Goal: Information Seeking & Learning: Find specific fact

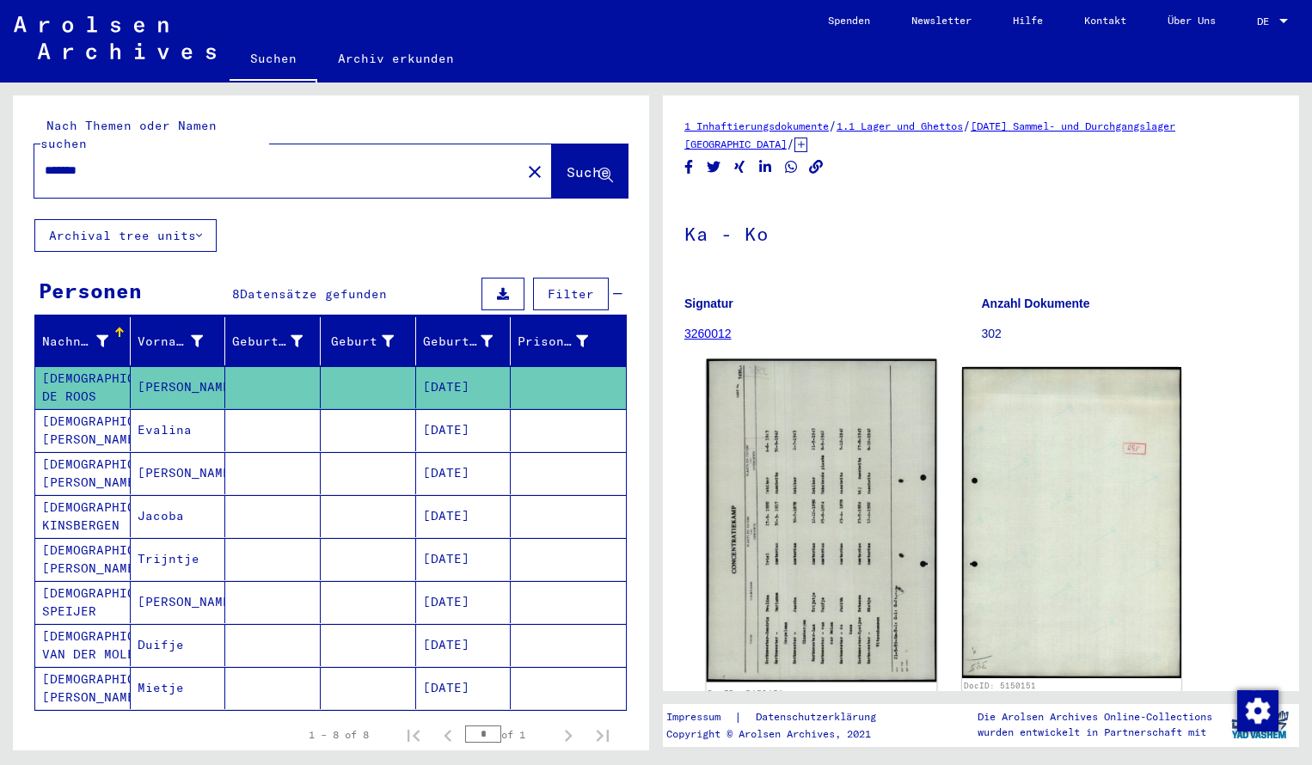
click at [837, 433] on img at bounding box center [822, 520] width 230 height 323
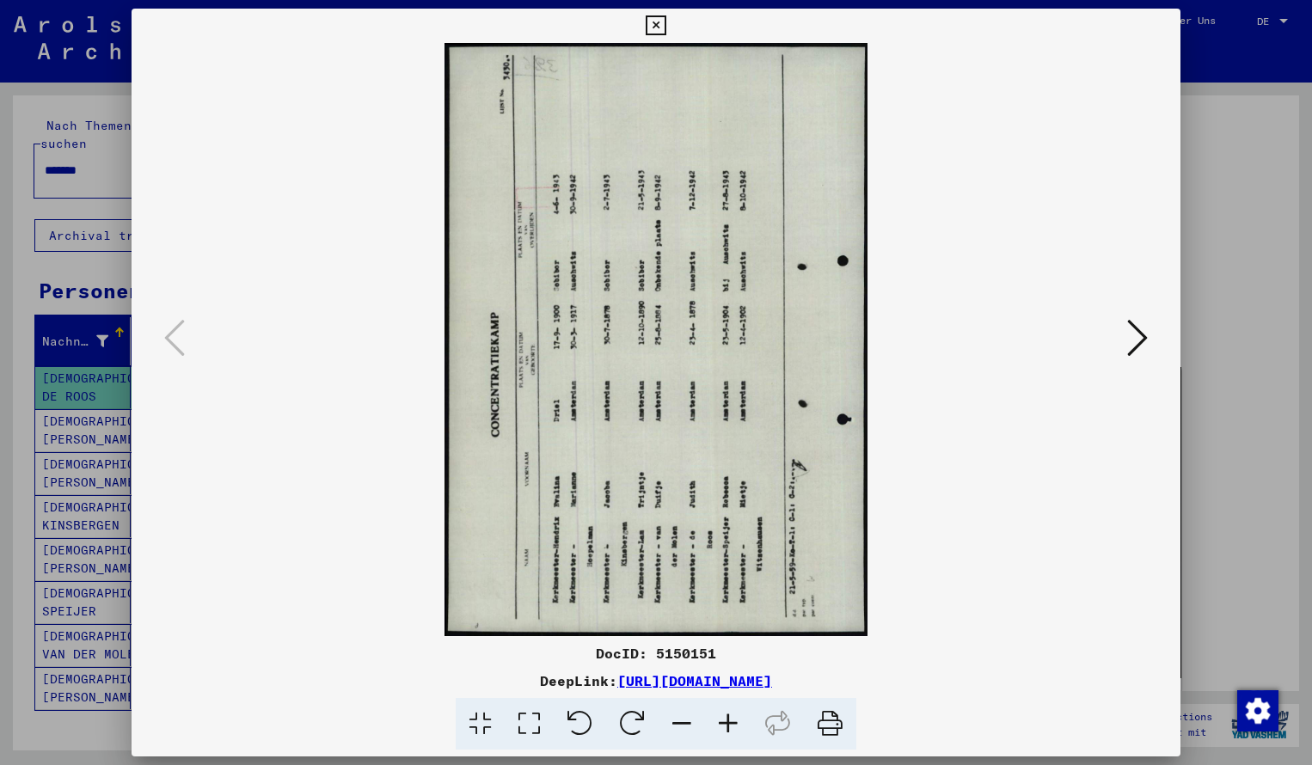
click at [653, 720] on icon at bounding box center [632, 724] width 52 height 52
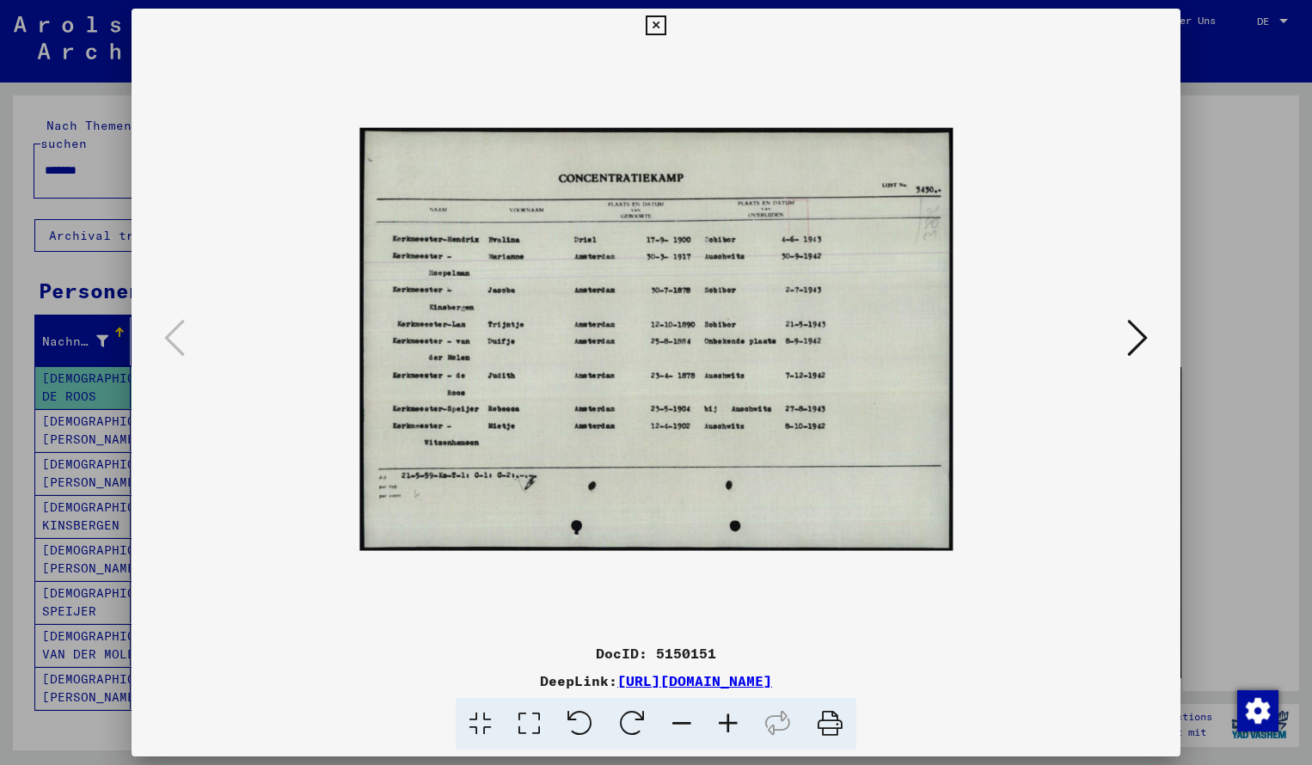
click at [731, 719] on icon at bounding box center [728, 724] width 46 height 52
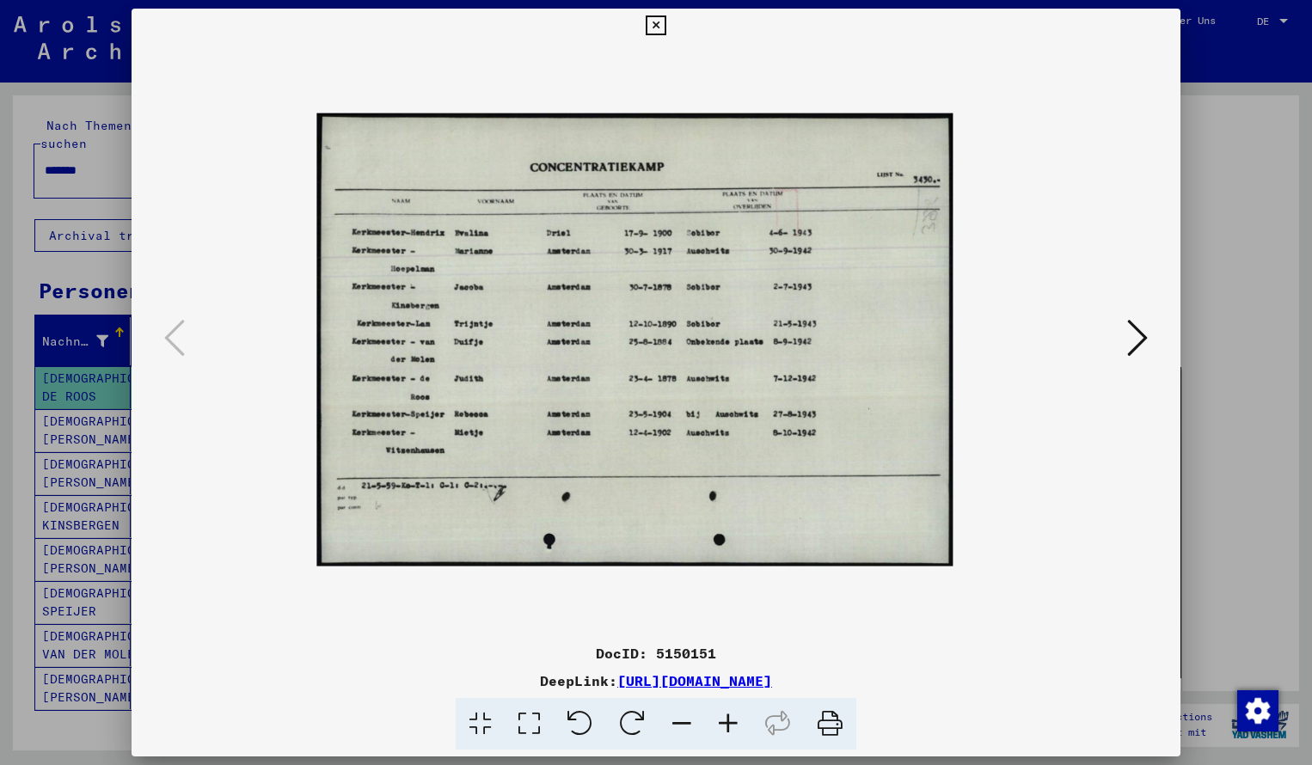
click at [731, 719] on icon at bounding box center [728, 724] width 46 height 52
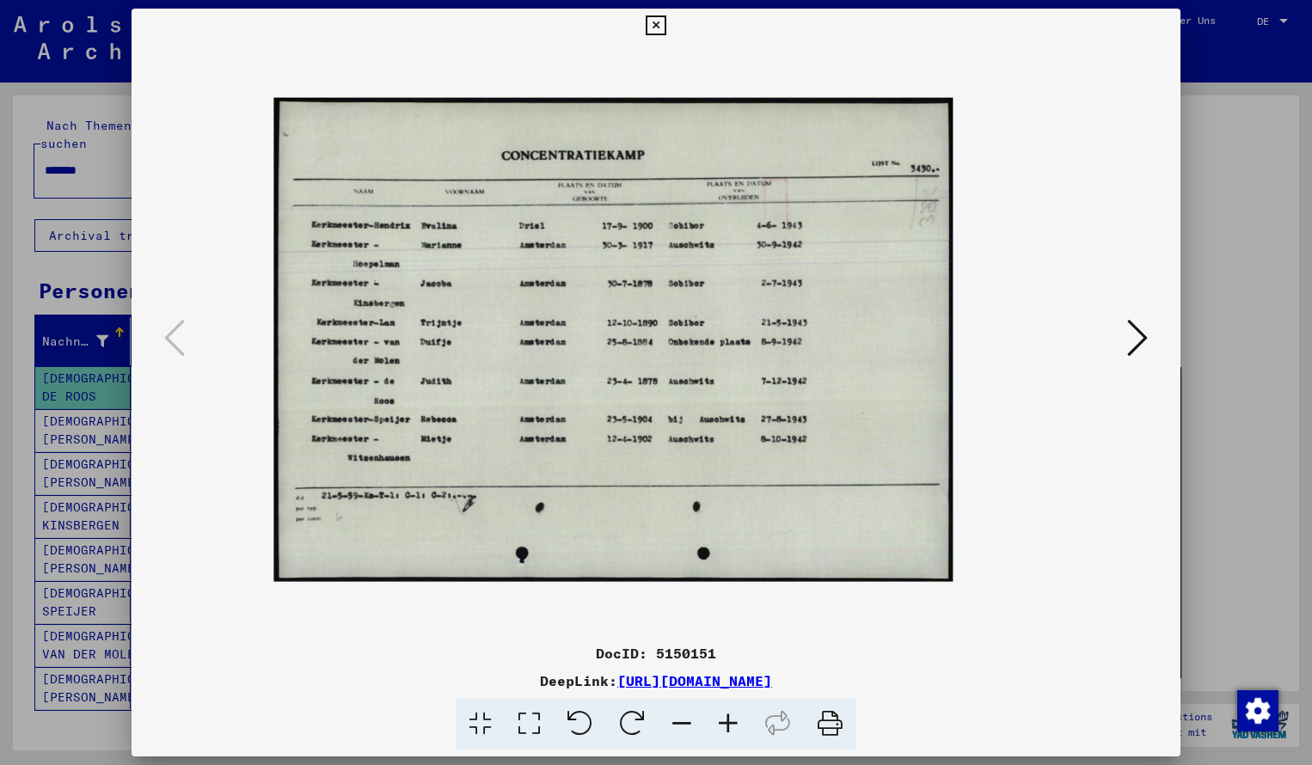
click at [731, 719] on icon at bounding box center [728, 724] width 46 height 52
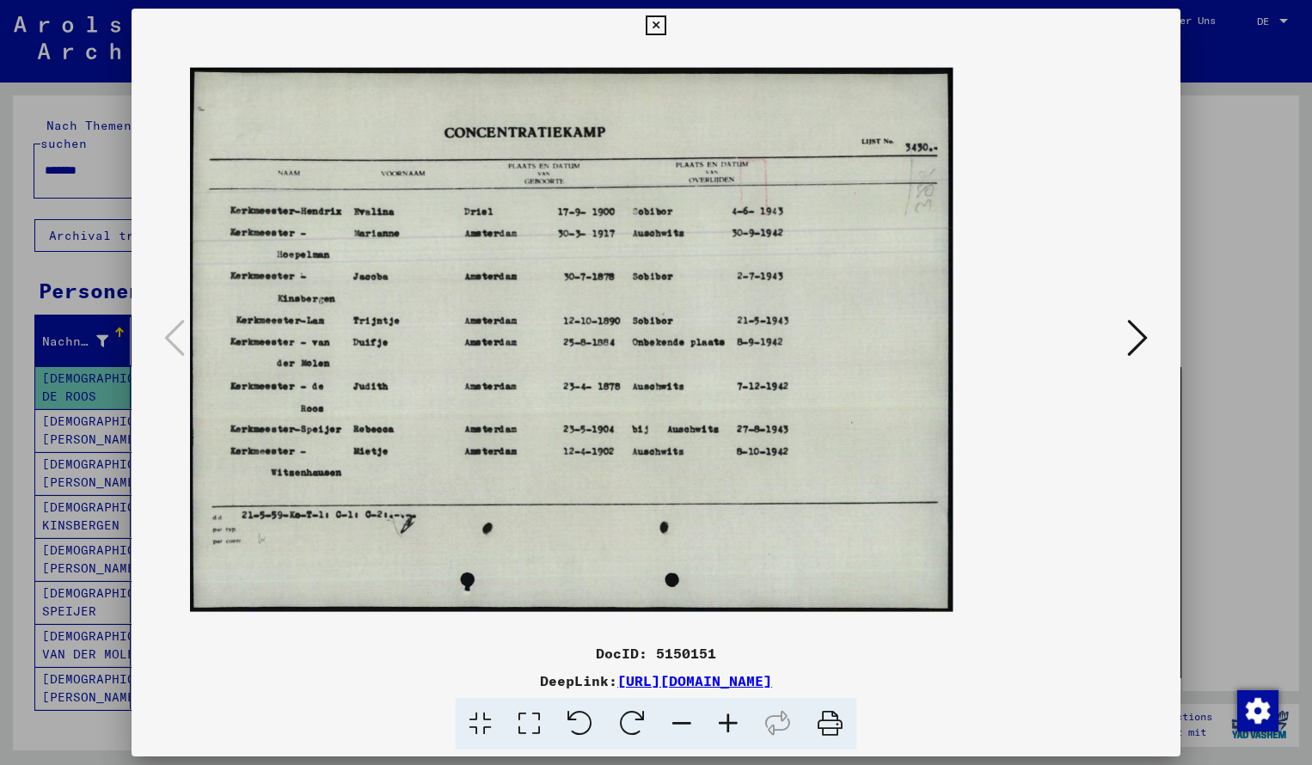
click at [731, 719] on icon at bounding box center [728, 724] width 46 height 52
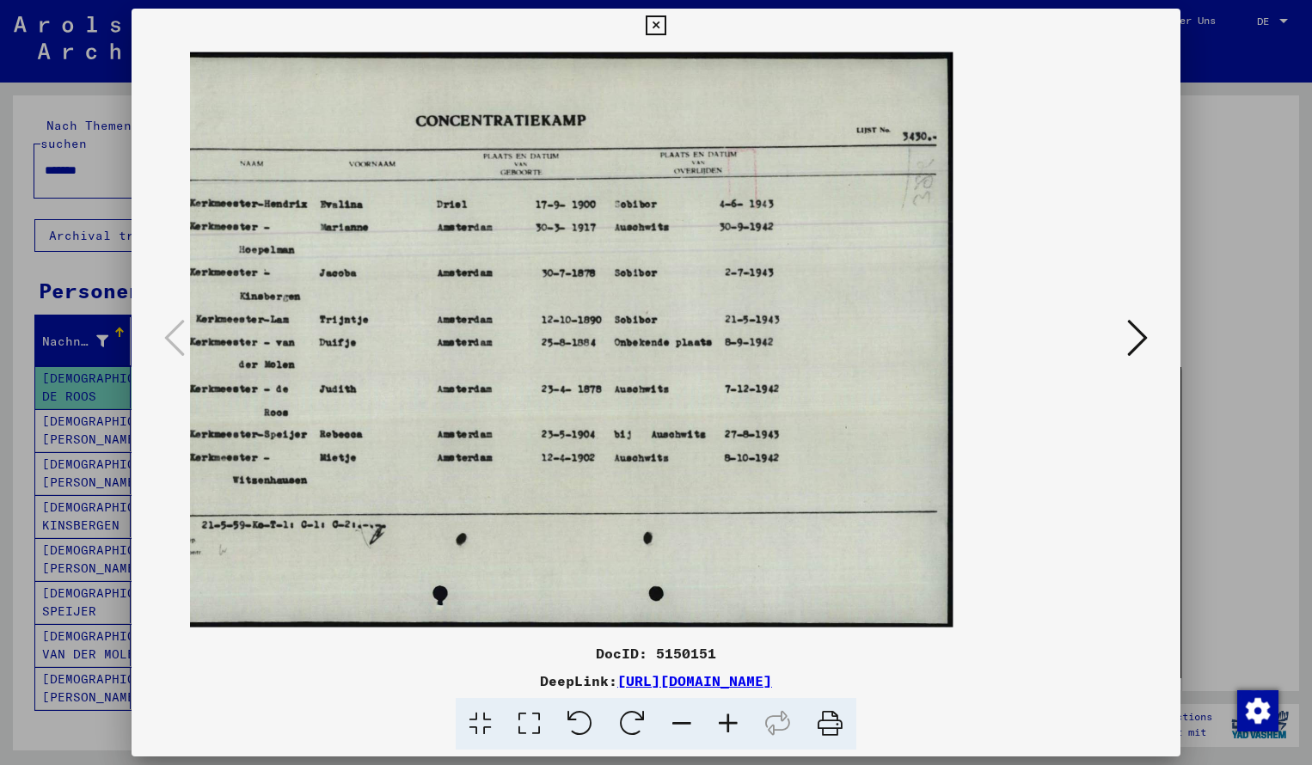
click at [666, 22] on icon at bounding box center [656, 25] width 20 height 21
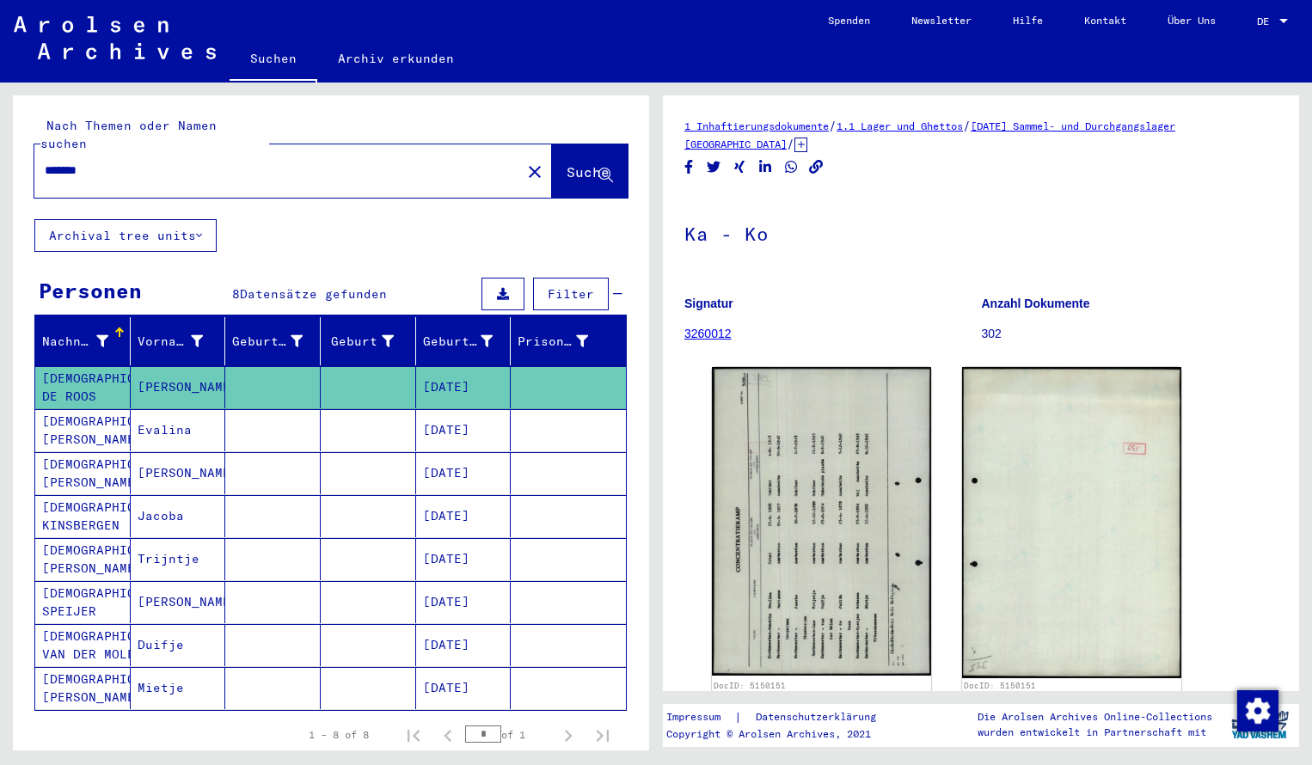
click at [102, 162] on input "*******" at bounding box center [278, 171] width 466 height 18
click at [567, 163] on span "Suche" at bounding box center [588, 171] width 43 height 17
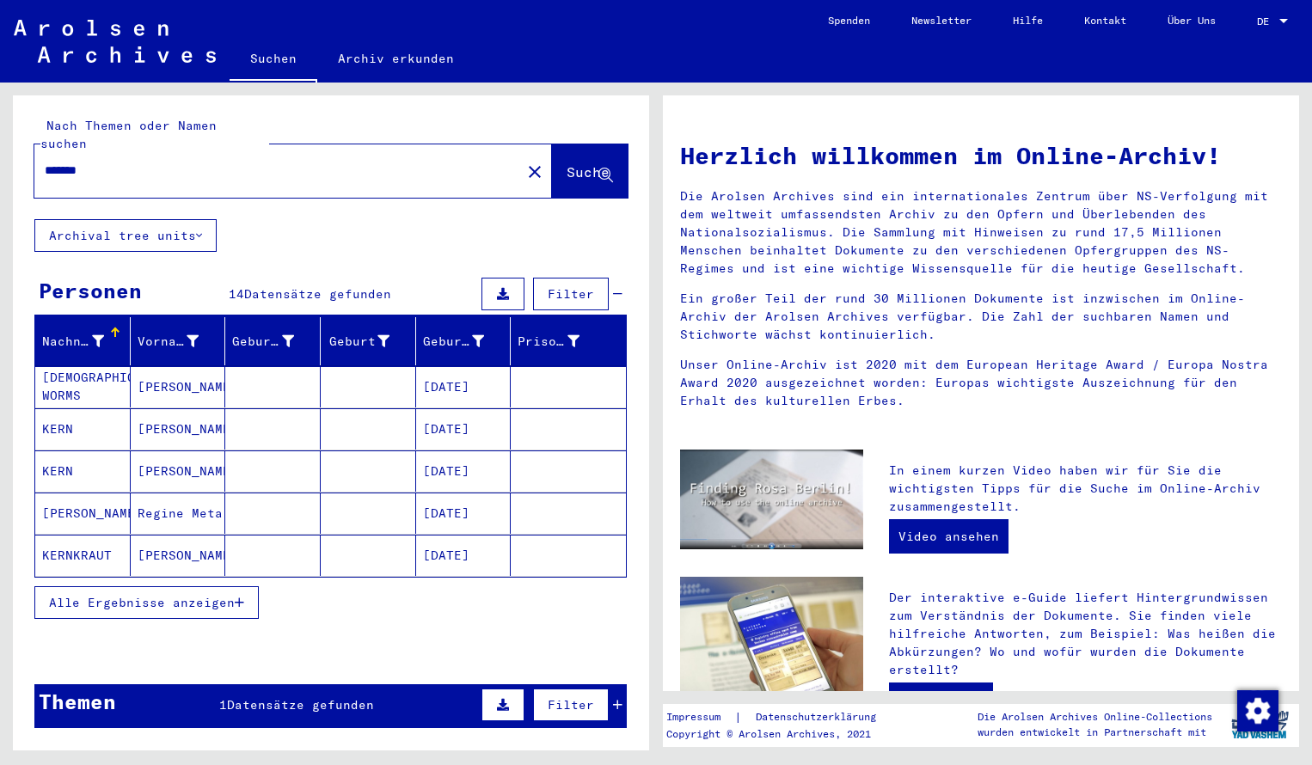
click at [67, 371] on mat-cell "[DEMOGRAPHIC_DATA] WORMS" at bounding box center [82, 386] width 95 height 41
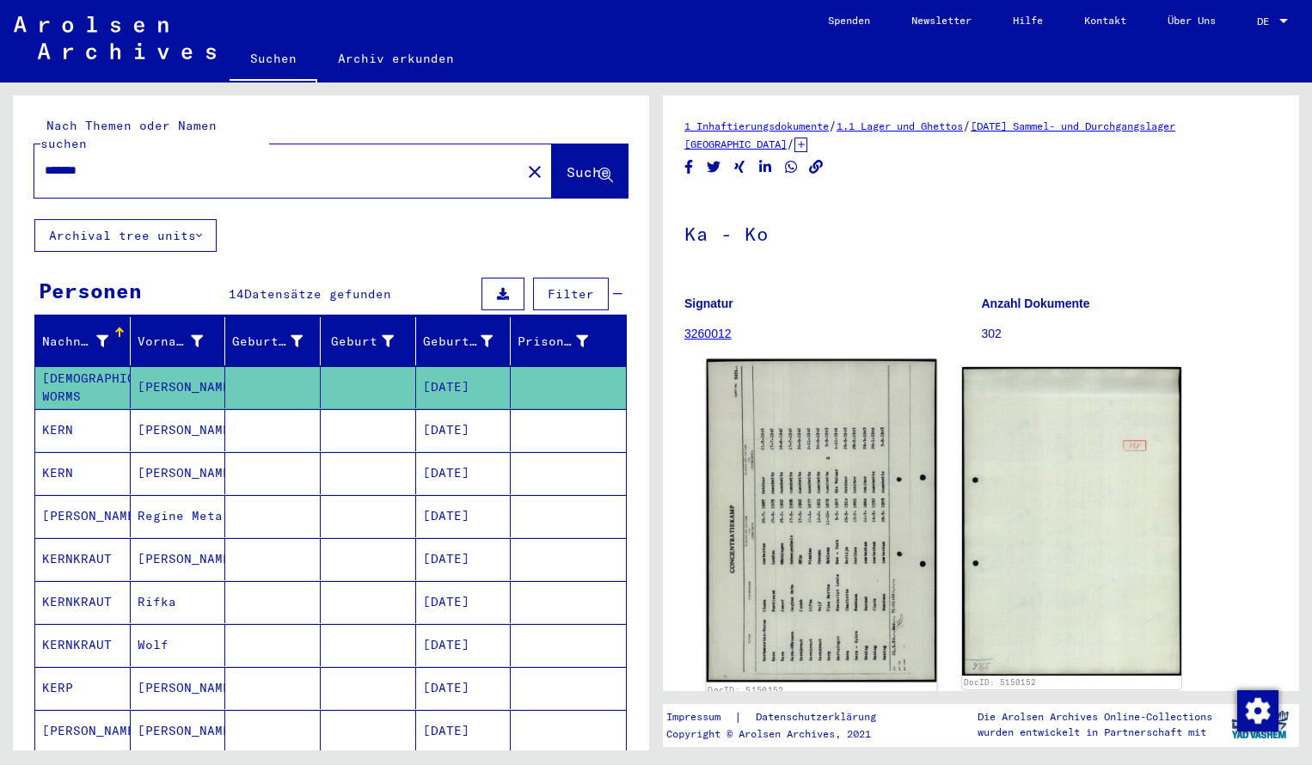
click at [786, 461] on img at bounding box center [822, 520] width 230 height 323
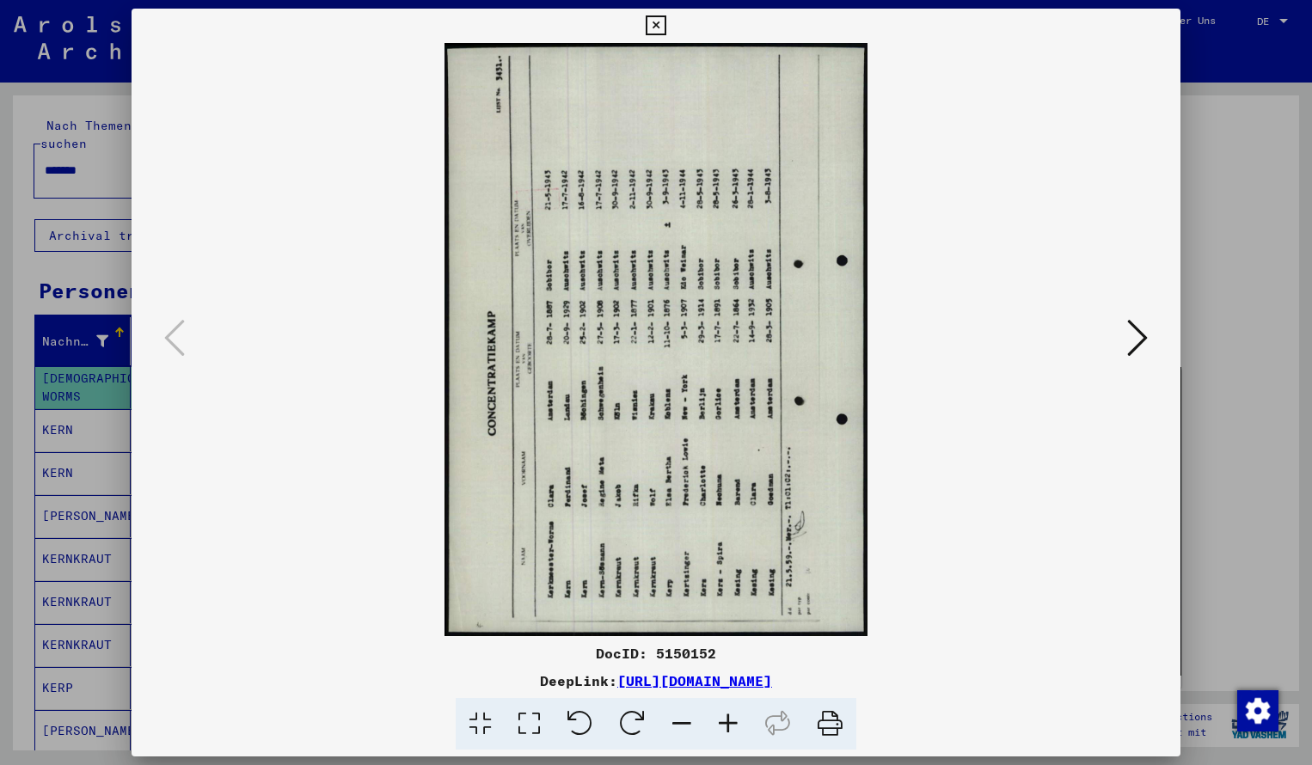
click at [638, 716] on icon at bounding box center [632, 724] width 52 height 52
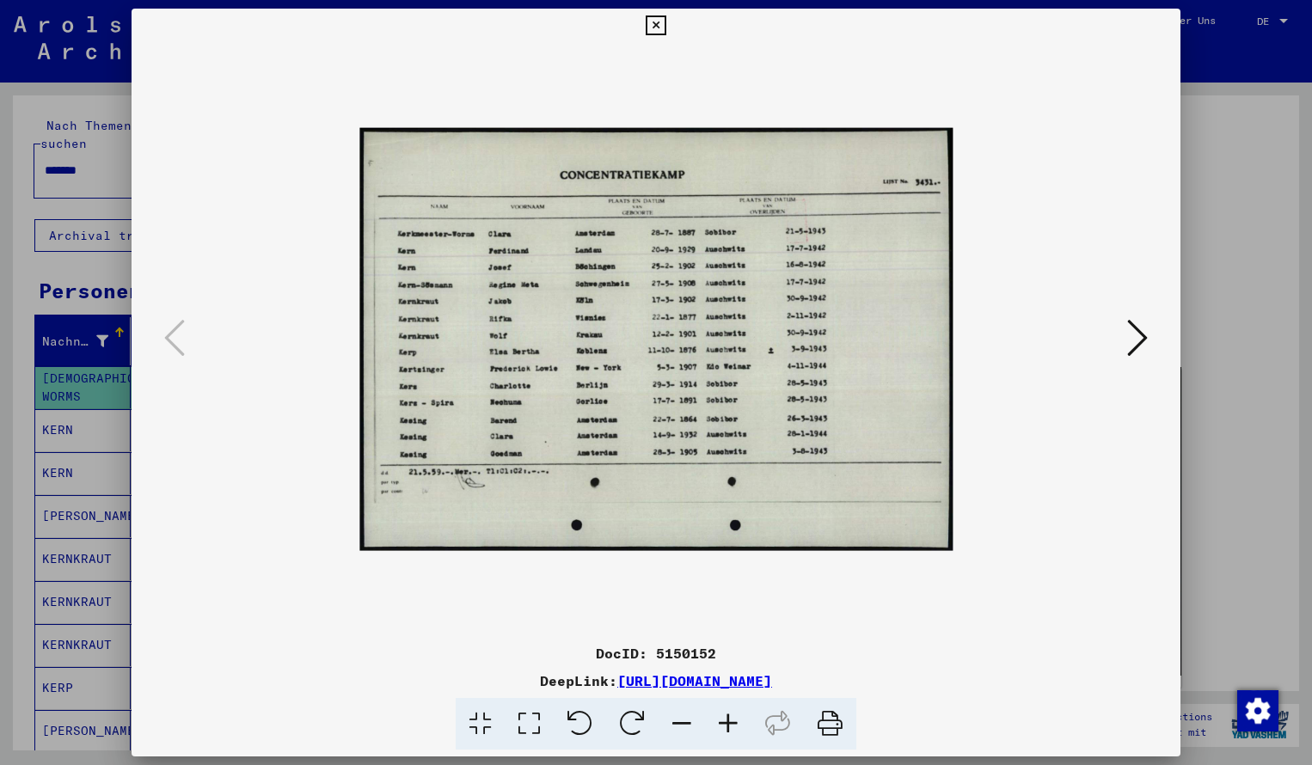
click at [730, 722] on icon at bounding box center [728, 724] width 46 height 52
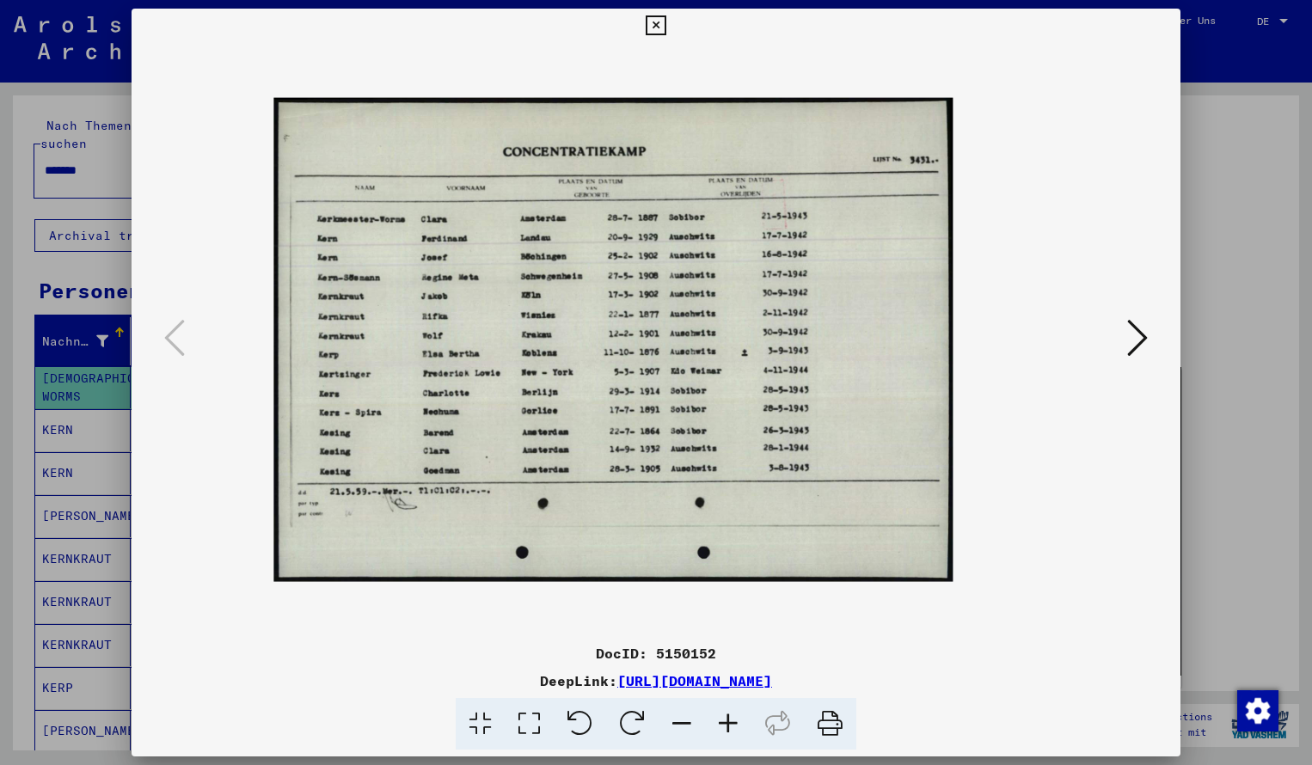
click at [730, 722] on icon at bounding box center [728, 724] width 46 height 52
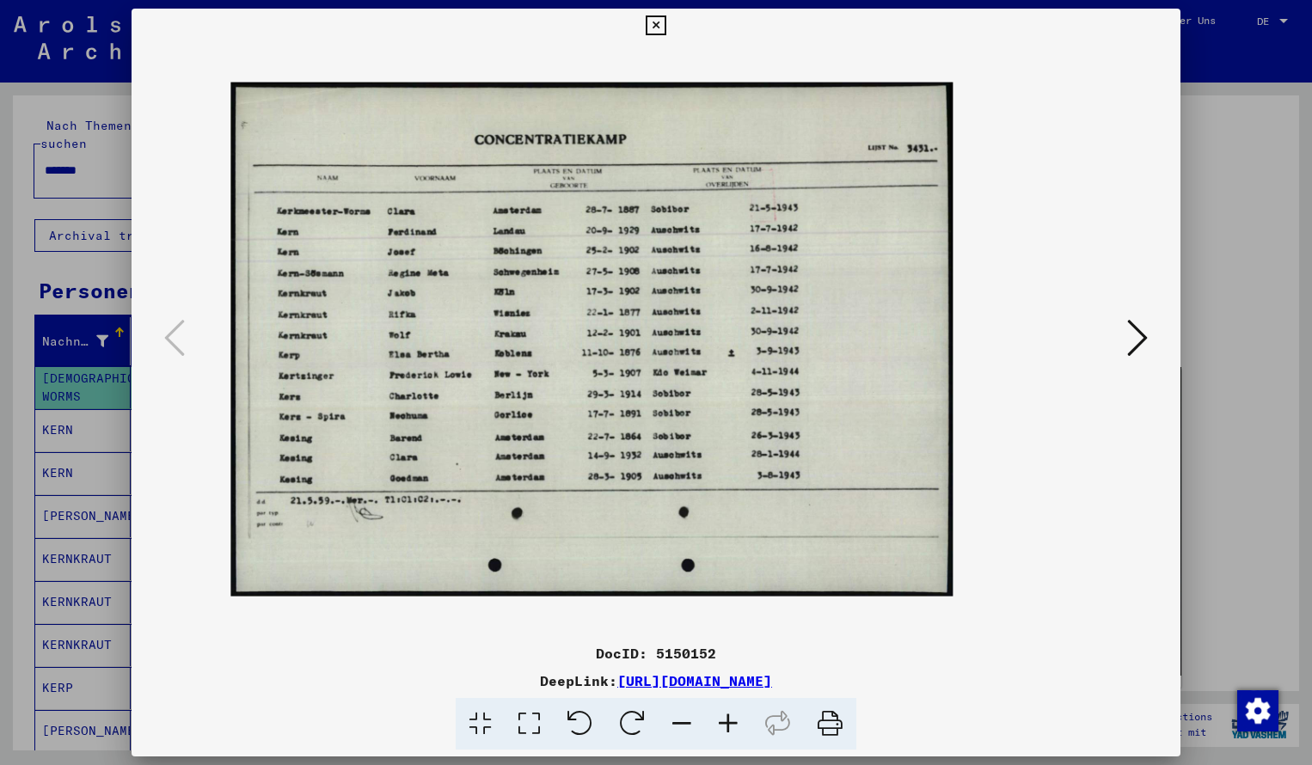
click at [730, 722] on icon at bounding box center [728, 724] width 46 height 52
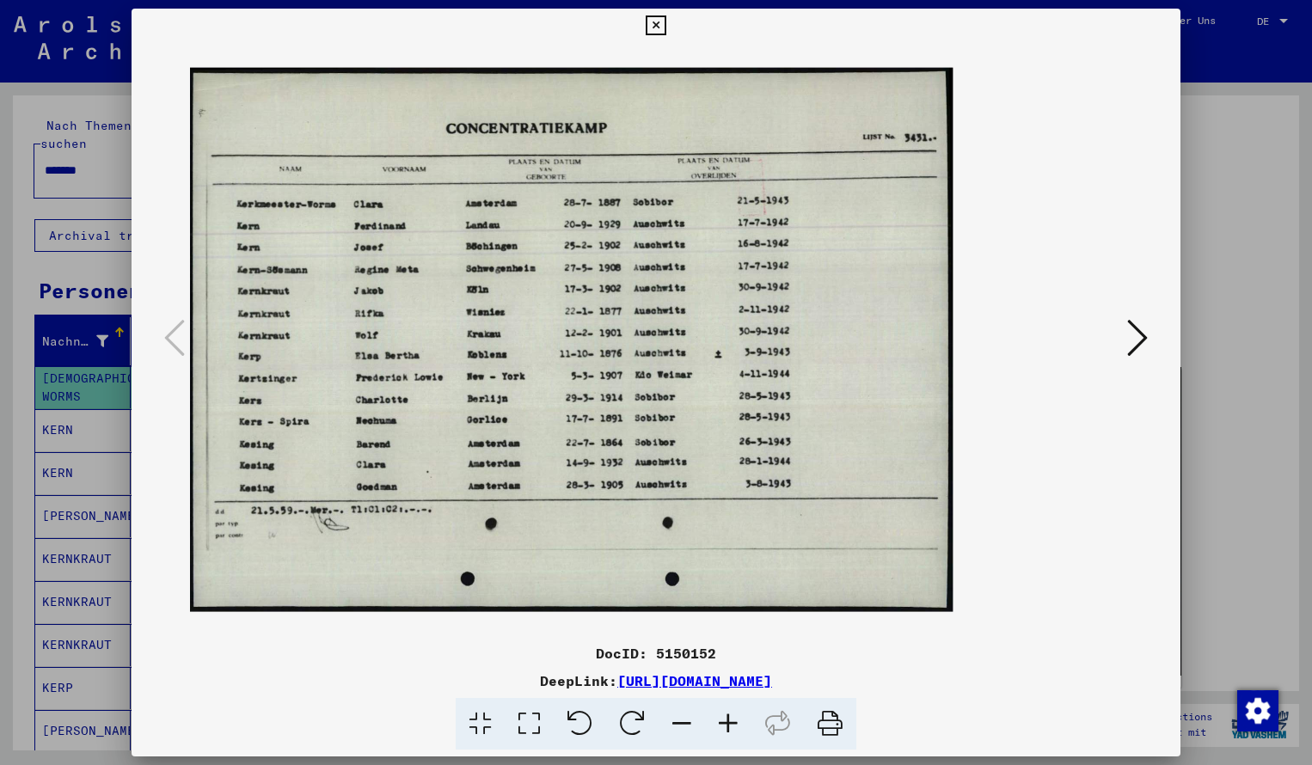
click at [730, 722] on icon at bounding box center [728, 724] width 46 height 52
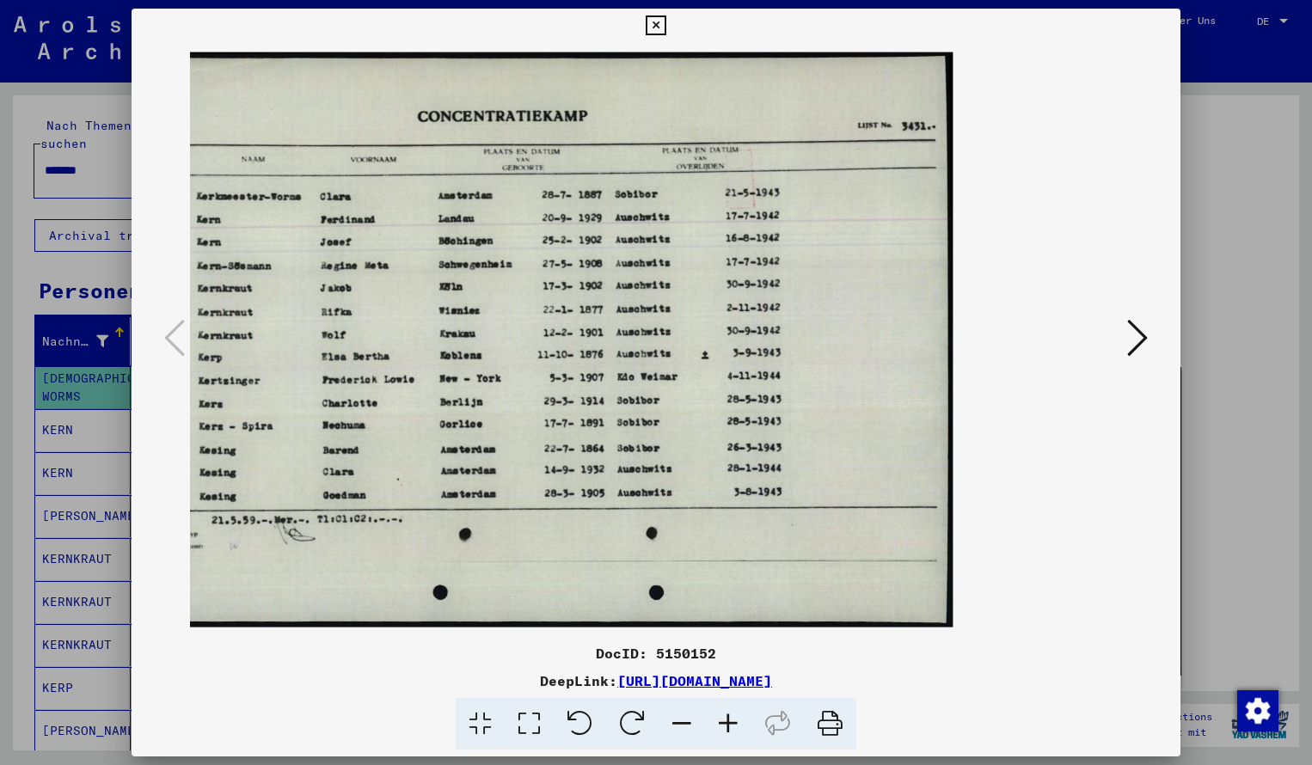
click at [654, 370] on img at bounding box center [548, 339] width 808 height 575
click at [666, 24] on icon at bounding box center [656, 25] width 20 height 21
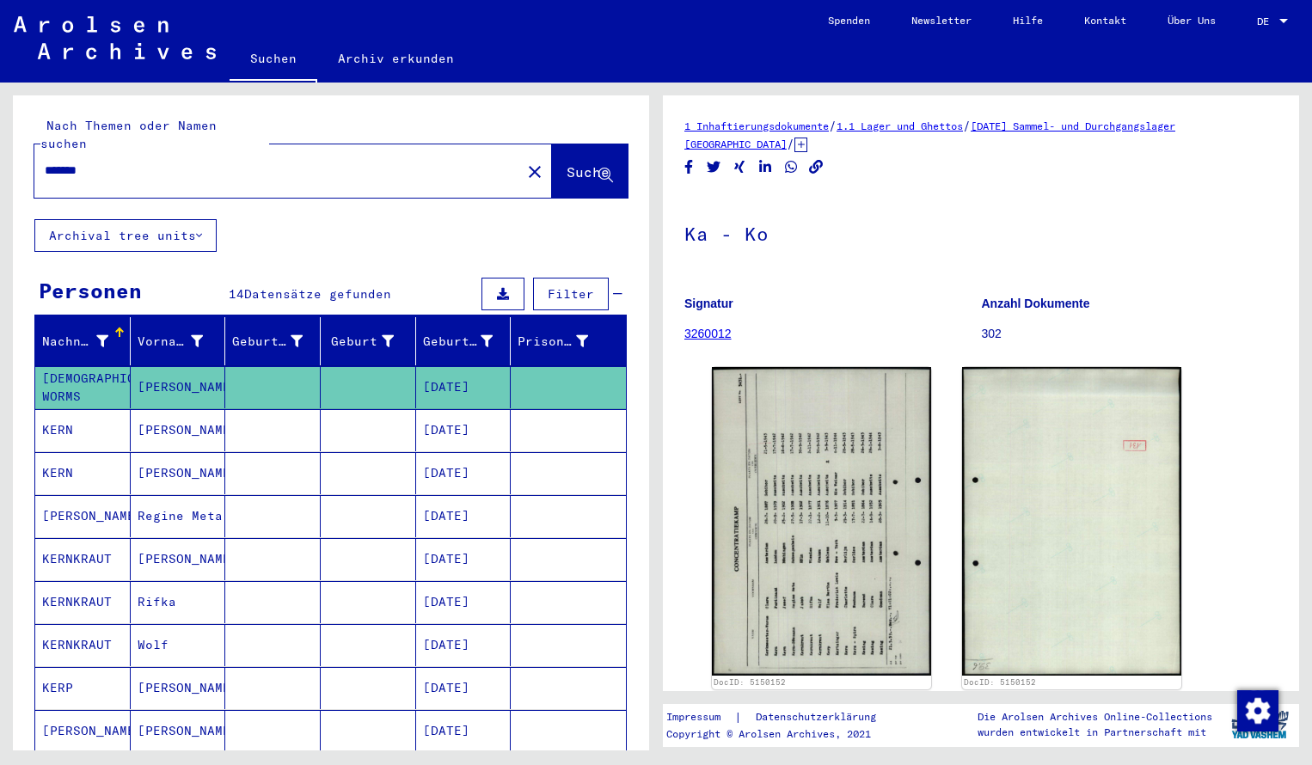
click at [106, 162] on input "*******" at bounding box center [278, 171] width 466 height 18
click at [567, 163] on span "Suche" at bounding box center [588, 171] width 43 height 17
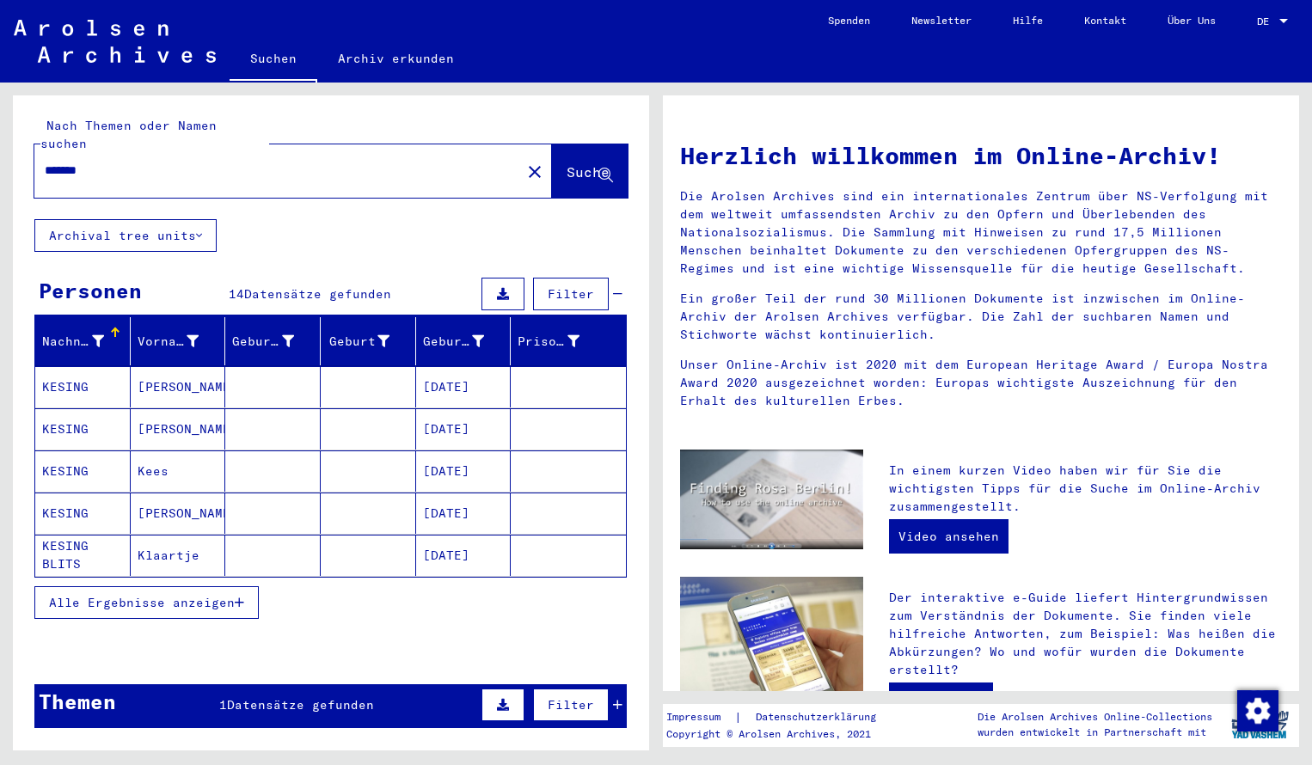
click at [89, 366] on mat-cell "KESING" at bounding box center [82, 386] width 95 height 41
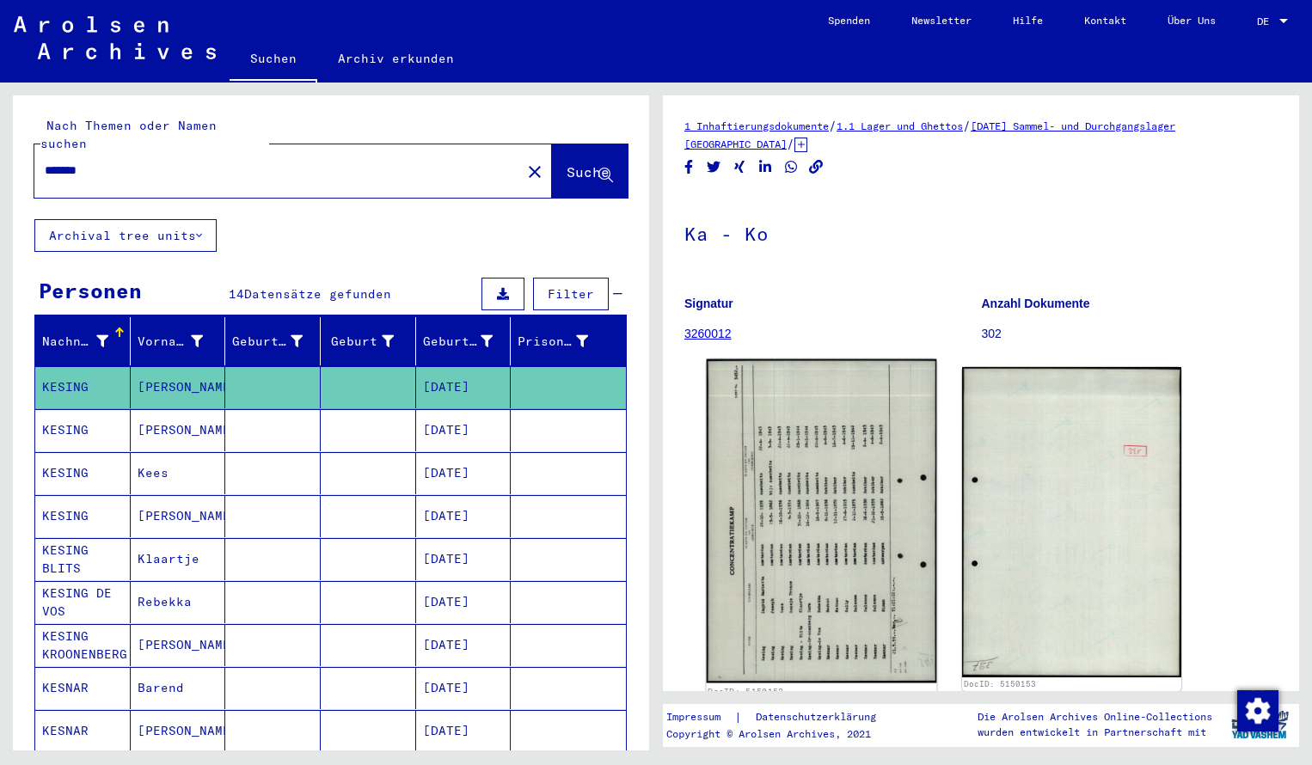
click at [766, 472] on img at bounding box center [822, 521] width 230 height 324
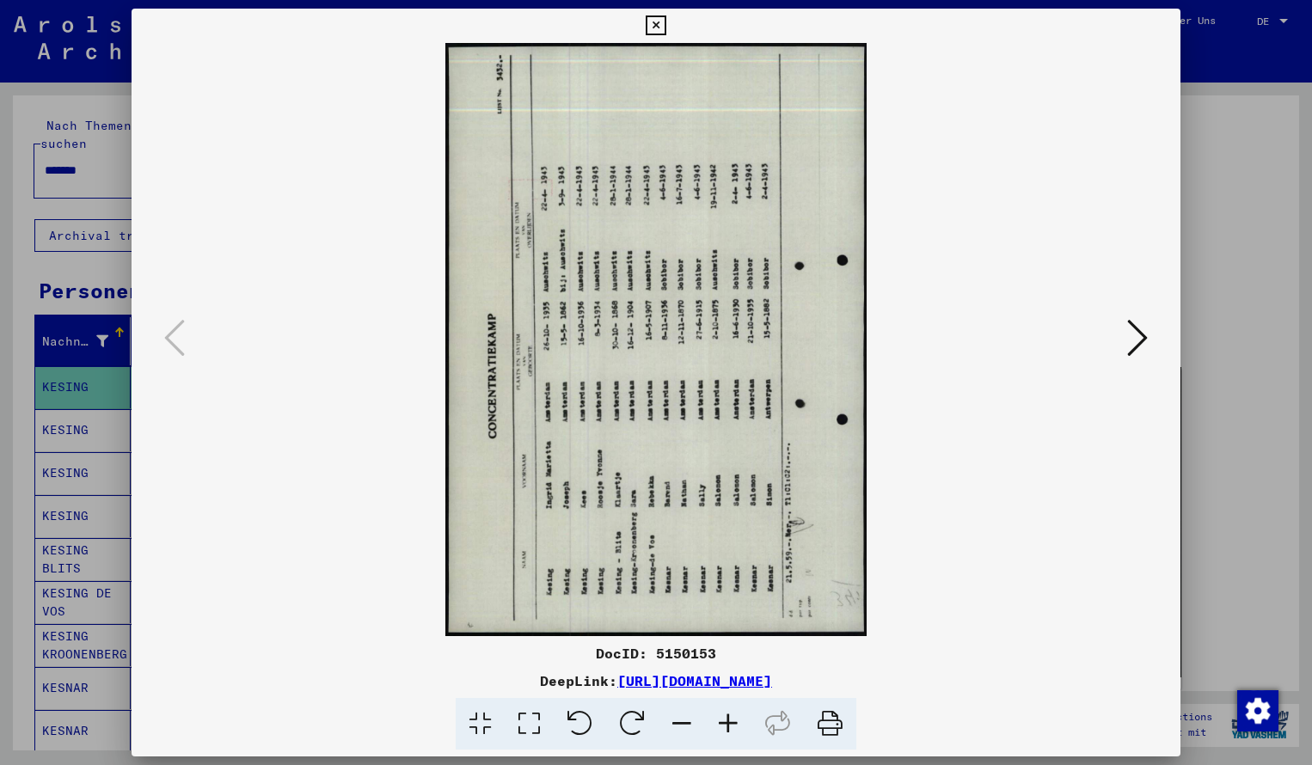
click at [635, 728] on icon at bounding box center [632, 724] width 52 height 52
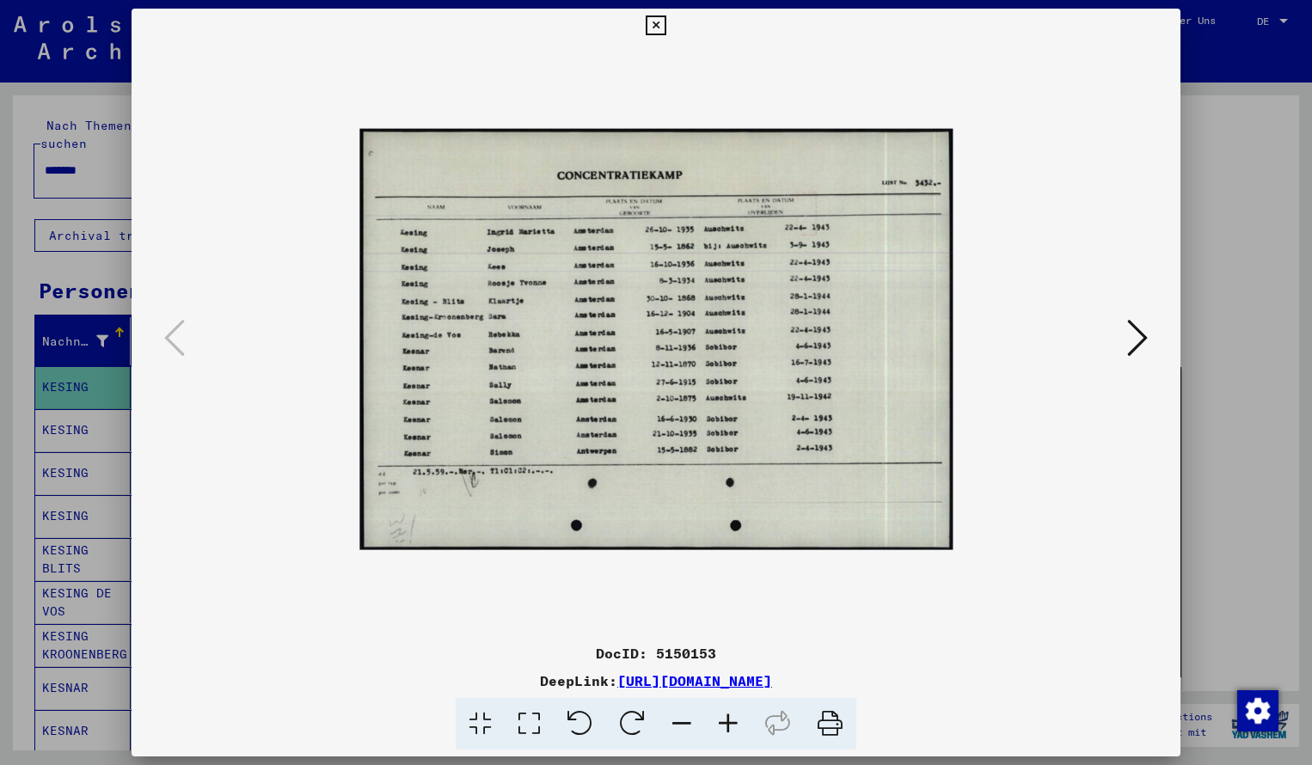
click at [727, 725] on icon at bounding box center [728, 724] width 46 height 52
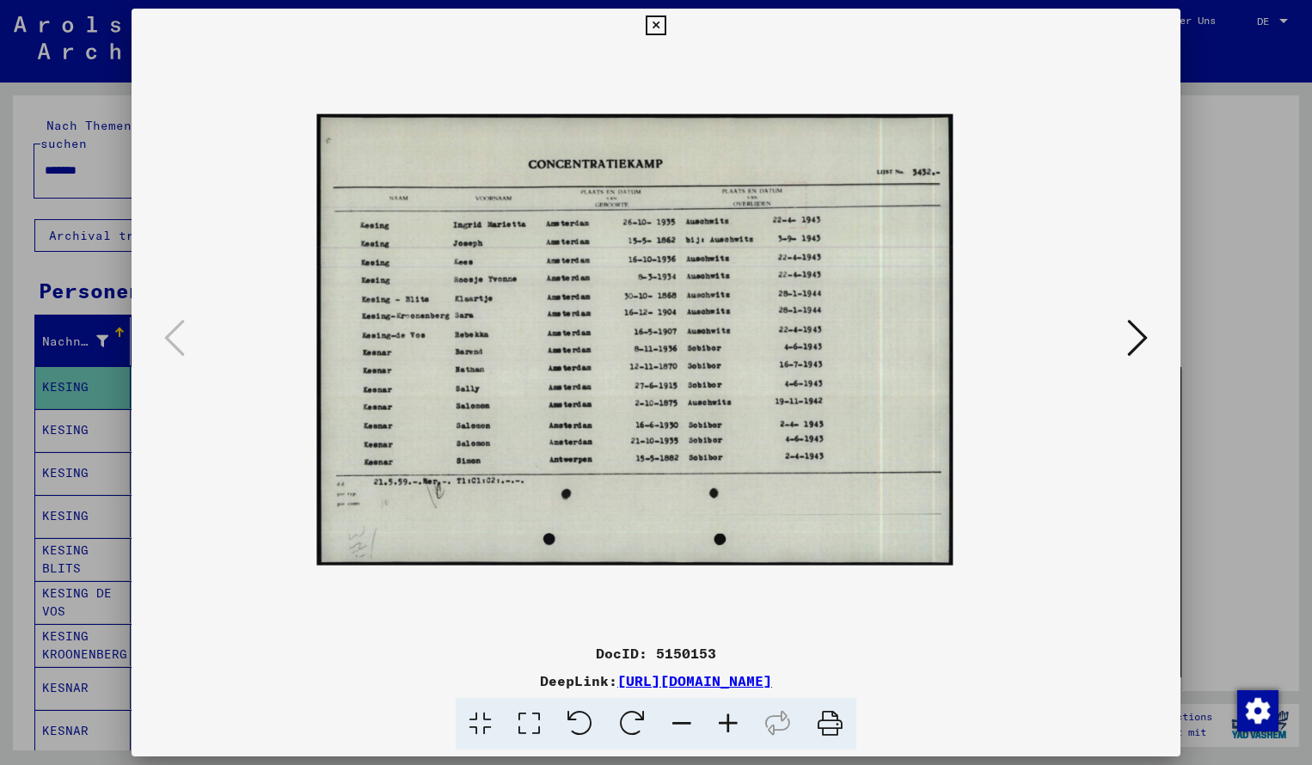
click at [727, 725] on icon at bounding box center [728, 724] width 46 height 52
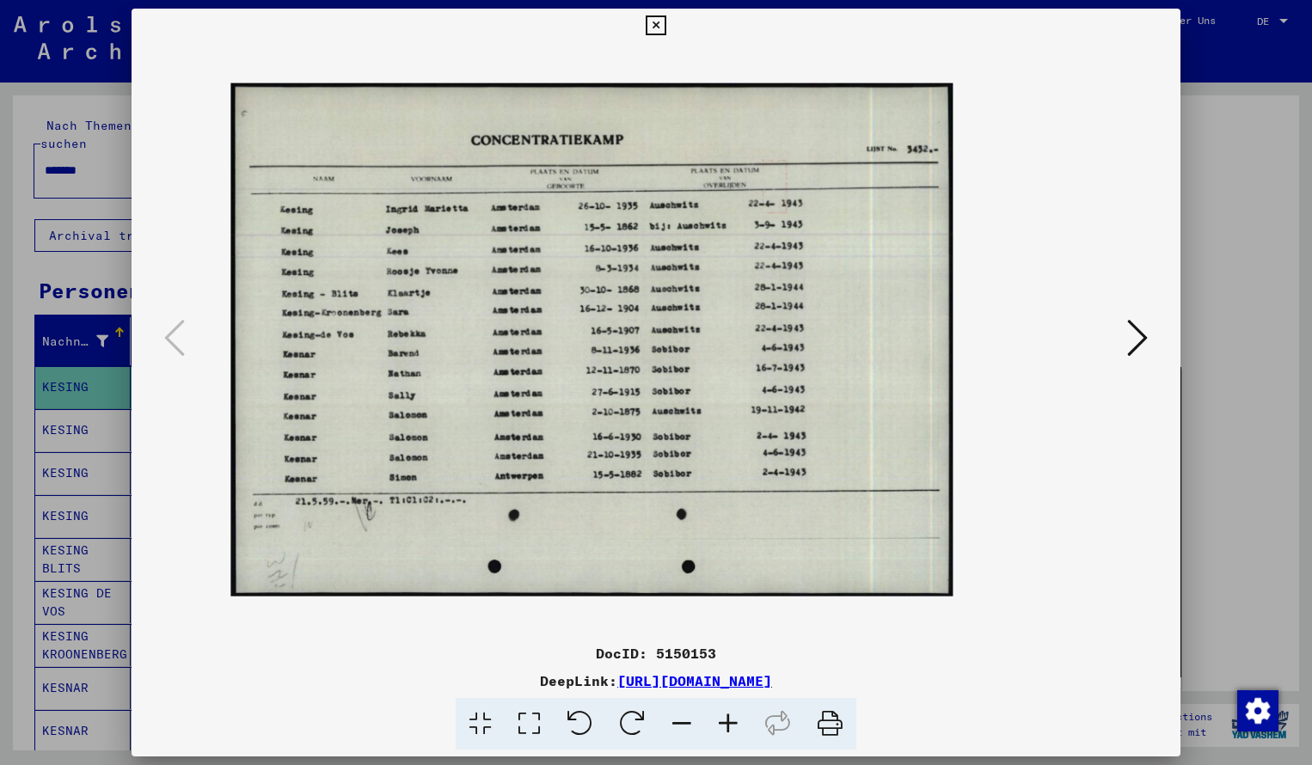
click at [727, 725] on icon at bounding box center [728, 724] width 46 height 52
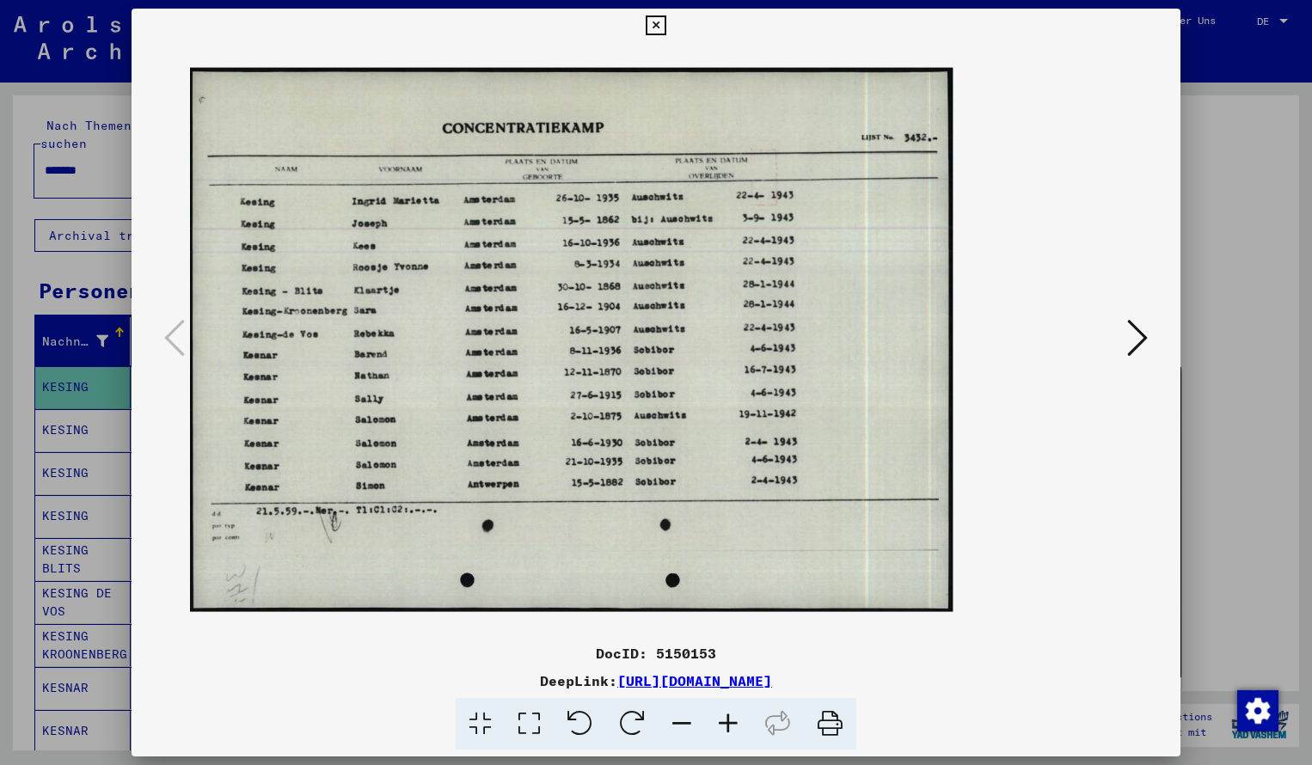
click at [727, 725] on icon at bounding box center [728, 724] width 46 height 52
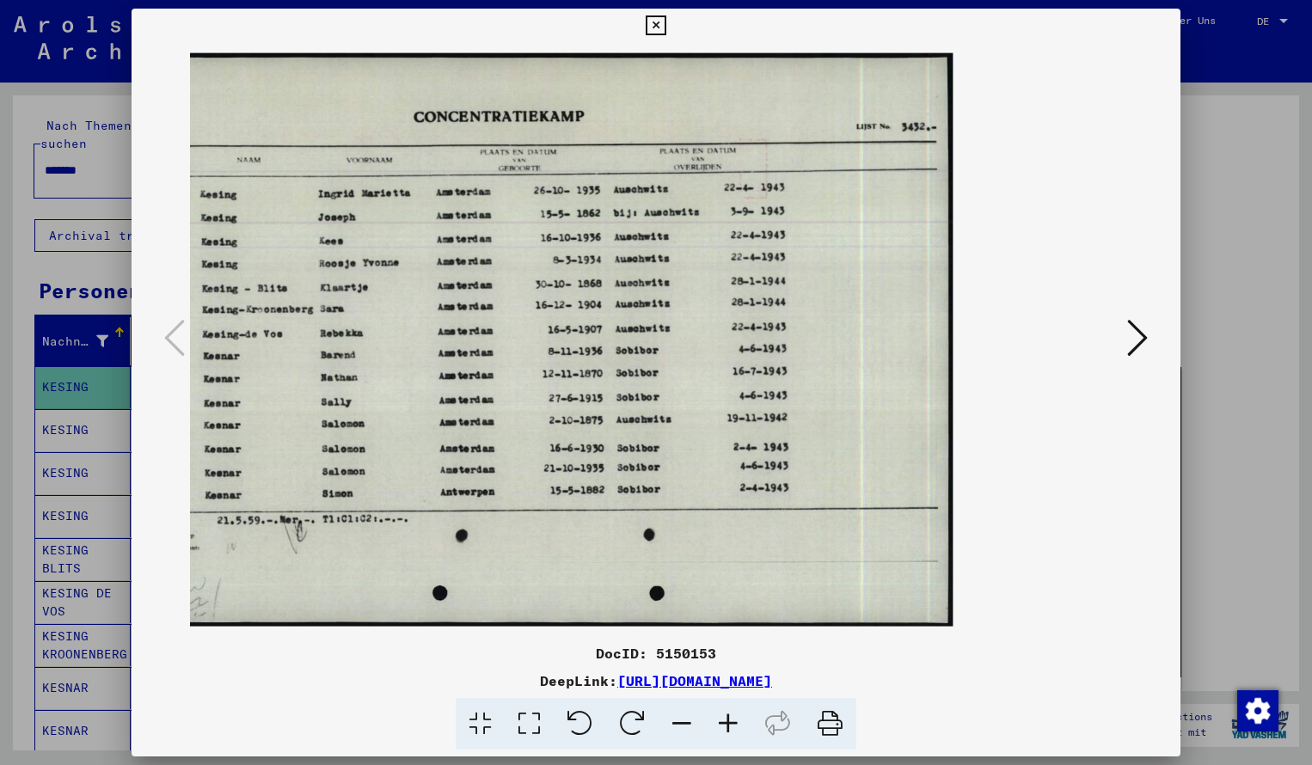
click at [727, 725] on icon at bounding box center [728, 724] width 46 height 52
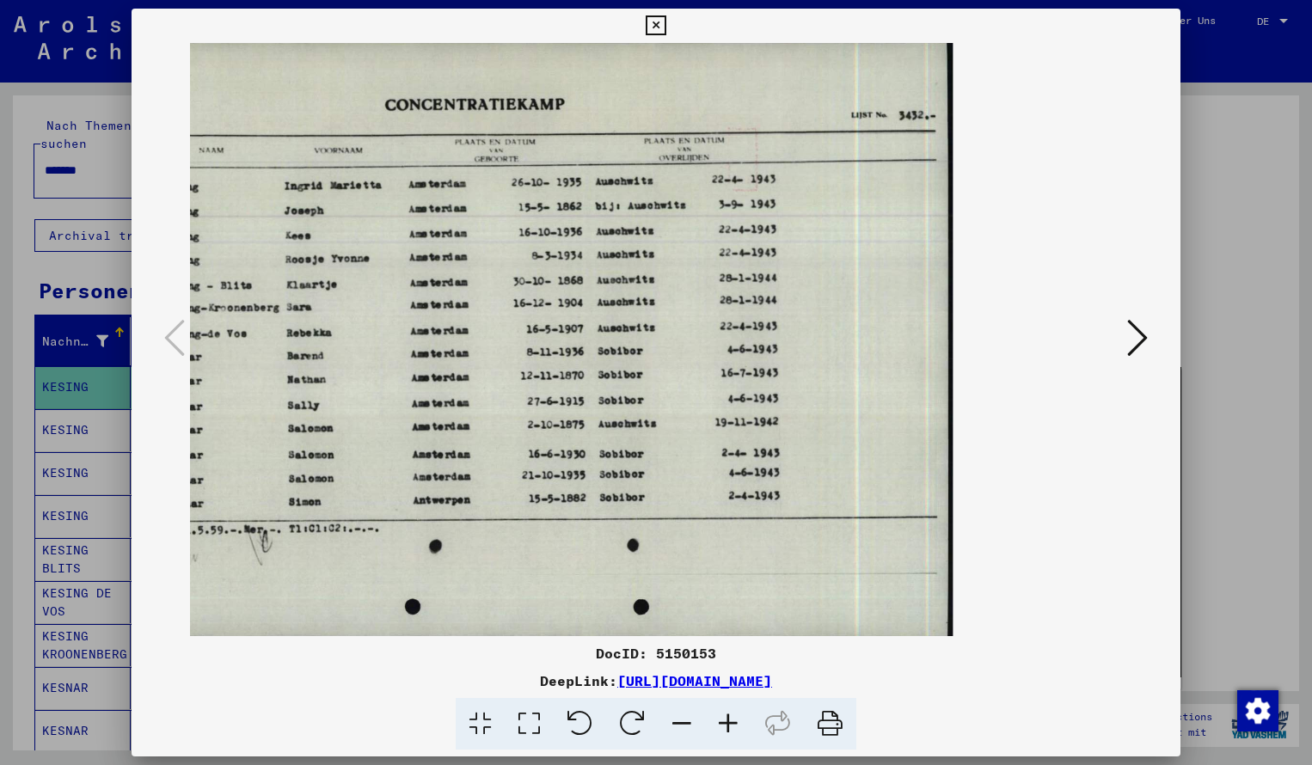
click at [727, 725] on icon at bounding box center [728, 724] width 46 height 52
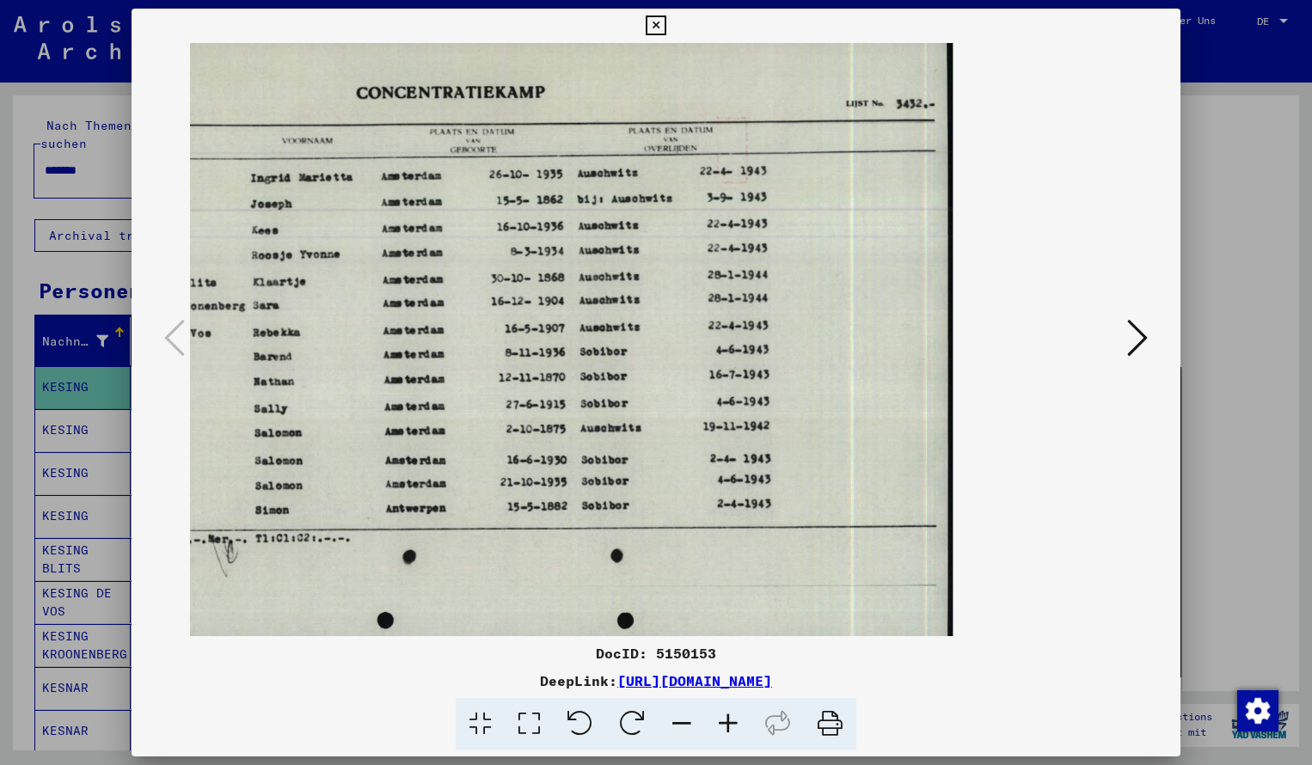
click at [685, 721] on icon at bounding box center [682, 724] width 46 height 52
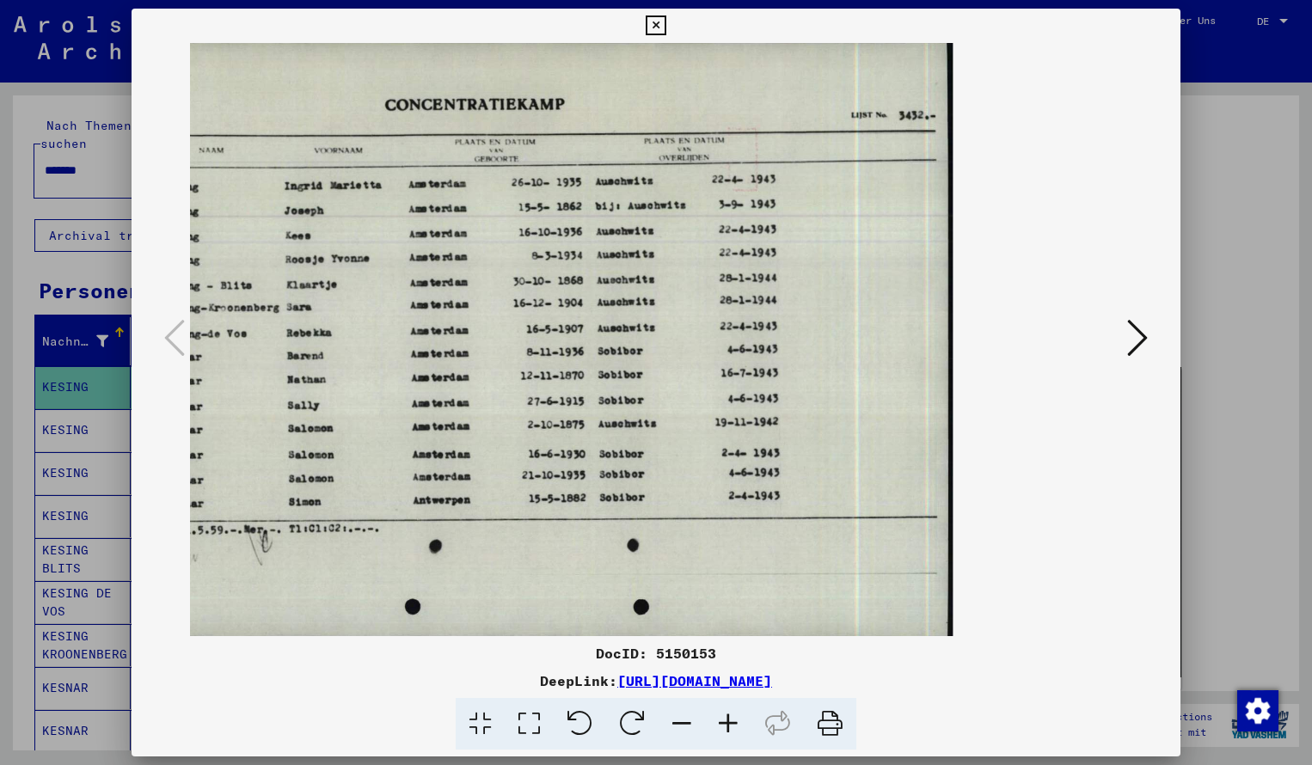
click at [685, 721] on icon at bounding box center [682, 724] width 46 height 52
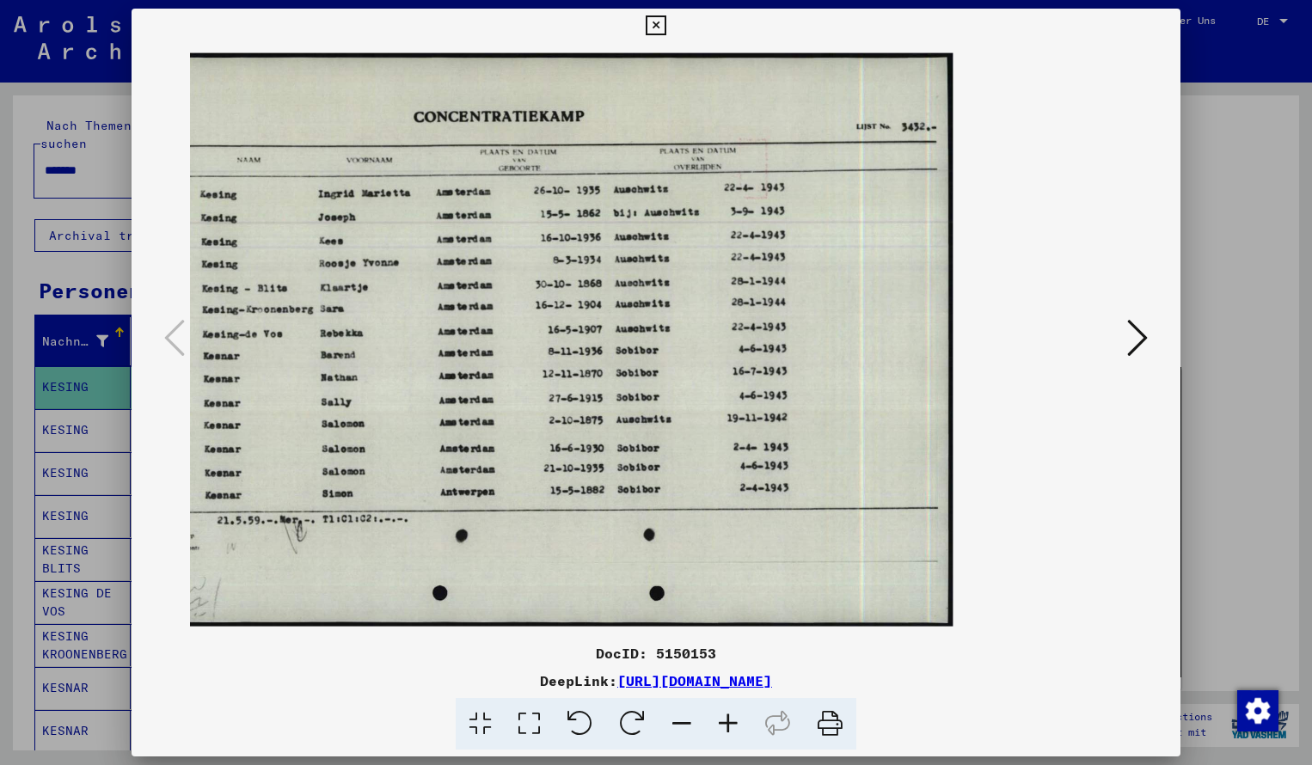
click at [666, 31] on icon at bounding box center [656, 25] width 20 height 21
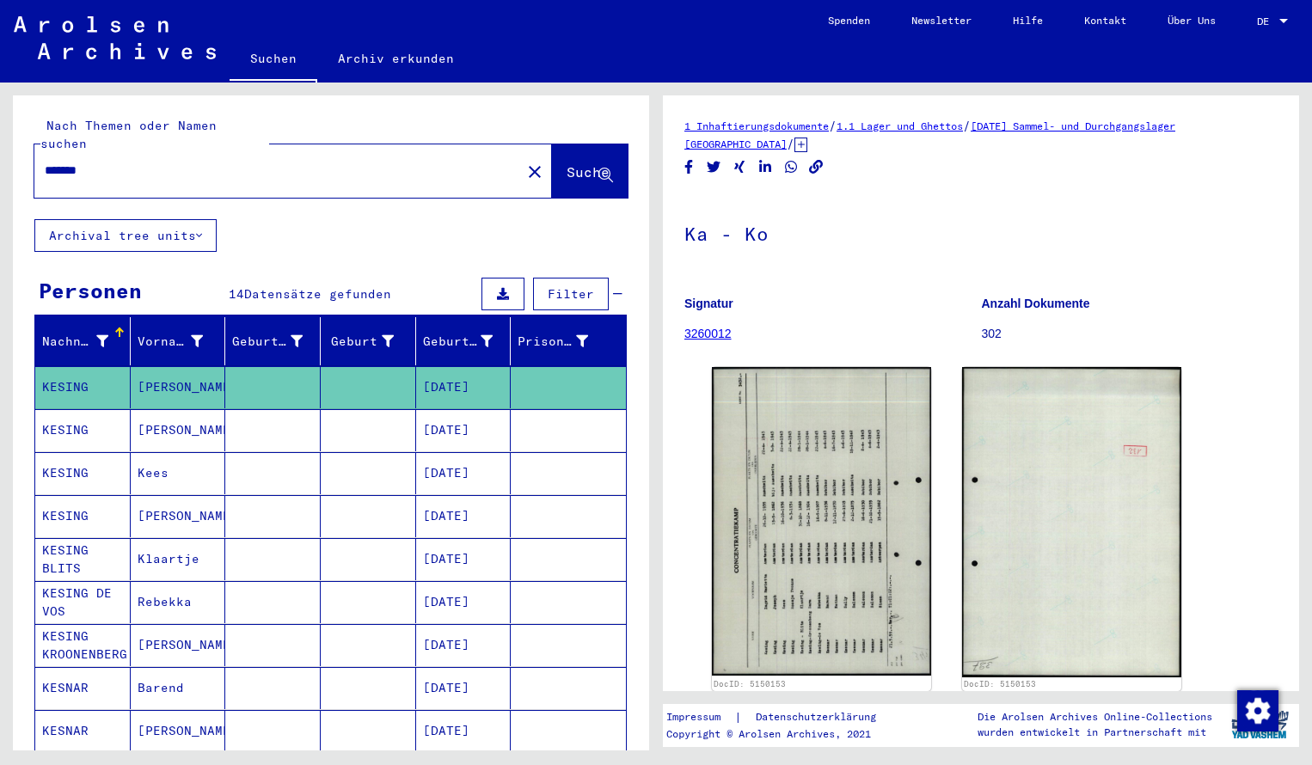
click at [101, 151] on div "*******" at bounding box center [272, 170] width 476 height 39
click at [101, 162] on input "*******" at bounding box center [278, 171] width 466 height 18
click at [576, 163] on span "Suche" at bounding box center [588, 171] width 43 height 17
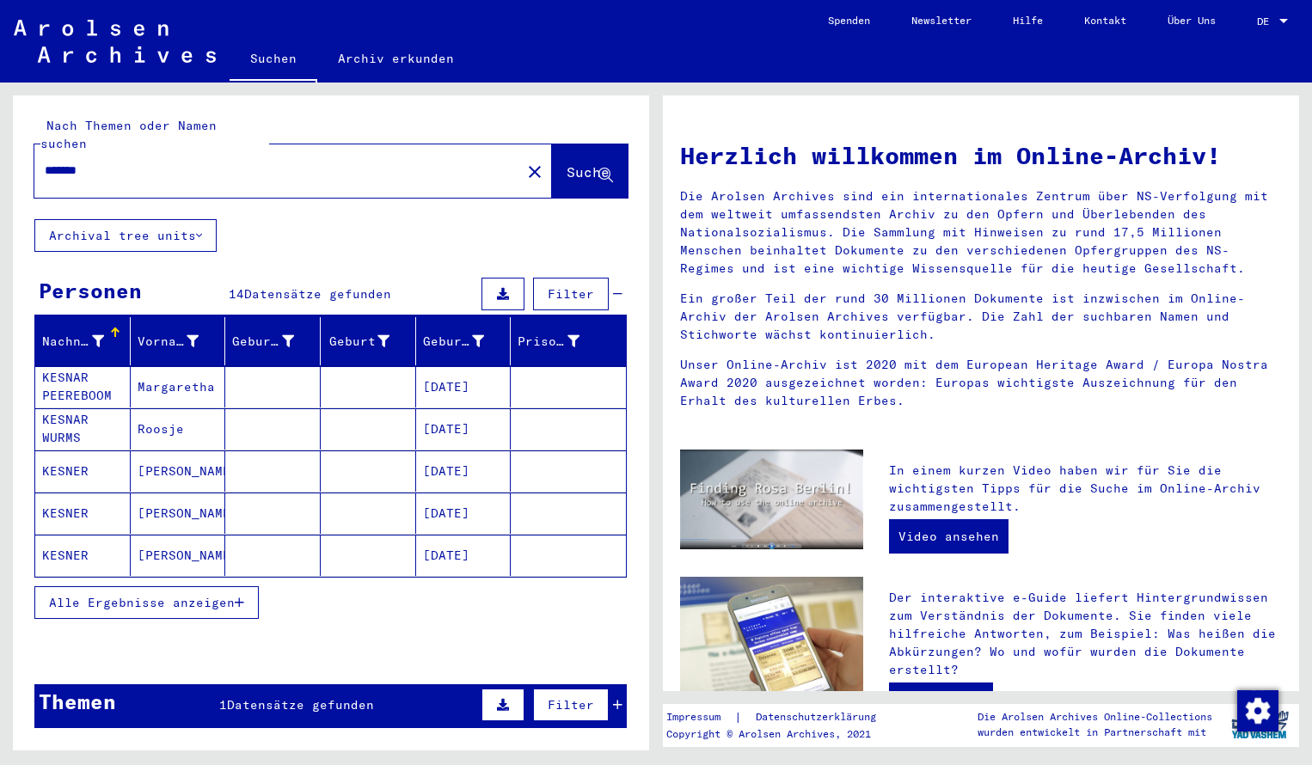
click at [106, 375] on mat-cell "KESNAR PEEREBOOM" at bounding box center [82, 386] width 95 height 41
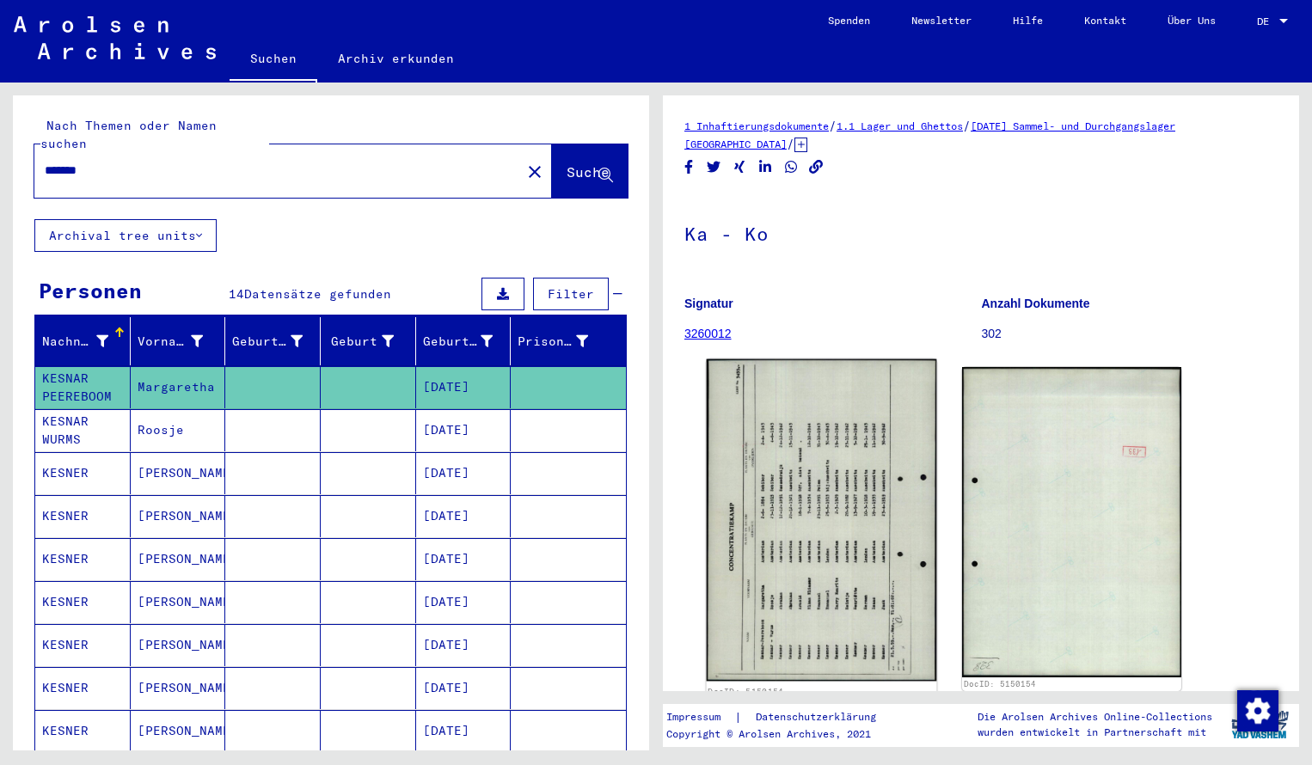
click at [844, 445] on img at bounding box center [822, 520] width 230 height 322
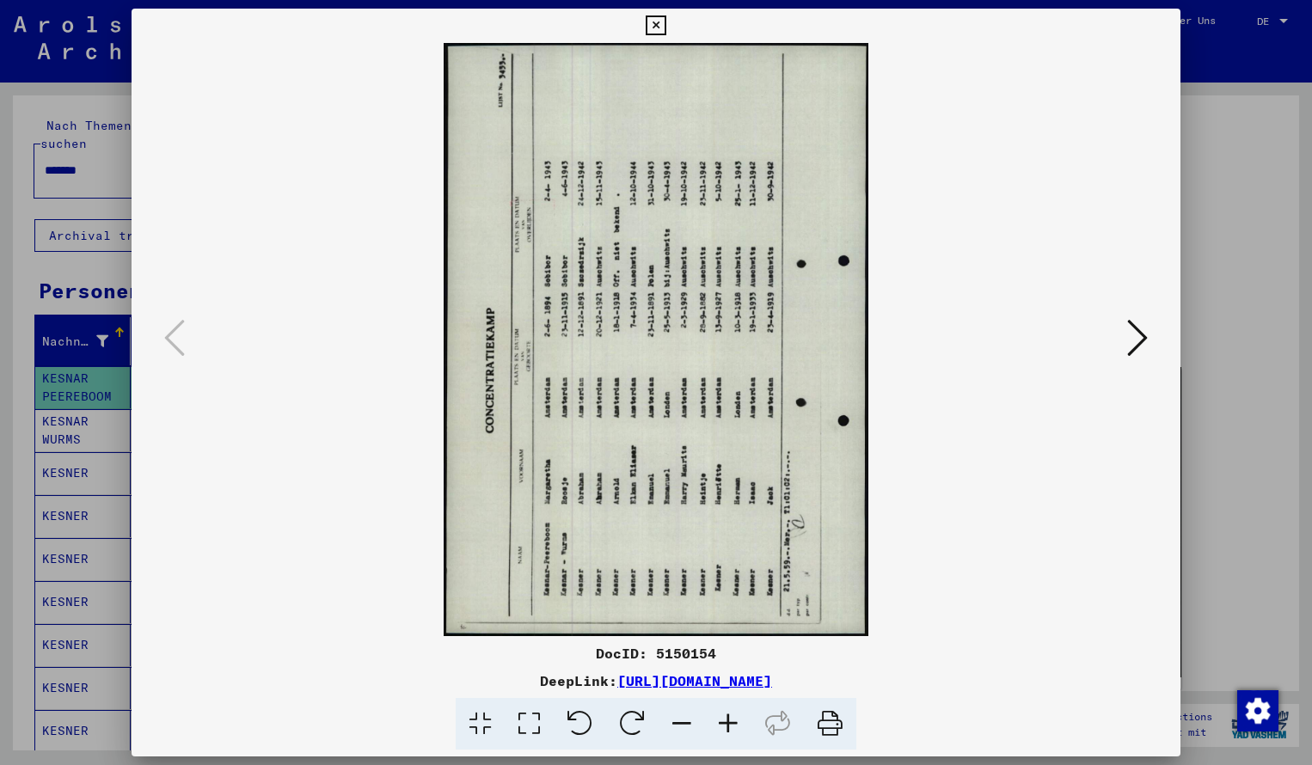
click at [633, 714] on icon at bounding box center [632, 724] width 52 height 52
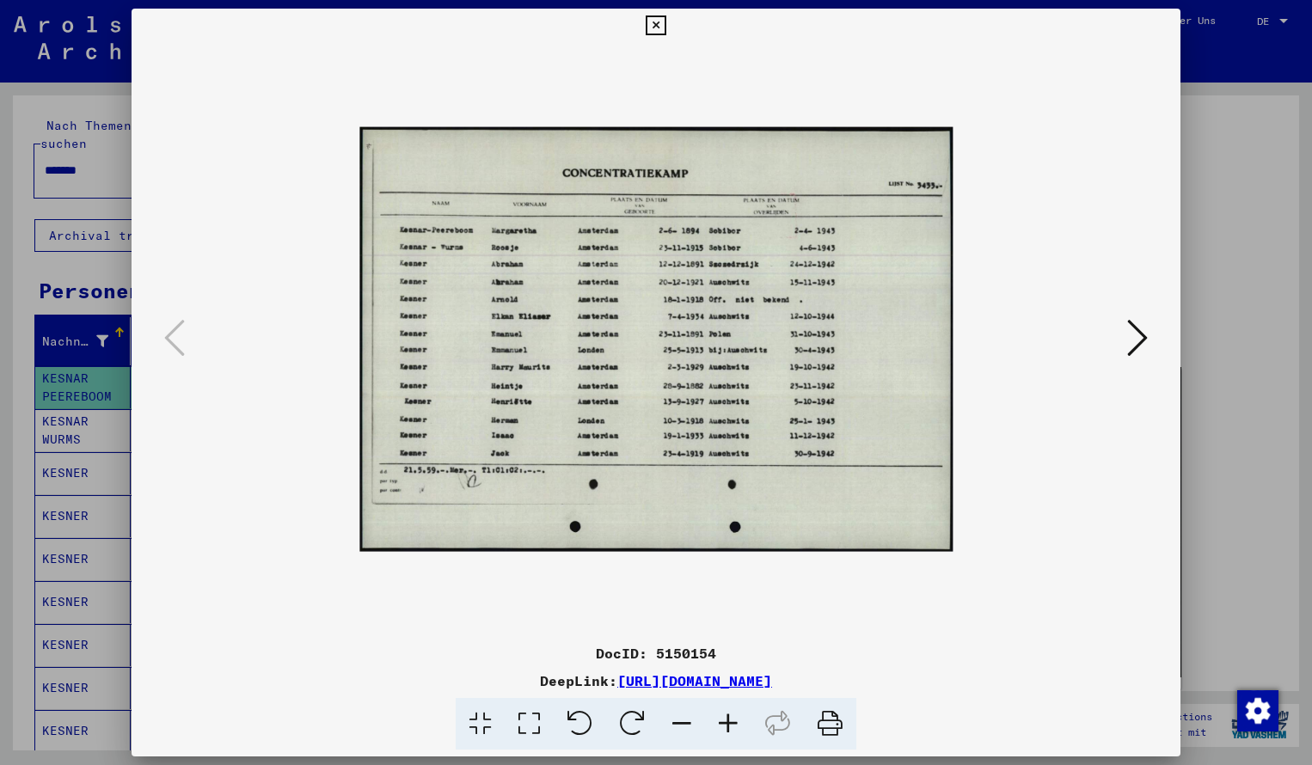
click at [725, 719] on icon at bounding box center [728, 724] width 46 height 52
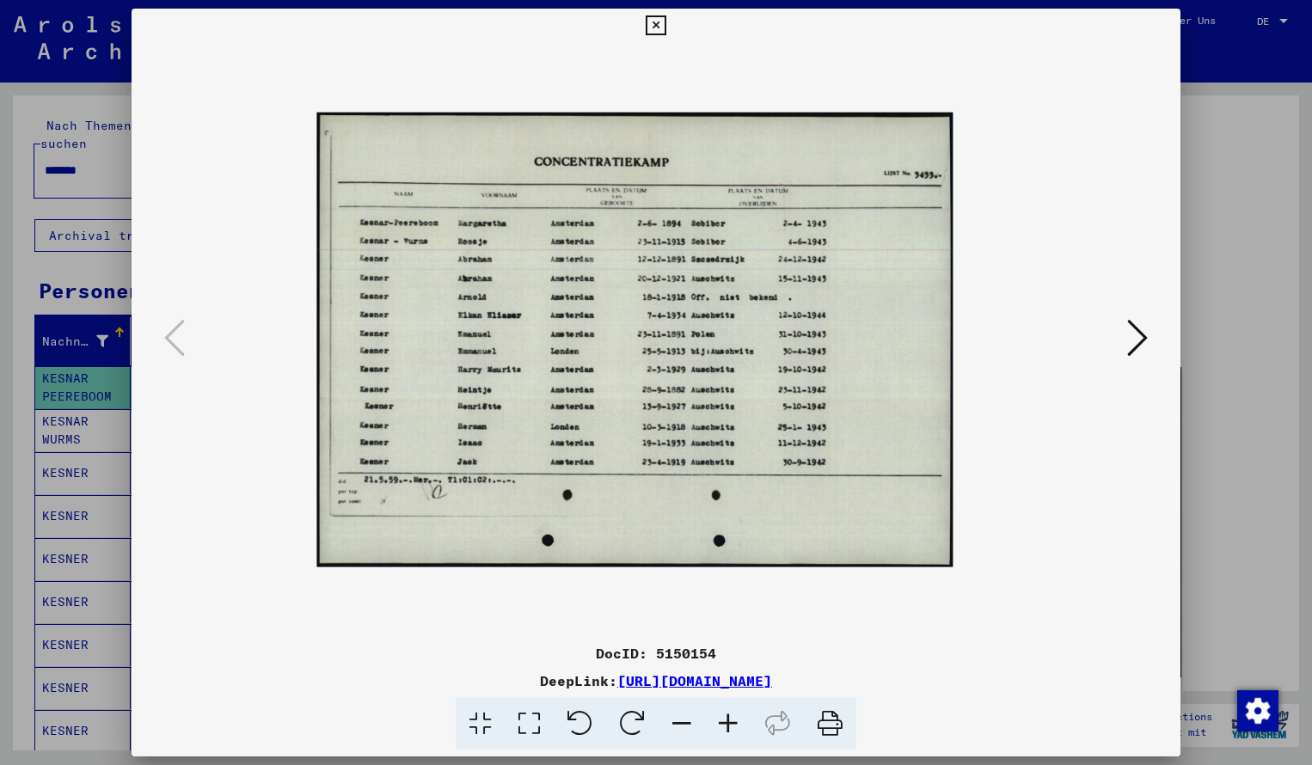
click at [725, 719] on icon at bounding box center [728, 724] width 46 height 52
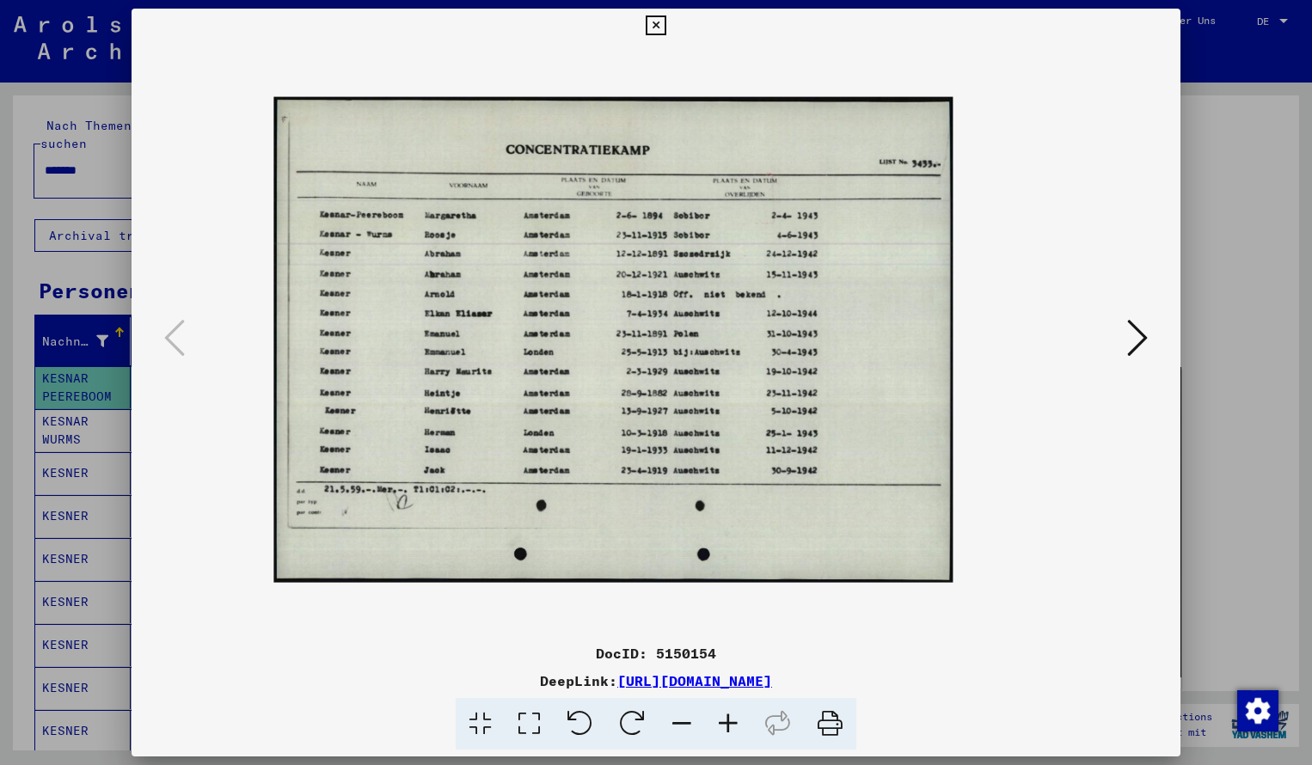
click at [725, 719] on icon at bounding box center [728, 724] width 46 height 52
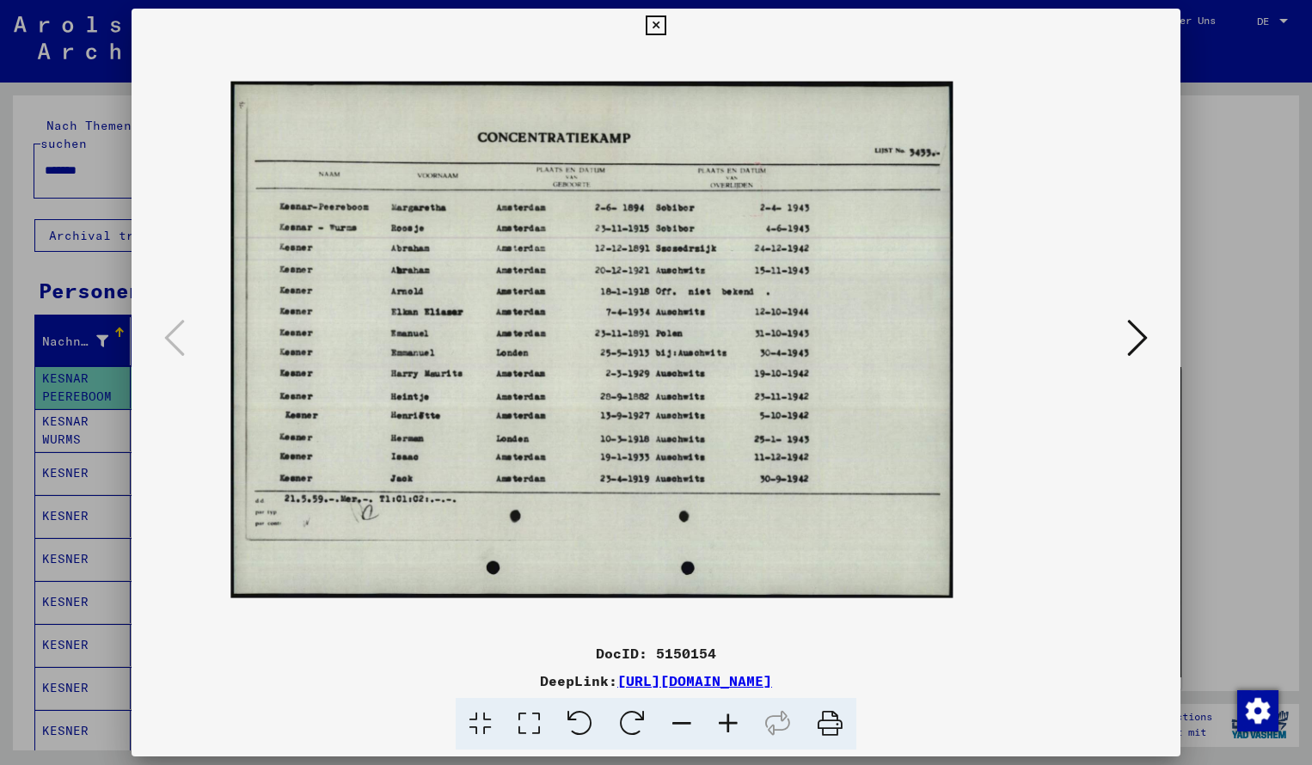
click at [725, 719] on icon at bounding box center [728, 724] width 46 height 52
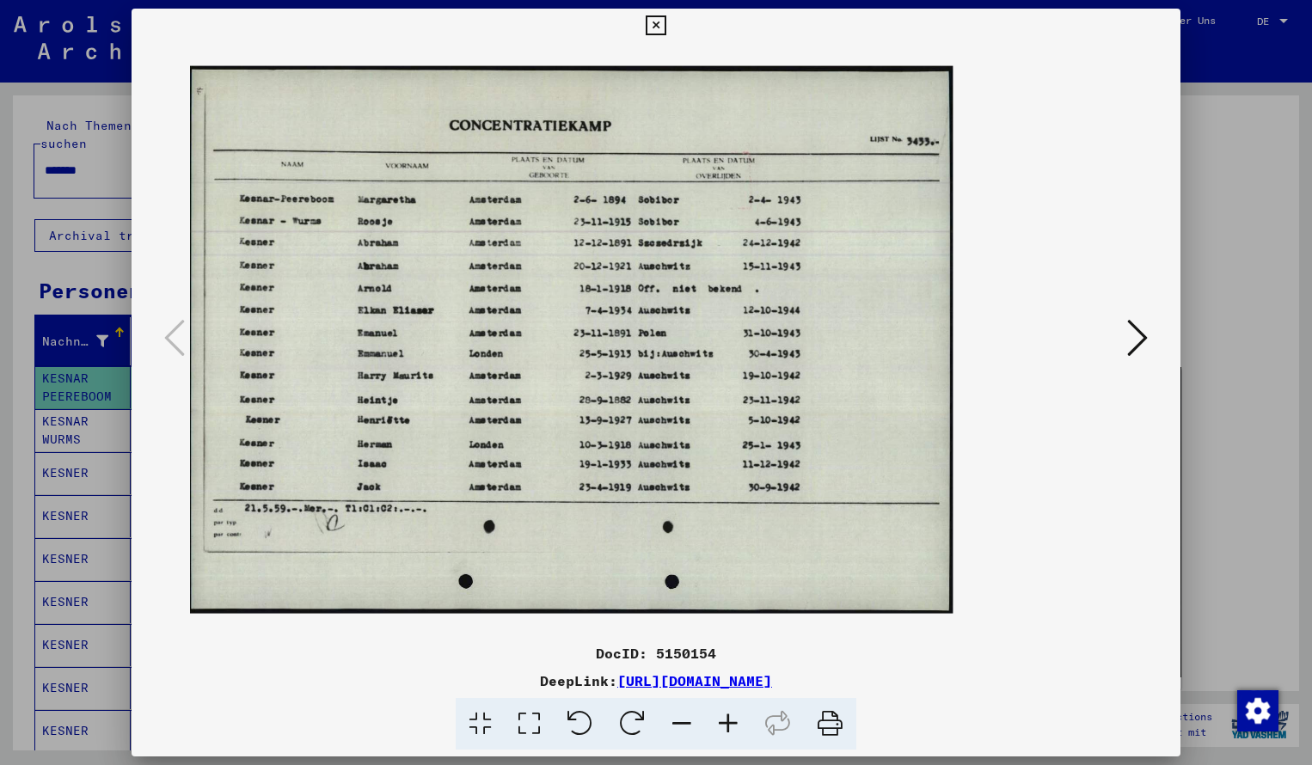
click at [725, 719] on icon at bounding box center [728, 724] width 46 height 52
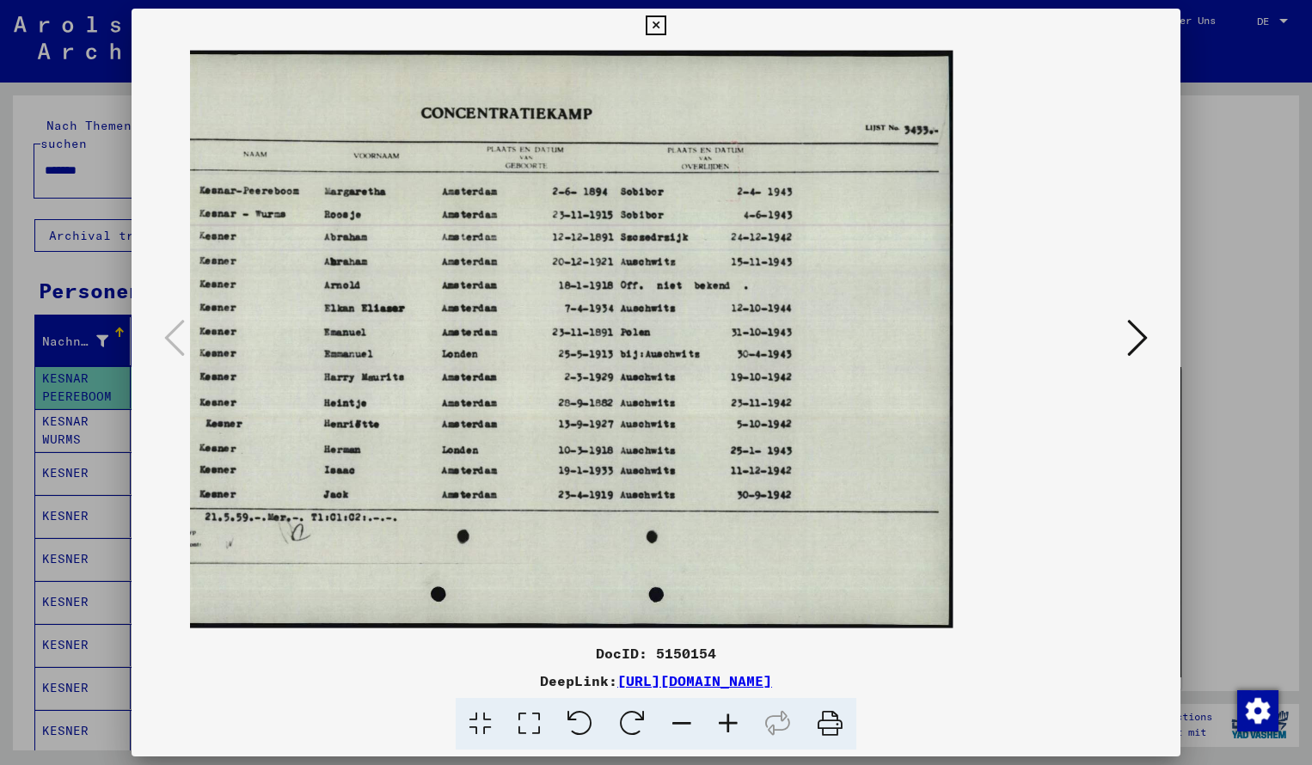
click at [666, 27] on icon at bounding box center [656, 25] width 20 height 21
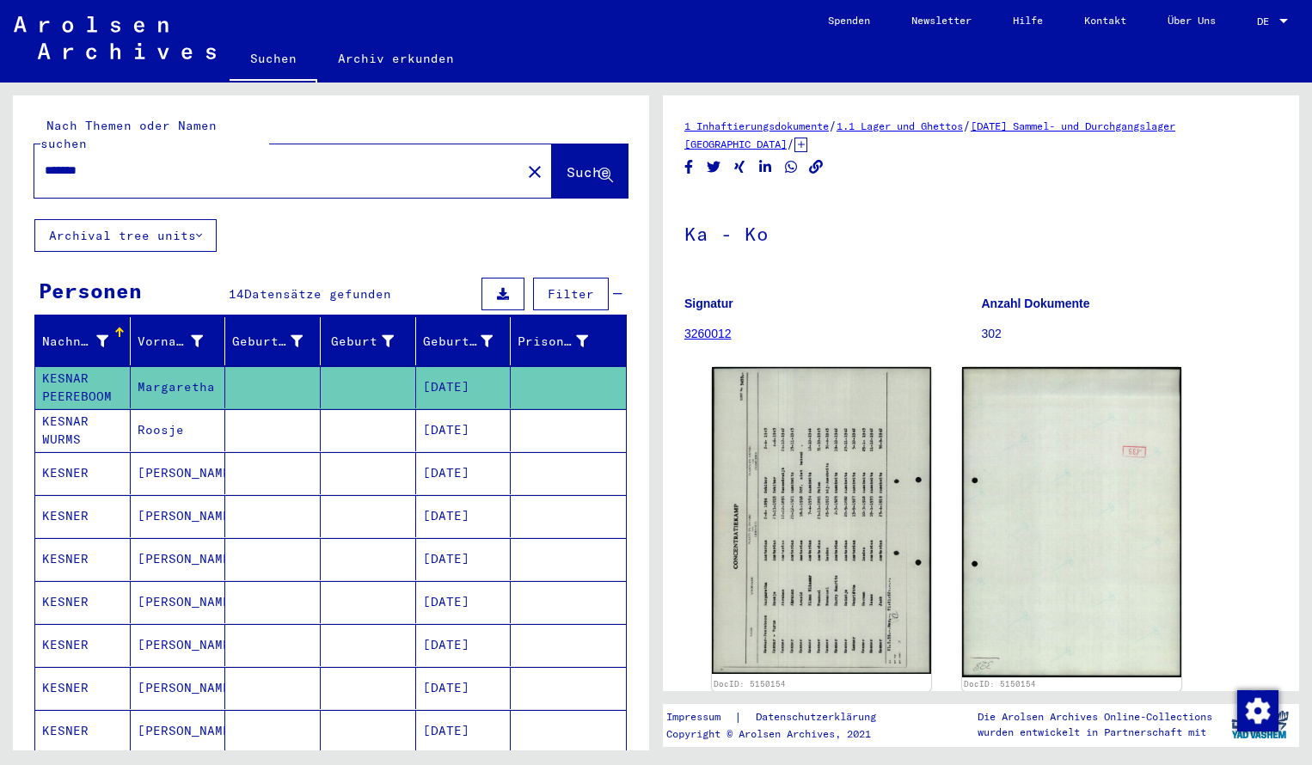
click at [113, 162] on input "*******" at bounding box center [278, 171] width 466 height 18
type input "*******"
click at [577, 163] on span "Suche" at bounding box center [588, 171] width 43 height 17
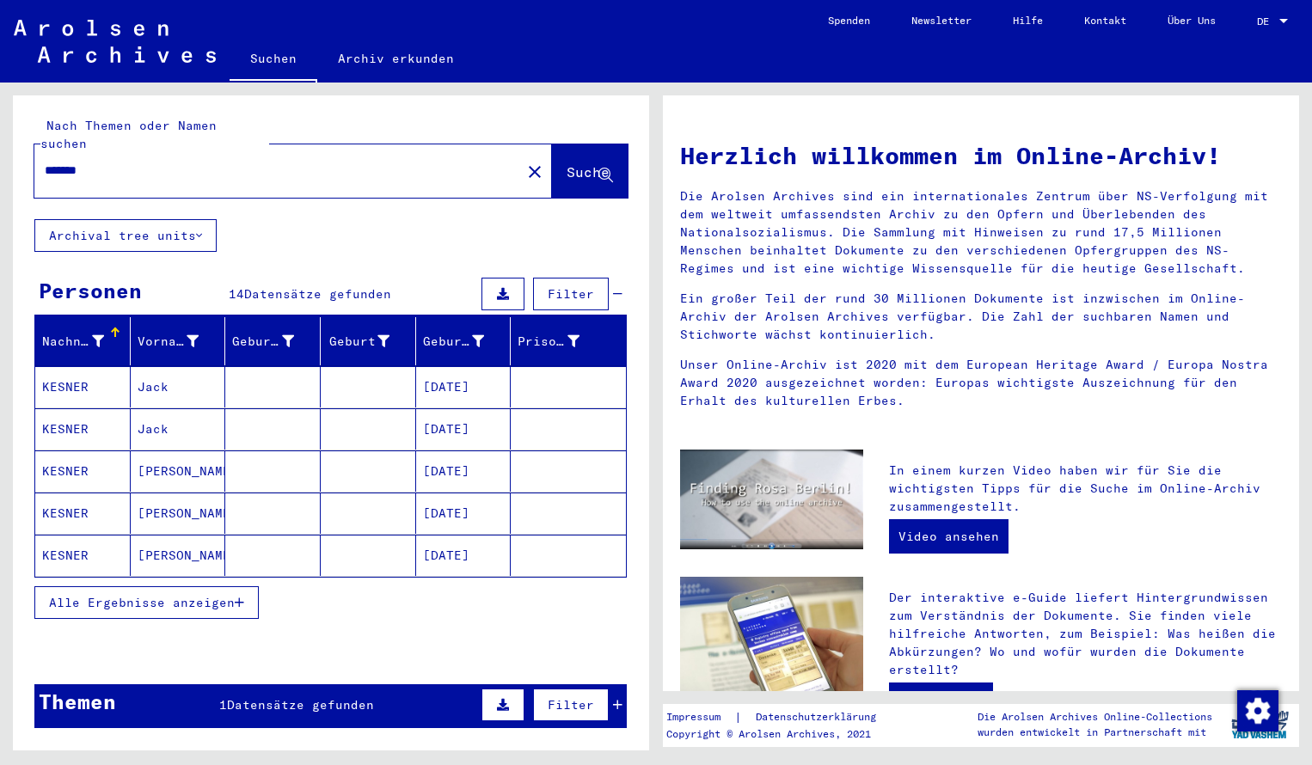
click at [78, 373] on mat-cell "KESNER" at bounding box center [82, 386] width 95 height 41
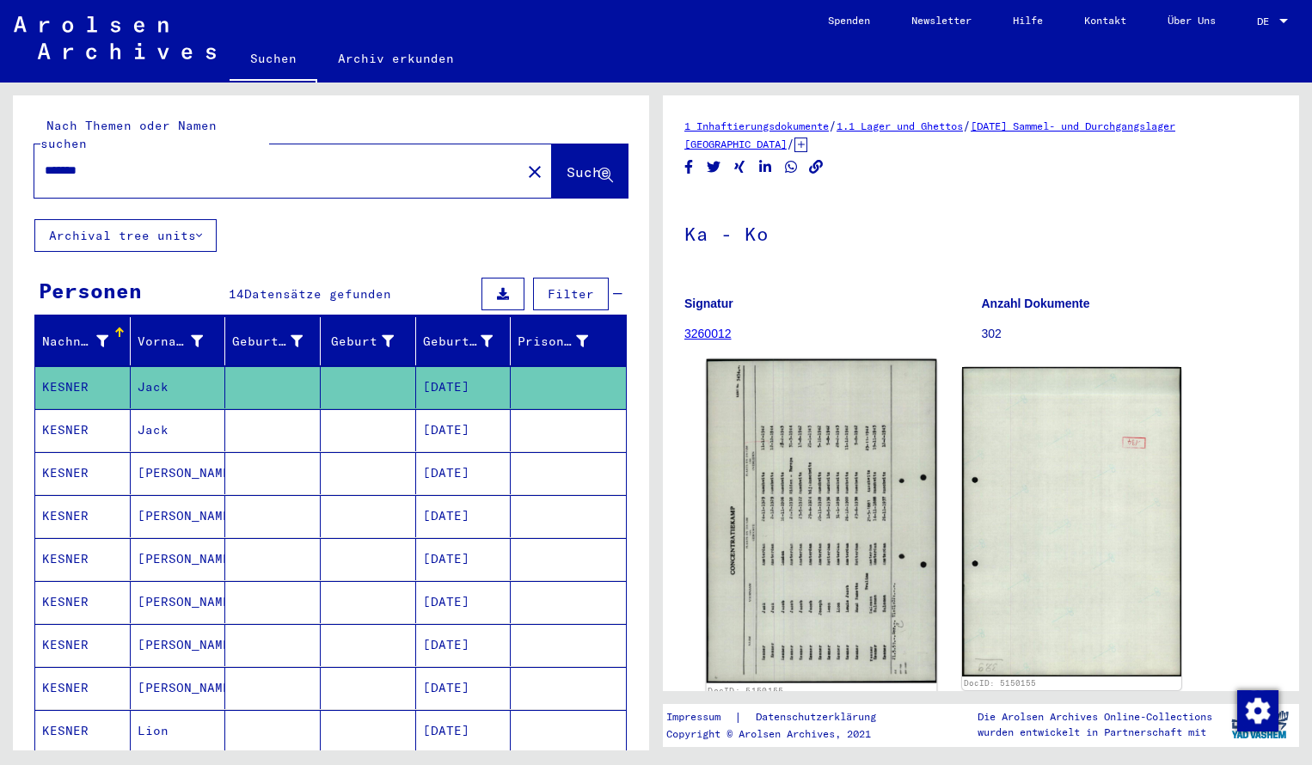
click at [779, 429] on img at bounding box center [822, 521] width 230 height 324
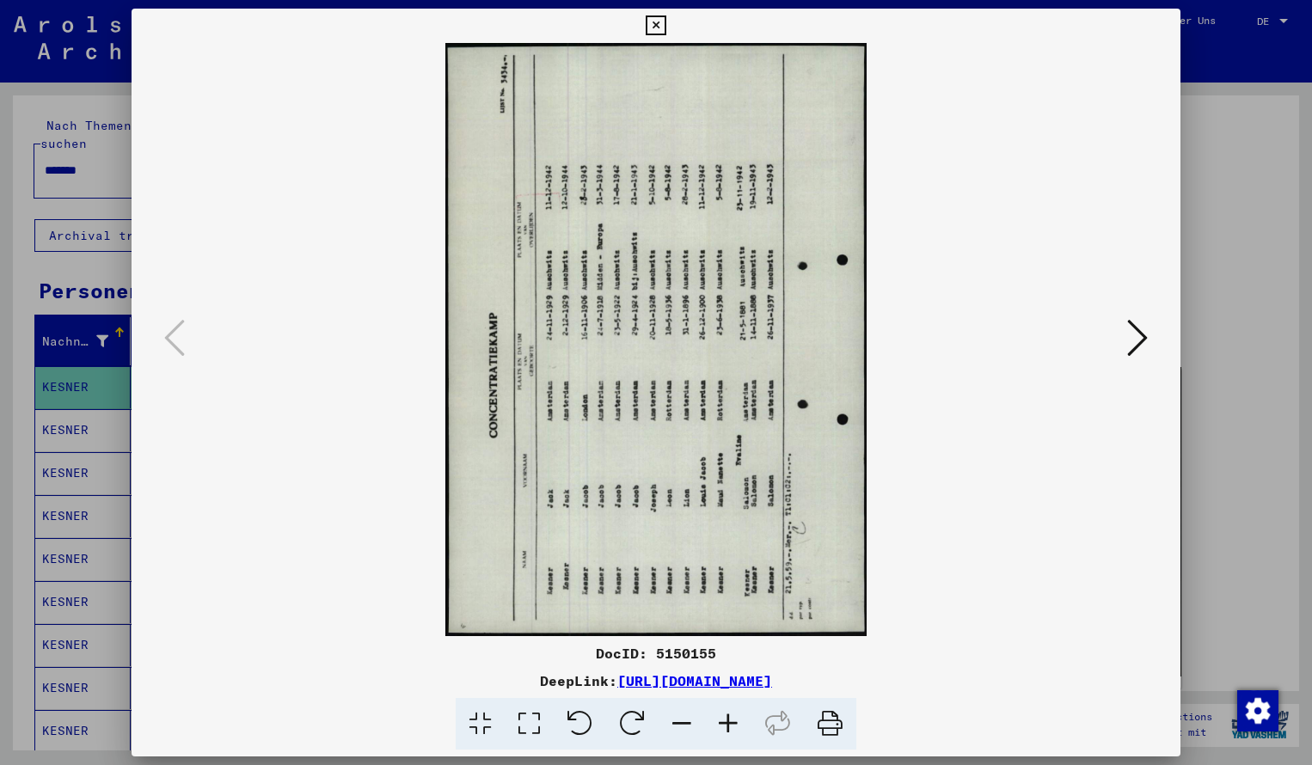
click at [630, 717] on icon at bounding box center [632, 724] width 52 height 52
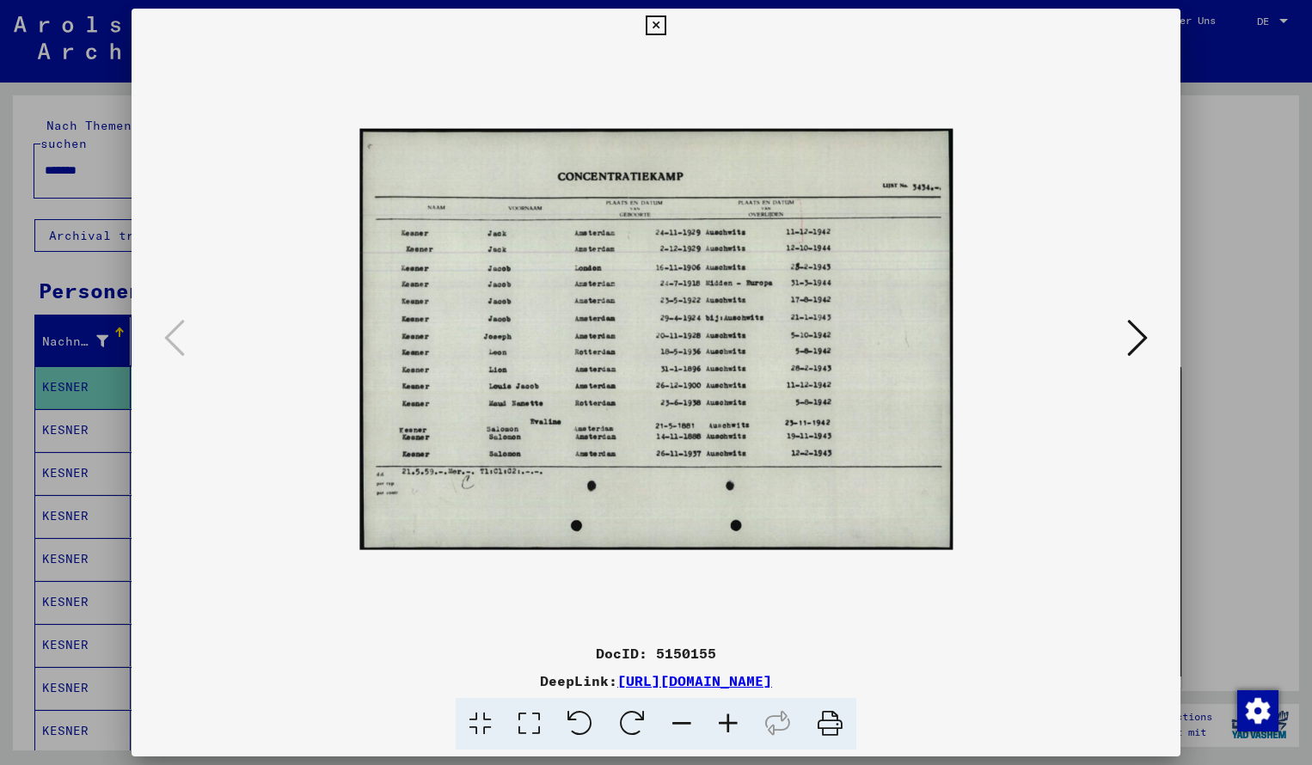
click at [726, 723] on icon at bounding box center [728, 724] width 46 height 52
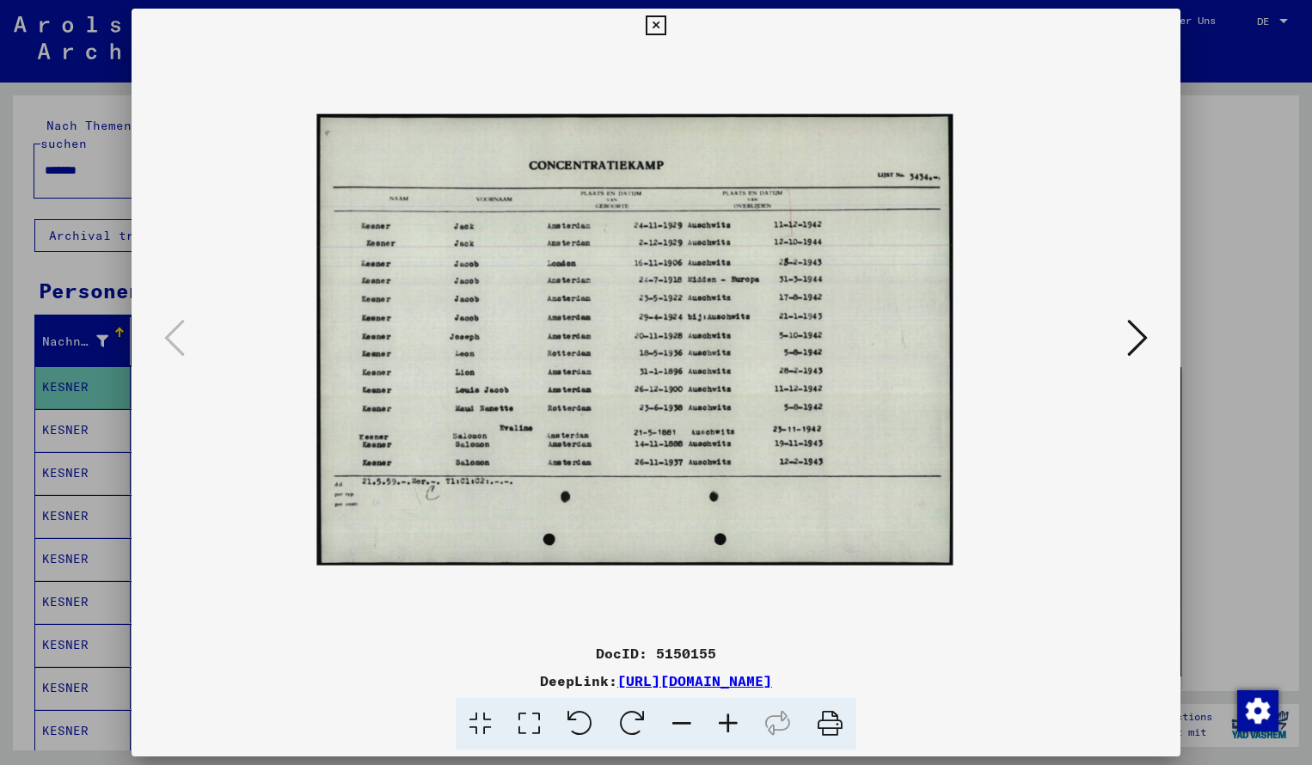
click at [726, 723] on icon at bounding box center [728, 724] width 46 height 52
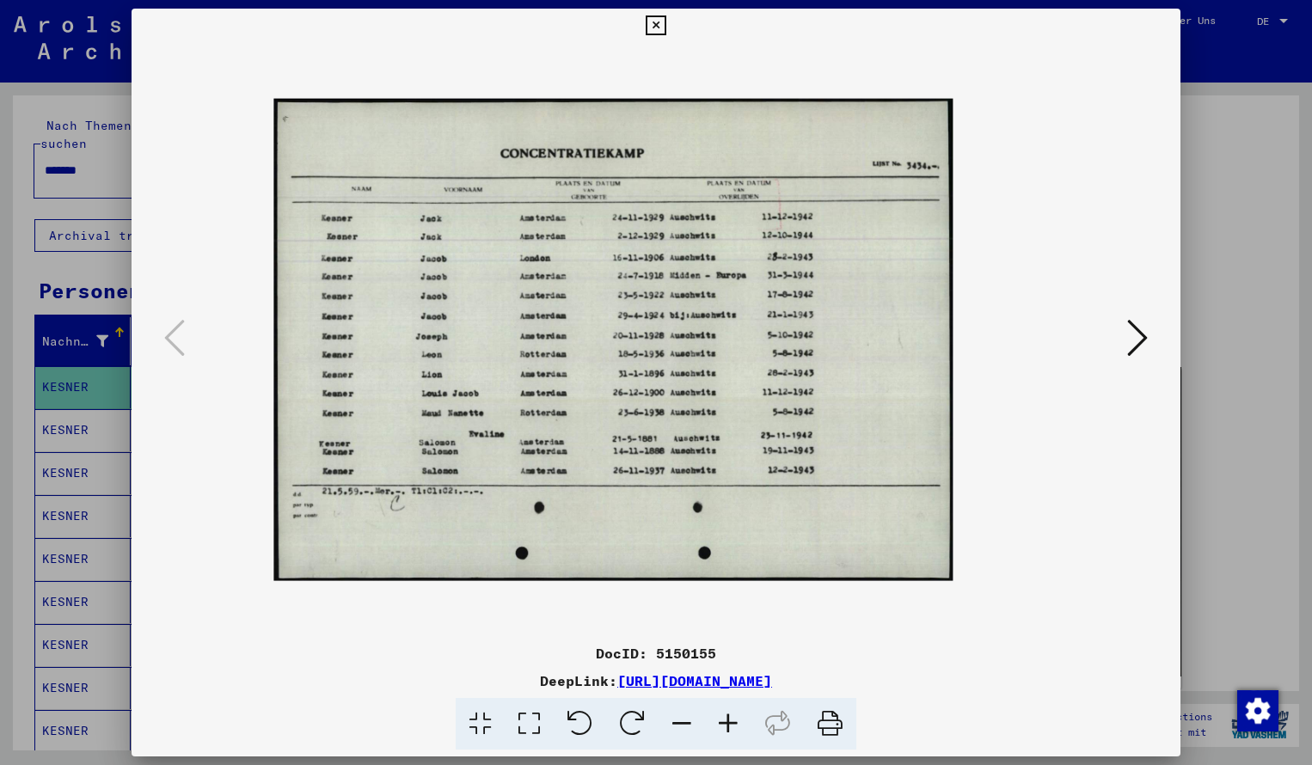
click at [726, 723] on icon at bounding box center [728, 724] width 46 height 52
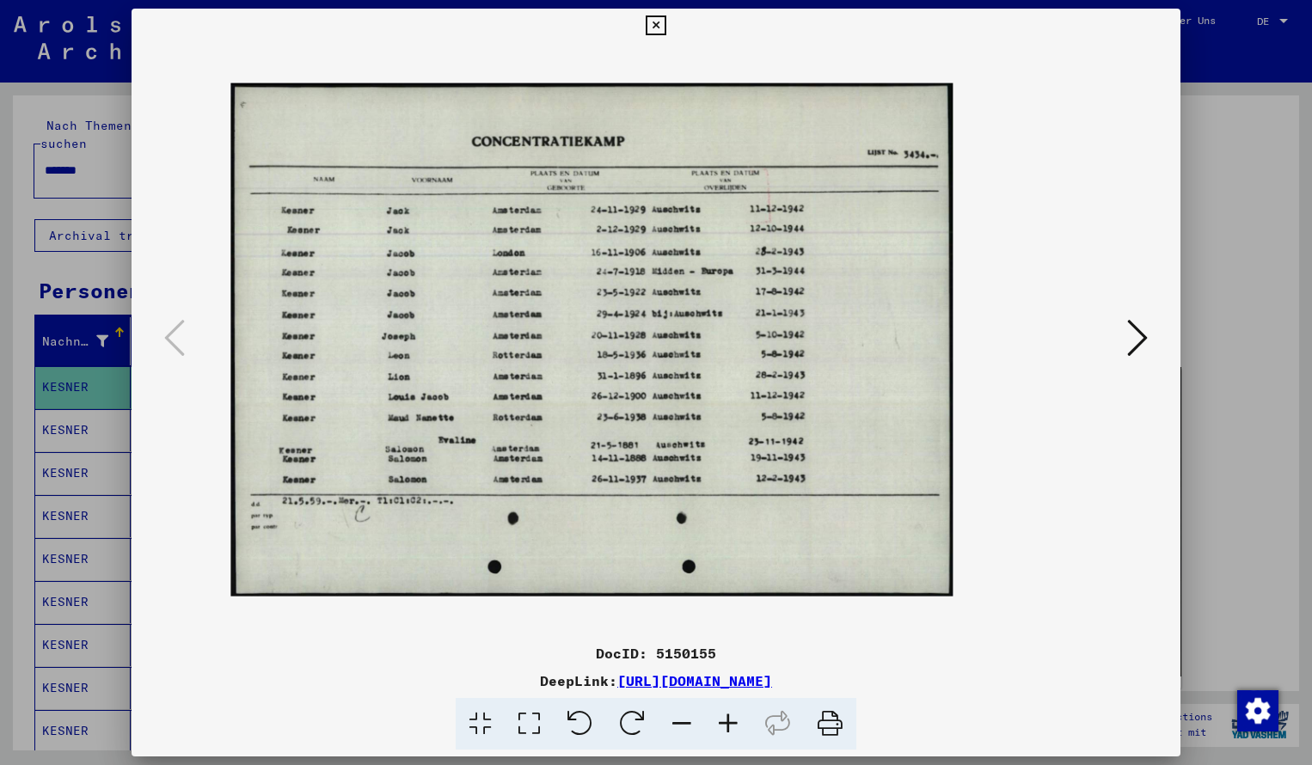
click at [726, 723] on icon at bounding box center [728, 724] width 46 height 52
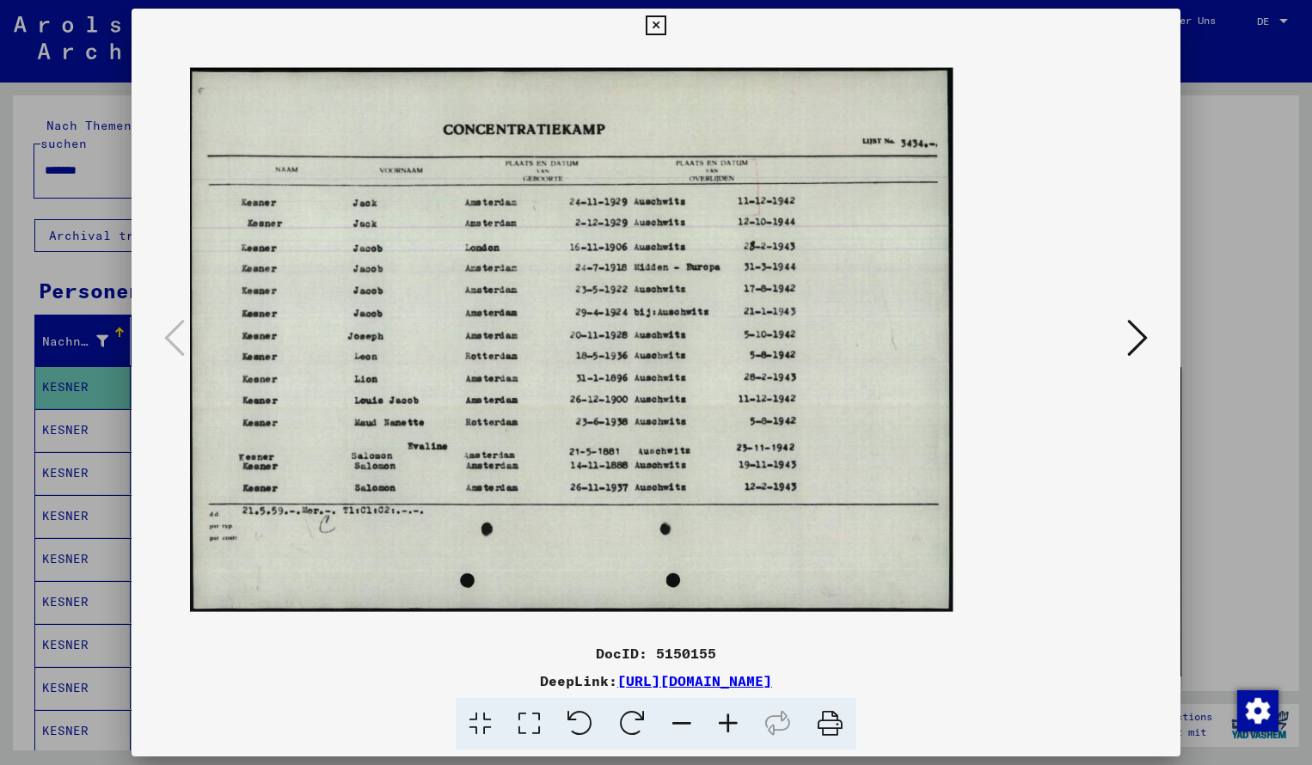
click at [727, 724] on icon at bounding box center [728, 724] width 46 height 52
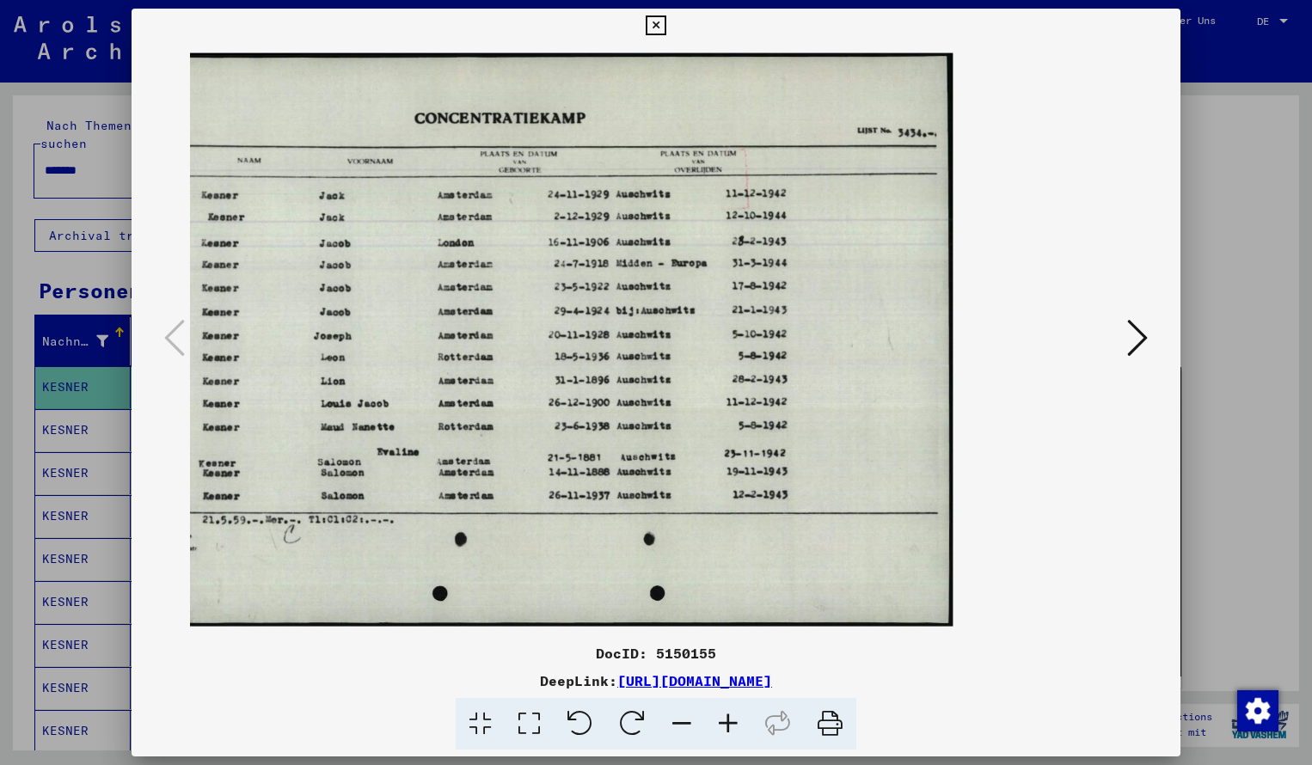
click at [666, 32] on icon at bounding box center [656, 25] width 20 height 21
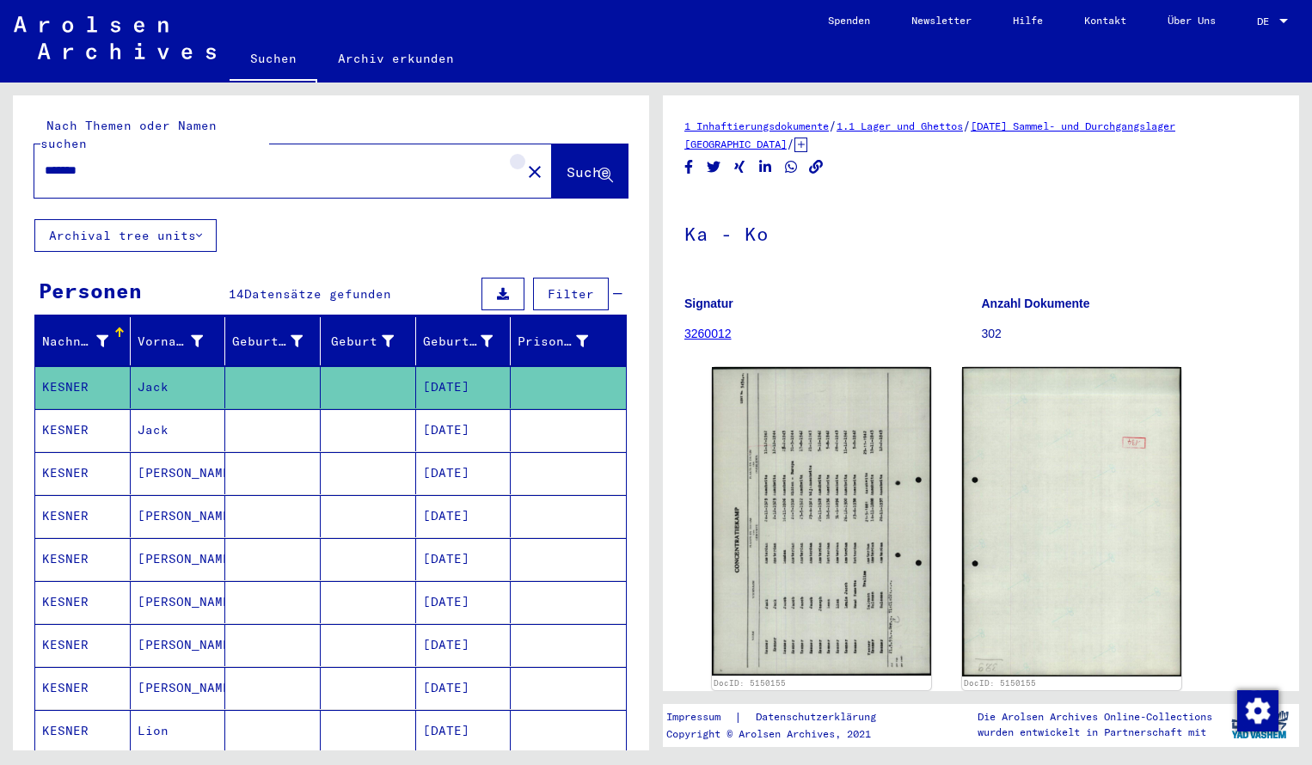
click at [525, 162] on mat-icon "close" at bounding box center [535, 172] width 21 height 21
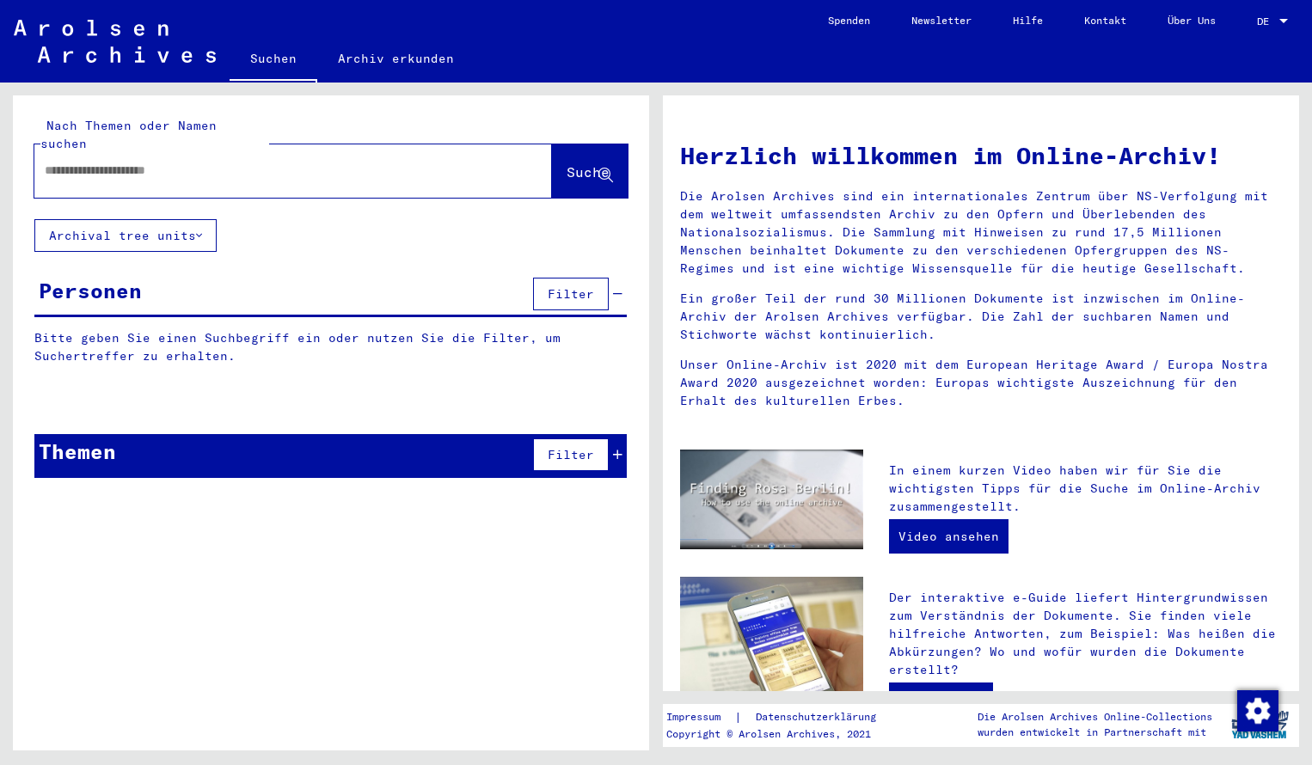
click at [199, 162] on input "text" at bounding box center [273, 171] width 456 height 18
type input "**********"
click at [567, 163] on span "Suche" at bounding box center [588, 171] width 43 height 17
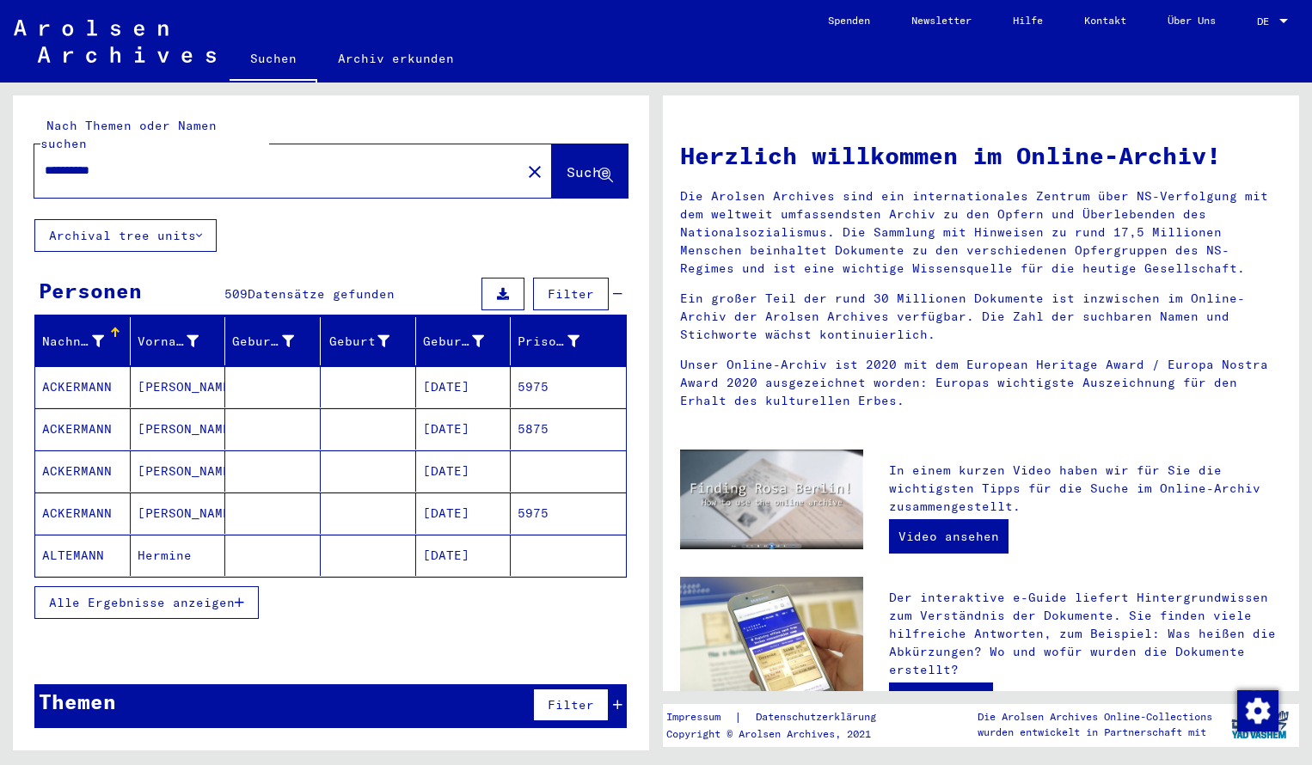
click at [76, 371] on mat-cell "ACKERMANN" at bounding box center [82, 386] width 95 height 41
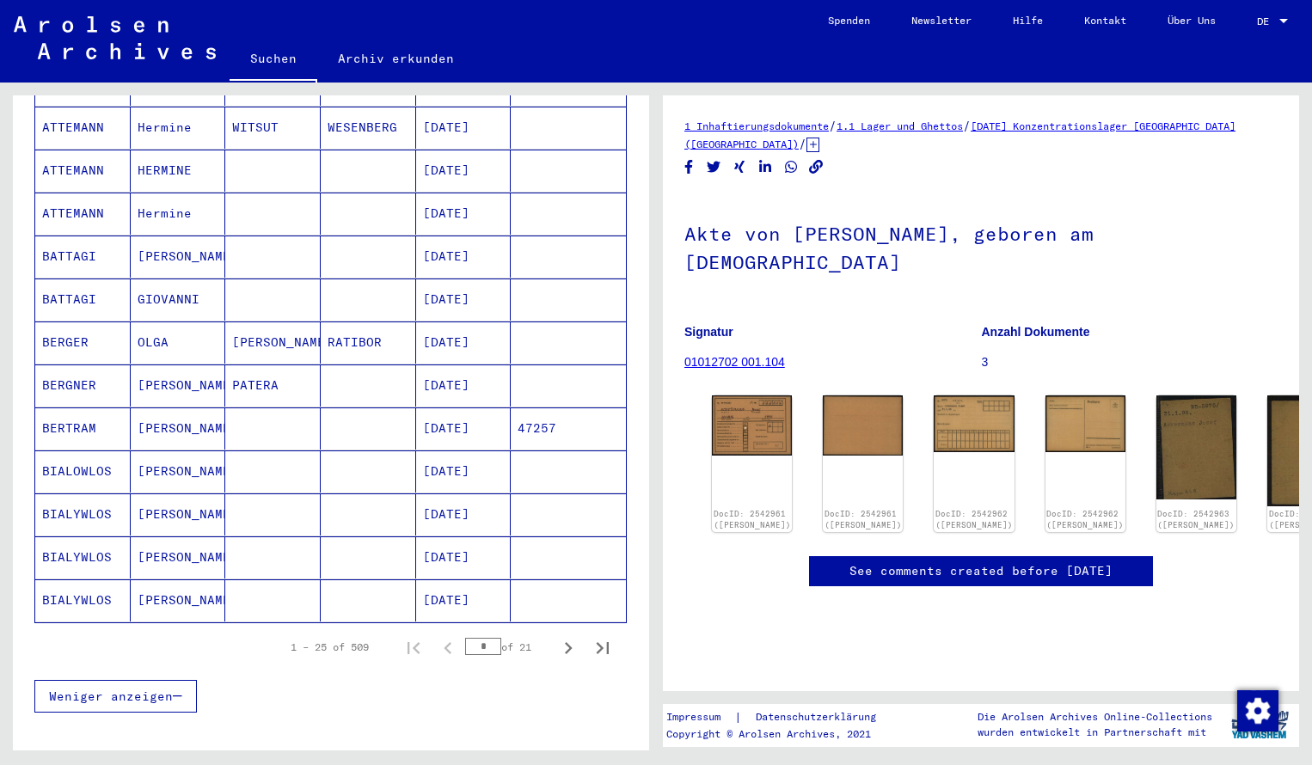
scroll to position [836, 0]
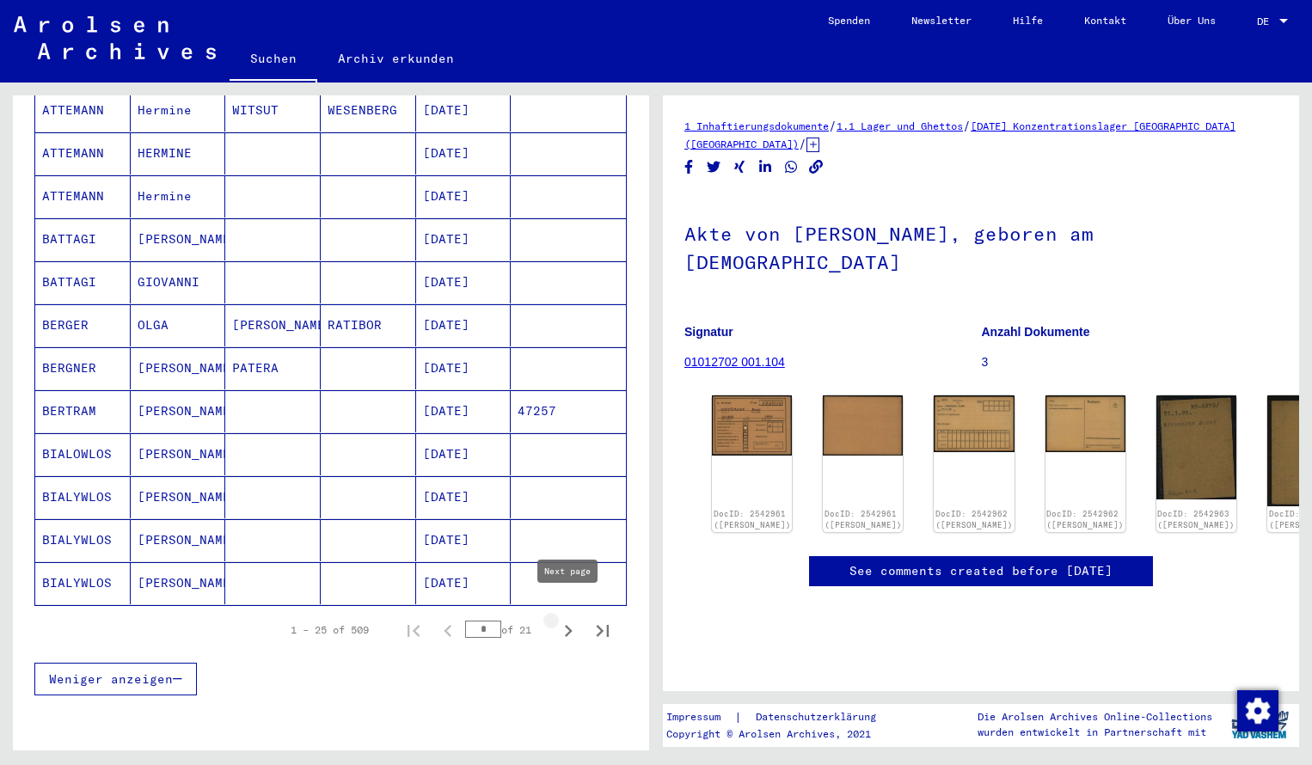
click at [571, 619] on icon "Next page" at bounding box center [568, 631] width 24 height 24
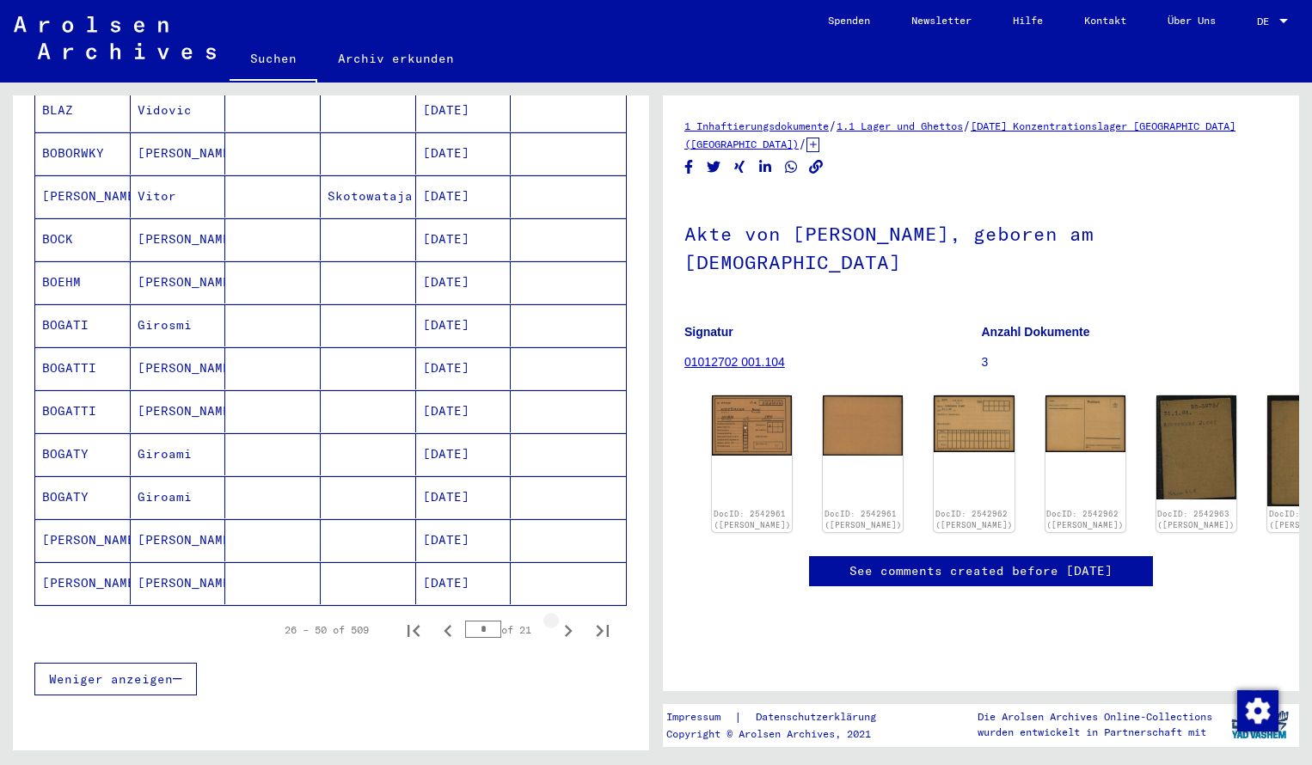
click at [571, 619] on icon "Next page" at bounding box center [568, 631] width 24 height 24
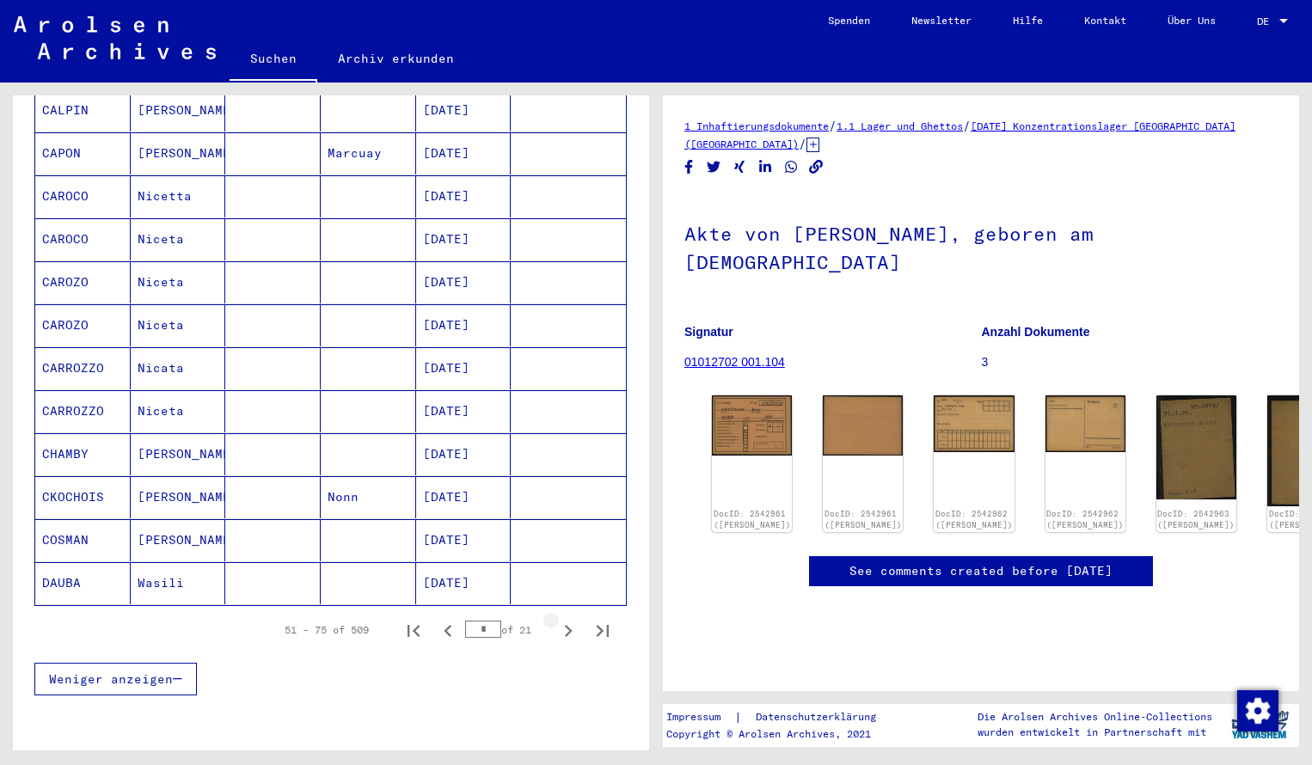
click at [571, 619] on icon "Next page" at bounding box center [568, 631] width 24 height 24
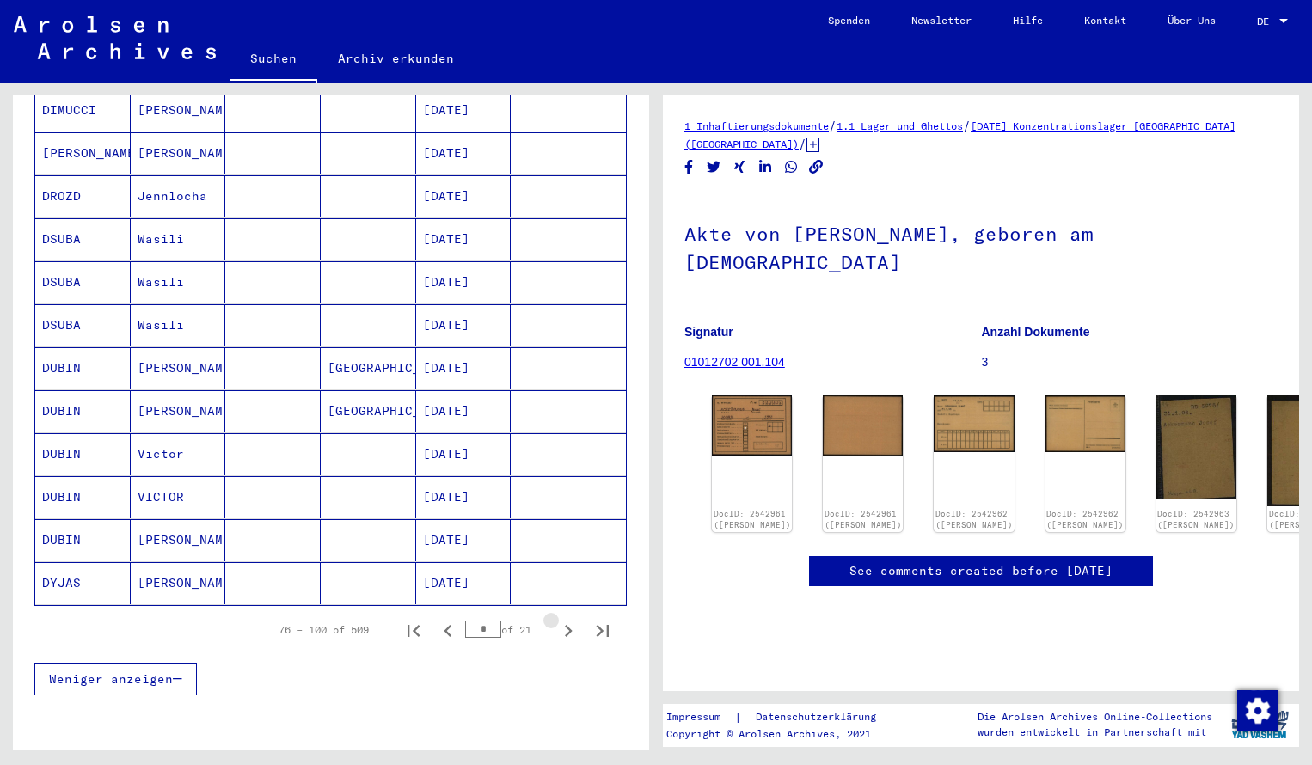
click at [571, 619] on icon "Next page" at bounding box center [568, 631] width 24 height 24
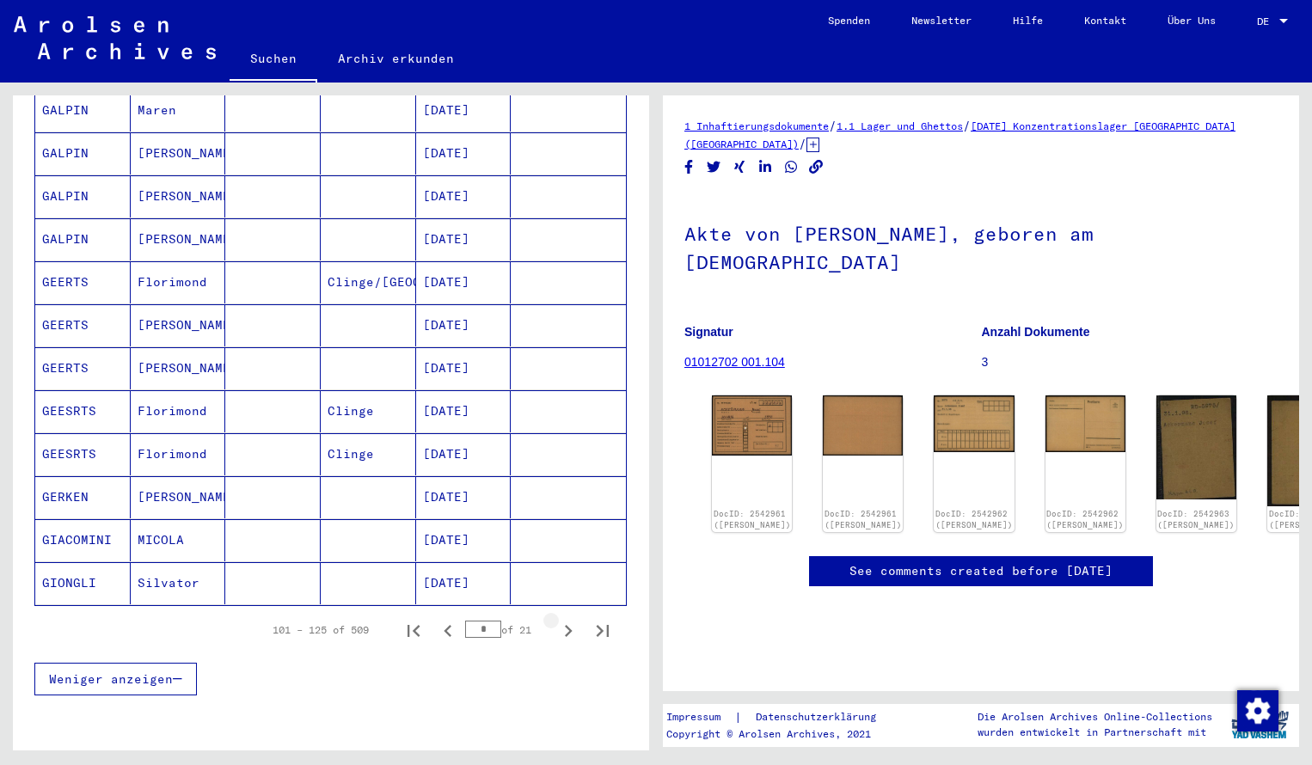
click at [571, 619] on icon "Next page" at bounding box center [568, 631] width 24 height 24
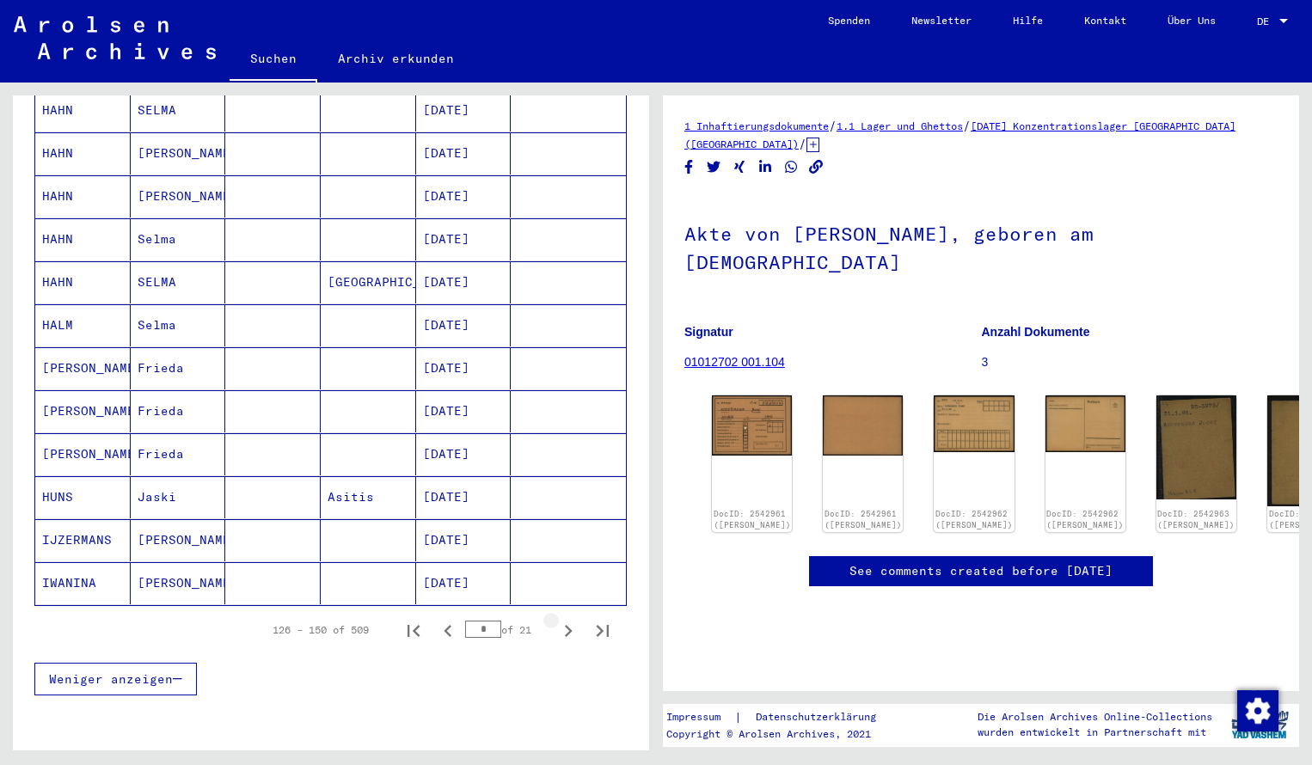
click at [571, 619] on icon "Next page" at bounding box center [568, 631] width 24 height 24
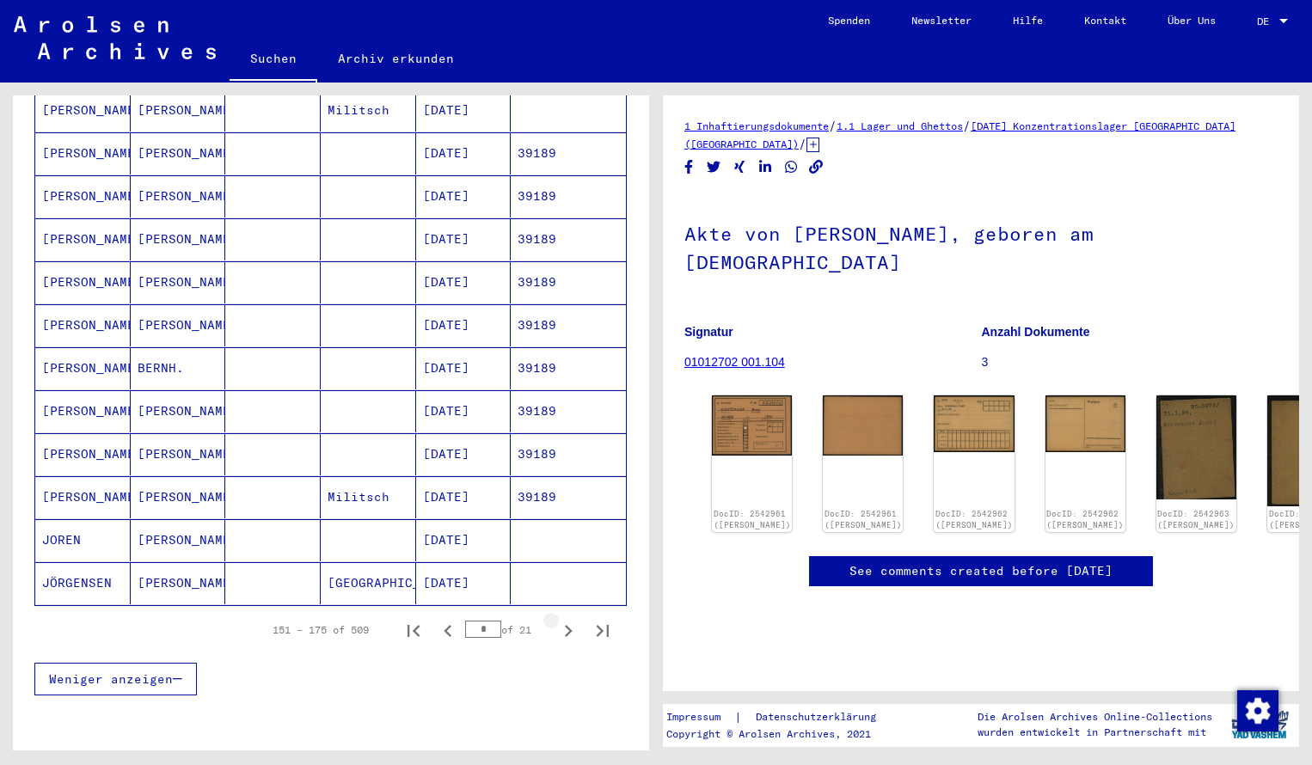
click at [571, 619] on icon "Next page" at bounding box center [568, 631] width 24 height 24
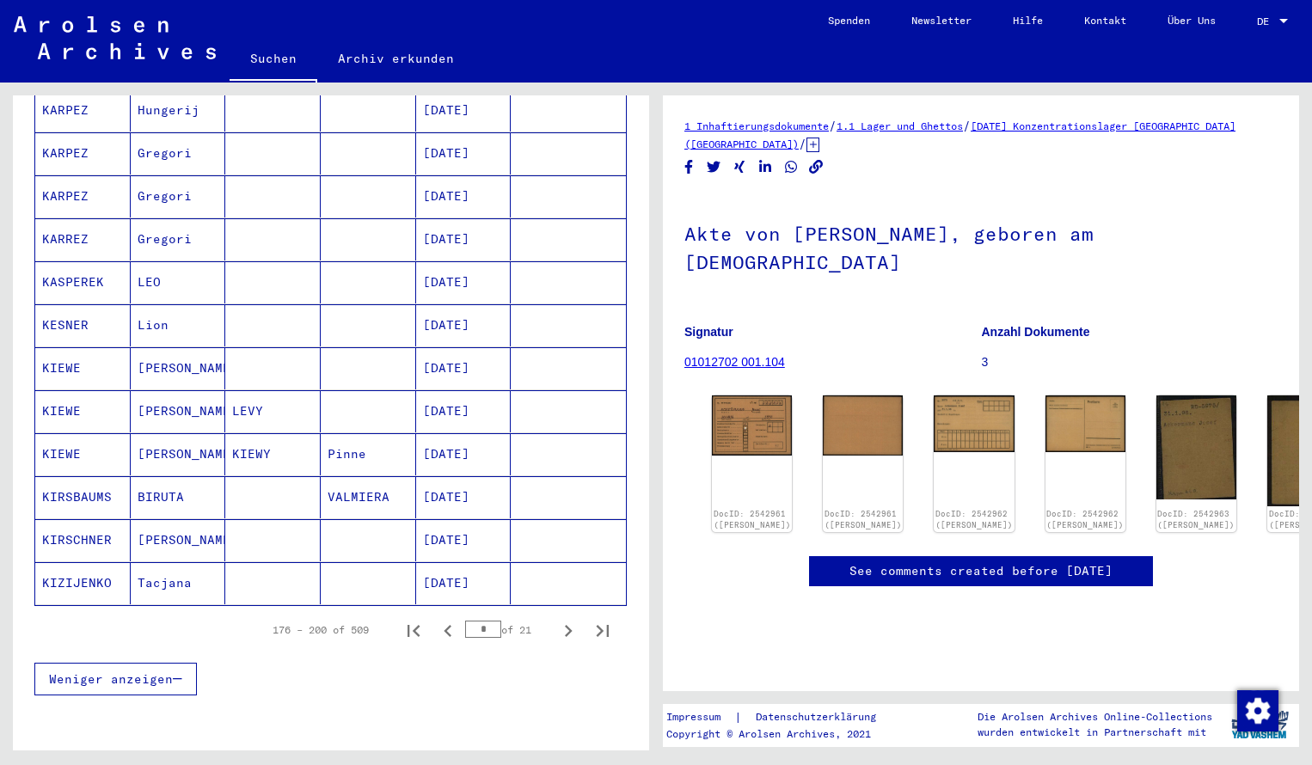
click at [106, 310] on mat-cell "KESNER" at bounding box center [82, 325] width 95 height 42
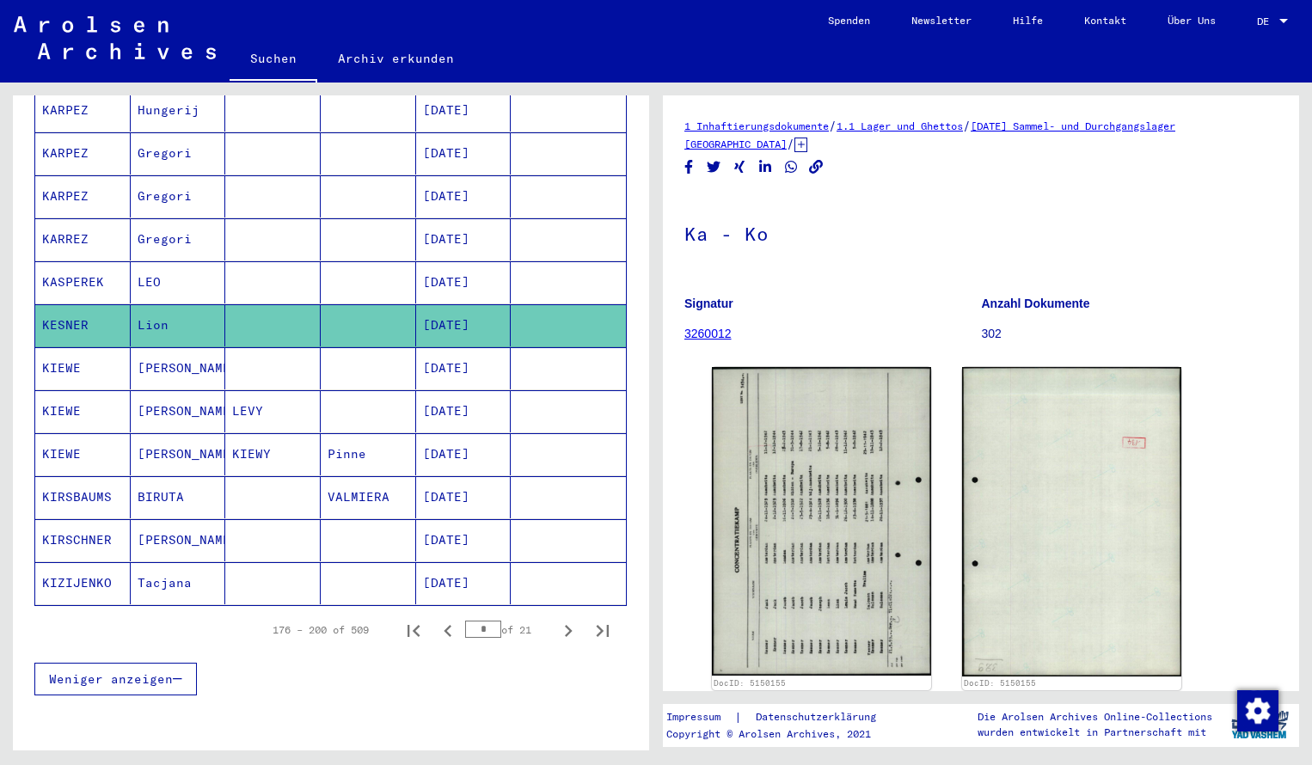
click at [637, 215] on div "Nachname Vorname Geburtsname Geburt‏ Geburtsdatum Prisoner # [PERSON_NAME] [DAT…" at bounding box center [331, 99] width 636 height 1237
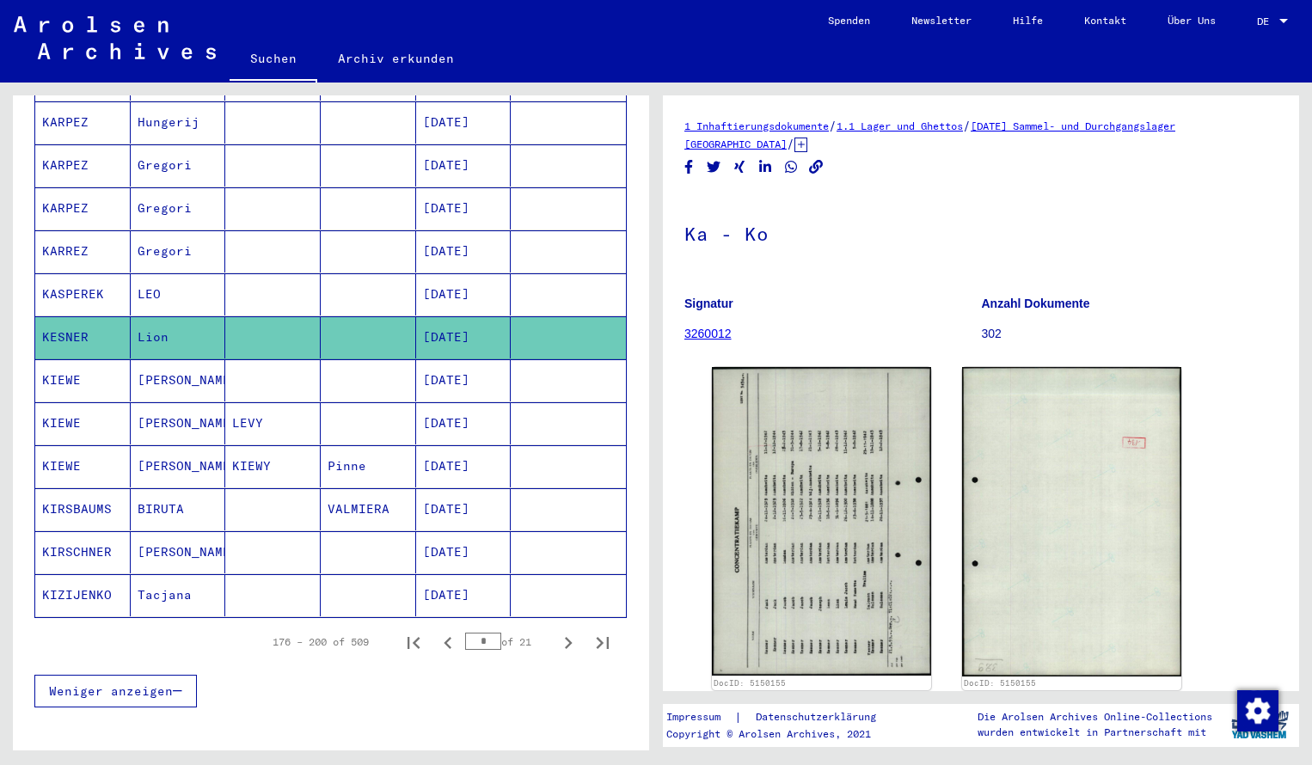
scroll to position [833, 0]
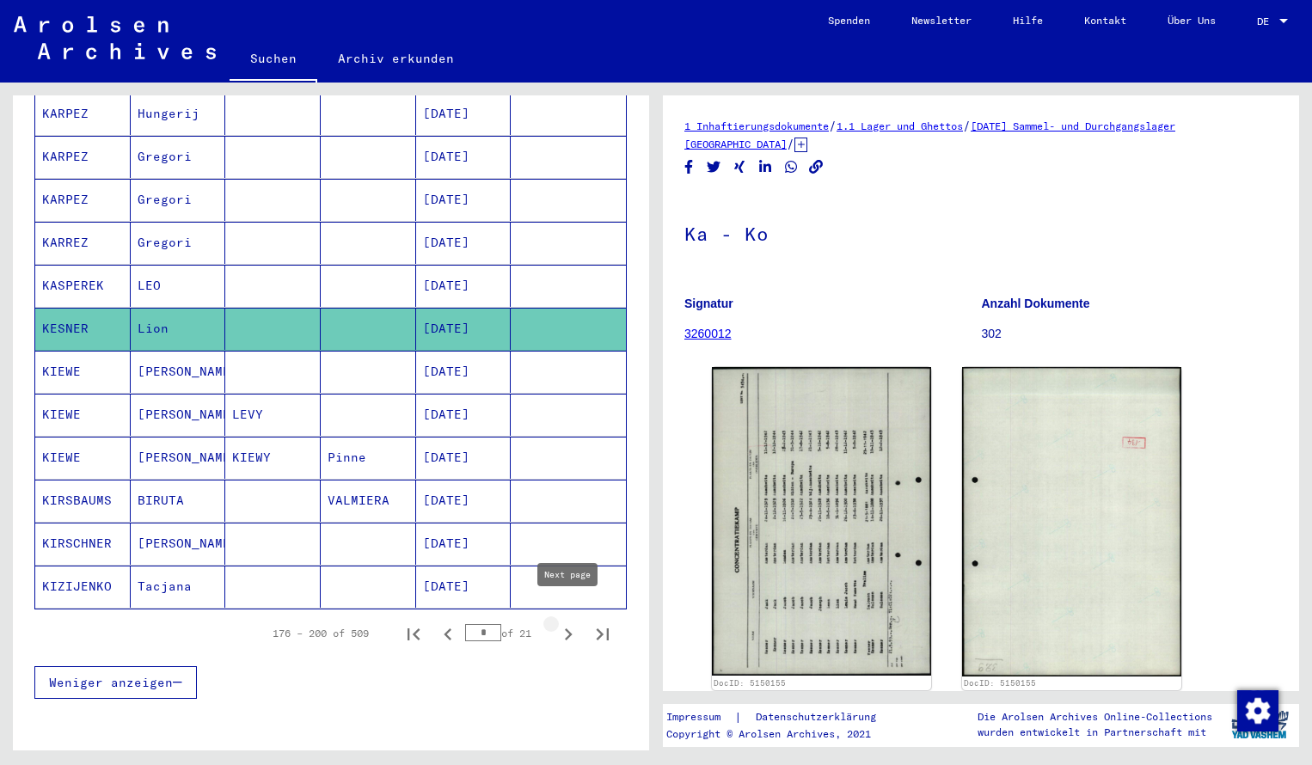
click at [563, 623] on icon "Next page" at bounding box center [568, 635] width 24 height 24
type input "*"
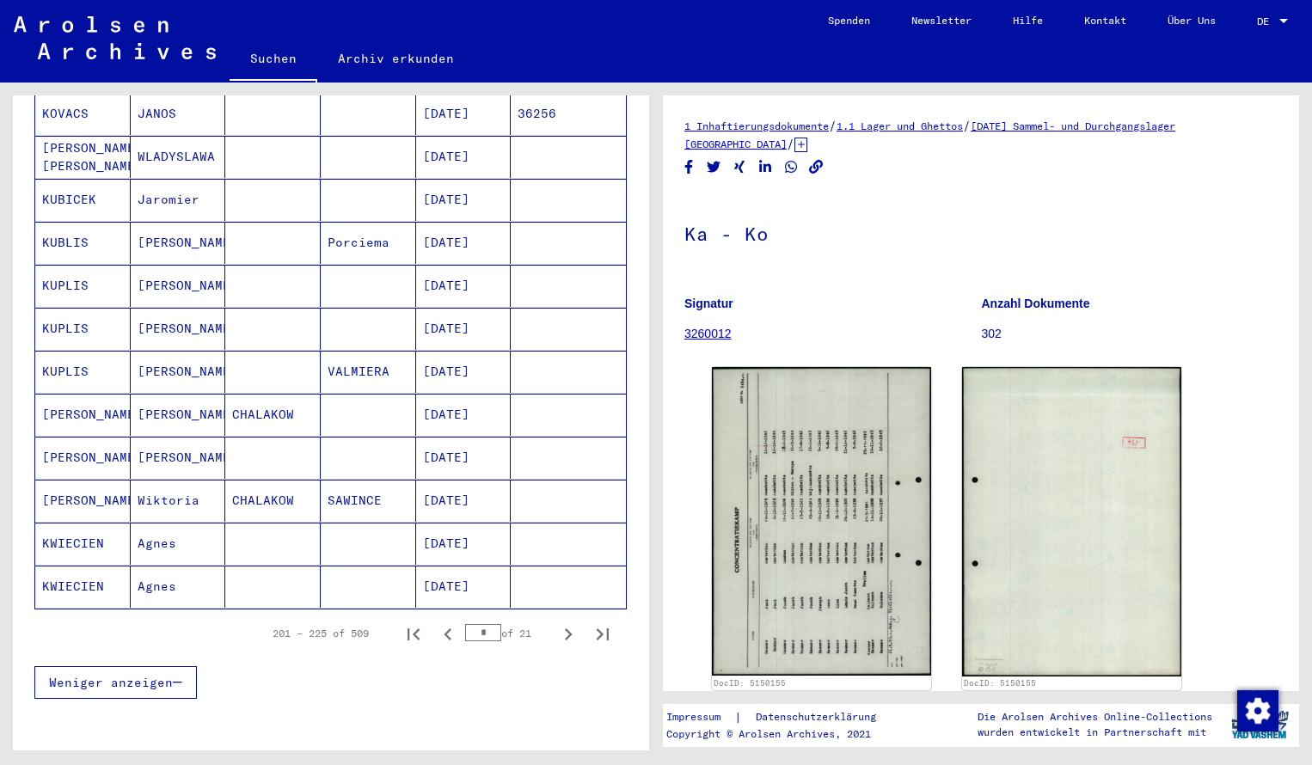
click at [636, 179] on div "Nachname Vorname Geburtsname Geburt‏ Geburtsdatum Prisoner # KLASSER [PERSON_NA…" at bounding box center [331, 103] width 636 height 1237
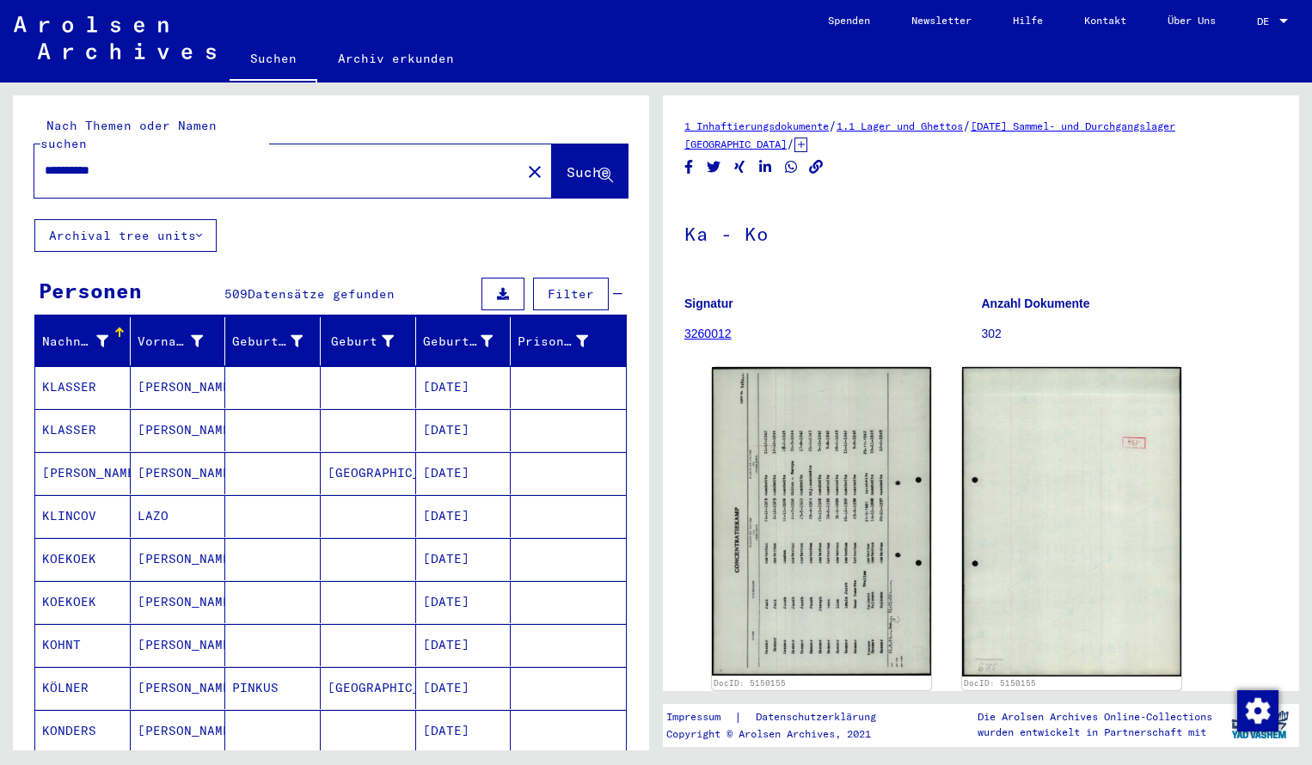
scroll to position [0, 0]
click at [525, 162] on mat-icon "close" at bounding box center [535, 172] width 21 height 21
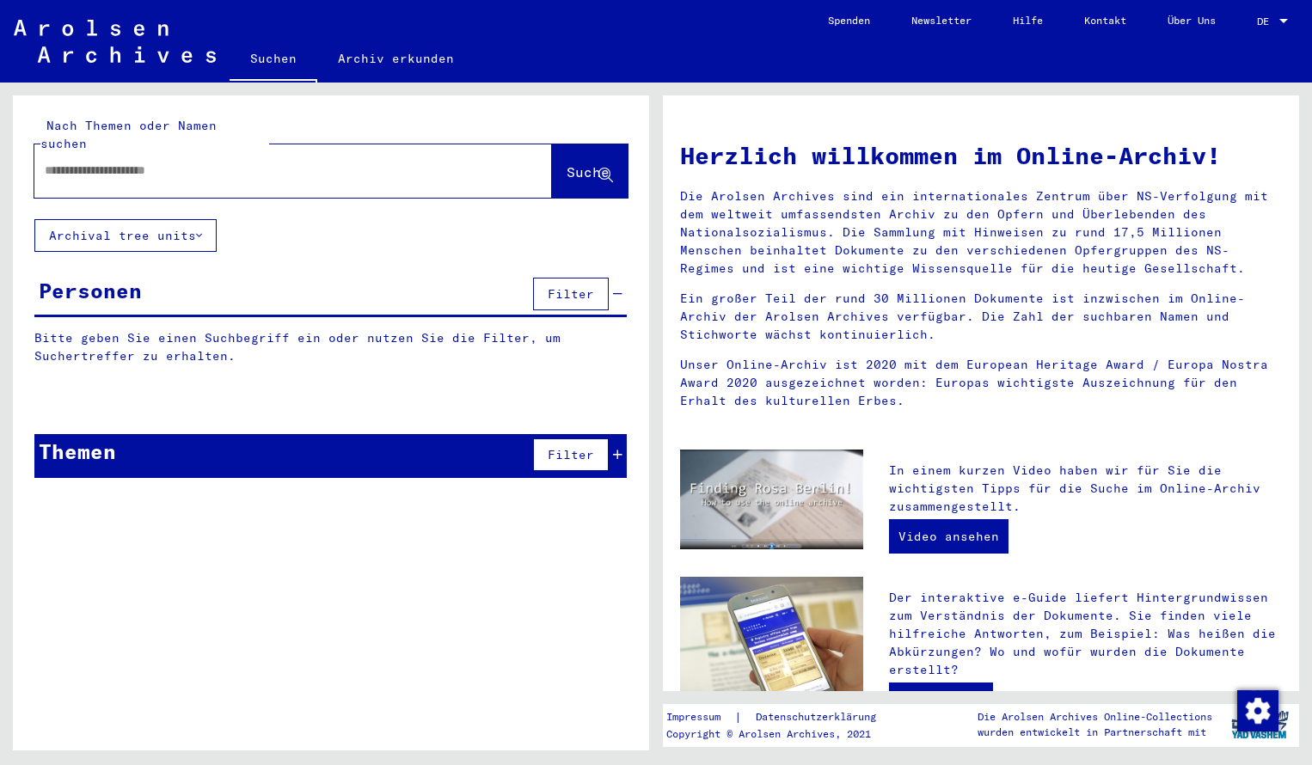
click at [75, 162] on input "text" at bounding box center [273, 171] width 456 height 18
click at [567, 163] on span "Suche" at bounding box center [588, 171] width 43 height 17
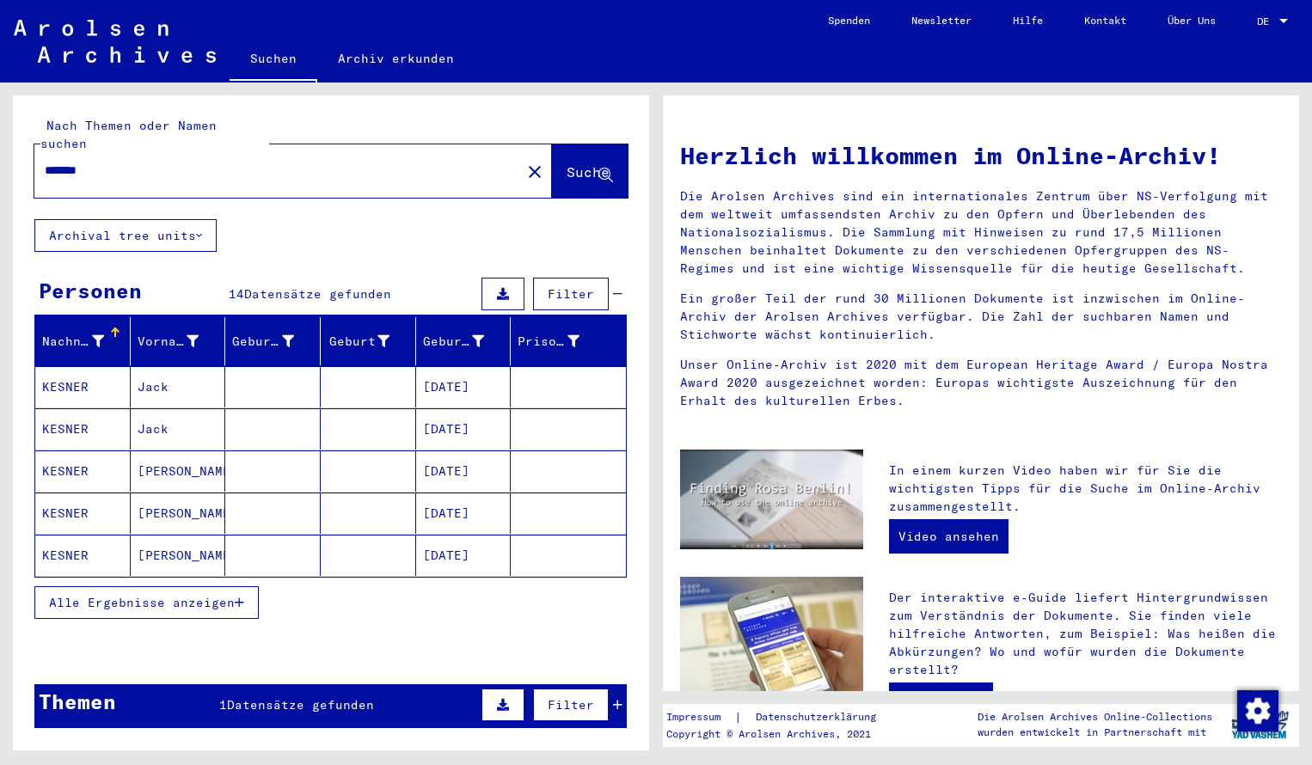
click at [194, 595] on span "Alle Ergebnisse anzeigen" at bounding box center [142, 602] width 186 height 15
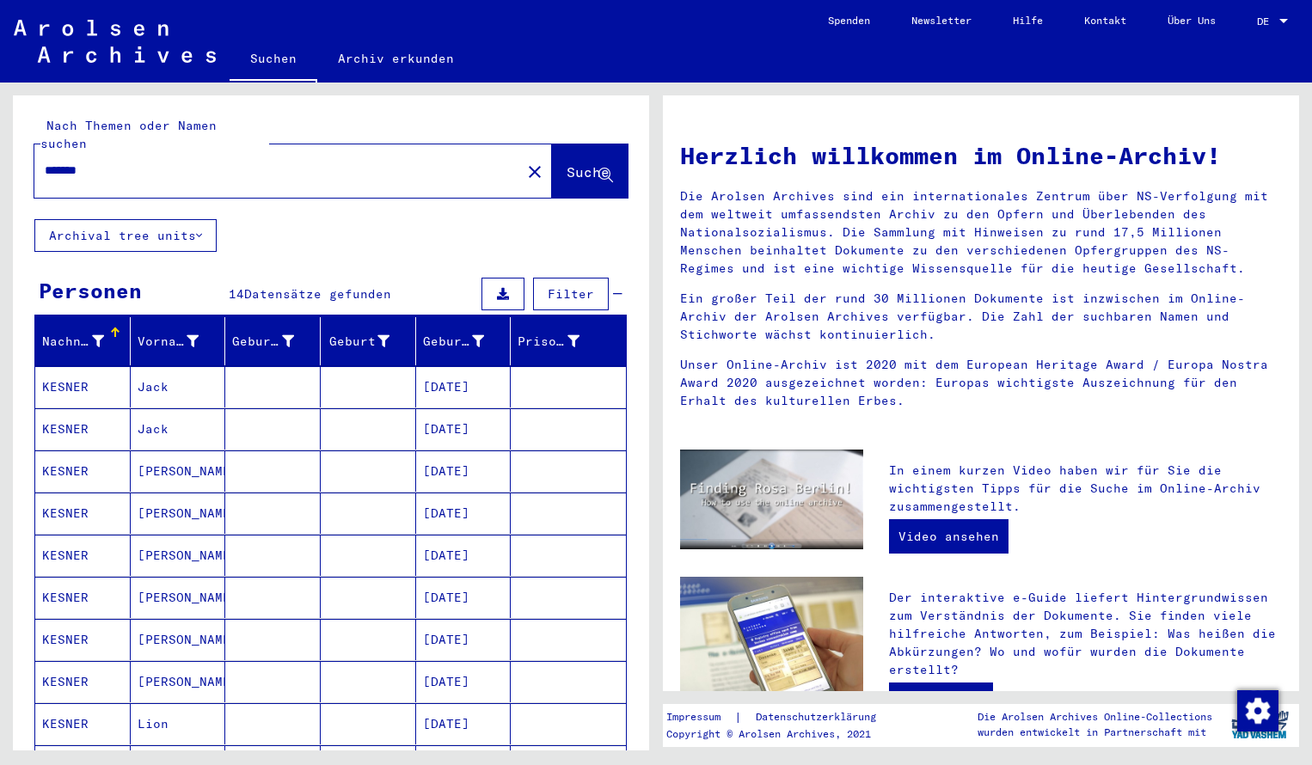
click at [194, 577] on mat-cell "[PERSON_NAME]" at bounding box center [178, 597] width 95 height 41
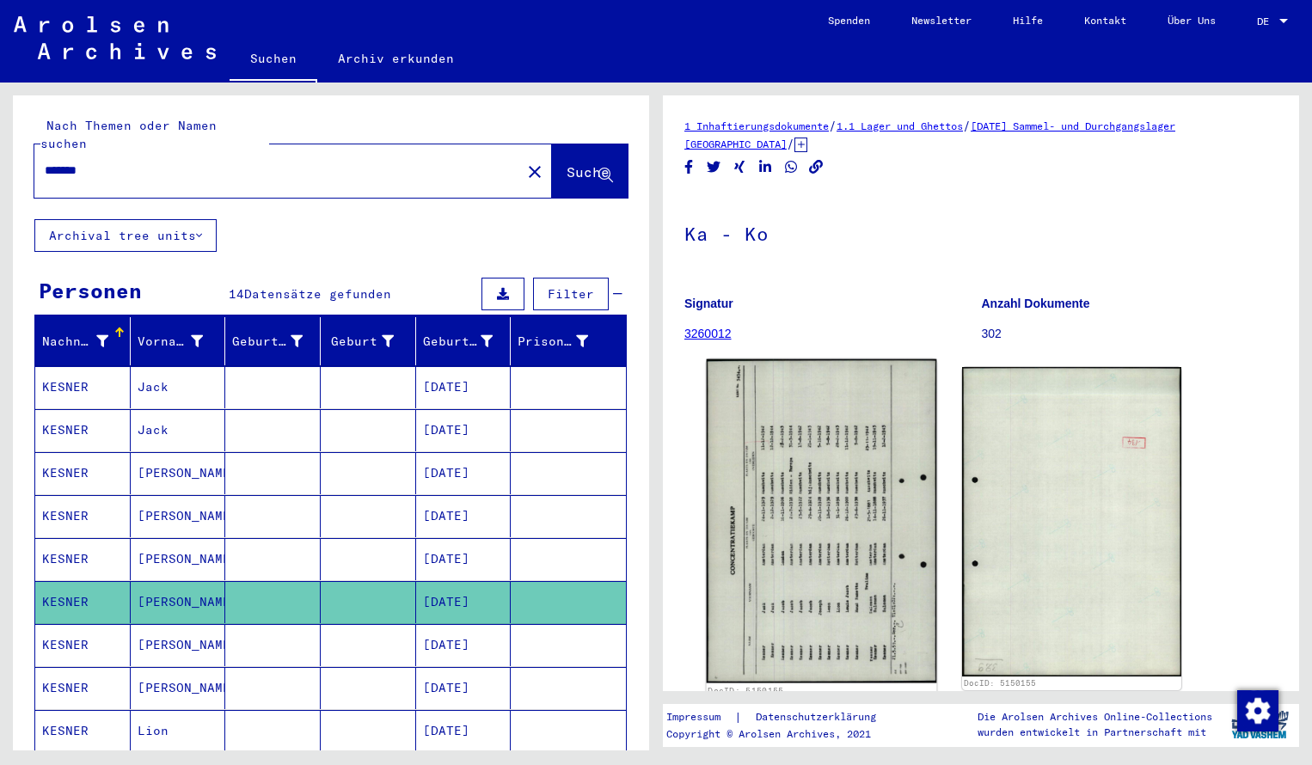
click at [772, 544] on img at bounding box center [822, 521] width 230 height 324
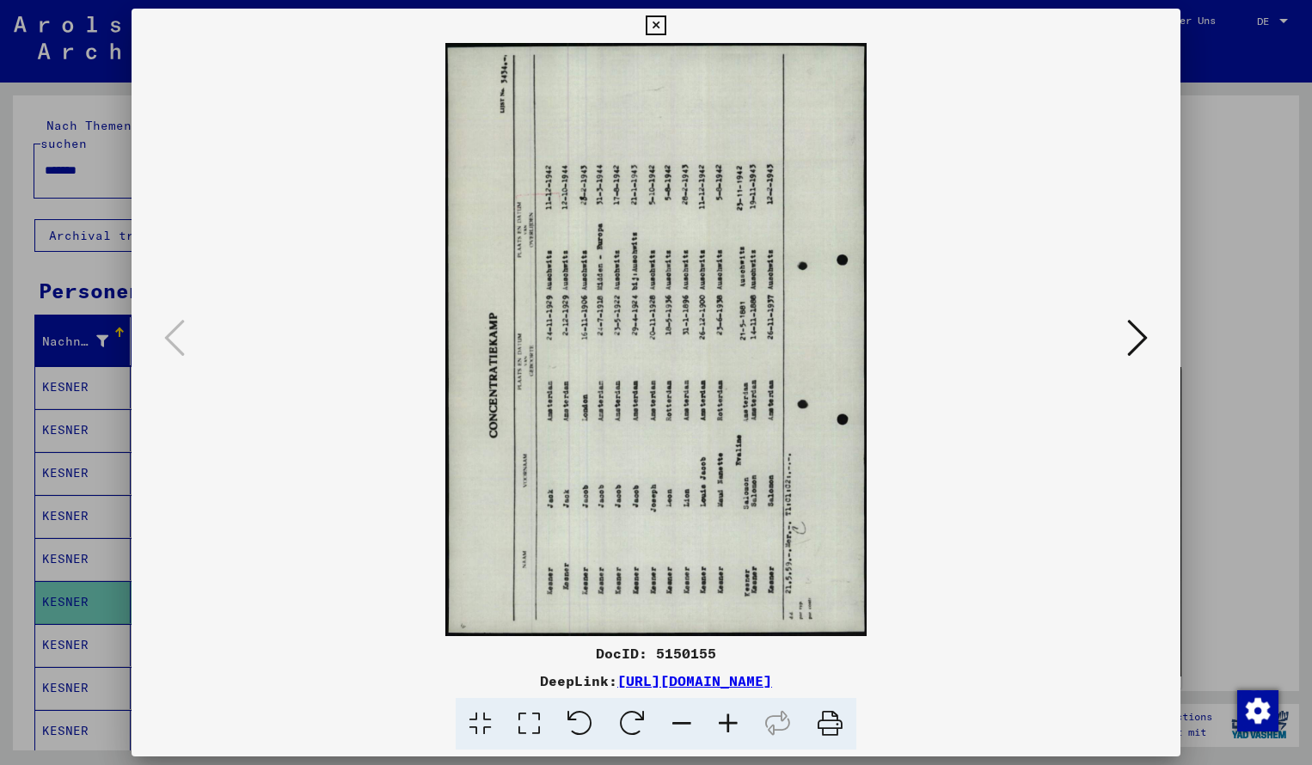
click at [623, 715] on icon at bounding box center [632, 724] width 52 height 52
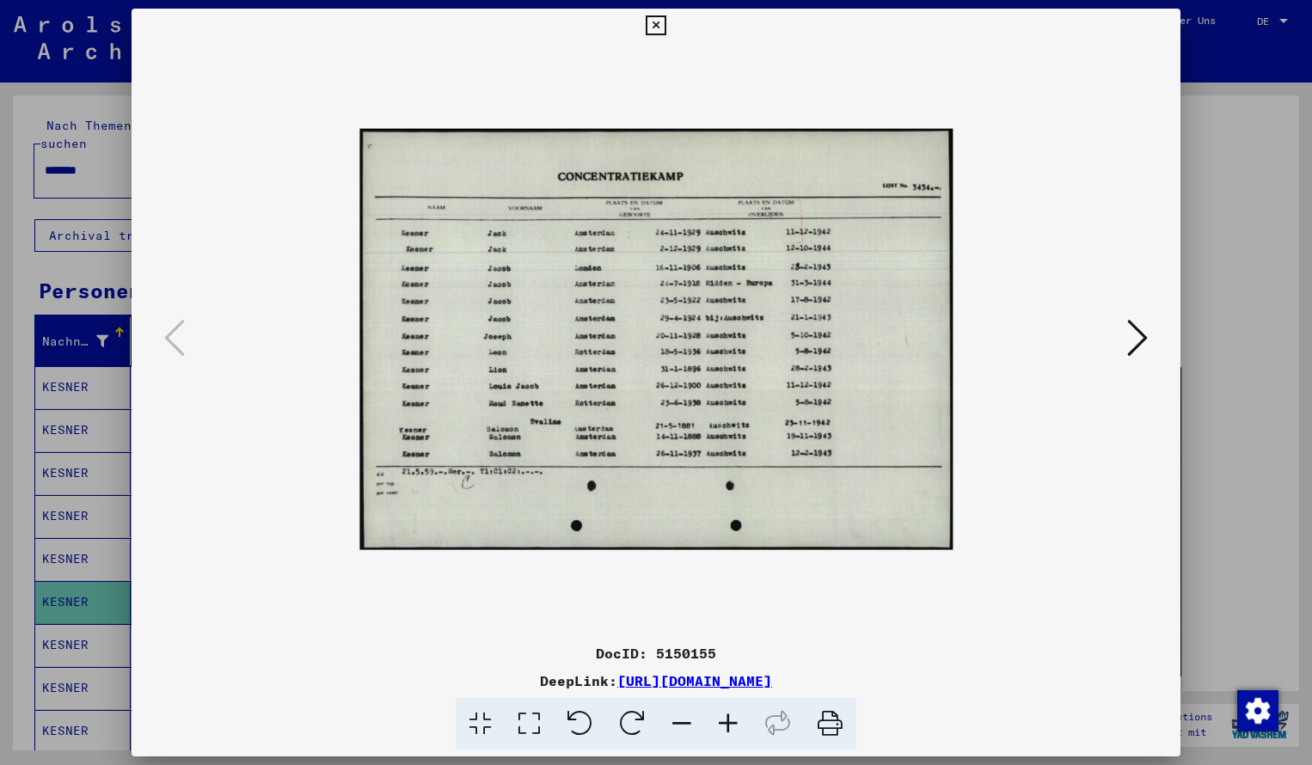
click at [727, 727] on icon at bounding box center [728, 724] width 46 height 52
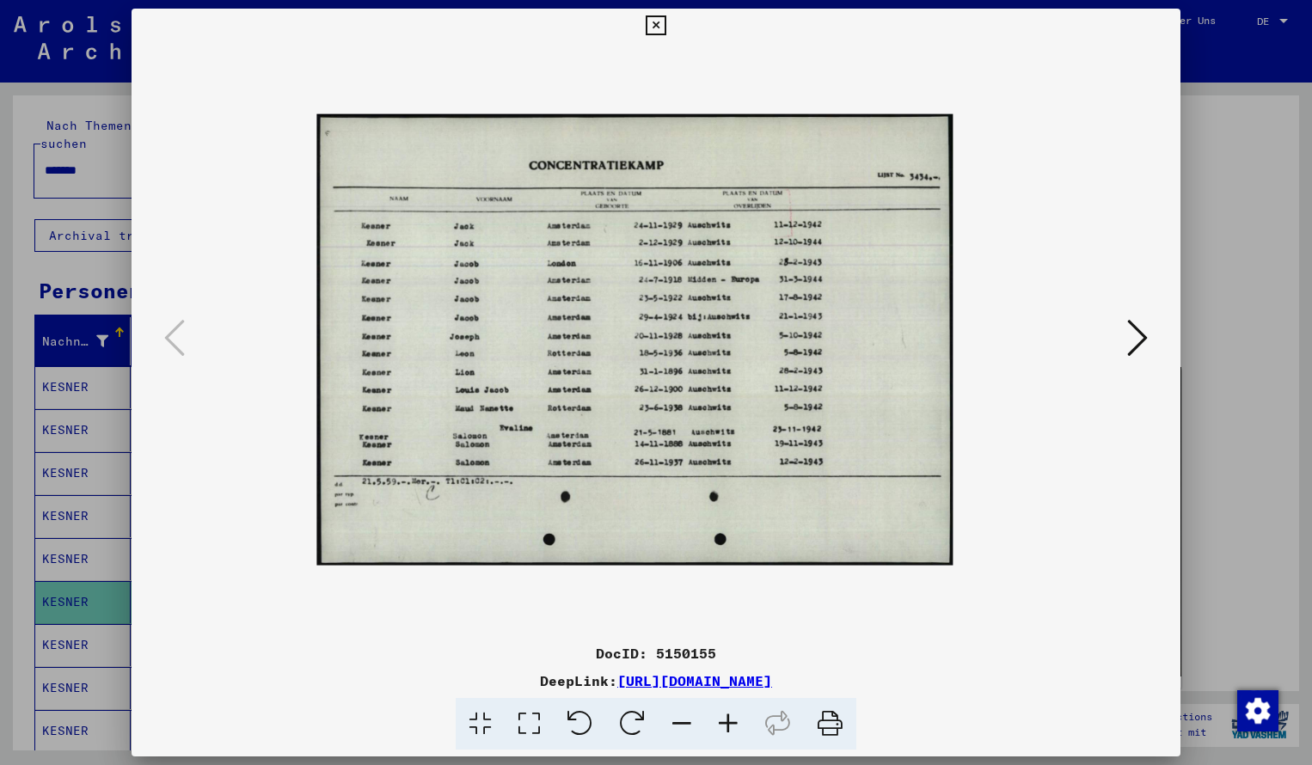
click at [727, 733] on icon at bounding box center [728, 724] width 46 height 52
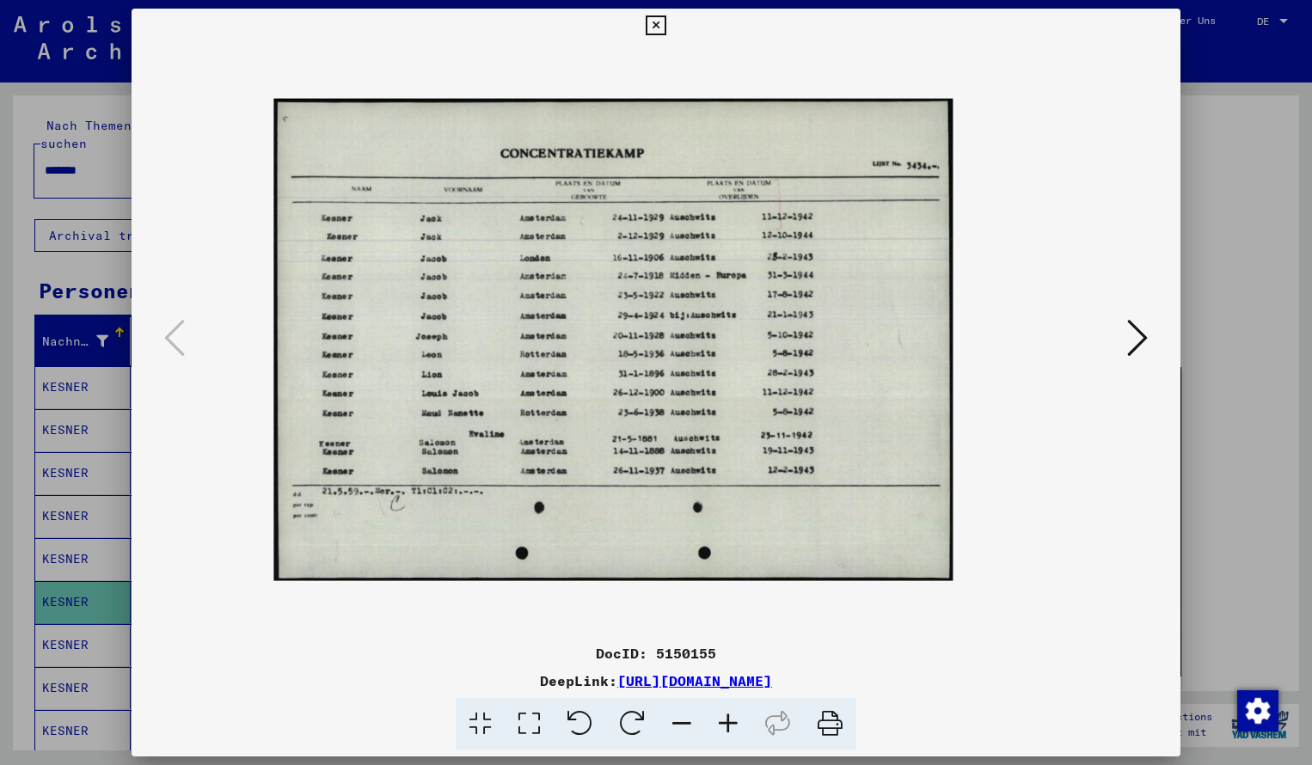
click at [725, 733] on icon at bounding box center [728, 724] width 46 height 52
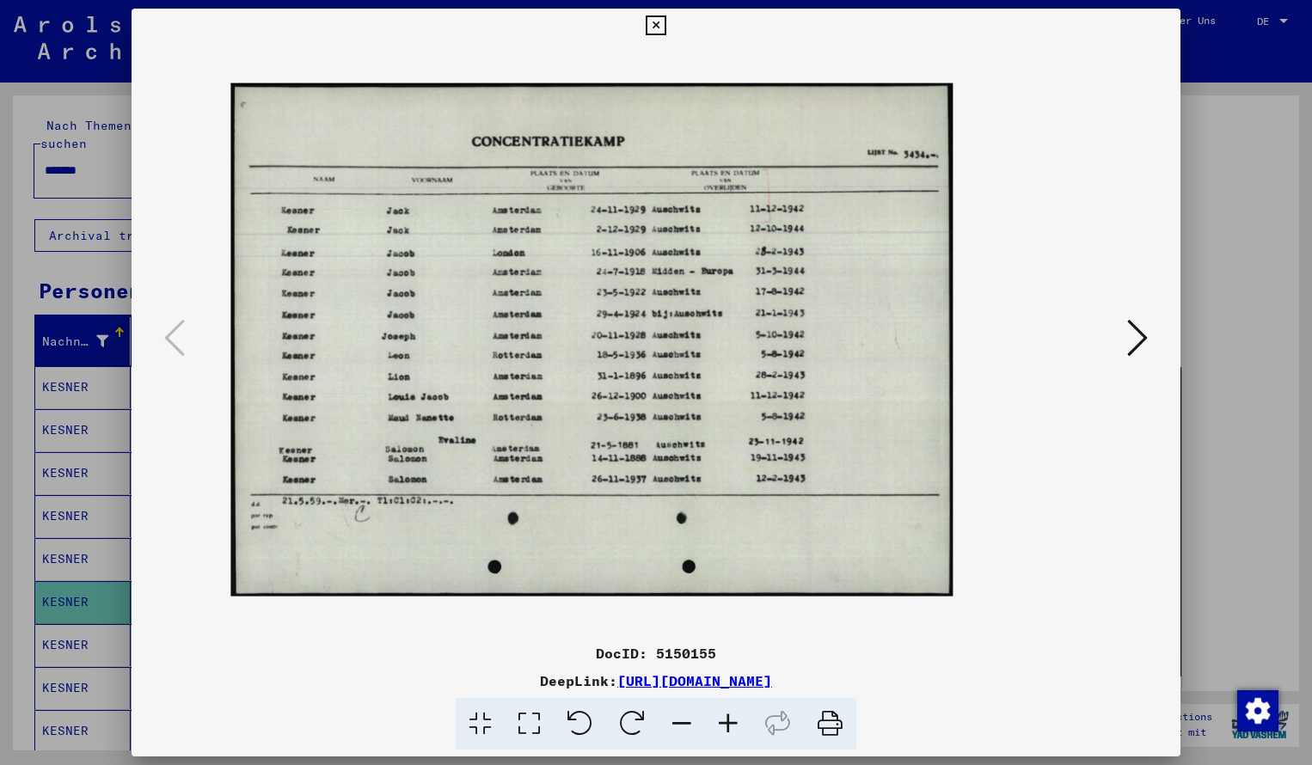
click at [725, 734] on icon at bounding box center [728, 724] width 46 height 52
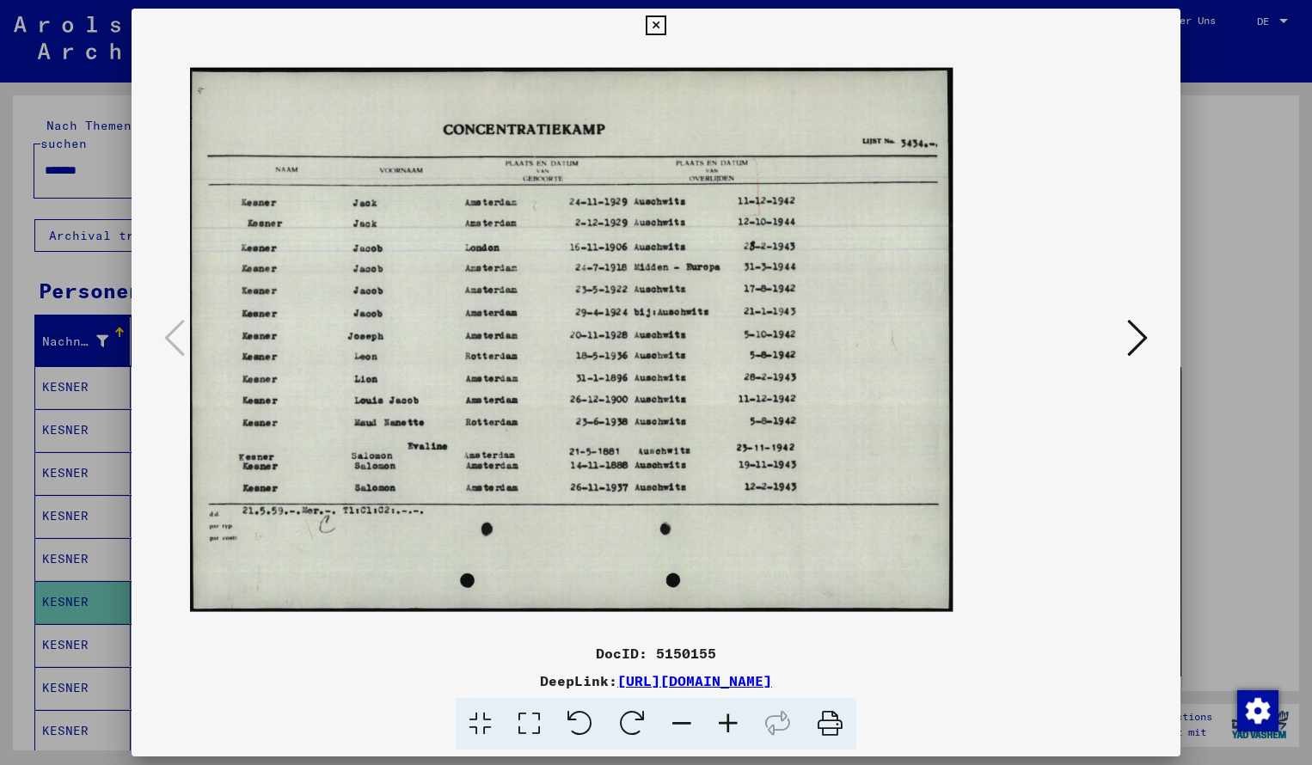
click at [729, 718] on icon at bounding box center [728, 724] width 46 height 52
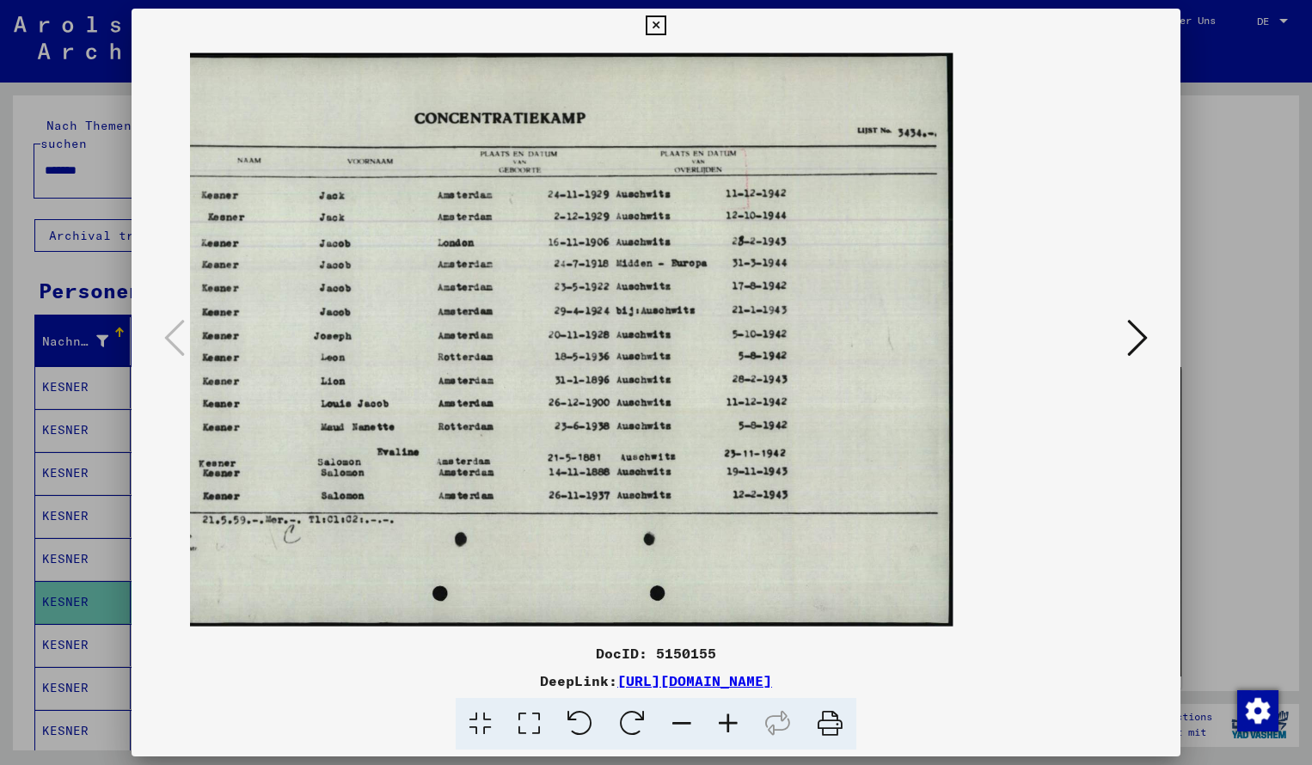
click at [729, 718] on icon at bounding box center [728, 724] width 46 height 52
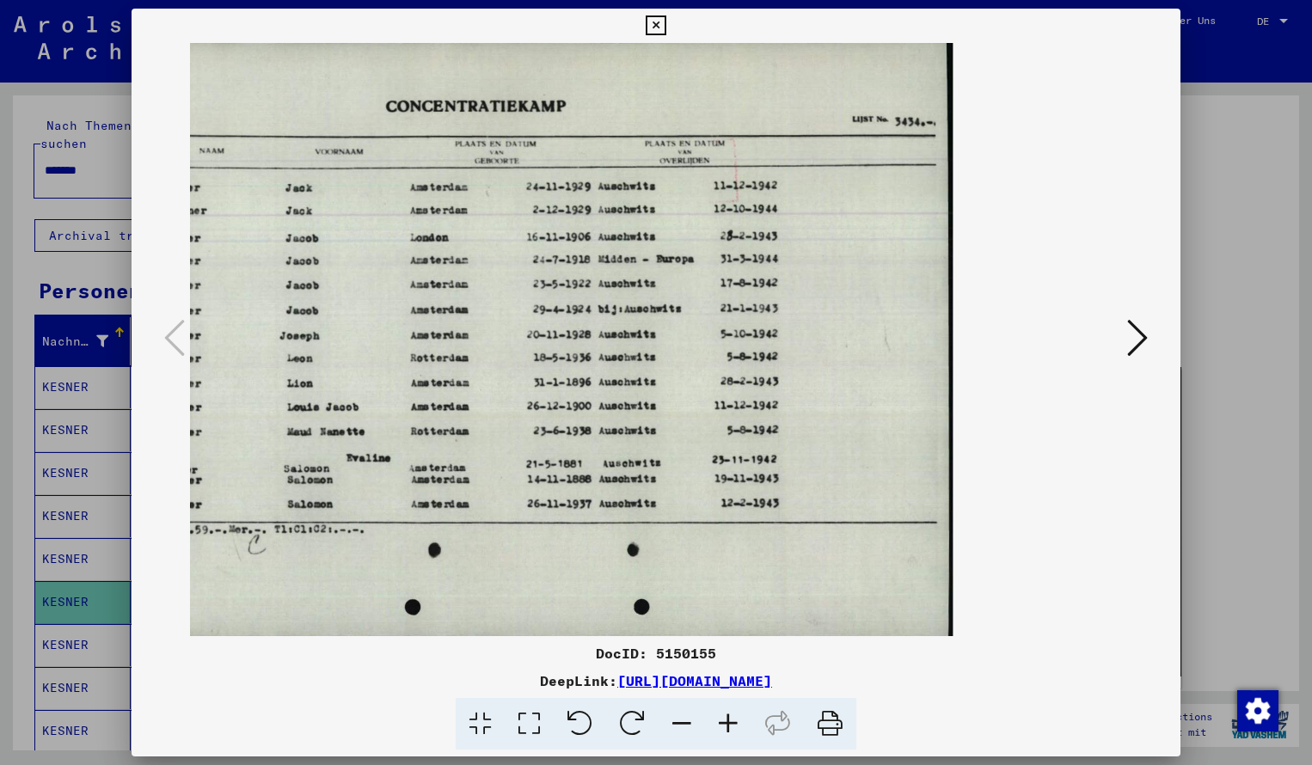
click at [666, 29] on icon at bounding box center [656, 25] width 20 height 21
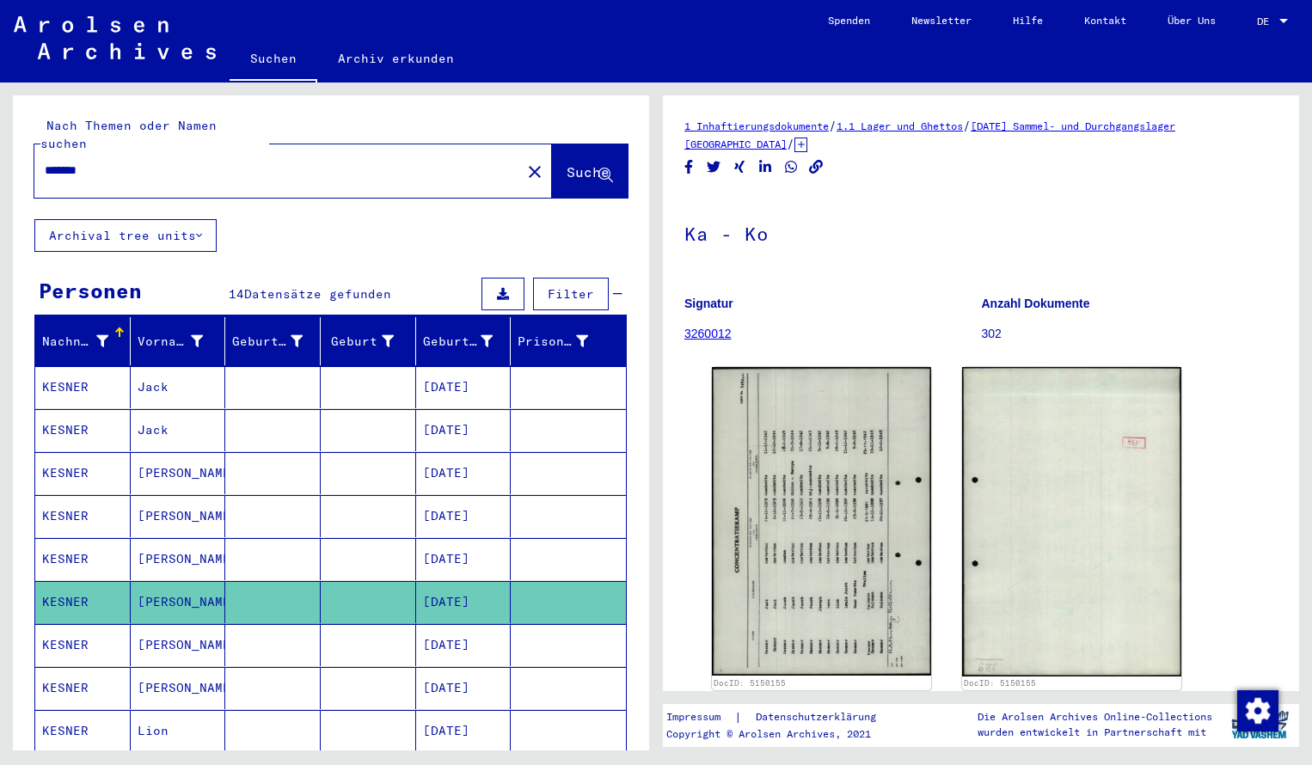
click at [125, 162] on input "*******" at bounding box center [278, 171] width 466 height 18
click at [570, 163] on span "Suche" at bounding box center [588, 171] width 43 height 17
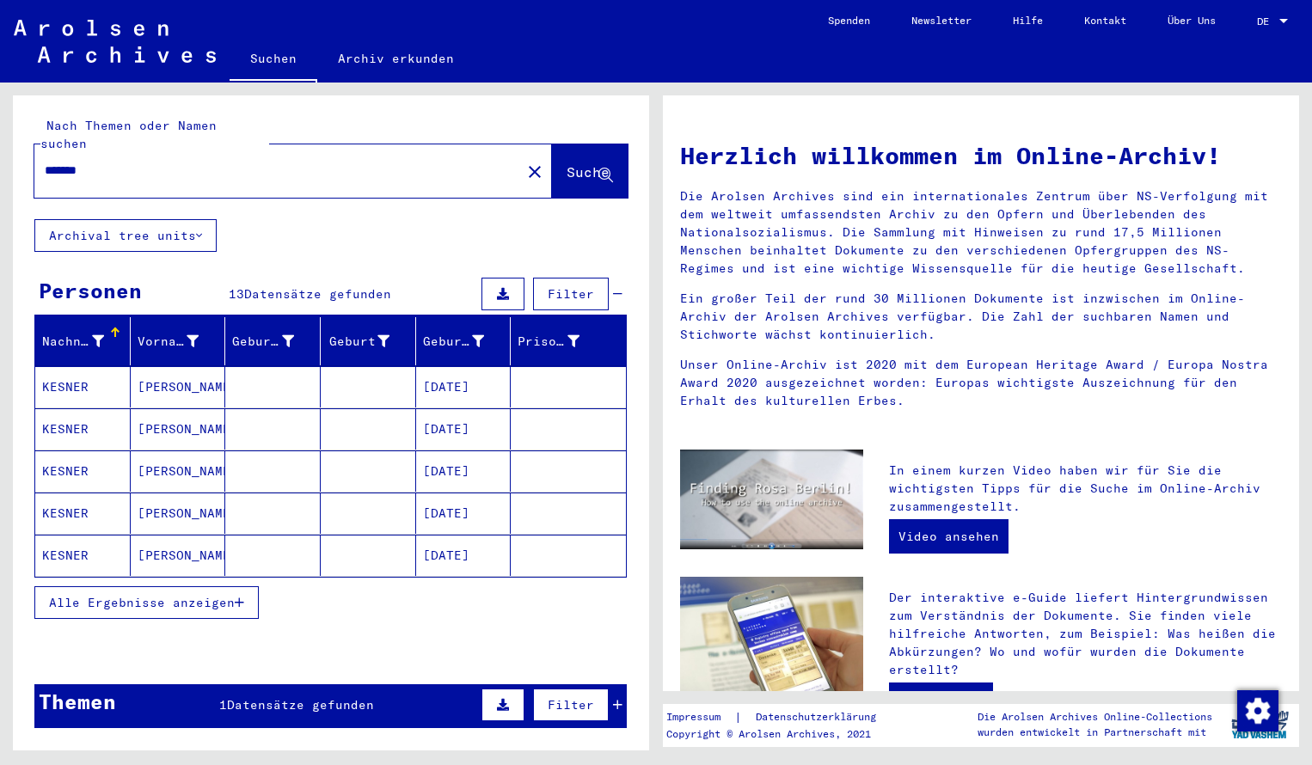
click at [56, 373] on mat-cell "KESNER" at bounding box center [82, 386] width 95 height 41
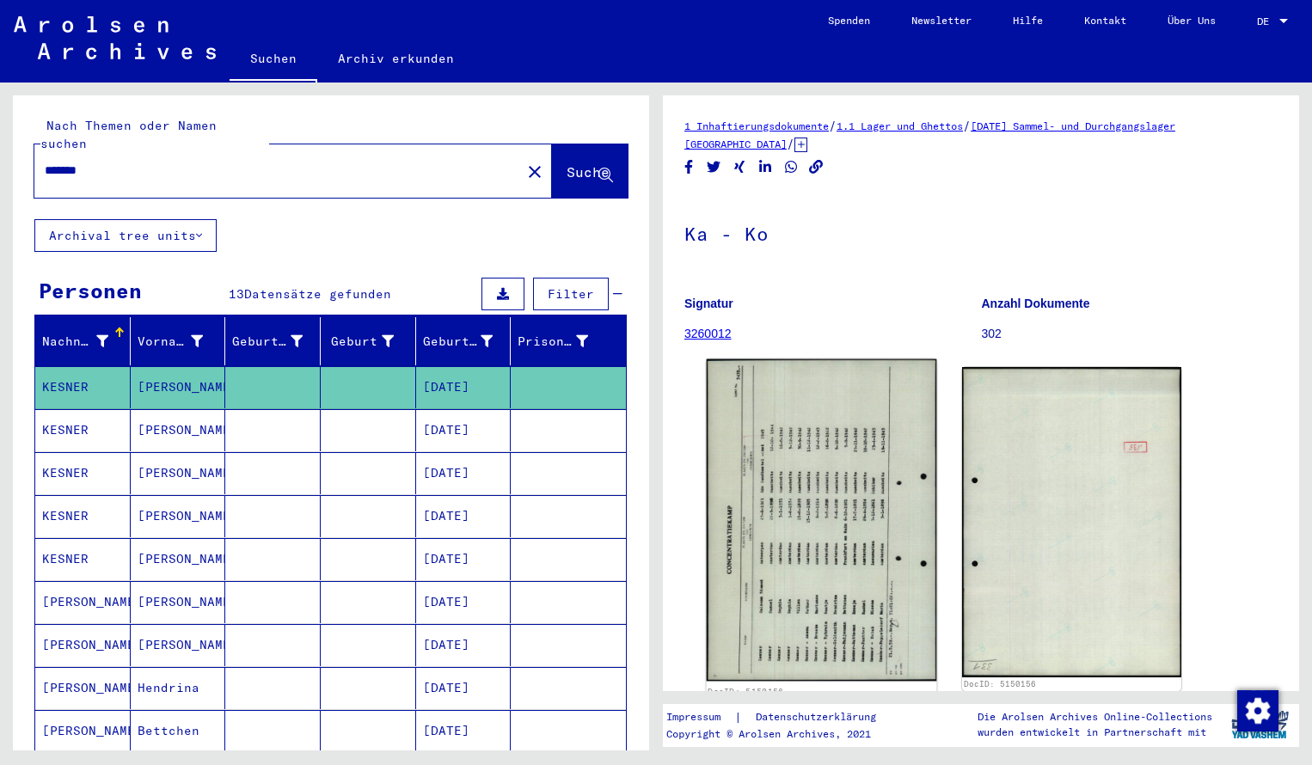
click at [792, 495] on img at bounding box center [822, 520] width 230 height 323
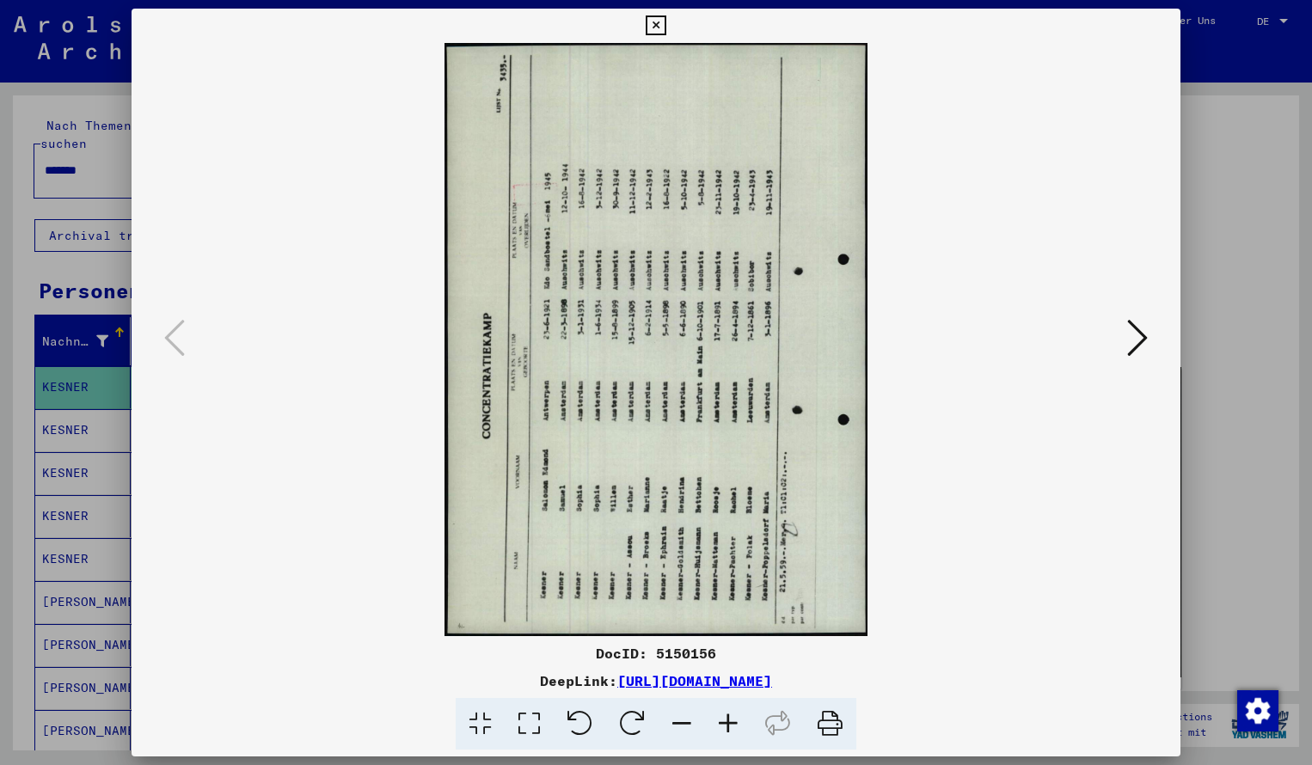
click at [636, 712] on icon at bounding box center [632, 724] width 52 height 52
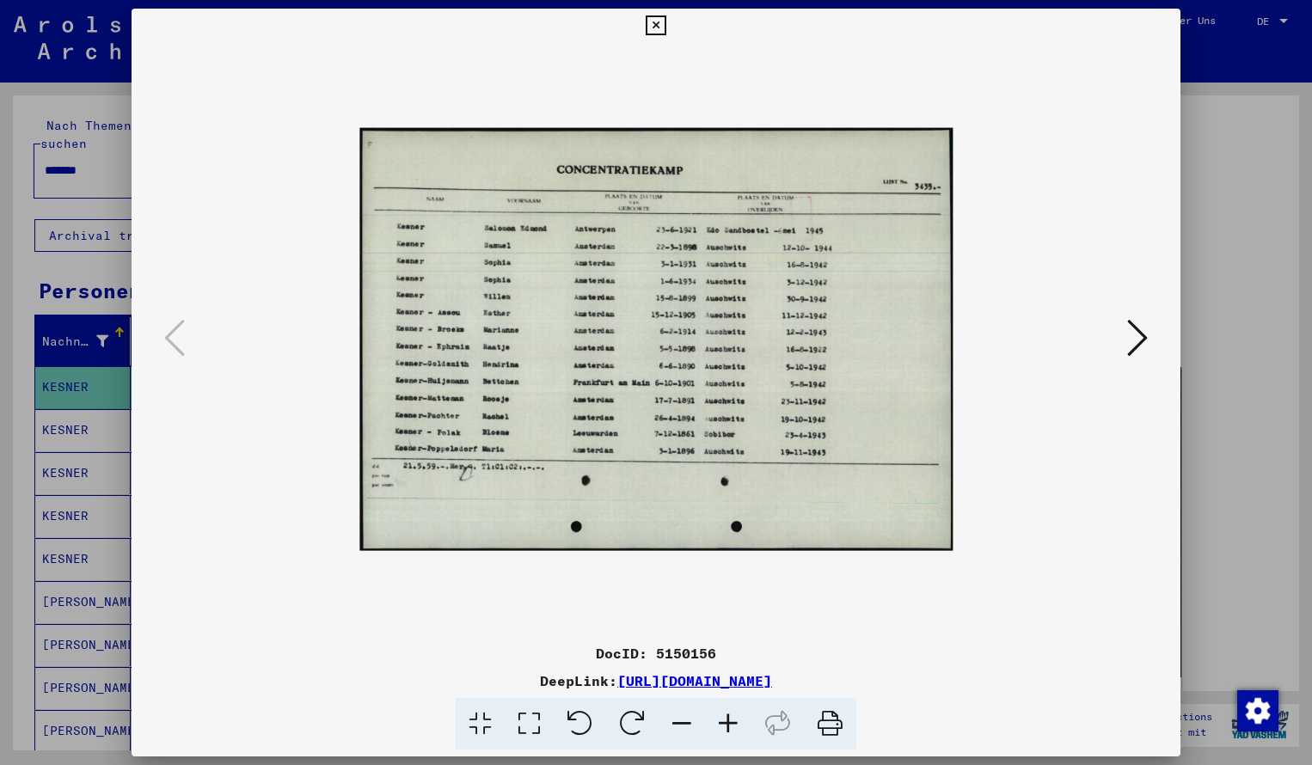
click at [727, 722] on icon at bounding box center [728, 724] width 46 height 52
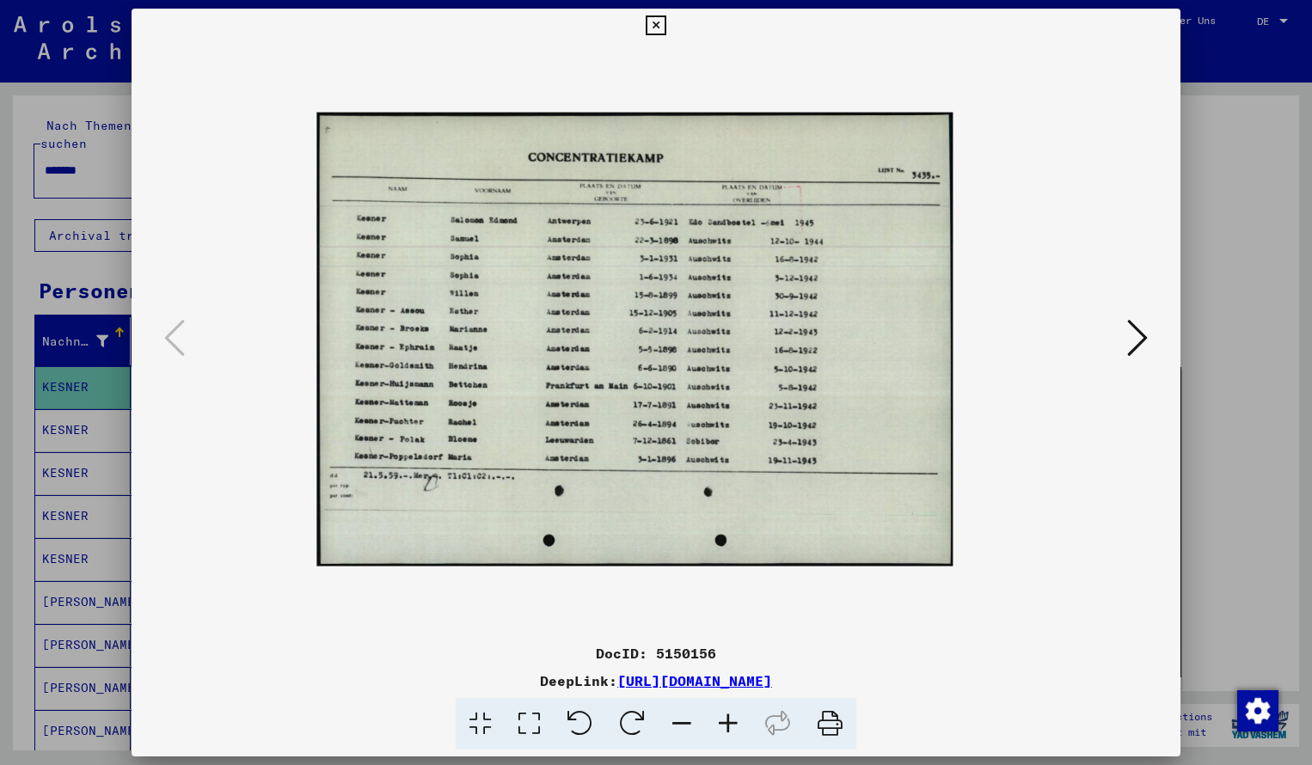
click at [727, 722] on icon at bounding box center [728, 724] width 46 height 52
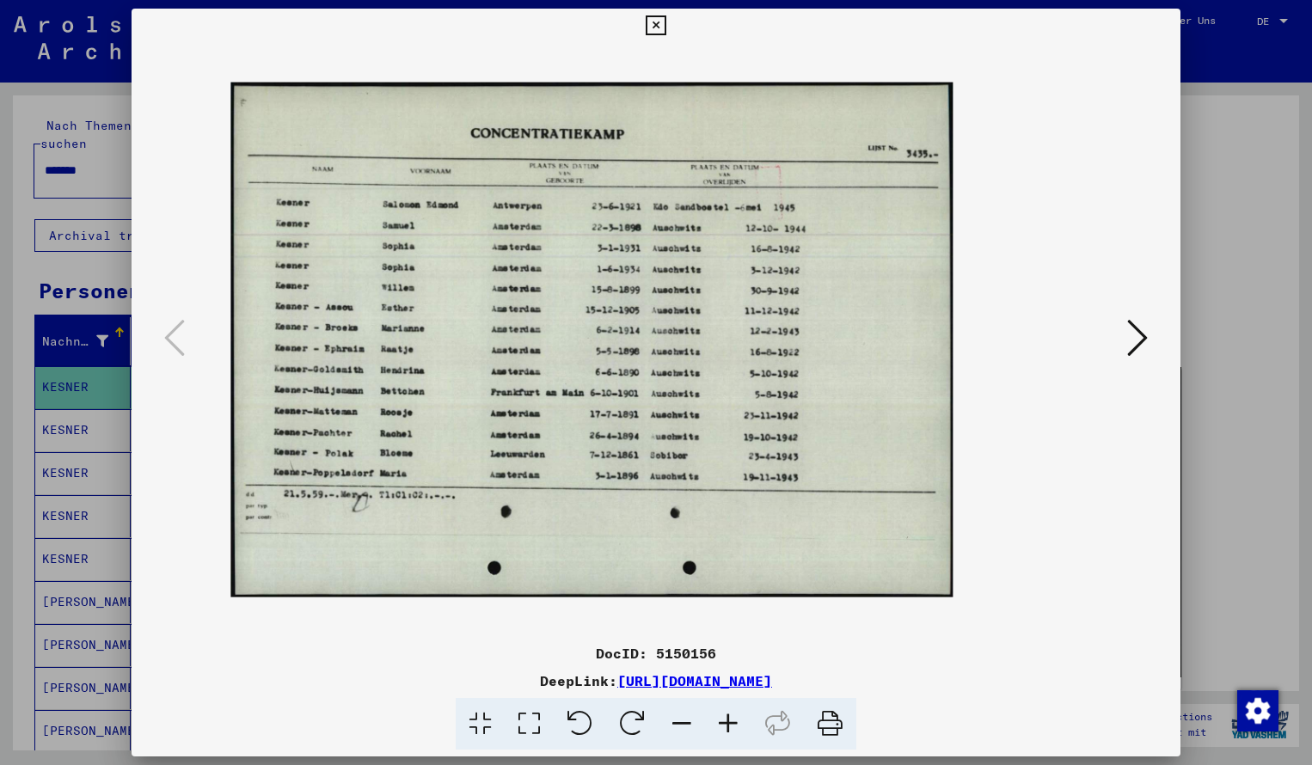
click at [727, 722] on icon at bounding box center [728, 724] width 46 height 52
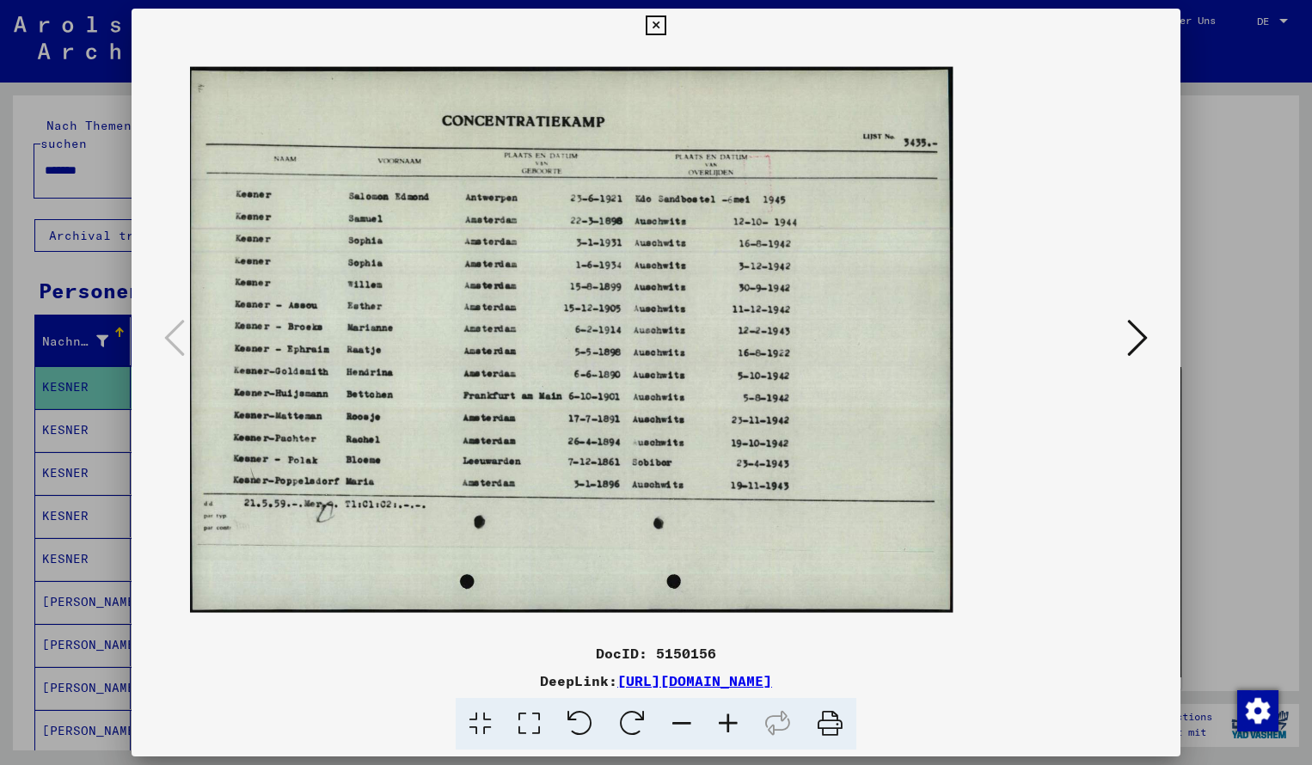
click at [727, 722] on icon at bounding box center [728, 724] width 46 height 52
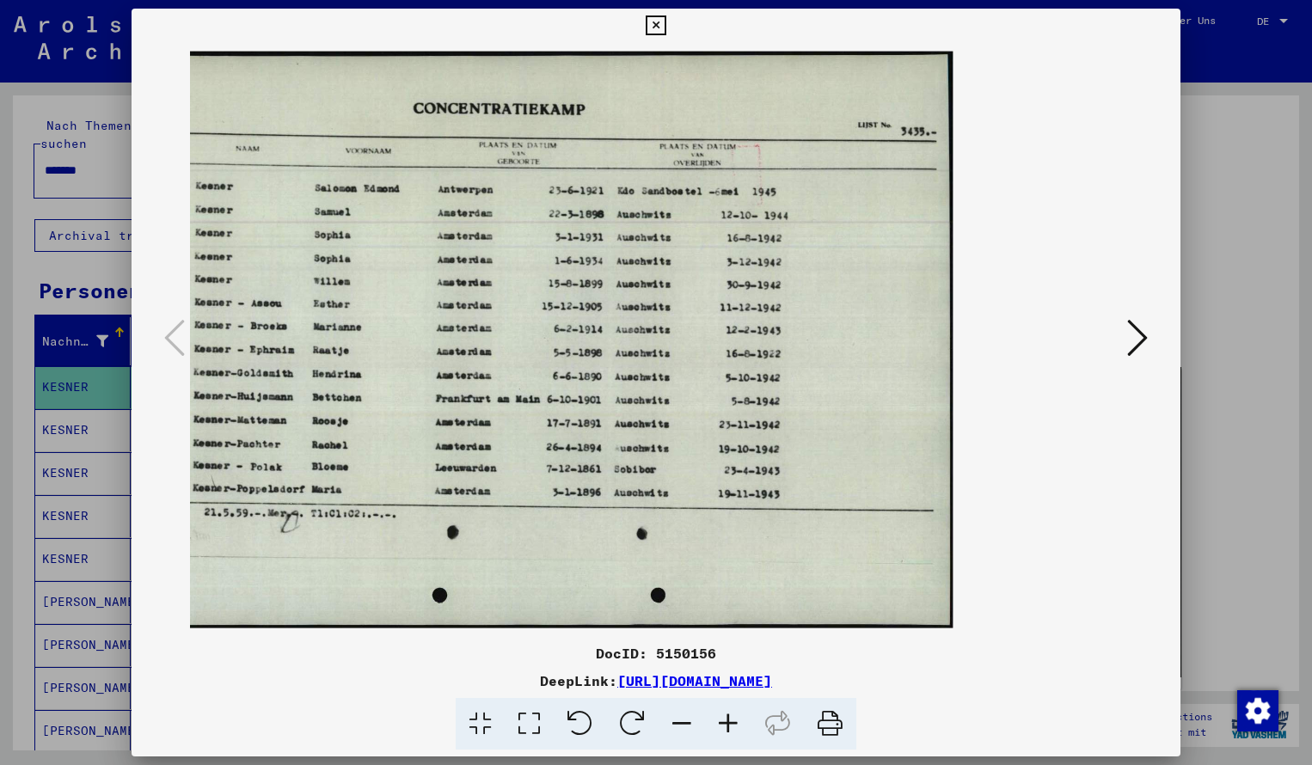
click at [666, 32] on icon at bounding box center [656, 25] width 20 height 21
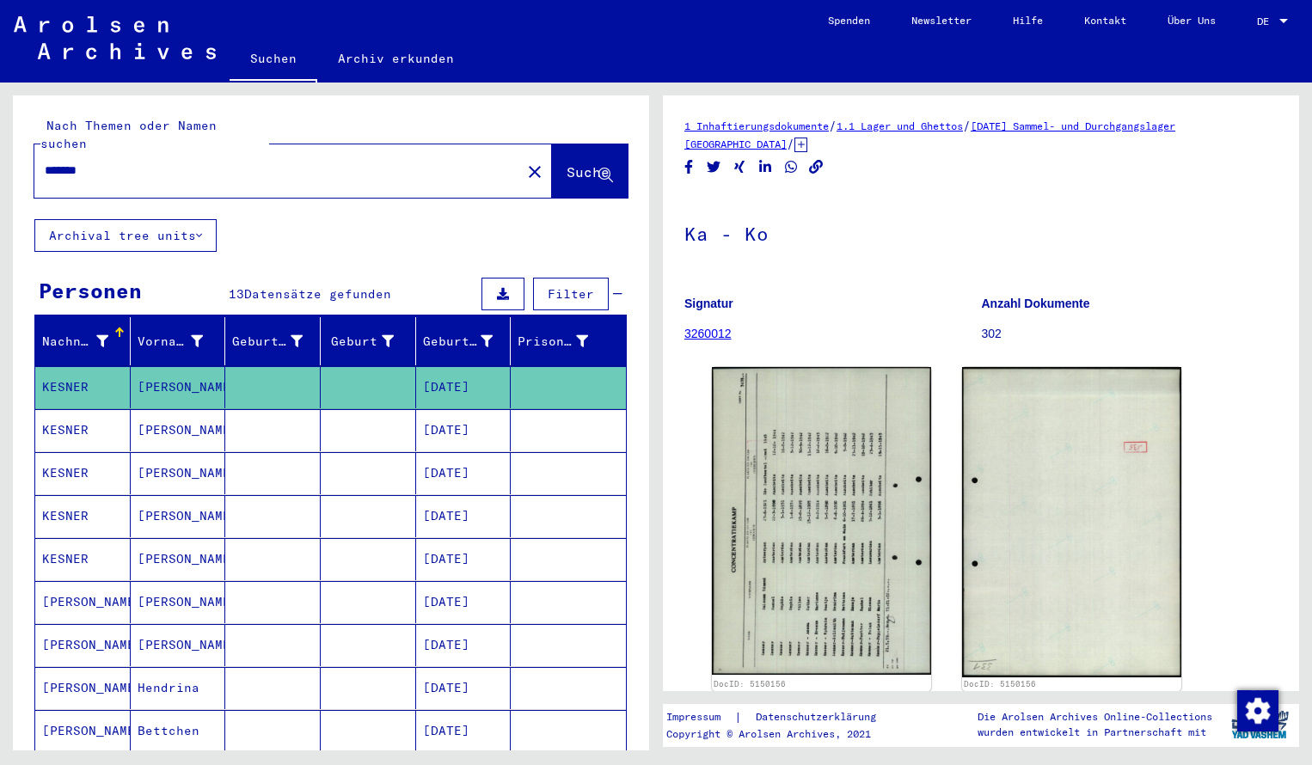
click at [125, 162] on input "*******" at bounding box center [278, 171] width 466 height 18
click at [567, 163] on span "Suche" at bounding box center [588, 171] width 43 height 17
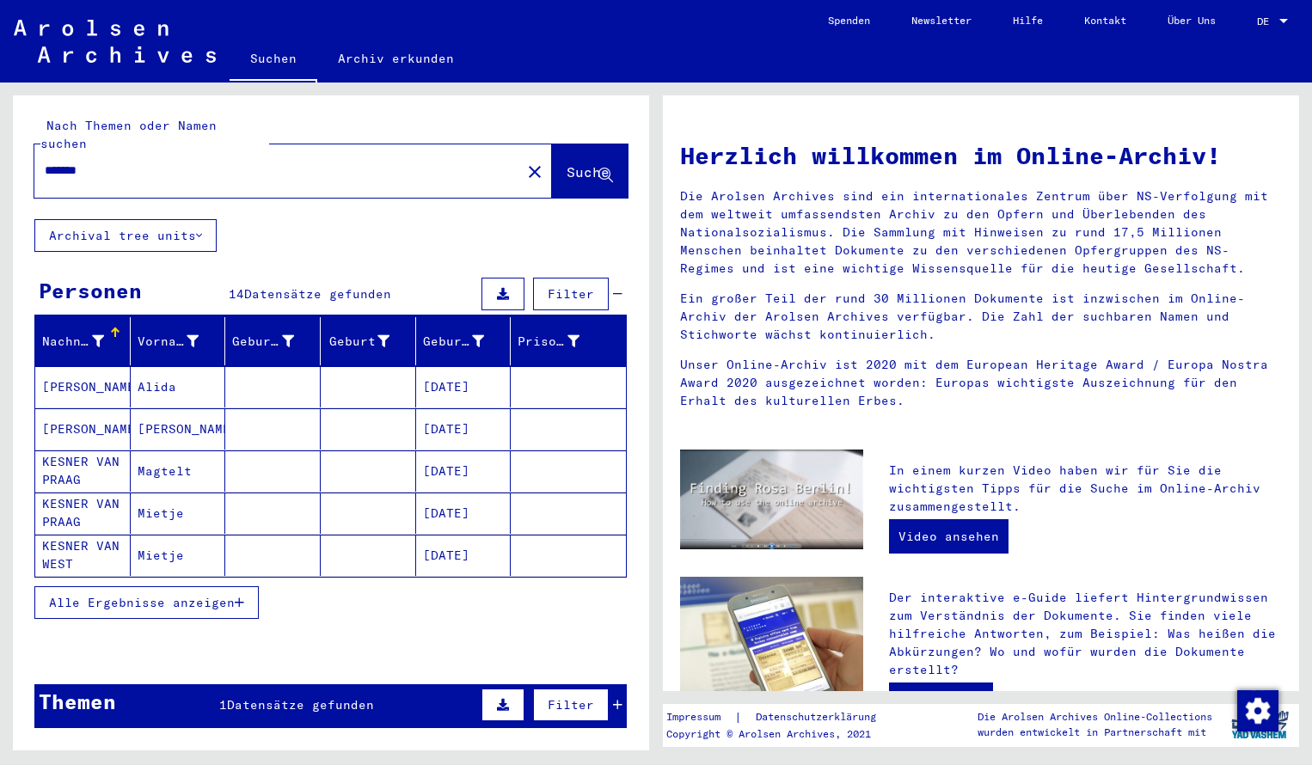
click at [74, 366] on mat-cell "[PERSON_NAME]" at bounding box center [82, 386] width 95 height 41
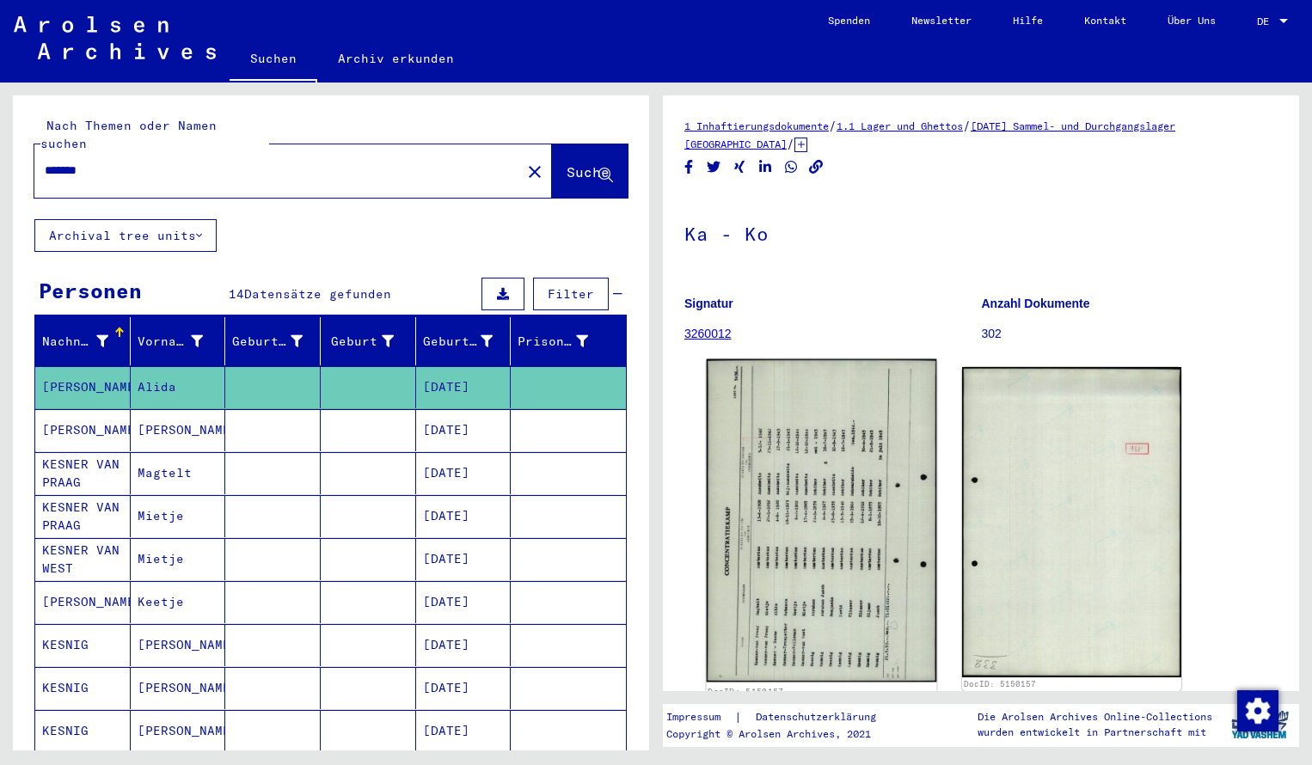
click at [866, 566] on img at bounding box center [822, 520] width 230 height 323
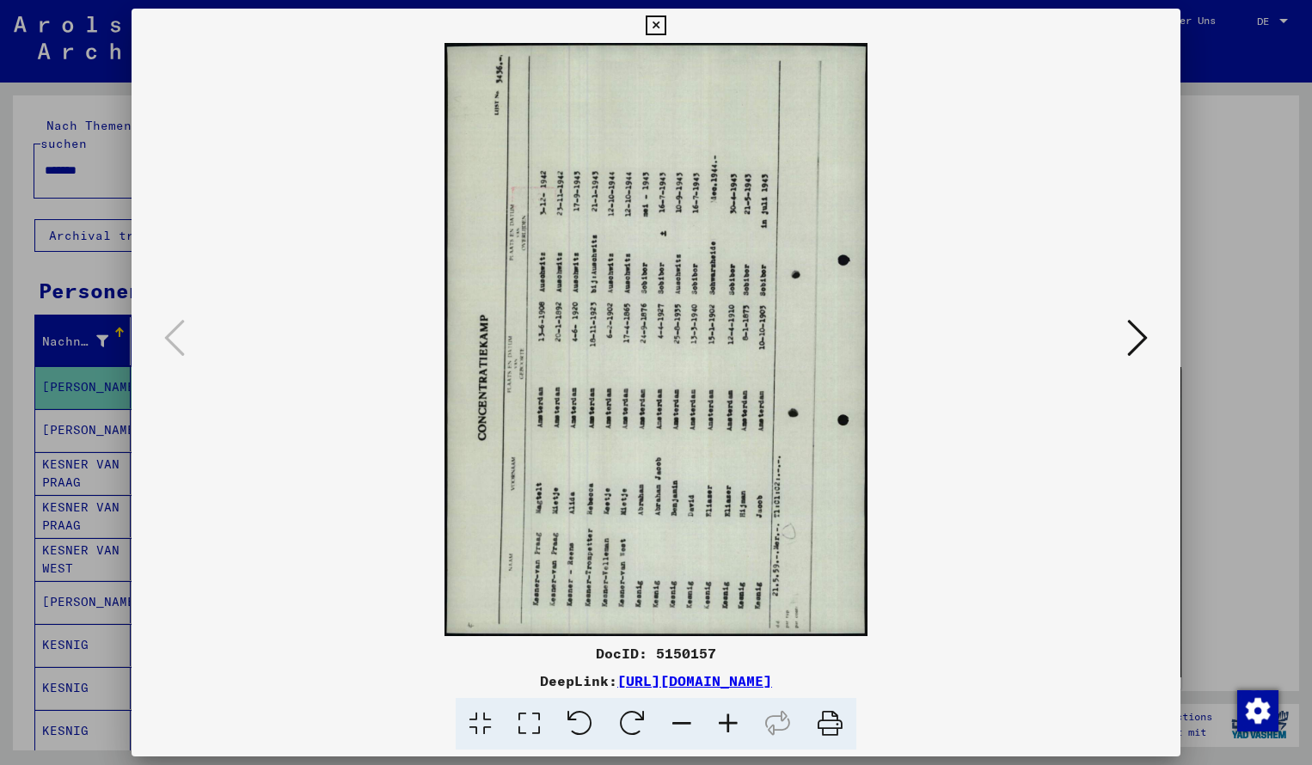
click at [630, 720] on icon at bounding box center [632, 724] width 52 height 52
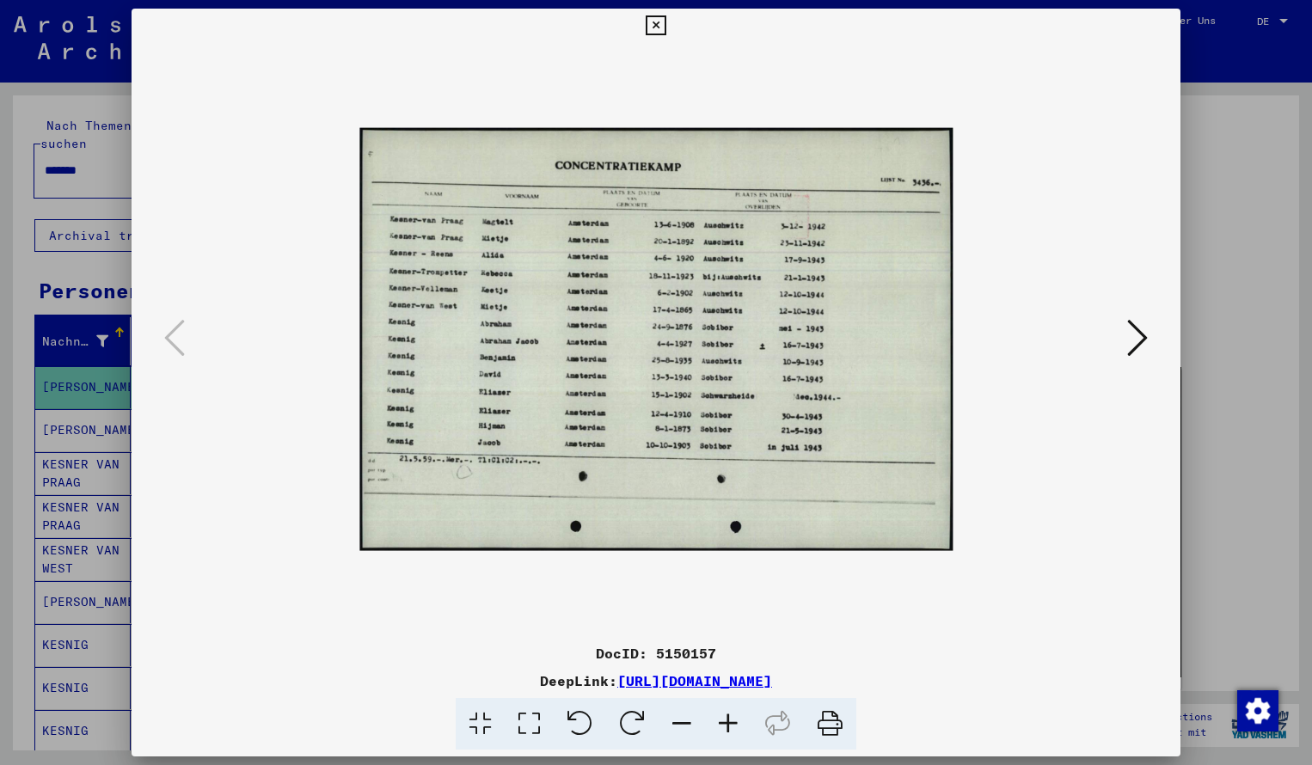
click at [731, 724] on icon at bounding box center [728, 724] width 46 height 52
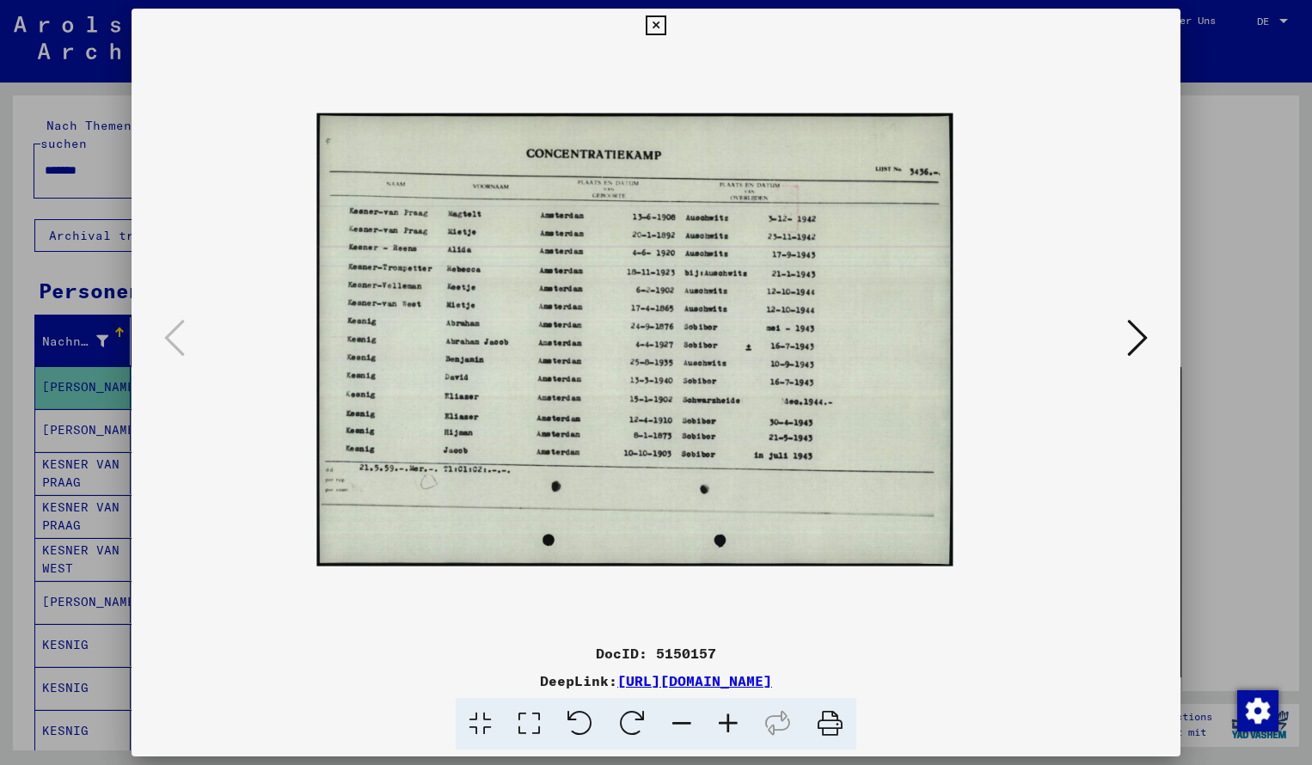
click at [731, 724] on icon at bounding box center [728, 724] width 46 height 52
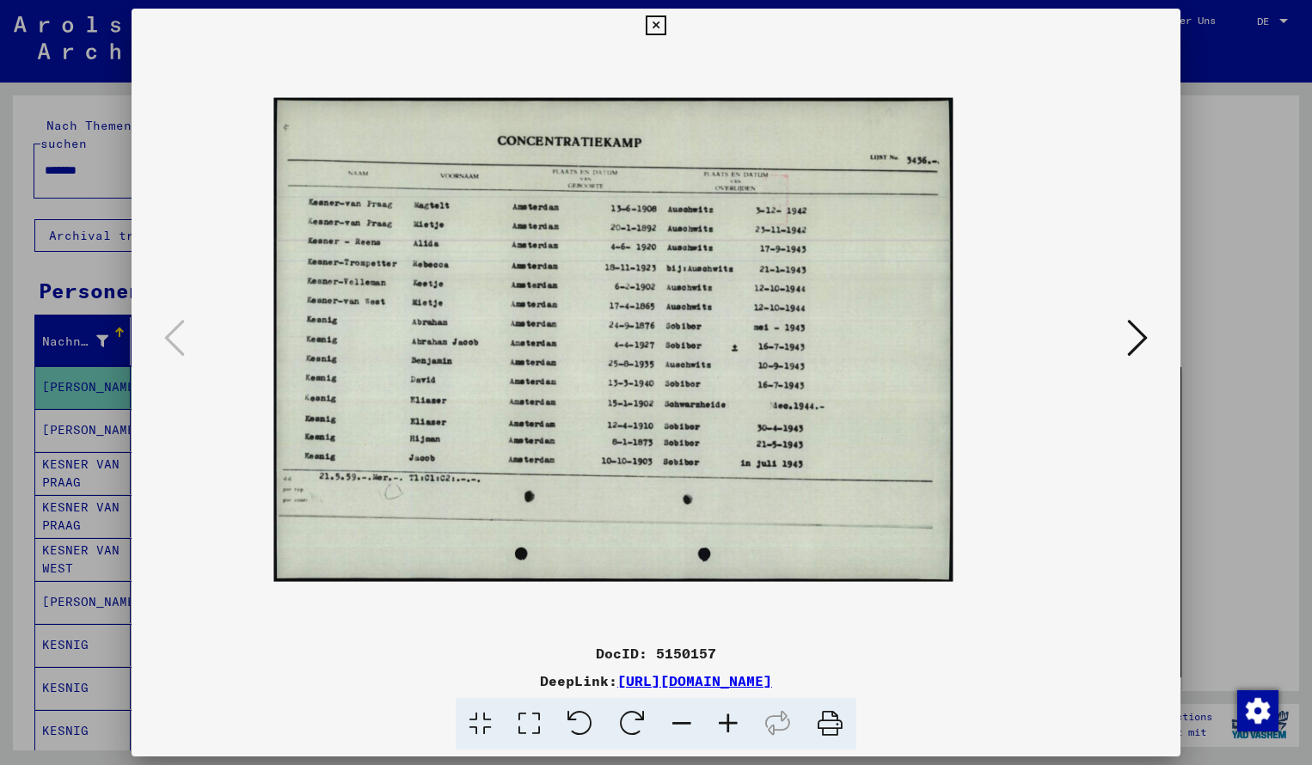
click at [731, 724] on icon at bounding box center [728, 724] width 46 height 52
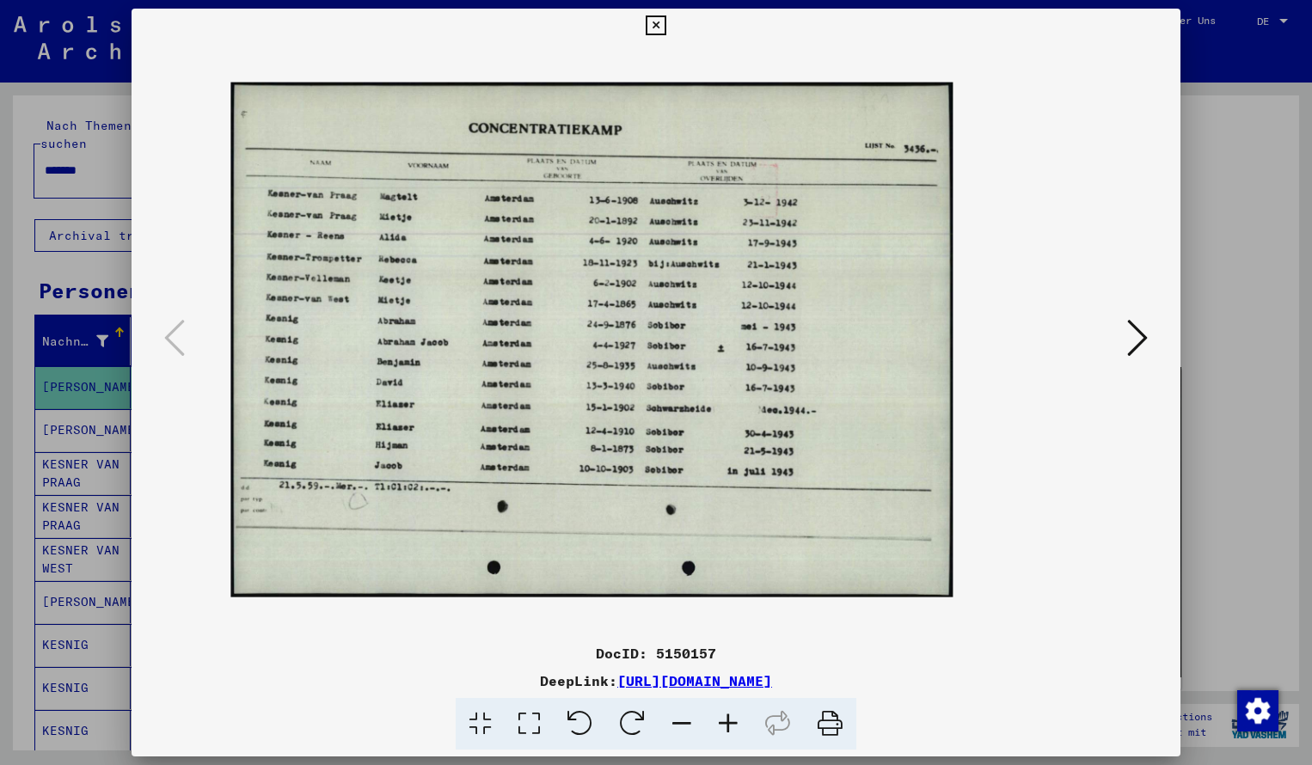
click at [731, 724] on icon at bounding box center [728, 724] width 46 height 52
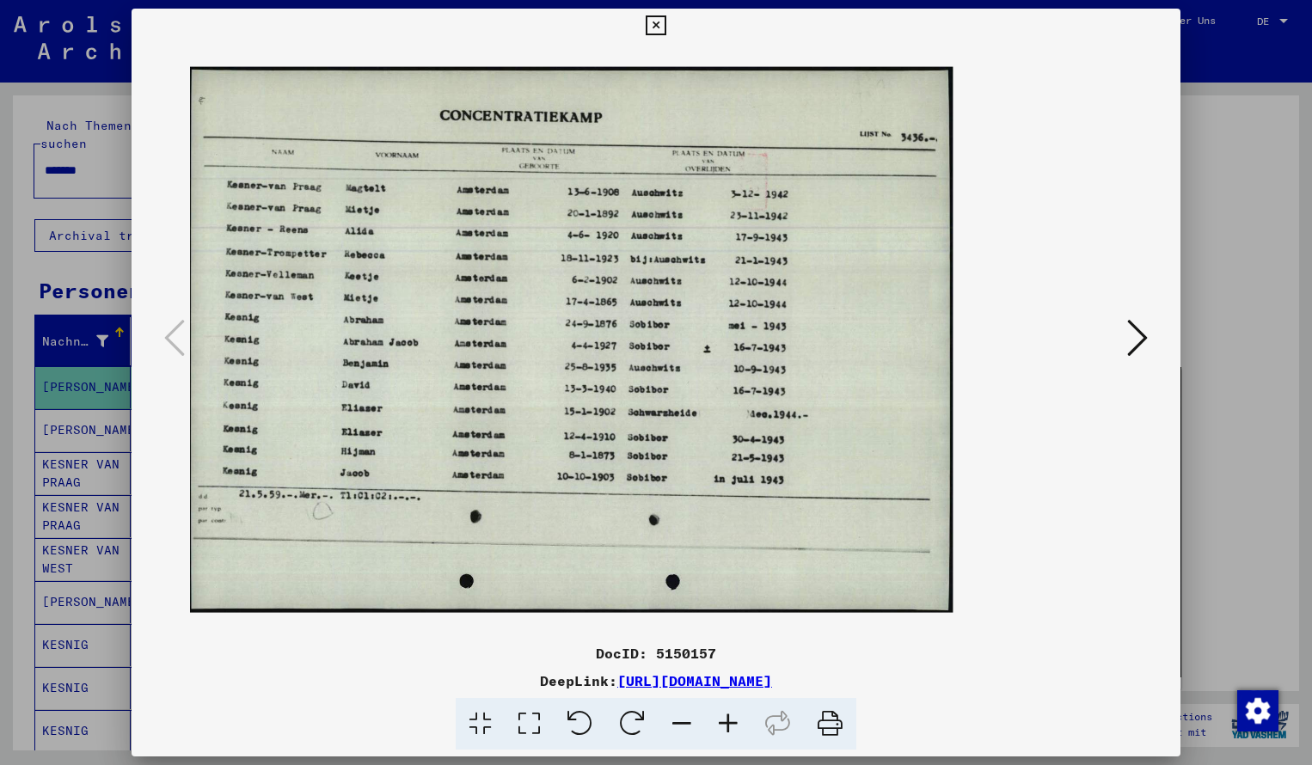
click at [731, 724] on icon at bounding box center [728, 724] width 46 height 52
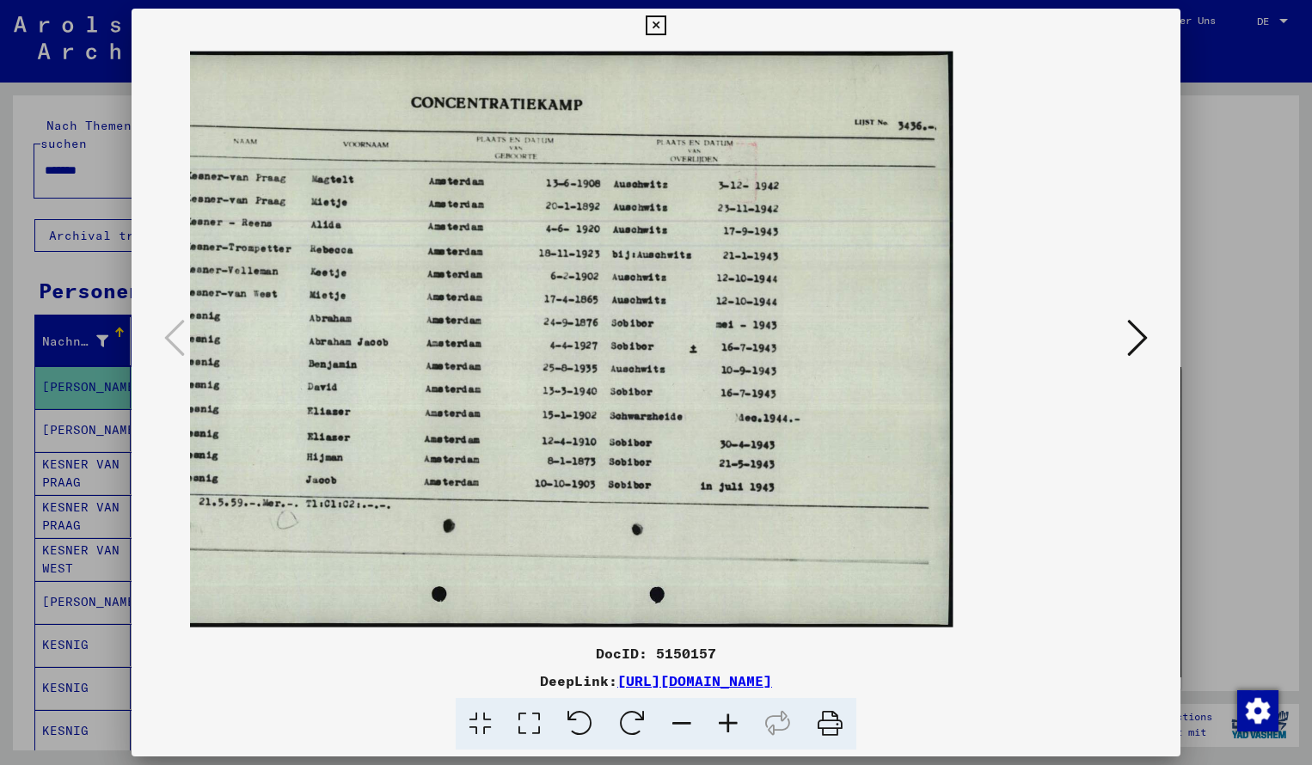
click at [666, 28] on icon at bounding box center [656, 25] width 20 height 21
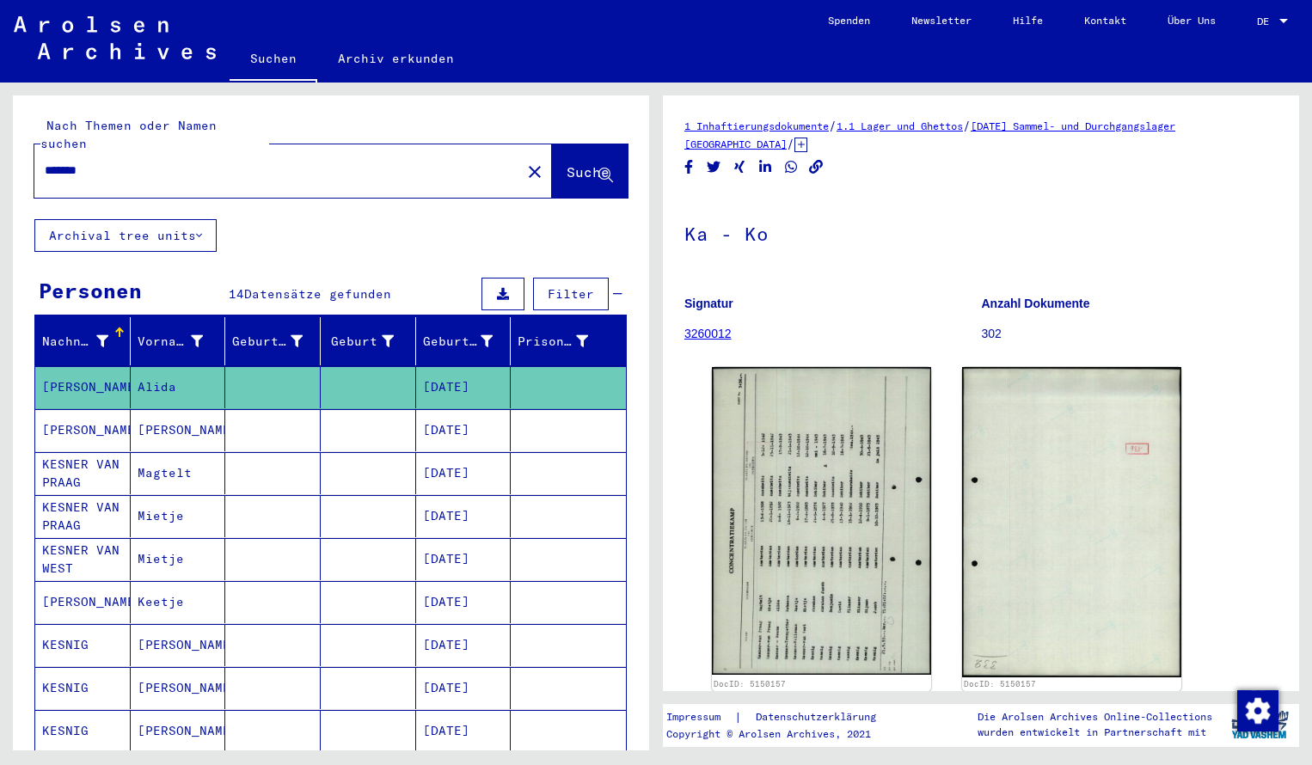
click at [102, 162] on input "*******" at bounding box center [278, 171] width 466 height 18
click at [567, 163] on span "Suche" at bounding box center [588, 171] width 43 height 17
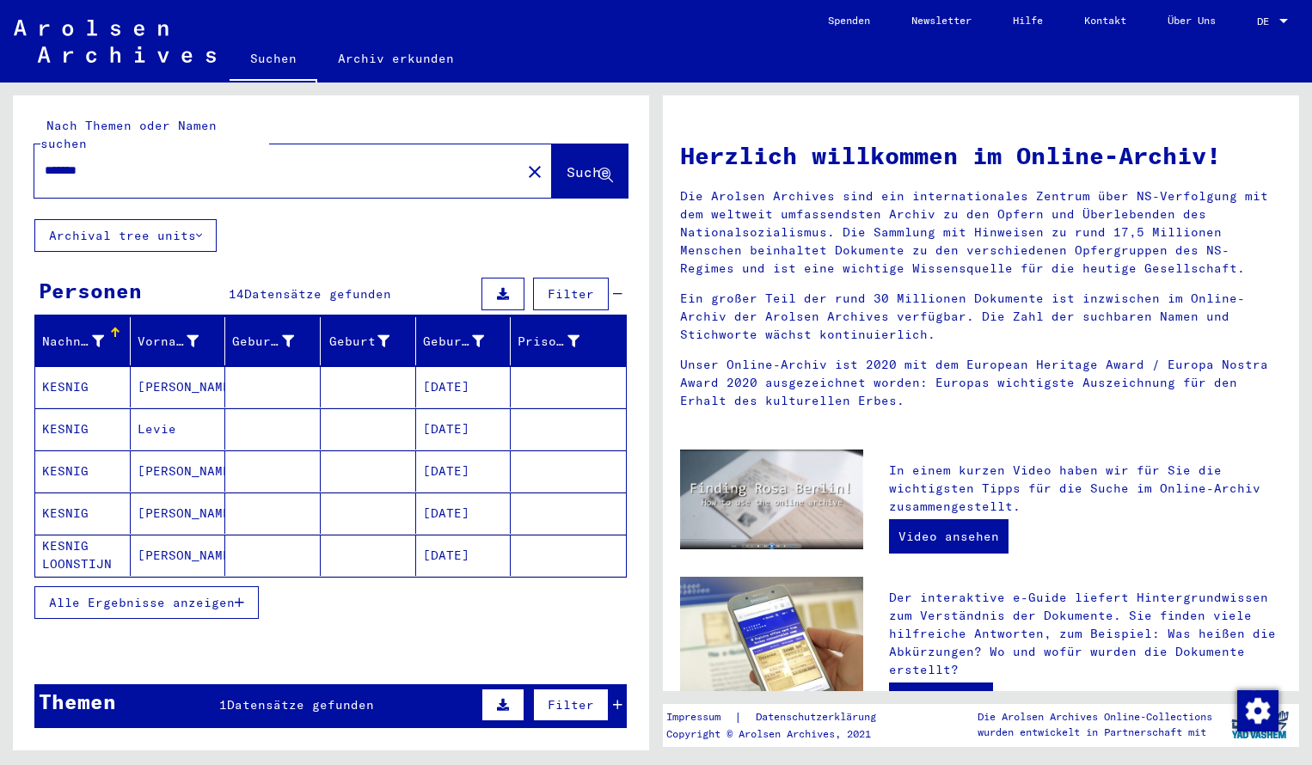
click at [65, 366] on mat-cell "KESNIG" at bounding box center [82, 386] width 95 height 41
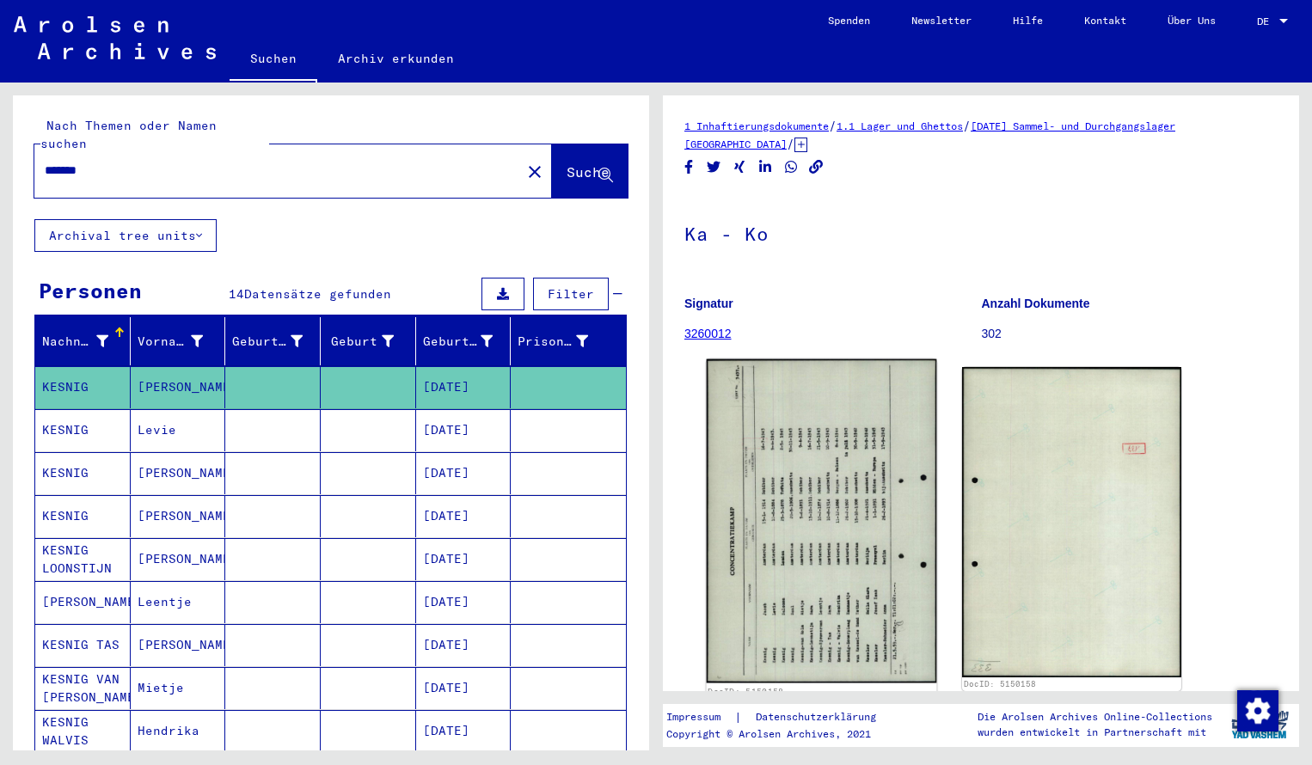
click at [865, 470] on img at bounding box center [822, 521] width 230 height 324
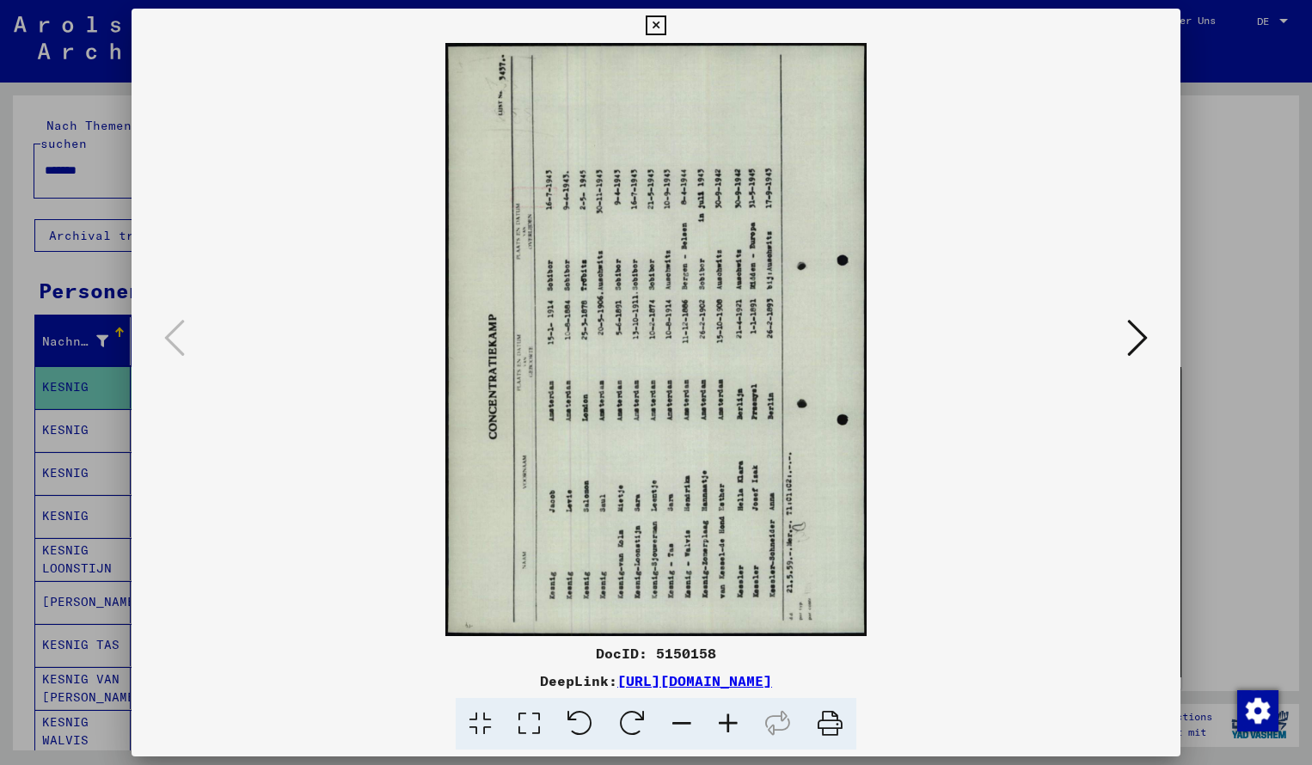
click at [626, 711] on icon at bounding box center [632, 724] width 52 height 52
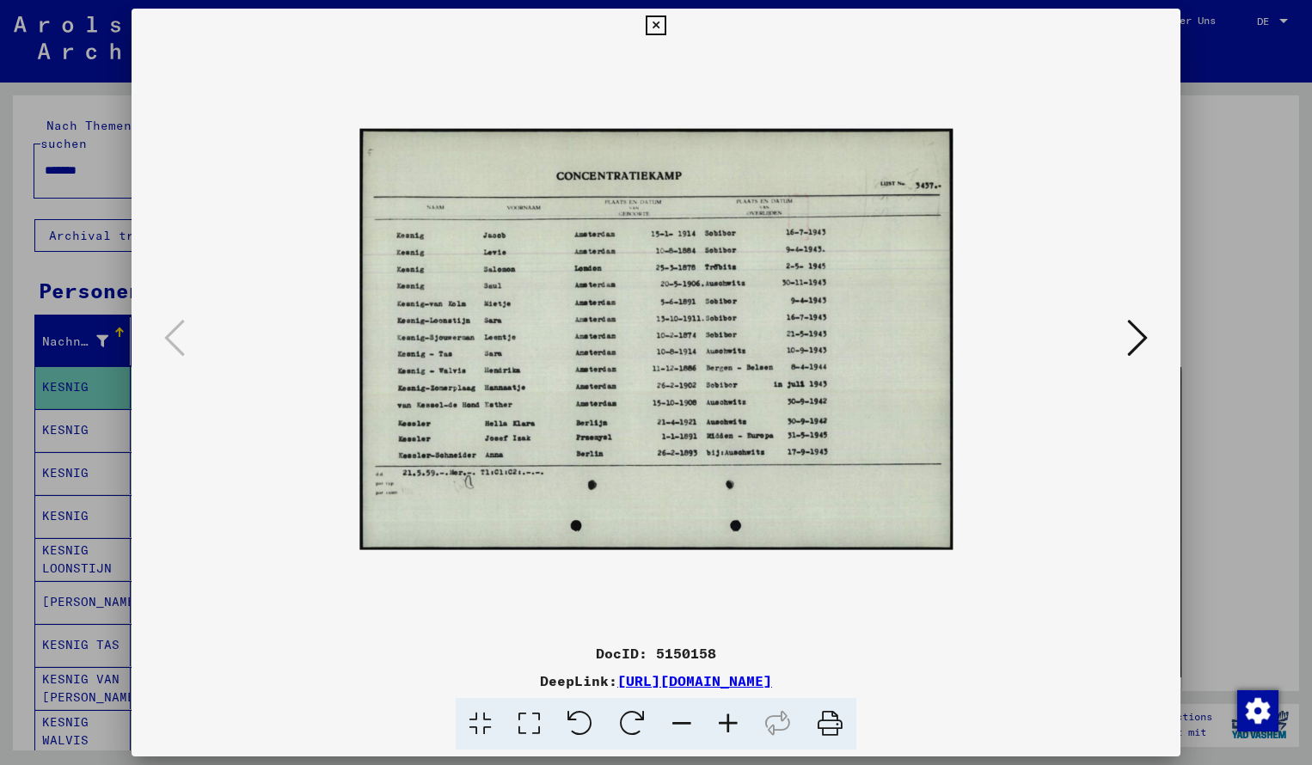
click at [732, 722] on icon at bounding box center [728, 724] width 46 height 52
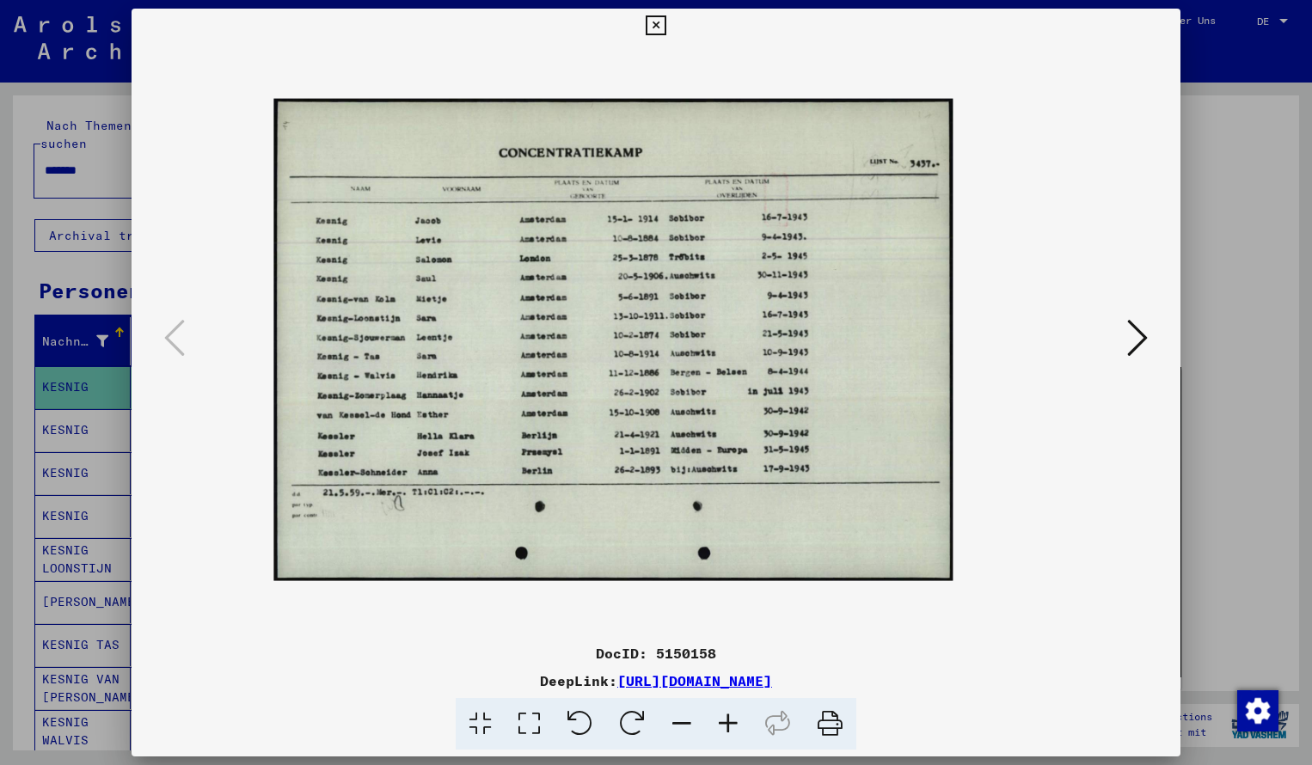
click at [732, 722] on icon at bounding box center [728, 724] width 46 height 52
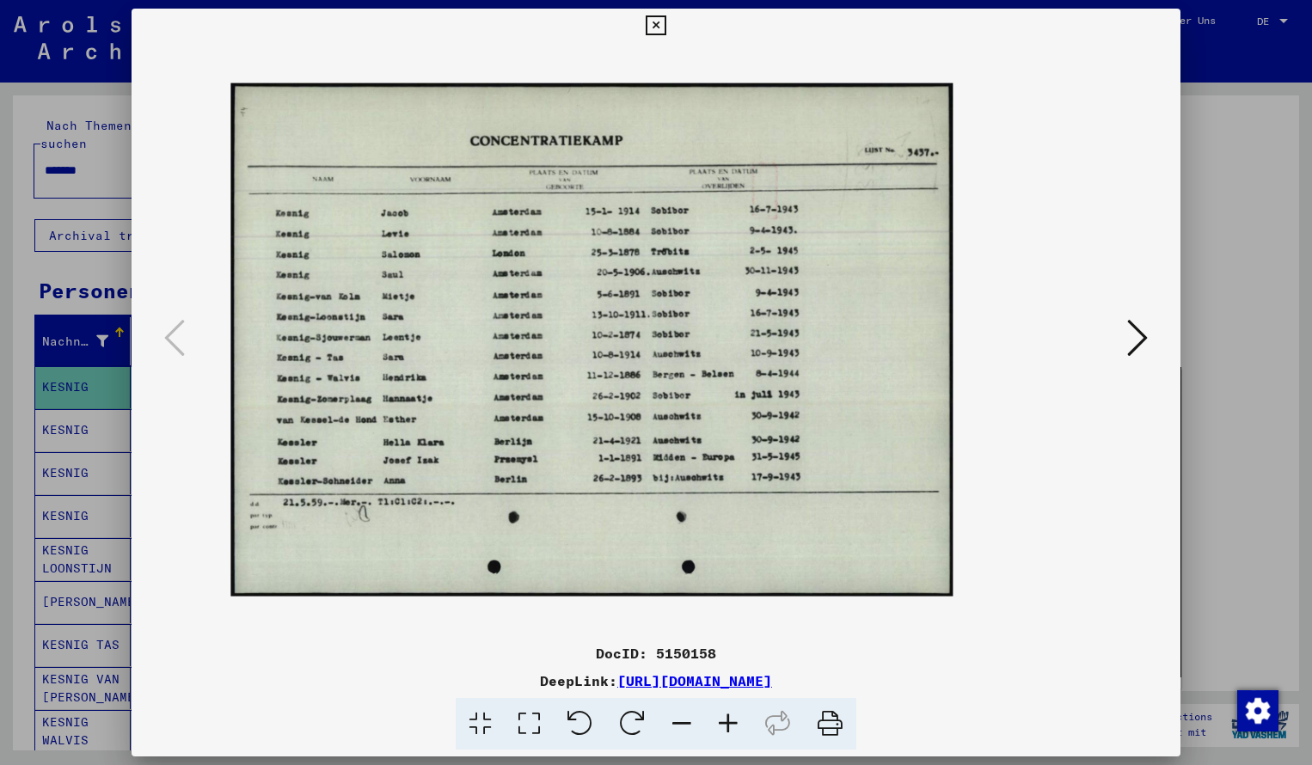
click at [732, 722] on icon at bounding box center [728, 724] width 46 height 52
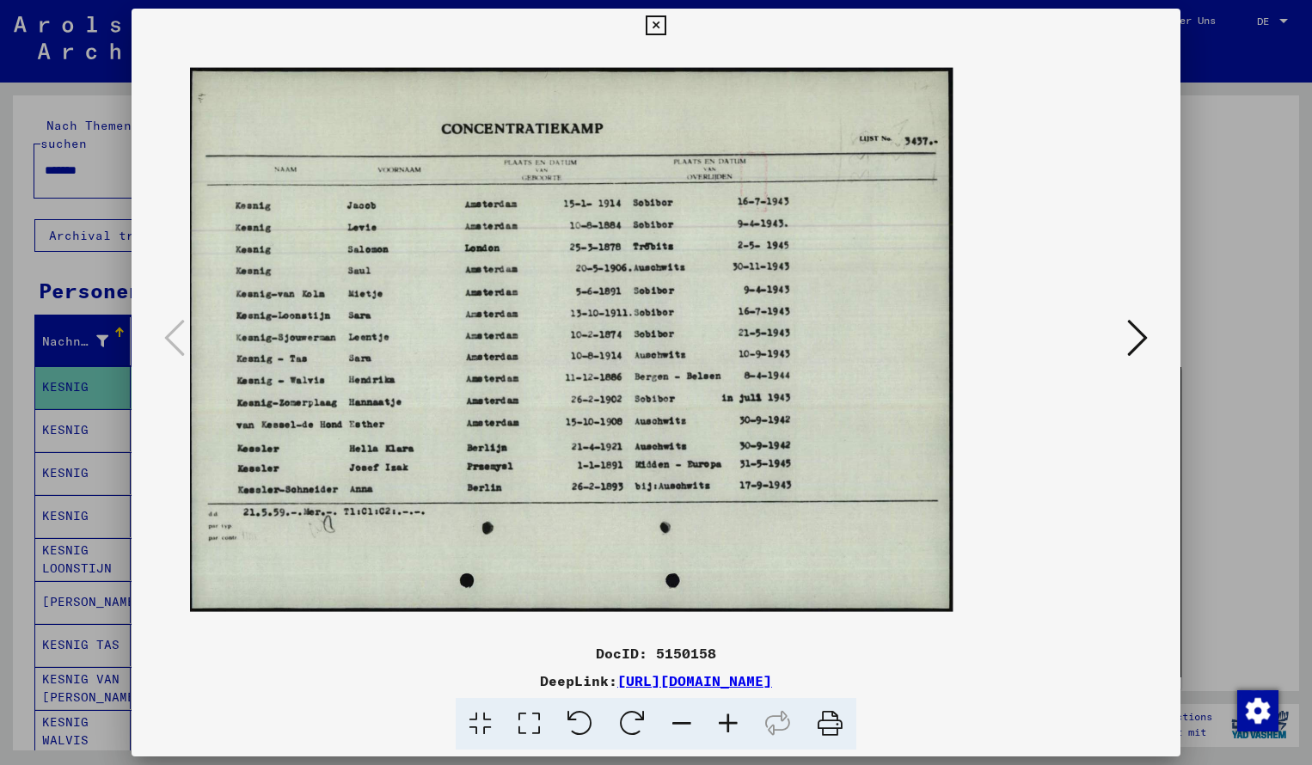
click at [732, 722] on icon at bounding box center [728, 724] width 46 height 52
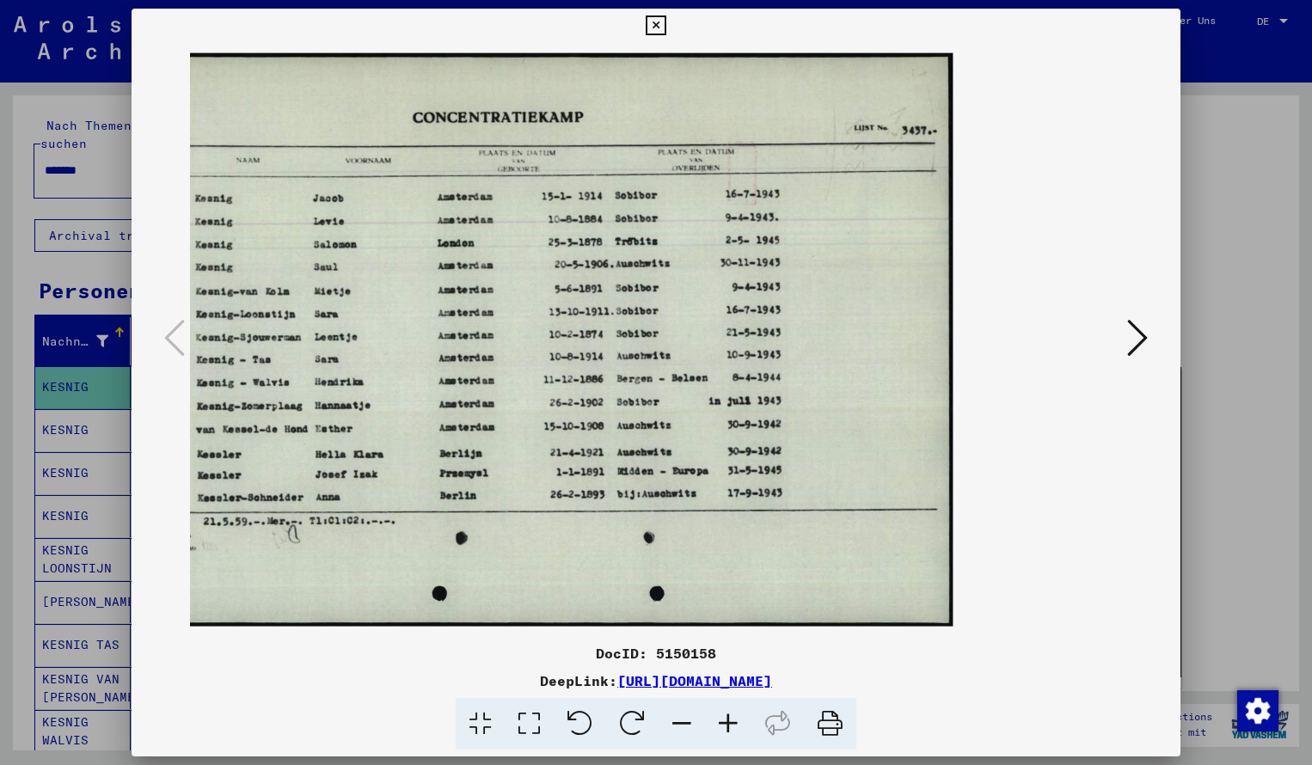
click at [666, 17] on icon at bounding box center [656, 25] width 20 height 21
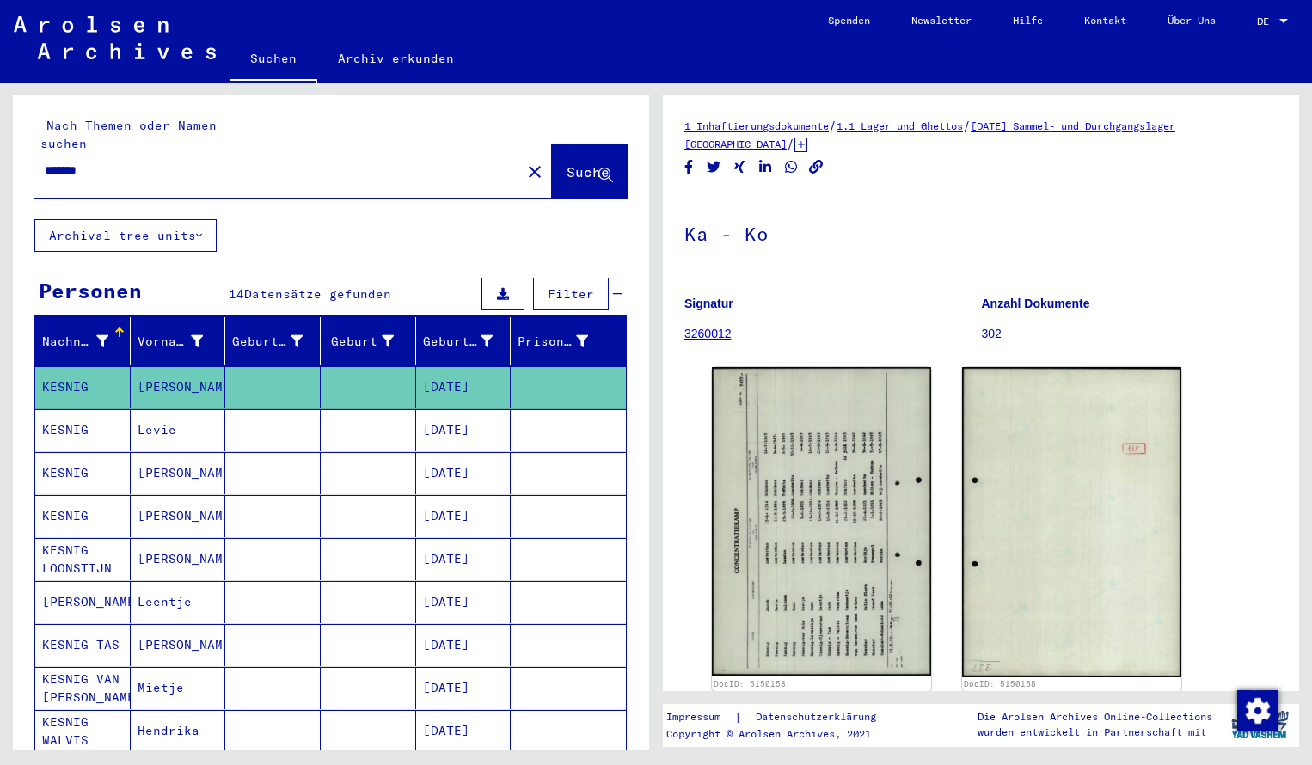
click at [106, 162] on input "*******" at bounding box center [278, 171] width 466 height 18
click at [572, 163] on span "Suche" at bounding box center [588, 171] width 43 height 17
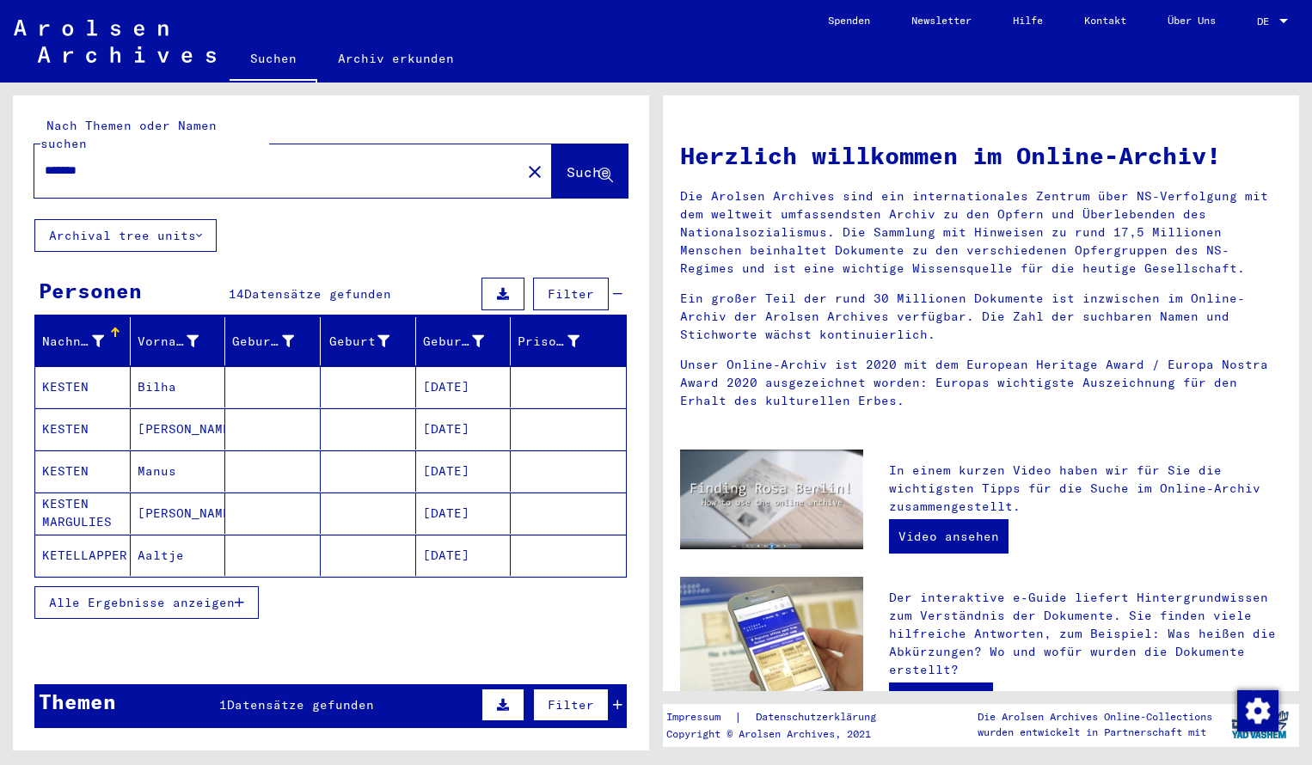
click at [80, 366] on mat-cell "KESTEN" at bounding box center [82, 386] width 95 height 41
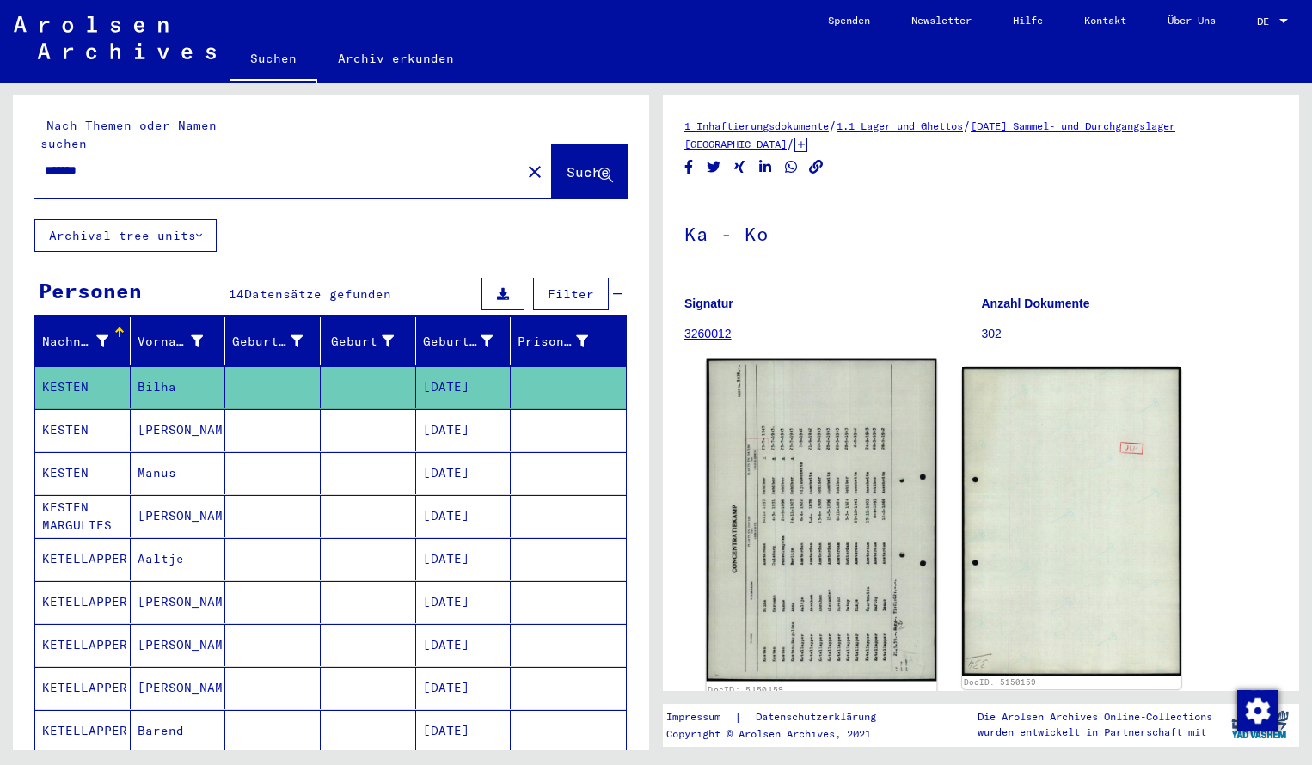
click at [783, 460] on img at bounding box center [822, 520] width 230 height 323
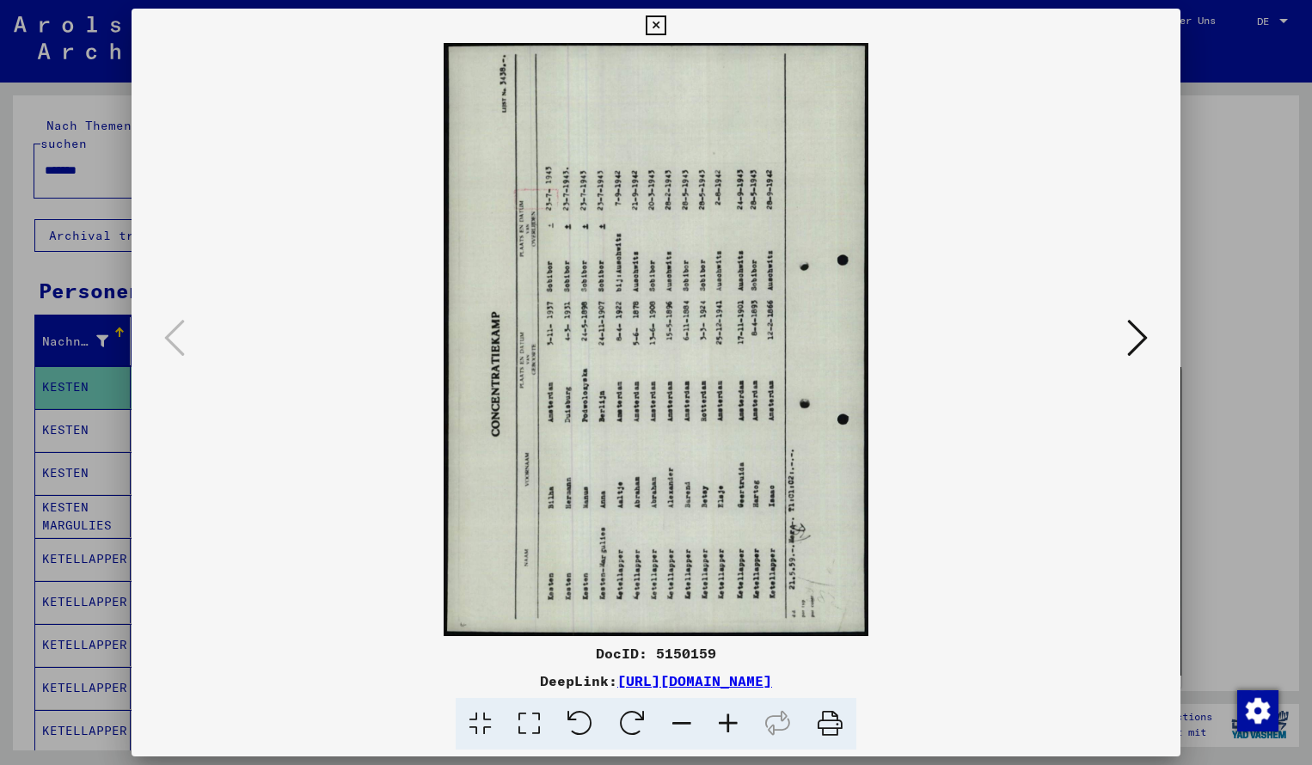
click at [634, 716] on icon at bounding box center [632, 724] width 52 height 52
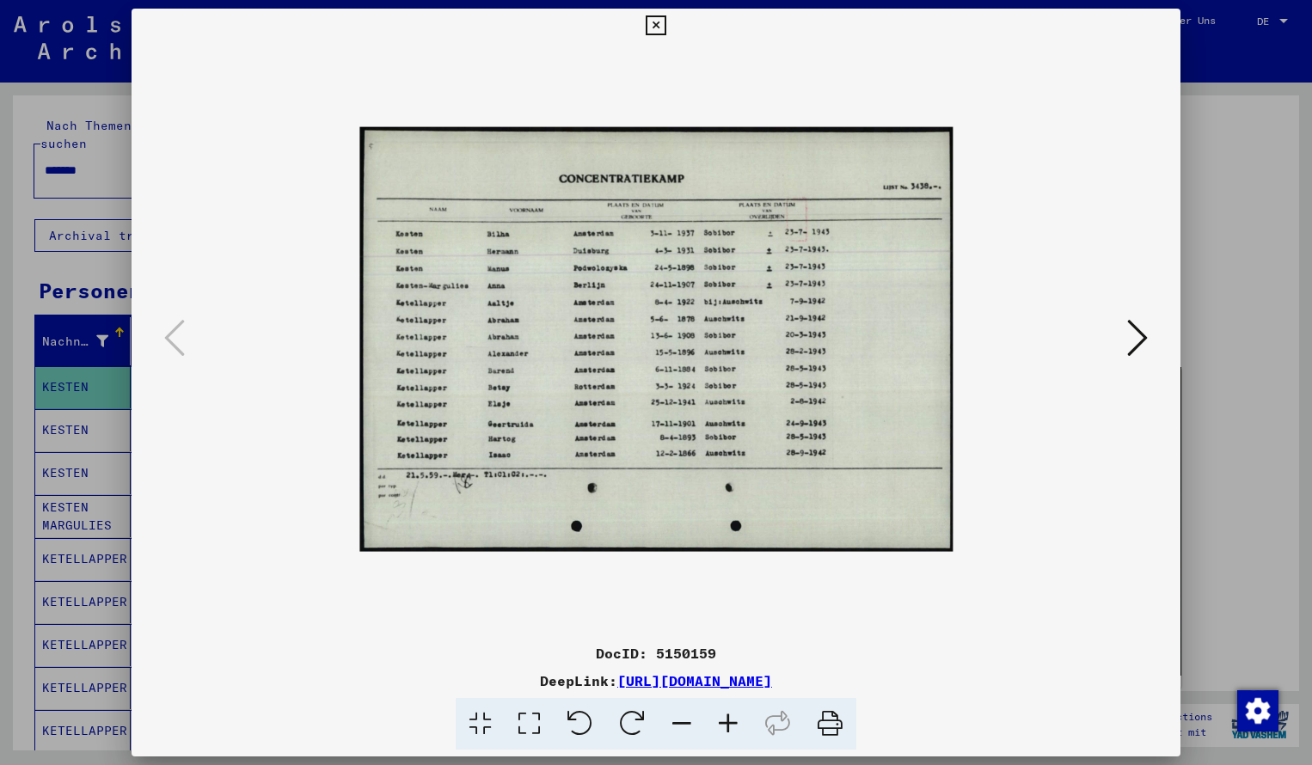
click at [733, 730] on icon at bounding box center [728, 724] width 46 height 52
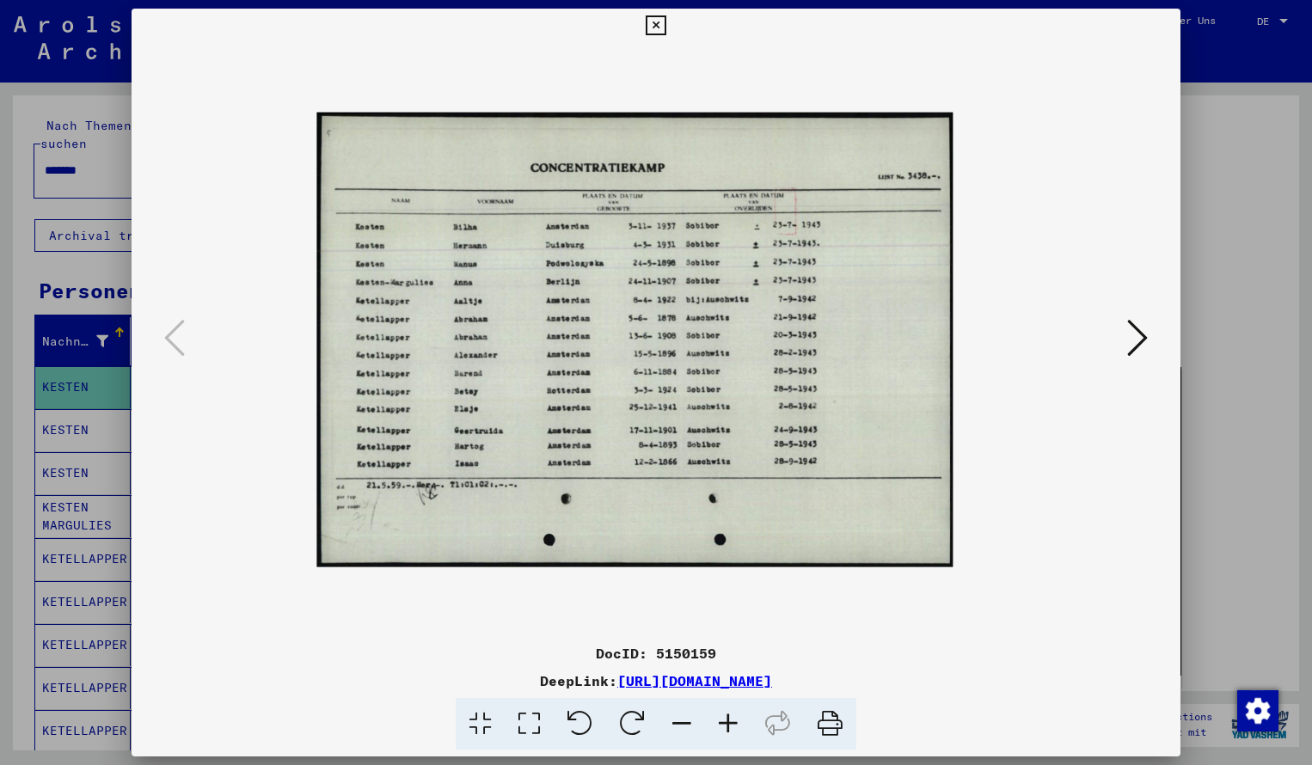
click at [733, 730] on icon at bounding box center [728, 724] width 46 height 52
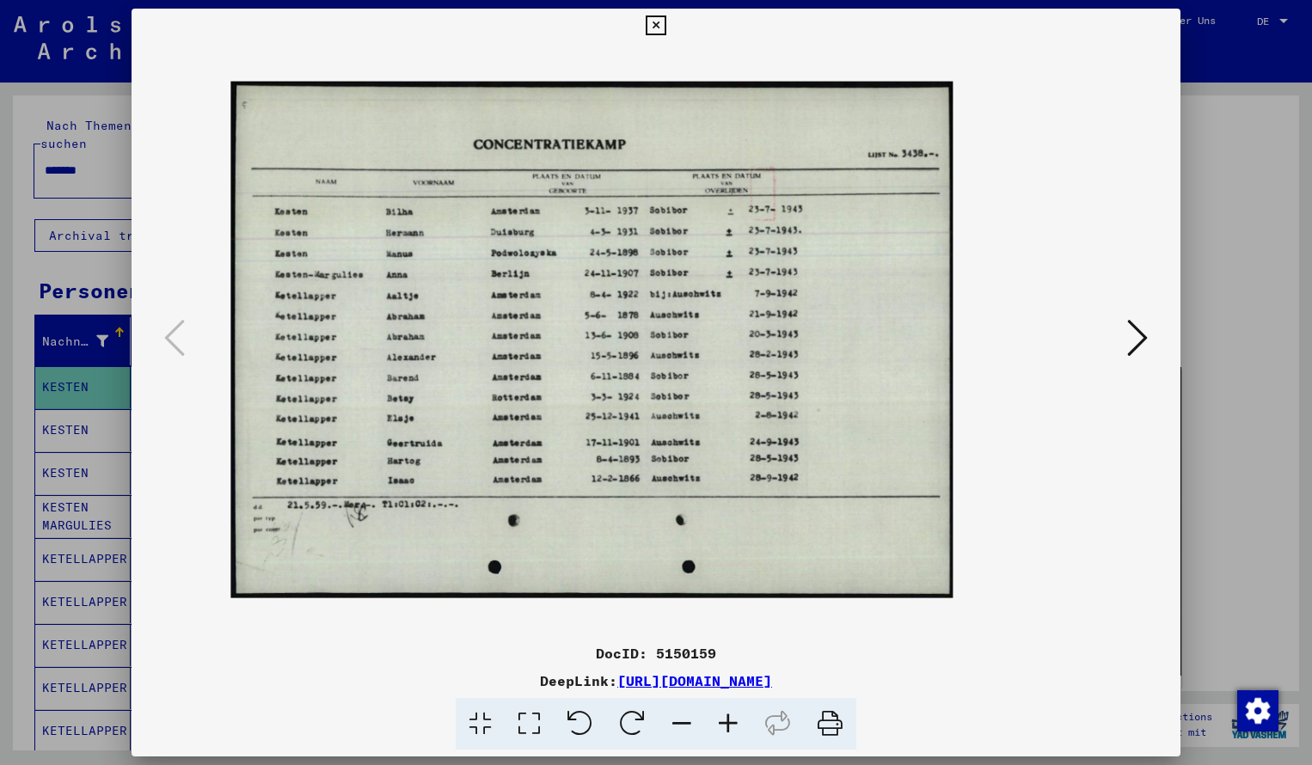
click at [733, 730] on icon at bounding box center [728, 724] width 46 height 52
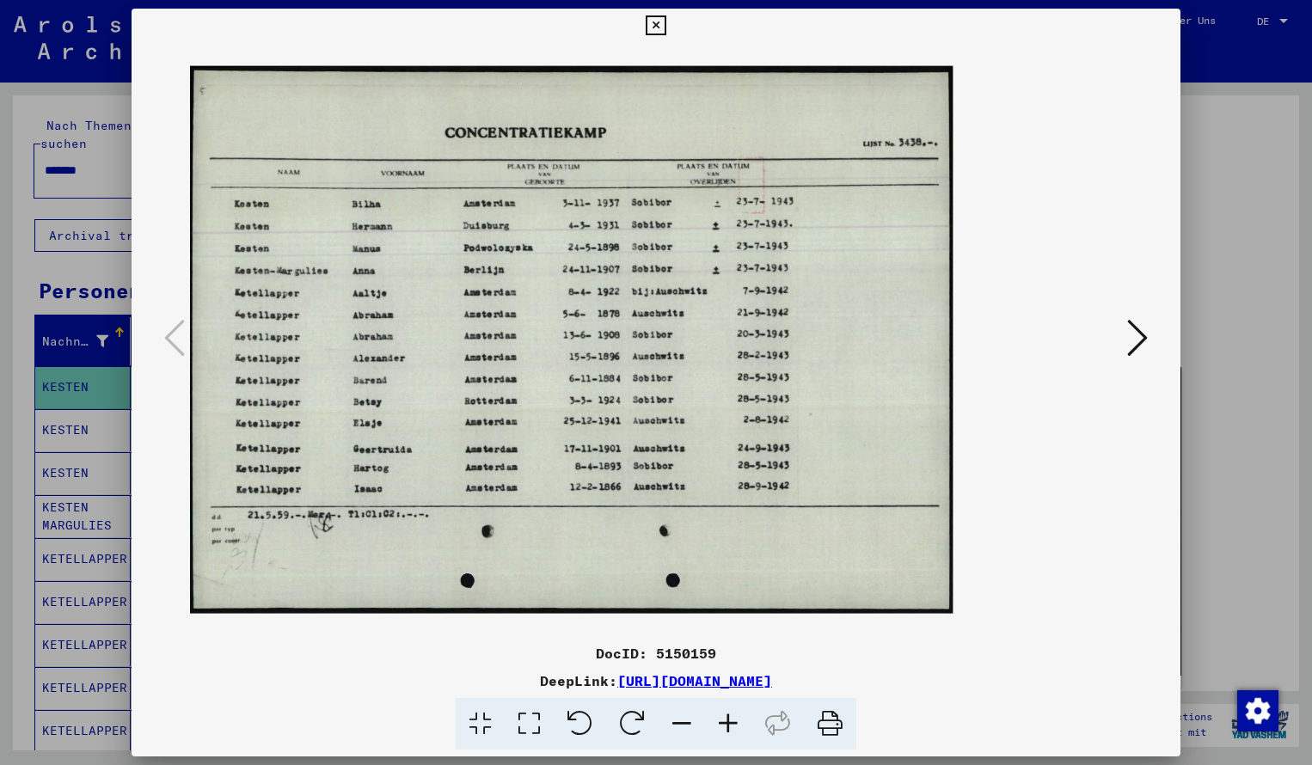
click at [733, 730] on icon at bounding box center [728, 724] width 46 height 52
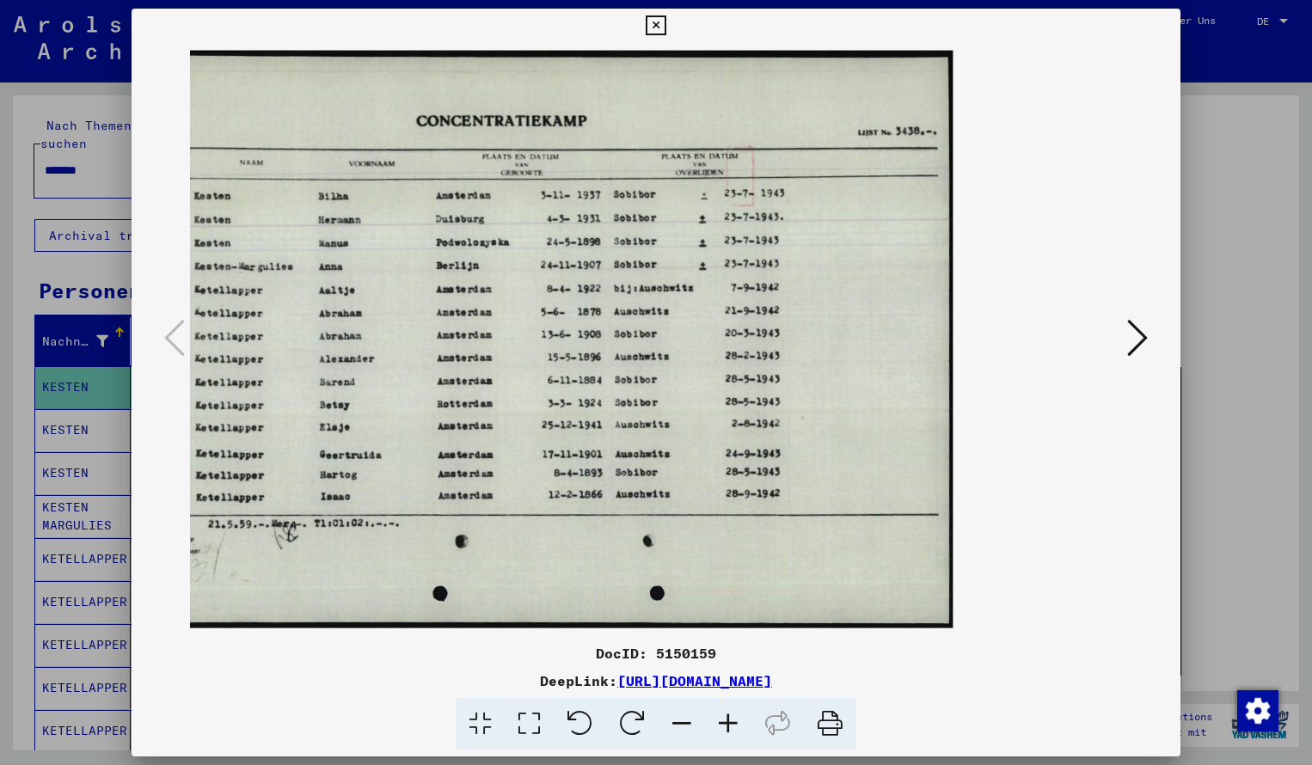
click at [666, 29] on icon at bounding box center [656, 25] width 20 height 21
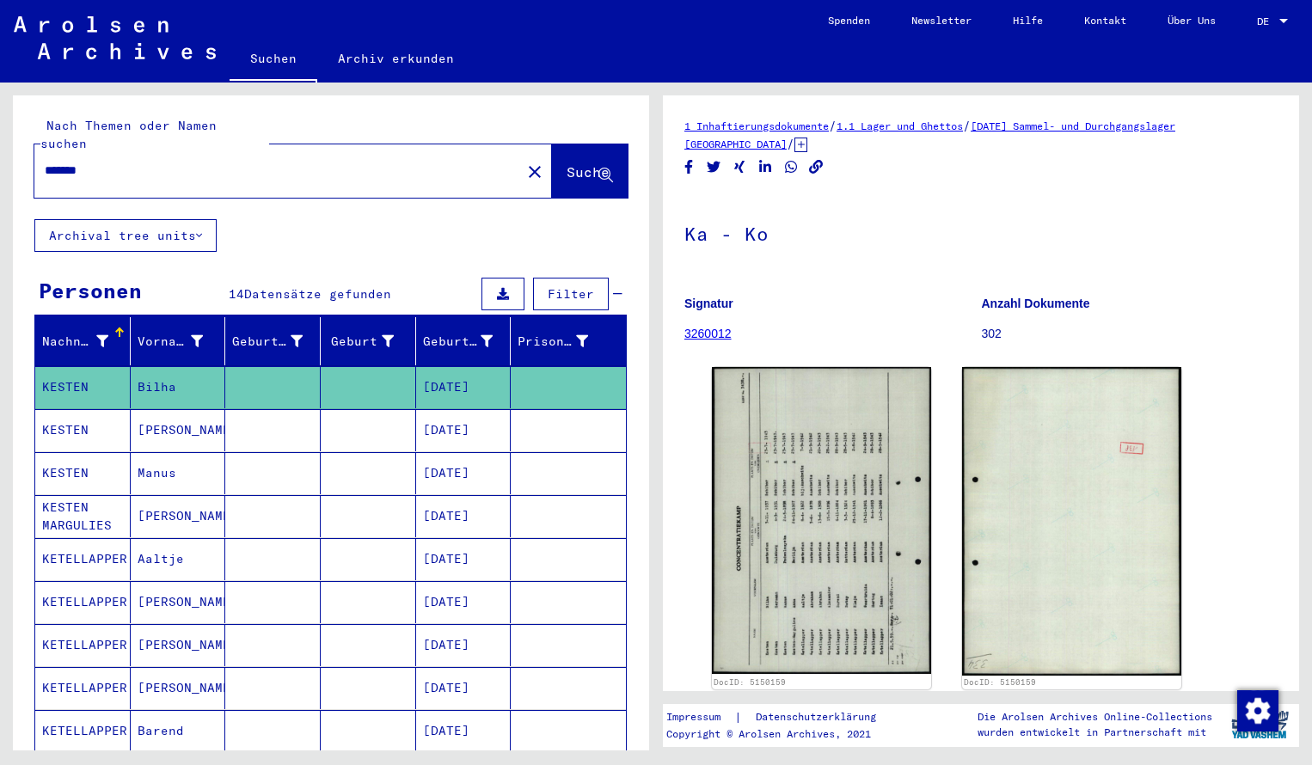
click at [113, 162] on input "*******" at bounding box center [278, 171] width 466 height 18
click at [579, 163] on span "Suche" at bounding box center [588, 171] width 43 height 17
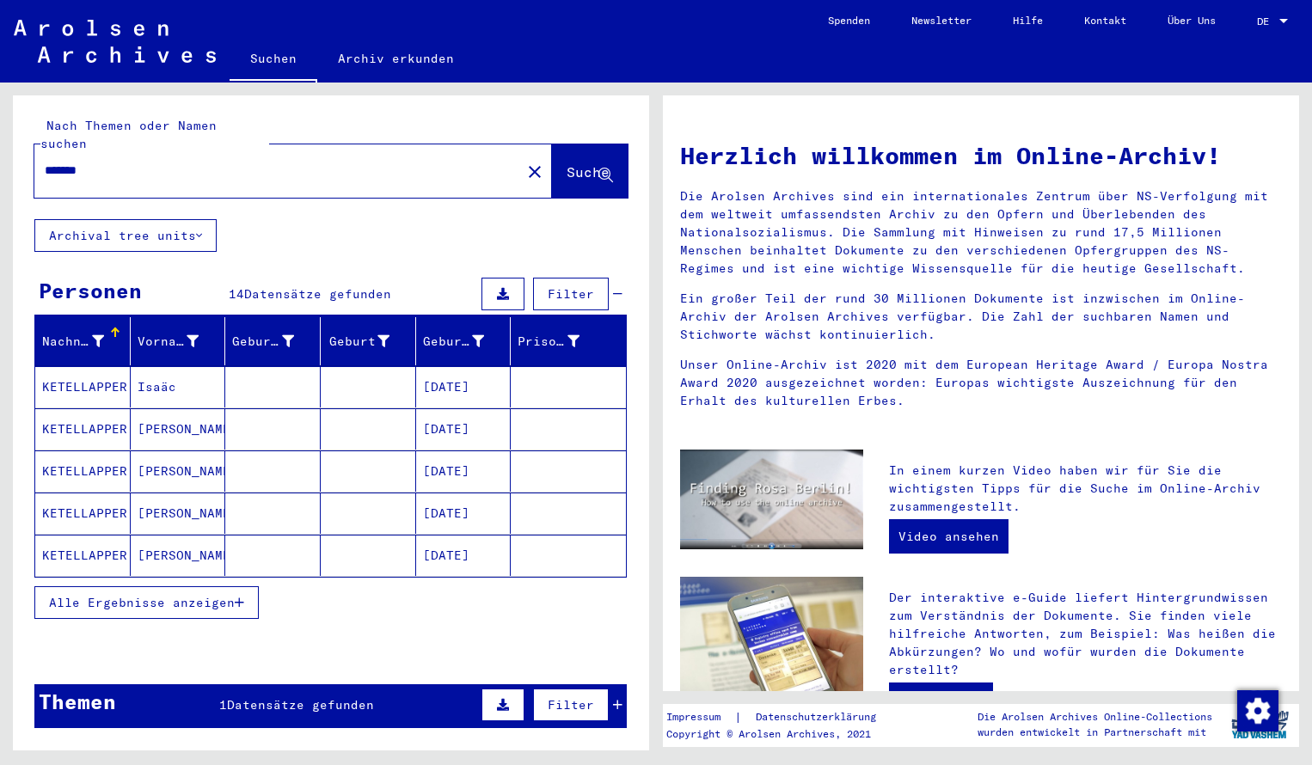
click at [86, 369] on mat-cell "KETELLAPPER" at bounding box center [82, 386] width 95 height 41
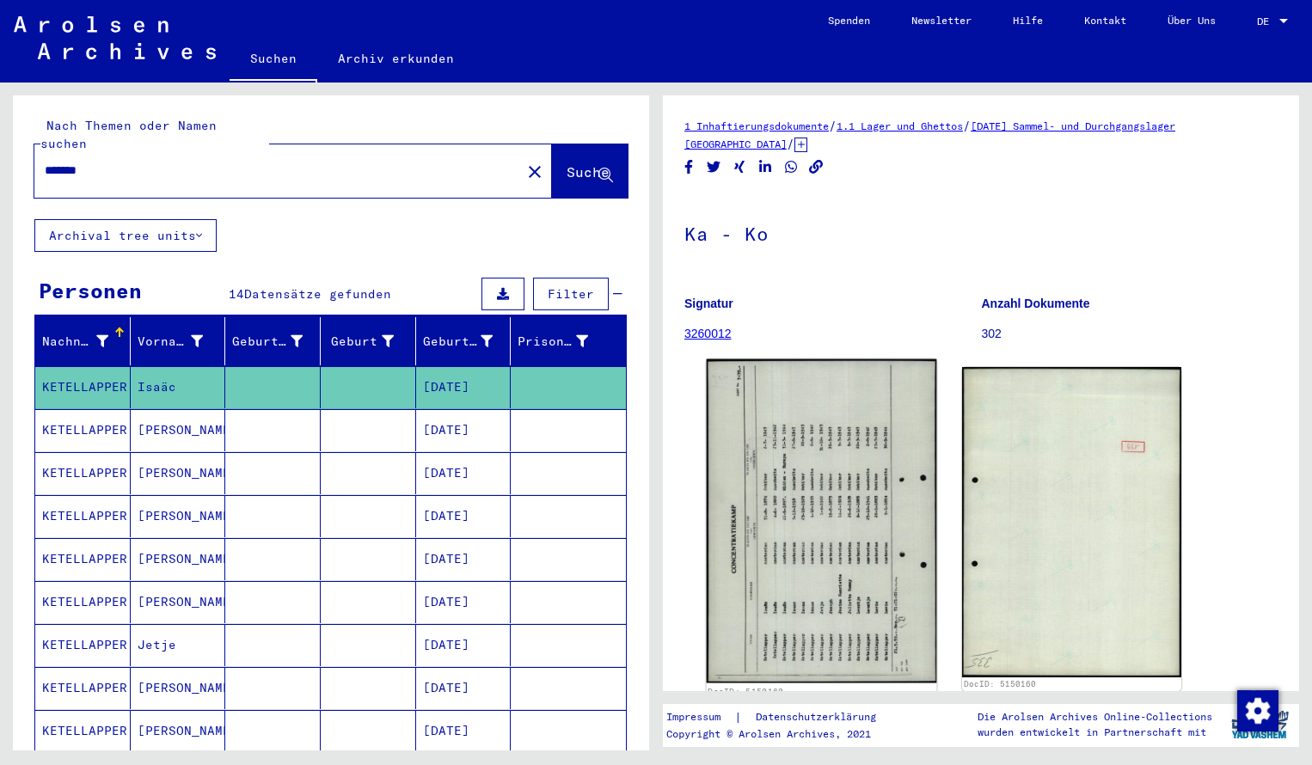
click at [774, 449] on img at bounding box center [822, 521] width 230 height 324
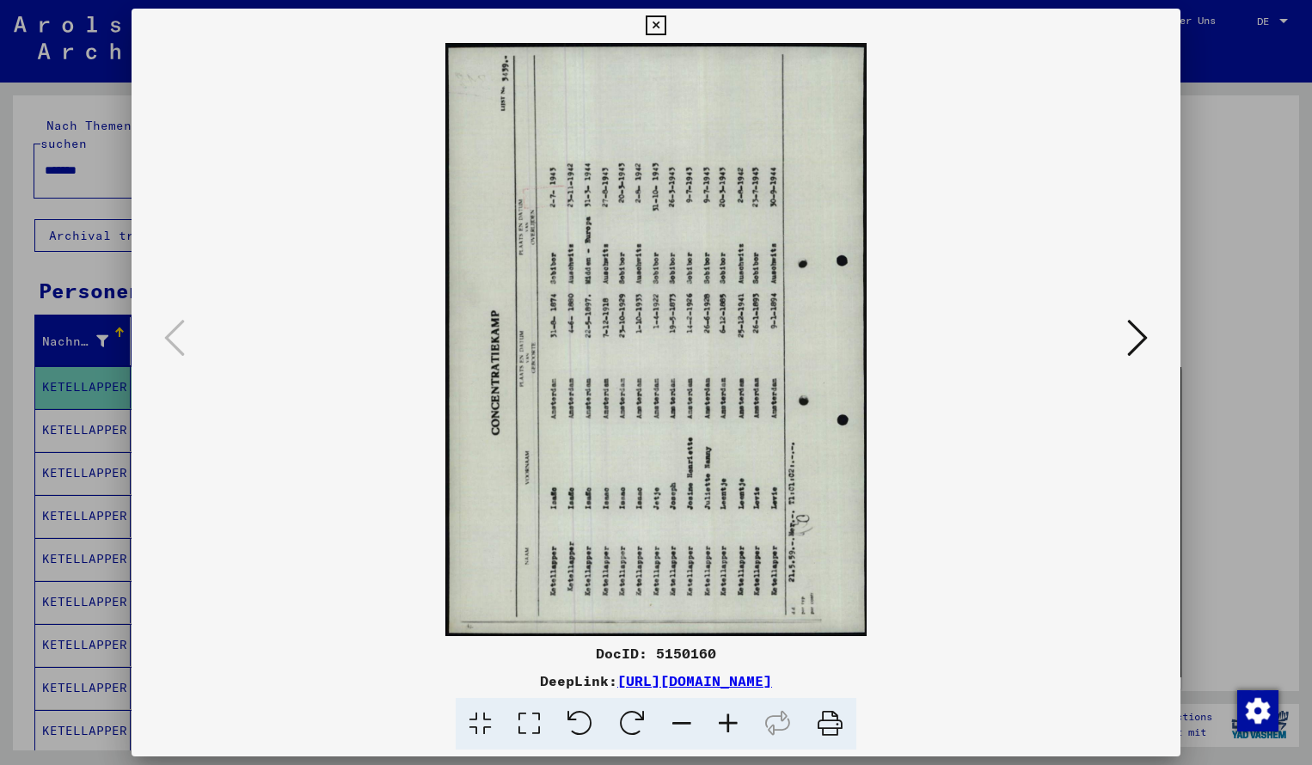
click at [585, 722] on icon at bounding box center [580, 724] width 52 height 52
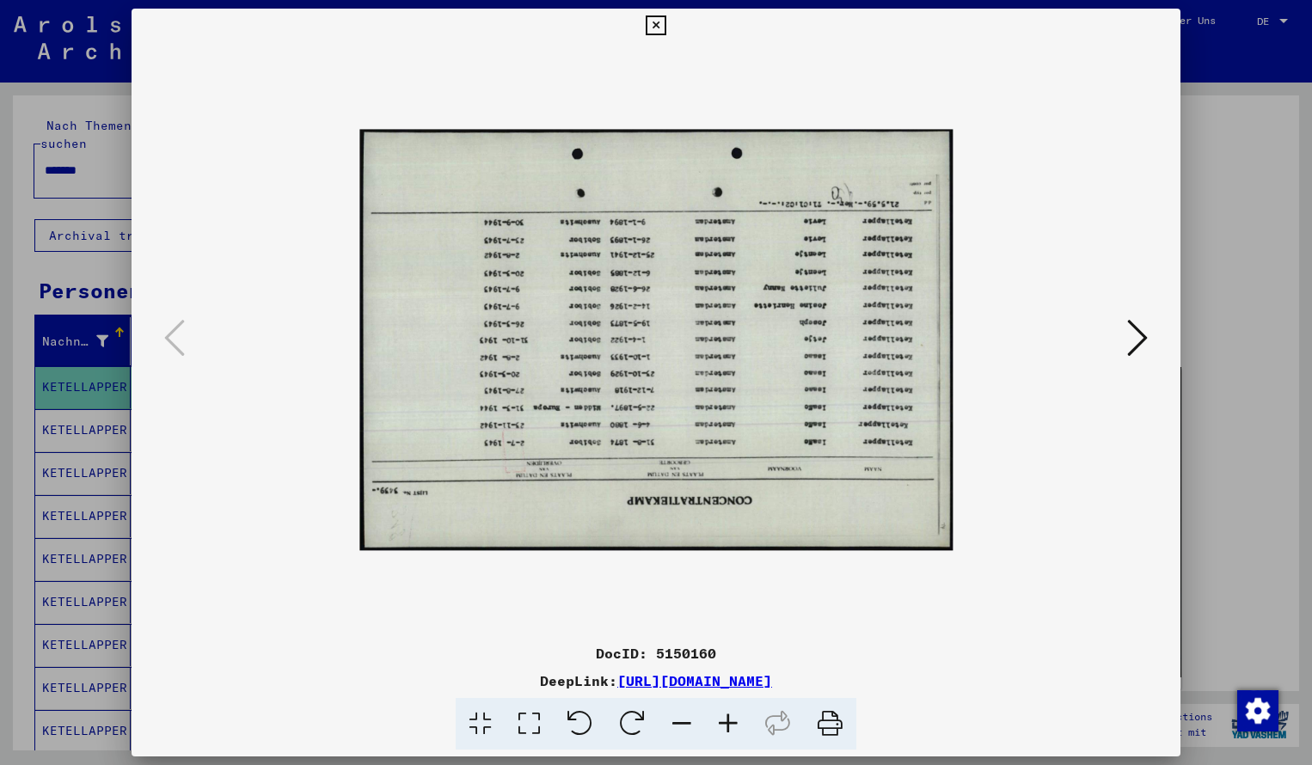
click at [582, 722] on icon at bounding box center [580, 724] width 52 height 52
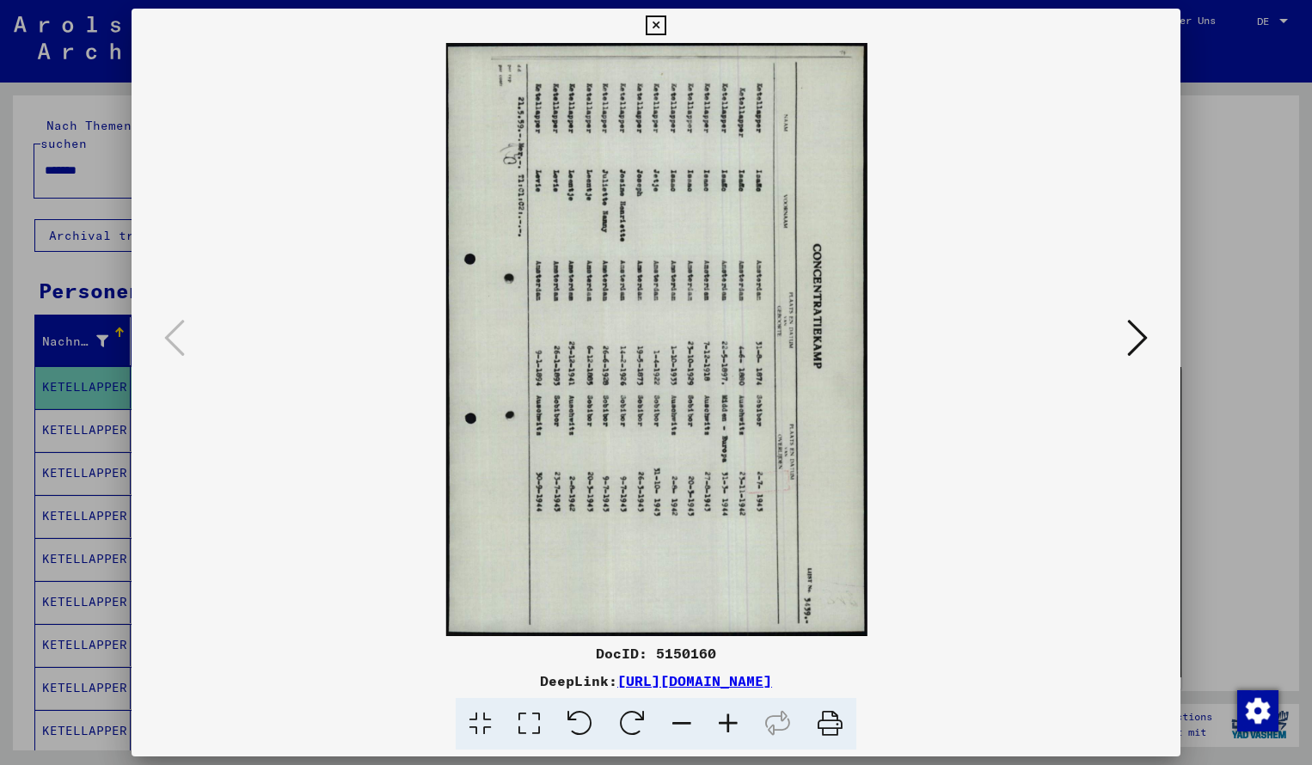
click at [582, 722] on icon at bounding box center [580, 724] width 52 height 52
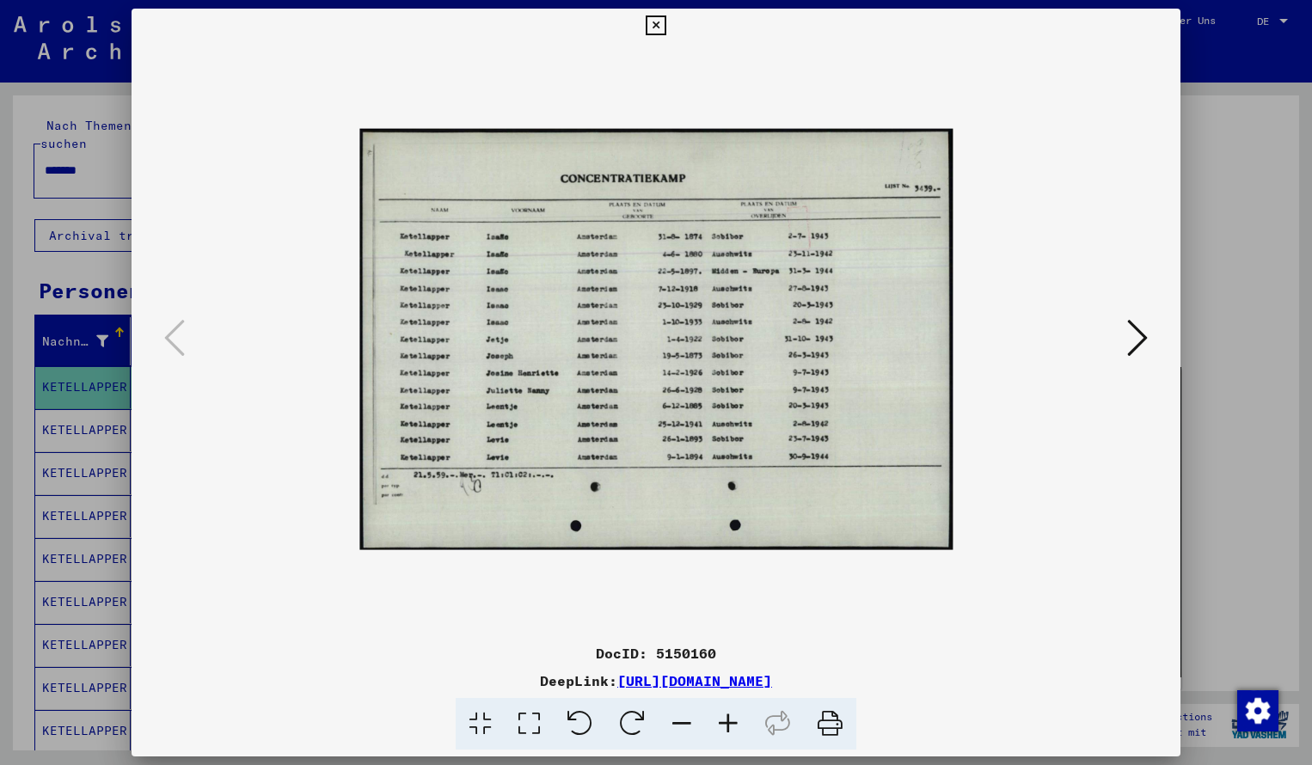
click at [734, 725] on icon at bounding box center [728, 724] width 46 height 52
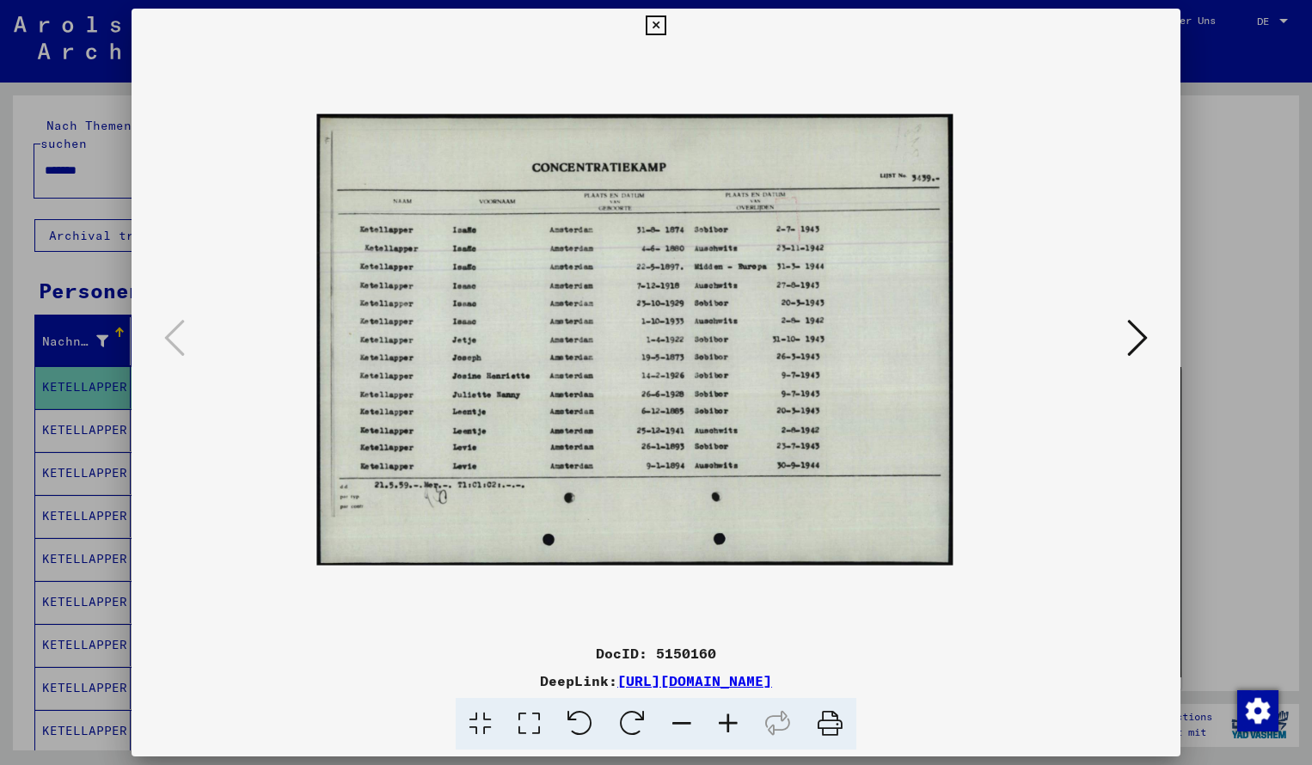
click at [734, 725] on icon at bounding box center [728, 724] width 46 height 52
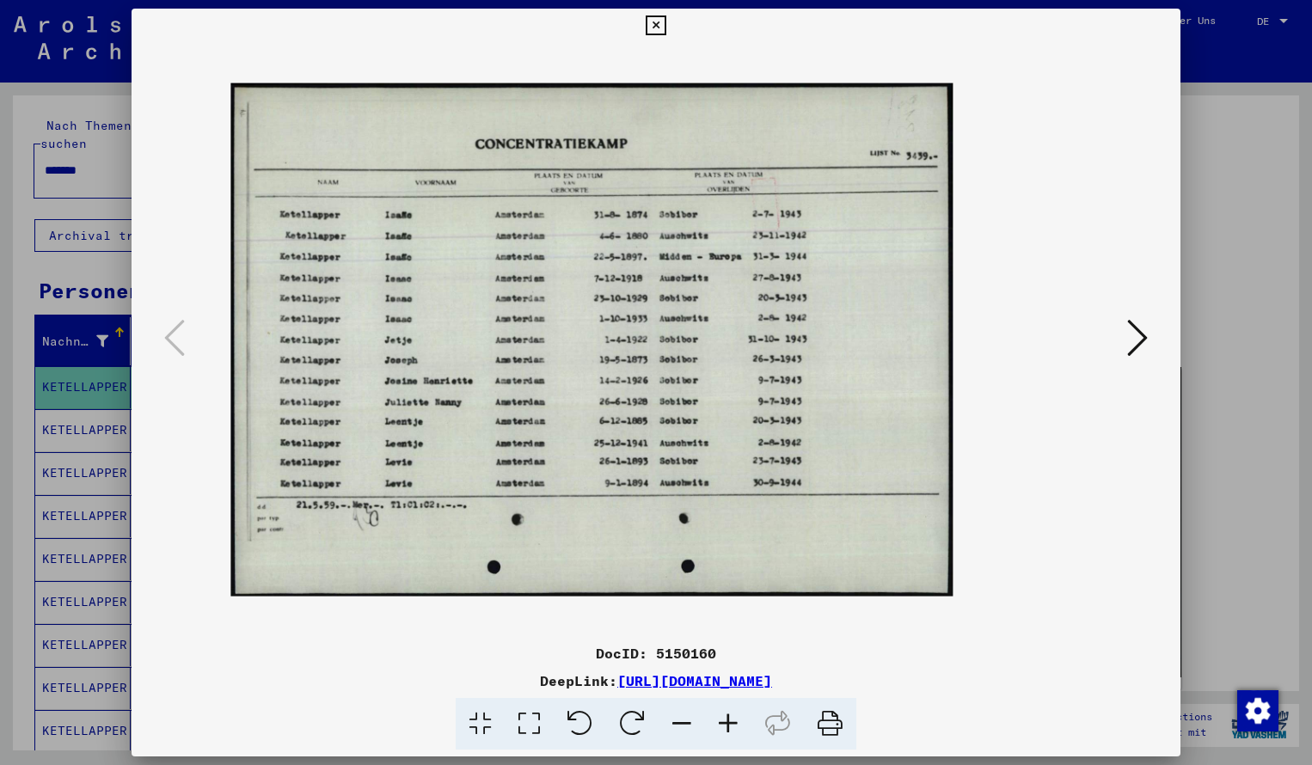
click at [734, 726] on icon at bounding box center [728, 724] width 46 height 52
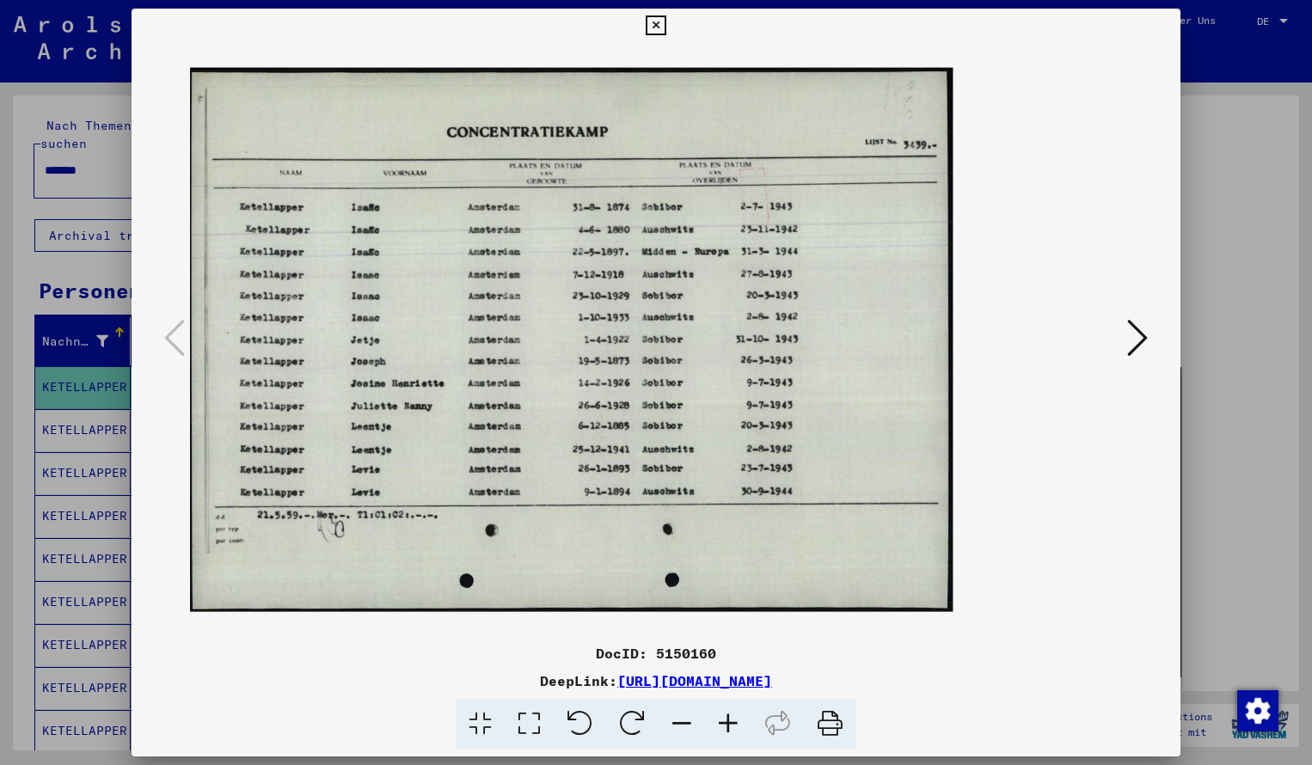
click at [734, 727] on icon at bounding box center [728, 724] width 46 height 52
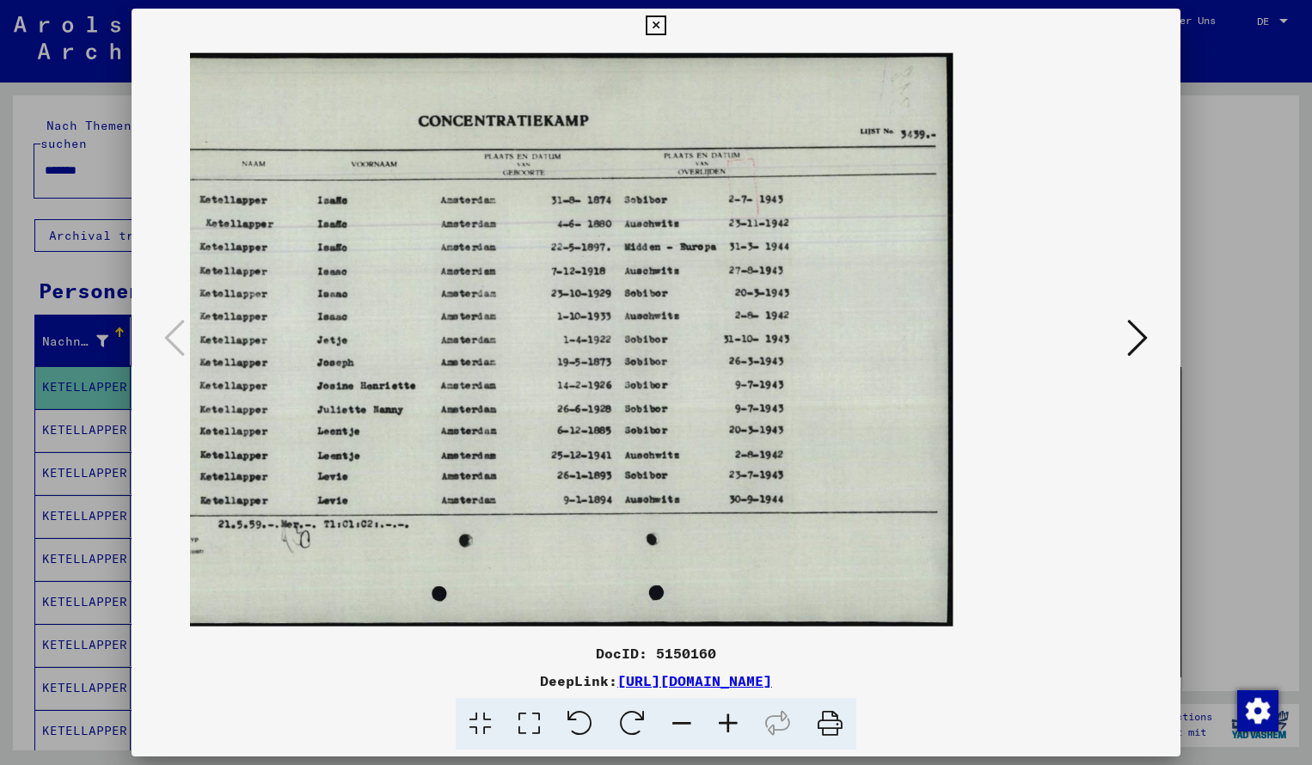
click at [666, 24] on icon at bounding box center [656, 25] width 20 height 21
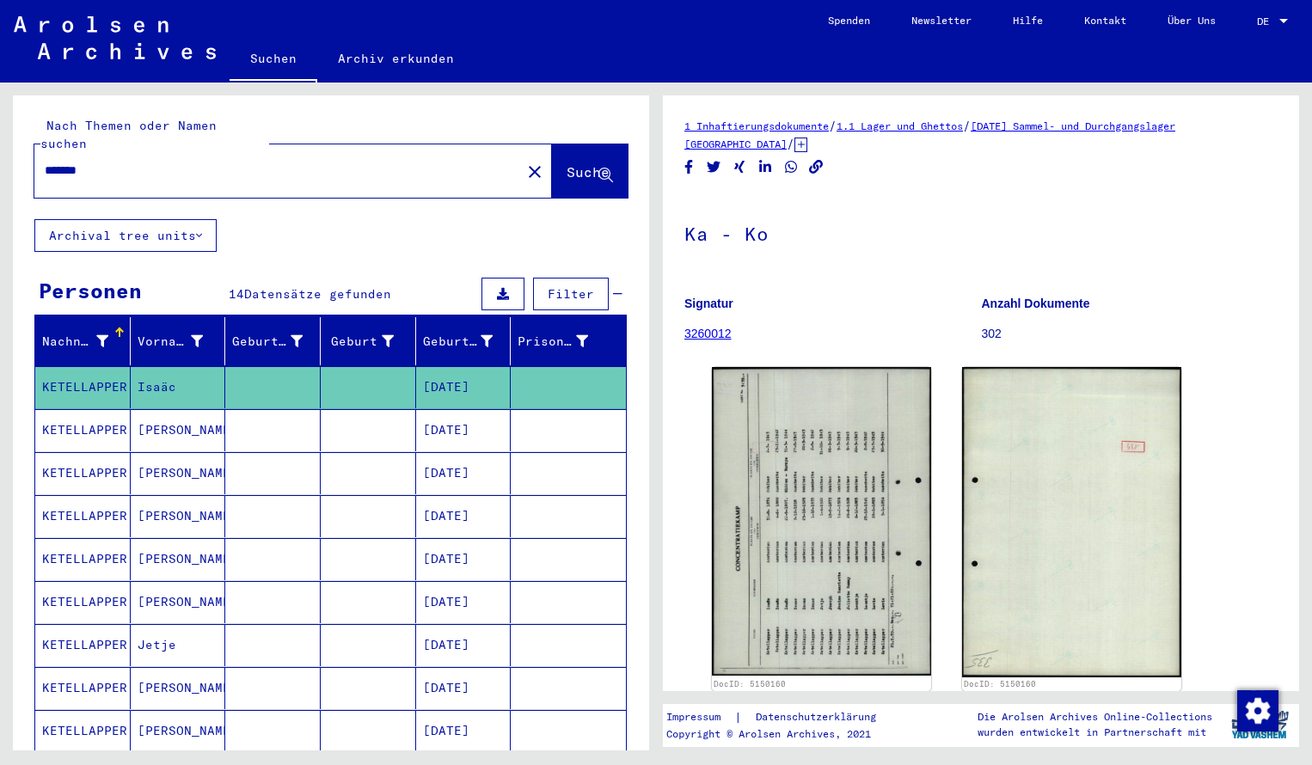
click at [100, 162] on input "*******" at bounding box center [278, 171] width 466 height 18
click at [576, 163] on span "Suche" at bounding box center [588, 171] width 43 height 17
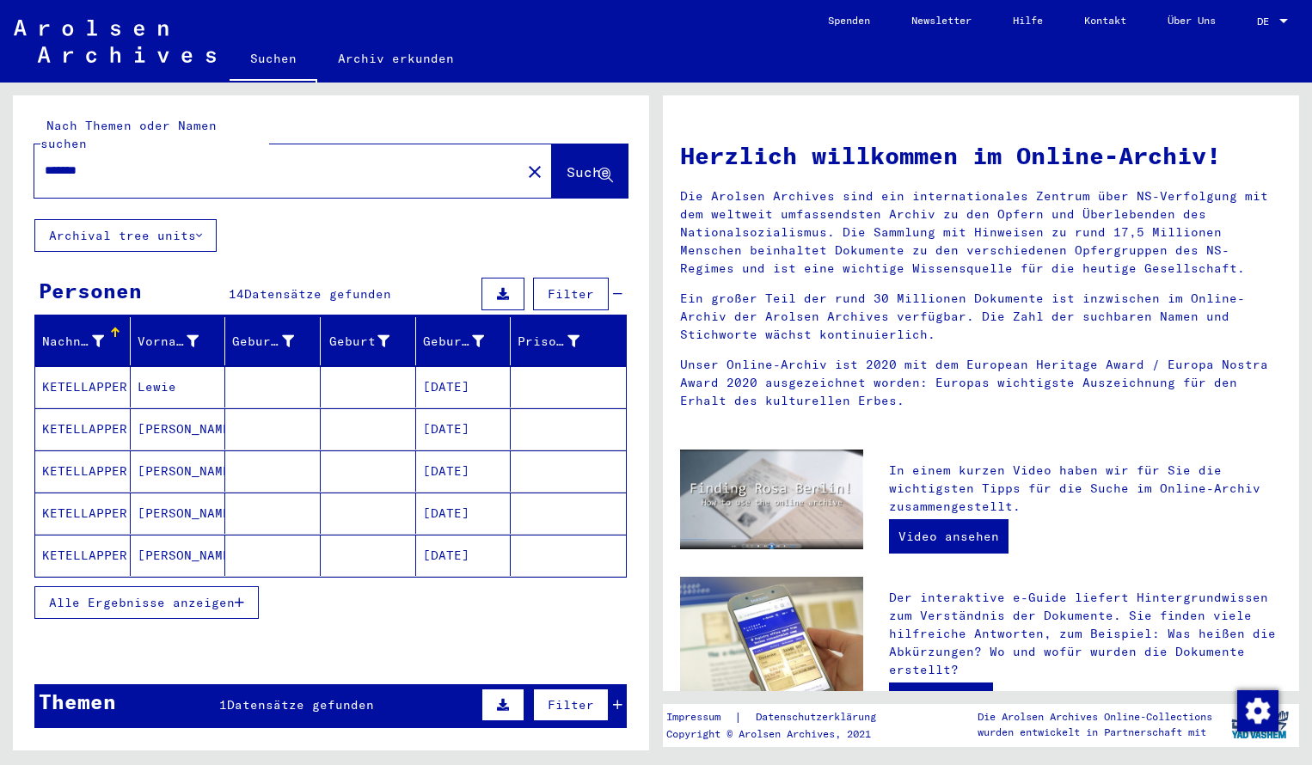
click at [101, 369] on mat-cell "KETELLAPPER" at bounding box center [82, 386] width 95 height 41
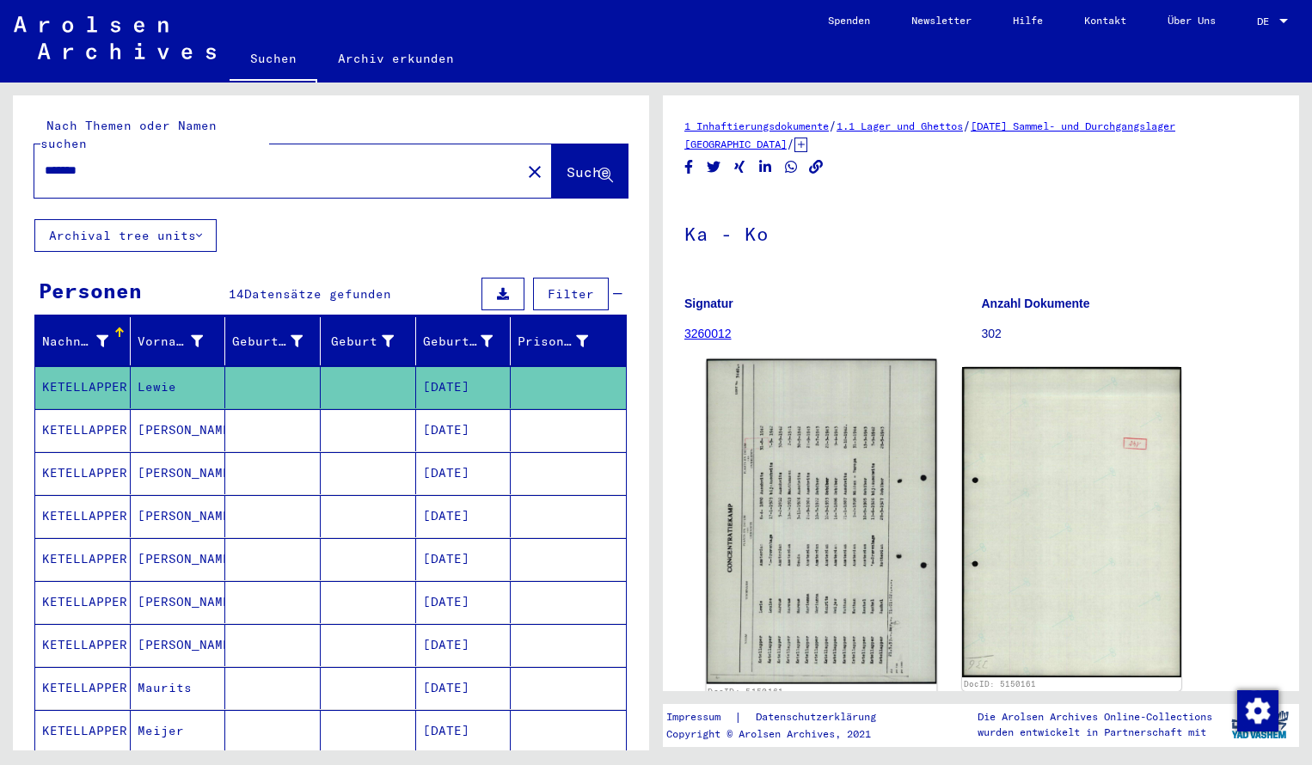
click at [832, 509] on img at bounding box center [822, 521] width 230 height 325
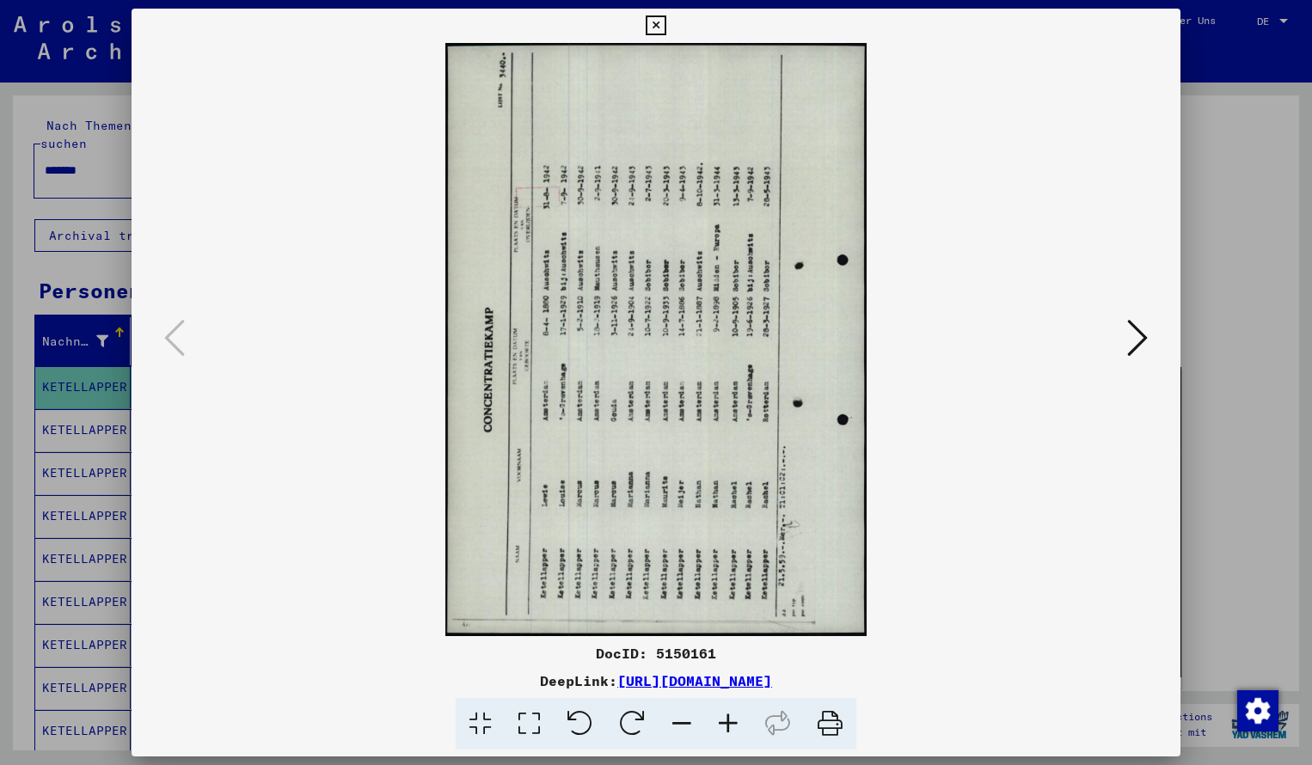
click at [632, 719] on icon at bounding box center [632, 724] width 52 height 52
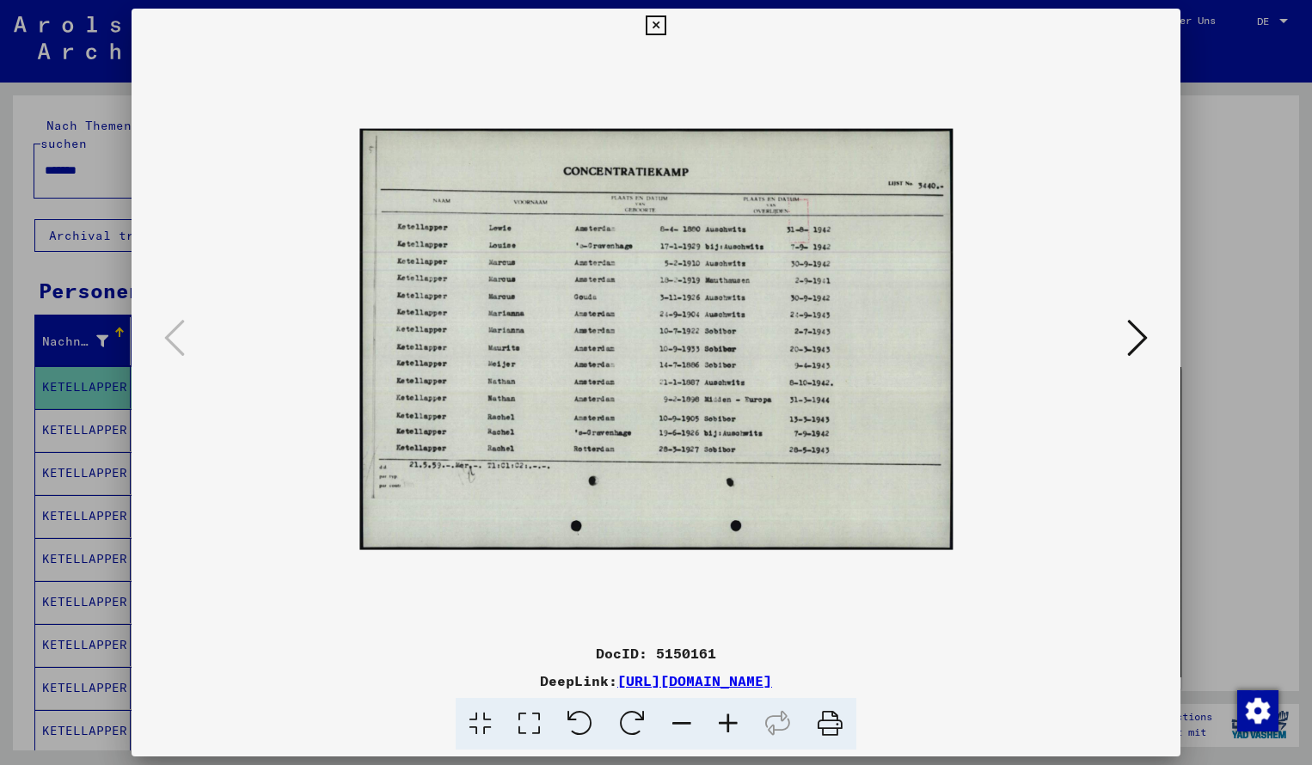
click at [730, 728] on icon at bounding box center [728, 724] width 46 height 52
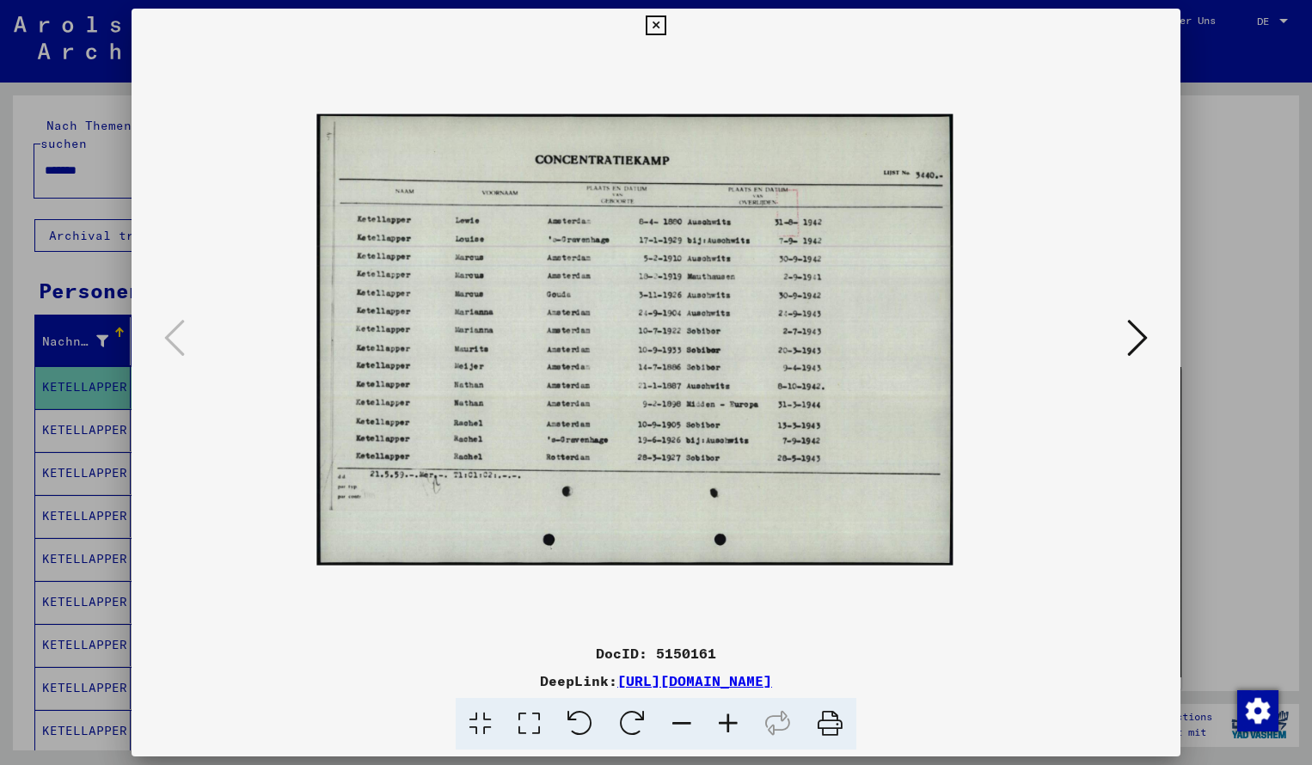
click at [730, 728] on icon at bounding box center [728, 724] width 46 height 52
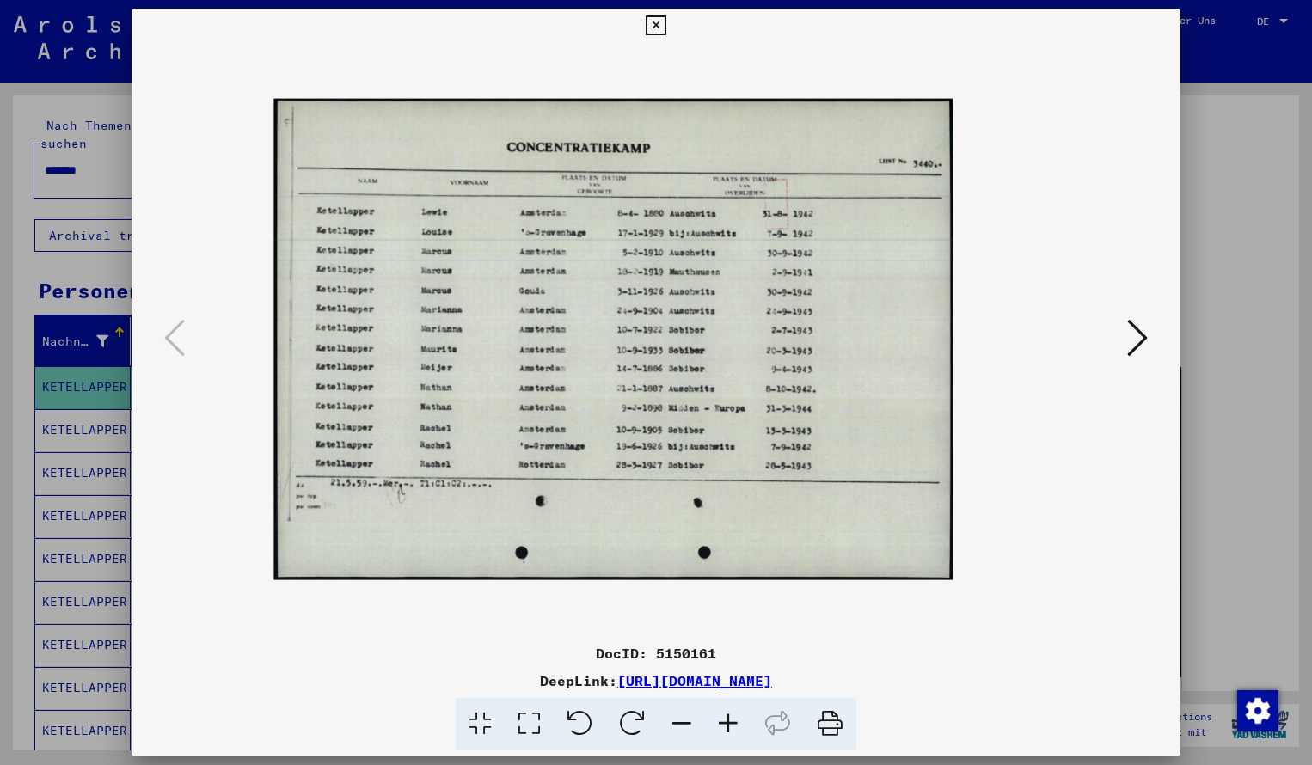
click at [730, 728] on icon at bounding box center [728, 724] width 46 height 52
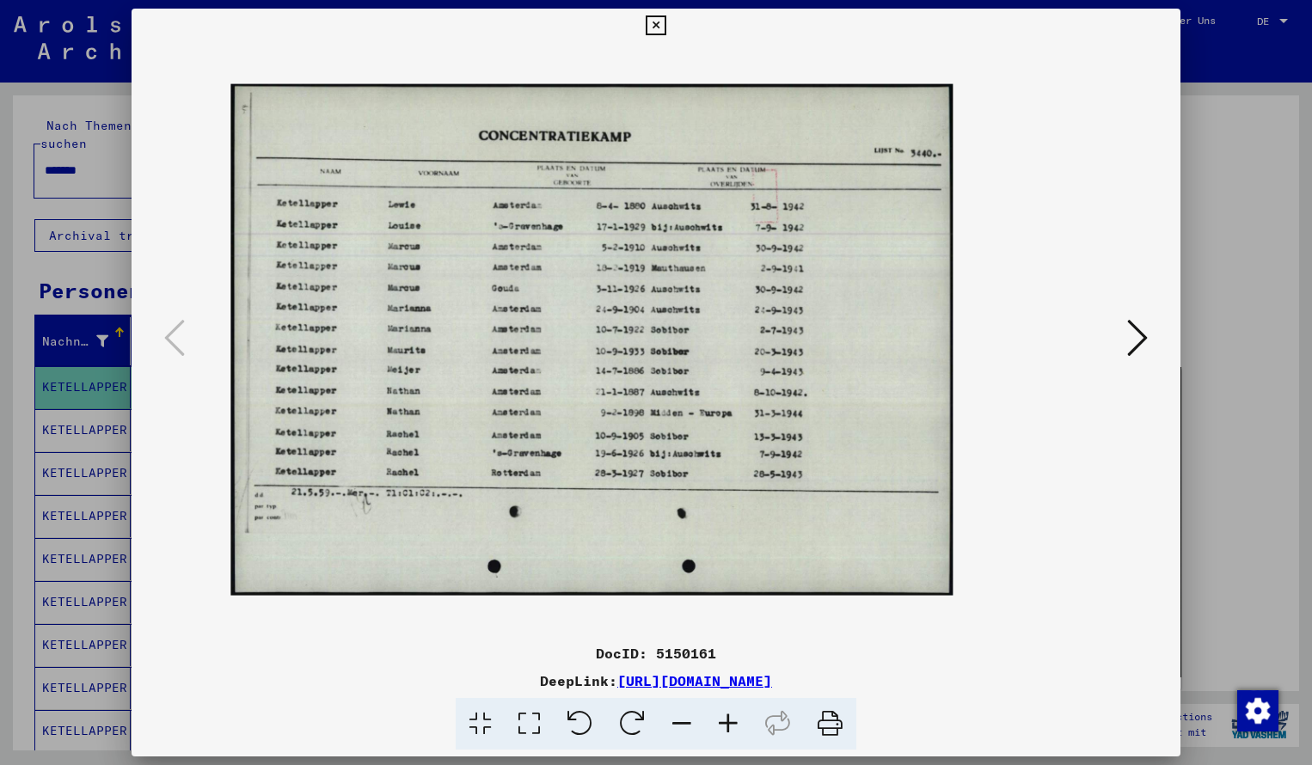
click at [730, 728] on icon at bounding box center [728, 724] width 46 height 52
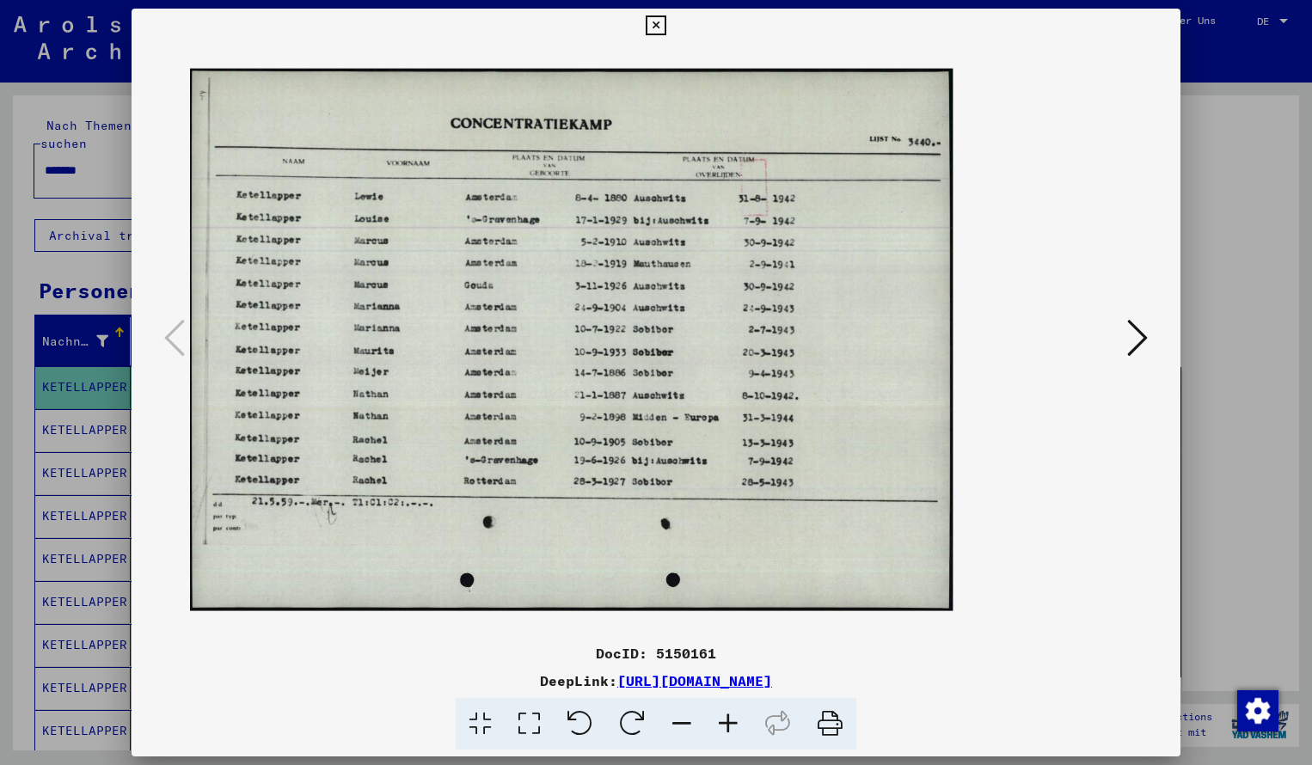
click at [730, 728] on icon at bounding box center [728, 724] width 46 height 52
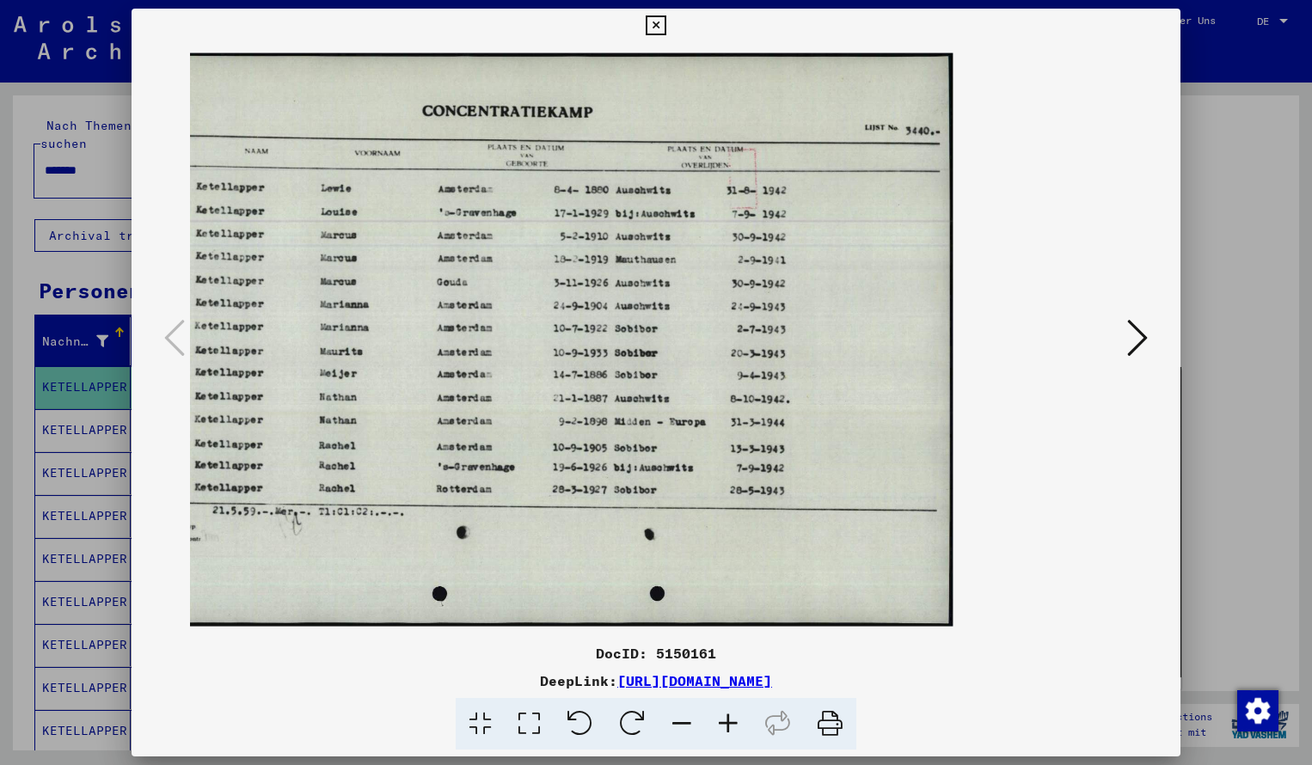
click at [666, 22] on icon at bounding box center [656, 25] width 20 height 21
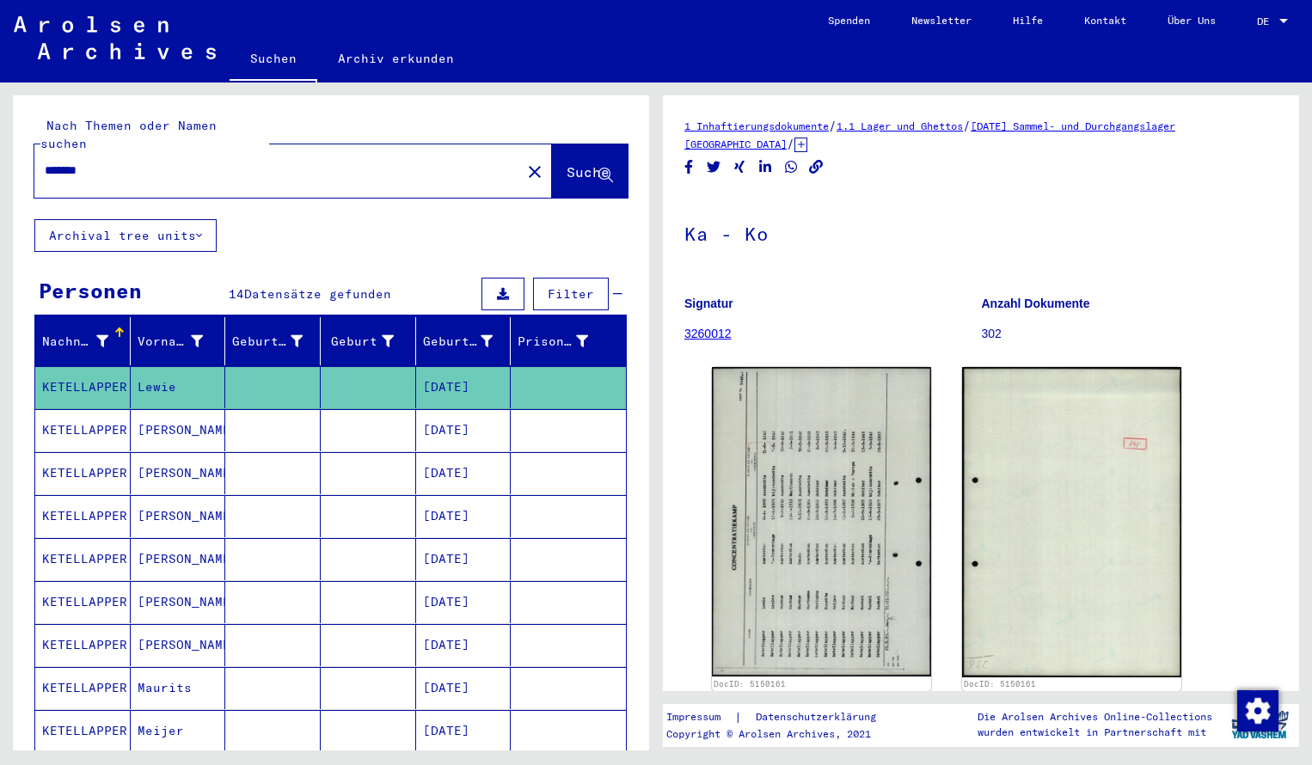
click at [114, 162] on input "*******" at bounding box center [278, 171] width 466 height 18
click at [571, 163] on span "Suche" at bounding box center [588, 171] width 43 height 17
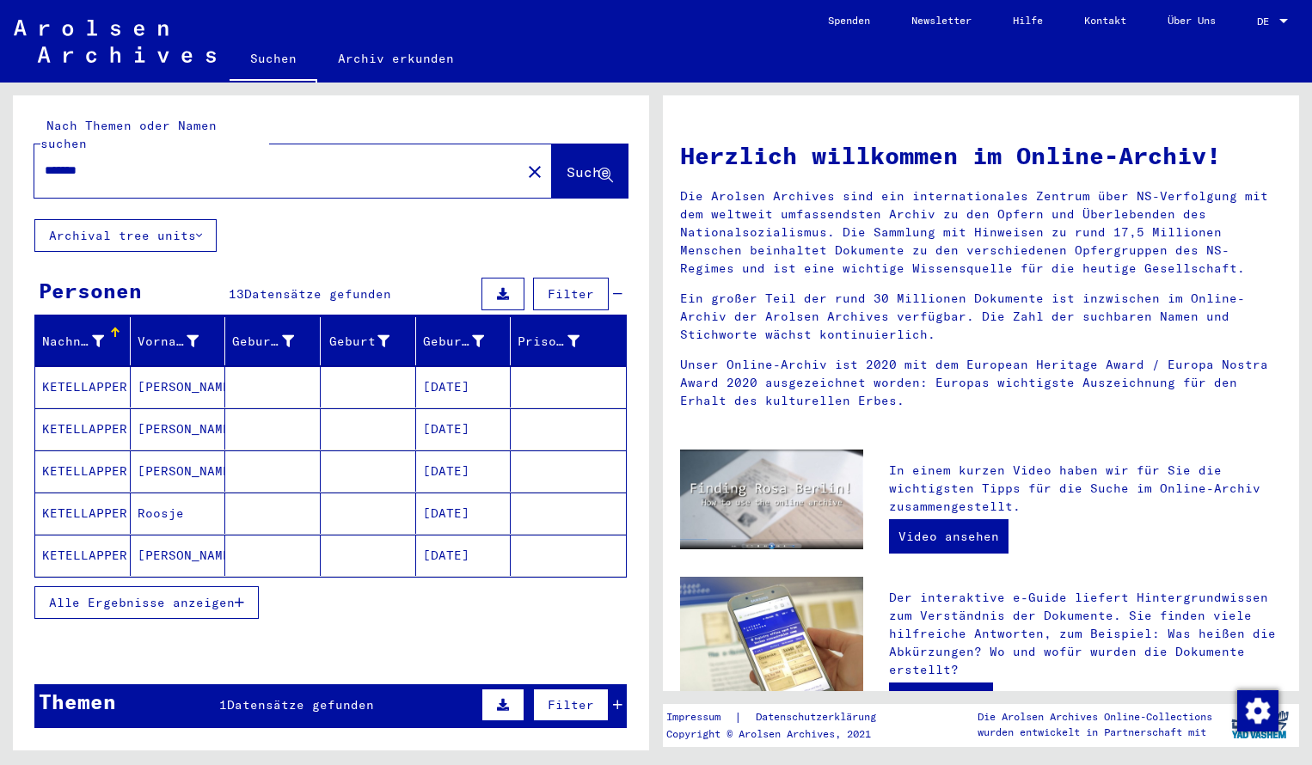
click at [88, 366] on mat-cell "KETELLAPPER" at bounding box center [82, 386] width 95 height 41
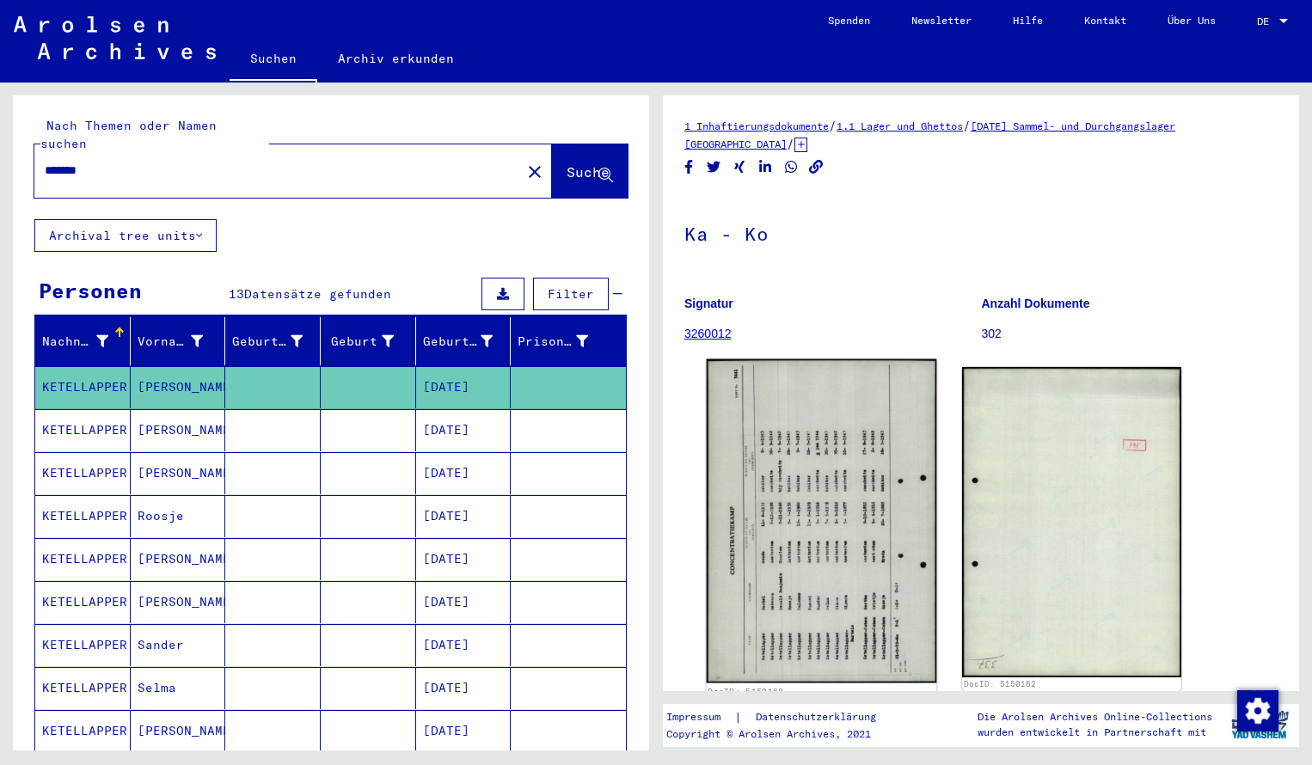
click at [802, 467] on img at bounding box center [822, 521] width 230 height 324
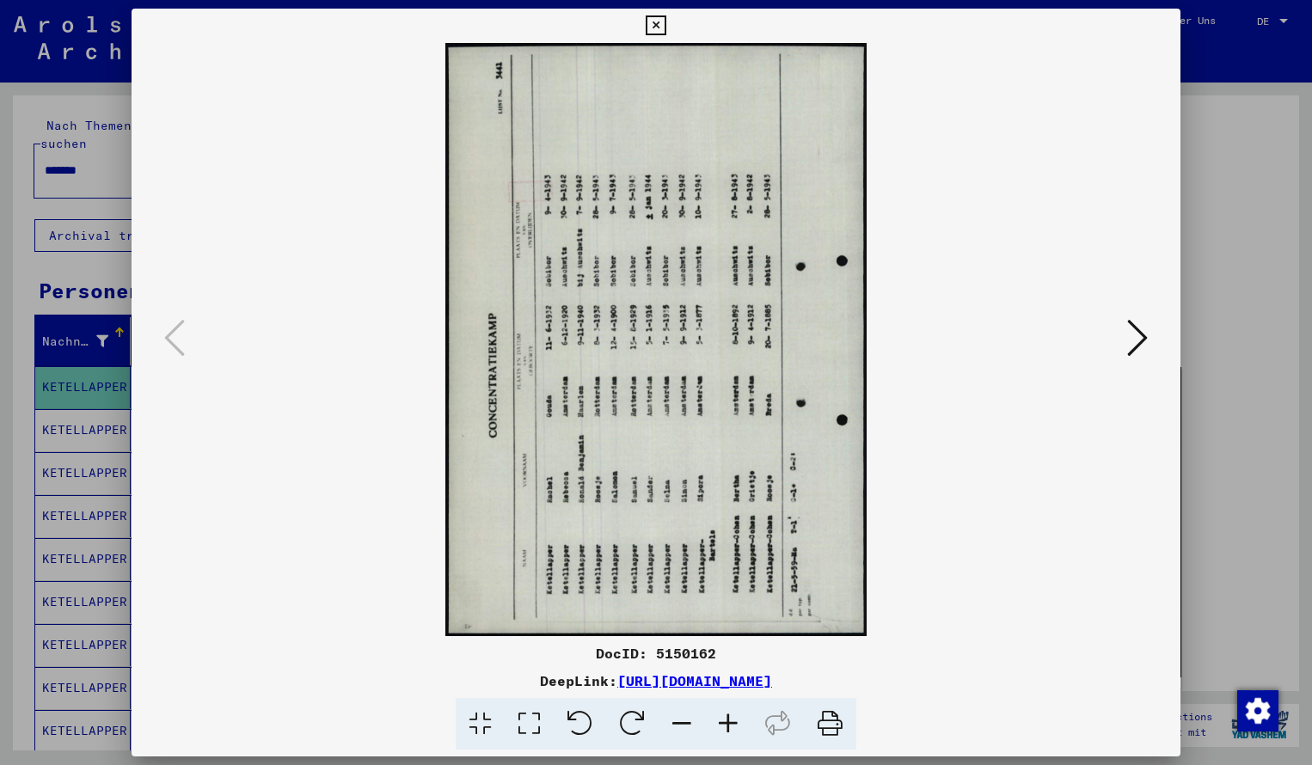
click at [634, 715] on icon at bounding box center [632, 724] width 52 height 52
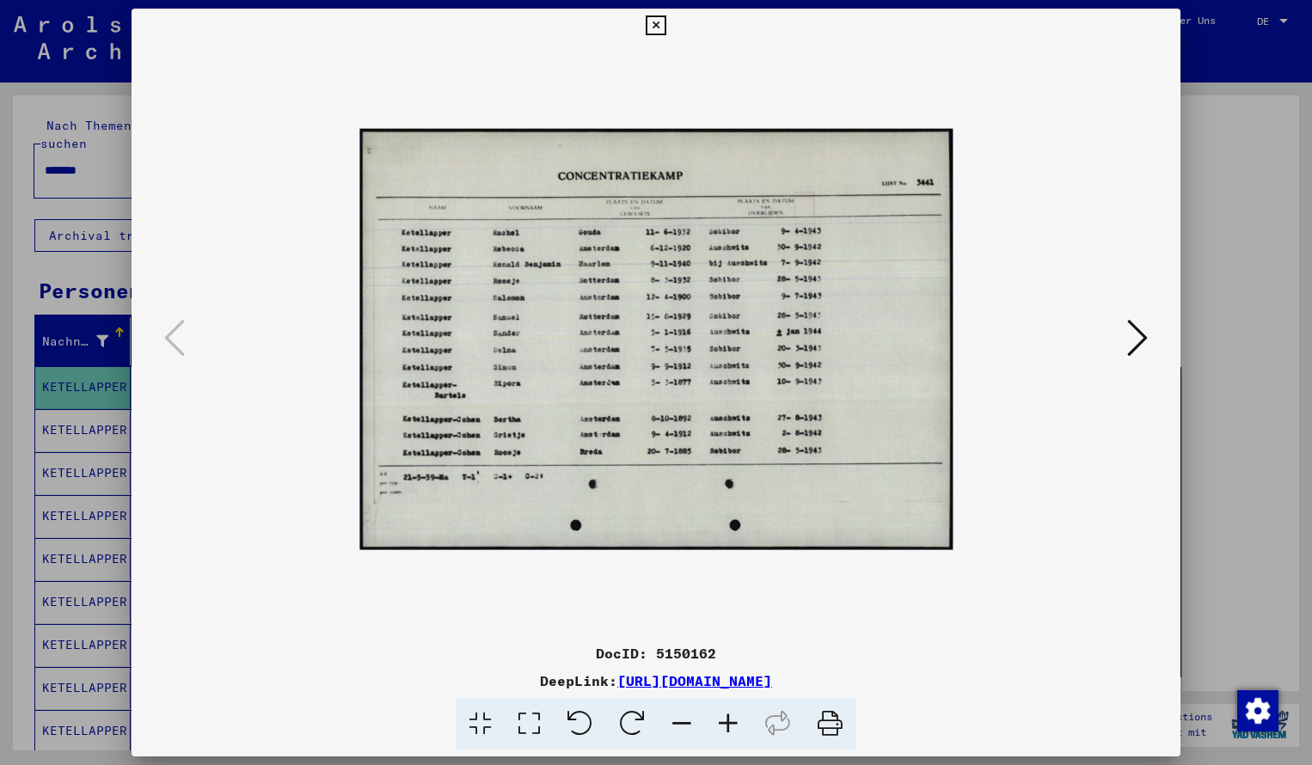
click at [734, 721] on icon at bounding box center [728, 724] width 46 height 52
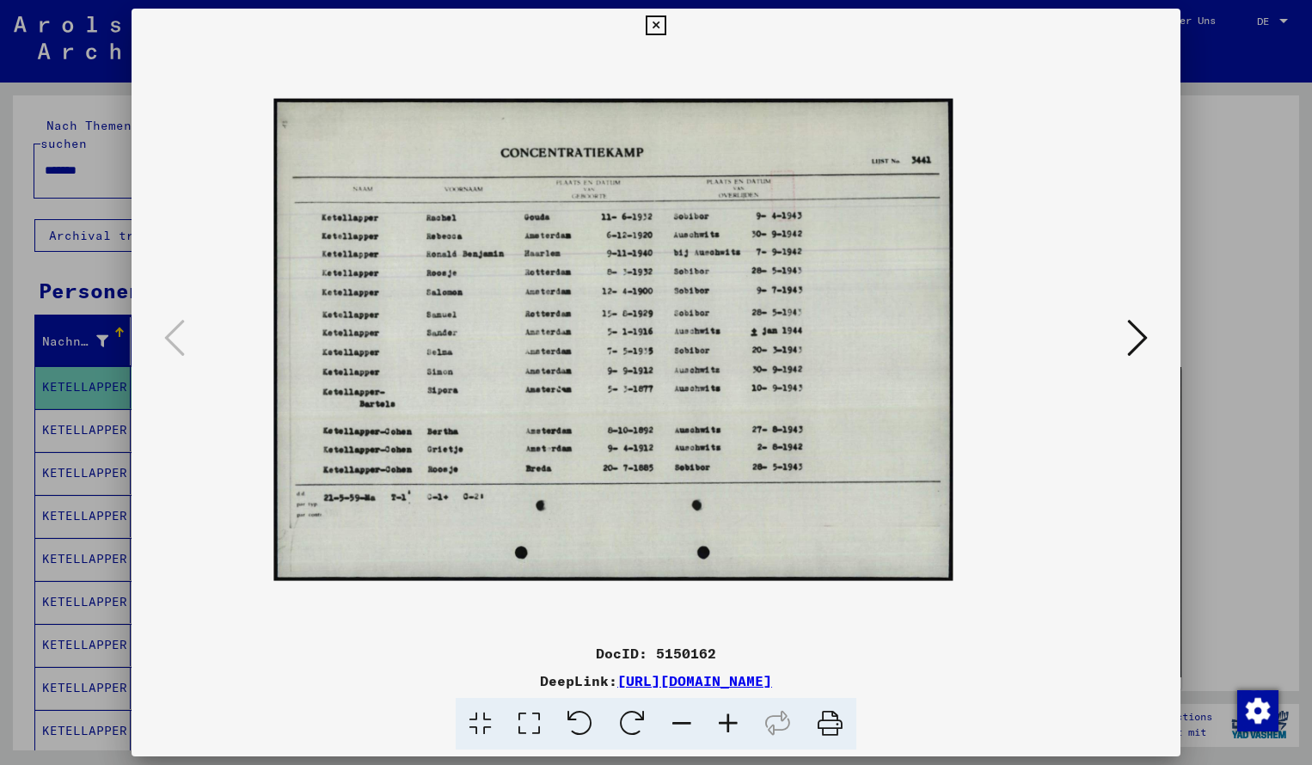
click at [734, 721] on icon at bounding box center [728, 724] width 46 height 52
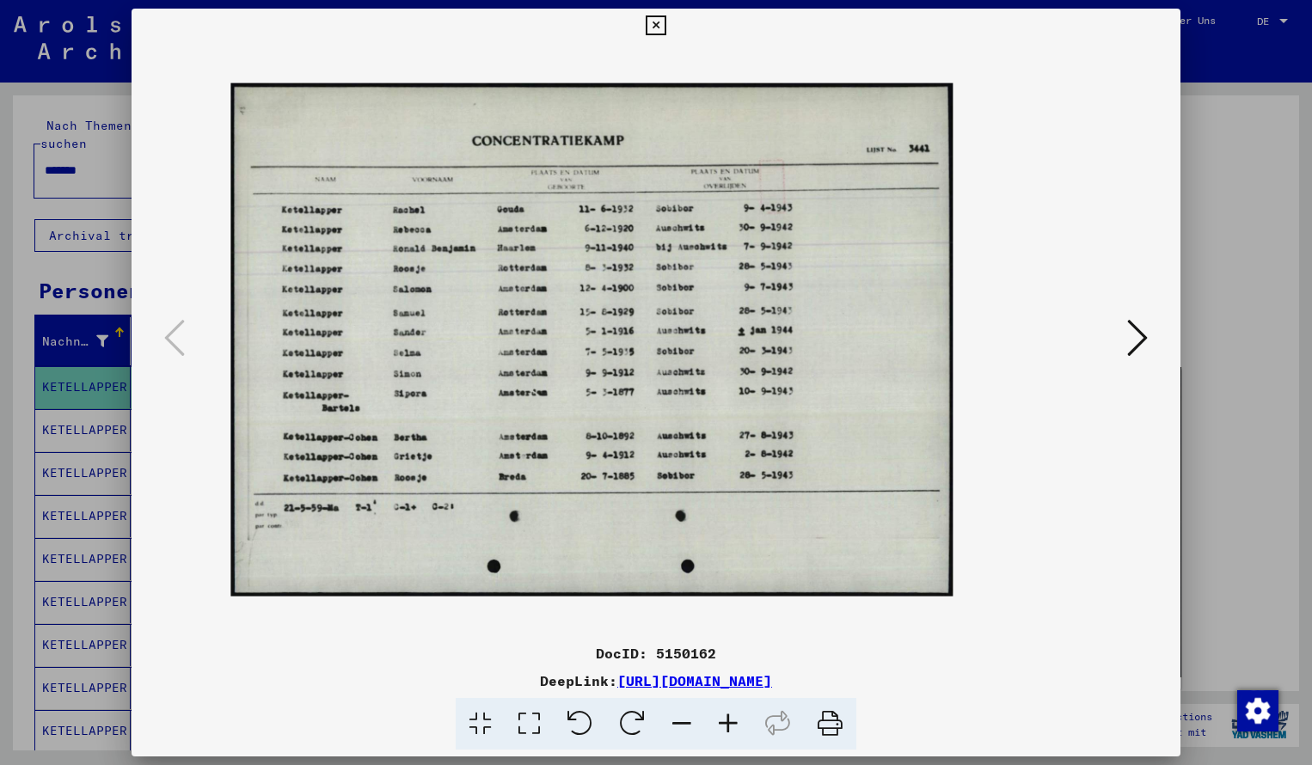
click at [734, 721] on icon at bounding box center [728, 724] width 46 height 52
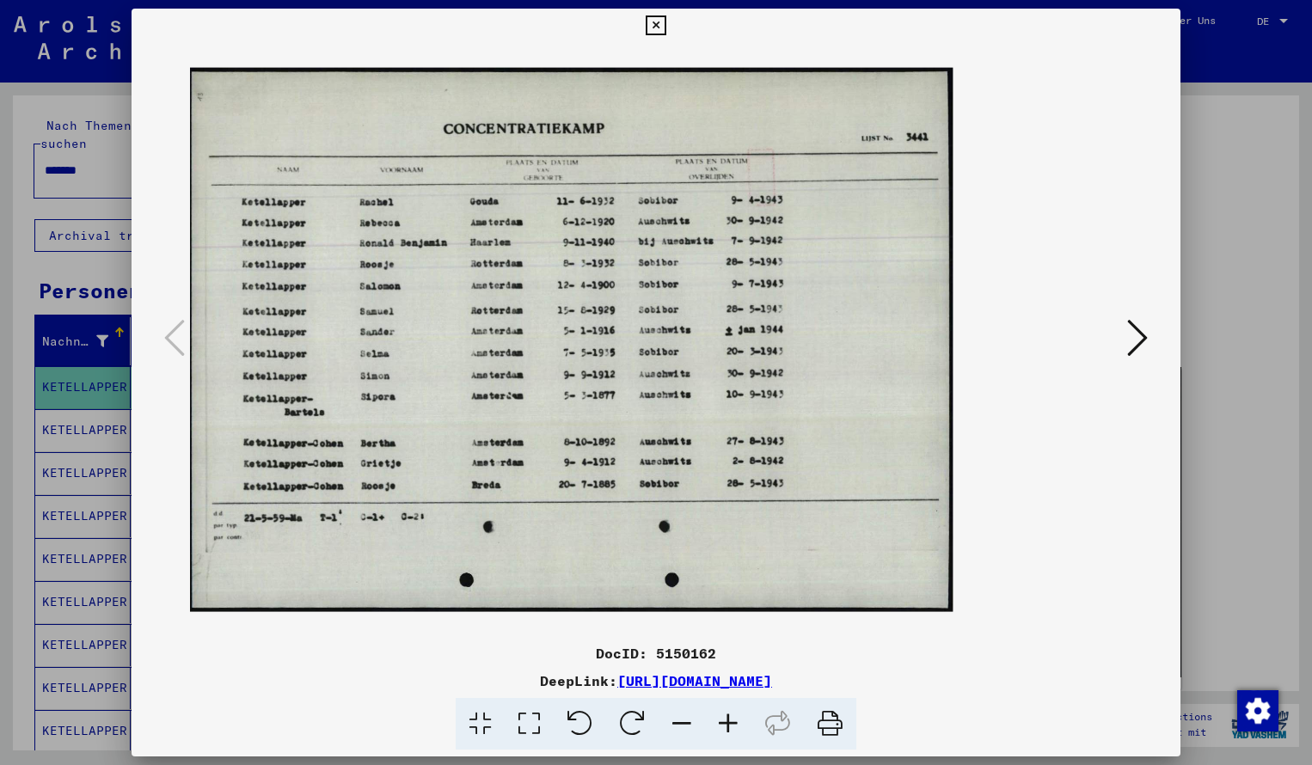
click at [734, 721] on icon at bounding box center [728, 724] width 46 height 52
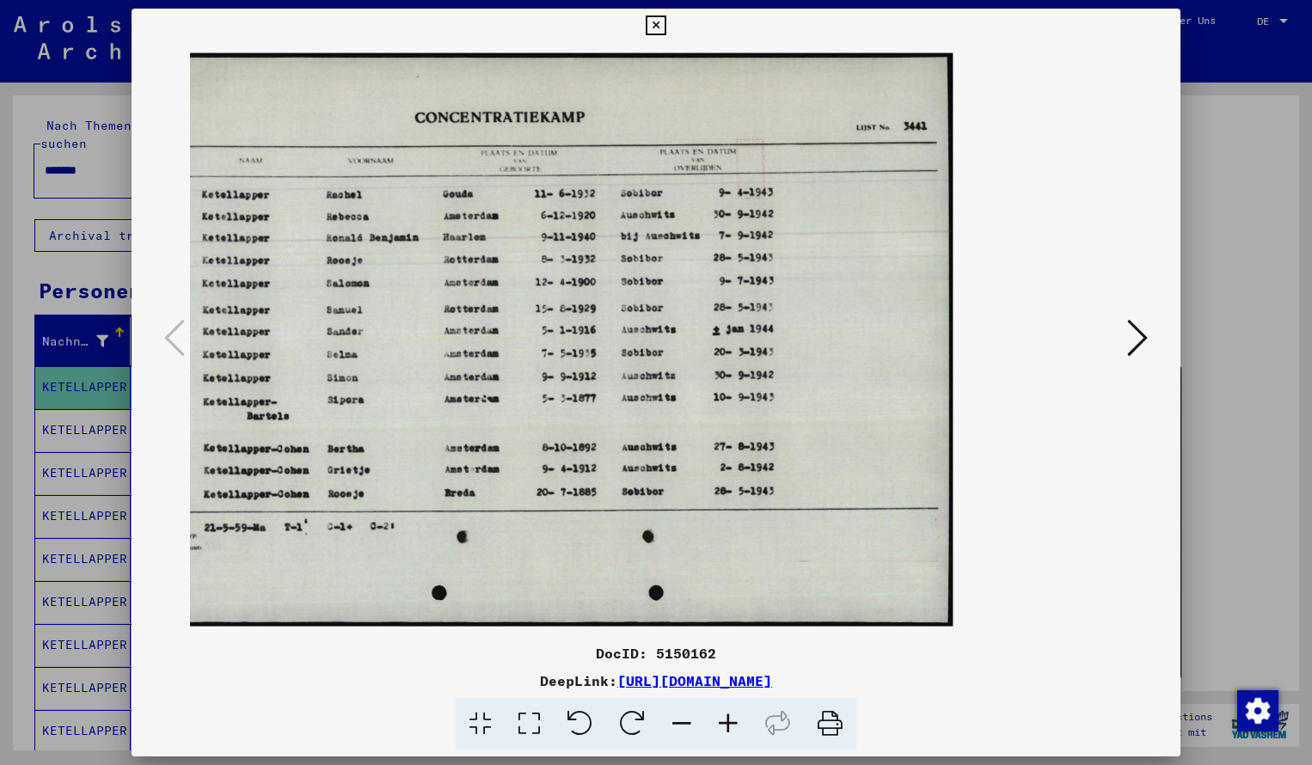
click at [734, 721] on icon at bounding box center [728, 724] width 46 height 52
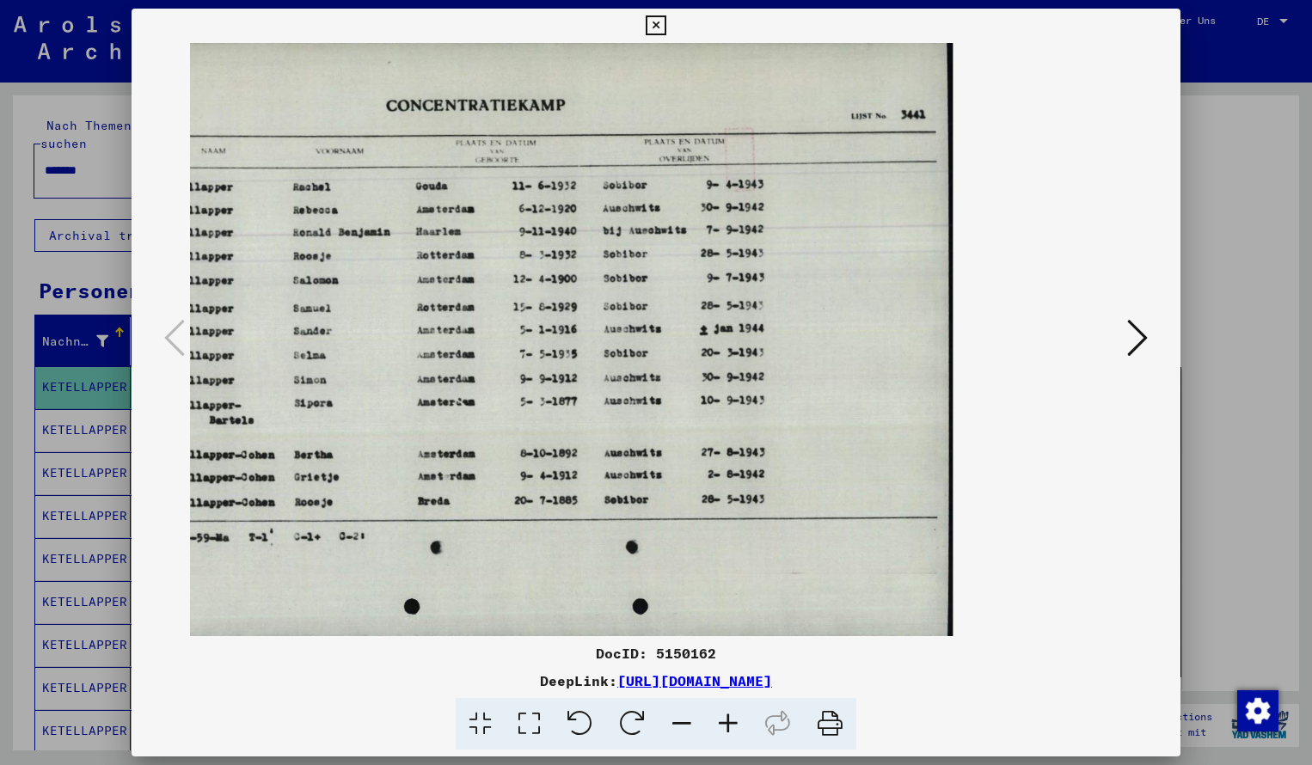
click at [687, 728] on icon at bounding box center [682, 724] width 46 height 52
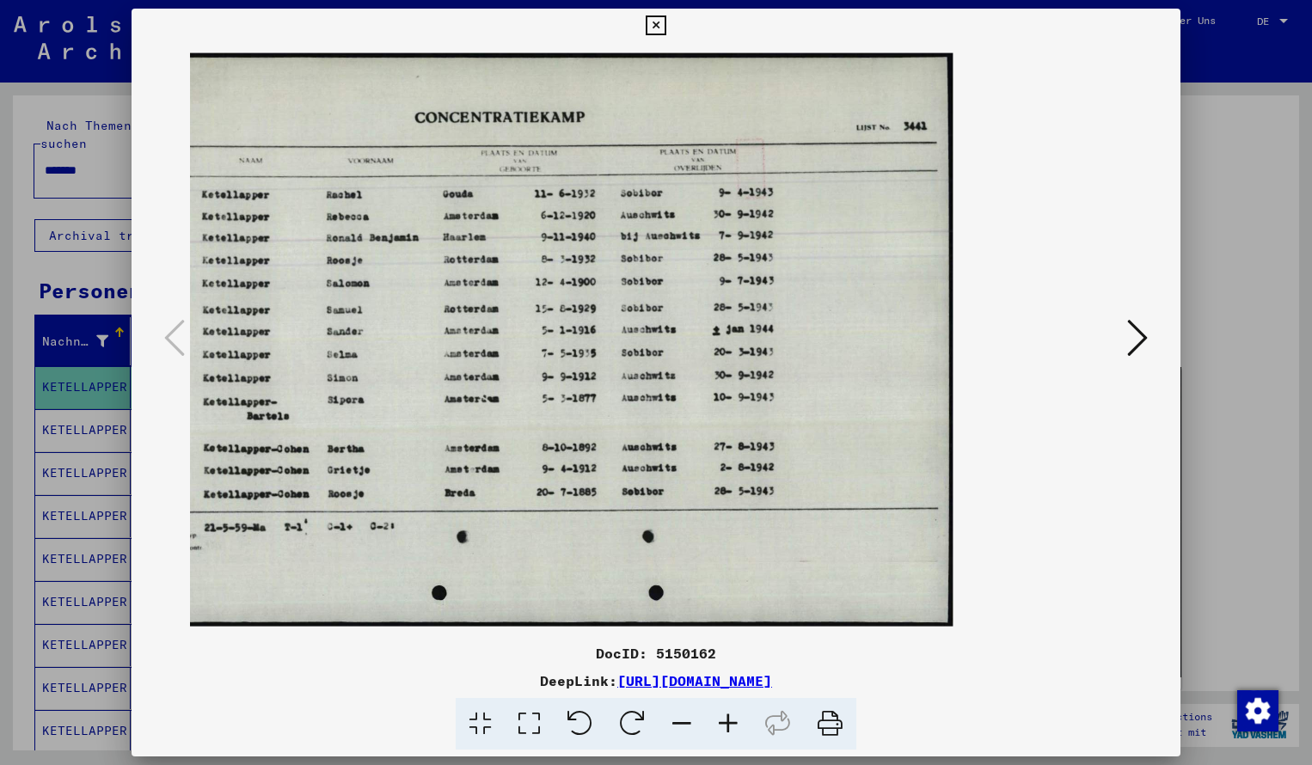
click at [666, 29] on icon at bounding box center [656, 25] width 20 height 21
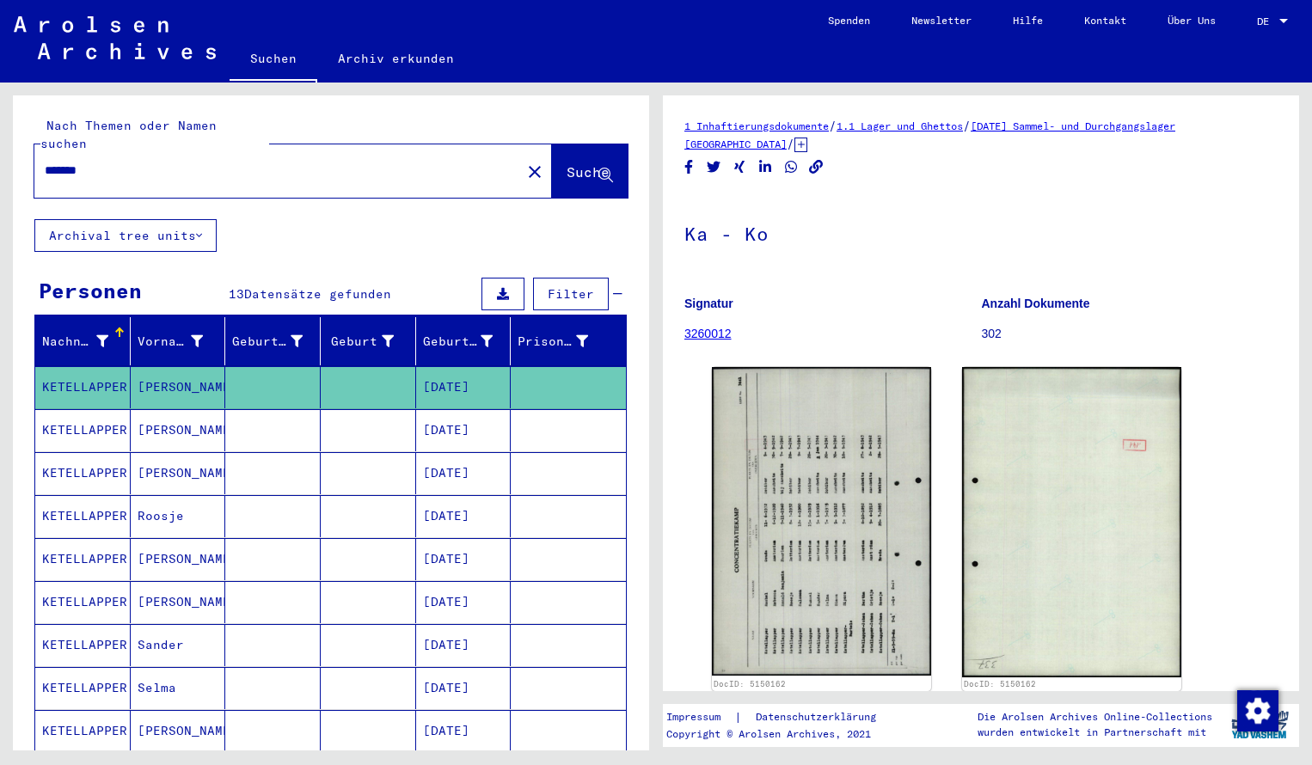
click at [106, 162] on input "*******" at bounding box center [278, 171] width 466 height 18
click at [568, 163] on span "Suche" at bounding box center [588, 171] width 43 height 17
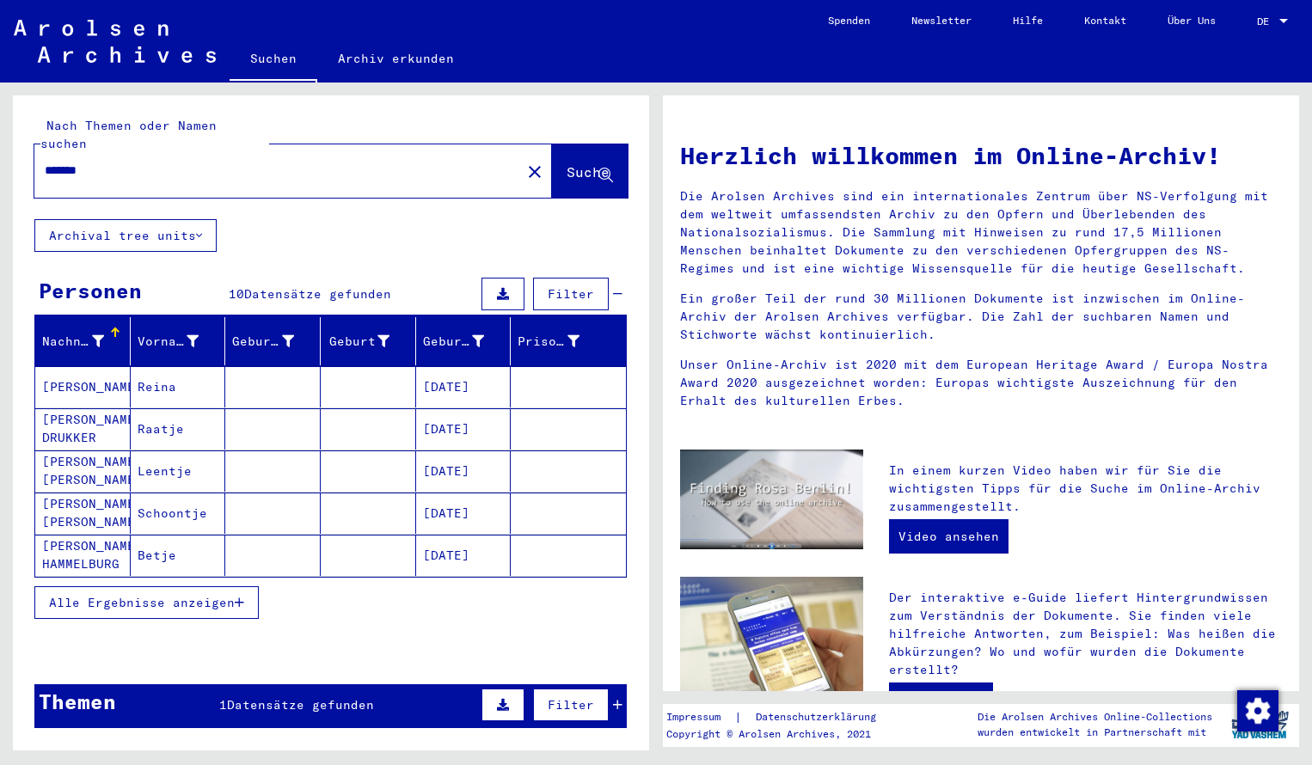
click at [73, 371] on mat-cell "[PERSON_NAME]" at bounding box center [82, 386] width 95 height 41
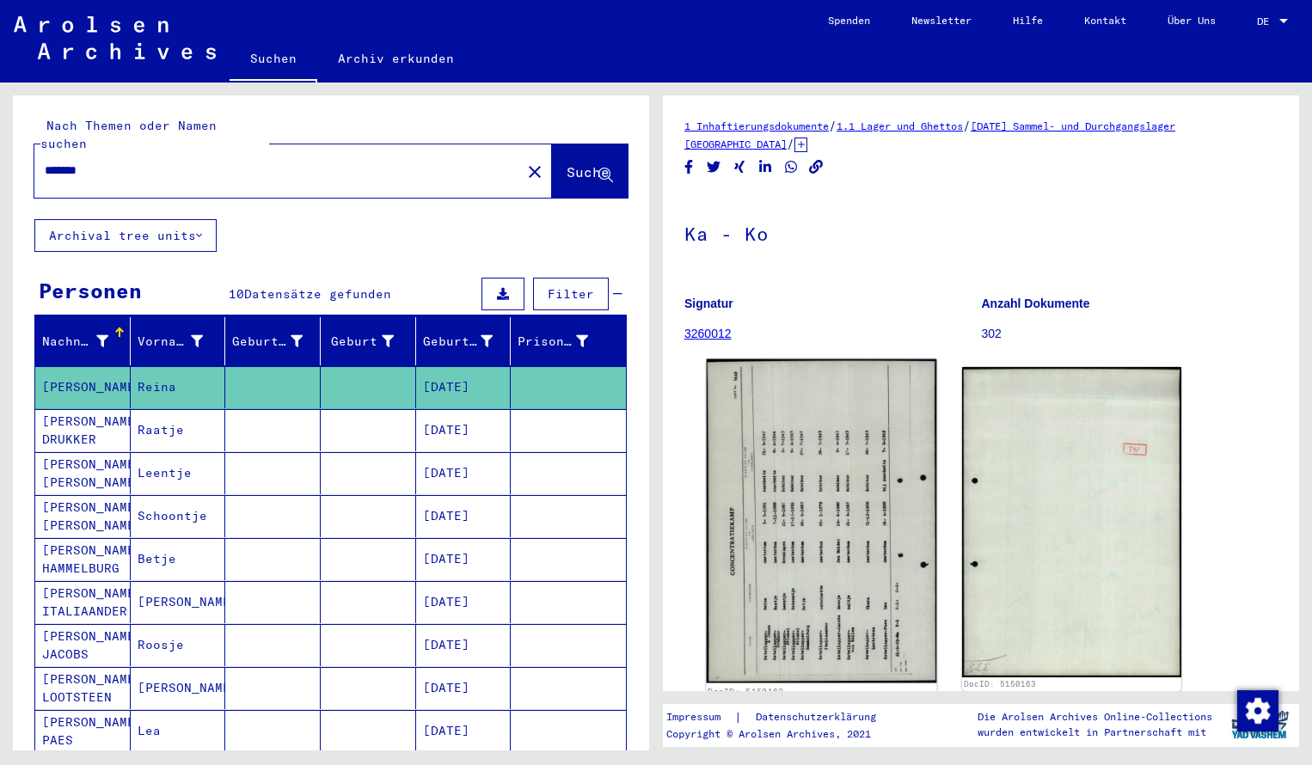
click at [802, 501] on img at bounding box center [822, 521] width 230 height 324
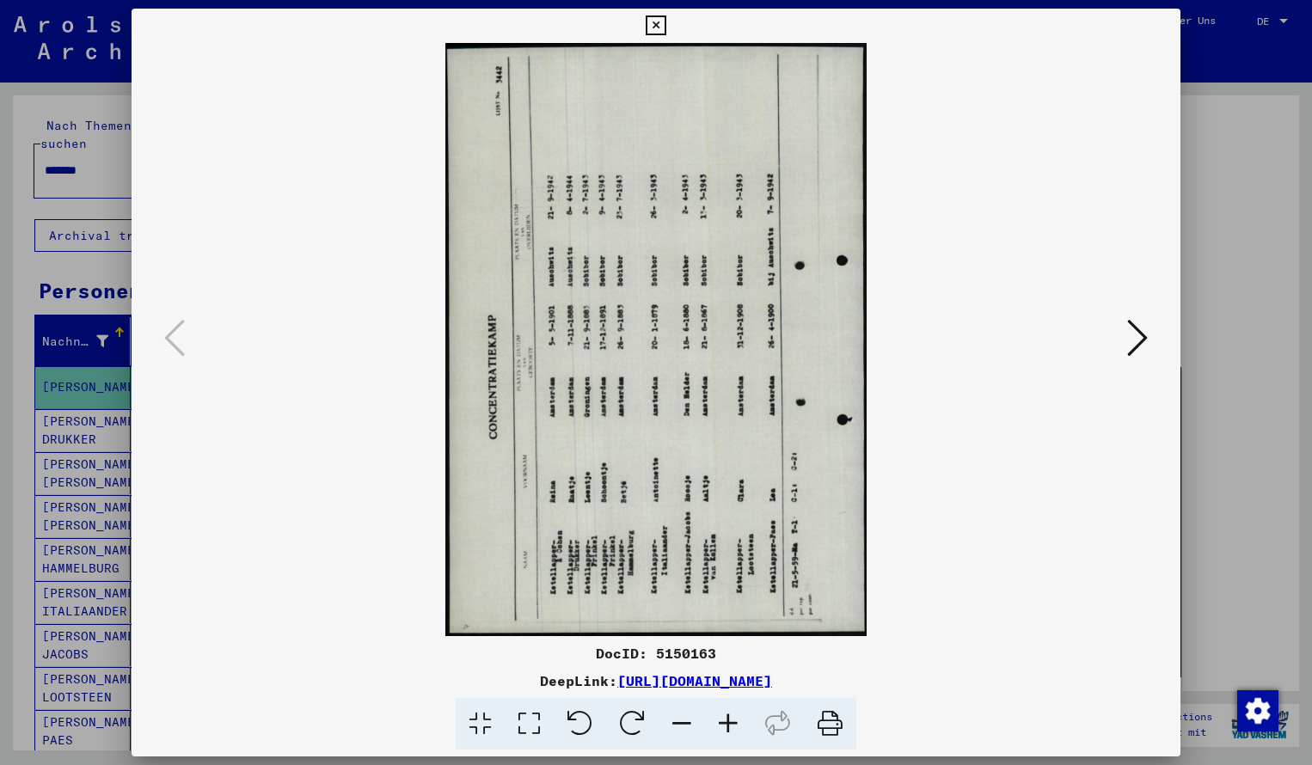
click at [632, 716] on icon at bounding box center [632, 724] width 52 height 52
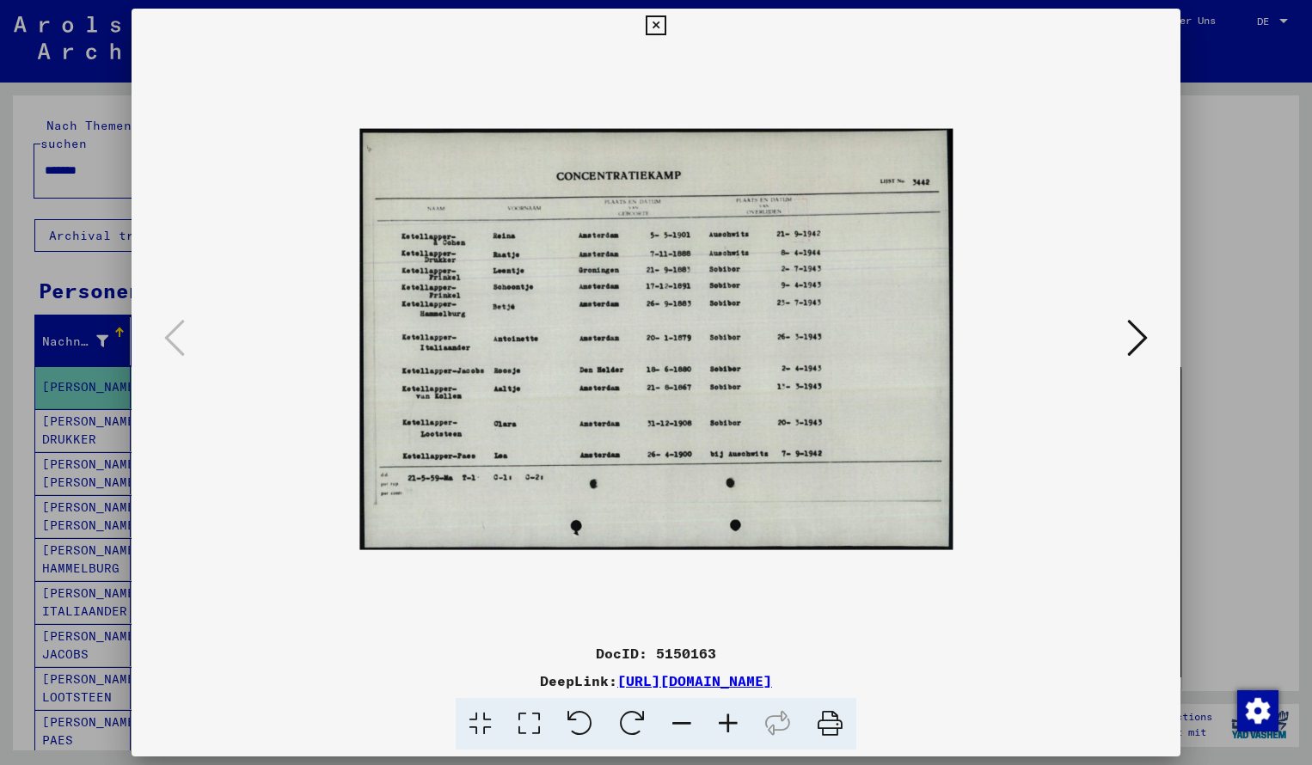
click at [666, 30] on icon at bounding box center [656, 25] width 20 height 21
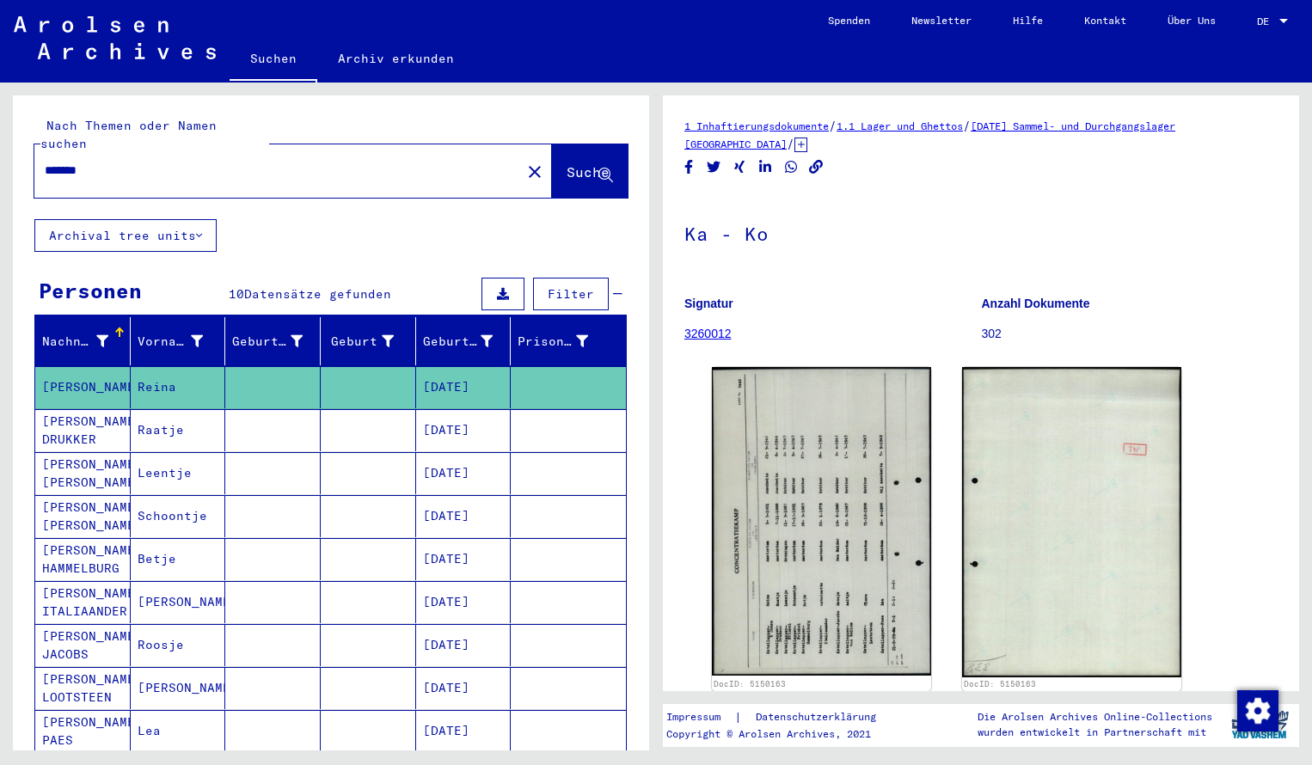
click at [108, 162] on input "*******" at bounding box center [278, 171] width 466 height 18
click at [567, 163] on span "Suche" at bounding box center [588, 171] width 43 height 17
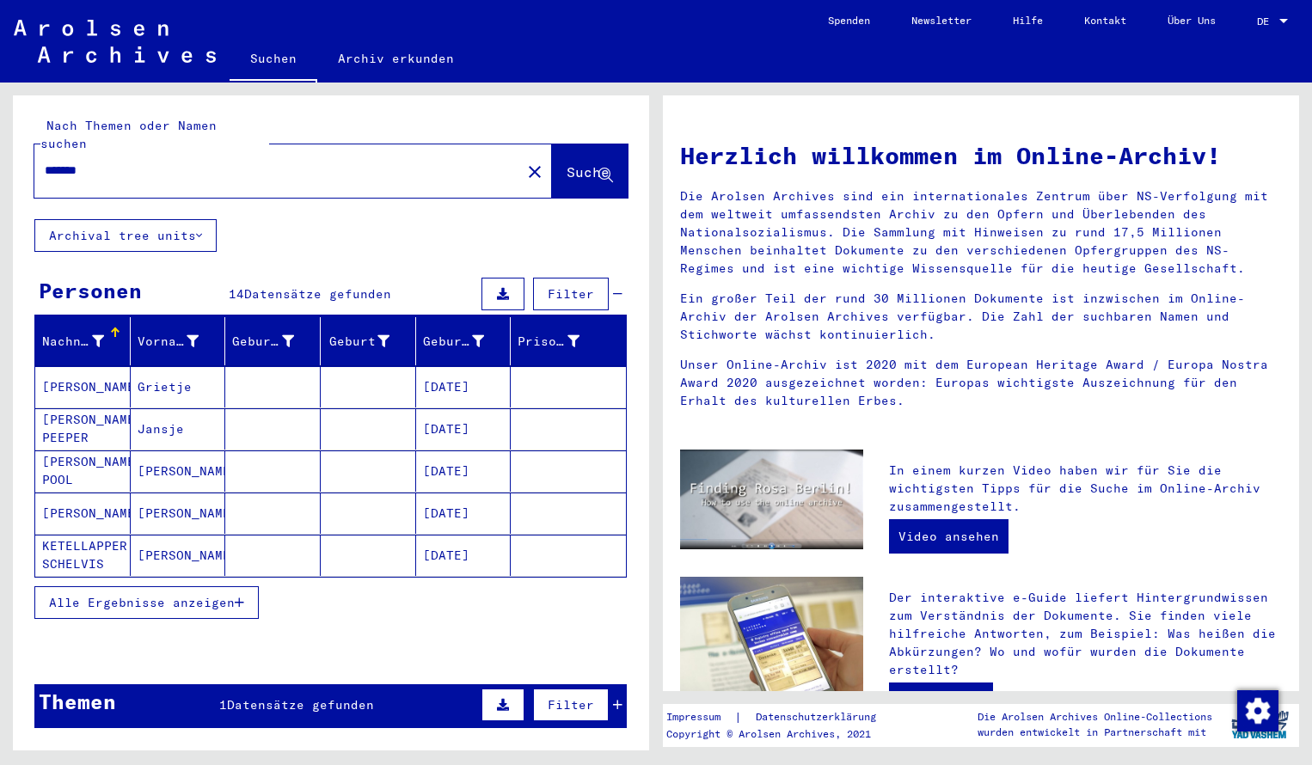
click at [168, 595] on span "Alle Ergebnisse anzeigen" at bounding box center [142, 602] width 186 height 15
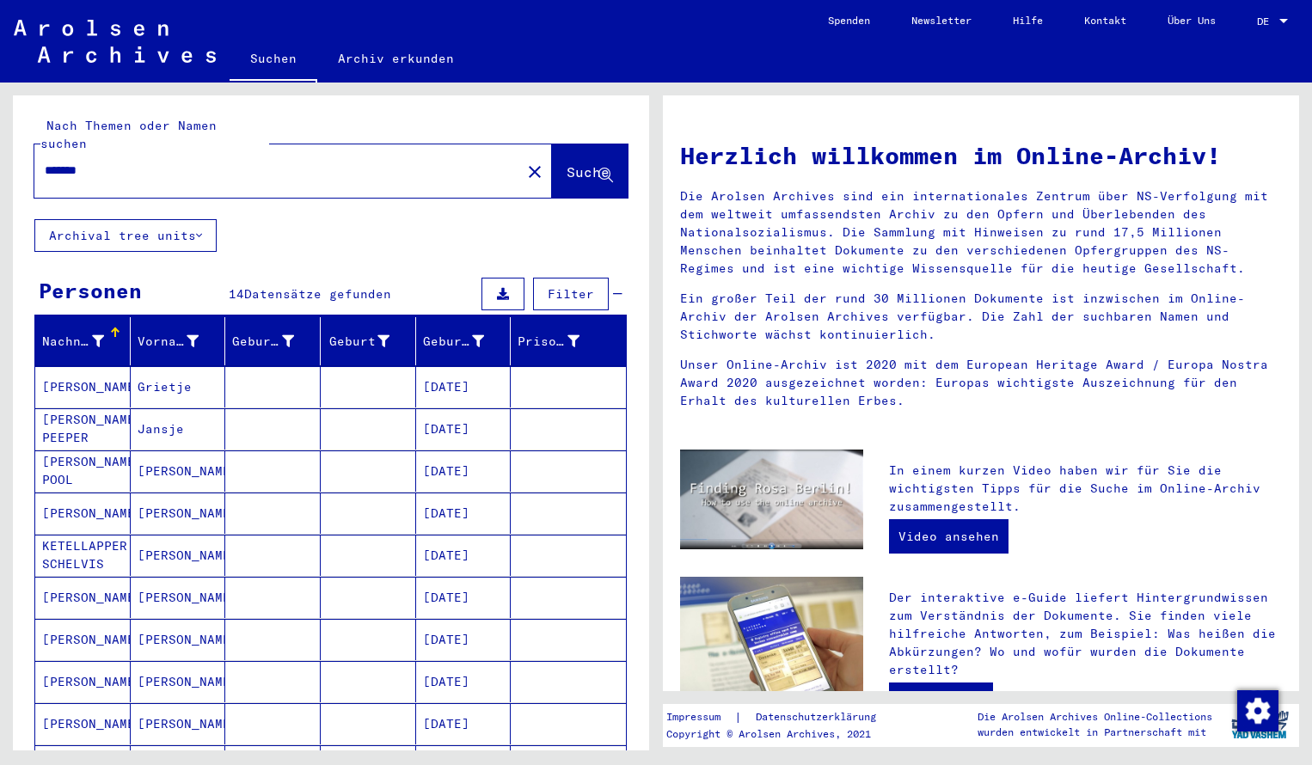
click at [59, 624] on mat-cell "[PERSON_NAME]" at bounding box center [82, 639] width 95 height 41
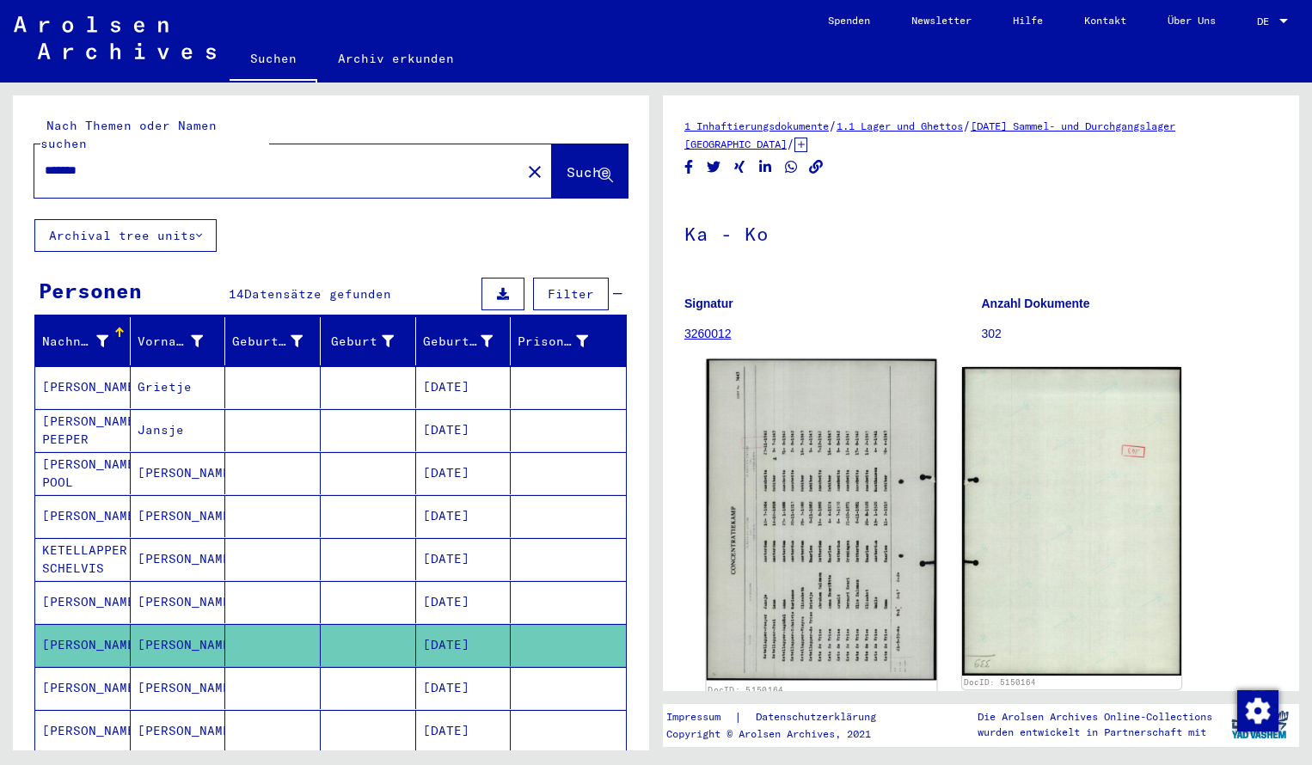
click at [792, 488] on img at bounding box center [822, 520] width 230 height 322
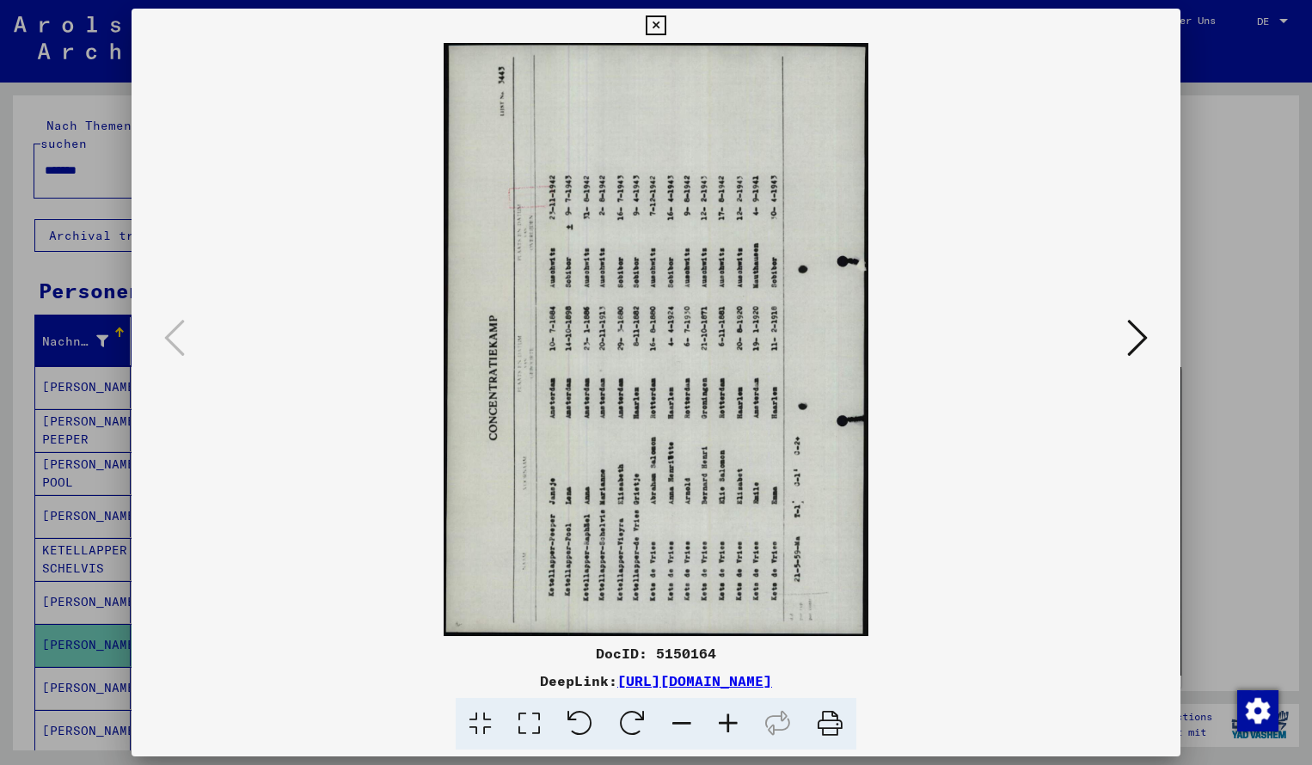
click at [625, 718] on icon at bounding box center [632, 724] width 52 height 52
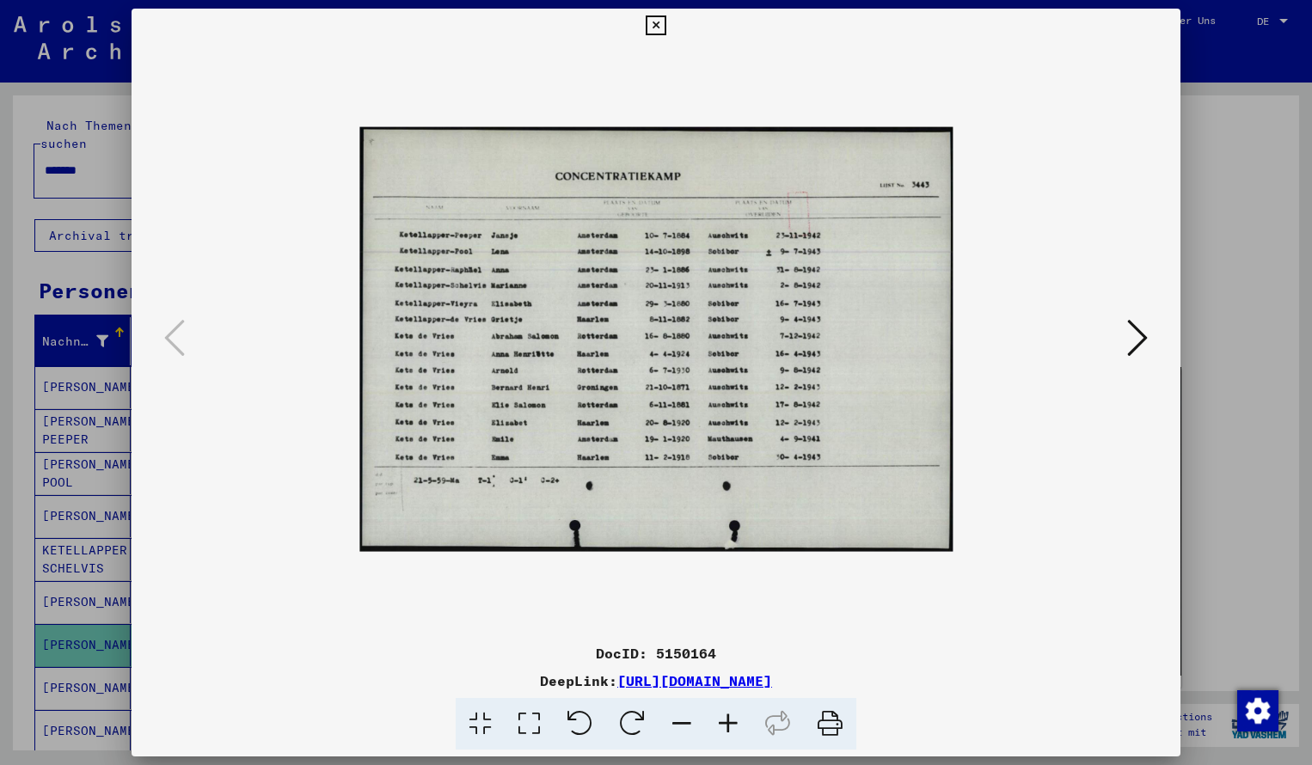
click at [730, 725] on icon at bounding box center [728, 724] width 46 height 52
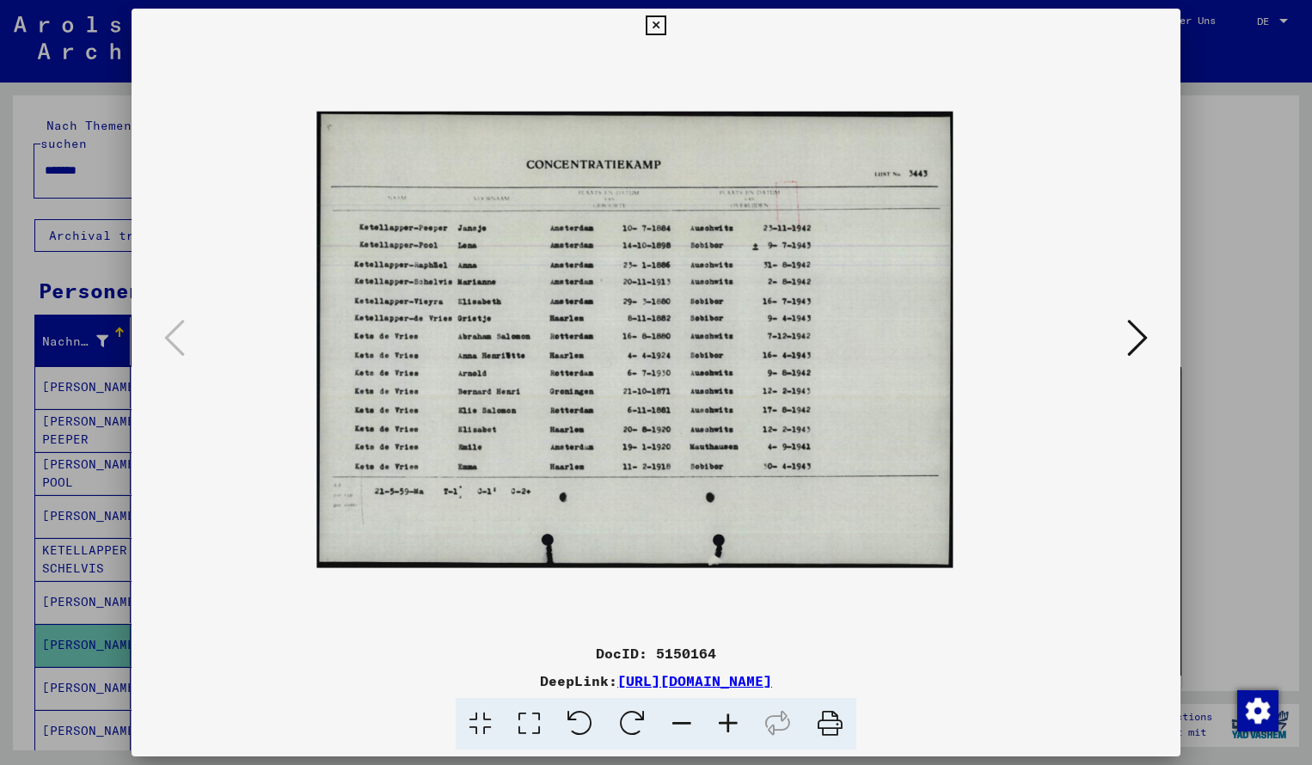
click at [732, 723] on icon at bounding box center [728, 724] width 46 height 52
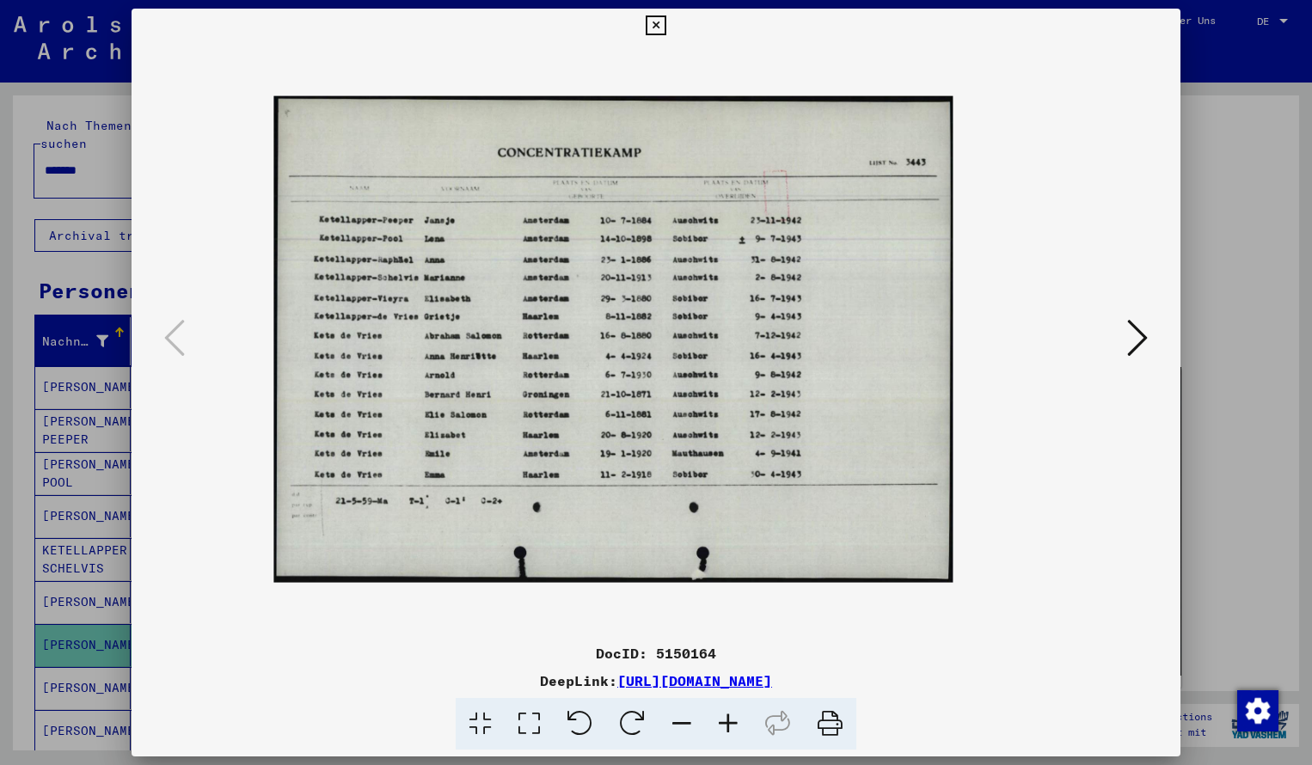
click at [732, 723] on icon at bounding box center [728, 724] width 46 height 52
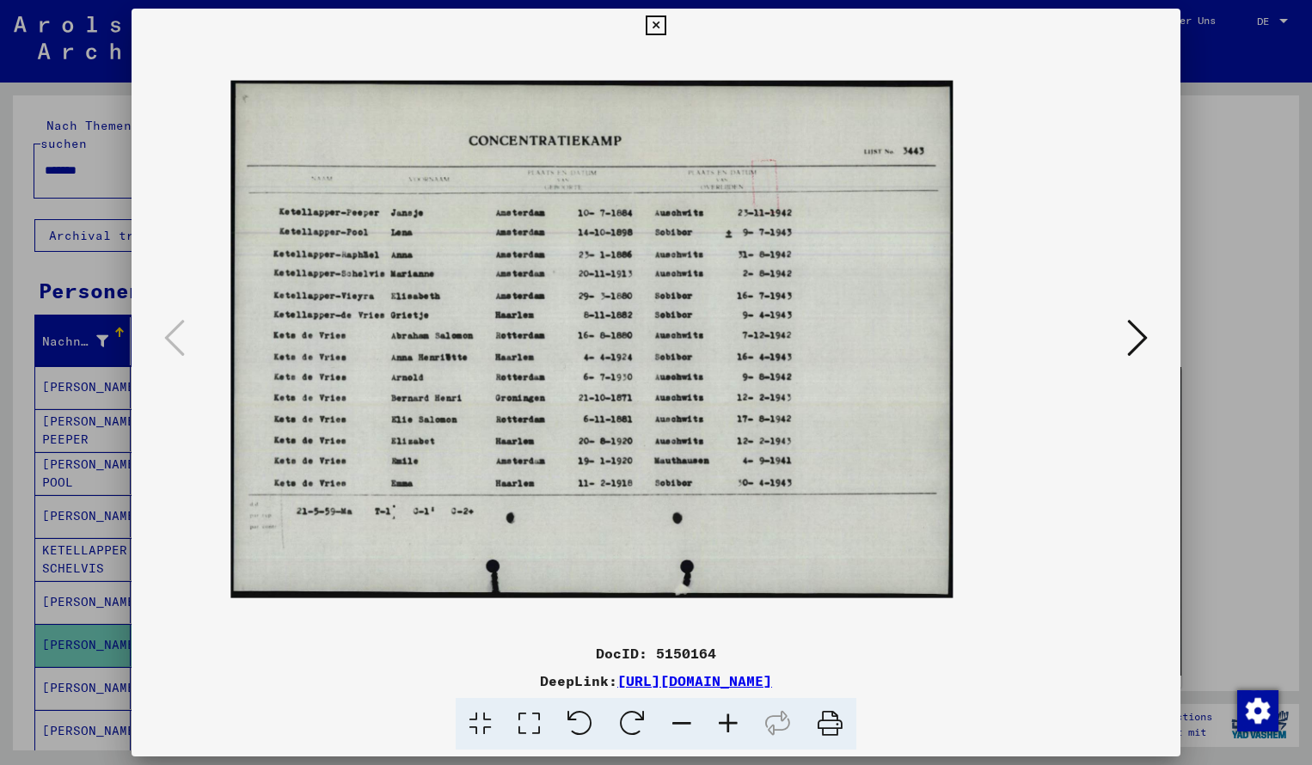
click at [732, 723] on icon at bounding box center [728, 724] width 46 height 52
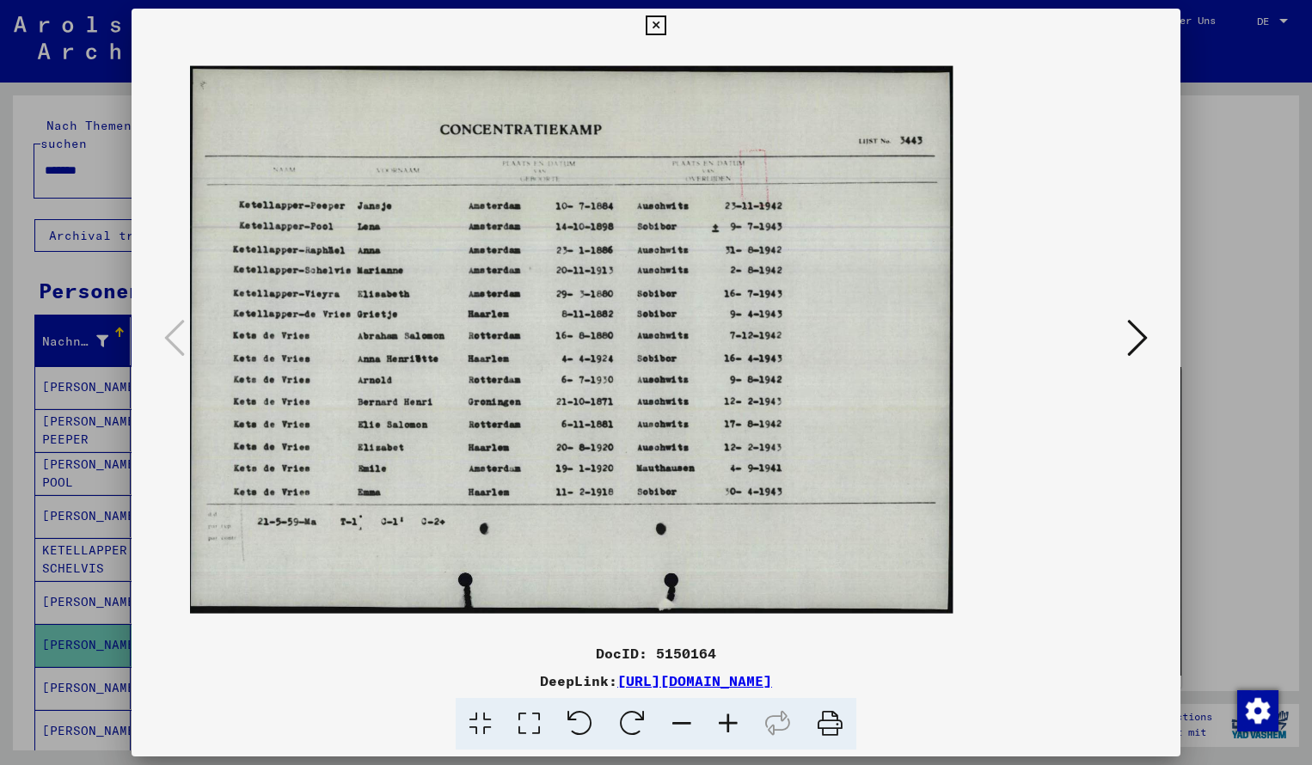
click at [732, 723] on icon at bounding box center [728, 724] width 46 height 52
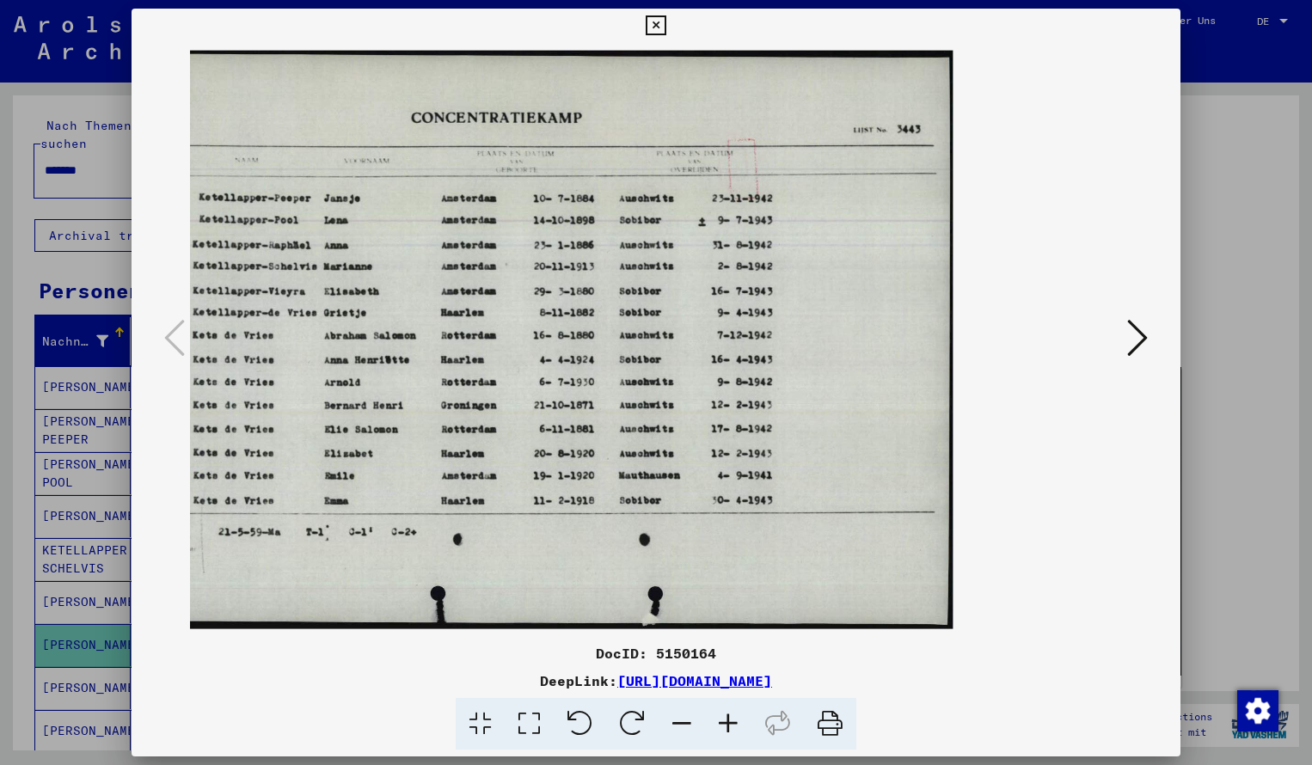
click at [666, 21] on icon at bounding box center [656, 25] width 20 height 21
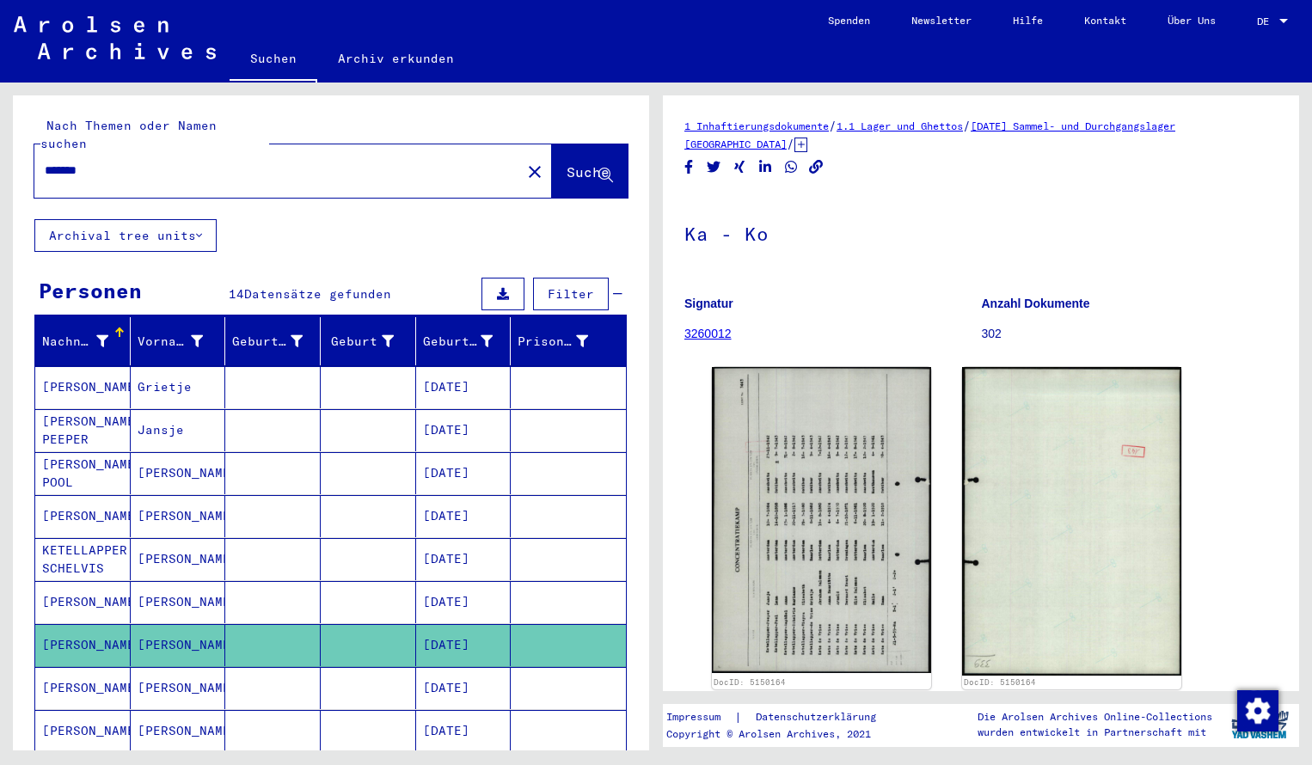
click at [108, 162] on input "*******" at bounding box center [278, 171] width 466 height 18
click at [567, 163] on span "Suche" at bounding box center [588, 171] width 43 height 17
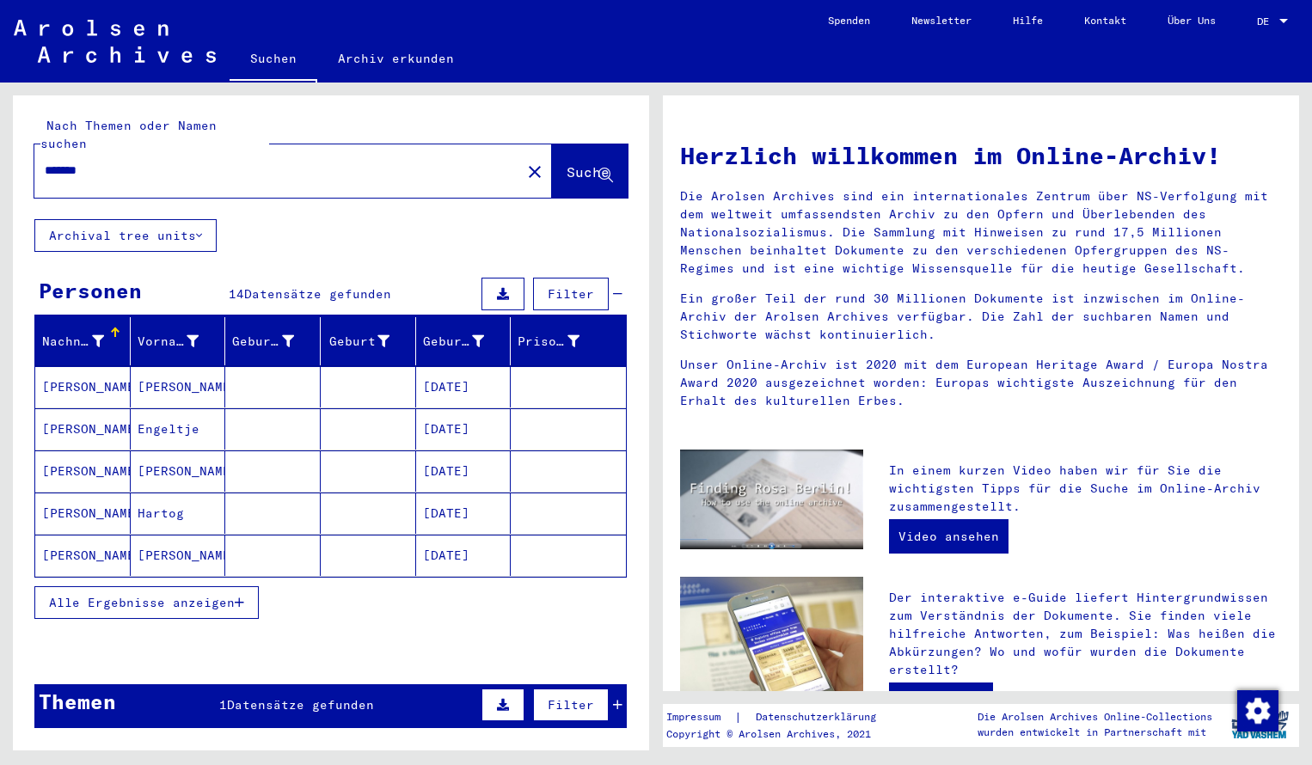
click at [107, 162] on input "*******" at bounding box center [273, 171] width 456 height 18
click at [568, 163] on span "Suche" at bounding box center [588, 171] width 43 height 17
click at [89, 372] on mat-cell "[PERSON_NAME]" at bounding box center [82, 386] width 95 height 41
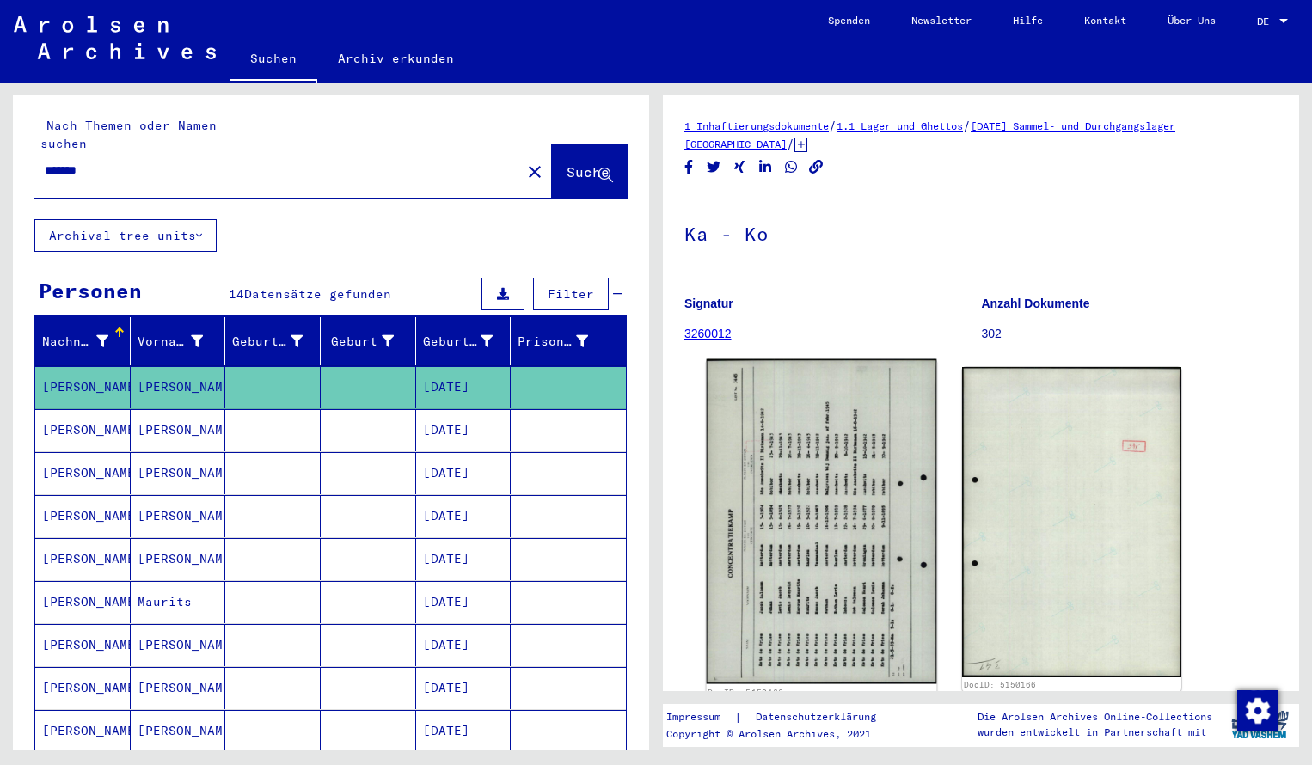
click at [798, 466] on img at bounding box center [822, 521] width 230 height 325
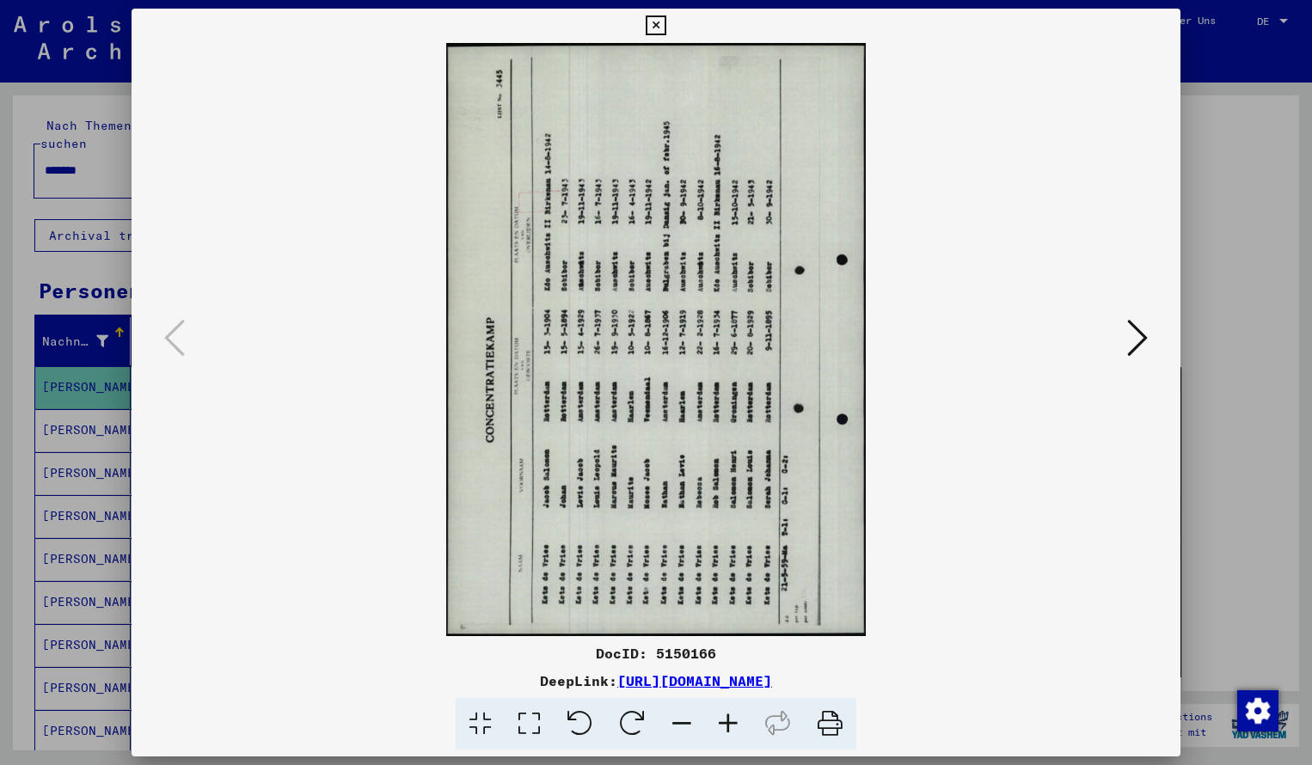
click at [634, 710] on icon at bounding box center [632, 724] width 52 height 52
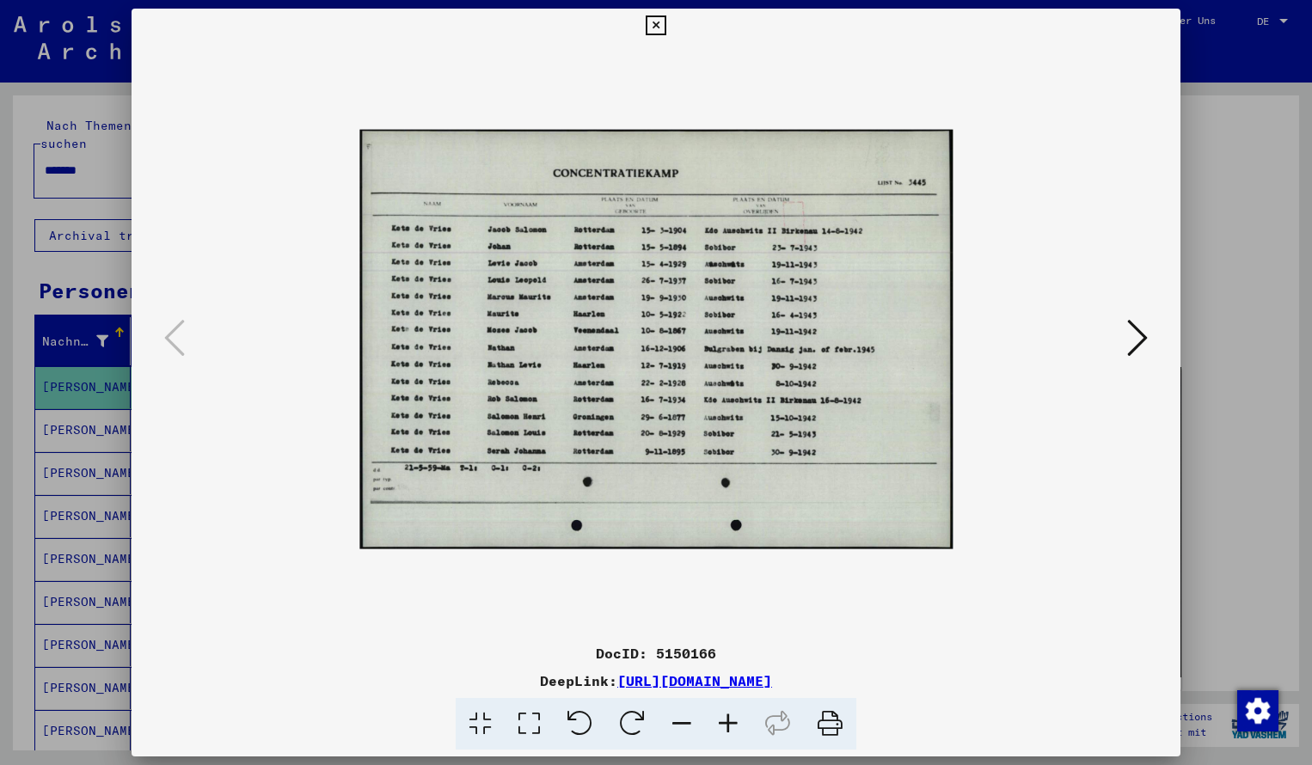
click at [727, 721] on icon at bounding box center [728, 724] width 46 height 52
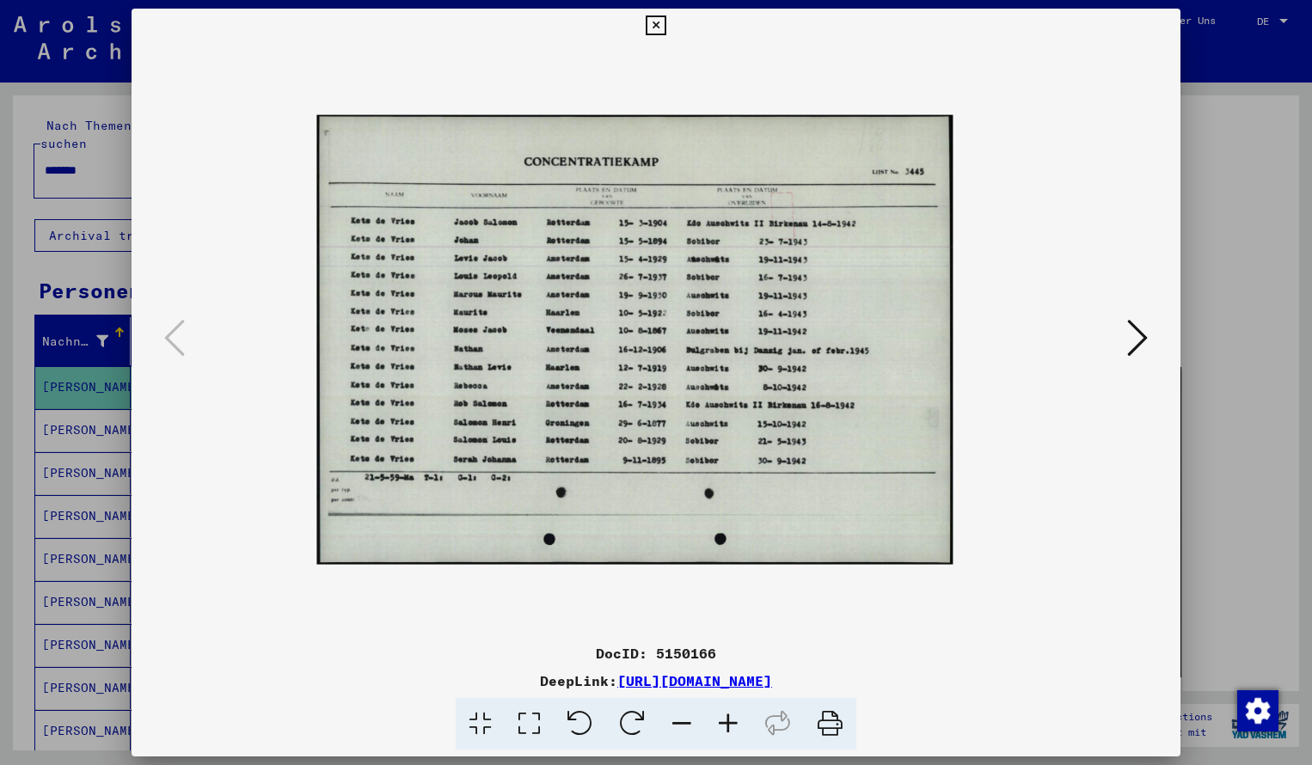
click at [727, 721] on icon at bounding box center [728, 724] width 46 height 52
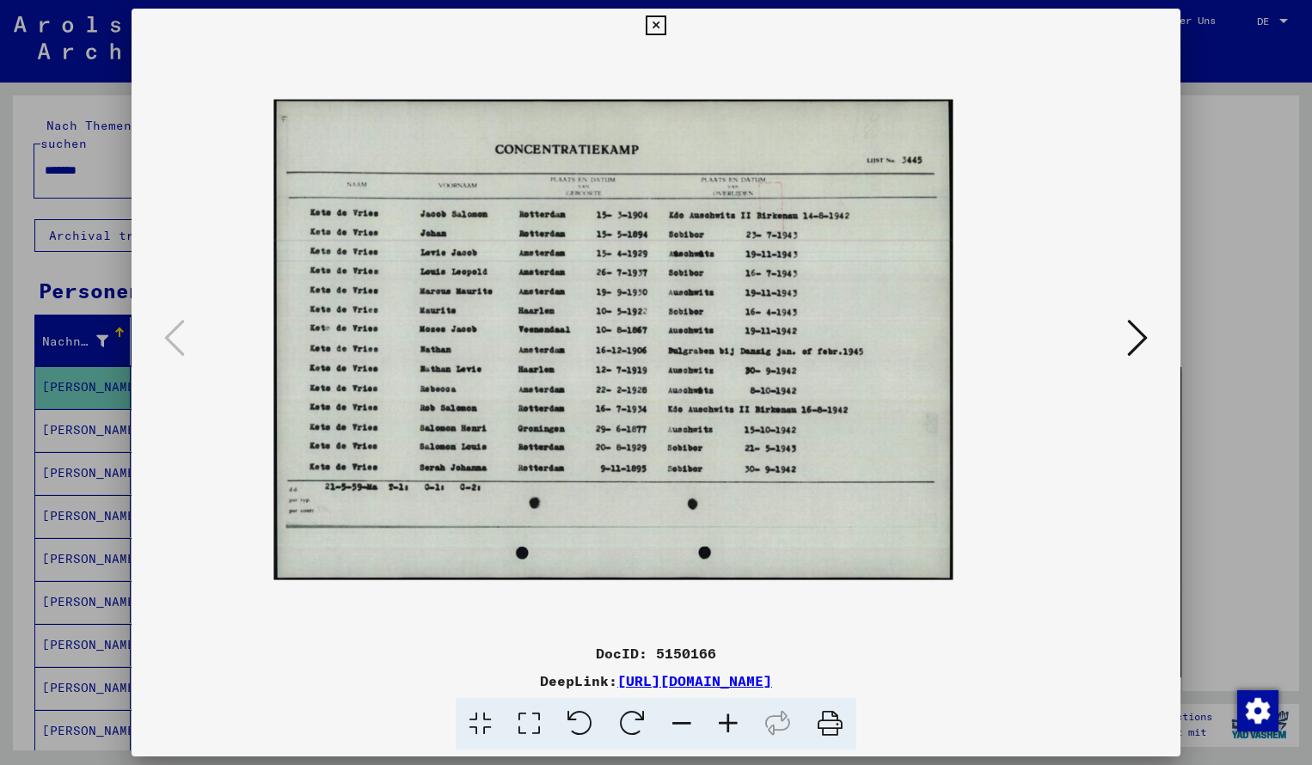
click at [727, 721] on icon at bounding box center [728, 724] width 46 height 52
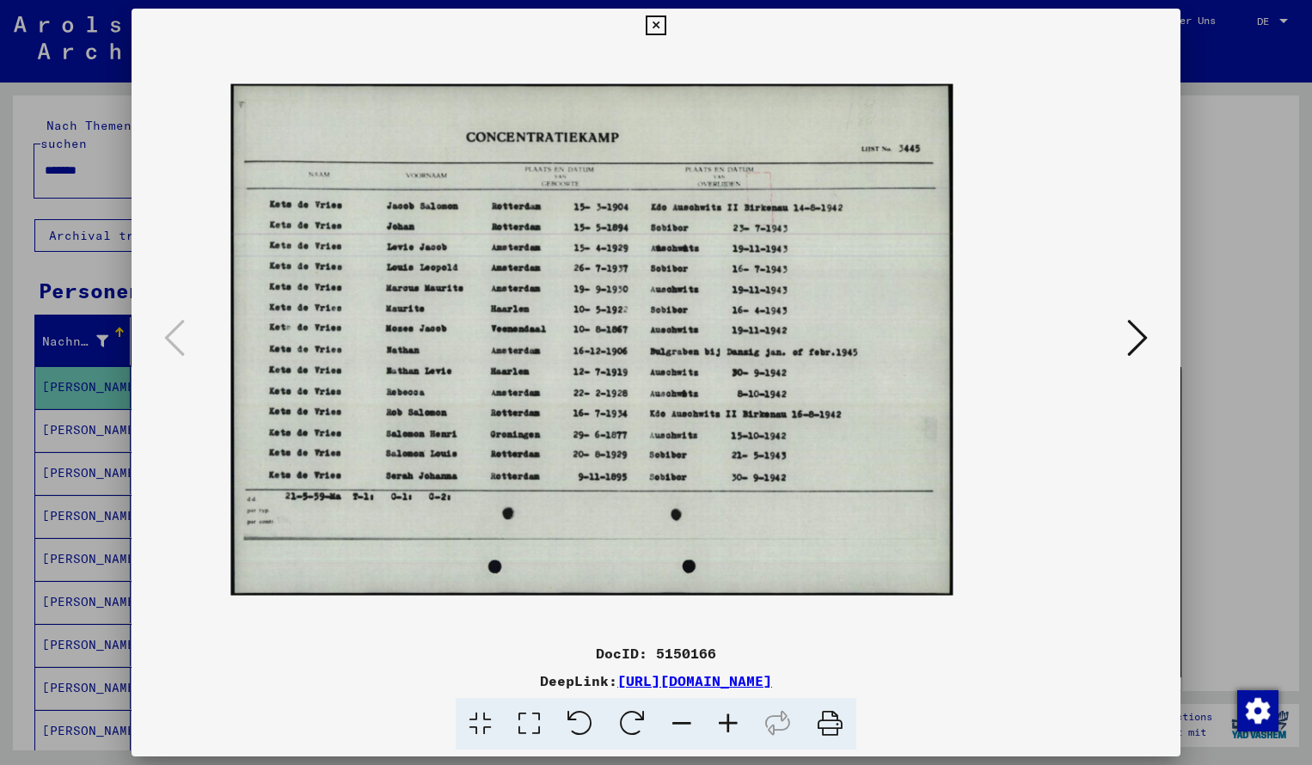
click at [727, 721] on icon at bounding box center [728, 724] width 46 height 52
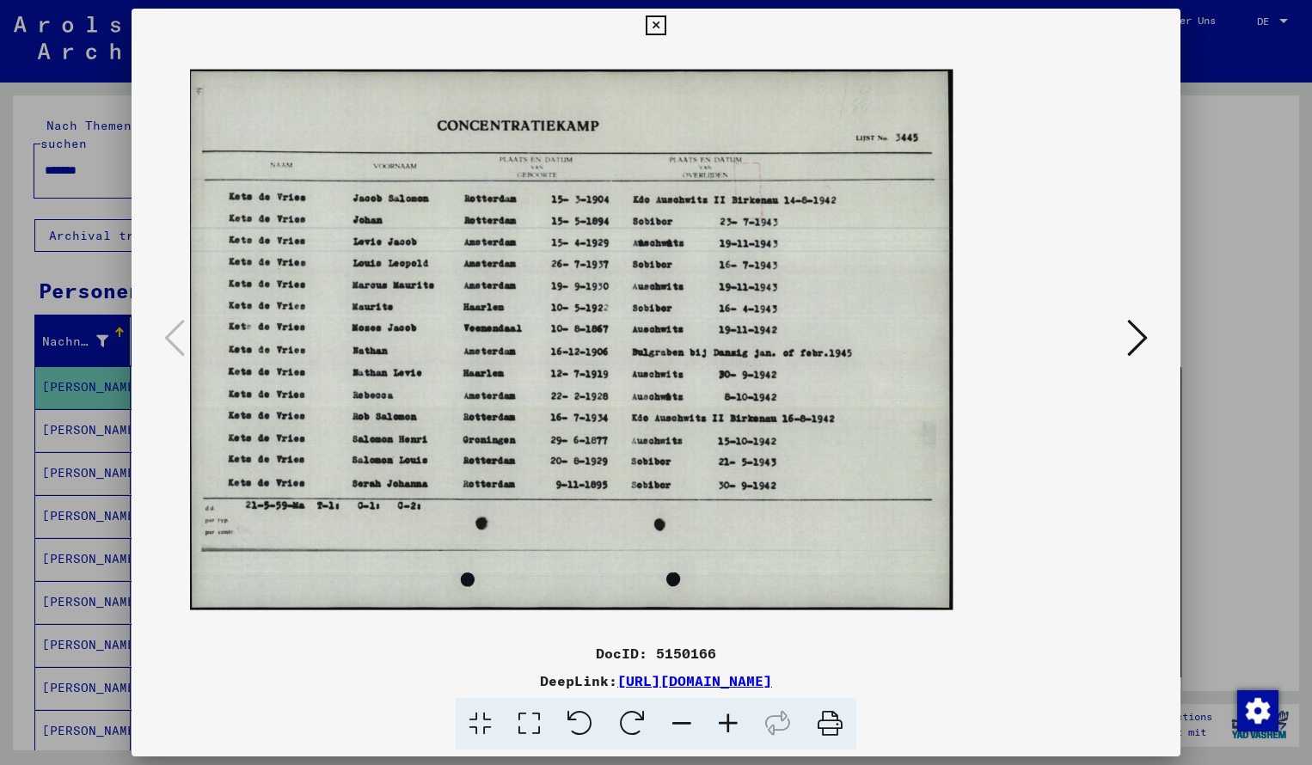
click at [727, 721] on icon at bounding box center [728, 724] width 46 height 52
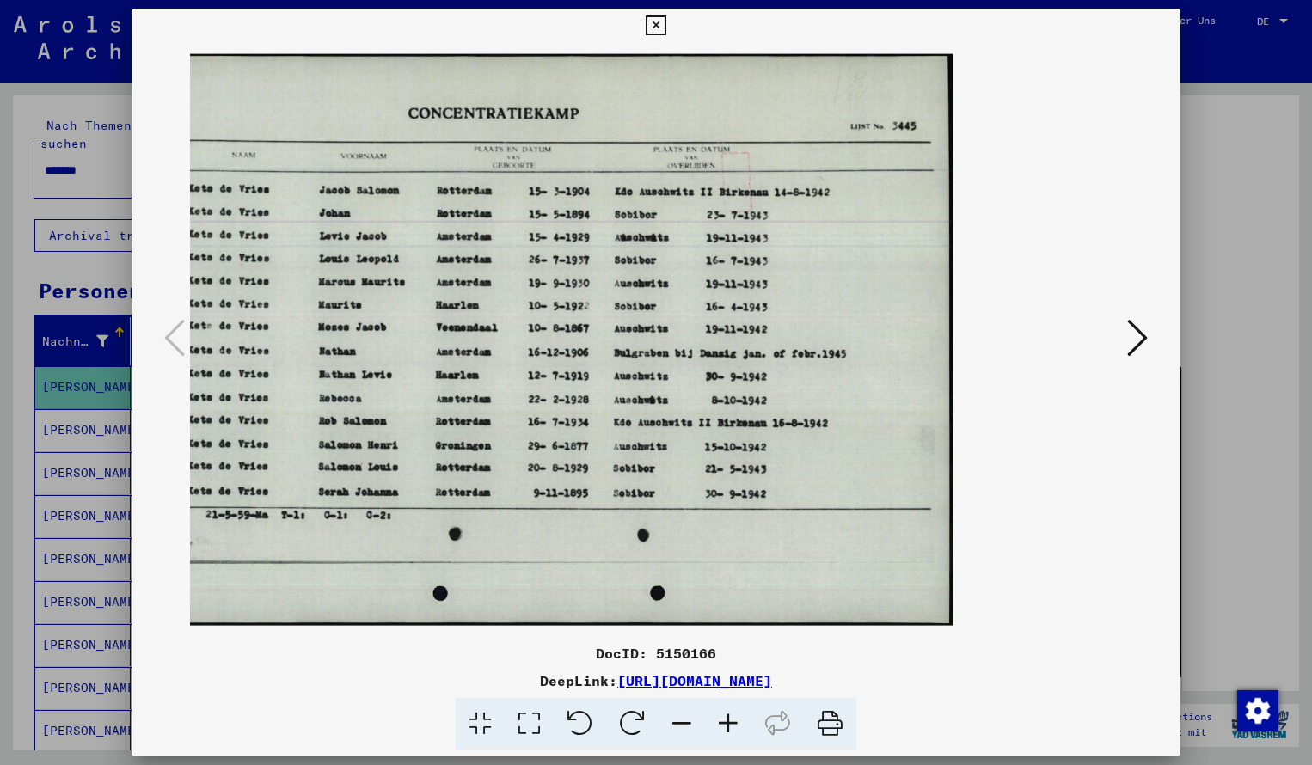
click at [727, 721] on icon at bounding box center [728, 724] width 46 height 52
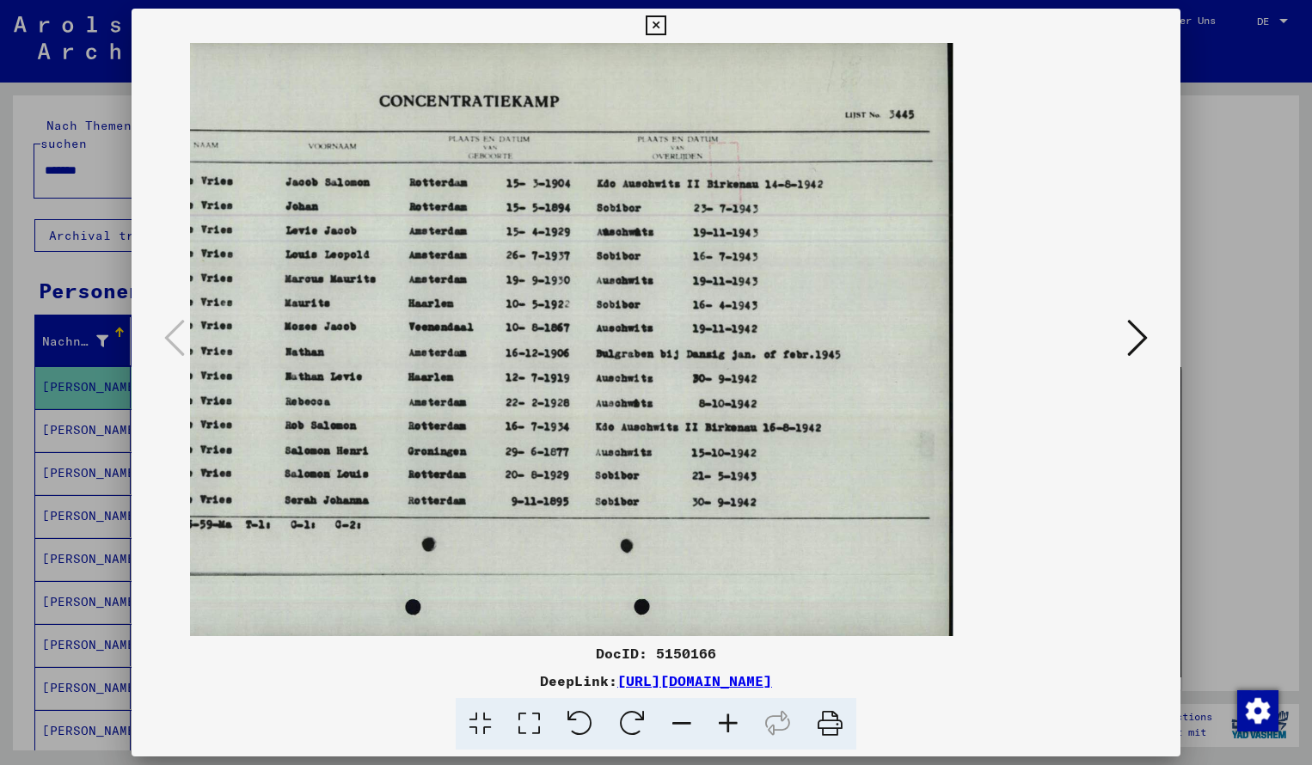
click at [685, 722] on icon at bounding box center [682, 724] width 46 height 52
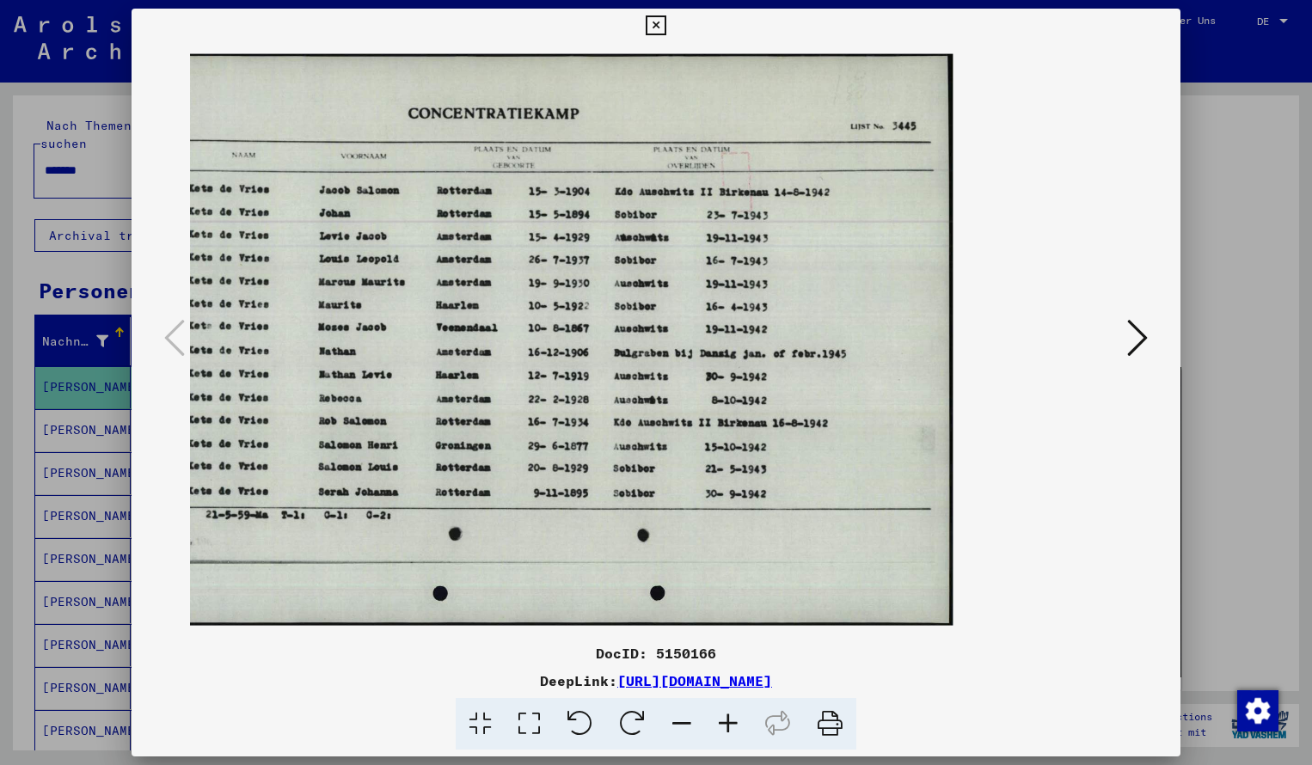
click at [666, 28] on icon at bounding box center [656, 25] width 20 height 21
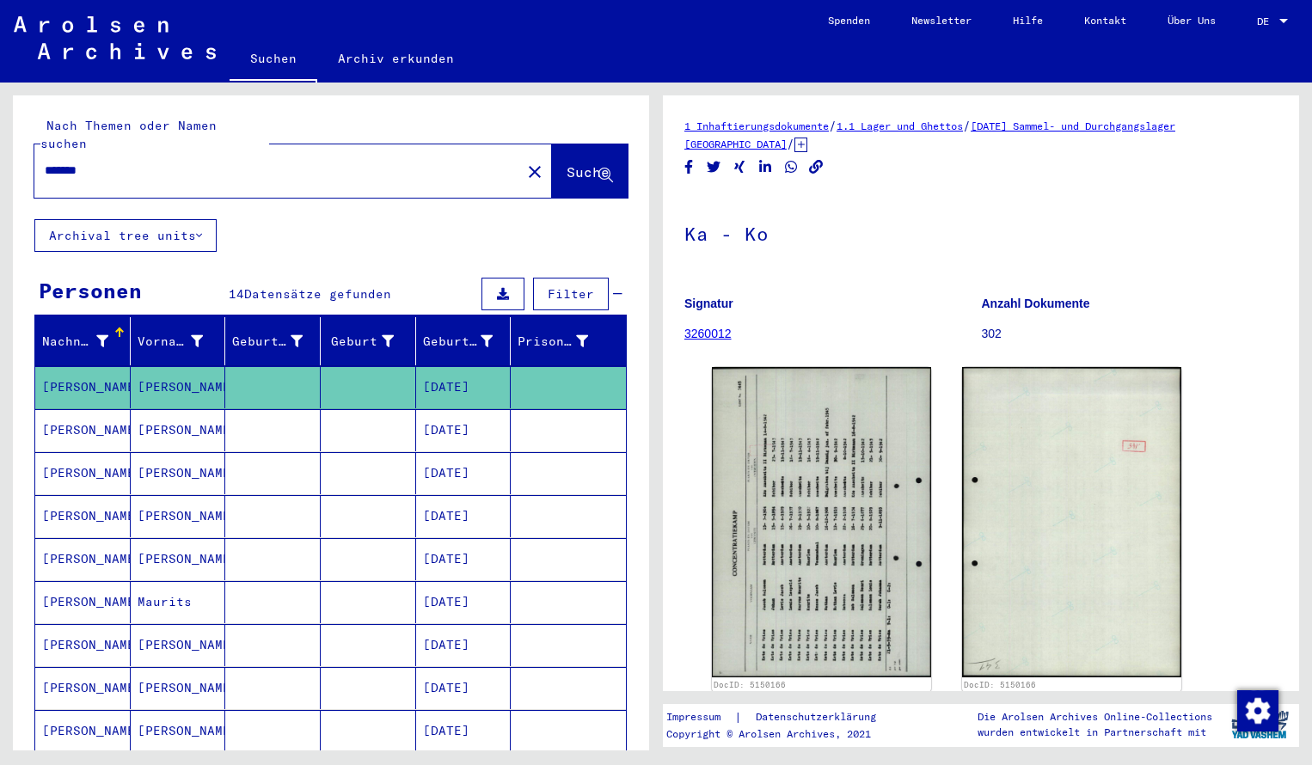
click at [101, 162] on input "*******" at bounding box center [278, 171] width 466 height 18
click at [567, 163] on span "Suche" at bounding box center [588, 171] width 43 height 17
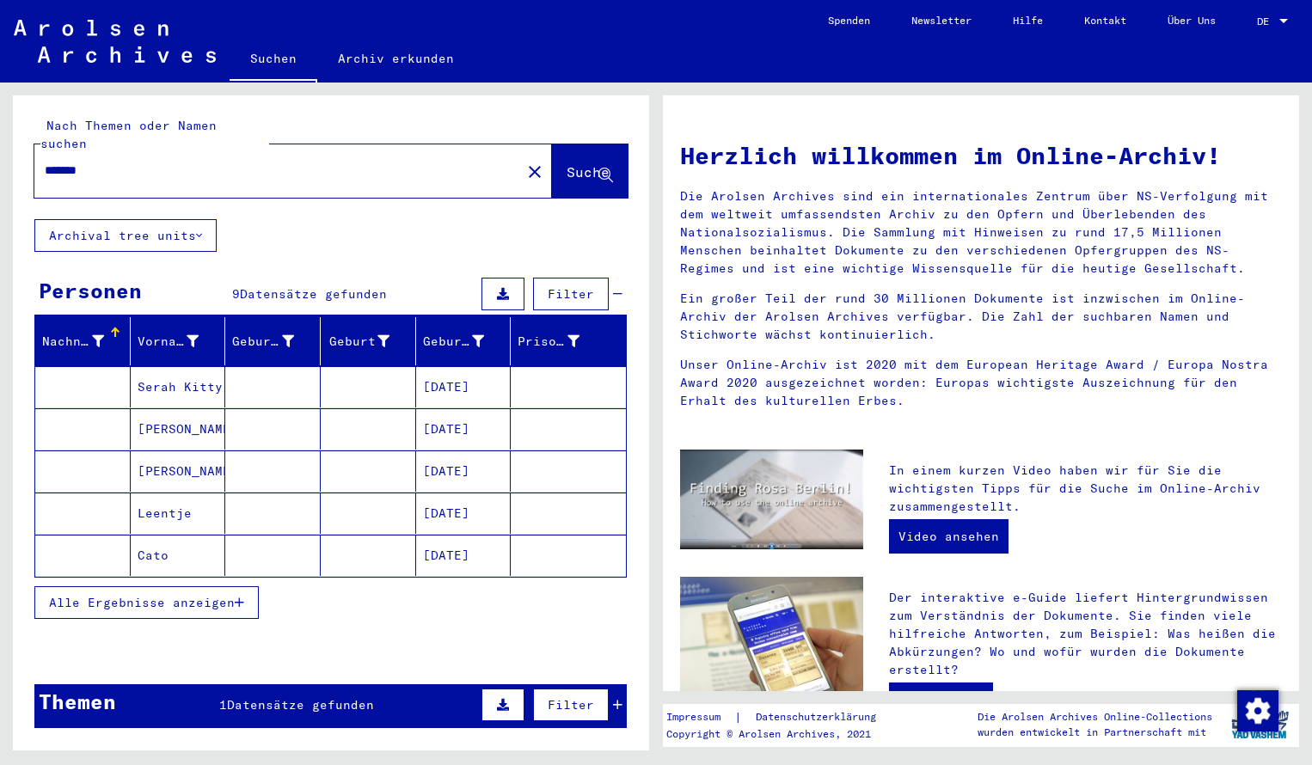
click at [84, 372] on mat-cell at bounding box center [82, 386] width 95 height 41
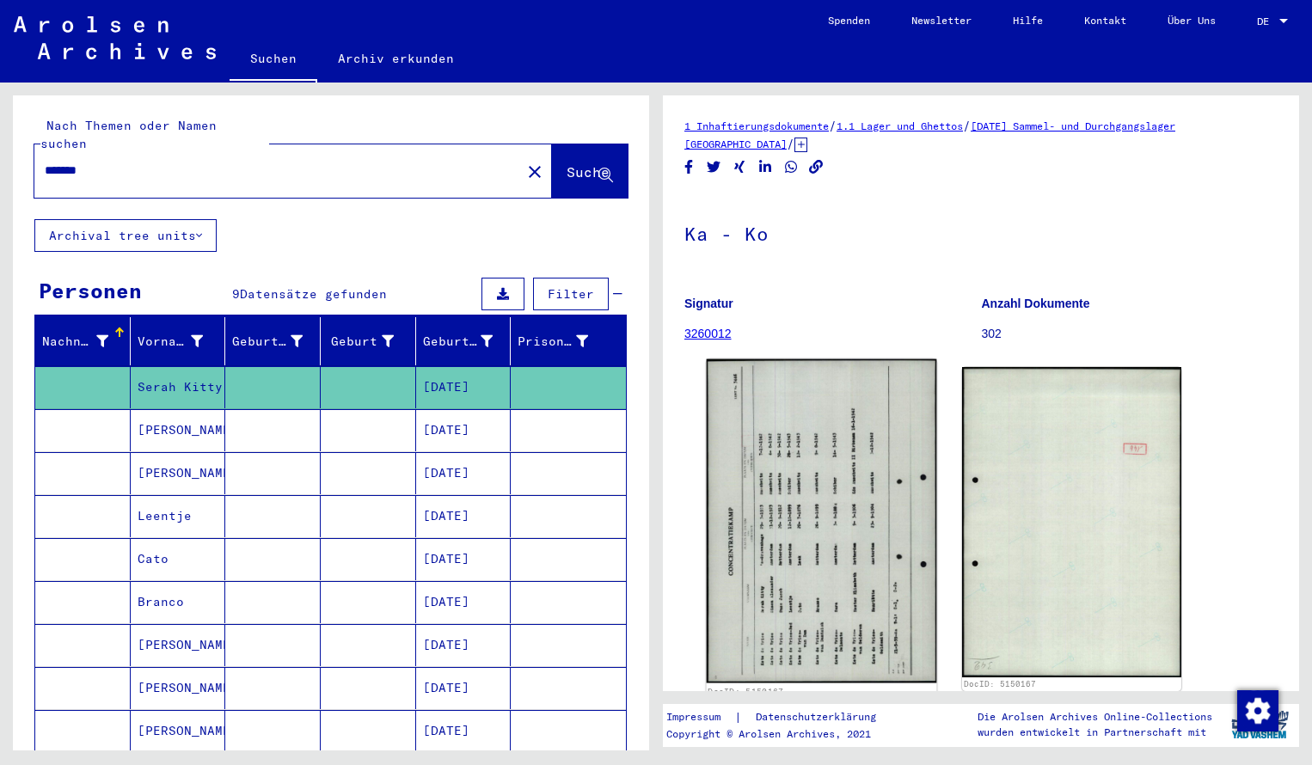
click at [829, 589] on img at bounding box center [822, 521] width 230 height 324
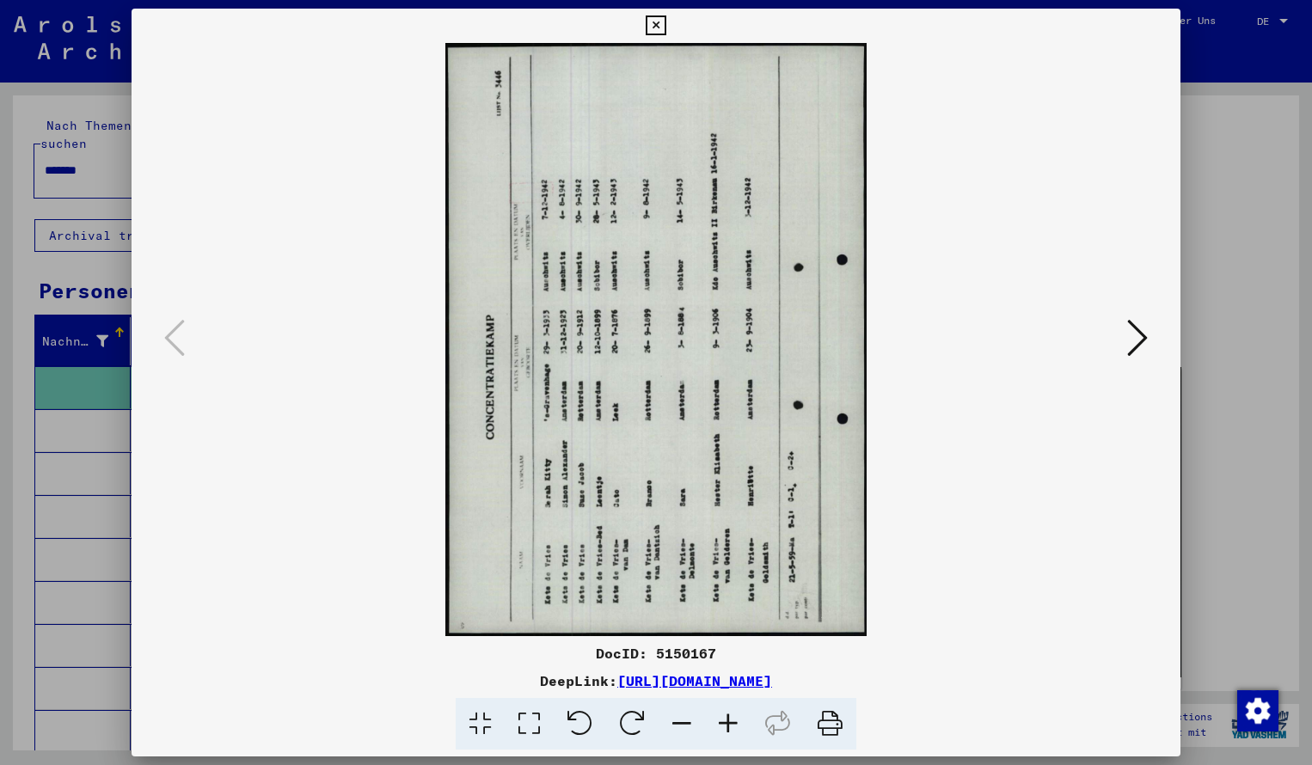
click at [639, 720] on icon at bounding box center [632, 724] width 52 height 52
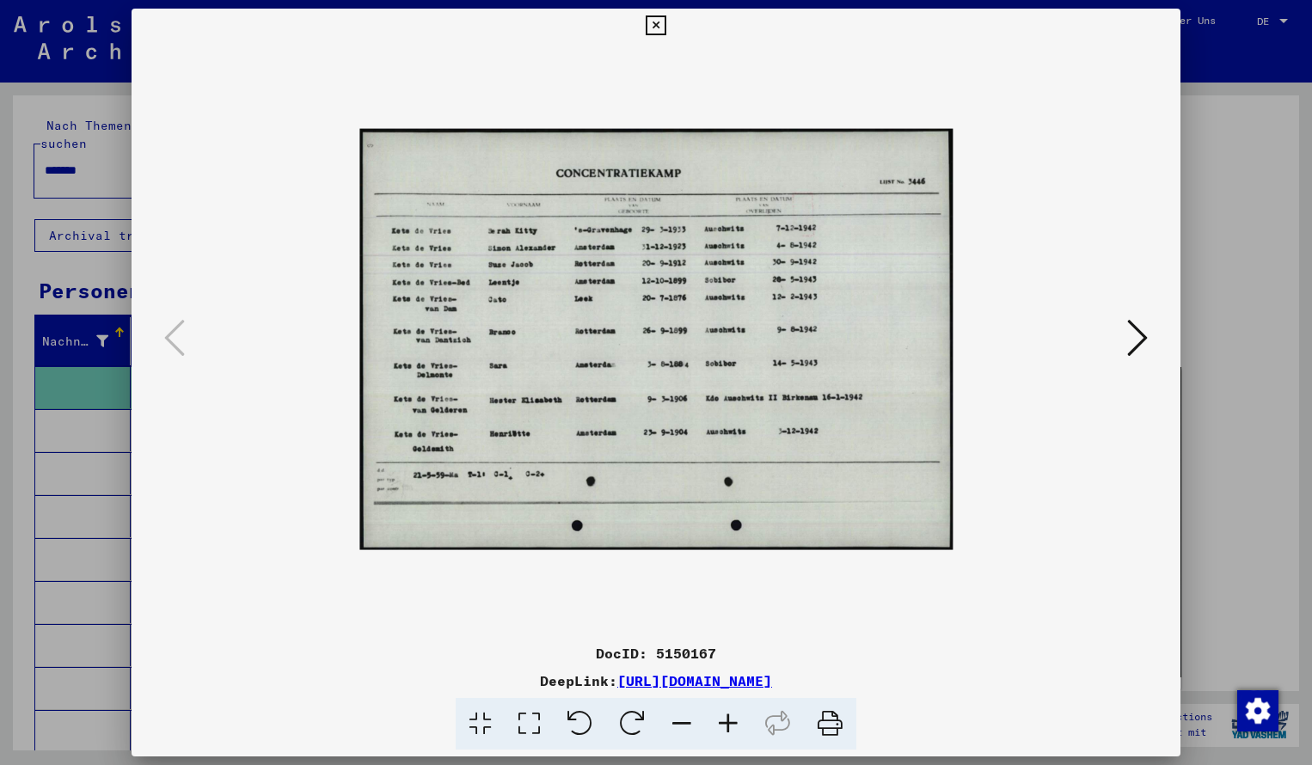
click at [728, 722] on icon at bounding box center [728, 724] width 46 height 52
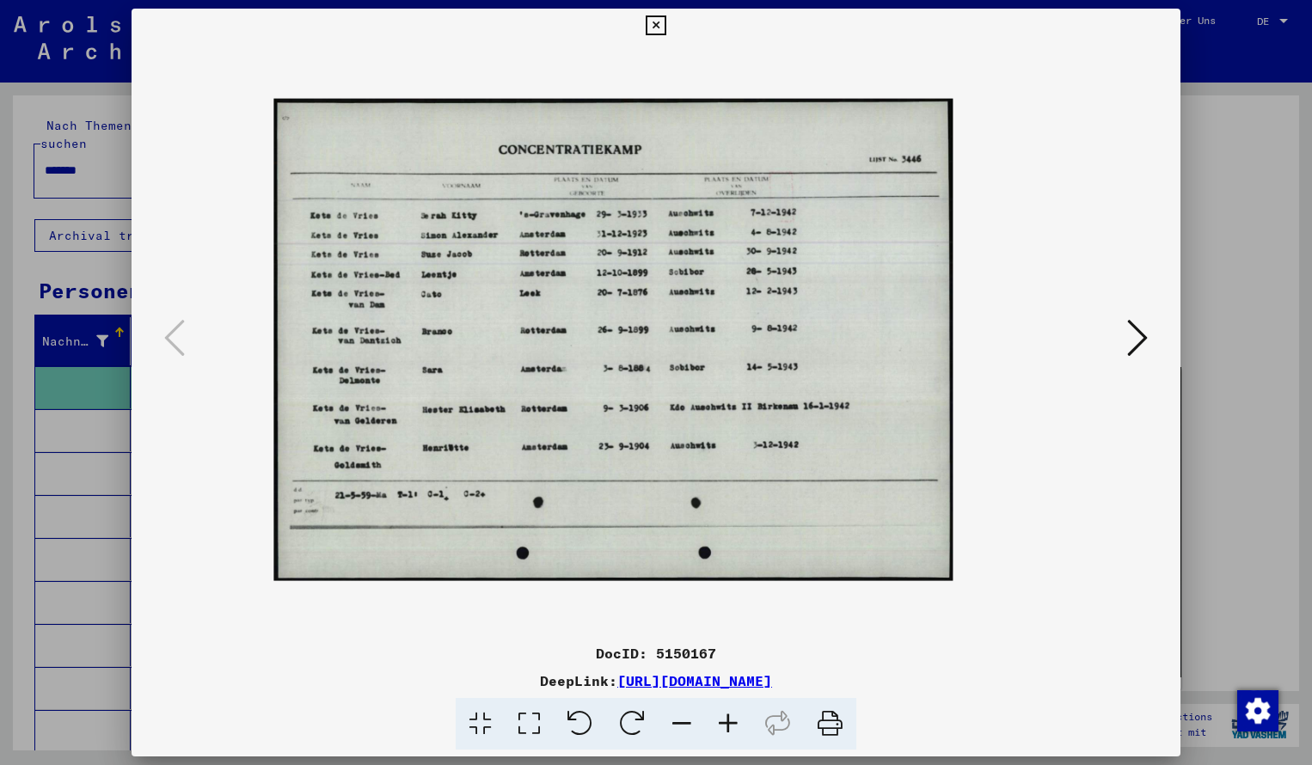
click at [728, 722] on icon at bounding box center [728, 724] width 46 height 52
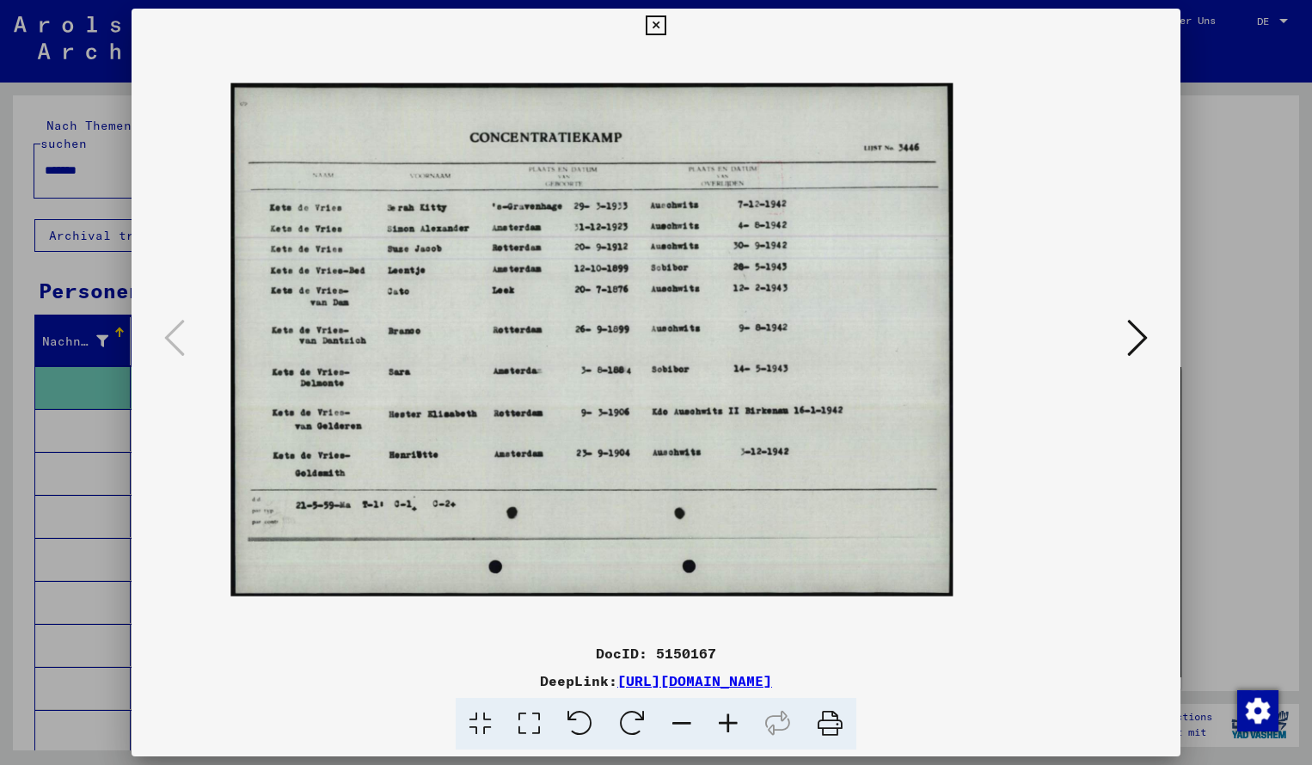
click at [728, 722] on icon at bounding box center [728, 724] width 46 height 52
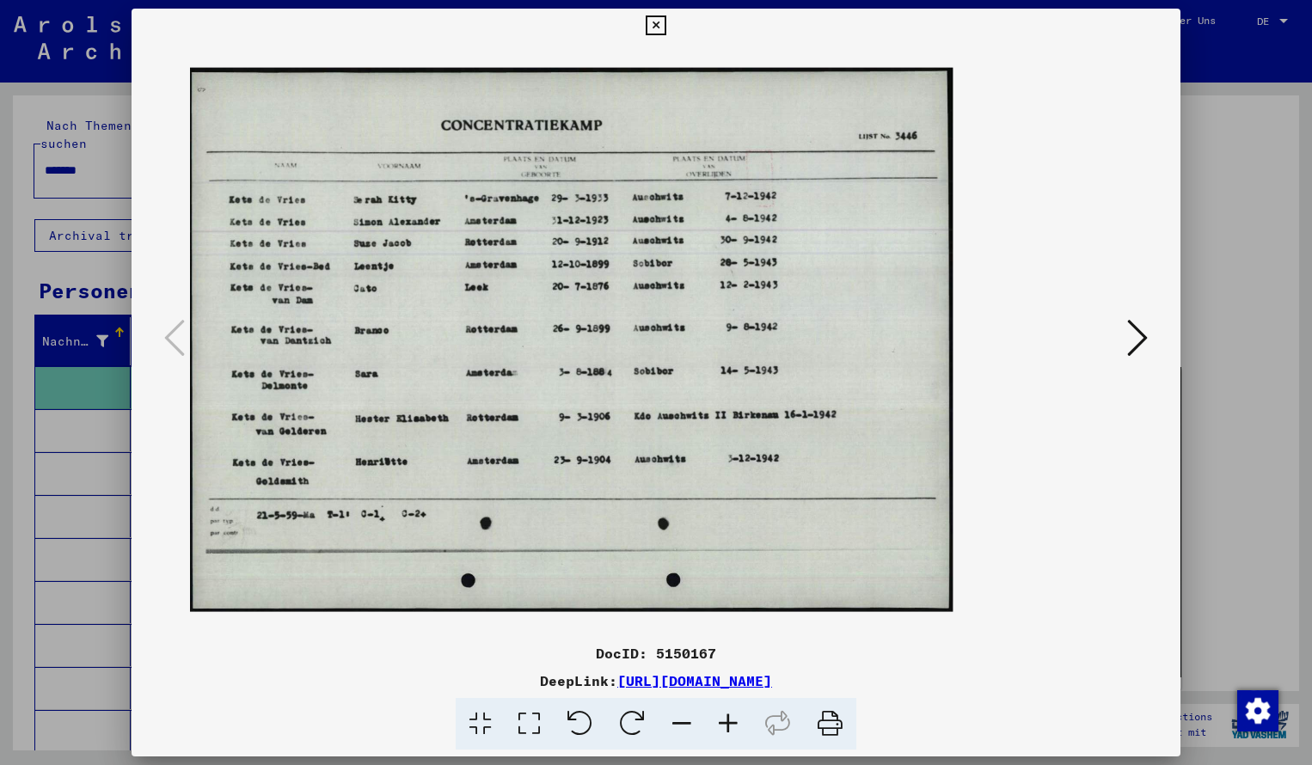
click at [728, 722] on icon at bounding box center [728, 724] width 46 height 52
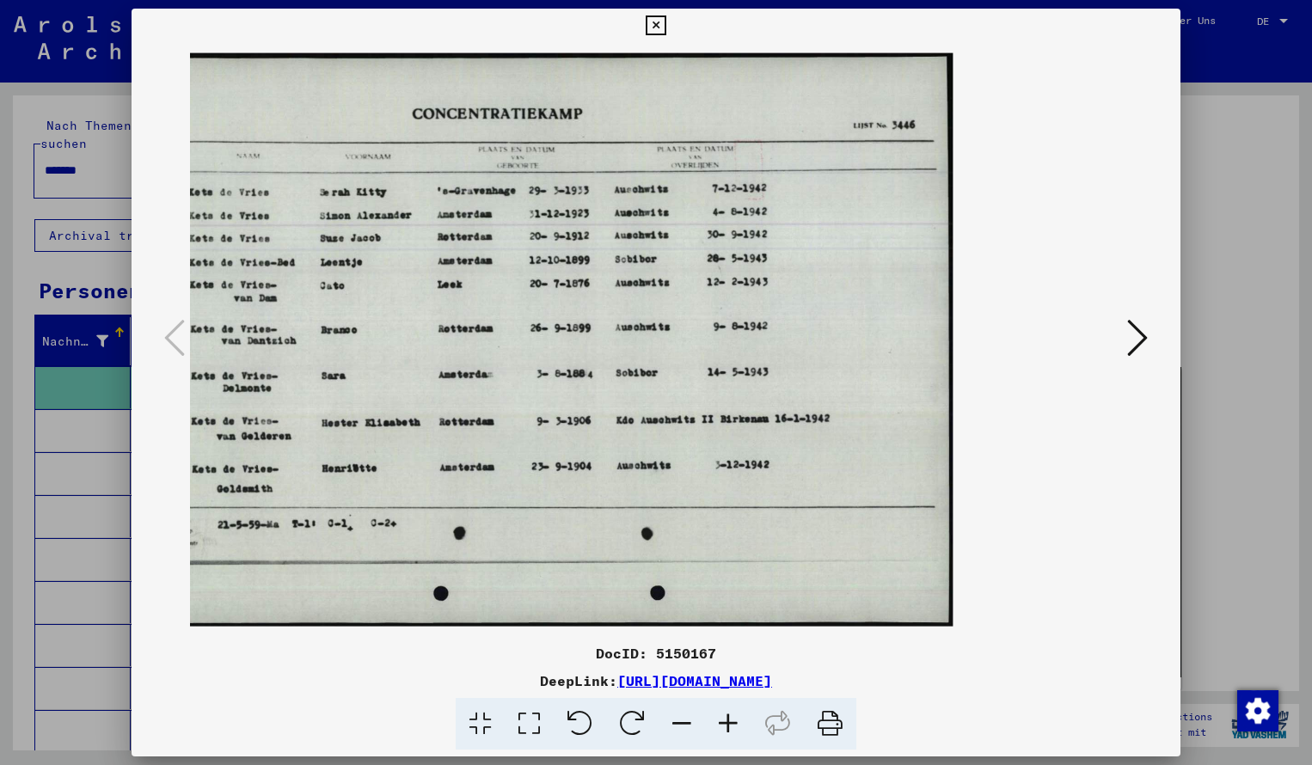
click at [666, 29] on icon at bounding box center [656, 25] width 20 height 21
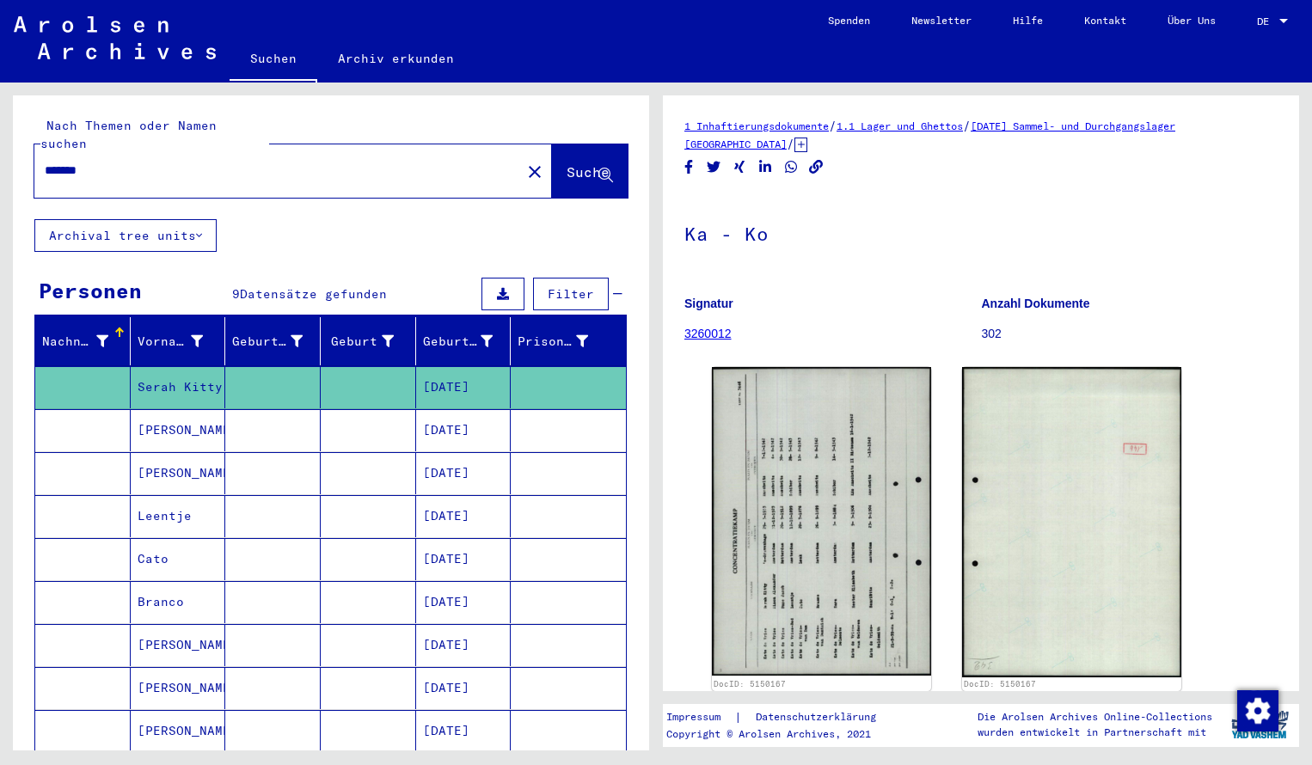
click at [105, 162] on input "*******" at bounding box center [278, 171] width 466 height 18
click at [568, 163] on span "Suche" at bounding box center [588, 171] width 43 height 17
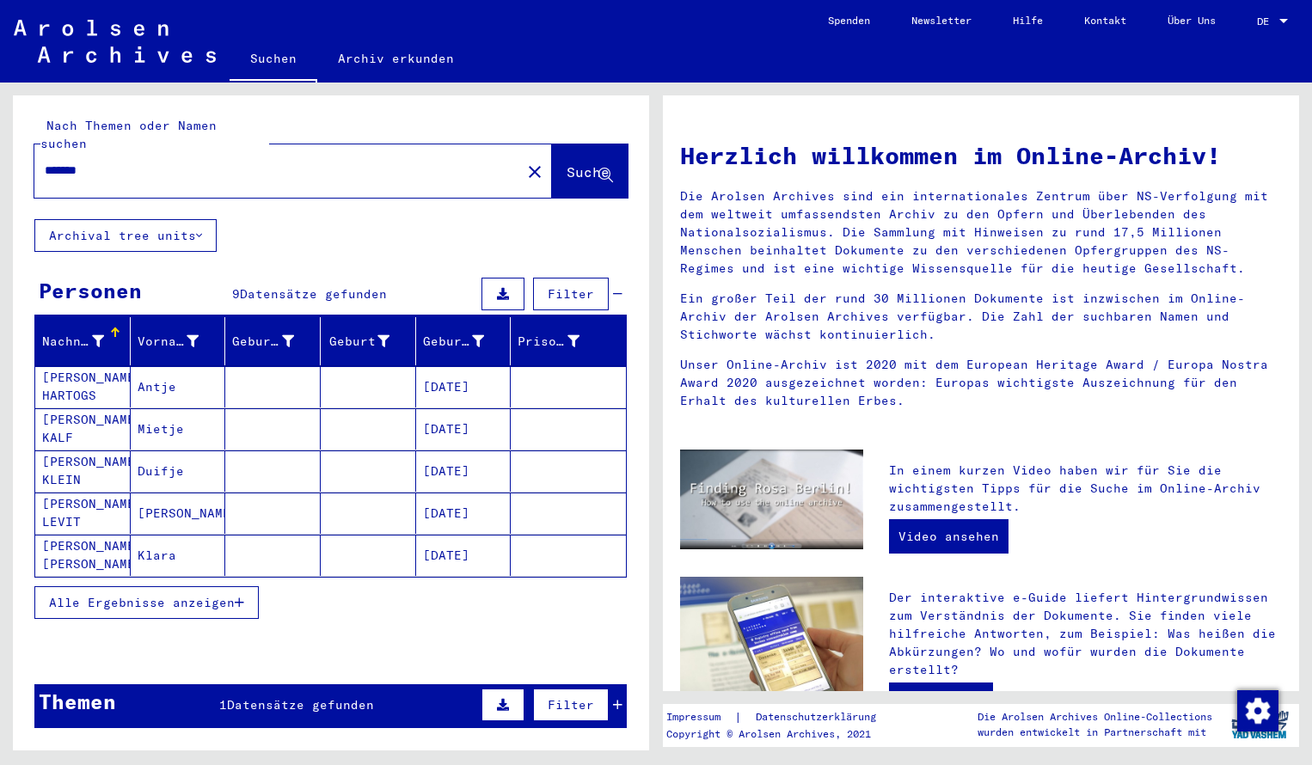
click at [77, 369] on mat-cell "[PERSON_NAME] HARTOGS" at bounding box center [82, 386] width 95 height 41
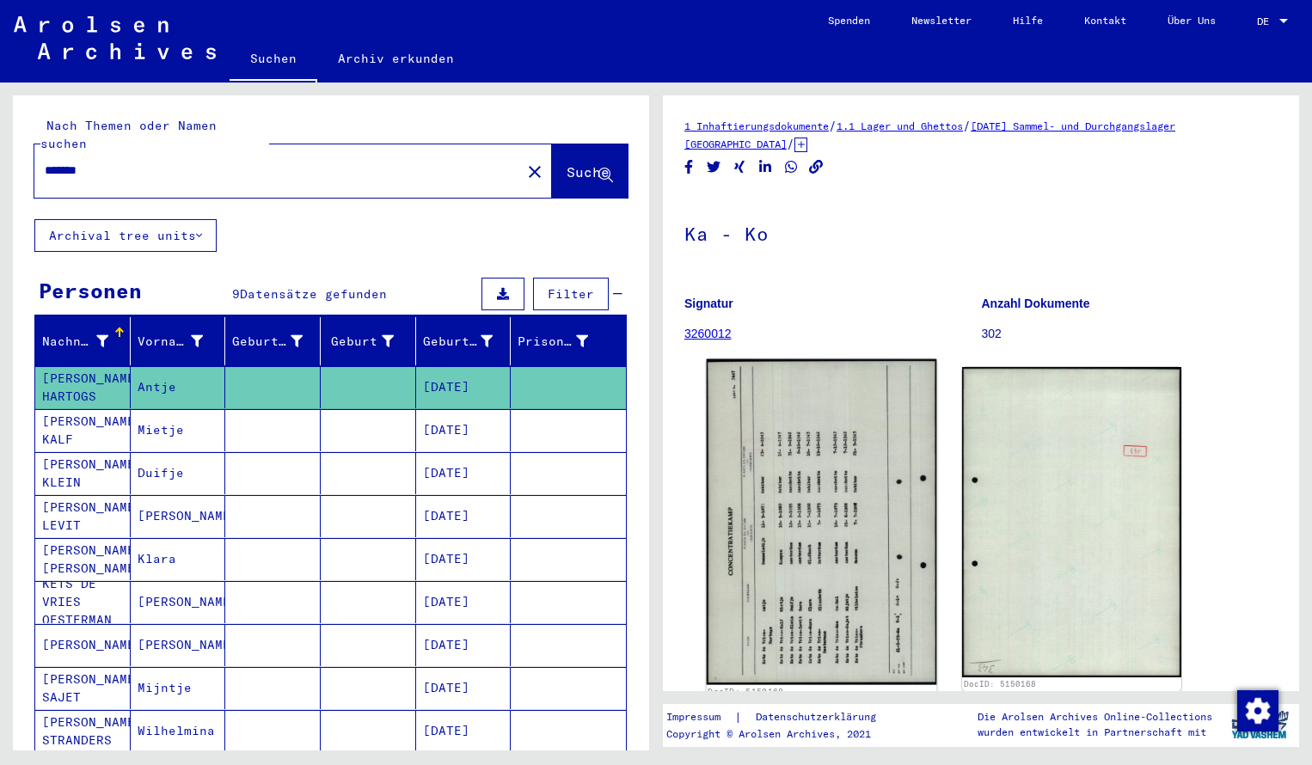
click at [823, 409] on img at bounding box center [822, 522] width 230 height 326
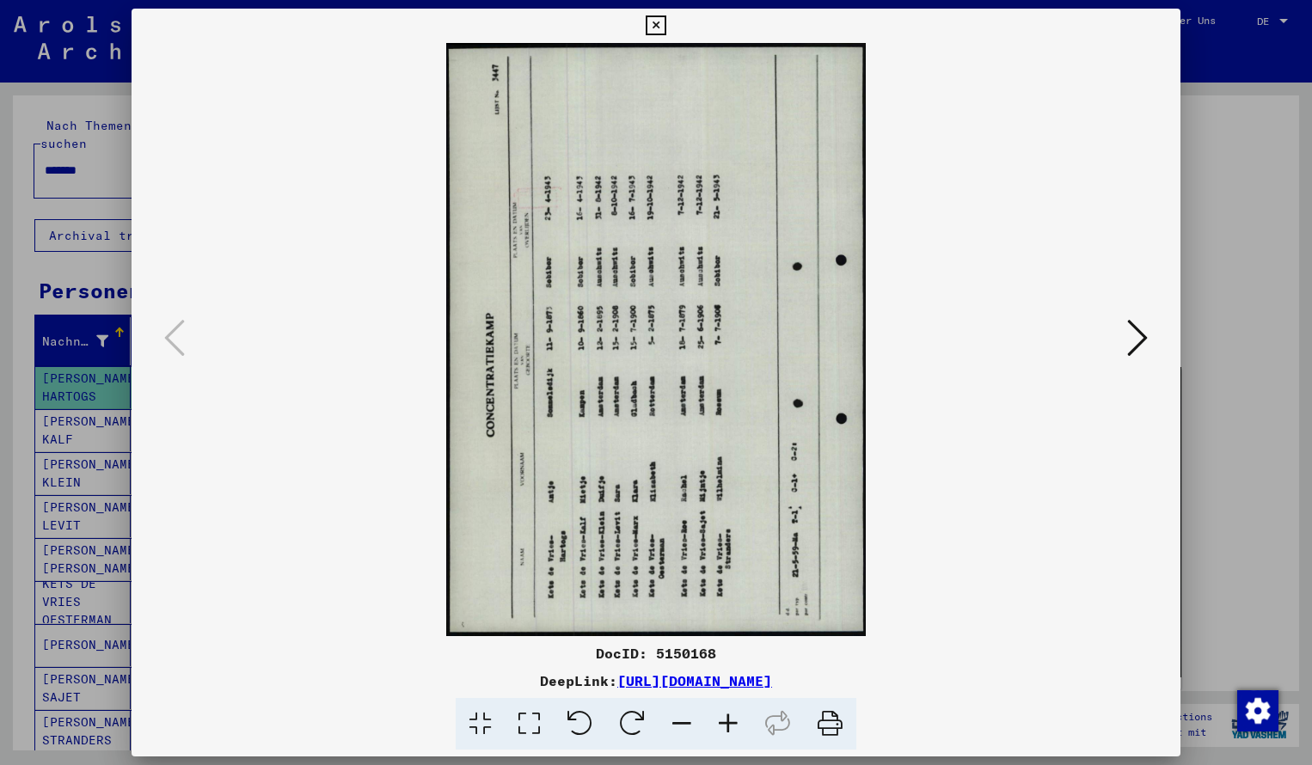
click at [618, 728] on icon at bounding box center [632, 724] width 52 height 52
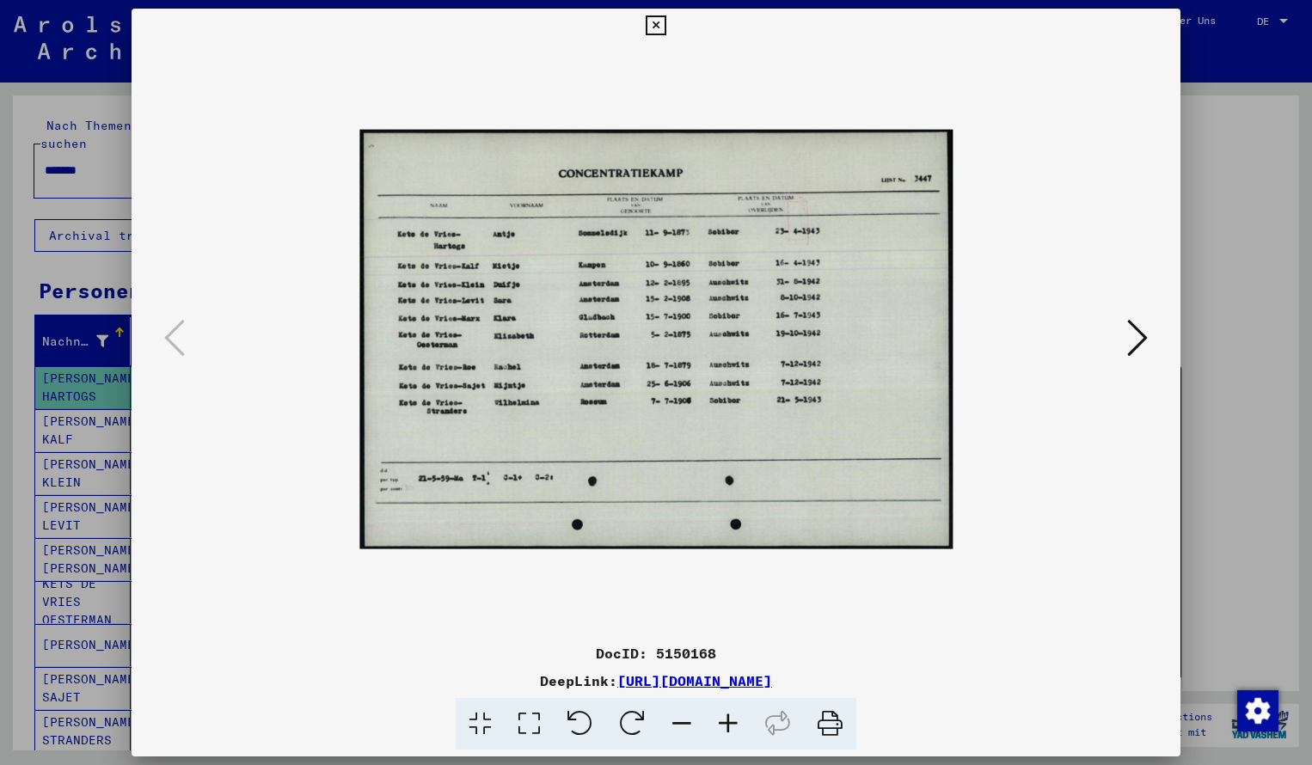
click at [726, 719] on icon at bounding box center [728, 724] width 46 height 52
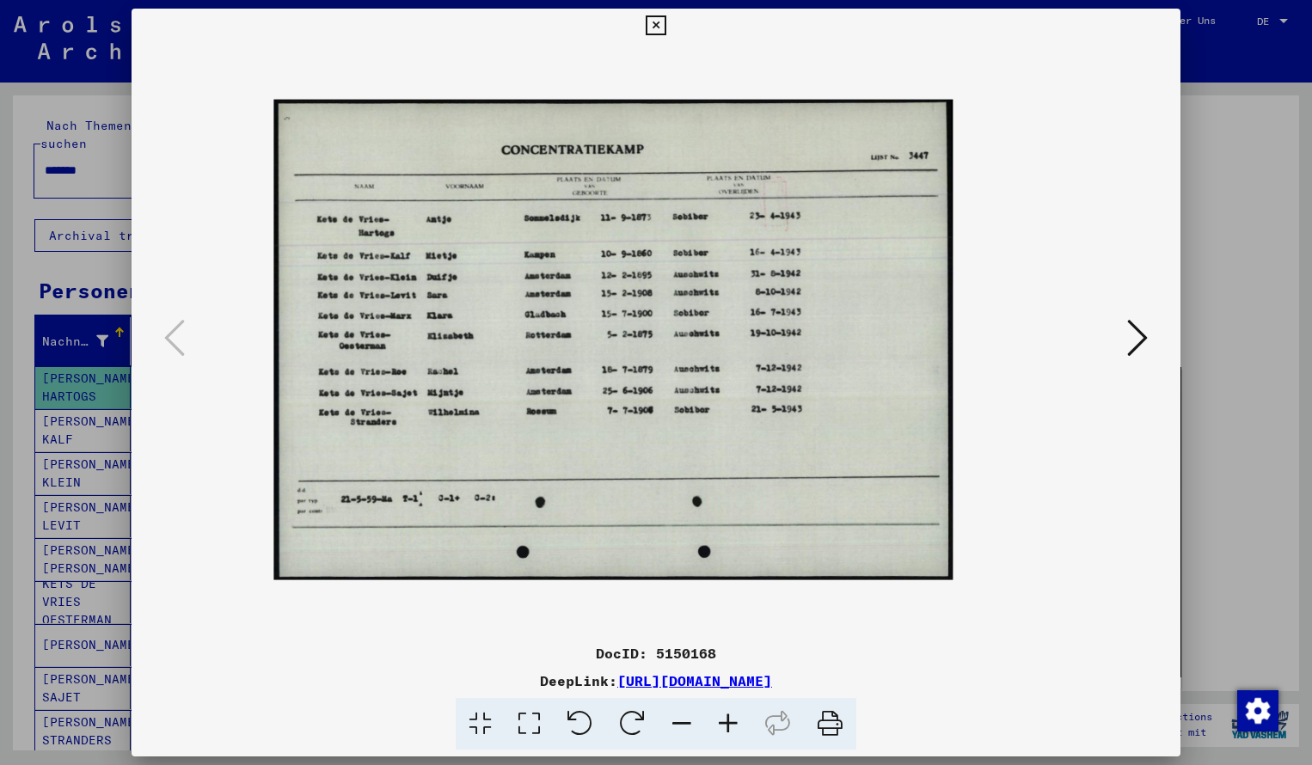
click at [726, 719] on icon at bounding box center [728, 724] width 46 height 52
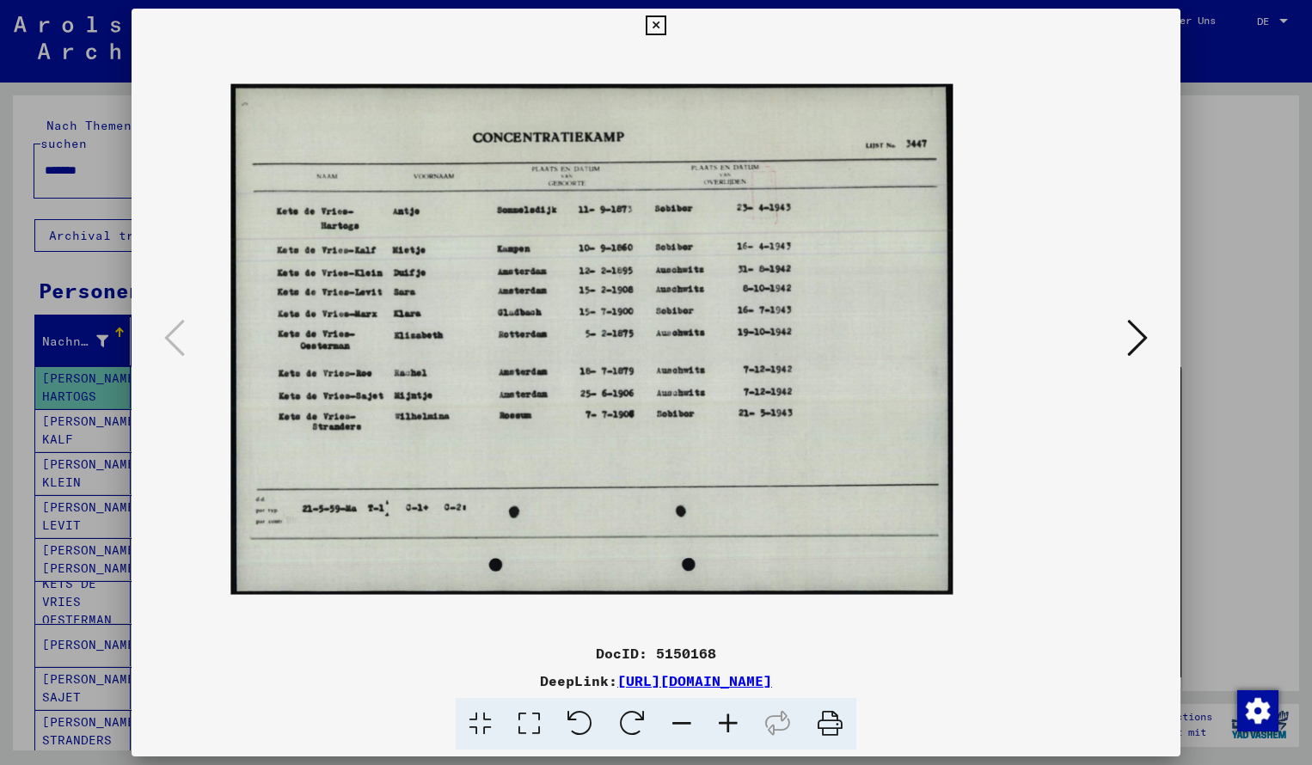
click at [726, 719] on icon at bounding box center [728, 724] width 46 height 52
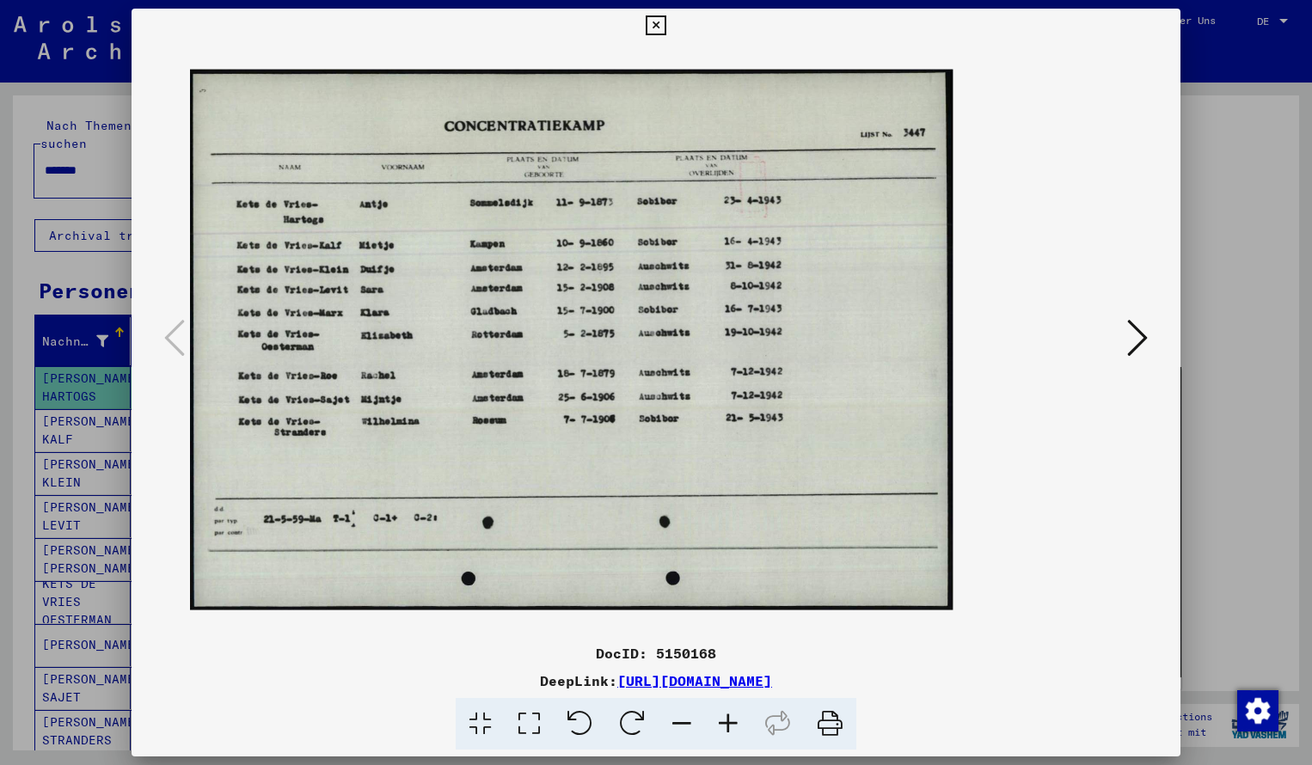
click at [726, 719] on icon at bounding box center [728, 724] width 46 height 52
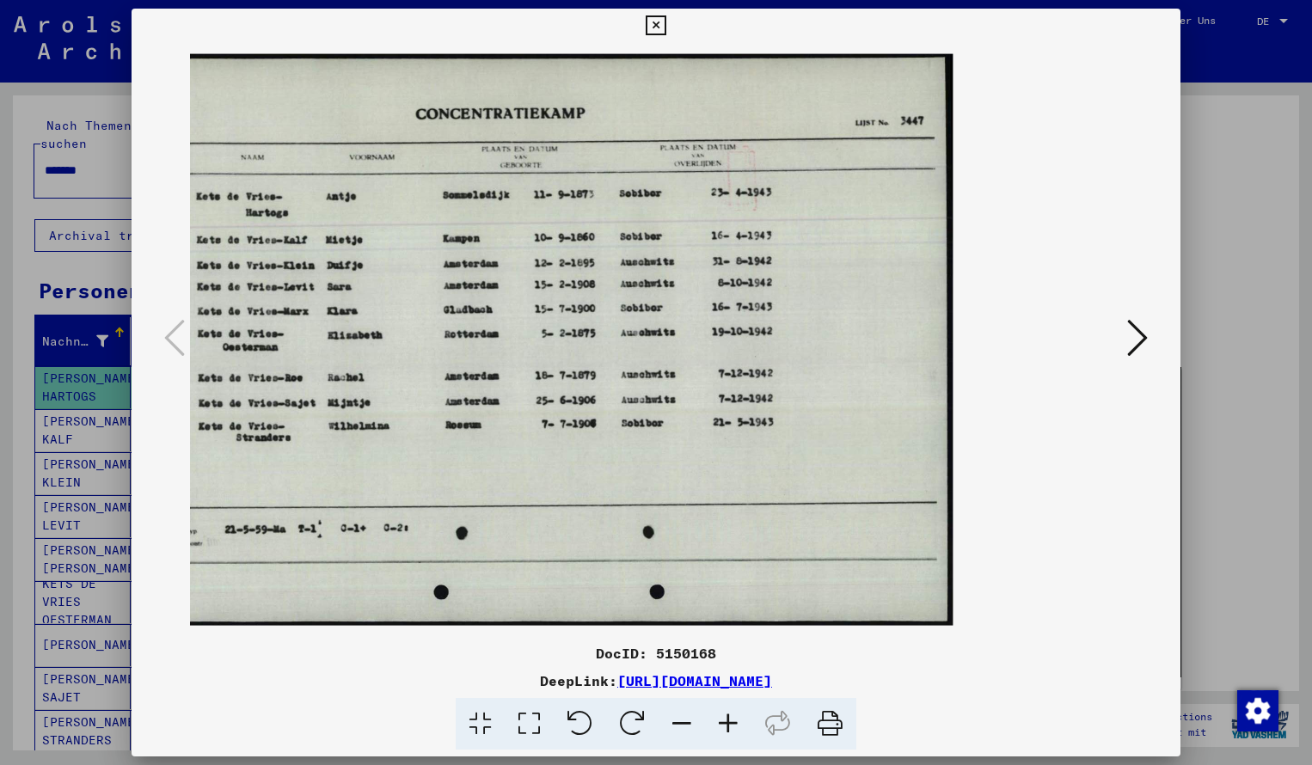
click at [666, 28] on icon at bounding box center [656, 25] width 20 height 21
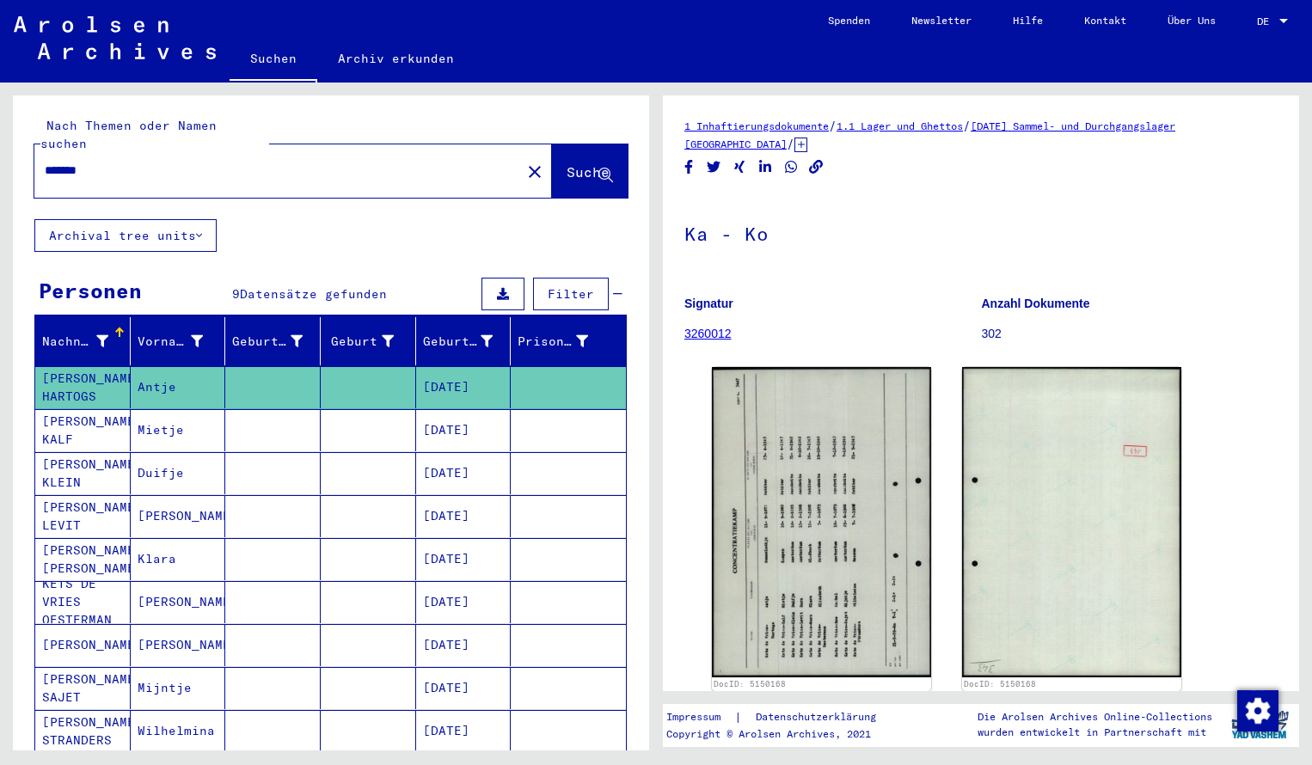
click at [123, 162] on input "*******" at bounding box center [278, 171] width 466 height 18
click at [633, 716] on div "Nachname Vorname Geburtsname Geburt‏ Geburtsdatum Prisoner # [PERSON_NAME] [PER…" at bounding box center [331, 591] width 636 height 549
click at [108, 162] on input "*******" at bounding box center [278, 171] width 466 height 18
click at [574, 163] on span "Suche" at bounding box center [588, 171] width 43 height 17
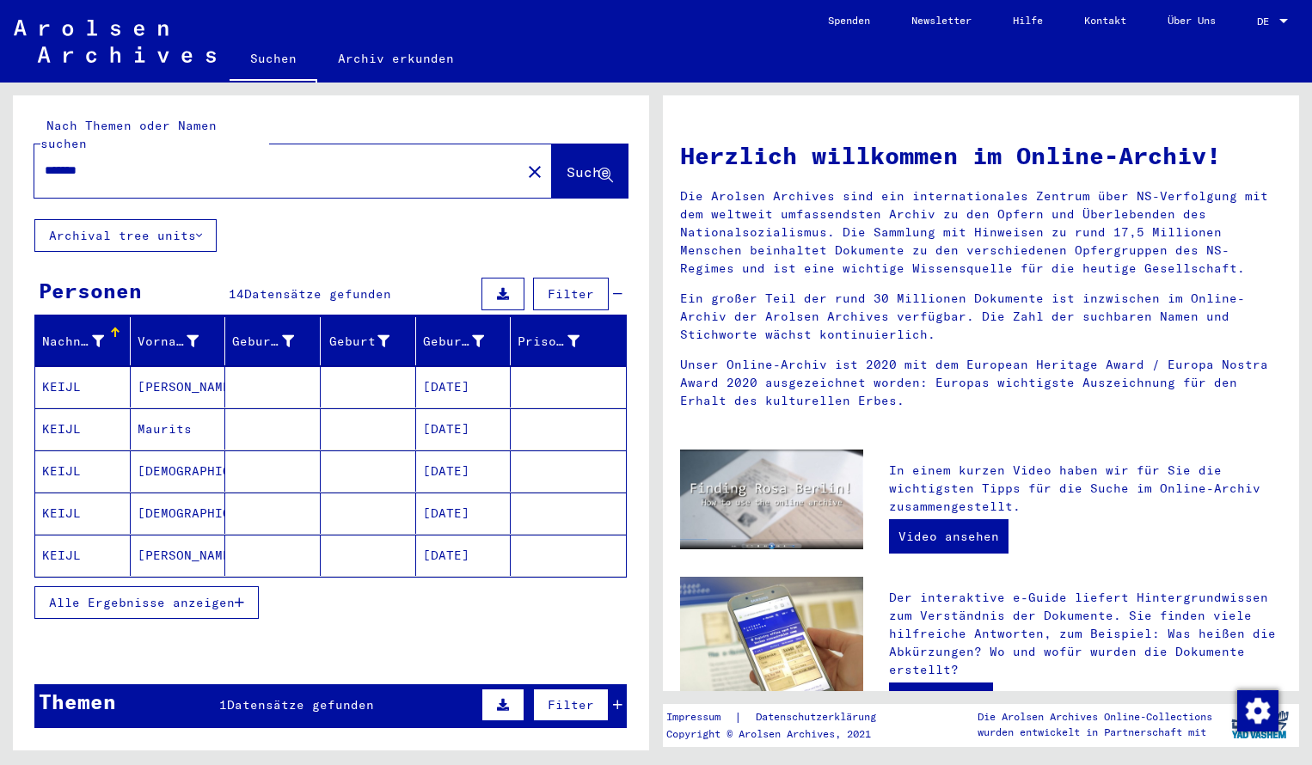
click at [88, 366] on mat-cell "KEIJL" at bounding box center [82, 386] width 95 height 41
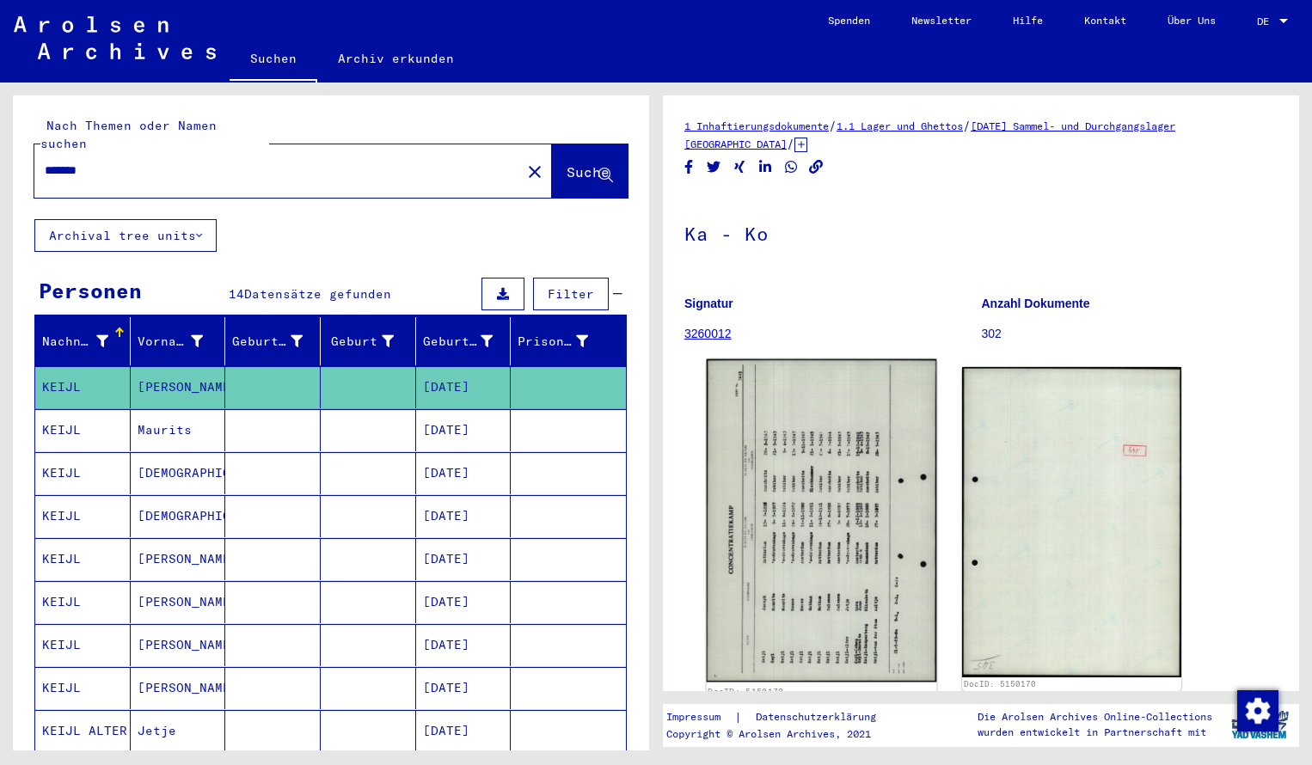
click at [787, 464] on img at bounding box center [822, 520] width 230 height 323
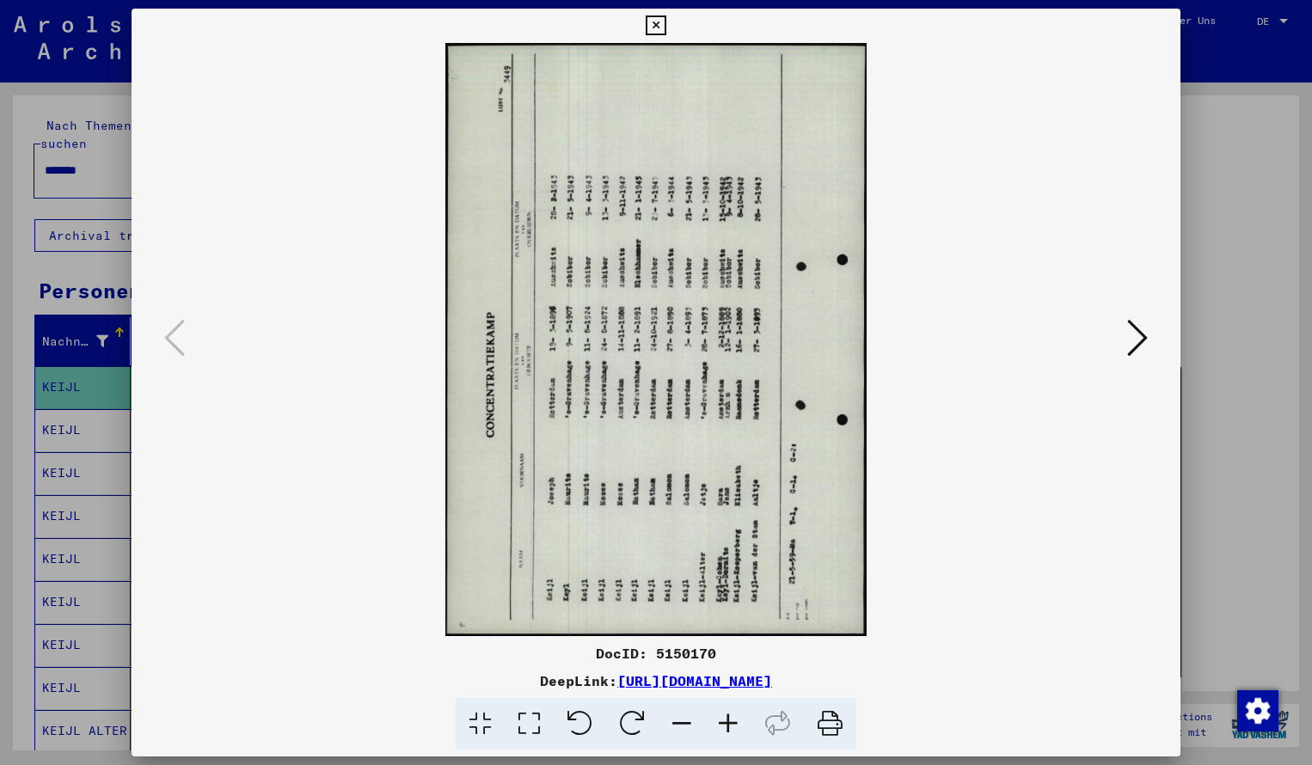
click at [633, 722] on icon at bounding box center [632, 724] width 52 height 52
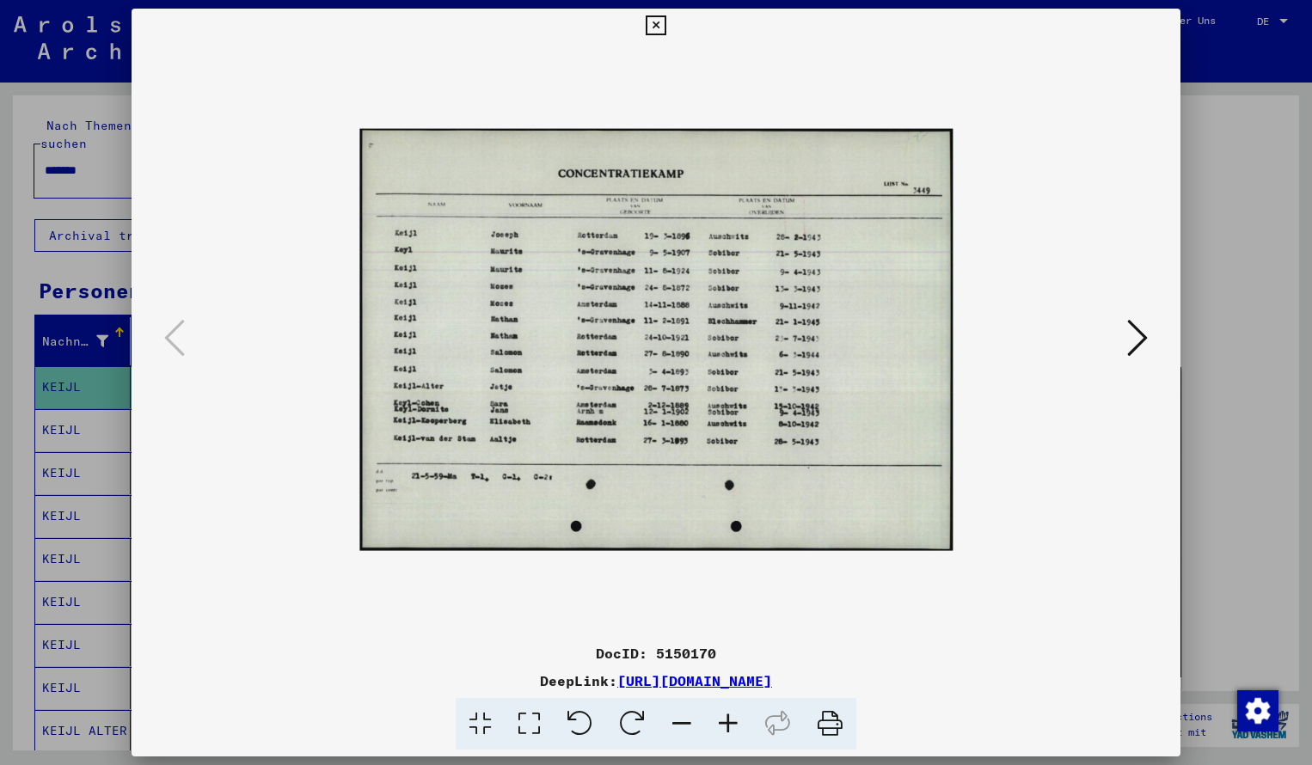
click at [734, 726] on icon at bounding box center [728, 724] width 46 height 52
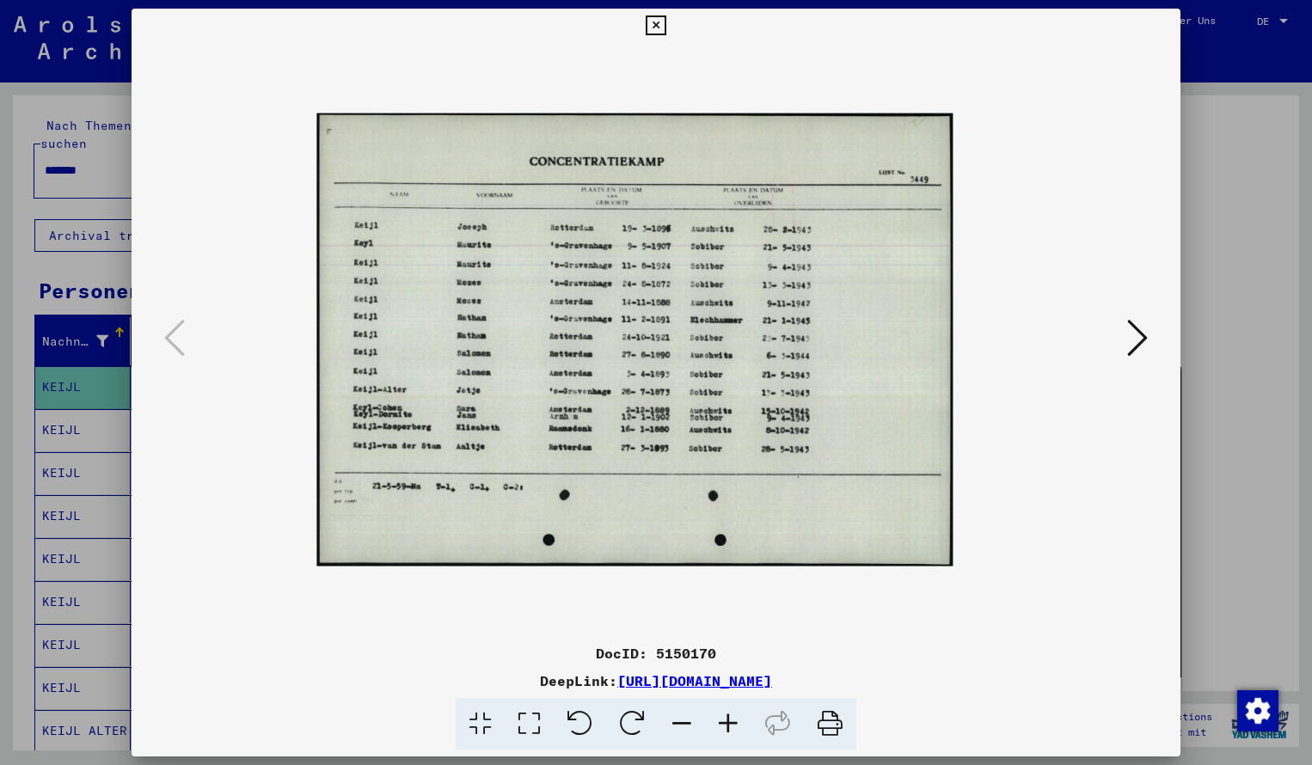
click at [810, 398] on img at bounding box center [634, 339] width 636 height 452
click at [666, 27] on icon at bounding box center [656, 25] width 20 height 21
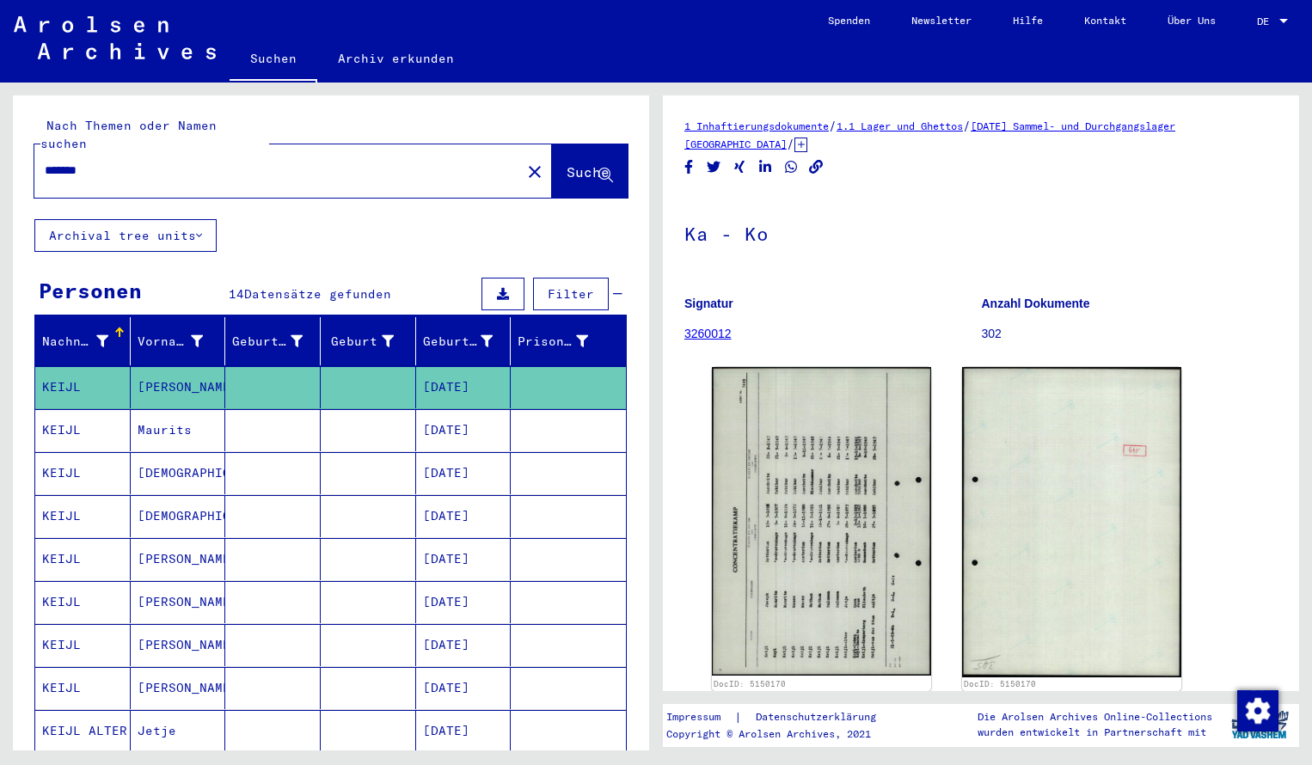
click at [128, 162] on input "*******" at bounding box center [278, 171] width 466 height 18
click at [564, 144] on button "Suche" at bounding box center [590, 170] width 76 height 53
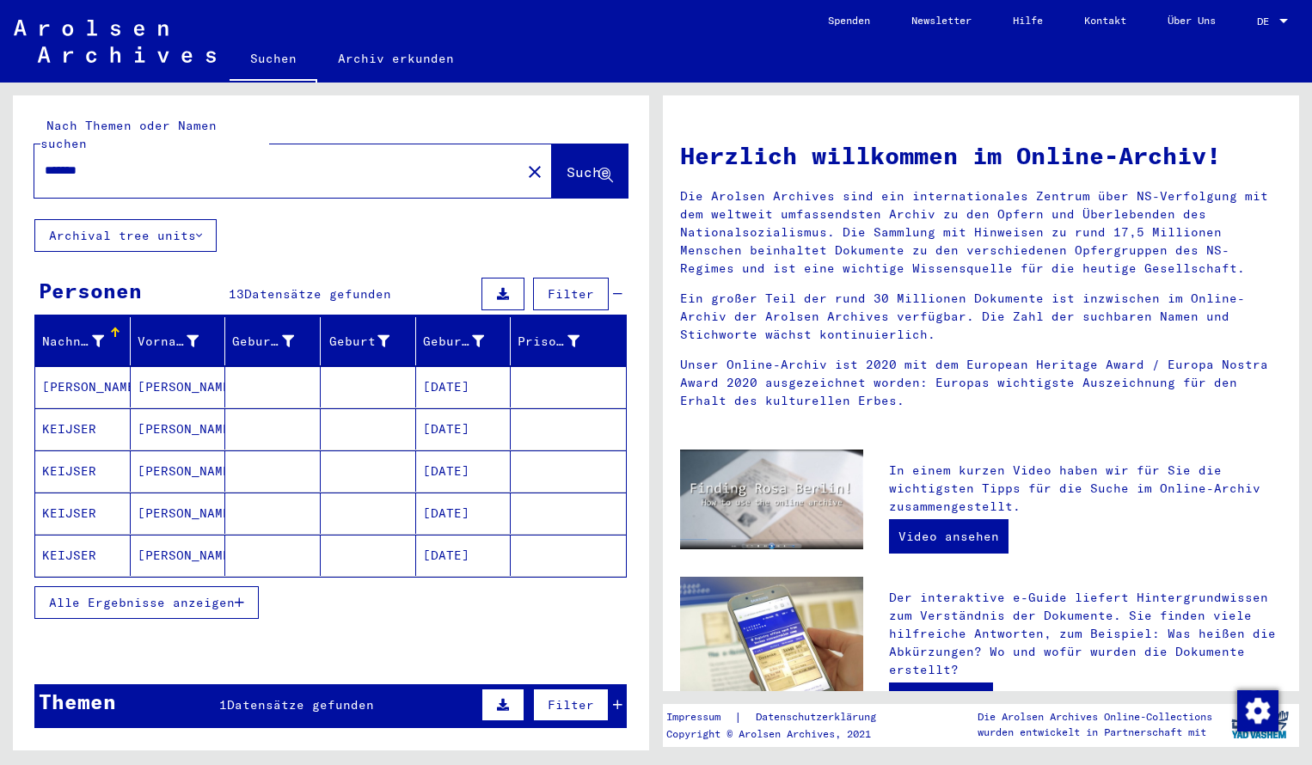
click at [91, 366] on mat-cell "[PERSON_NAME]" at bounding box center [82, 386] width 95 height 41
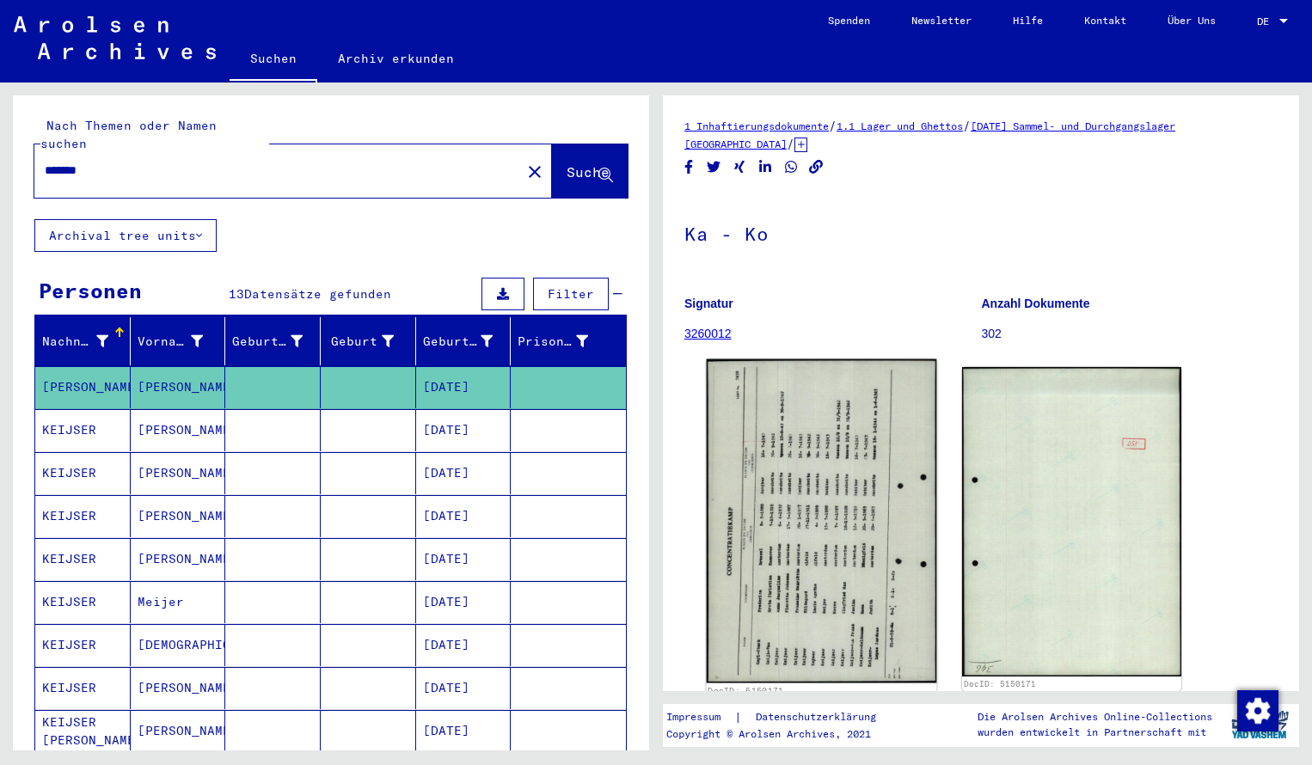
click at [813, 475] on img at bounding box center [822, 521] width 230 height 324
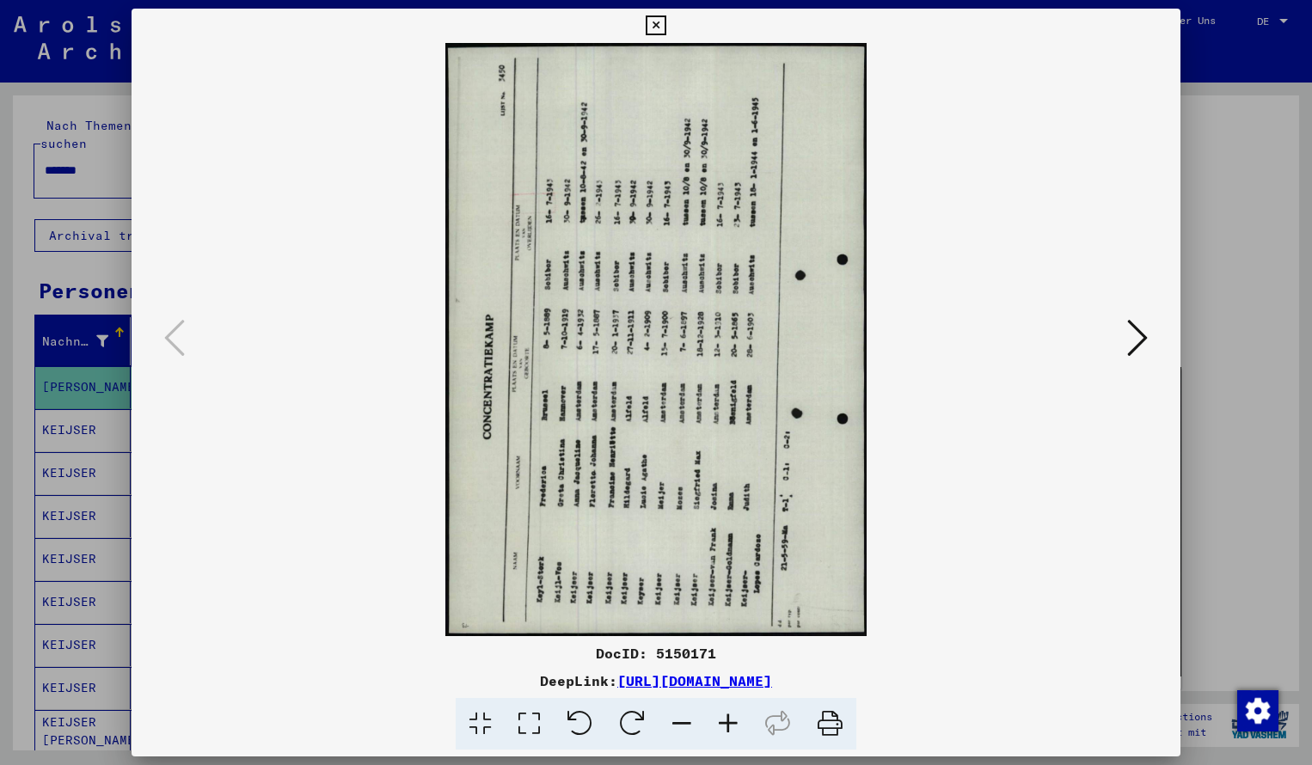
click at [640, 724] on icon at bounding box center [632, 724] width 52 height 52
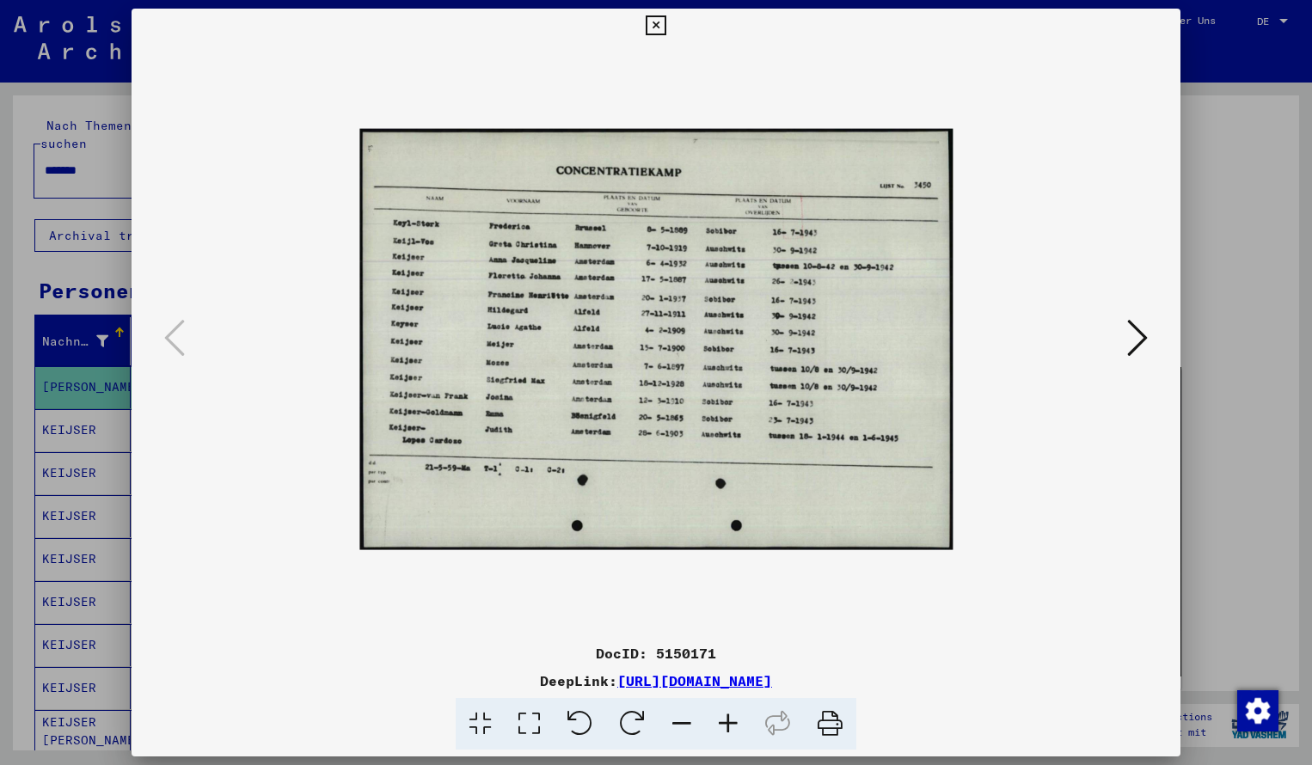
click at [732, 721] on icon at bounding box center [728, 724] width 46 height 52
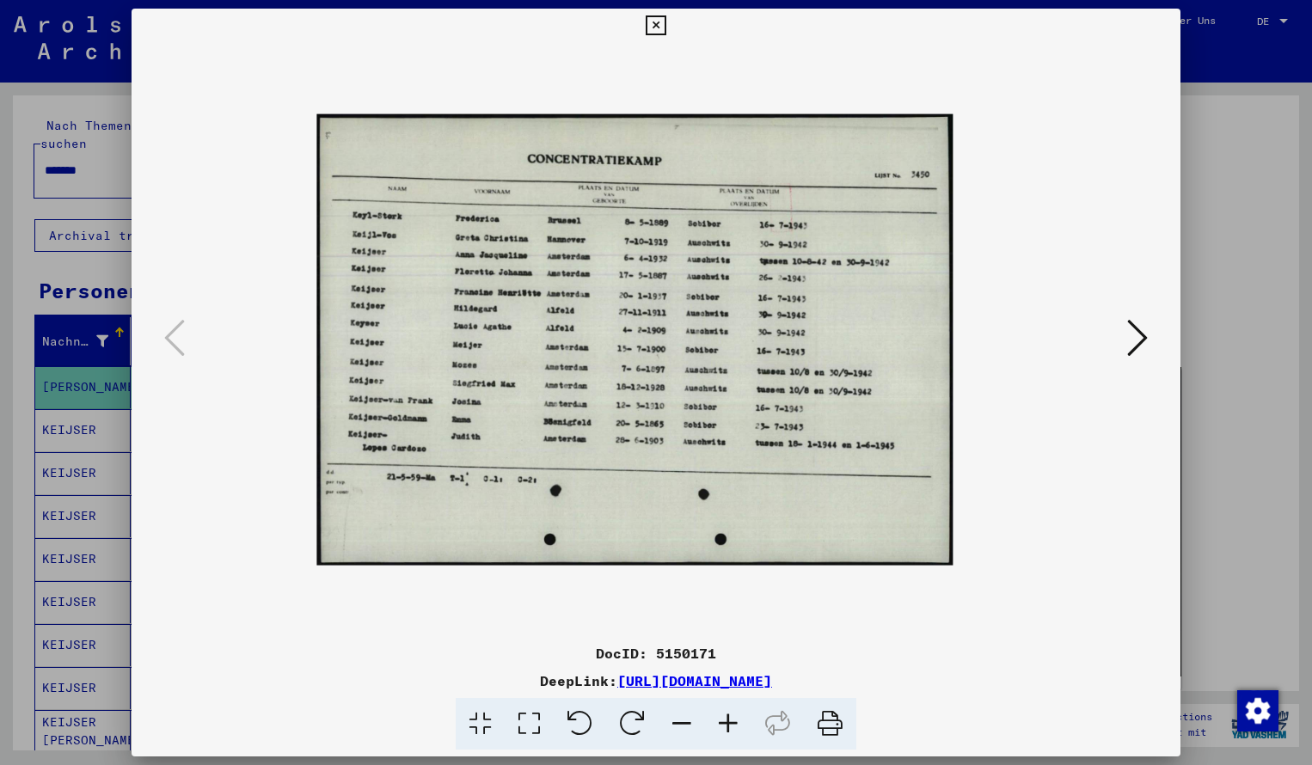
click at [732, 721] on icon at bounding box center [728, 724] width 46 height 52
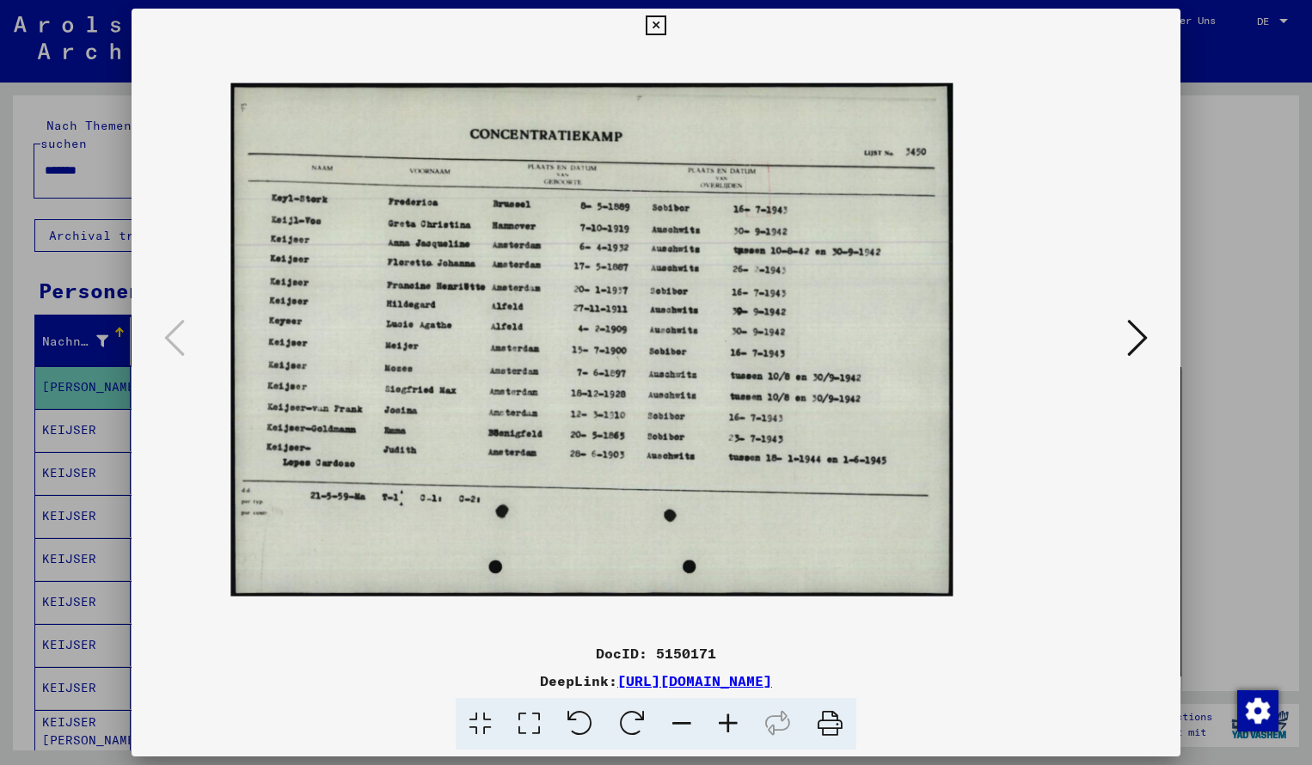
click at [732, 721] on icon at bounding box center [728, 724] width 46 height 52
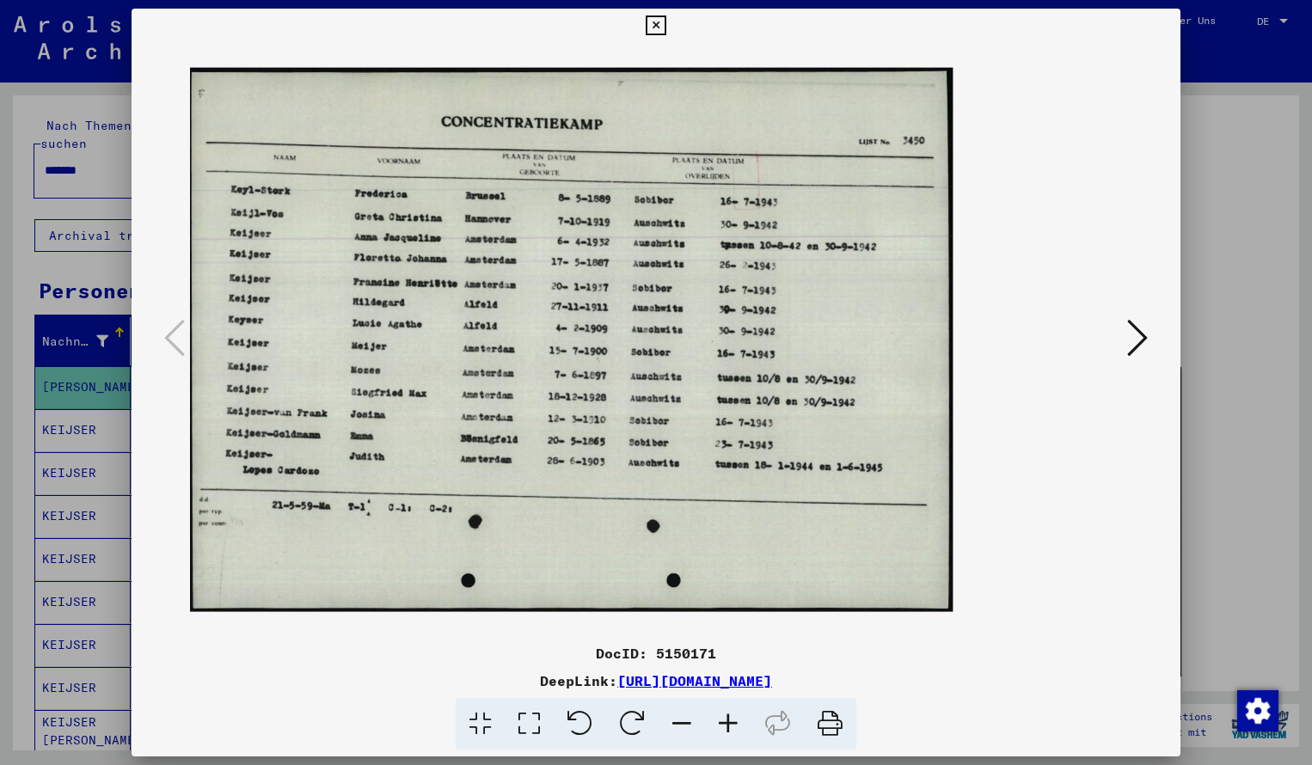
click at [732, 721] on icon at bounding box center [728, 724] width 46 height 52
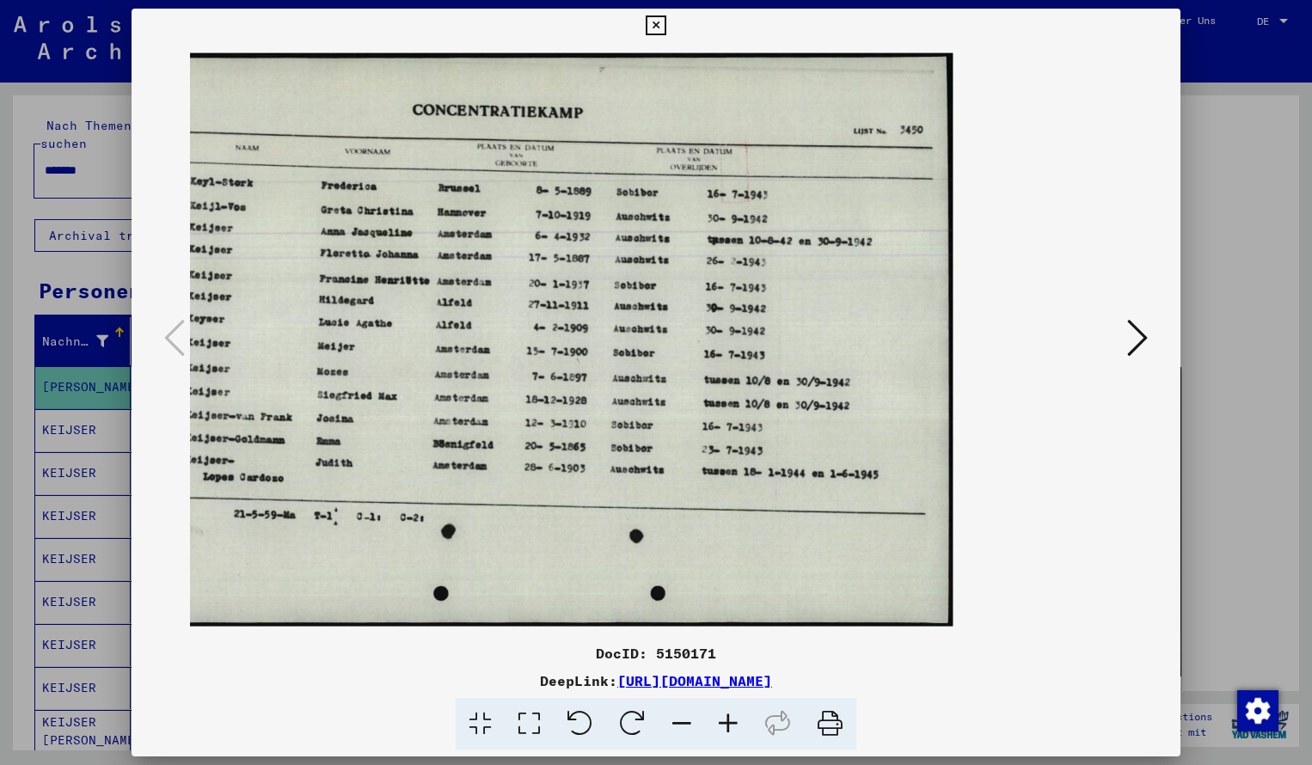
click at [666, 22] on icon at bounding box center [656, 25] width 20 height 21
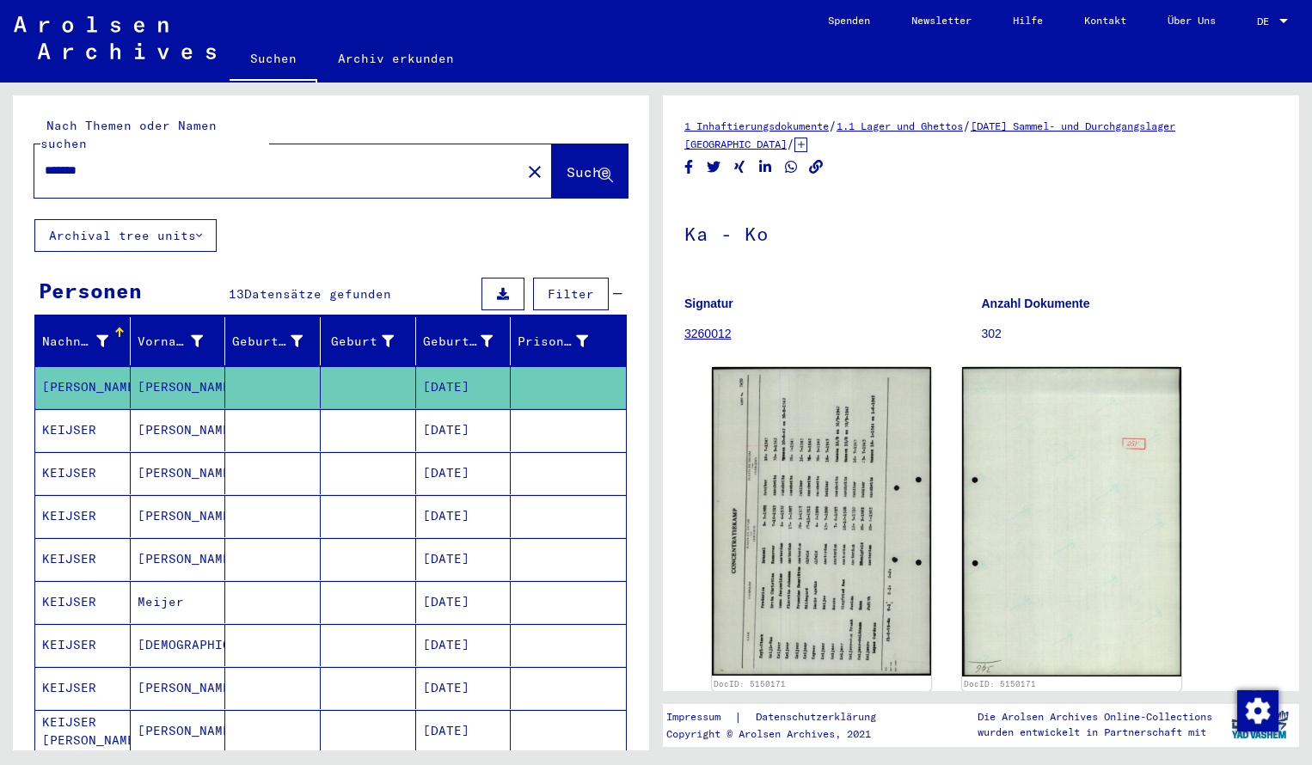
click at [145, 162] on input "*******" at bounding box center [278, 171] width 466 height 18
click at [567, 163] on span "Suche" at bounding box center [588, 171] width 43 height 17
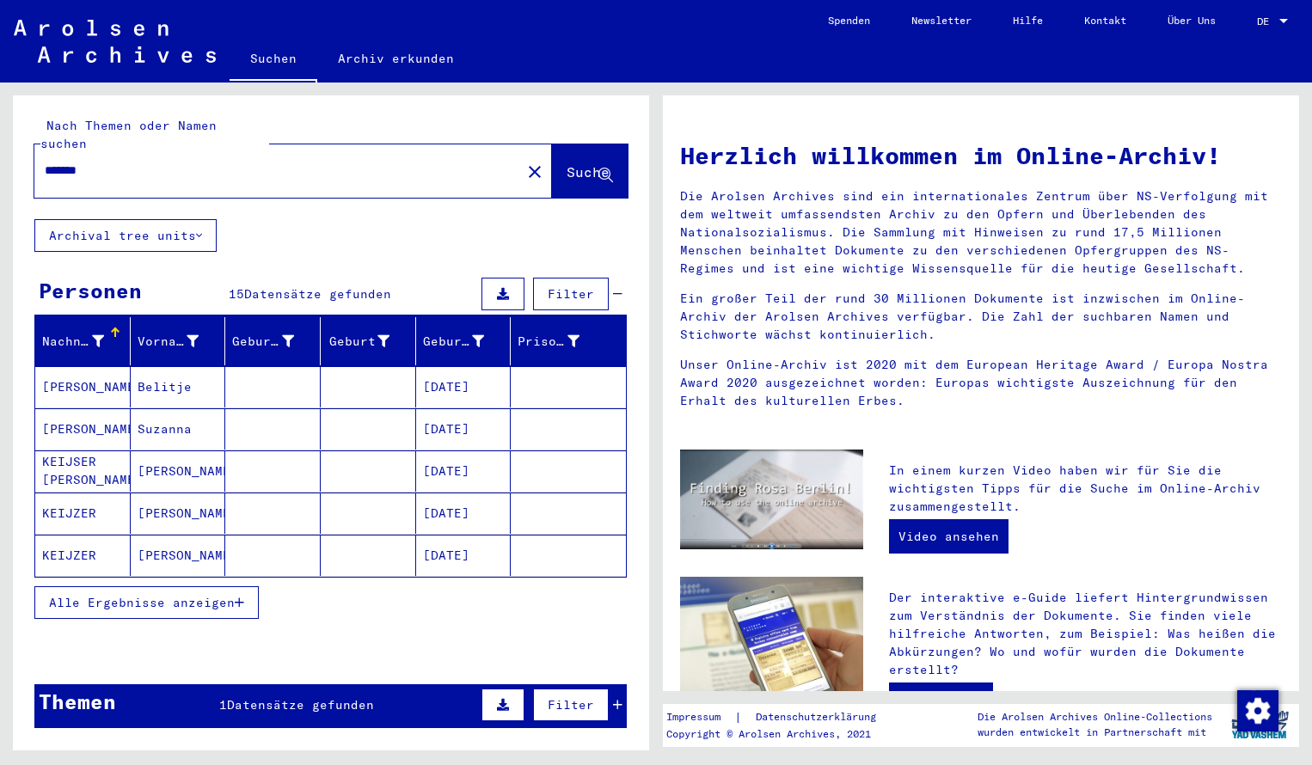
click at [62, 366] on mat-cell "[PERSON_NAME]" at bounding box center [82, 386] width 95 height 41
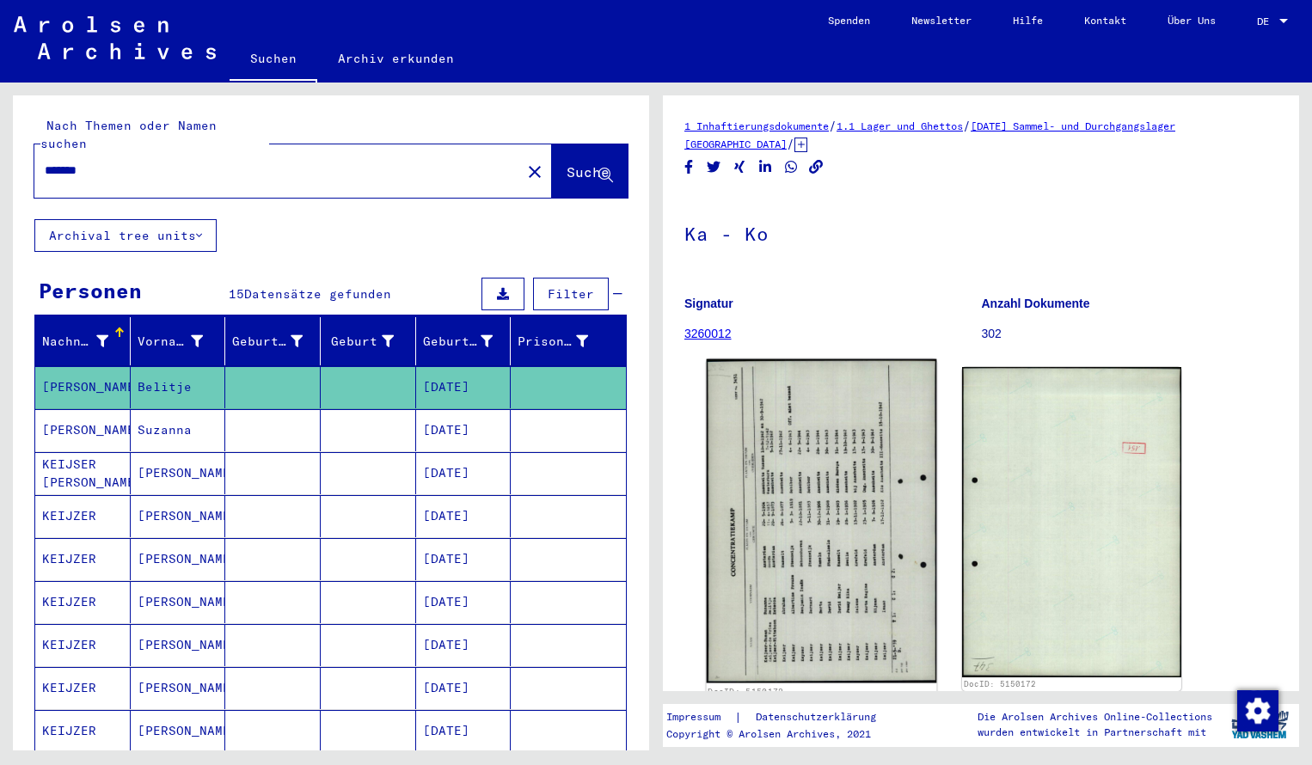
click at [807, 464] on img at bounding box center [822, 521] width 230 height 324
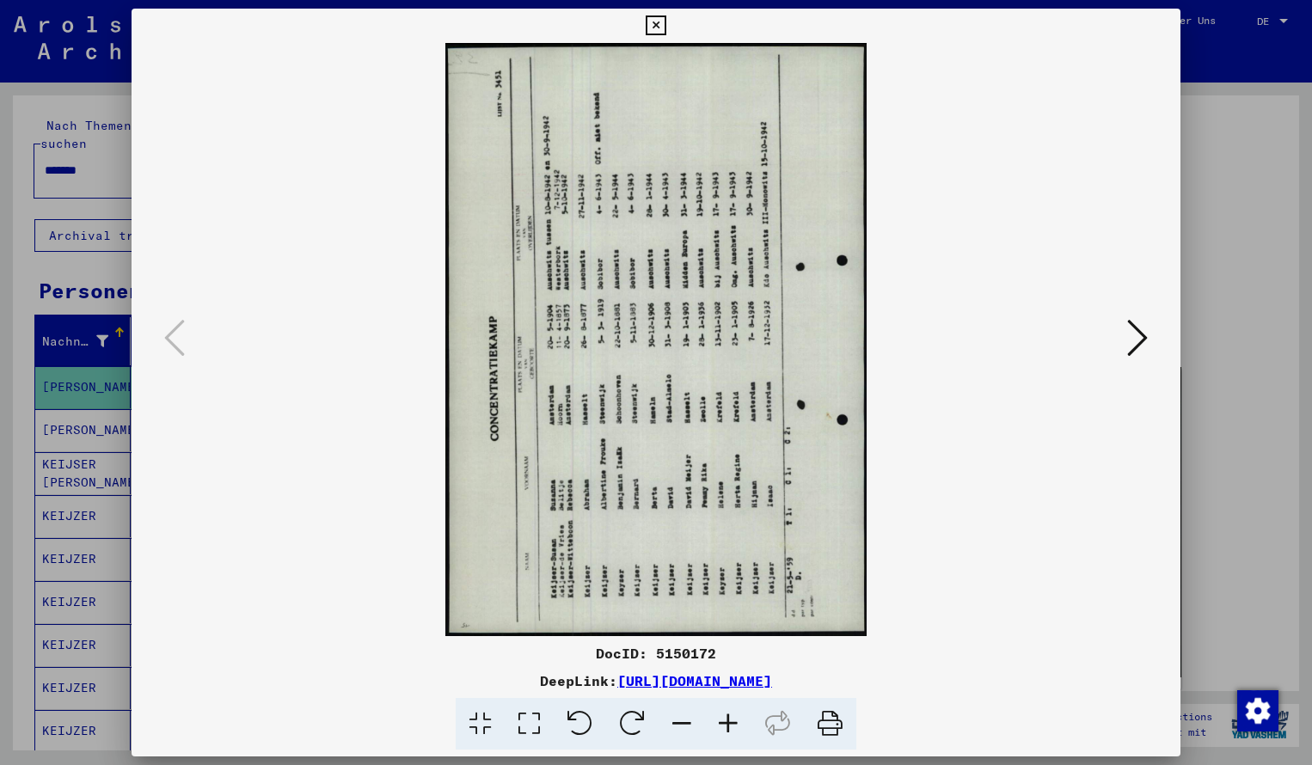
click at [641, 718] on icon at bounding box center [632, 724] width 52 height 52
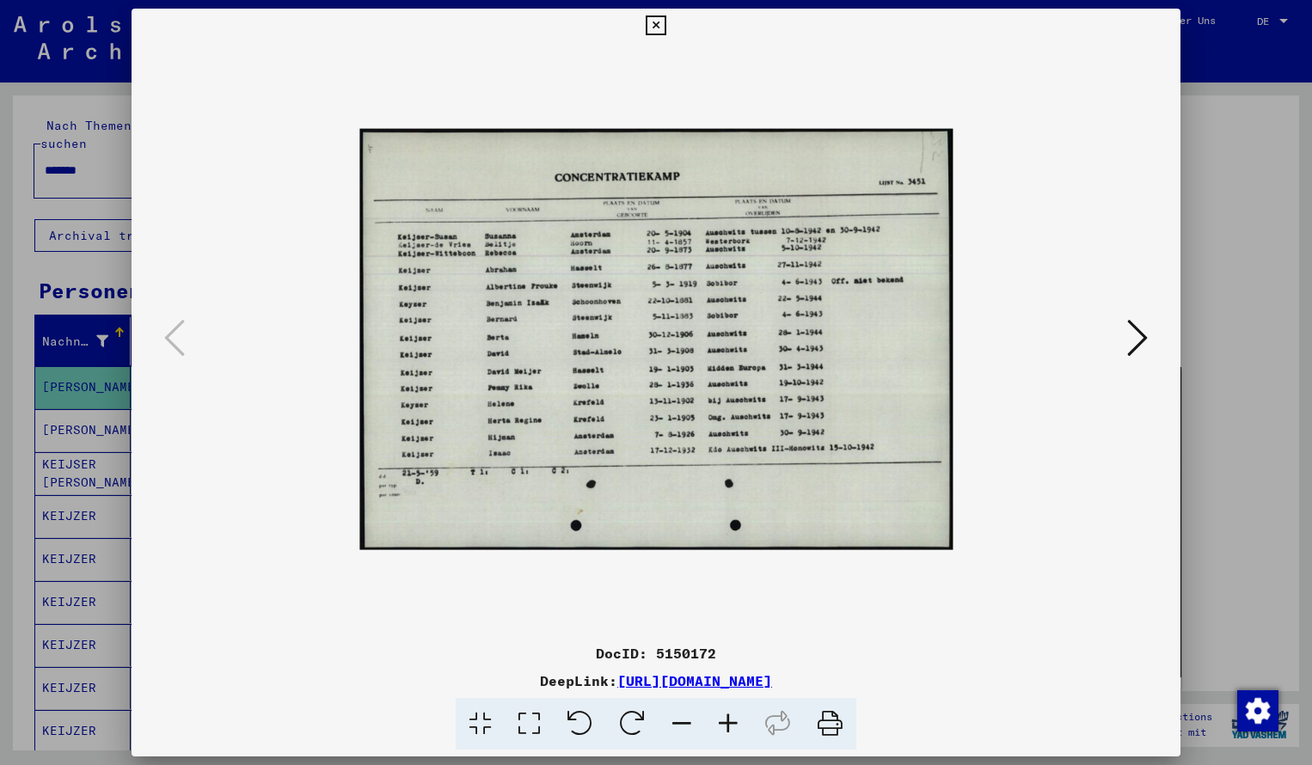
click at [730, 728] on icon at bounding box center [728, 724] width 46 height 52
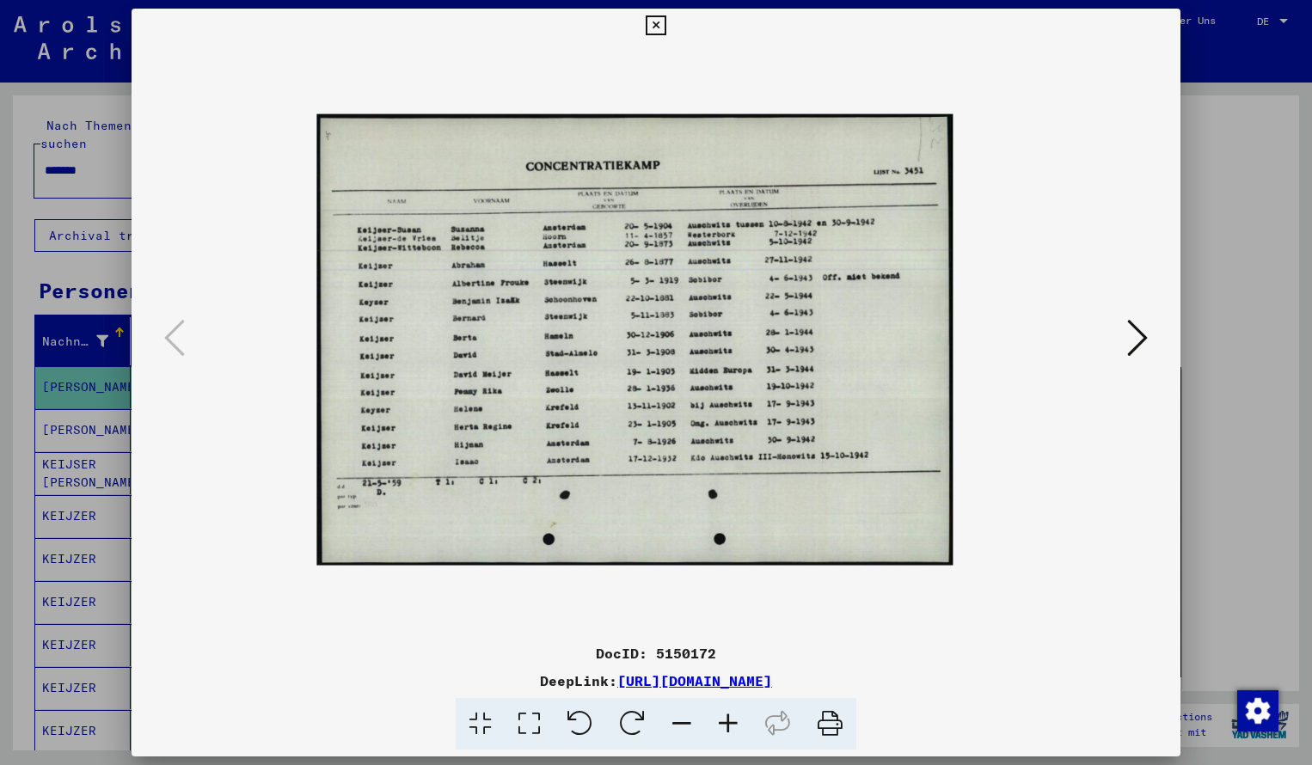
click at [730, 728] on icon at bounding box center [728, 724] width 46 height 52
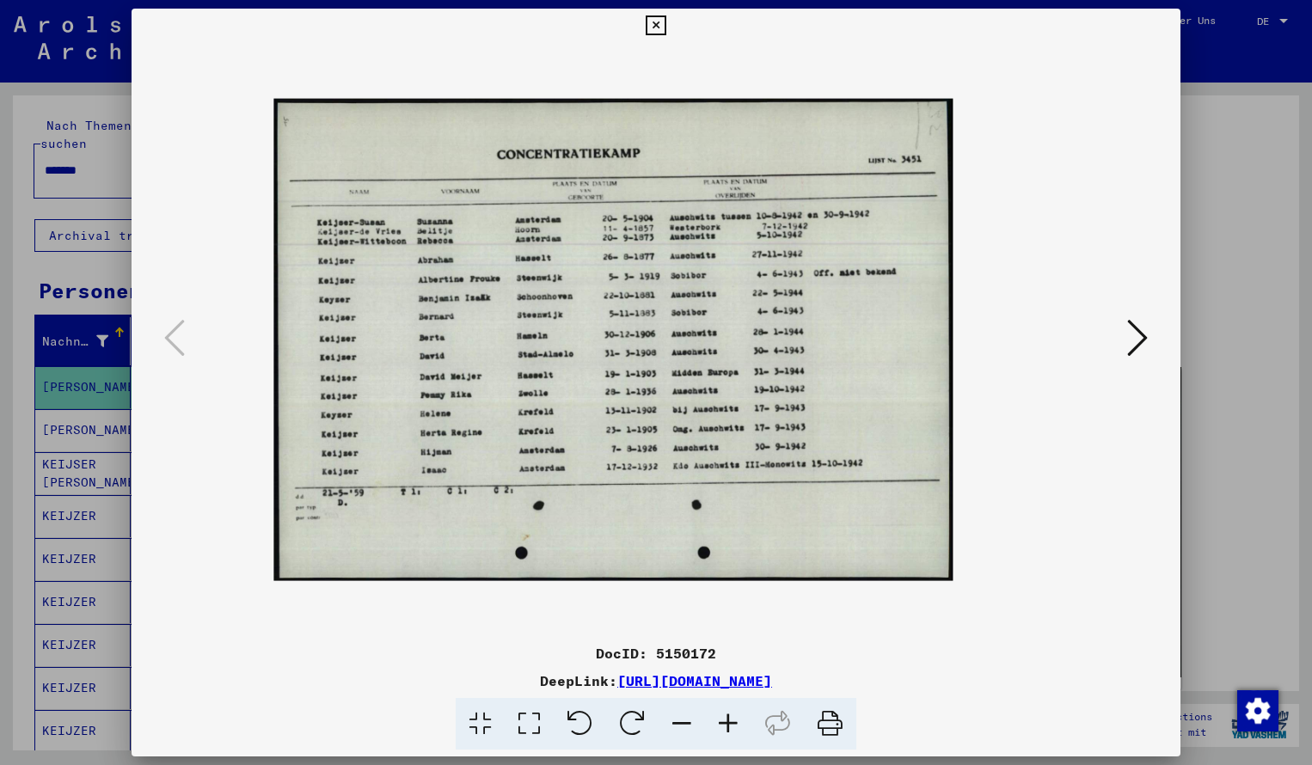
click at [730, 728] on icon at bounding box center [728, 724] width 46 height 52
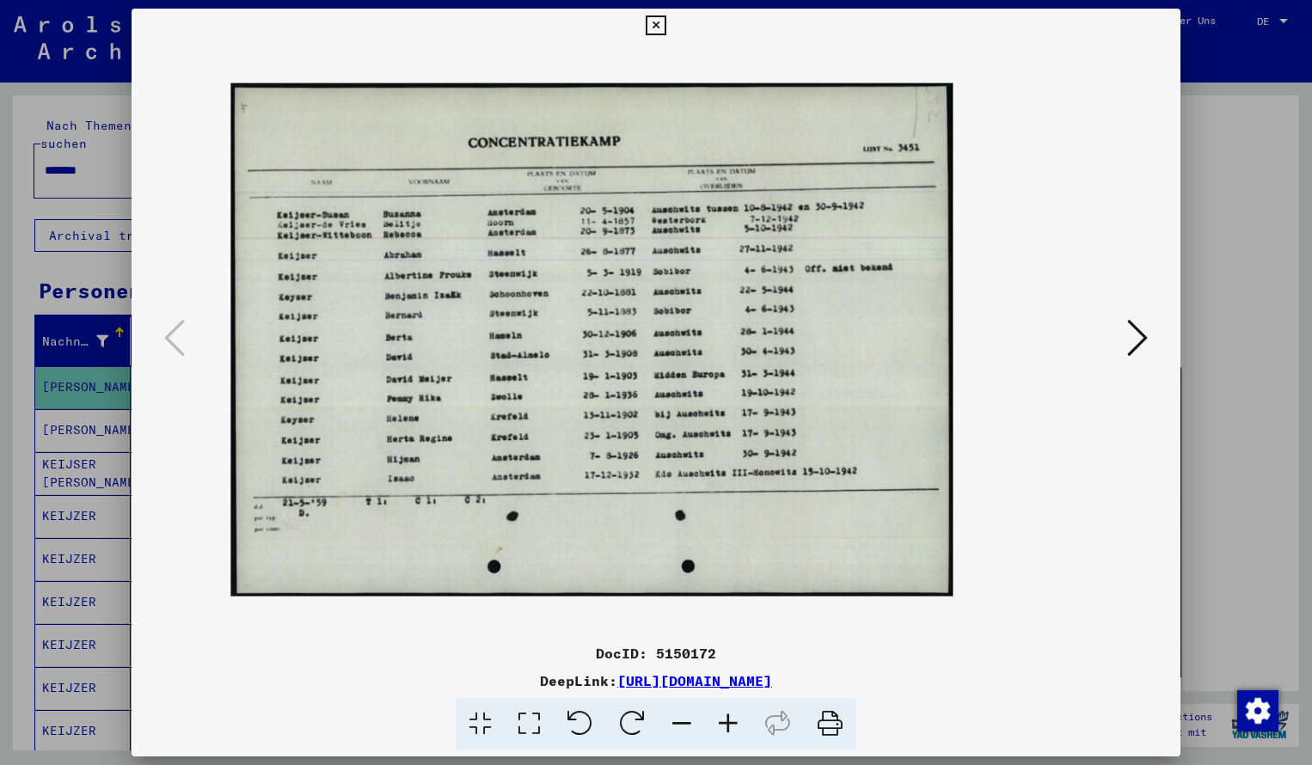
click at [730, 728] on icon at bounding box center [728, 724] width 46 height 52
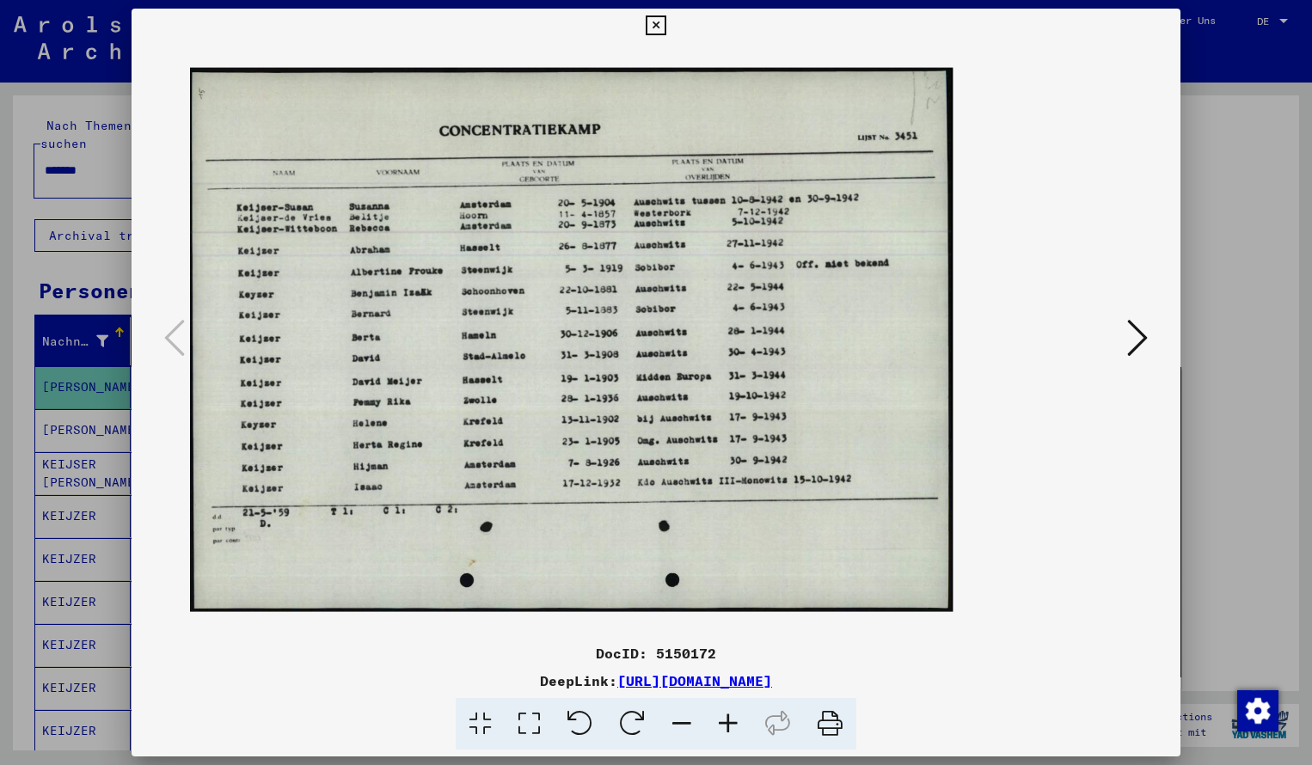
click at [730, 728] on icon at bounding box center [728, 724] width 46 height 52
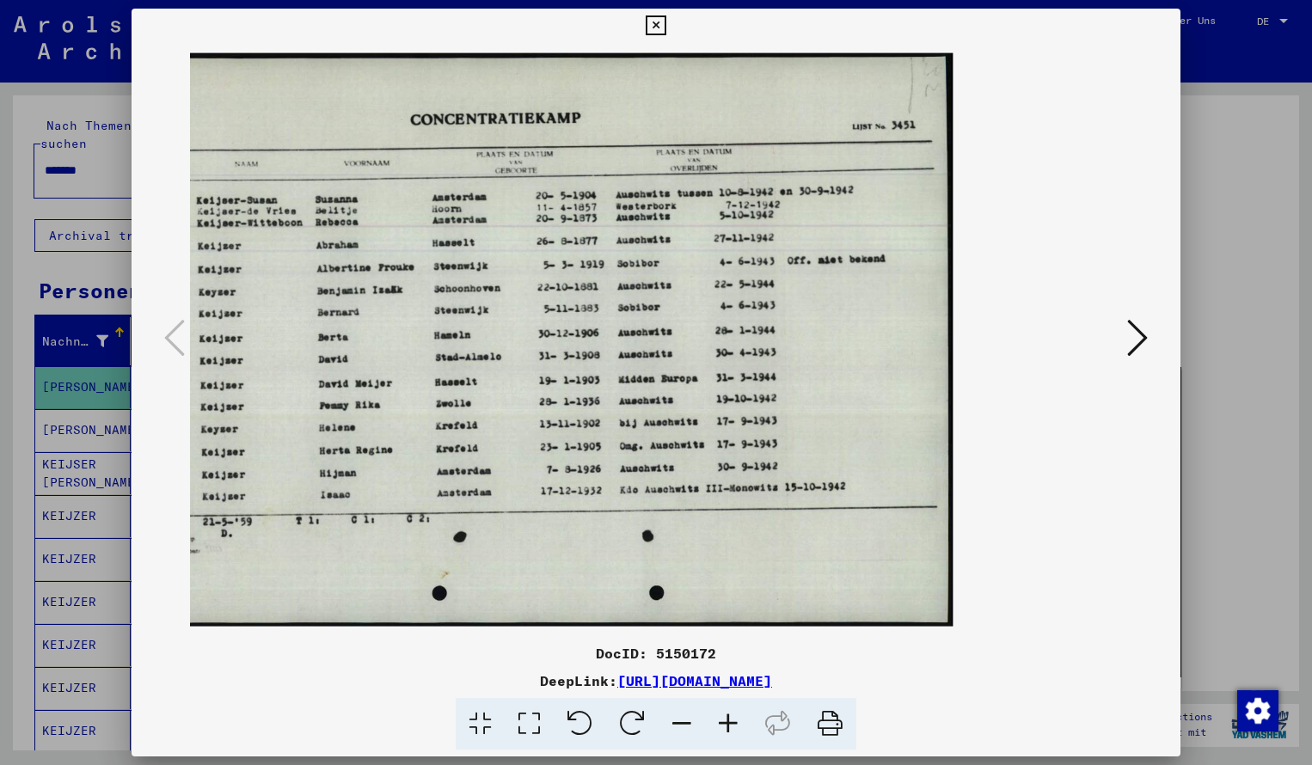
click at [666, 20] on icon at bounding box center [656, 25] width 20 height 21
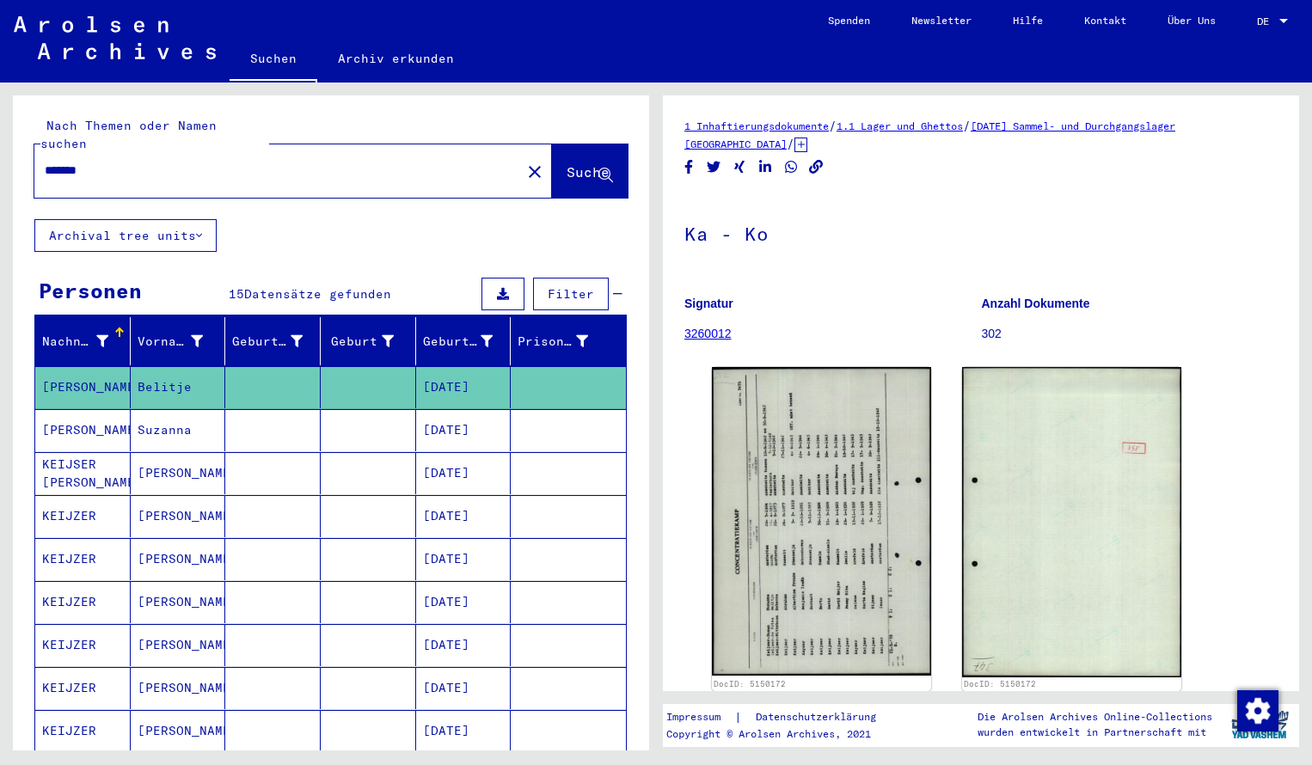
click at [118, 162] on input "*******" at bounding box center [278, 171] width 466 height 18
click at [567, 163] on span "Suche" at bounding box center [588, 171] width 43 height 17
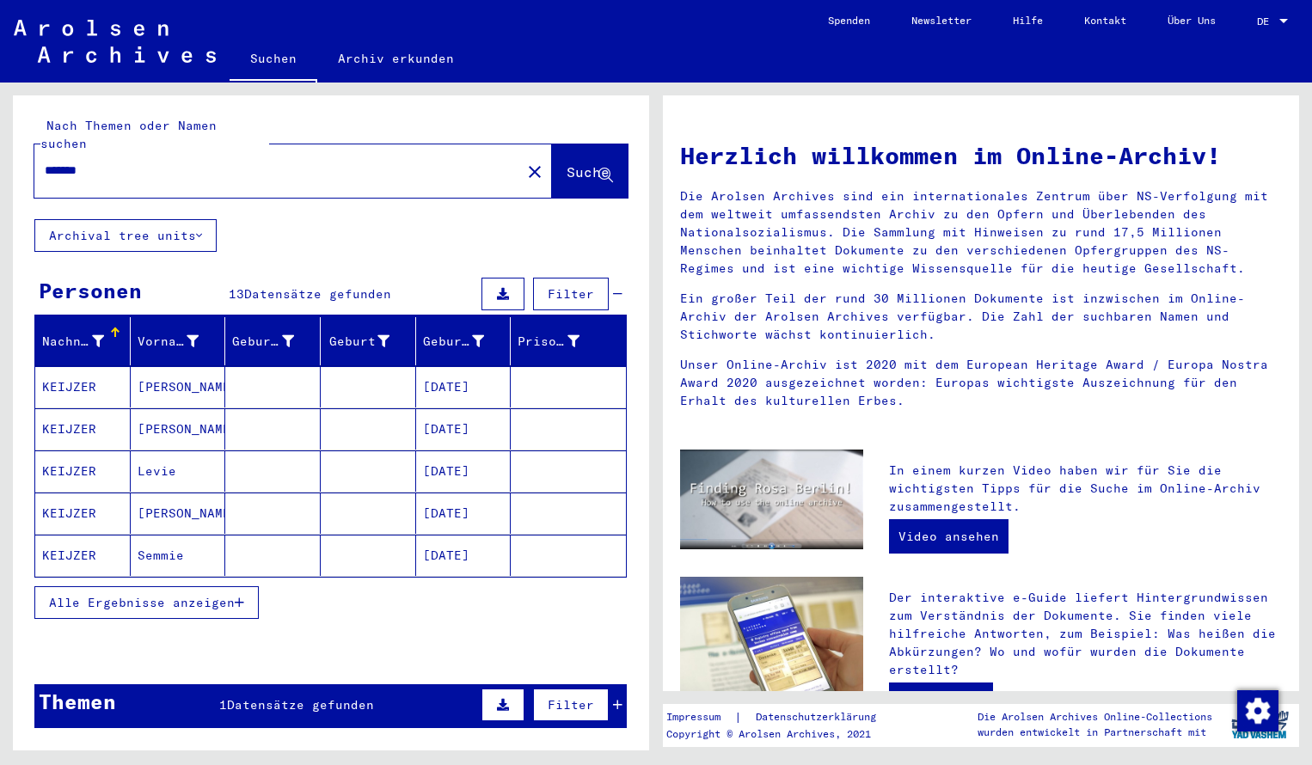
click at [76, 371] on mat-cell "KEIJZER" at bounding box center [82, 386] width 95 height 41
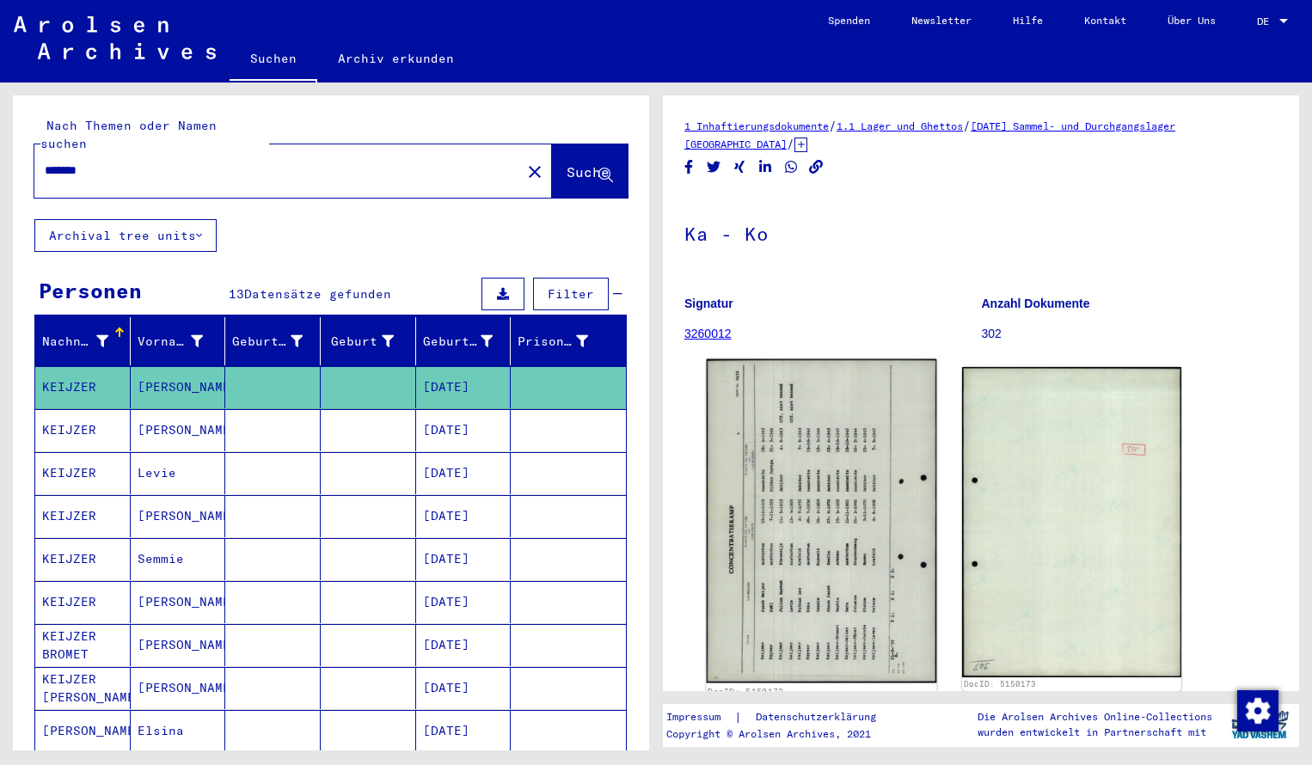
click at [779, 440] on img at bounding box center [822, 521] width 230 height 324
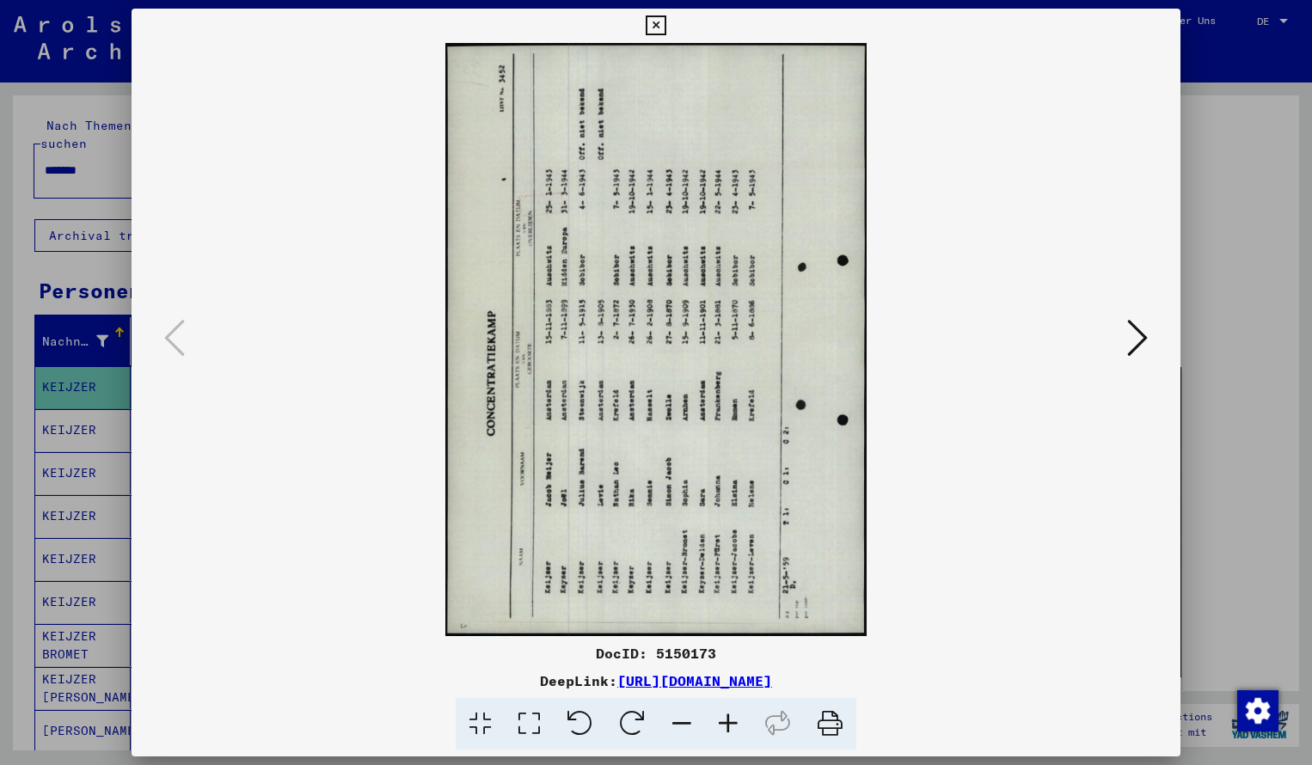
click at [628, 719] on icon at bounding box center [632, 724] width 52 height 52
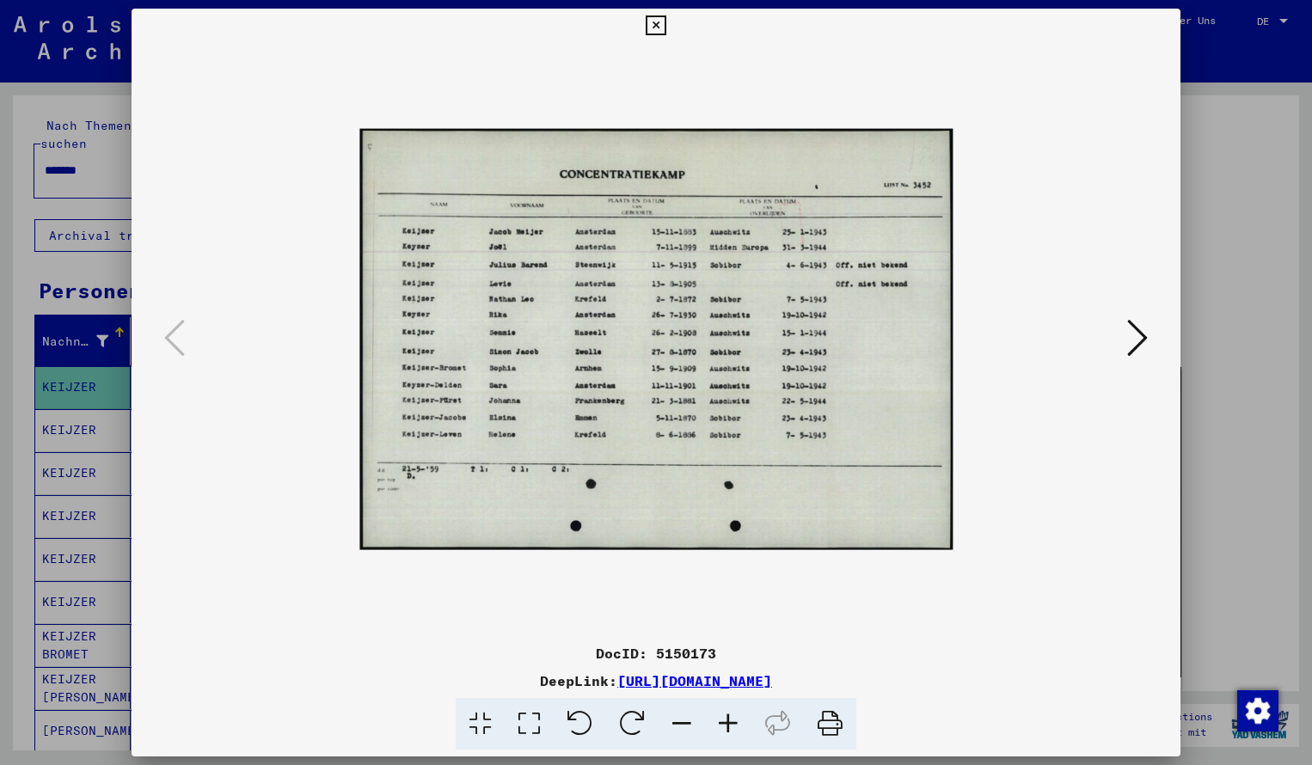
click at [730, 717] on icon at bounding box center [728, 724] width 46 height 52
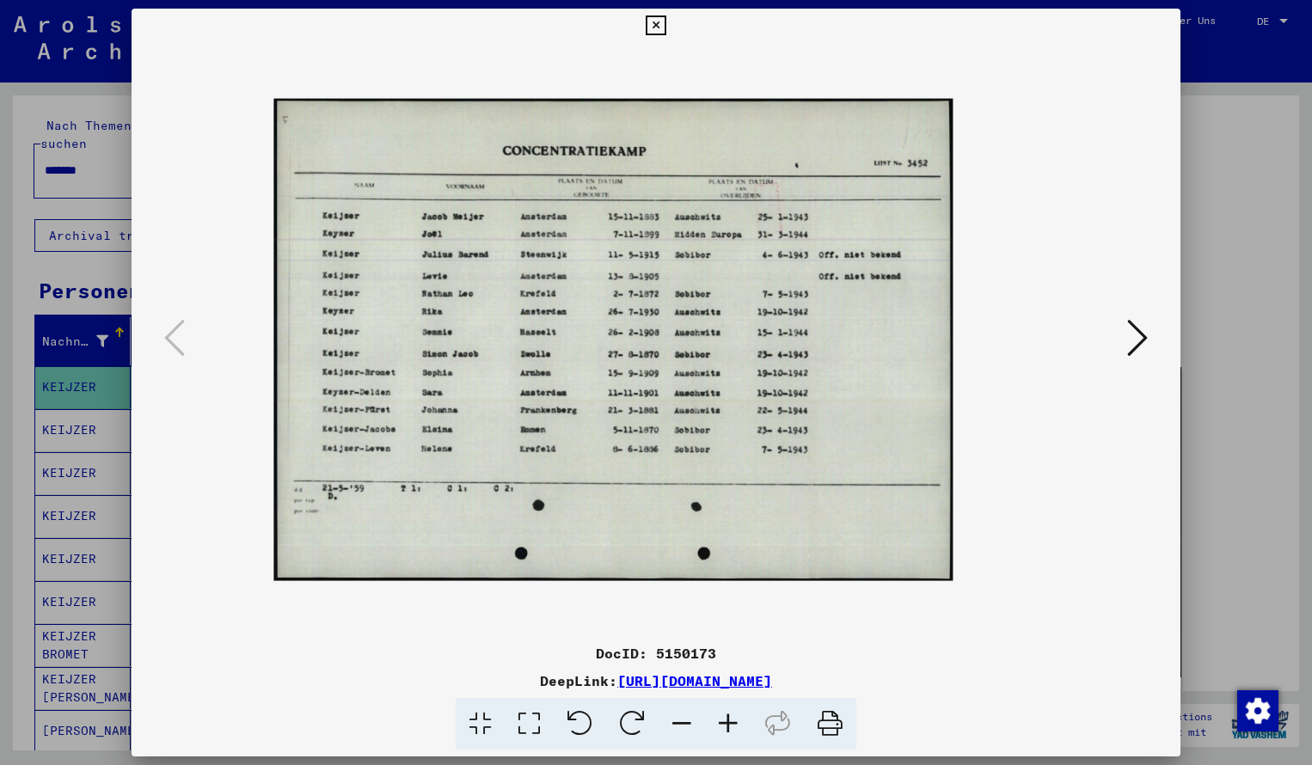
click at [730, 717] on icon at bounding box center [728, 724] width 46 height 52
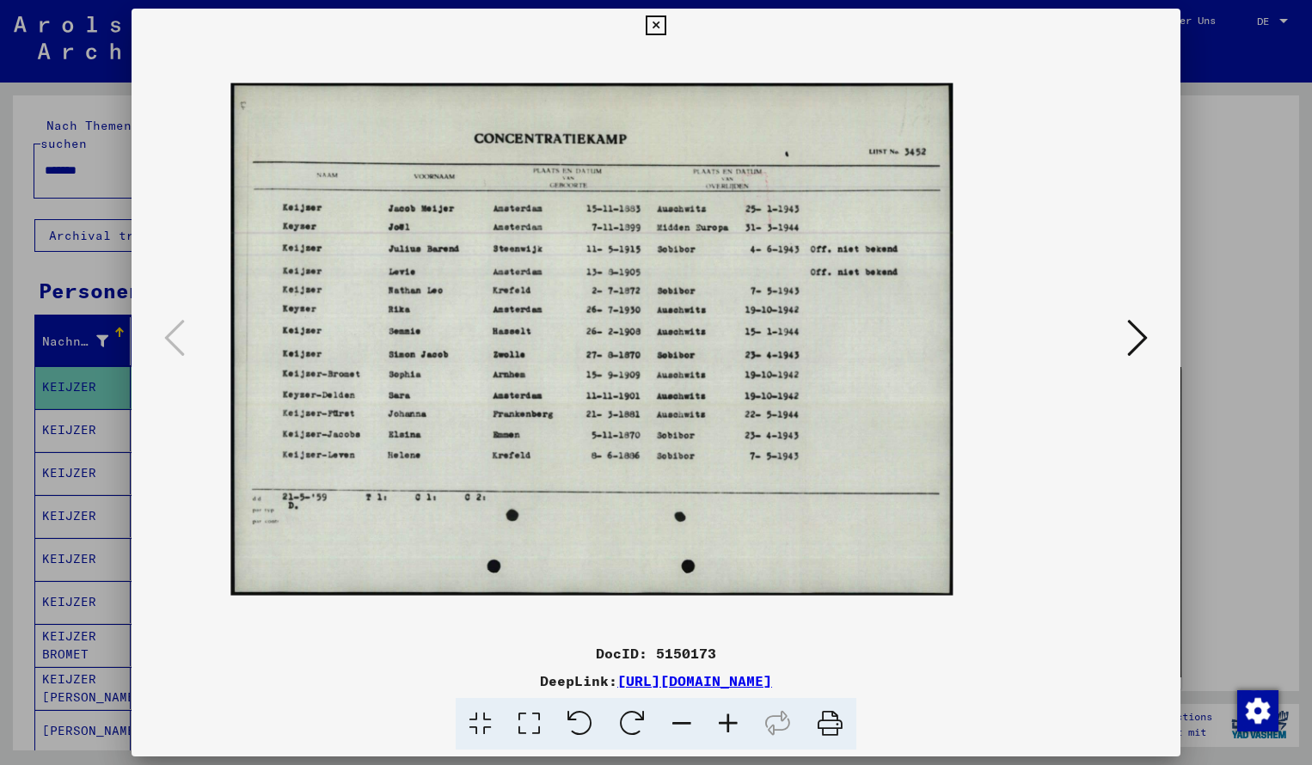
click at [730, 717] on icon at bounding box center [728, 724] width 46 height 52
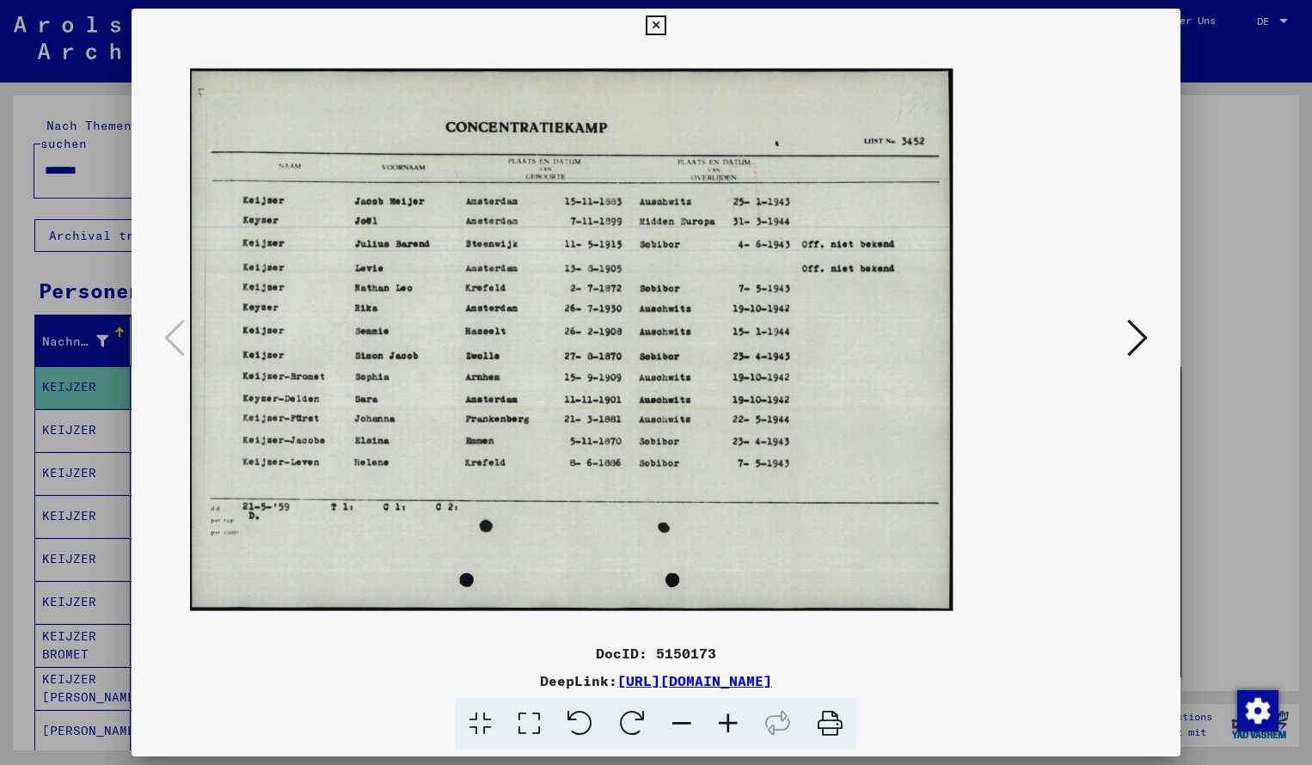
click at [730, 717] on icon at bounding box center [728, 724] width 46 height 52
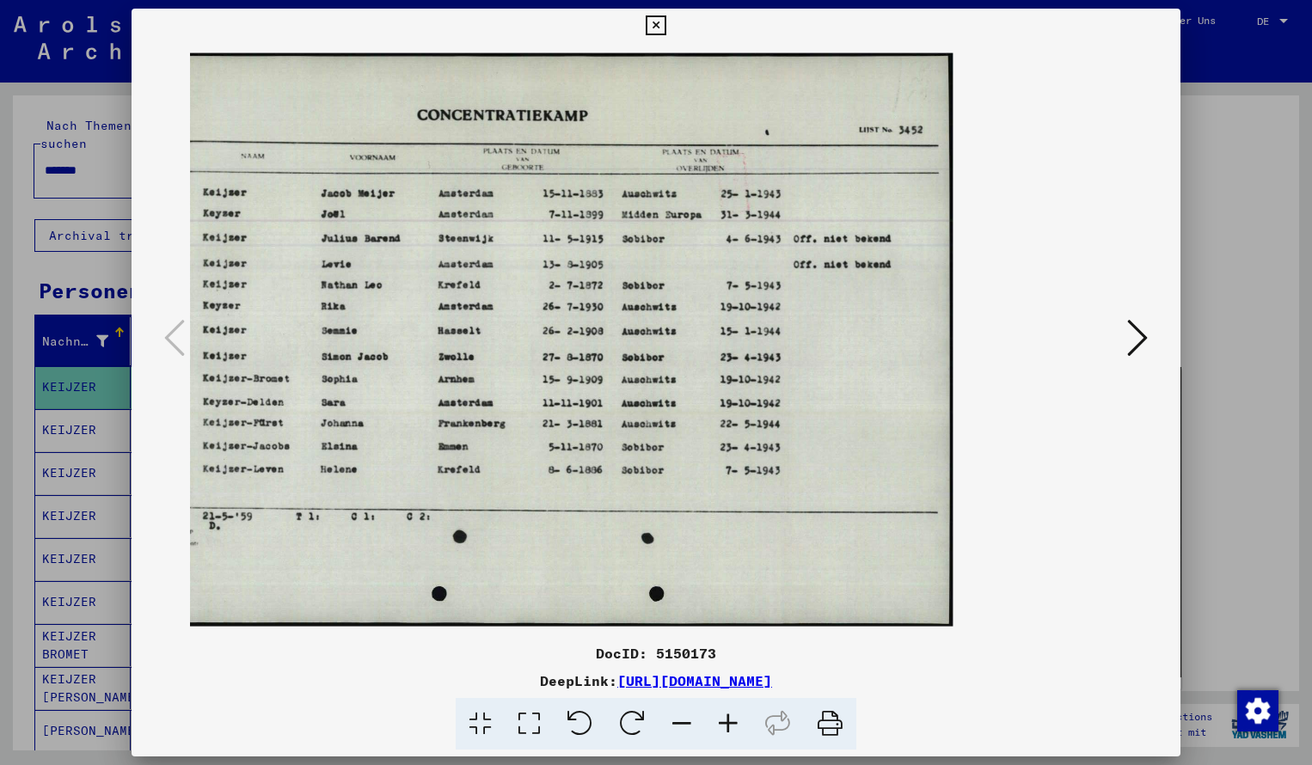
click at [666, 23] on icon at bounding box center [656, 25] width 20 height 21
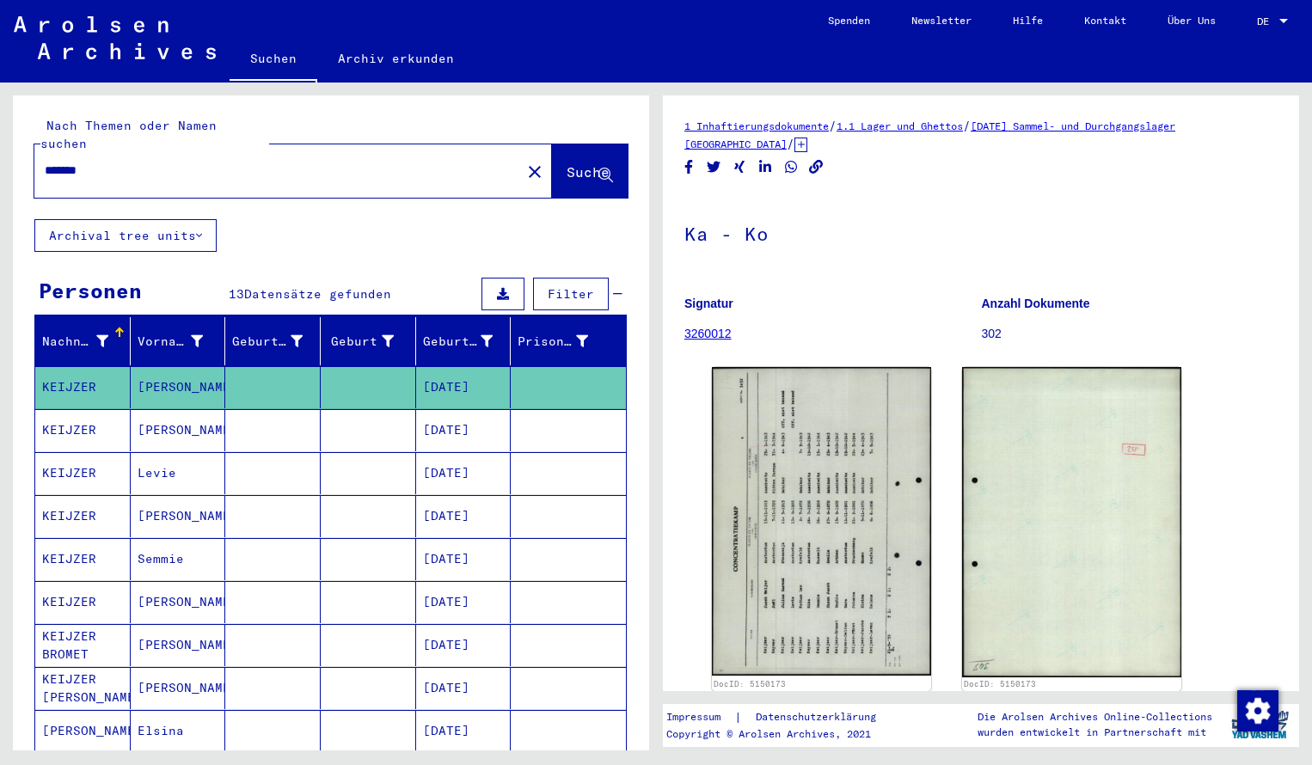
click at [118, 162] on input "*******" at bounding box center [278, 171] width 466 height 18
click at [559, 144] on button "Suche" at bounding box center [590, 170] width 76 height 53
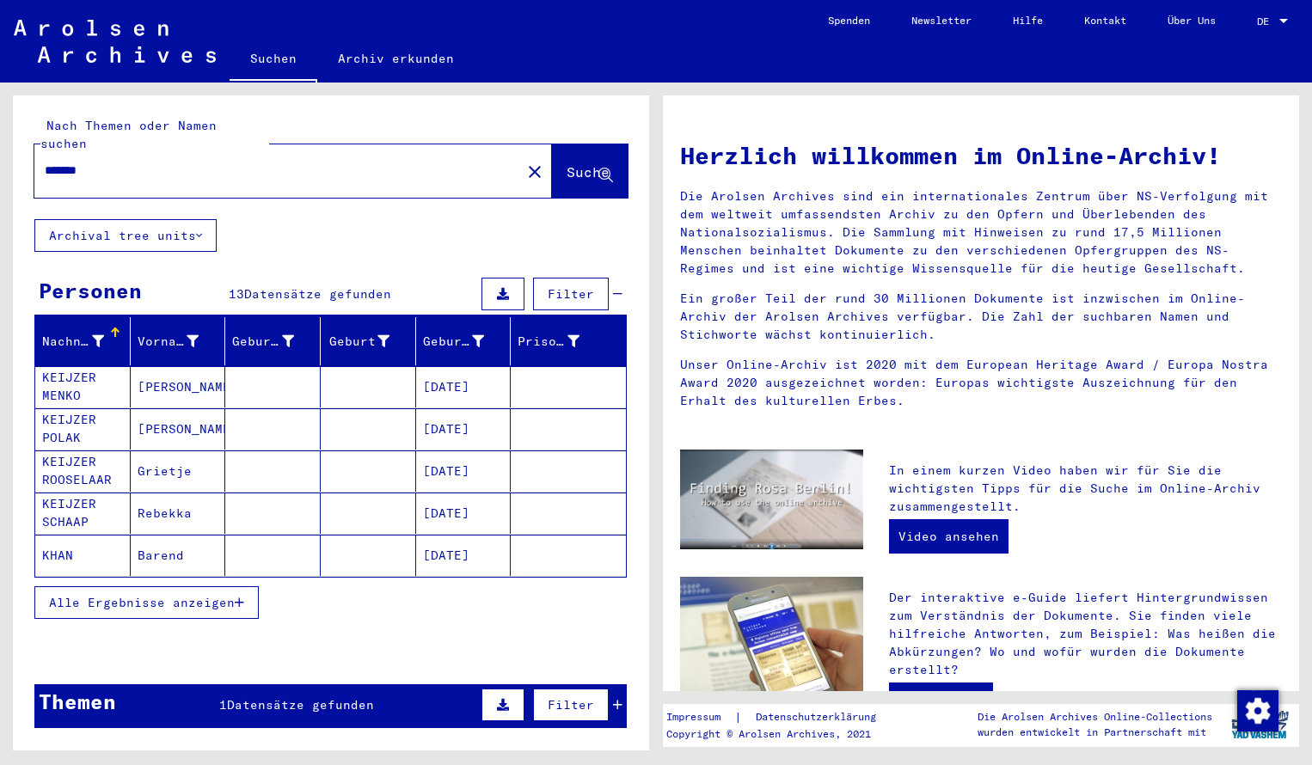
click at [101, 366] on mat-cell "KEIJZER MENKO" at bounding box center [82, 386] width 95 height 41
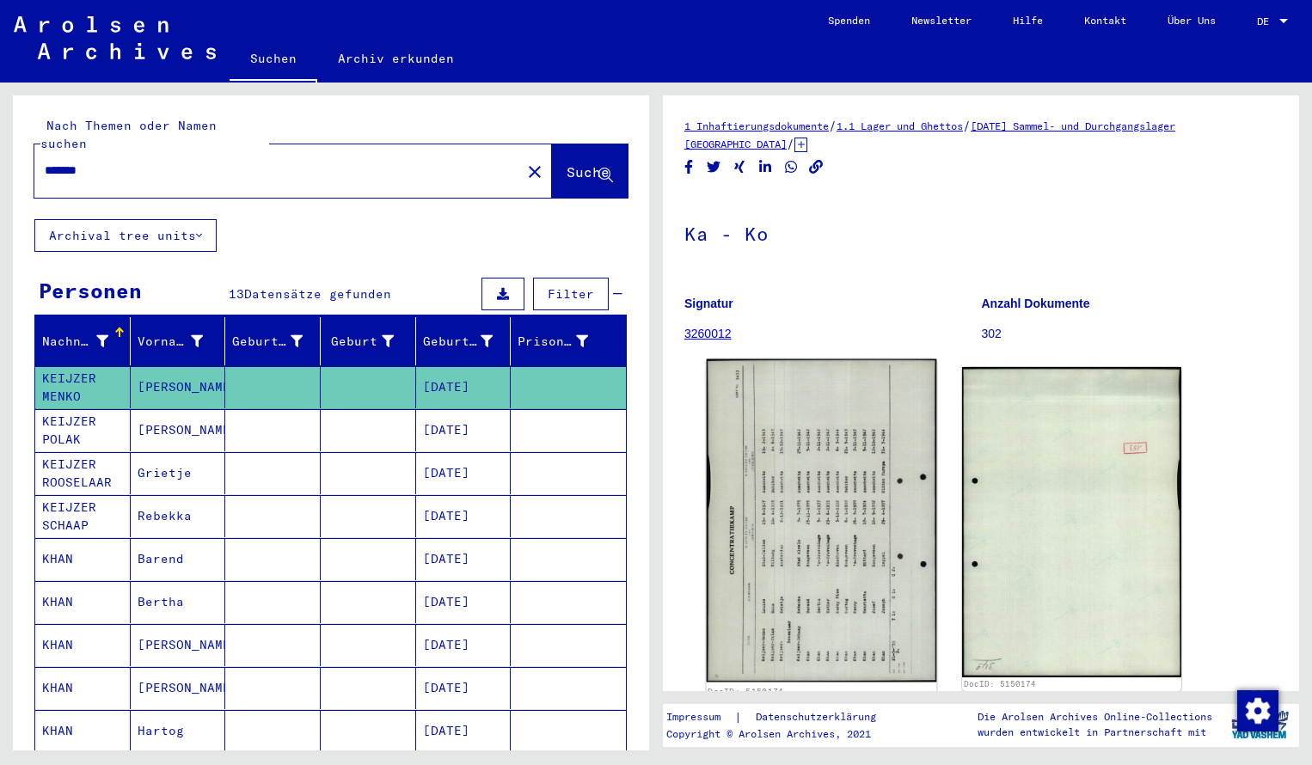
click at [814, 494] on img at bounding box center [822, 520] width 230 height 323
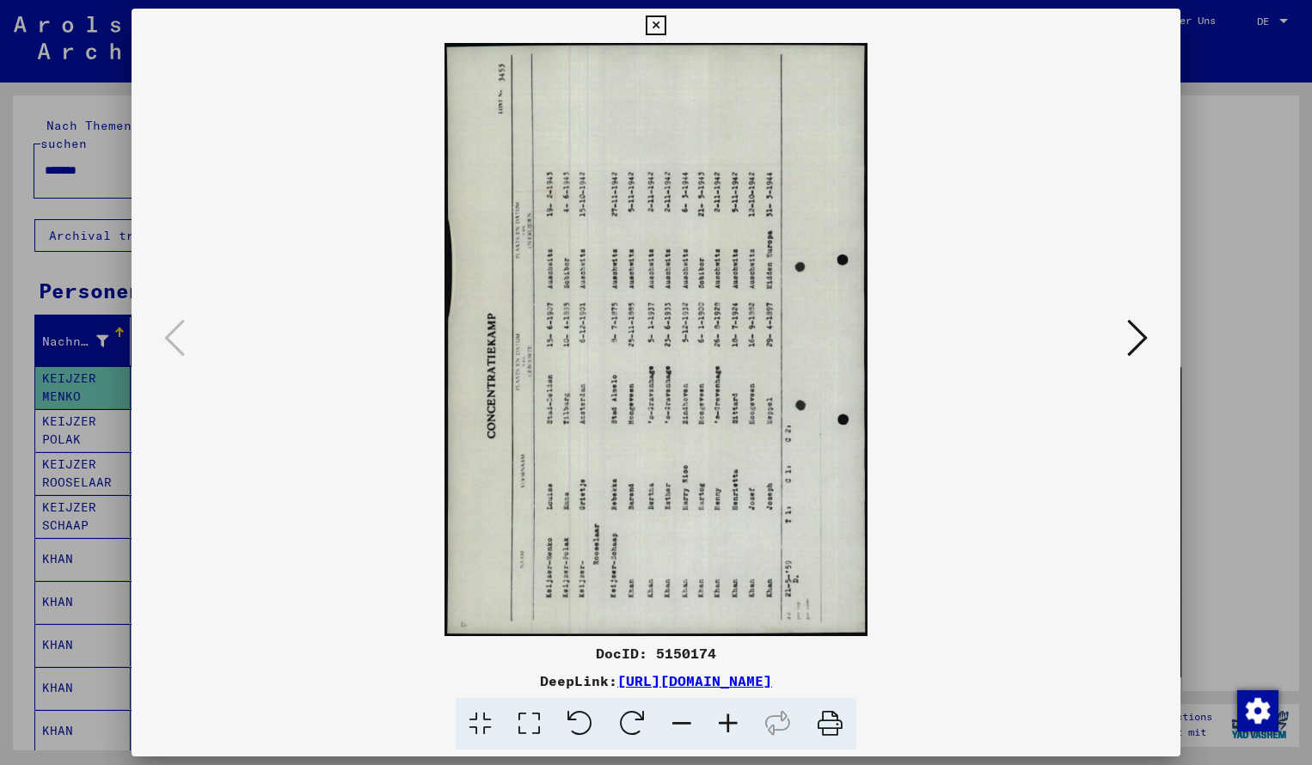
click at [636, 722] on icon at bounding box center [632, 724] width 52 height 52
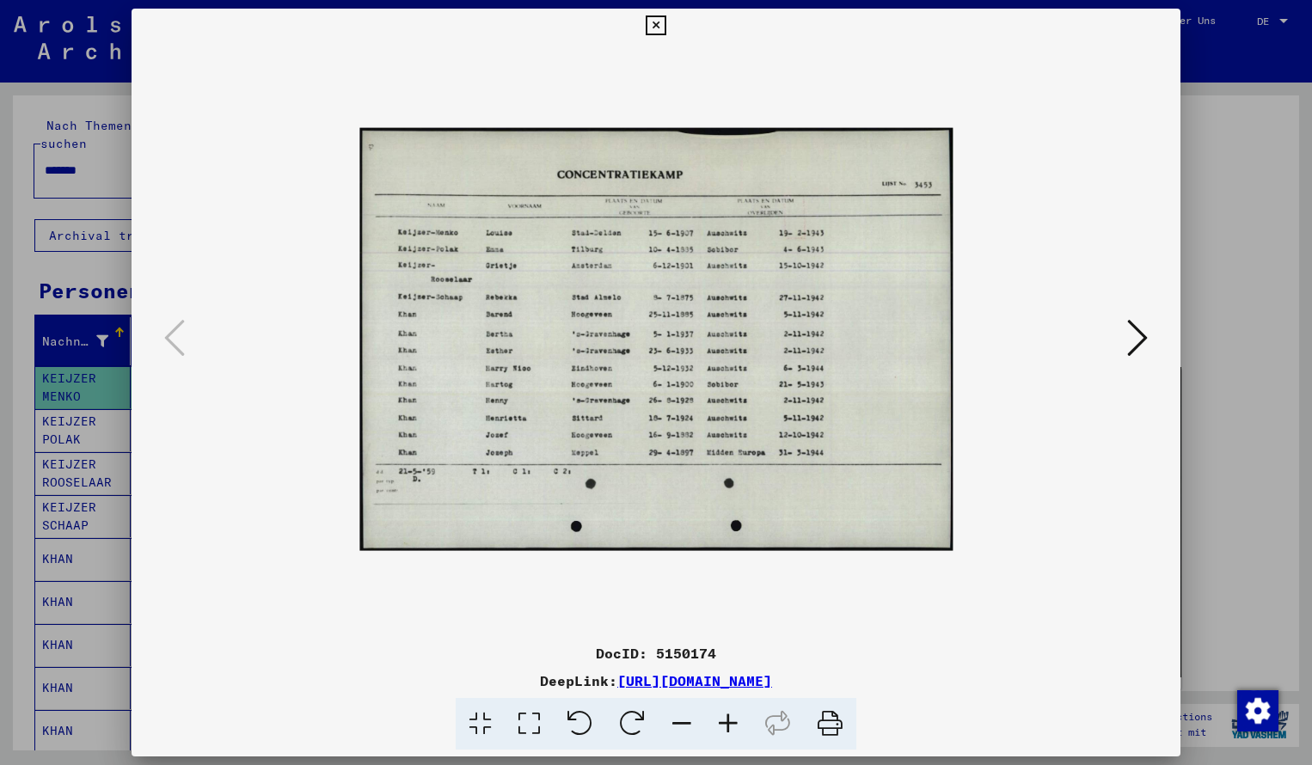
click at [731, 721] on icon at bounding box center [728, 724] width 46 height 52
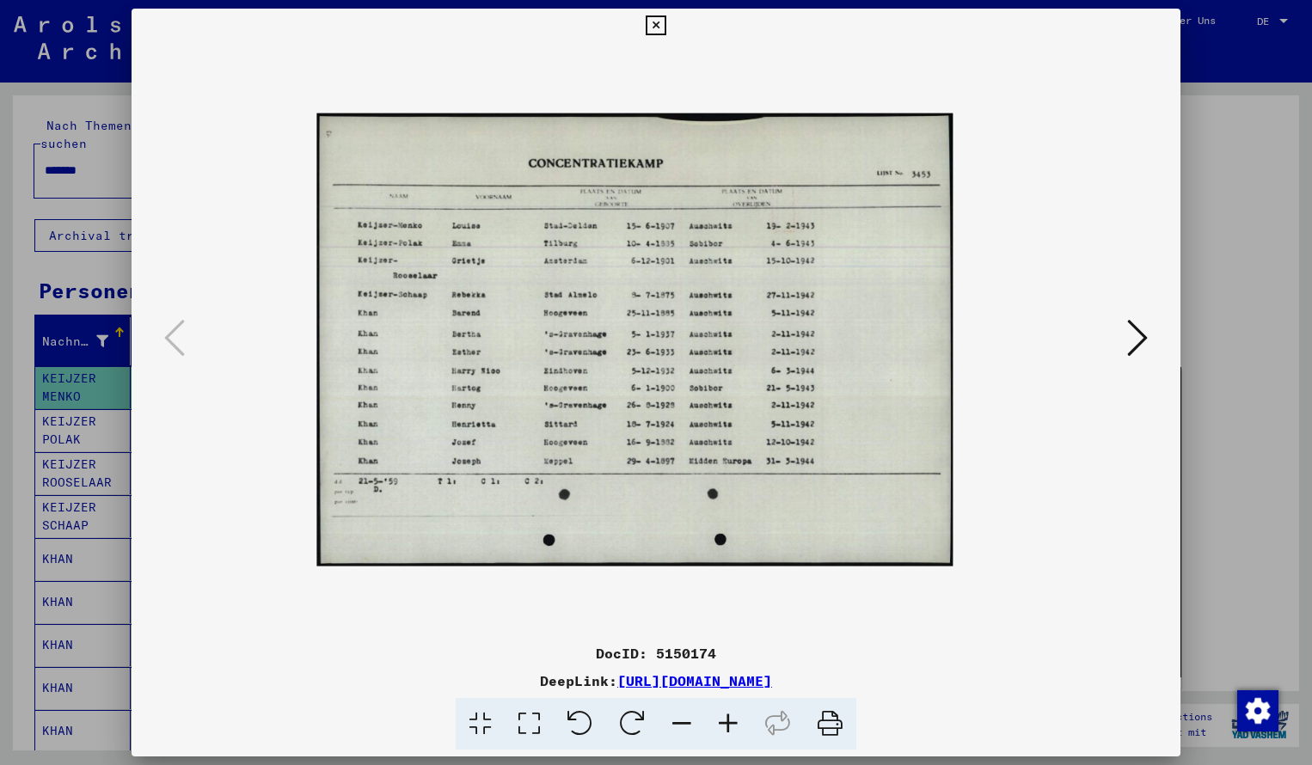
click at [731, 721] on icon at bounding box center [728, 724] width 46 height 52
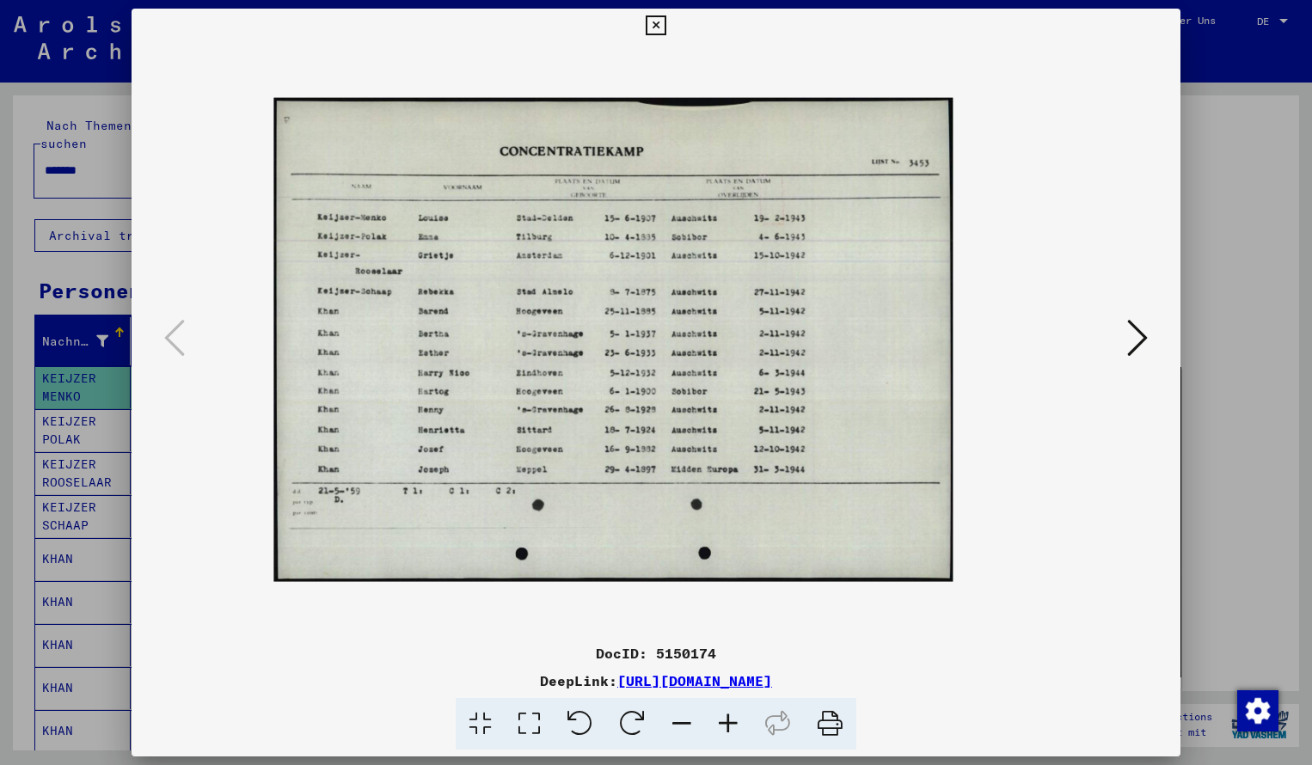
click at [731, 721] on icon at bounding box center [728, 724] width 46 height 52
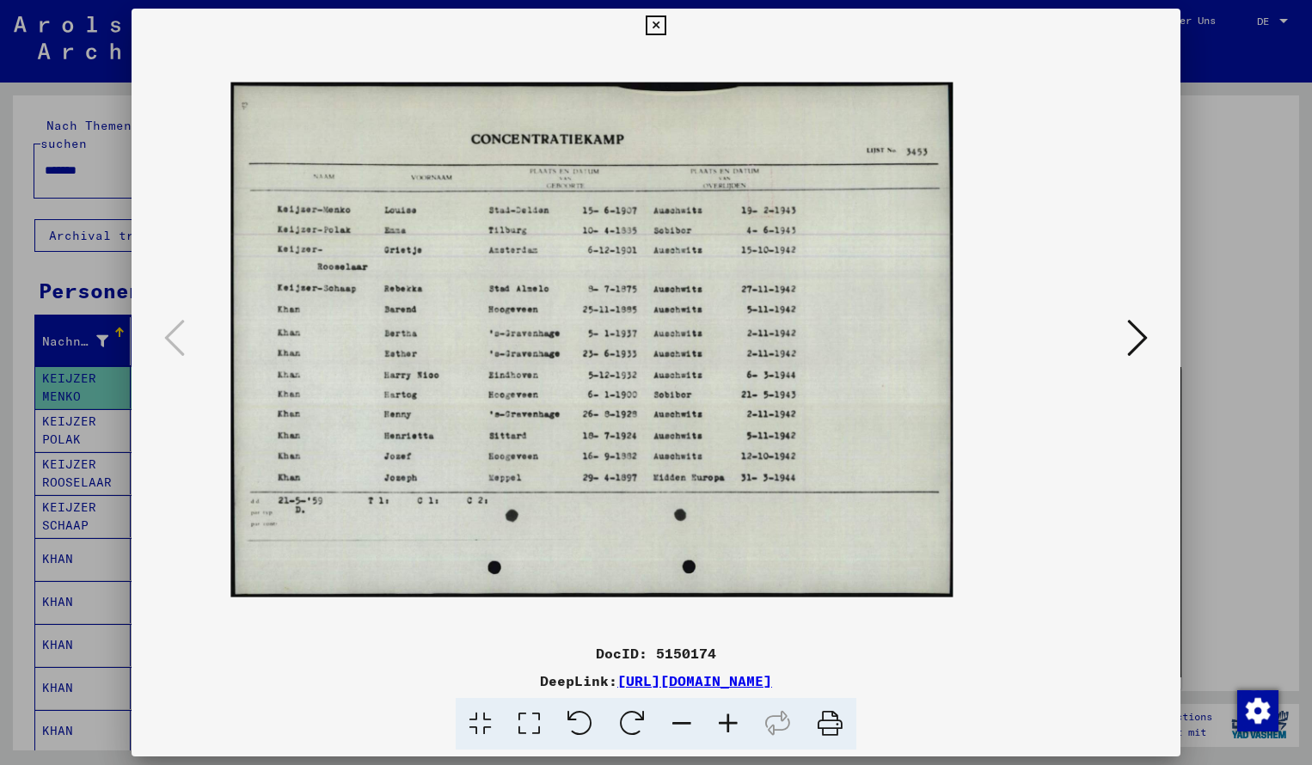
click at [731, 721] on icon at bounding box center [728, 724] width 46 height 52
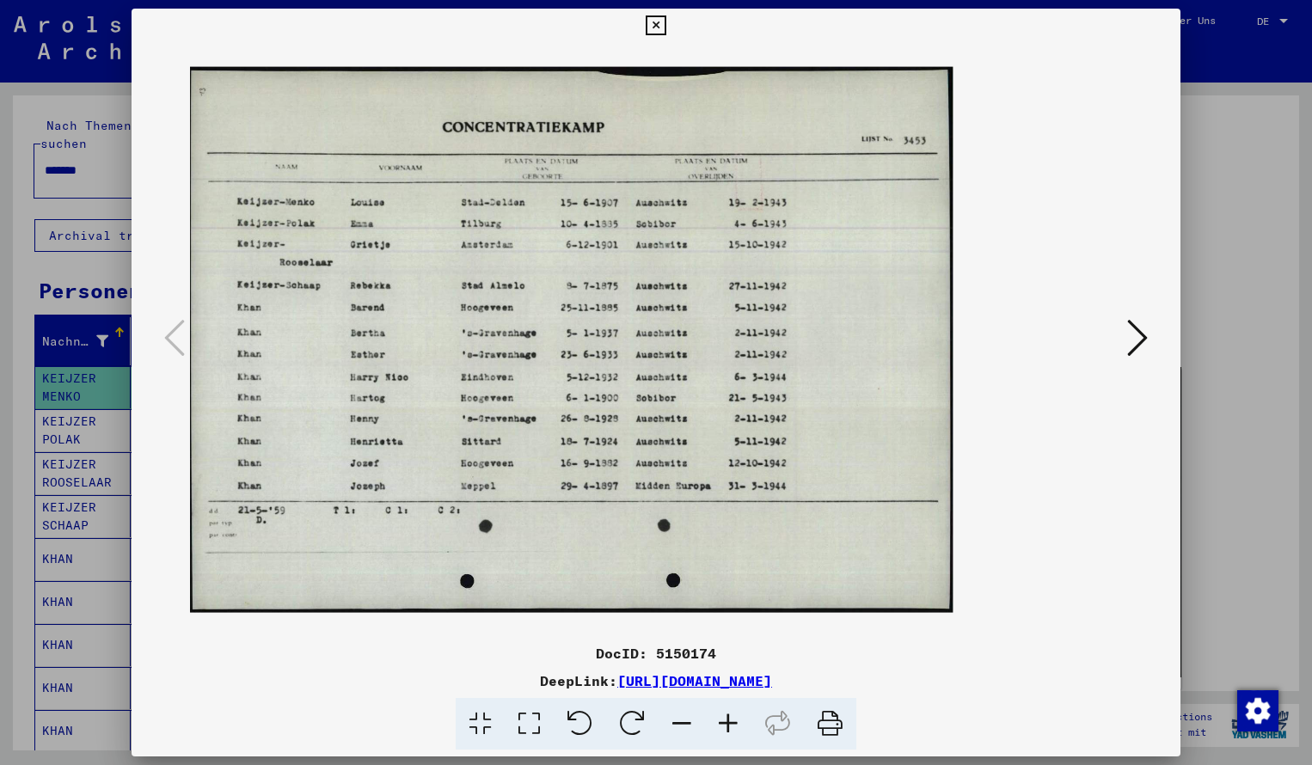
click at [731, 721] on icon at bounding box center [728, 724] width 46 height 52
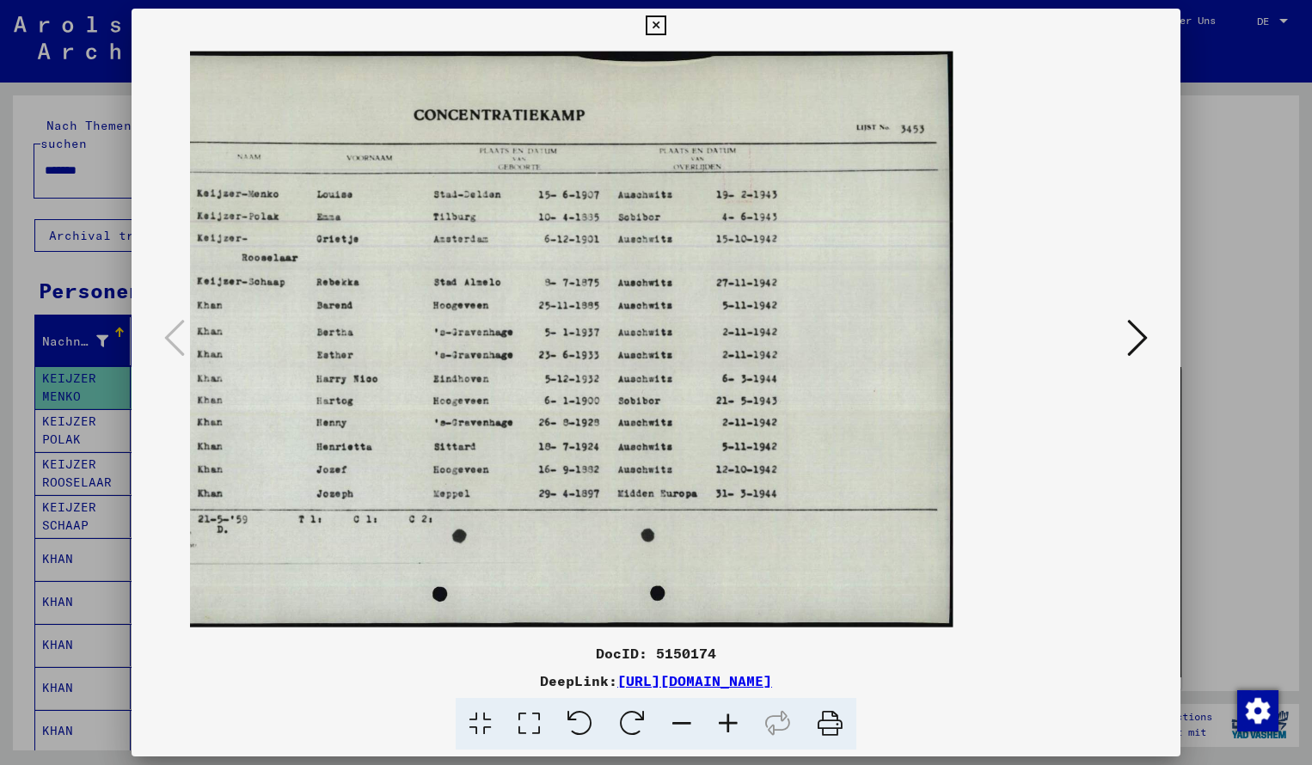
click at [666, 24] on icon at bounding box center [656, 25] width 20 height 21
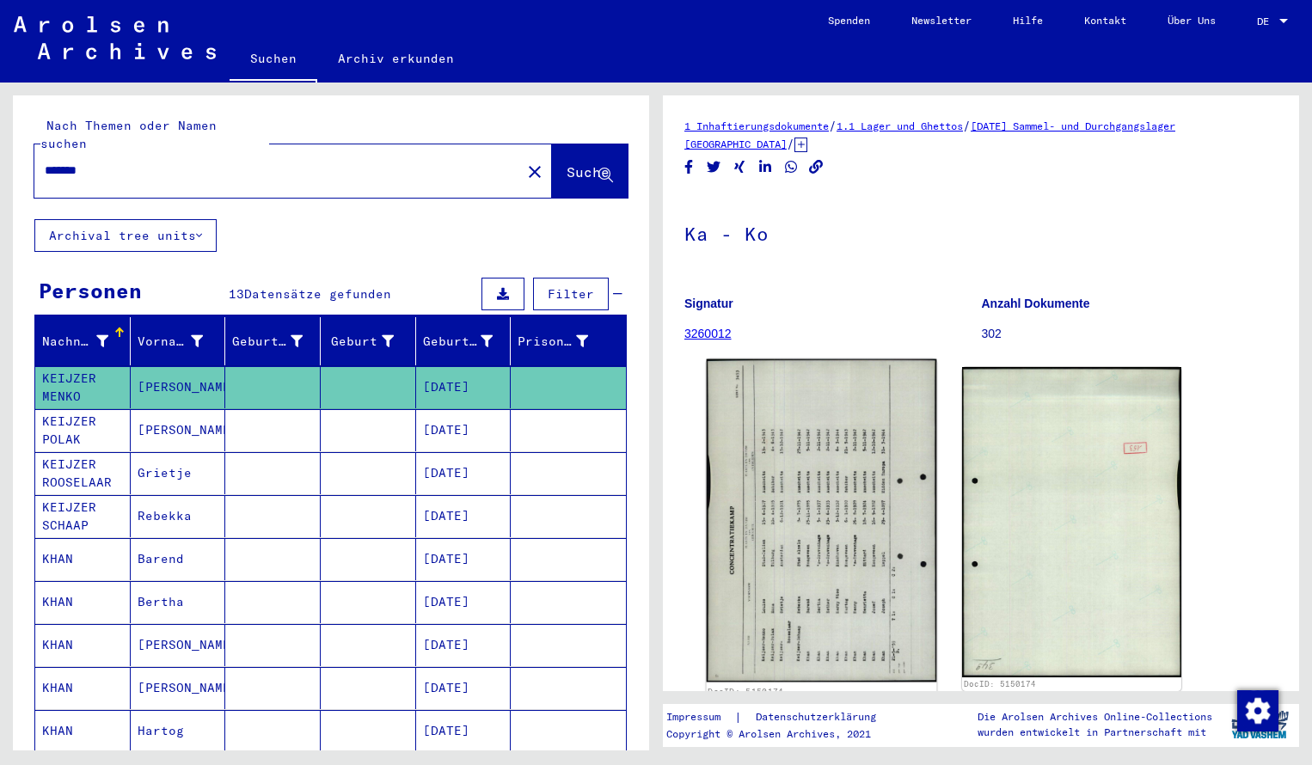
click at [788, 585] on img at bounding box center [822, 520] width 230 height 323
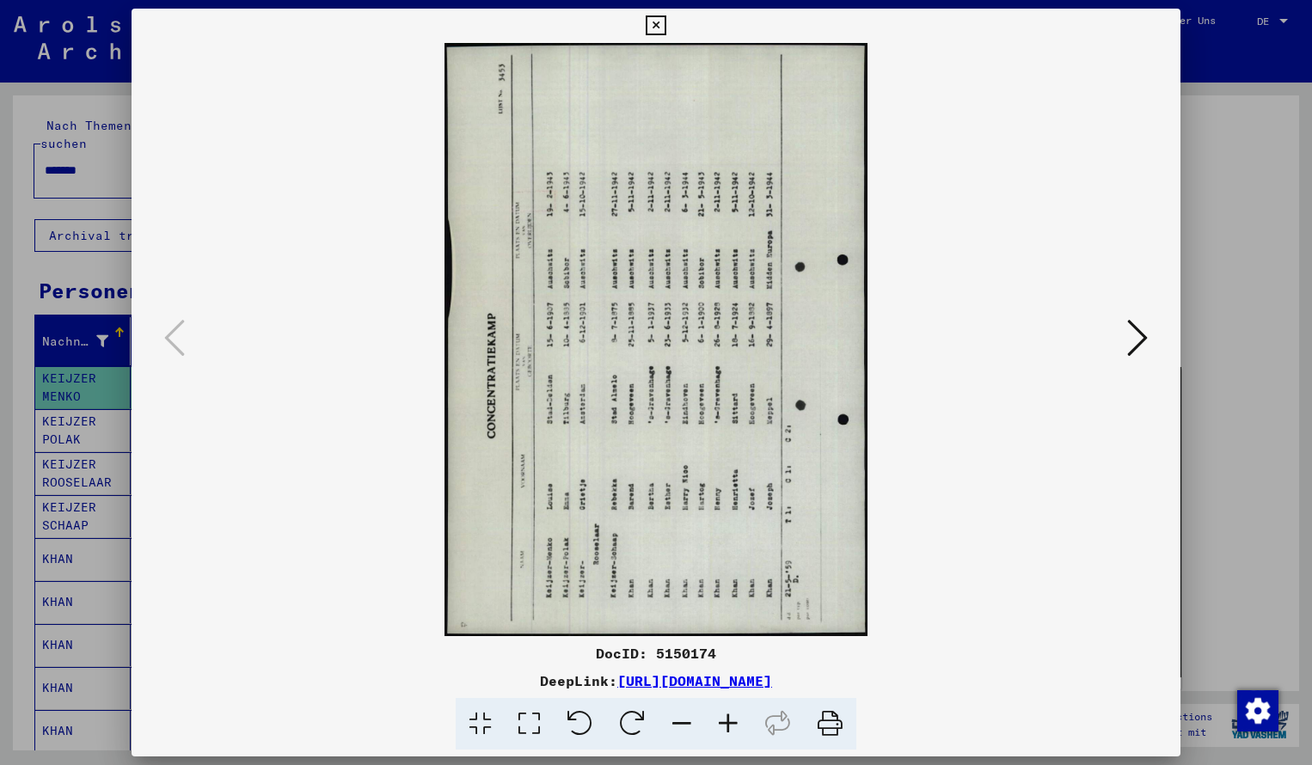
click at [622, 721] on icon at bounding box center [632, 724] width 52 height 52
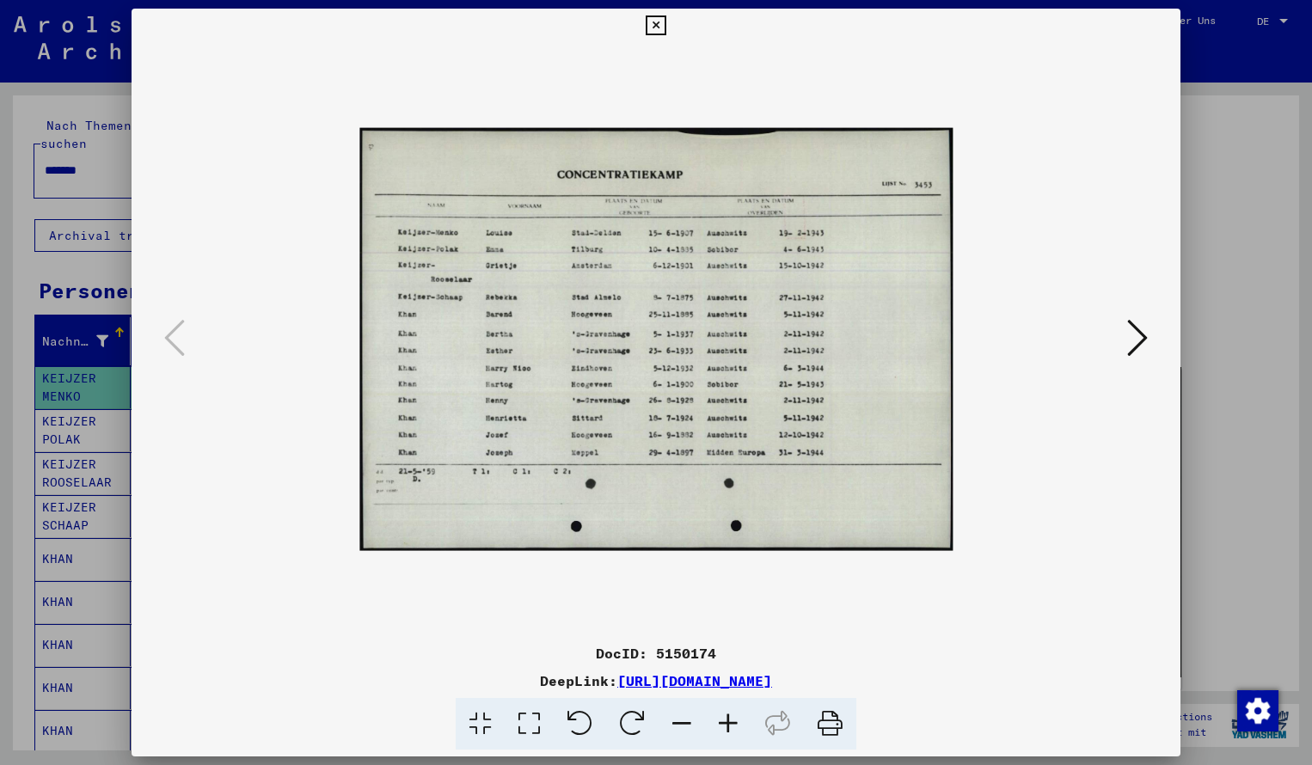
click at [724, 717] on icon at bounding box center [728, 724] width 46 height 52
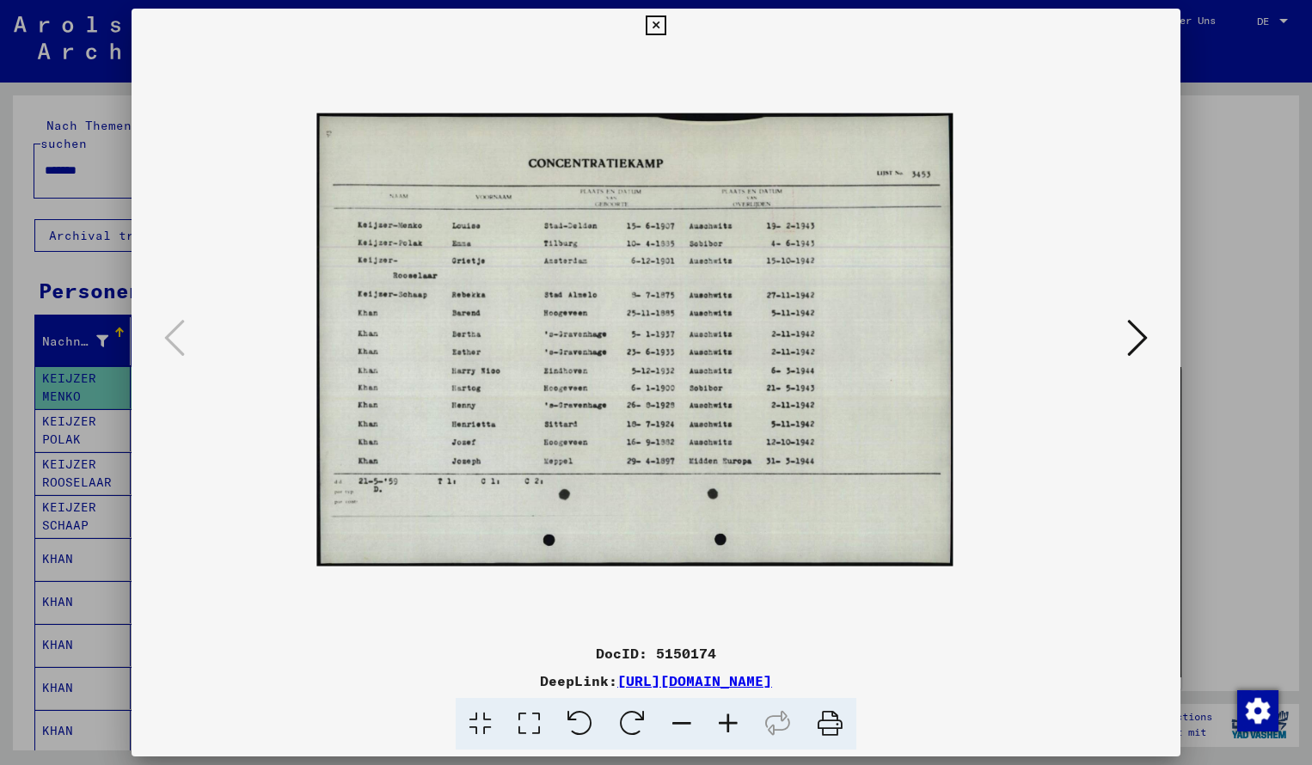
click at [724, 717] on icon at bounding box center [728, 724] width 46 height 52
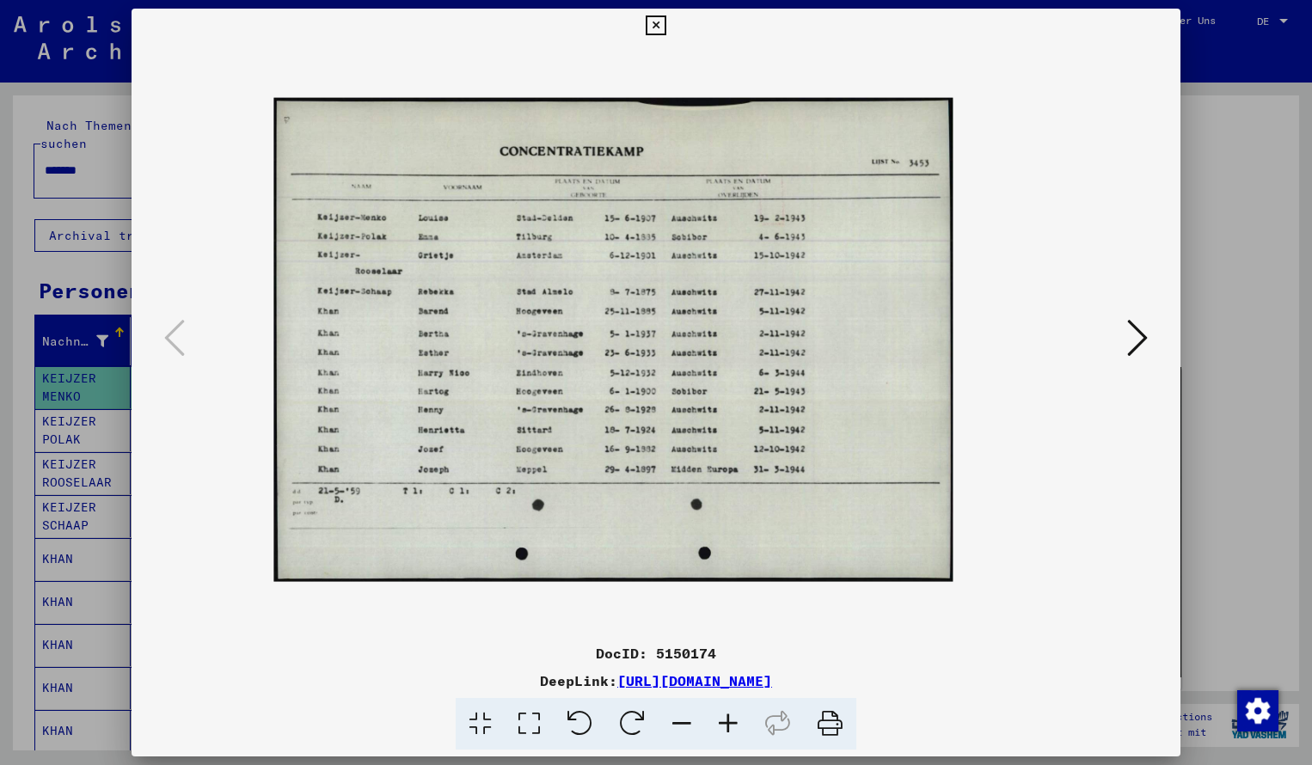
click at [724, 717] on icon at bounding box center [728, 724] width 46 height 52
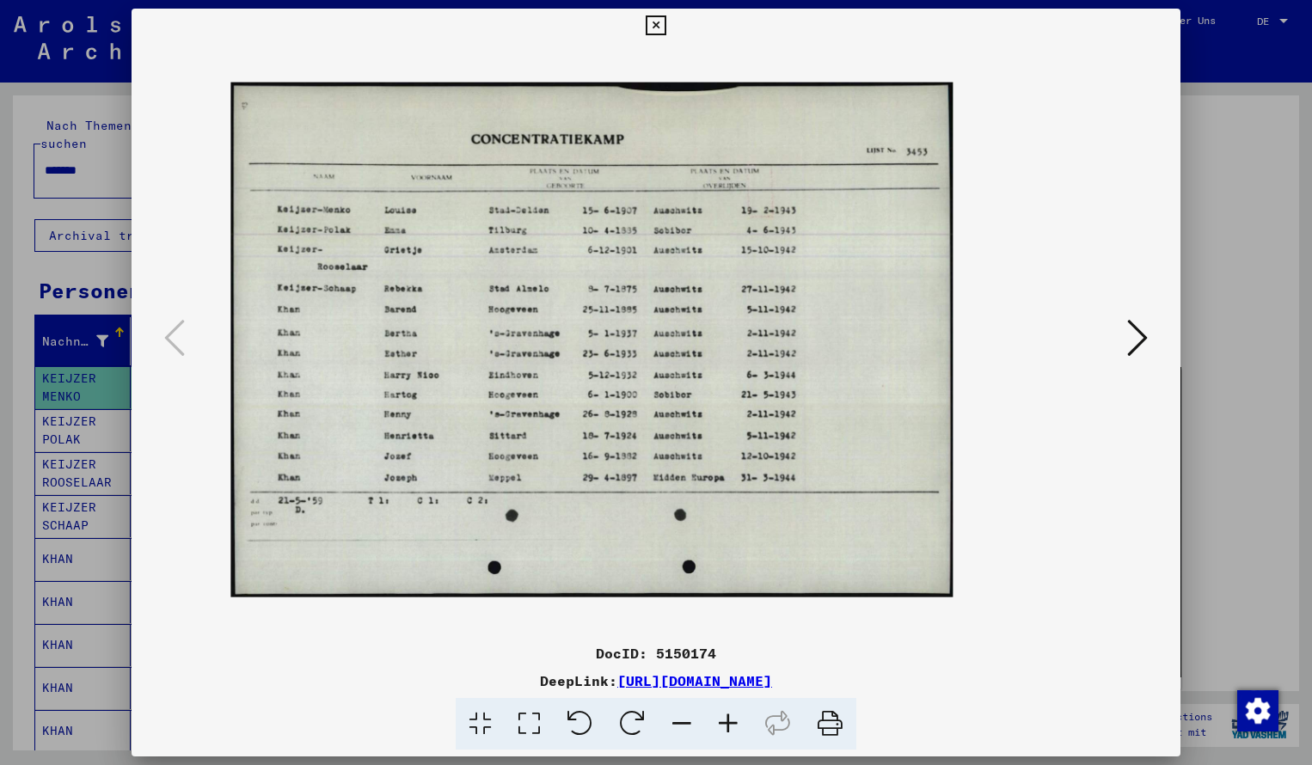
click at [724, 717] on icon at bounding box center [728, 724] width 46 height 52
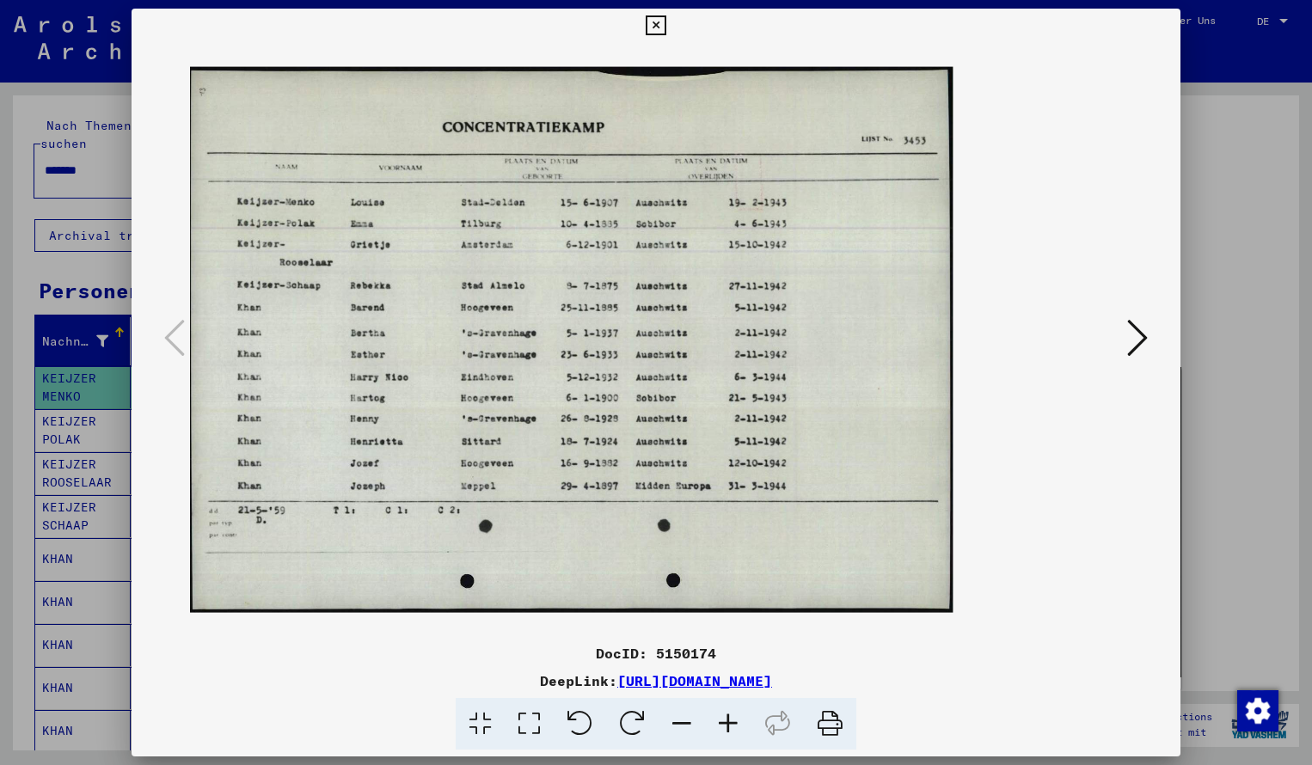
click at [666, 27] on icon at bounding box center [656, 25] width 20 height 21
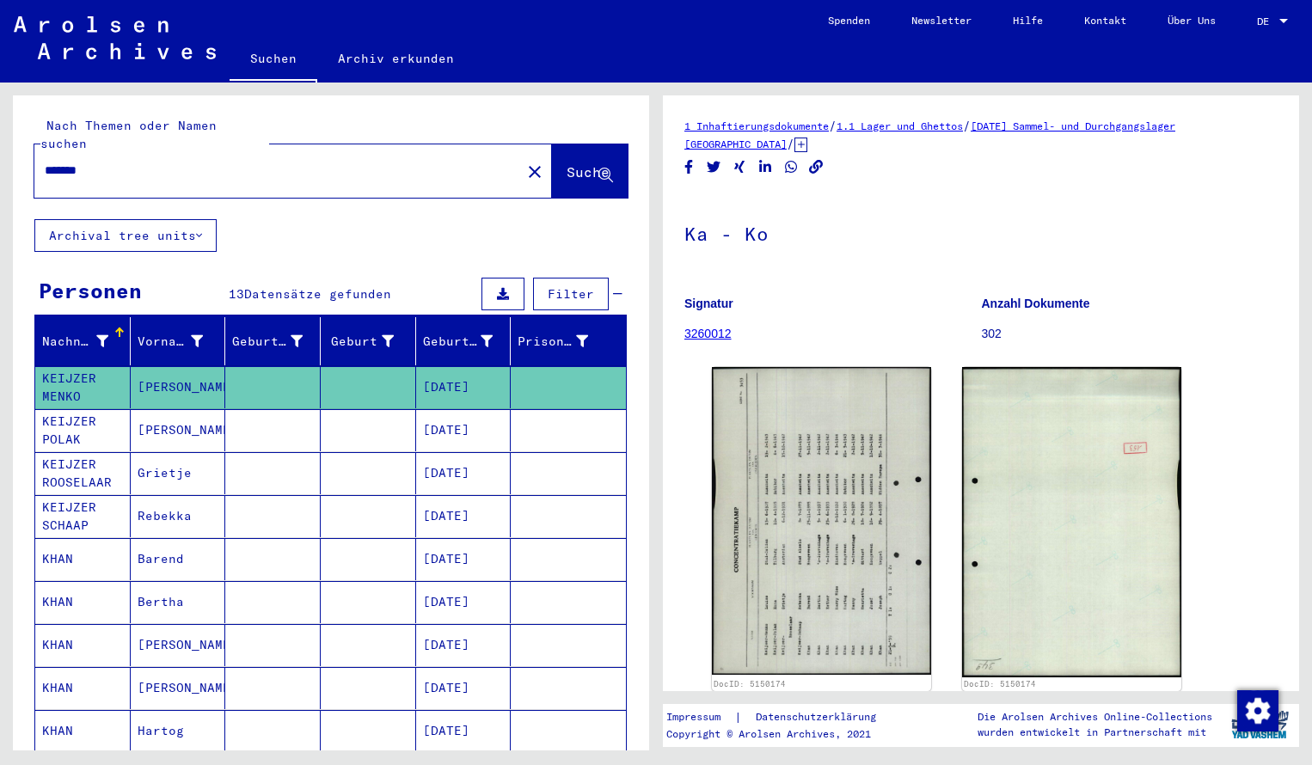
click at [96, 162] on input "*******" at bounding box center [278, 171] width 466 height 18
click at [567, 163] on span "Suche" at bounding box center [588, 171] width 43 height 17
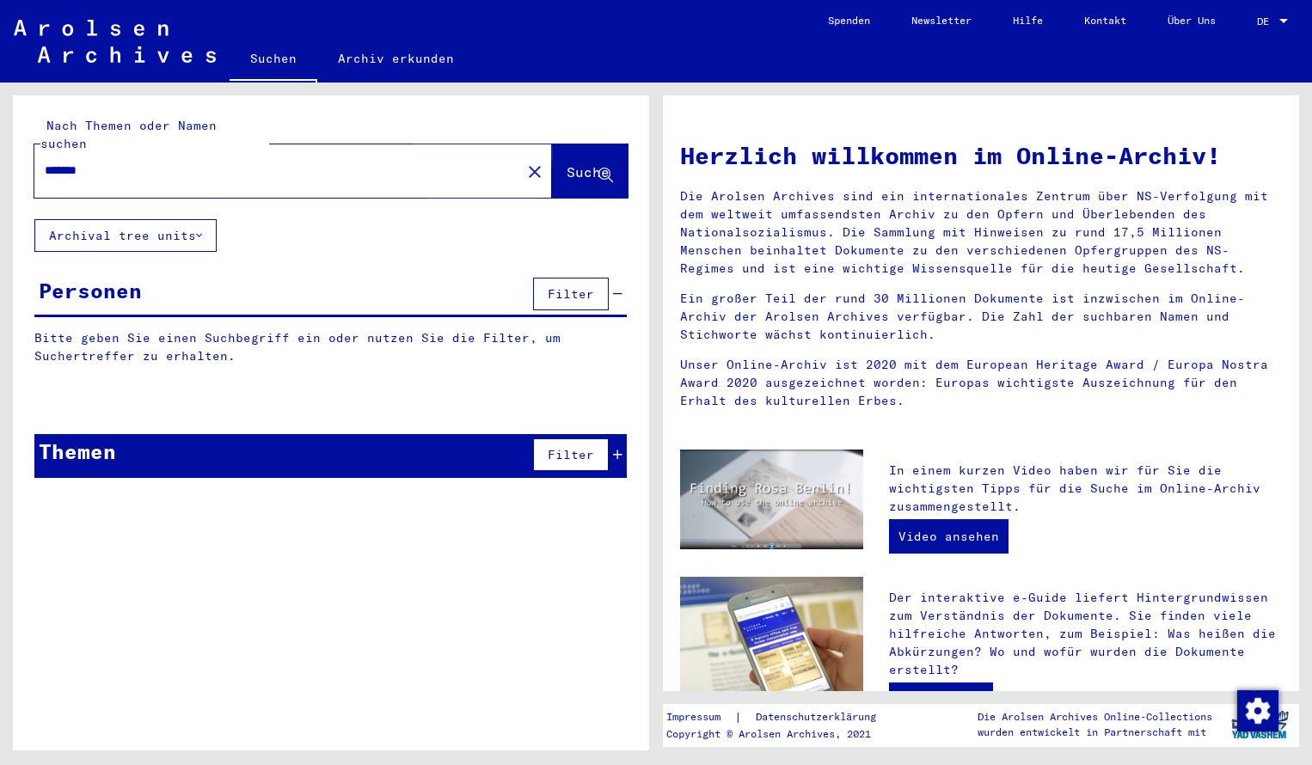
click at [567, 163] on span "Suche" at bounding box center [588, 171] width 43 height 17
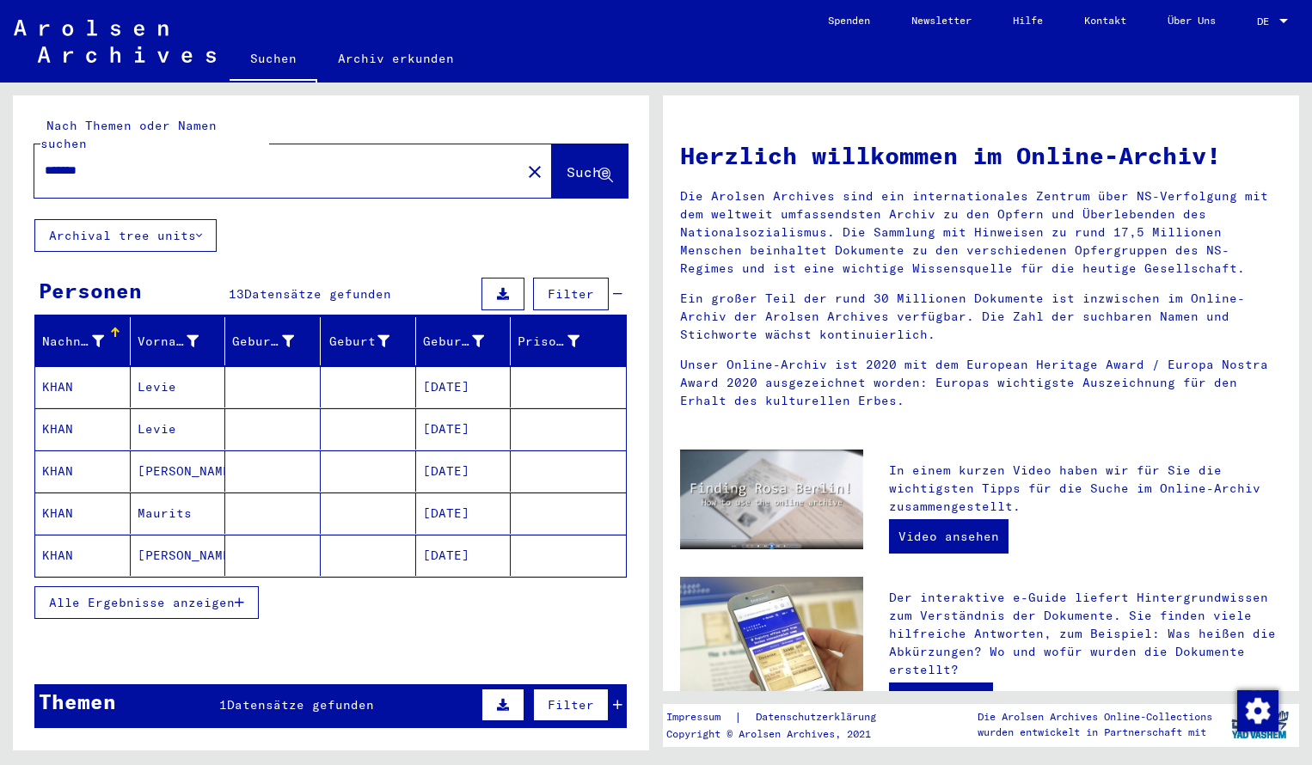
click at [113, 366] on mat-cell "KHAN" at bounding box center [82, 386] width 95 height 41
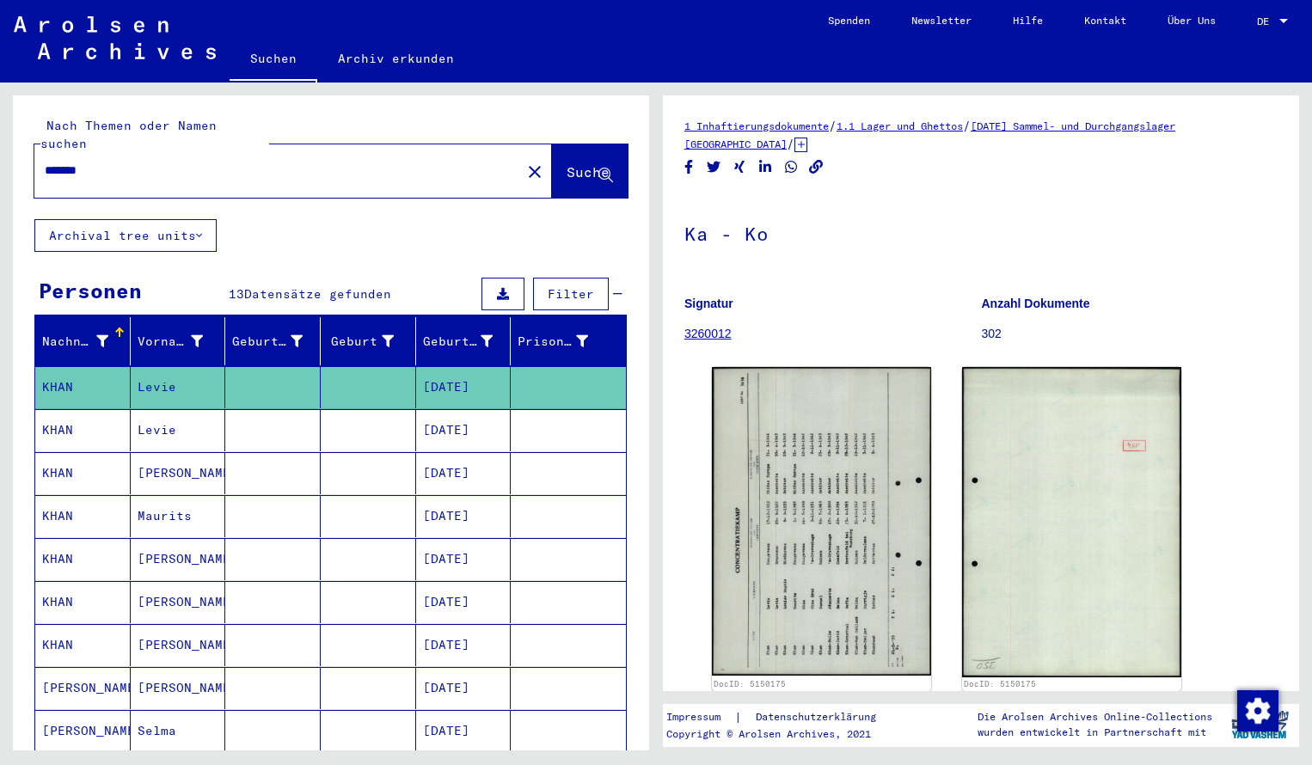
click at [804, 502] on img at bounding box center [821, 521] width 219 height 309
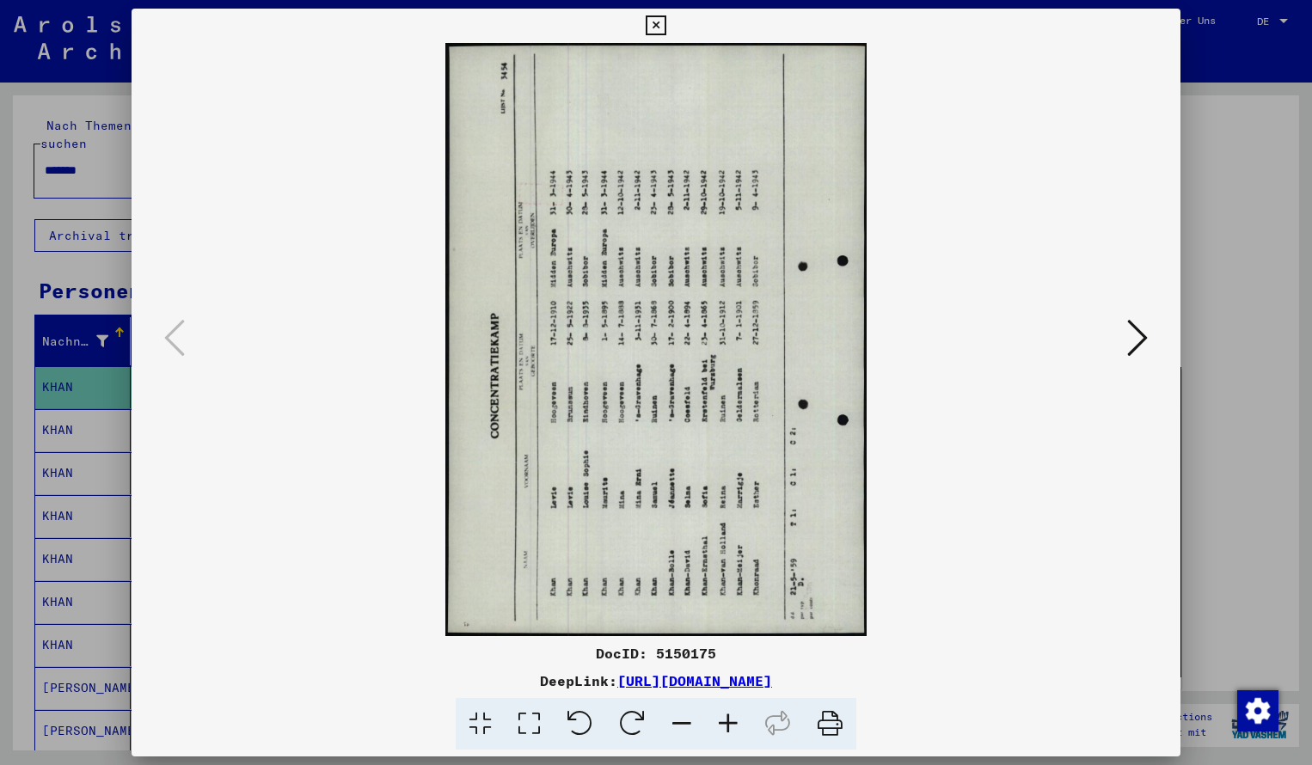
click at [621, 733] on icon at bounding box center [632, 724] width 52 height 52
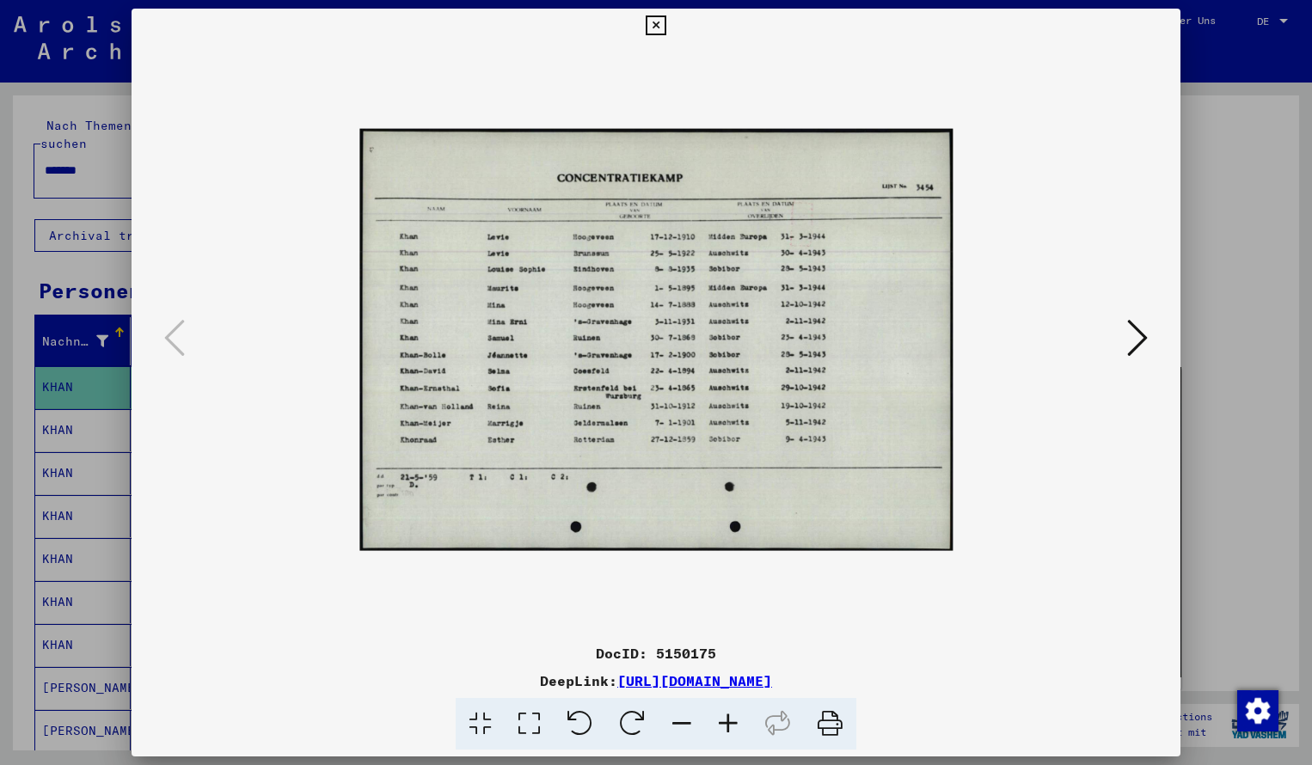
click at [723, 724] on icon at bounding box center [728, 724] width 46 height 52
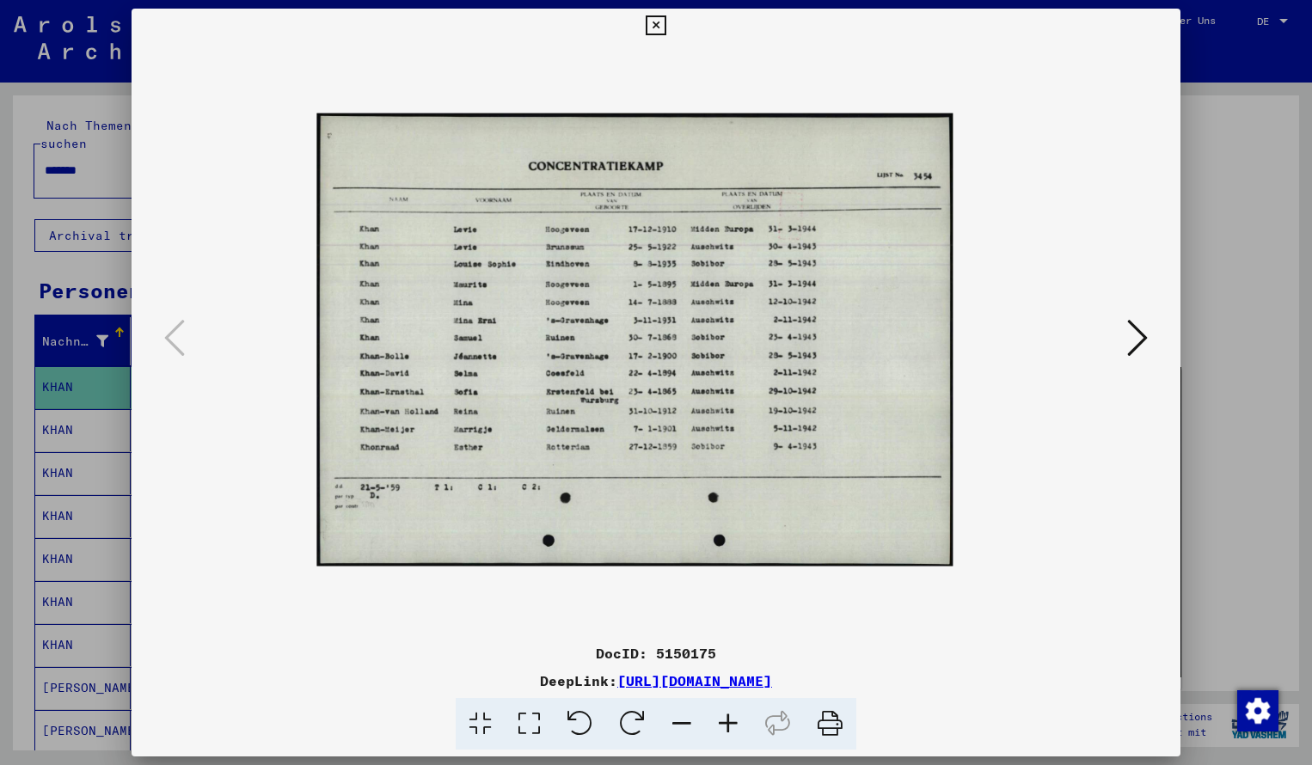
click at [723, 724] on icon at bounding box center [728, 724] width 46 height 52
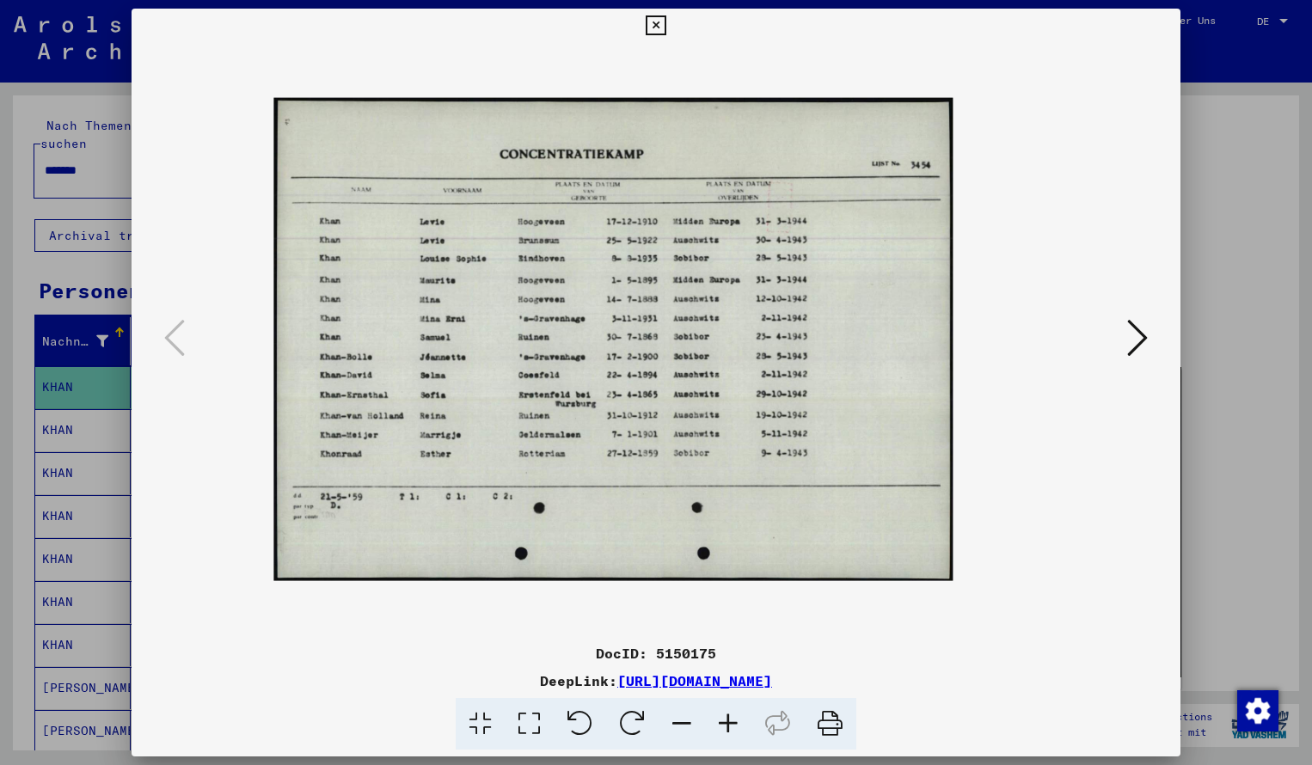
click at [723, 724] on icon at bounding box center [728, 724] width 46 height 52
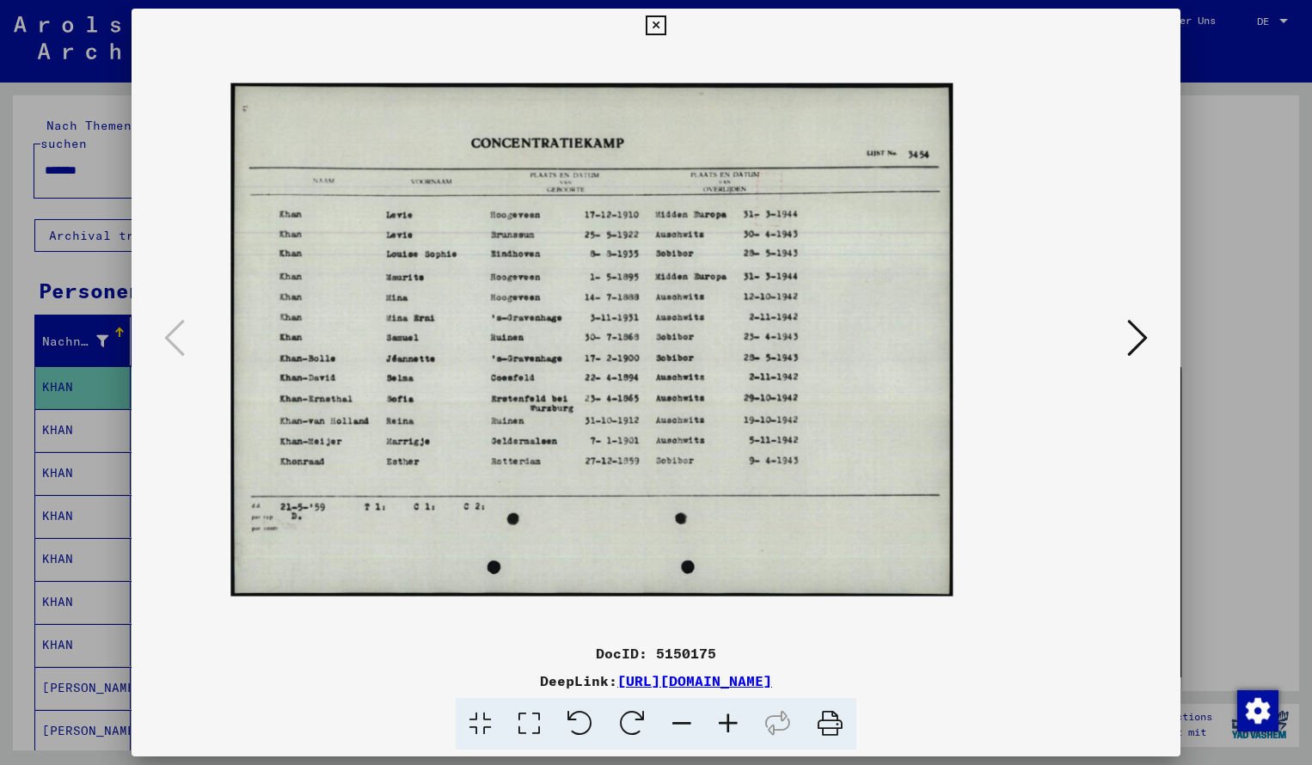
click at [723, 724] on icon at bounding box center [728, 724] width 46 height 52
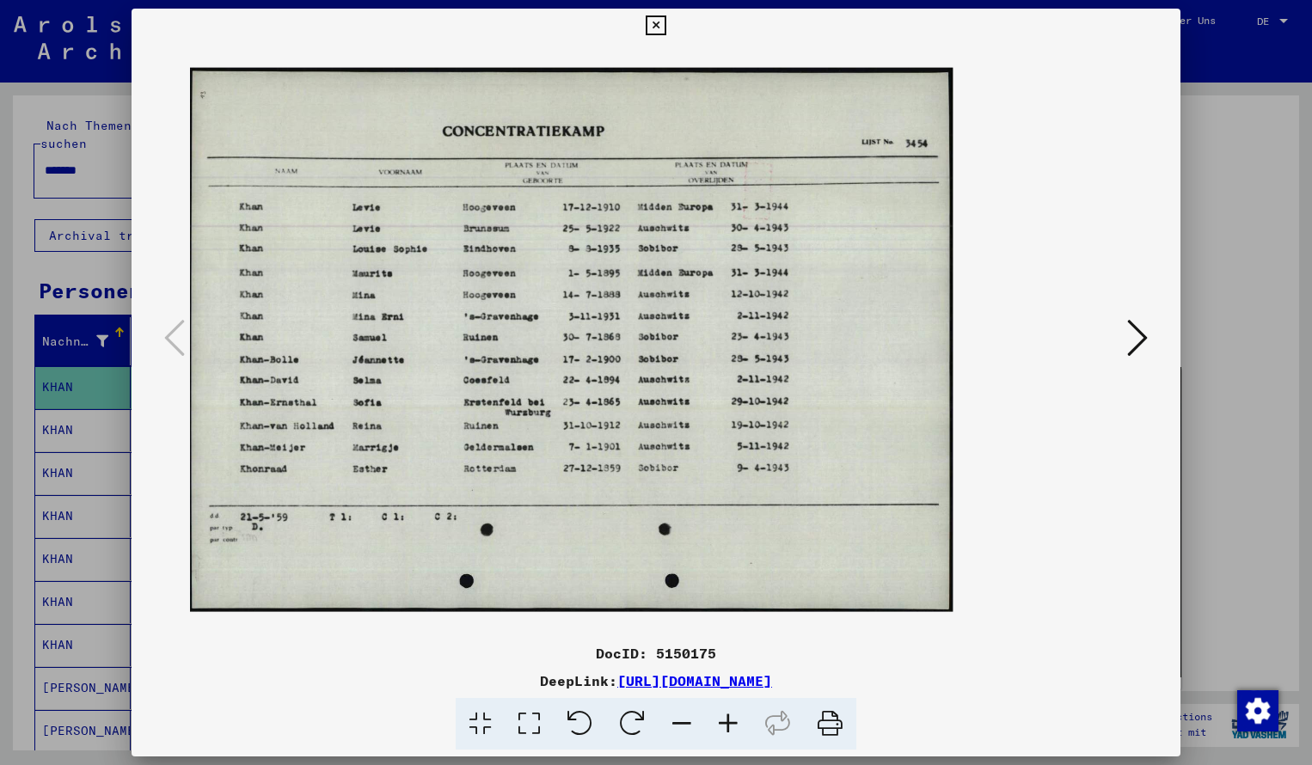
click at [723, 724] on icon at bounding box center [728, 724] width 46 height 52
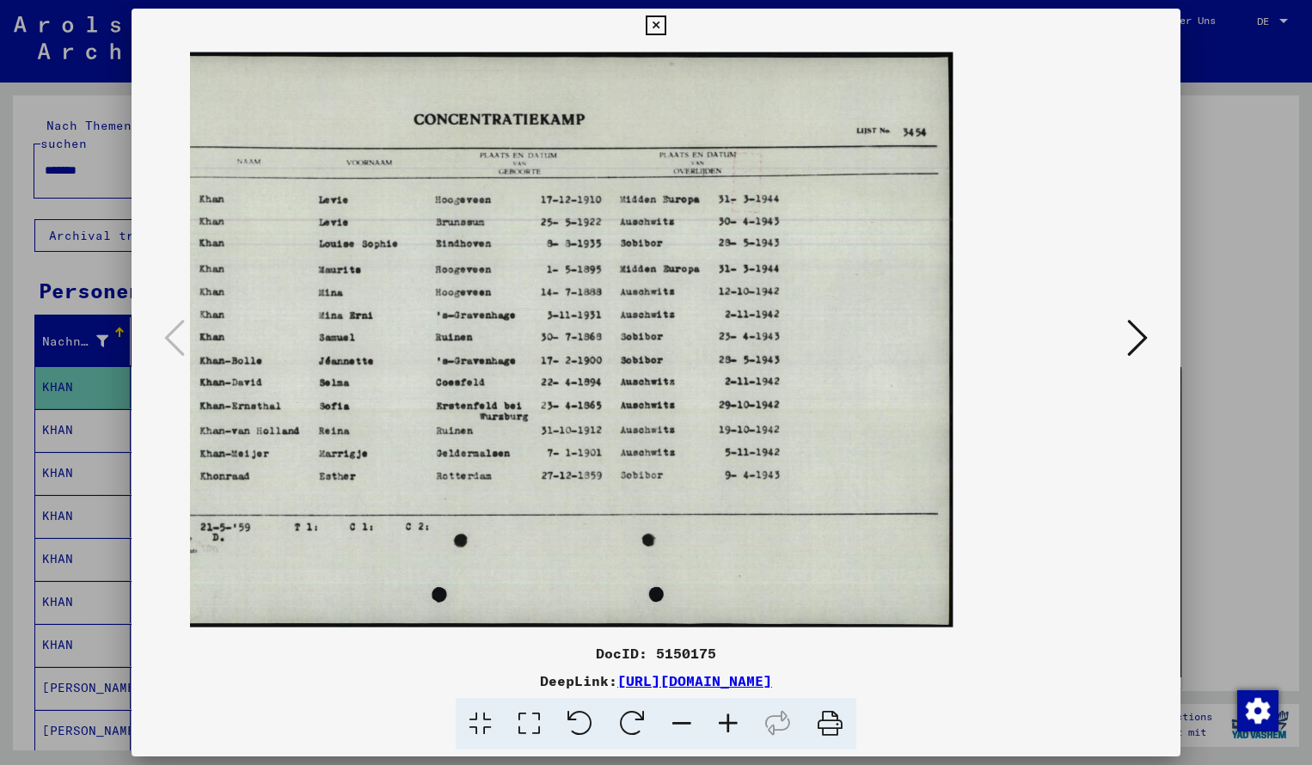
click at [666, 24] on icon at bounding box center [656, 25] width 20 height 21
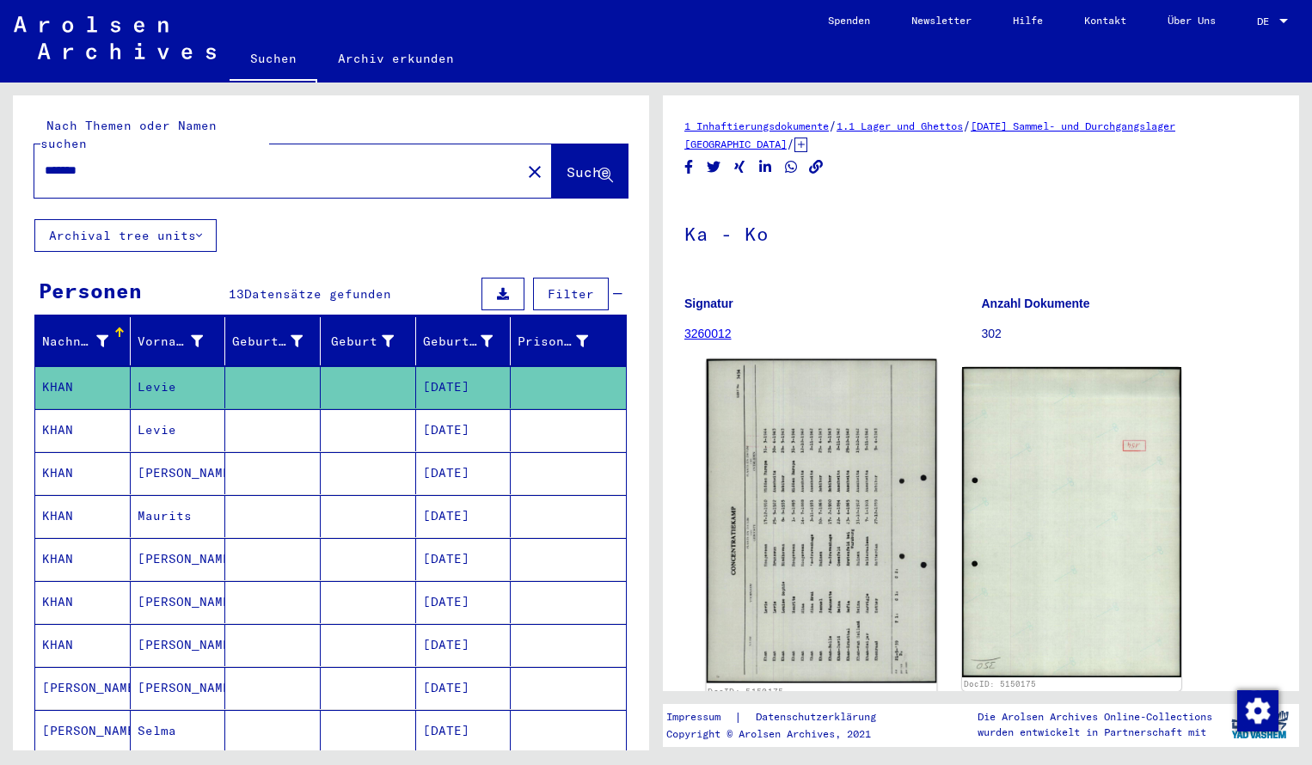
click at [841, 492] on img at bounding box center [822, 520] width 230 height 323
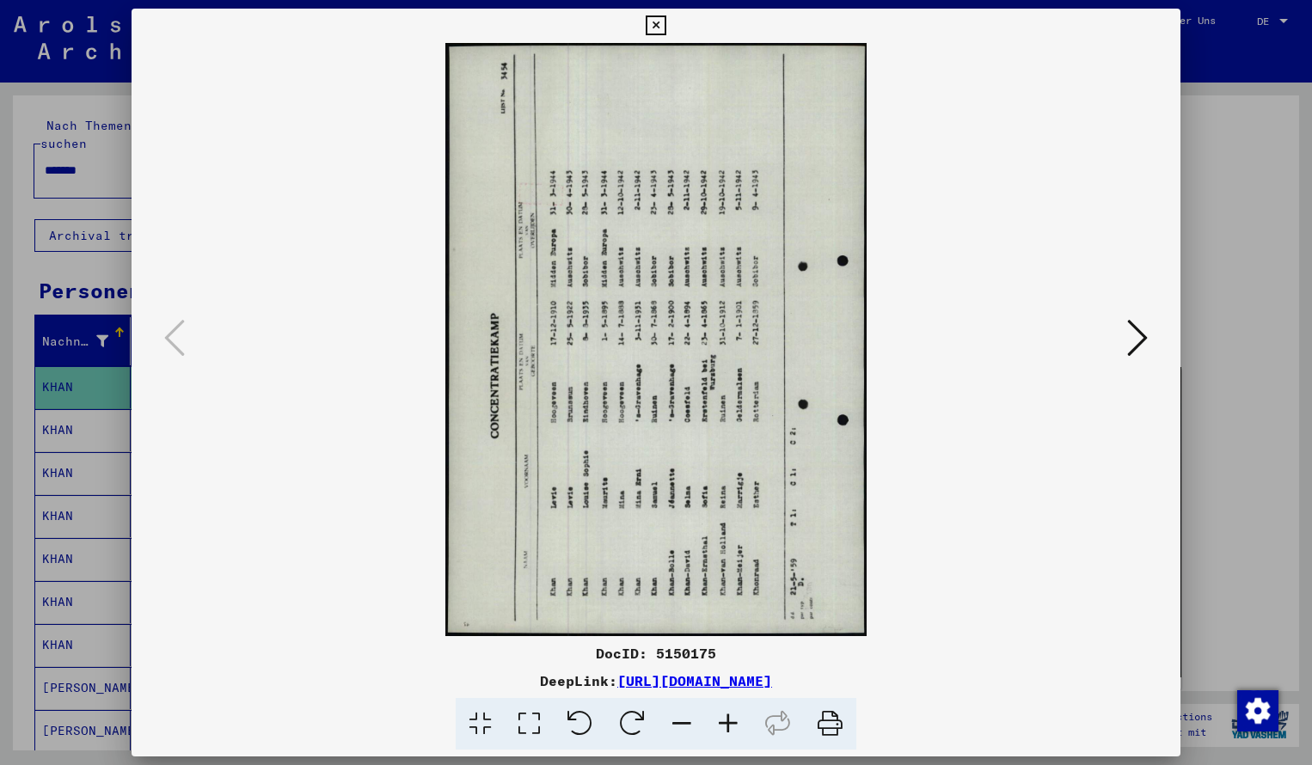
click at [644, 726] on icon at bounding box center [632, 724] width 52 height 52
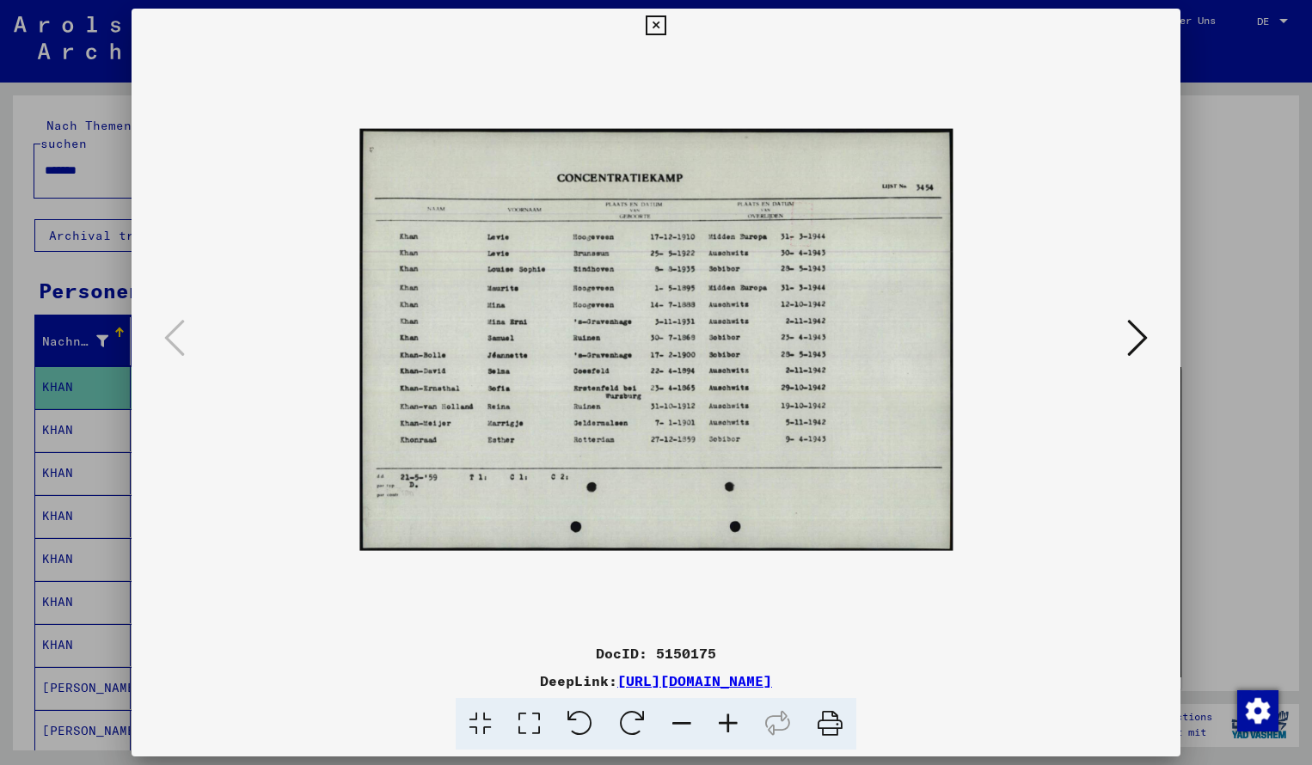
click at [727, 720] on icon at bounding box center [728, 724] width 46 height 52
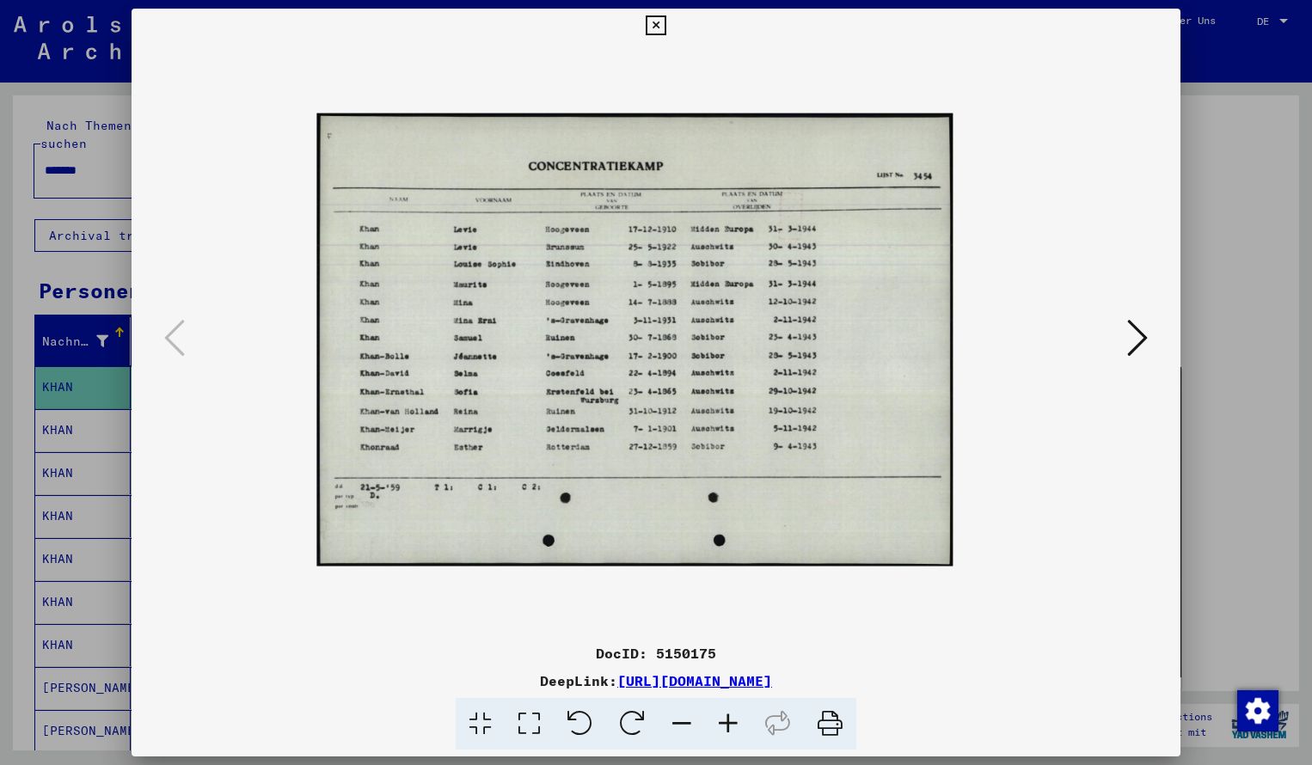
click at [727, 720] on icon at bounding box center [728, 724] width 46 height 52
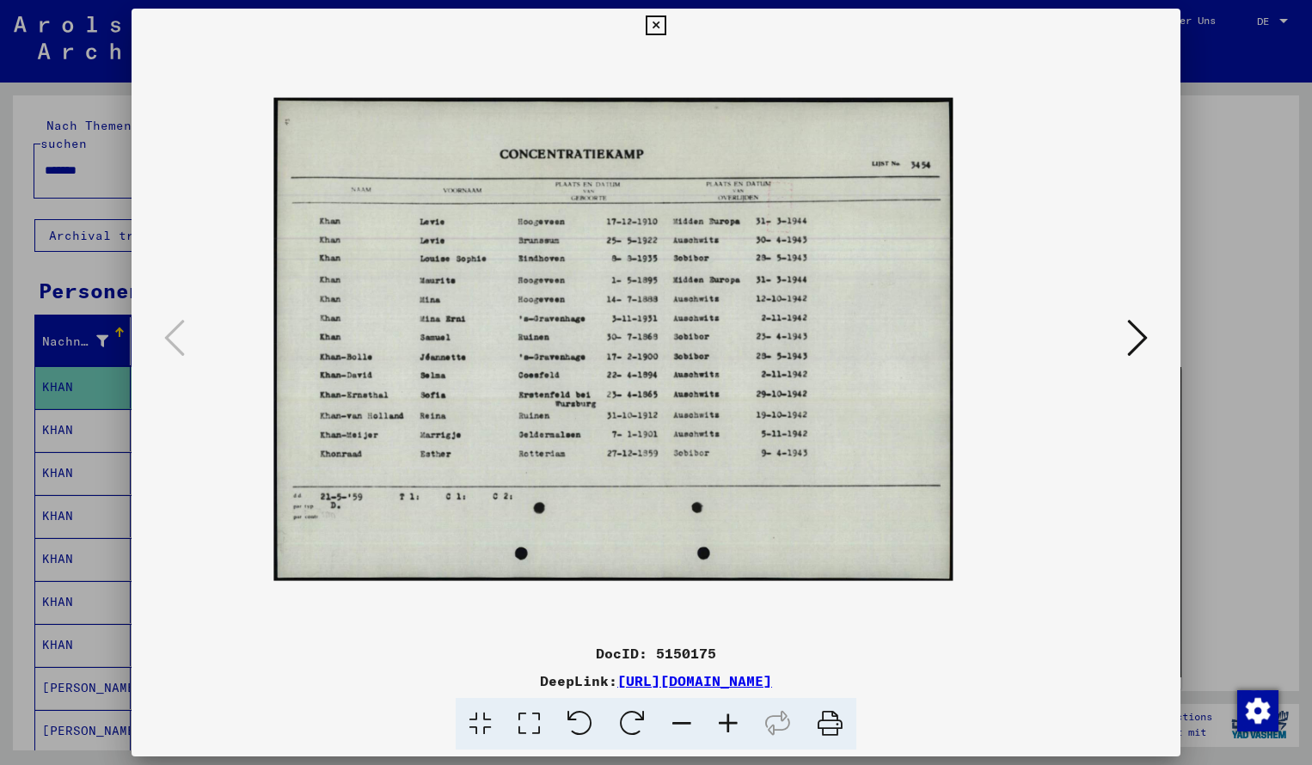
click at [727, 720] on icon at bounding box center [728, 724] width 46 height 52
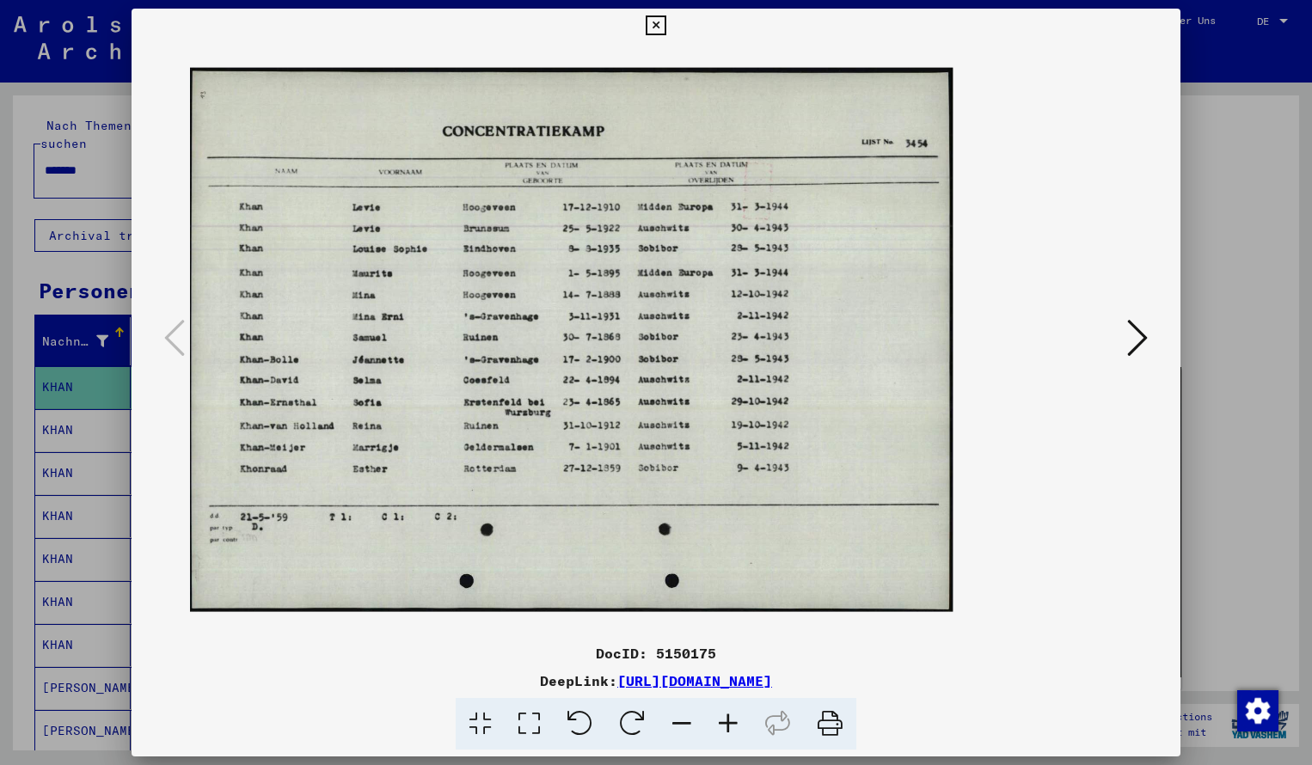
click at [727, 720] on icon at bounding box center [728, 724] width 46 height 52
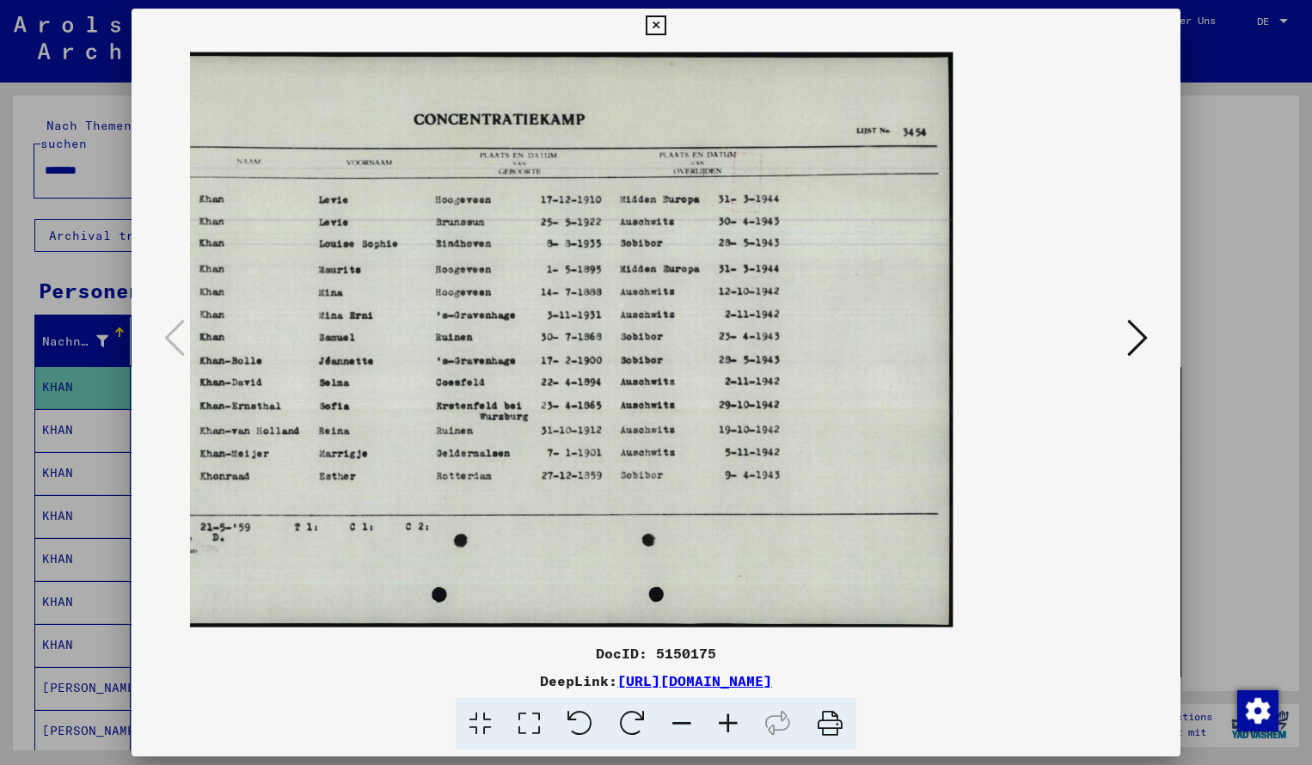
click at [666, 22] on icon at bounding box center [656, 25] width 20 height 21
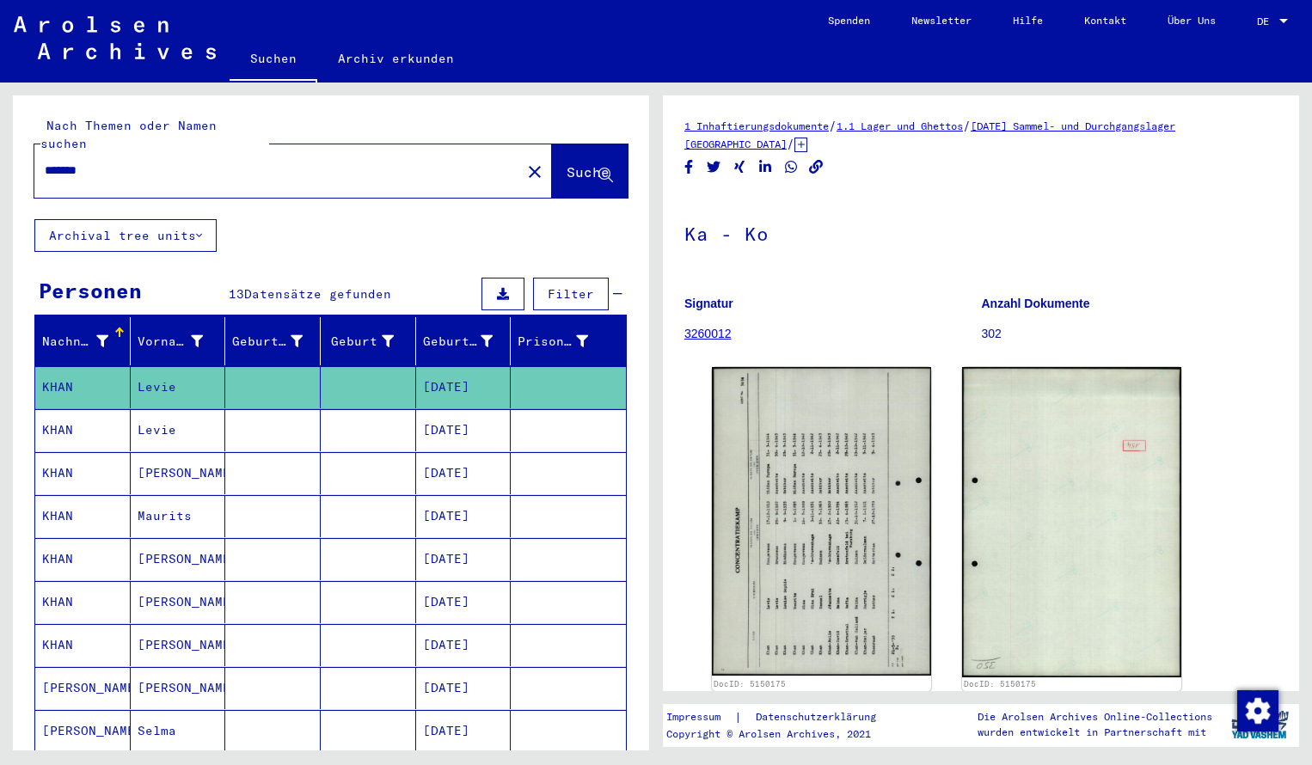
click at [109, 162] on input "*******" at bounding box center [278, 171] width 466 height 18
click at [567, 163] on span "Suche" at bounding box center [588, 171] width 43 height 17
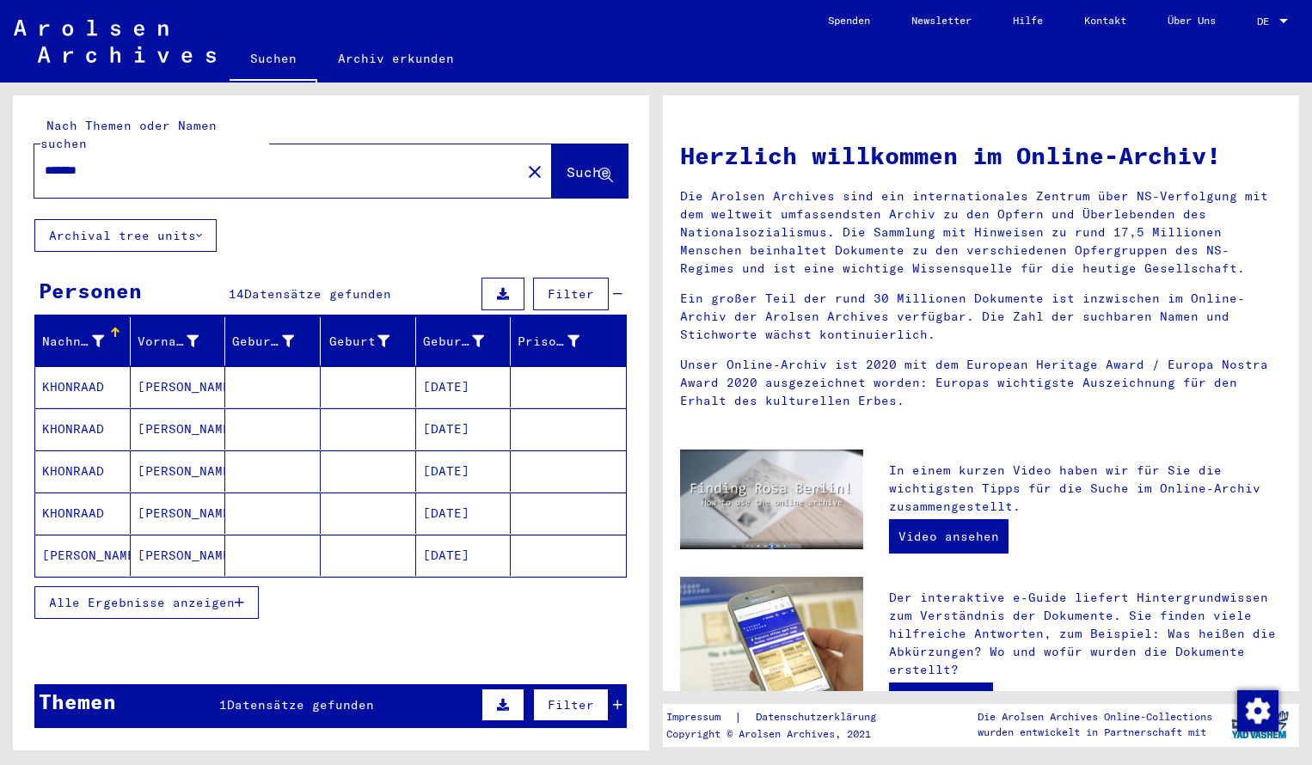
click at [110, 367] on mat-cell "KHONRAAD" at bounding box center [82, 386] width 95 height 41
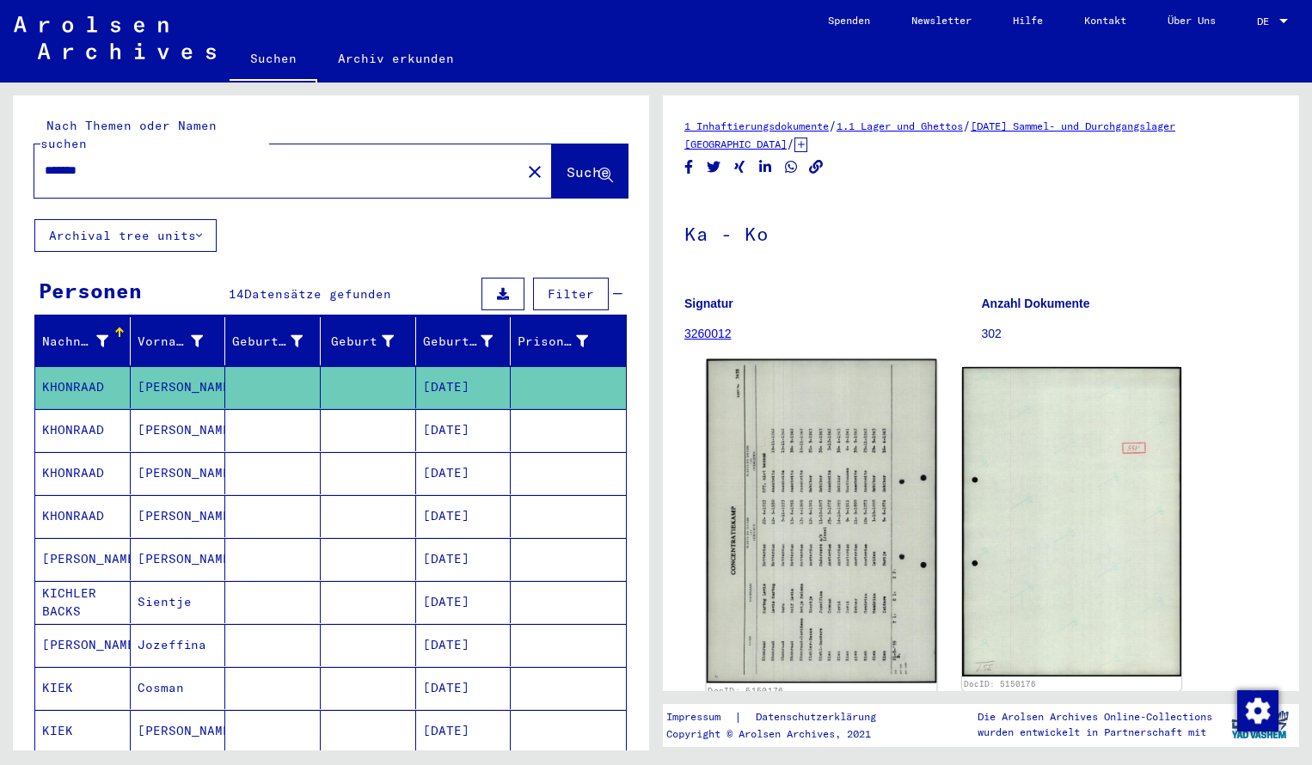
click at [758, 650] on img at bounding box center [822, 520] width 230 height 323
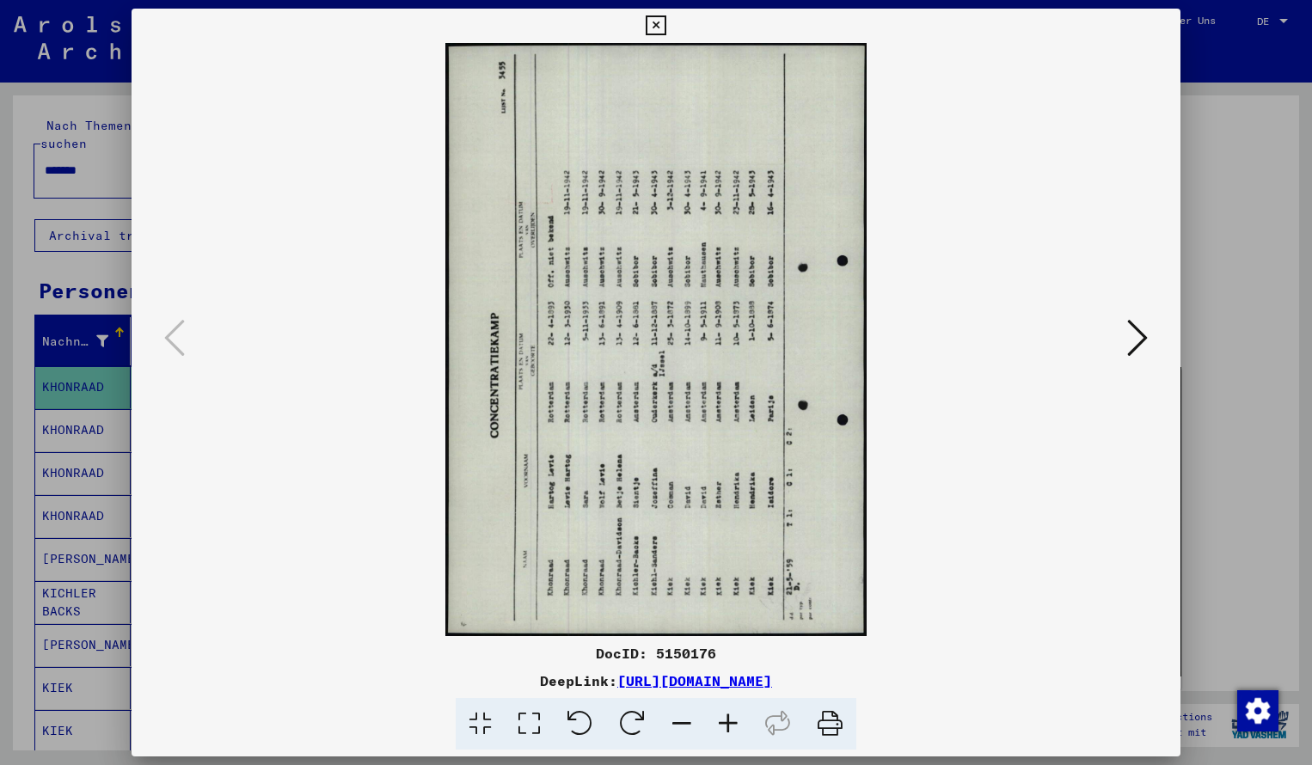
click at [625, 723] on icon at bounding box center [632, 724] width 52 height 52
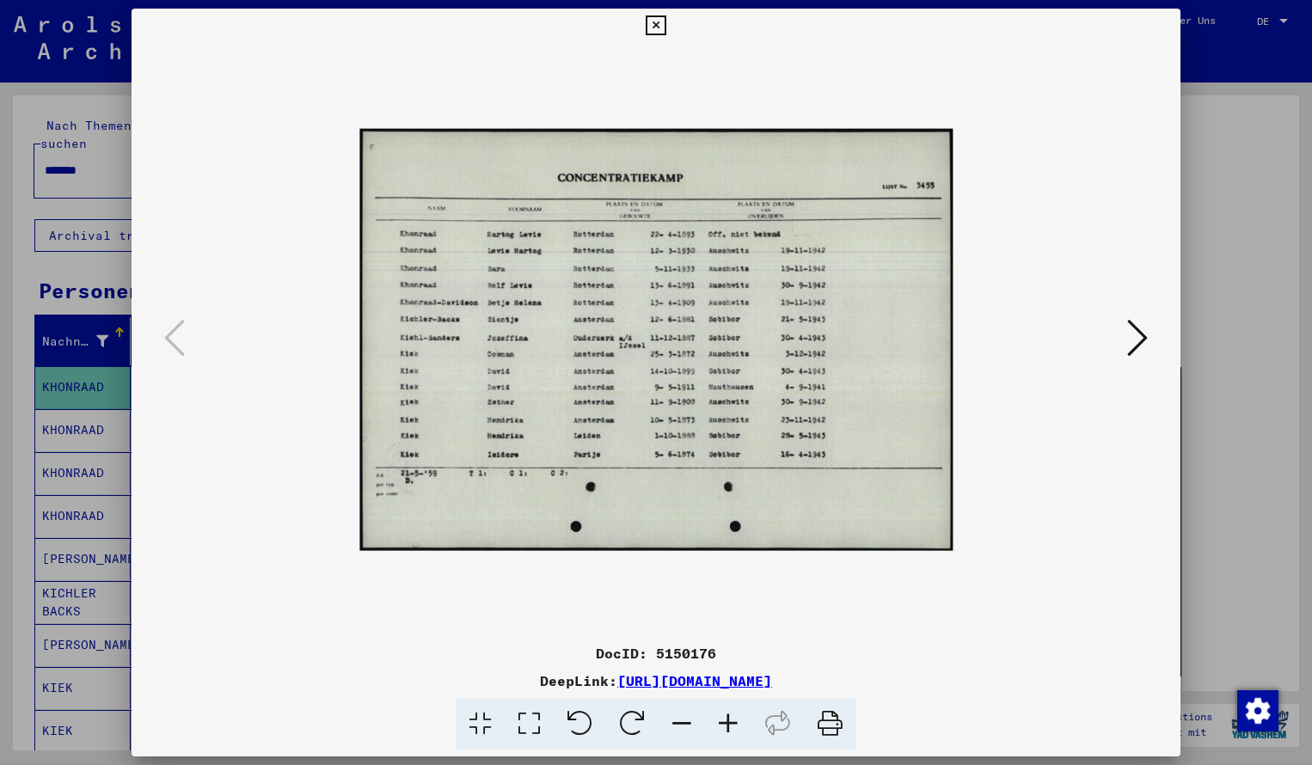
click at [728, 719] on icon at bounding box center [728, 724] width 46 height 52
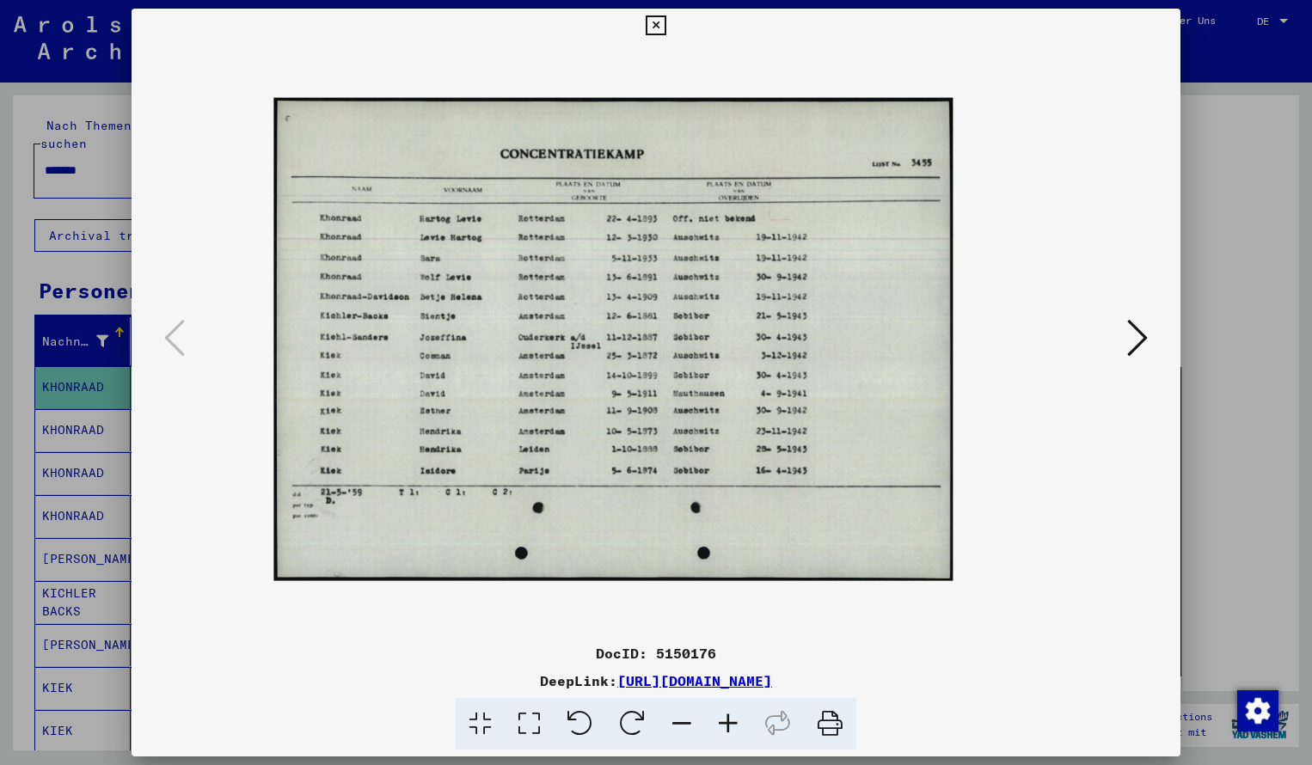
click at [728, 719] on icon at bounding box center [728, 724] width 46 height 52
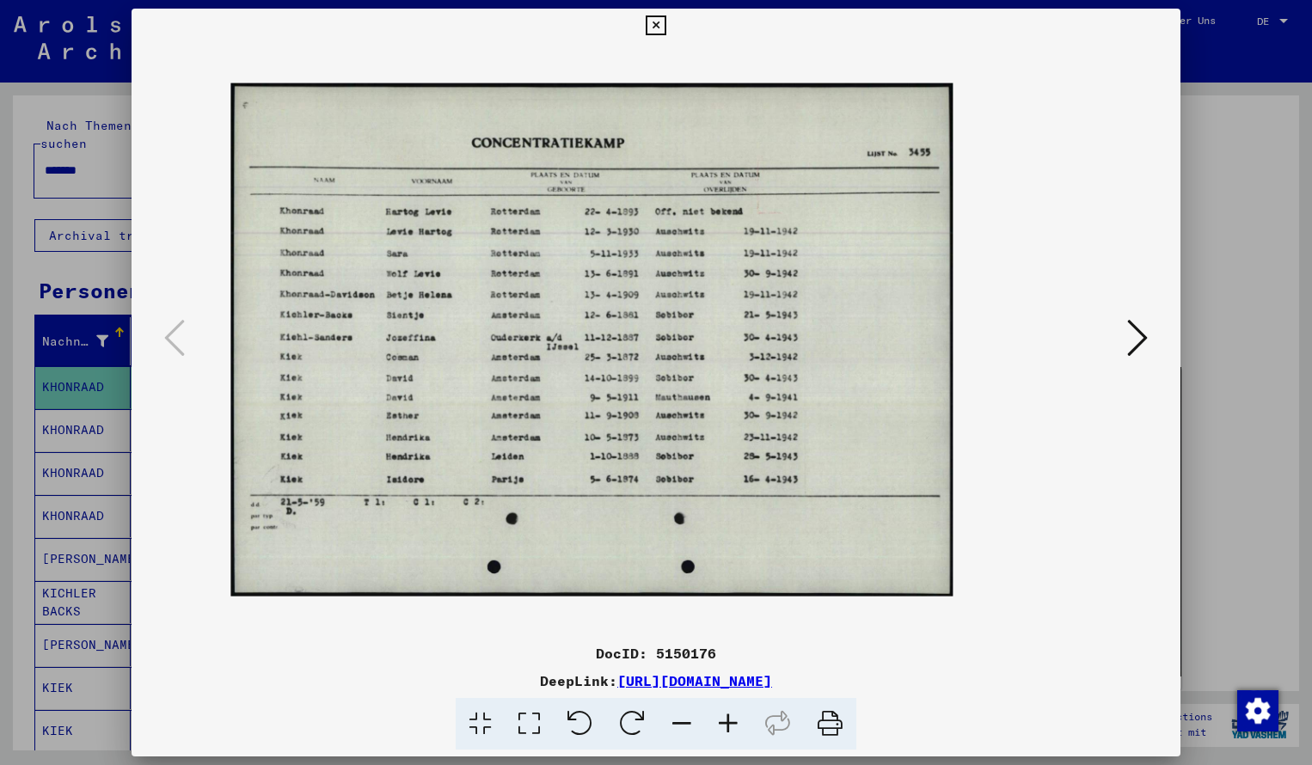
click at [728, 719] on icon at bounding box center [728, 724] width 46 height 52
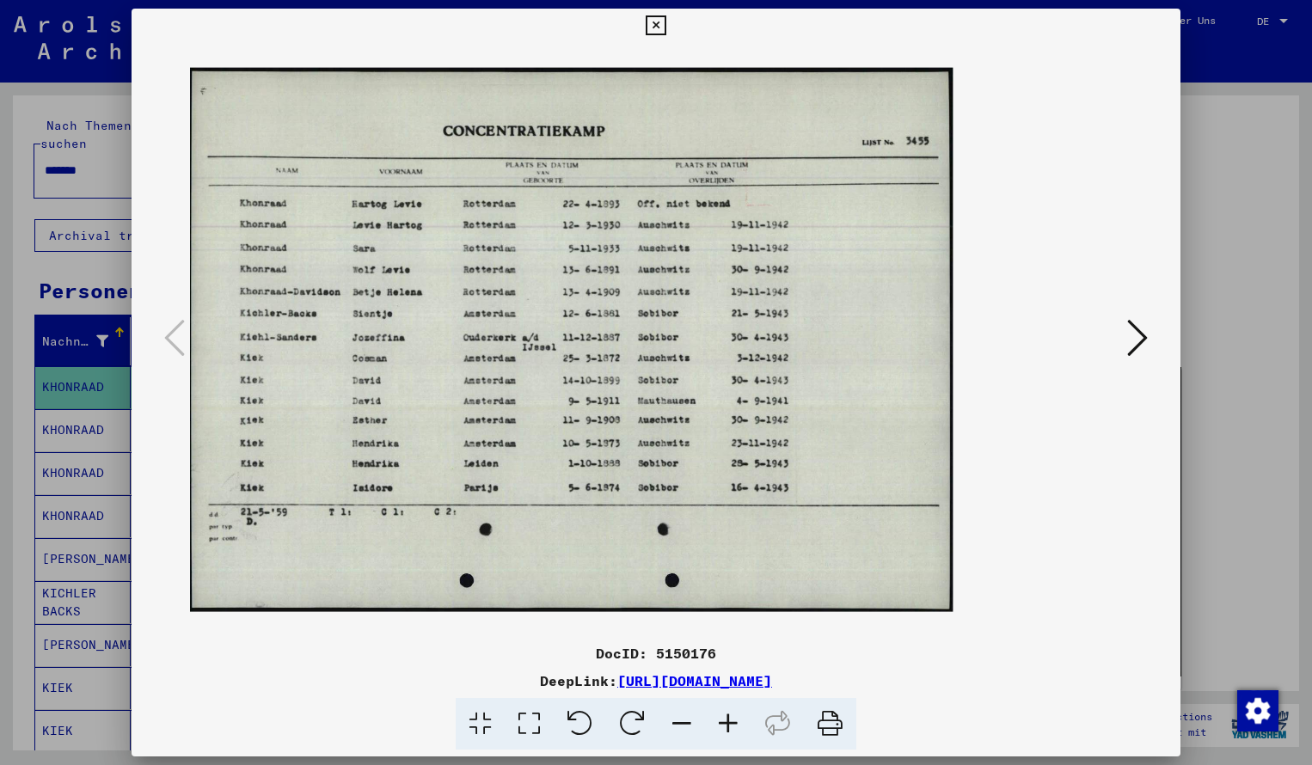
click at [728, 719] on icon at bounding box center [728, 724] width 46 height 52
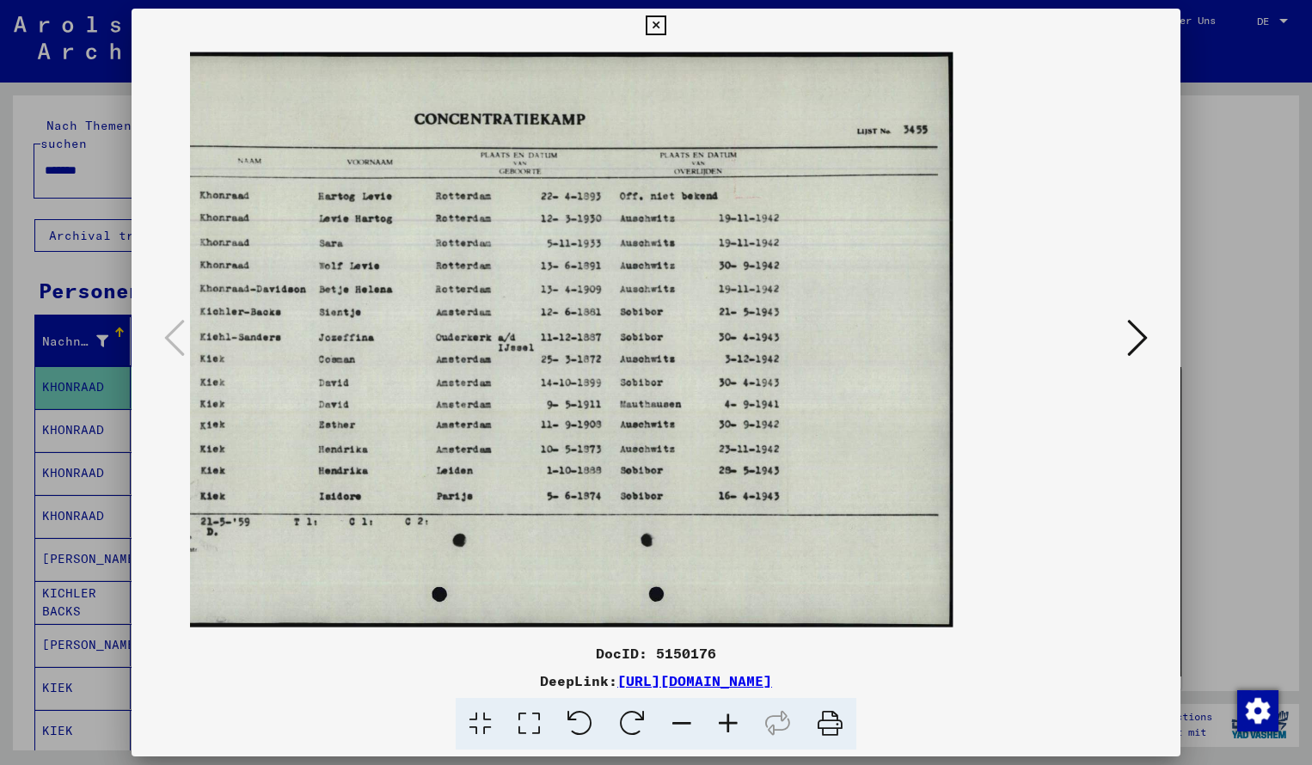
click at [666, 27] on icon at bounding box center [656, 25] width 20 height 21
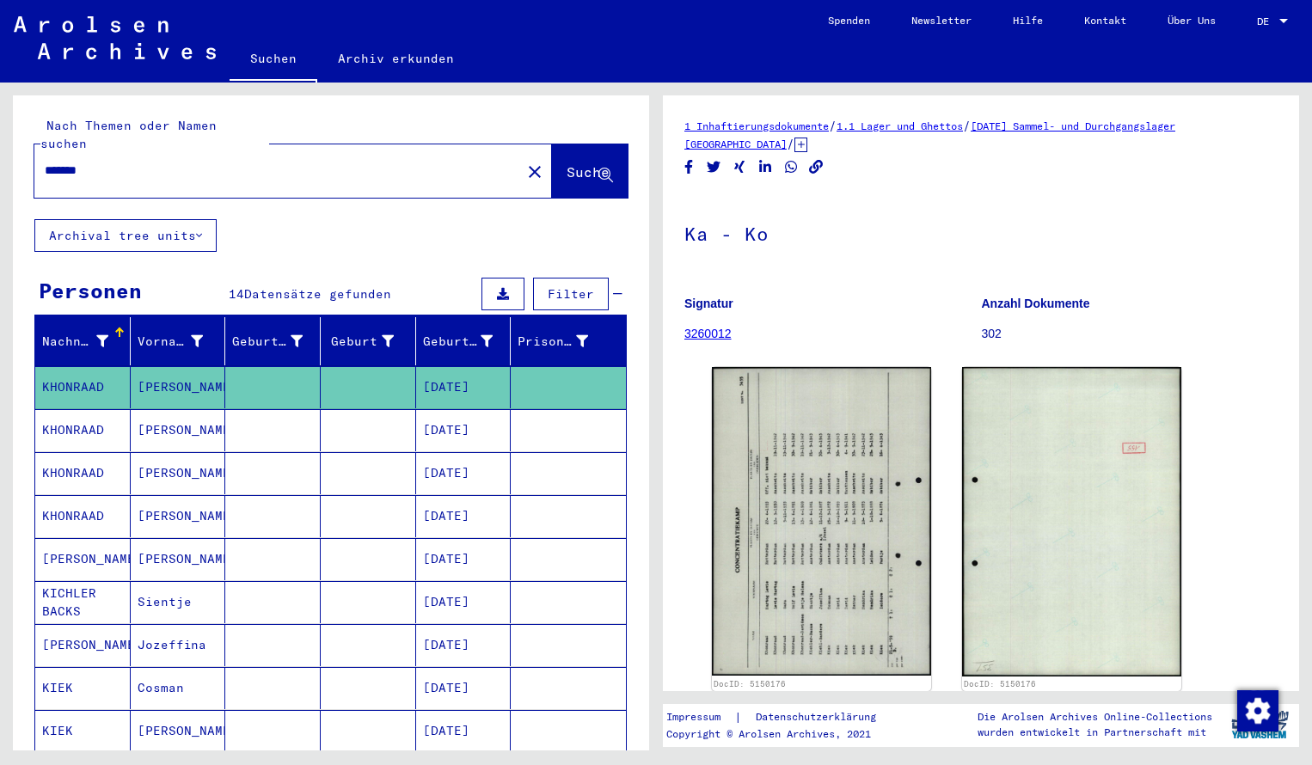
click at [103, 162] on input "*******" at bounding box center [278, 171] width 466 height 18
drag, startPoint x: 103, startPoint y: 157, endPoint x: 313, endPoint y: 158, distance: 209.8
click at [310, 162] on input "*******" at bounding box center [278, 171] width 466 height 18
click at [569, 163] on span "Suche" at bounding box center [588, 171] width 43 height 17
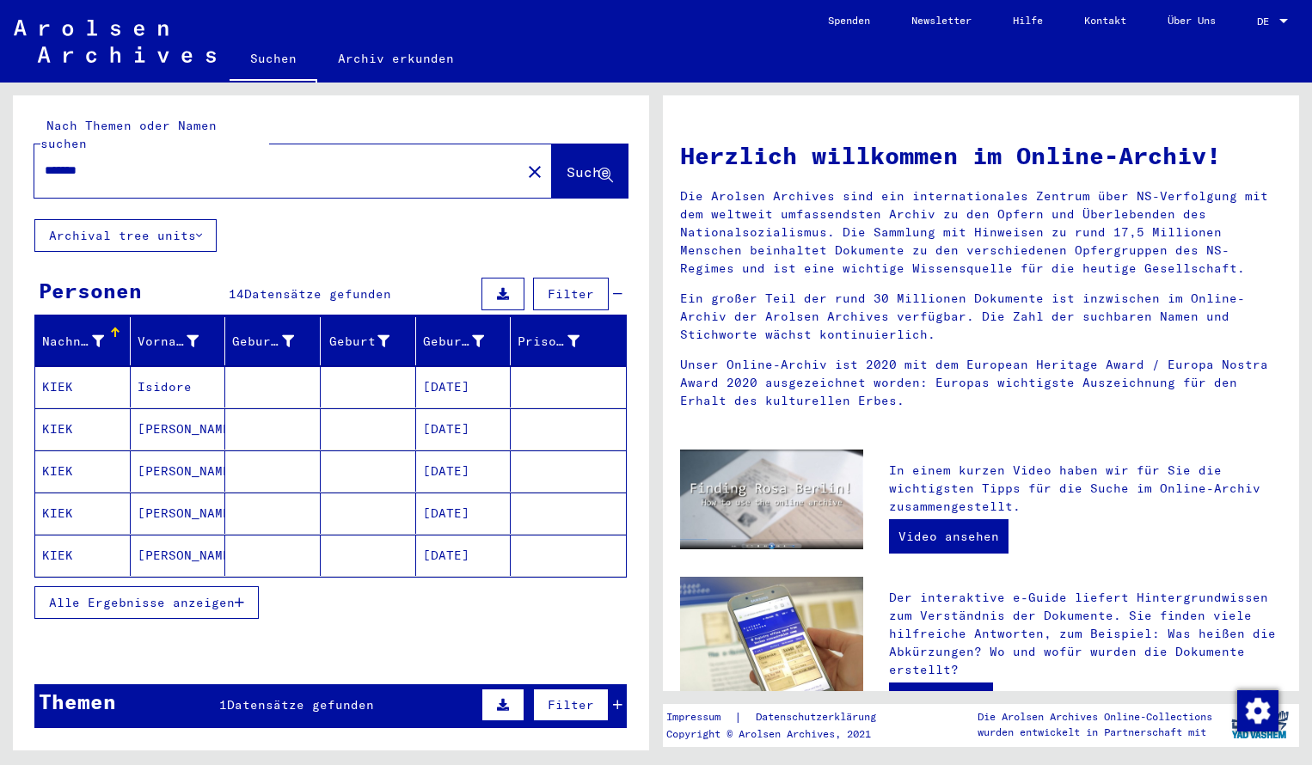
click at [72, 372] on mat-cell "KIEK" at bounding box center [82, 386] width 95 height 41
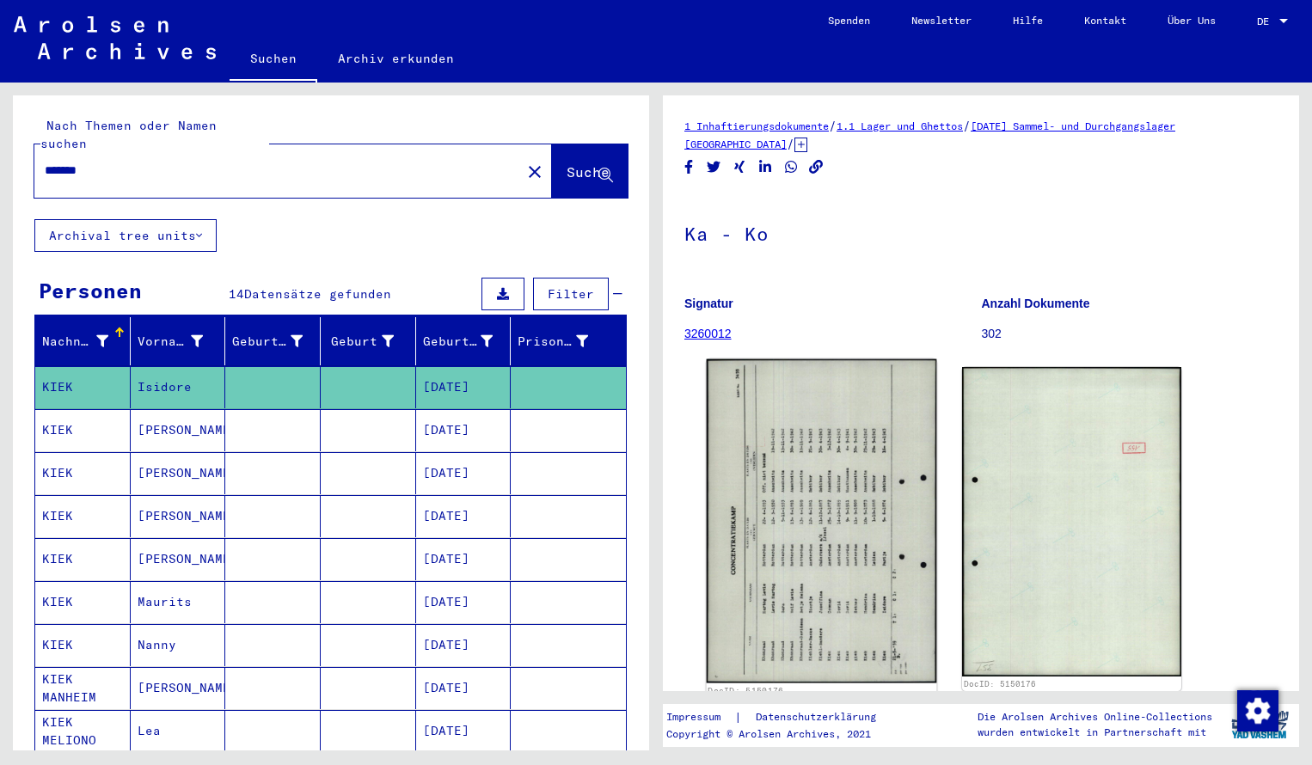
click at [782, 427] on img at bounding box center [822, 520] width 230 height 323
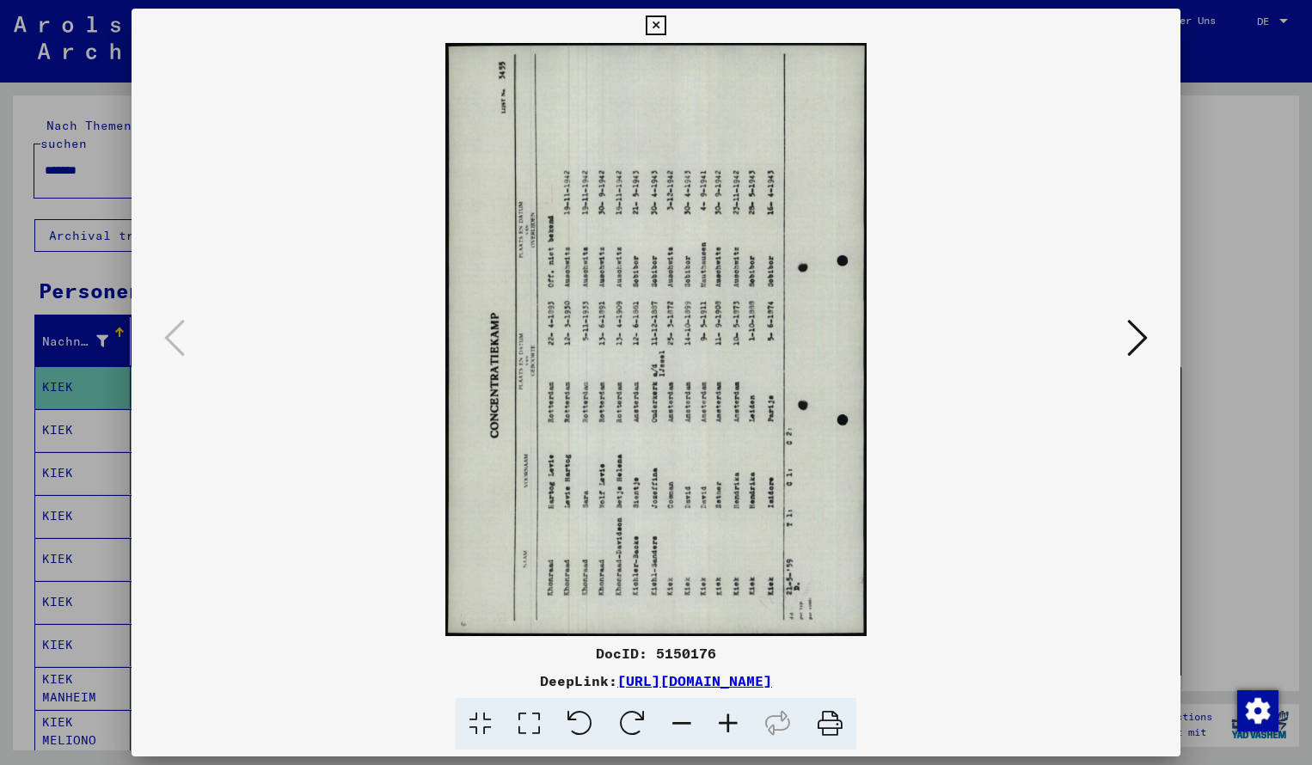
click at [636, 710] on icon at bounding box center [632, 724] width 52 height 52
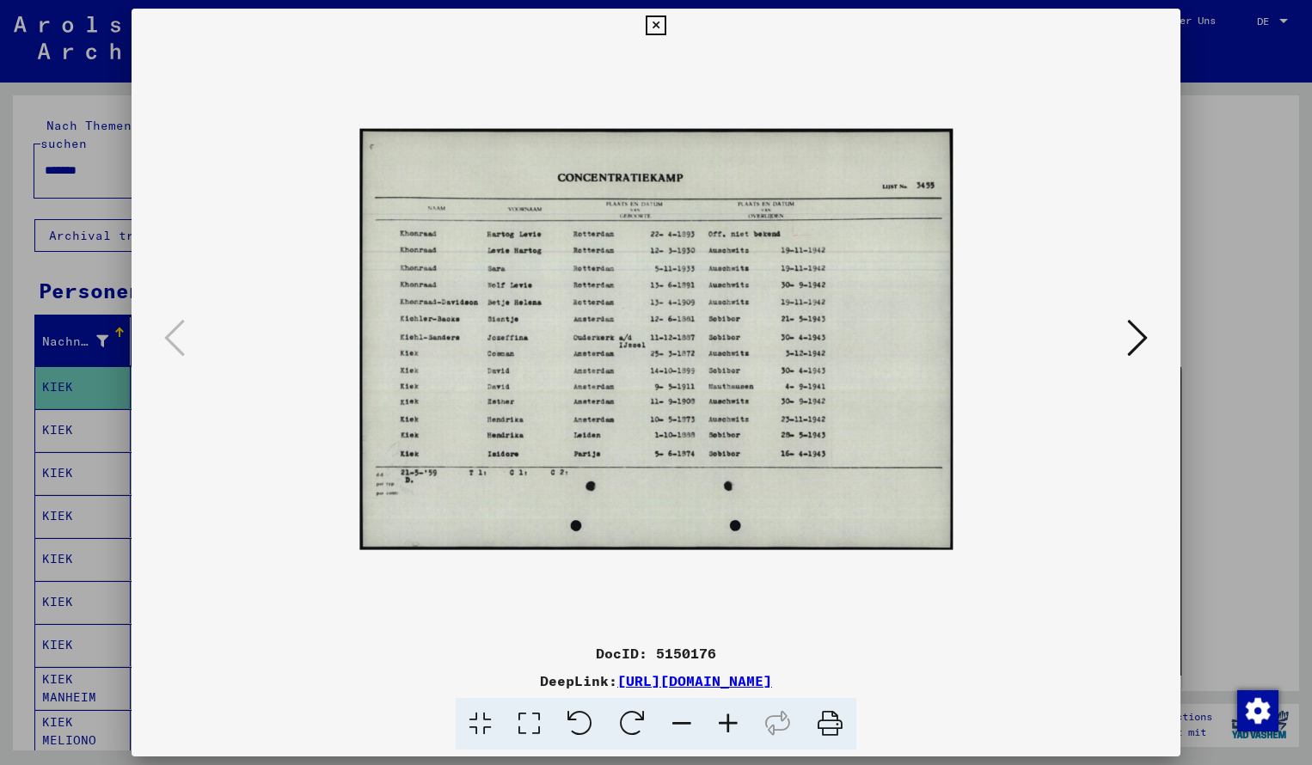
click at [729, 727] on icon at bounding box center [728, 724] width 46 height 52
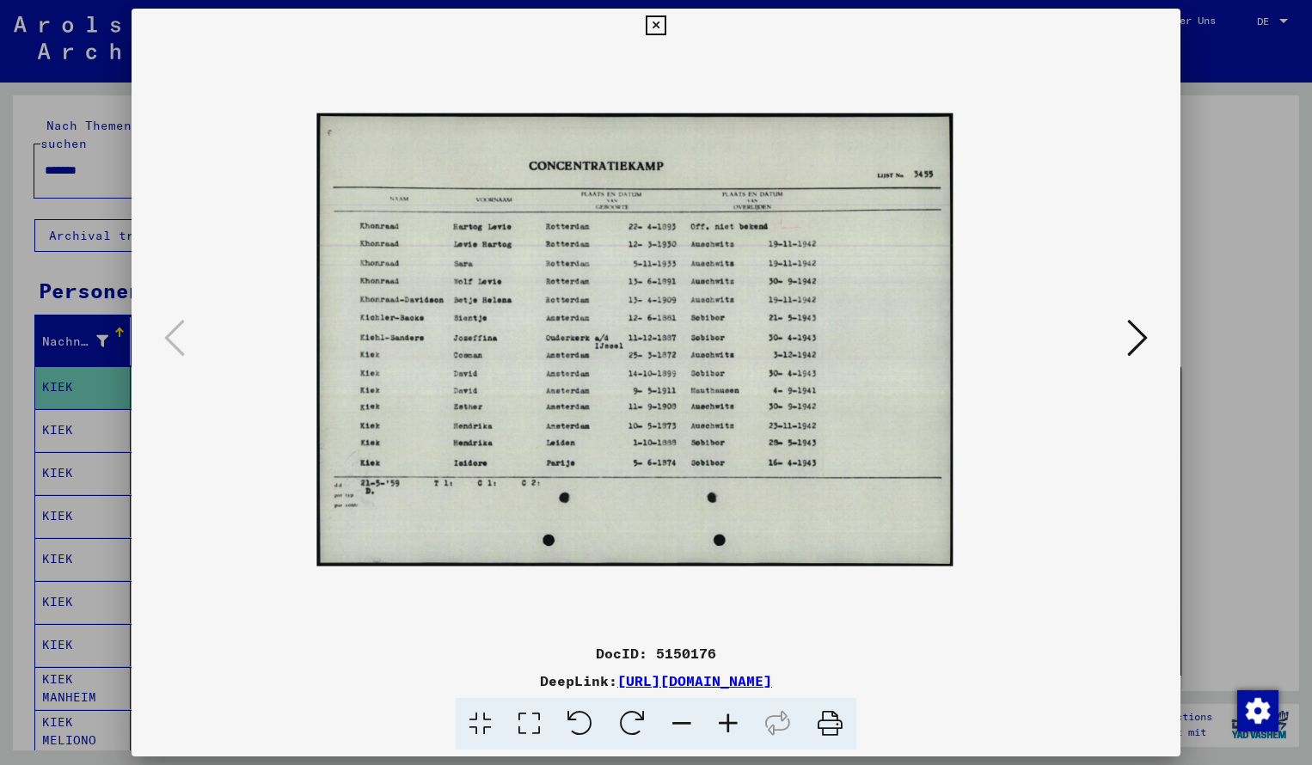
click at [730, 728] on icon at bounding box center [728, 724] width 46 height 52
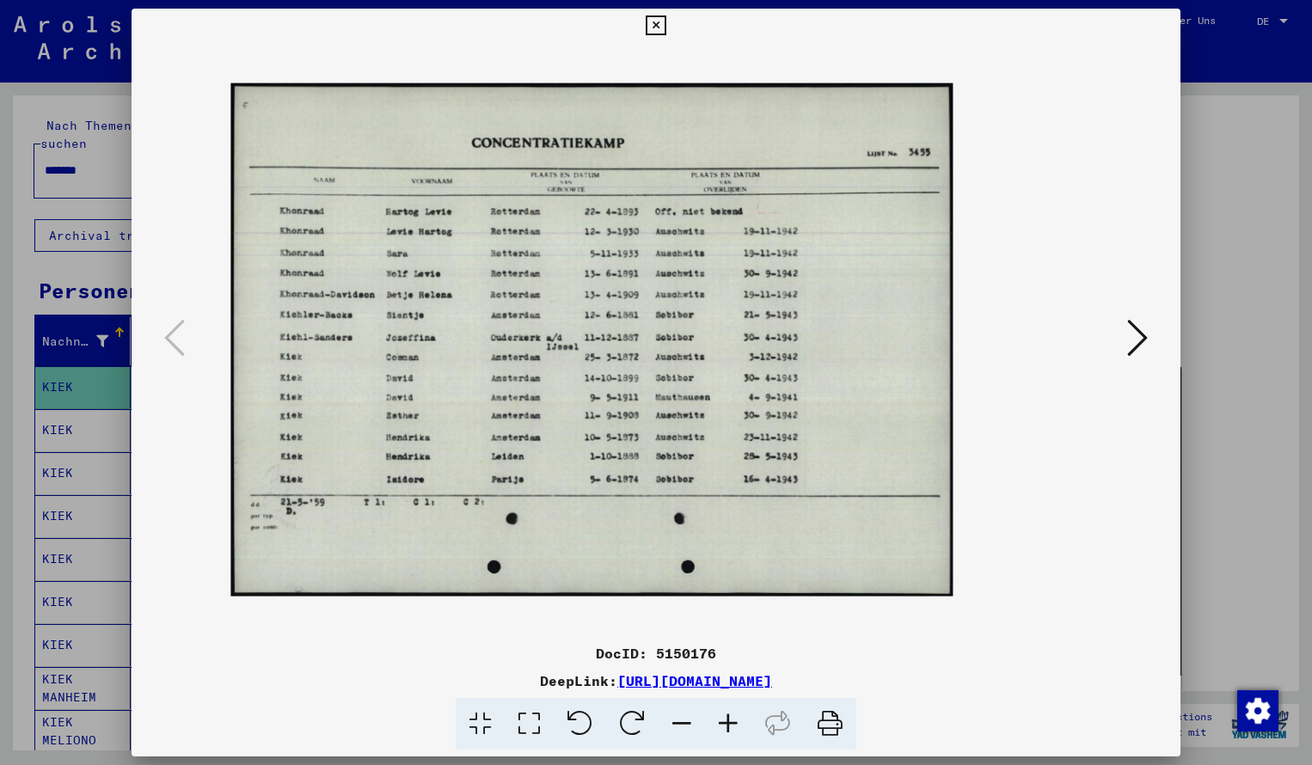
click at [730, 728] on icon at bounding box center [728, 724] width 46 height 52
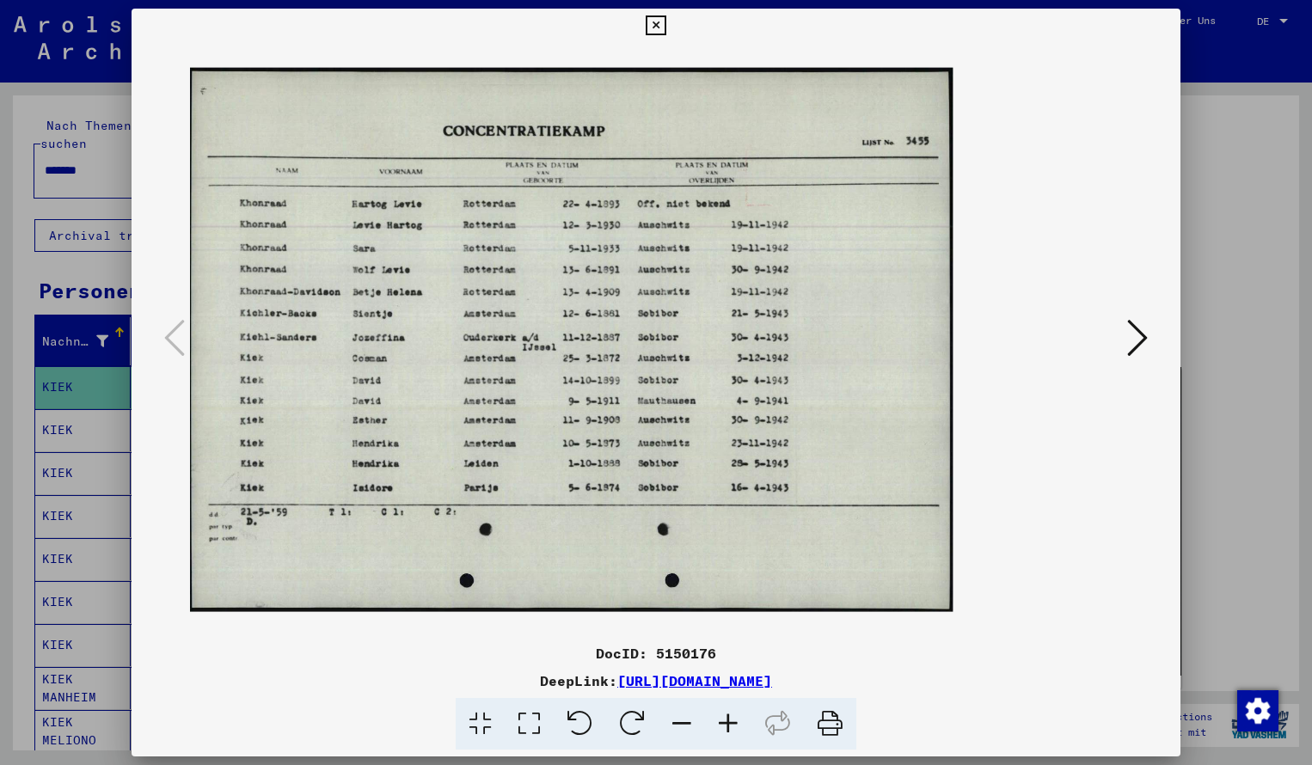
click at [730, 728] on icon at bounding box center [728, 724] width 46 height 52
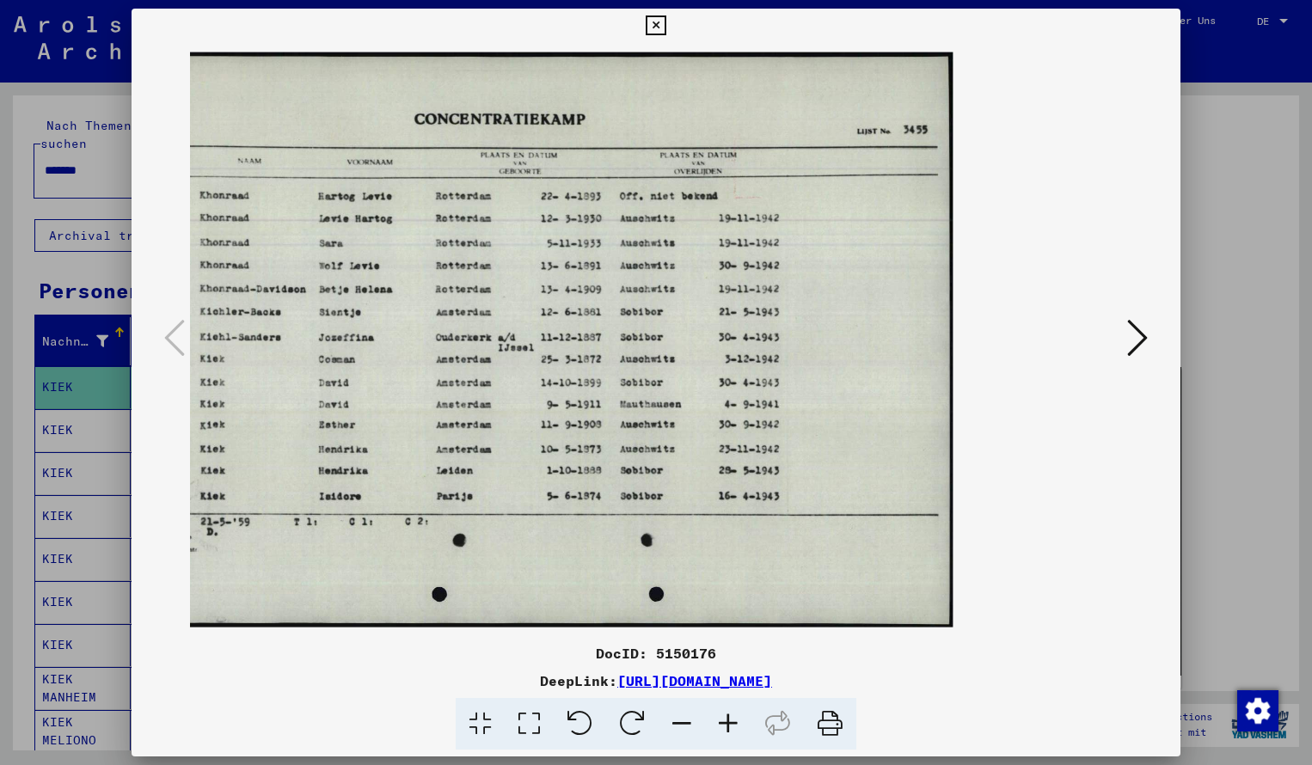
click at [666, 22] on icon at bounding box center [656, 25] width 20 height 21
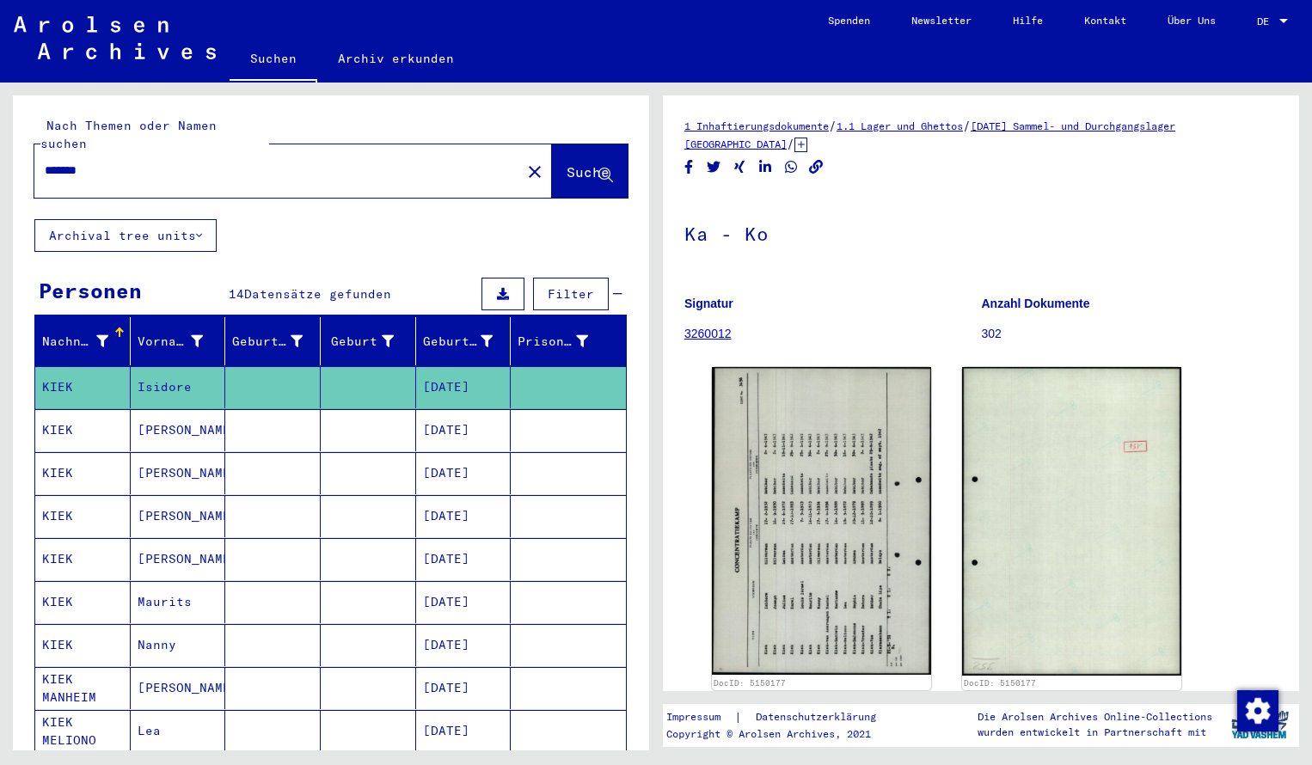
click at [108, 162] on input "*******" at bounding box center [278, 171] width 466 height 18
click at [556, 167] on button "Suche" at bounding box center [590, 170] width 76 height 53
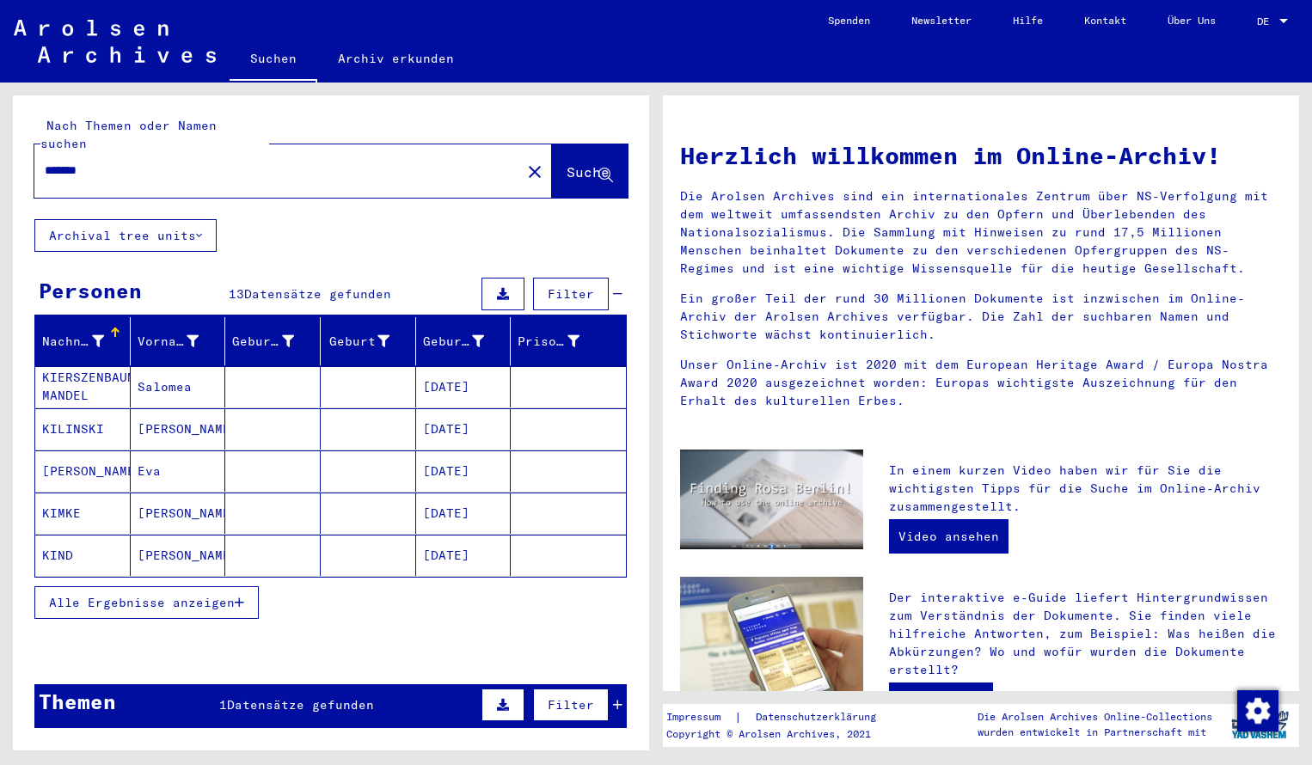
click at [91, 371] on mat-cell "KIERSZENBAUM MANDEL" at bounding box center [82, 386] width 95 height 41
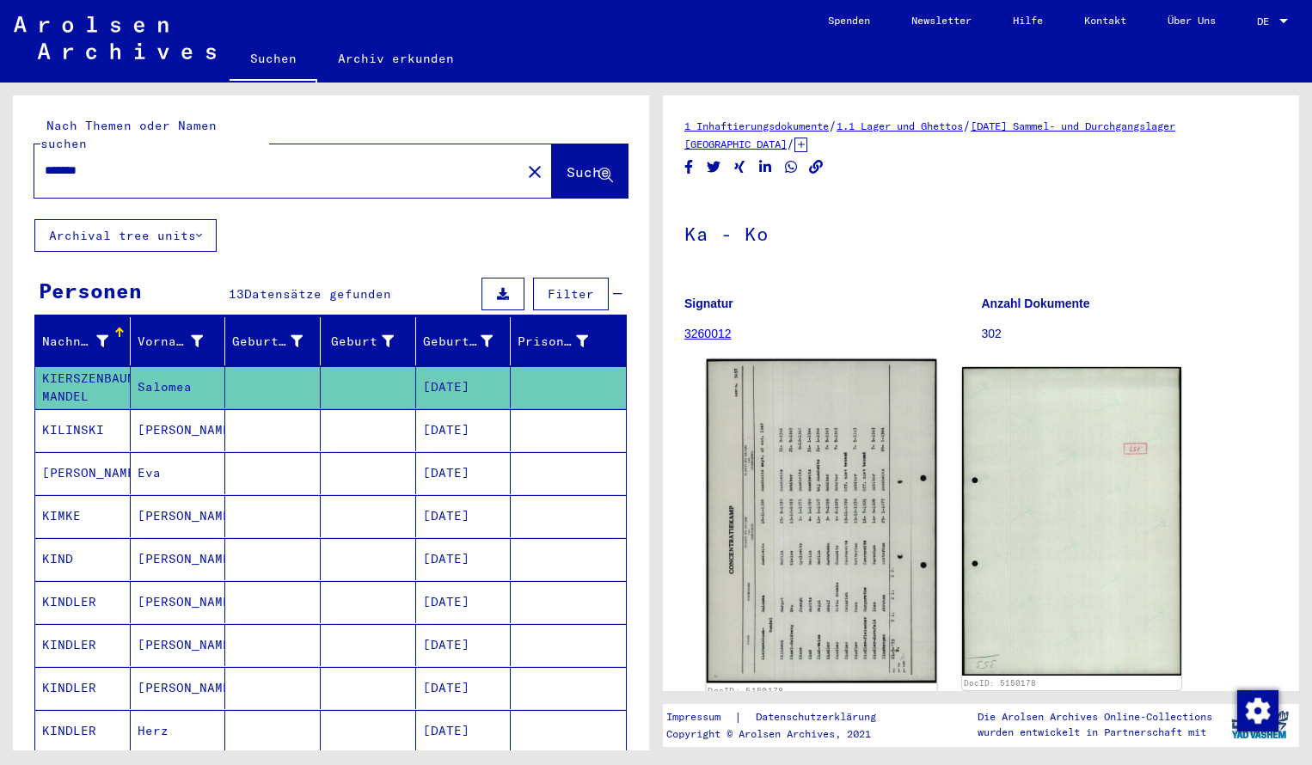
click at [839, 425] on img at bounding box center [822, 521] width 230 height 324
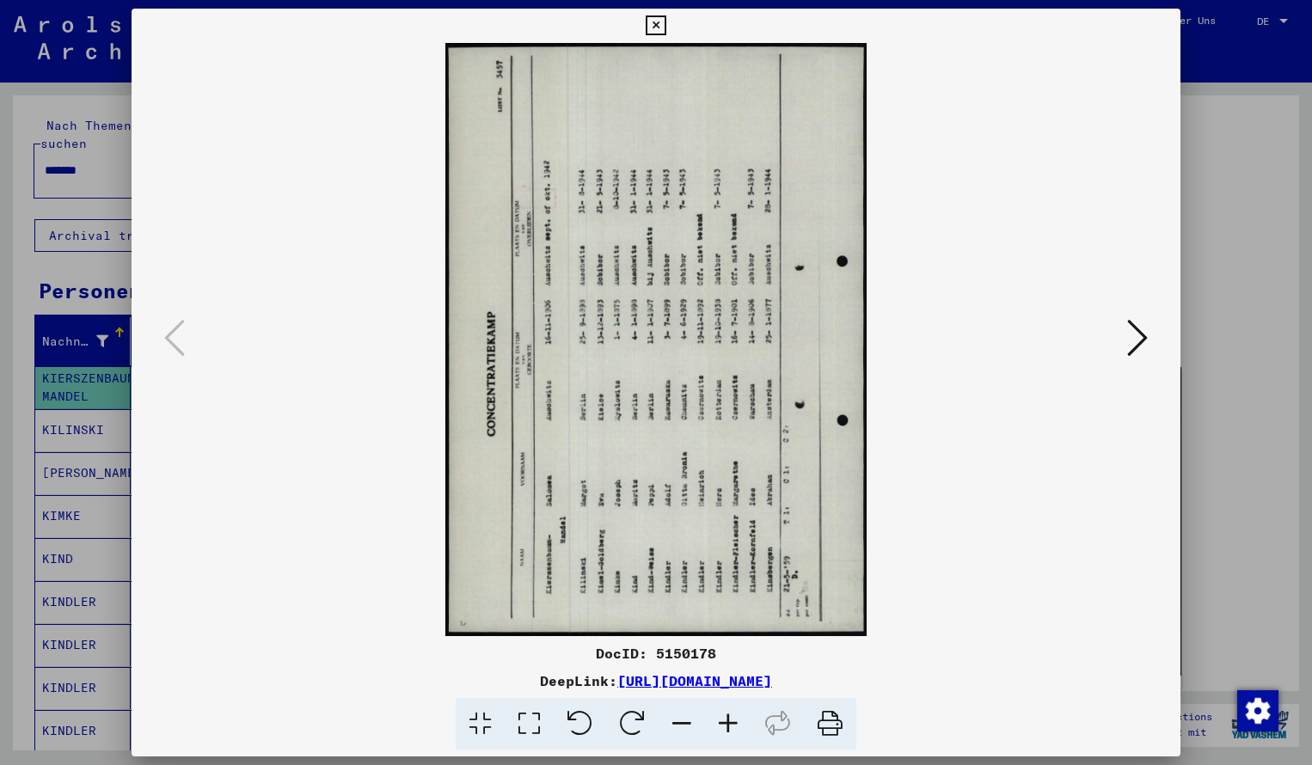
click at [735, 717] on icon at bounding box center [728, 724] width 46 height 52
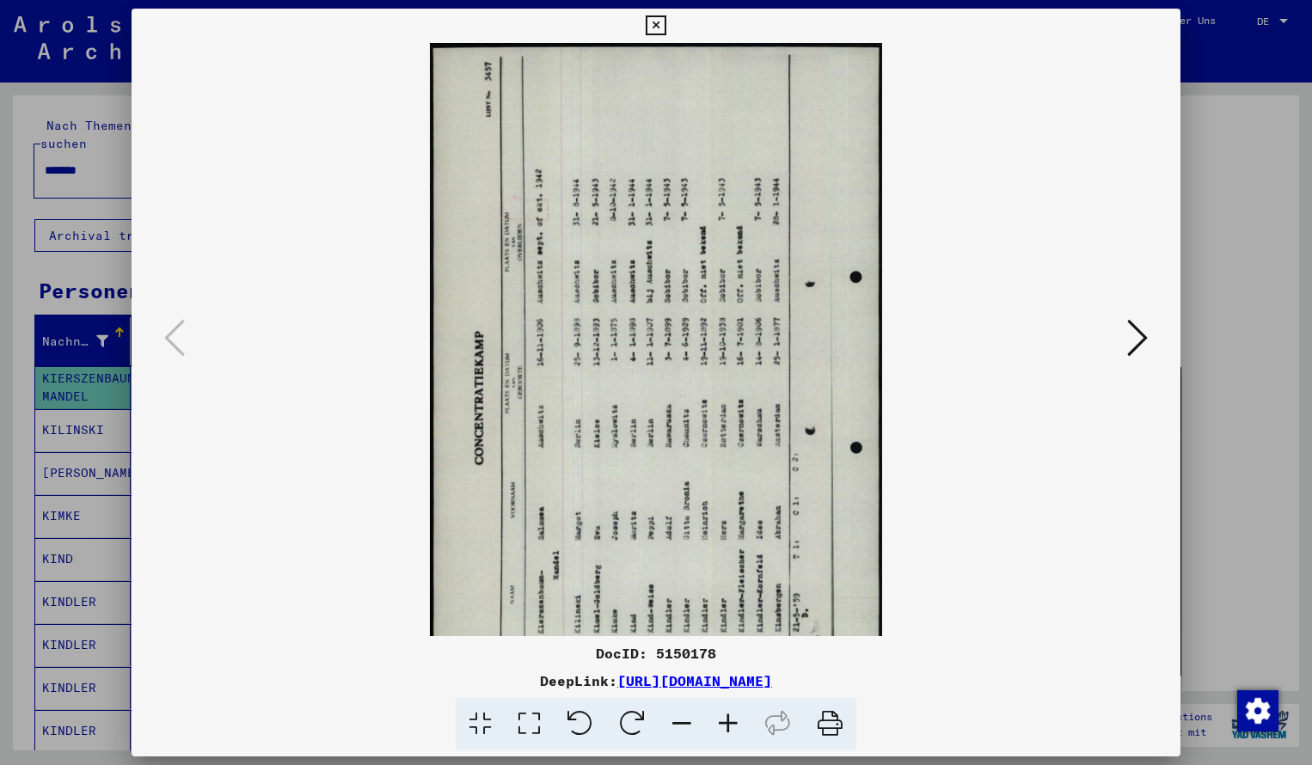
click at [630, 711] on icon at bounding box center [632, 724] width 52 height 52
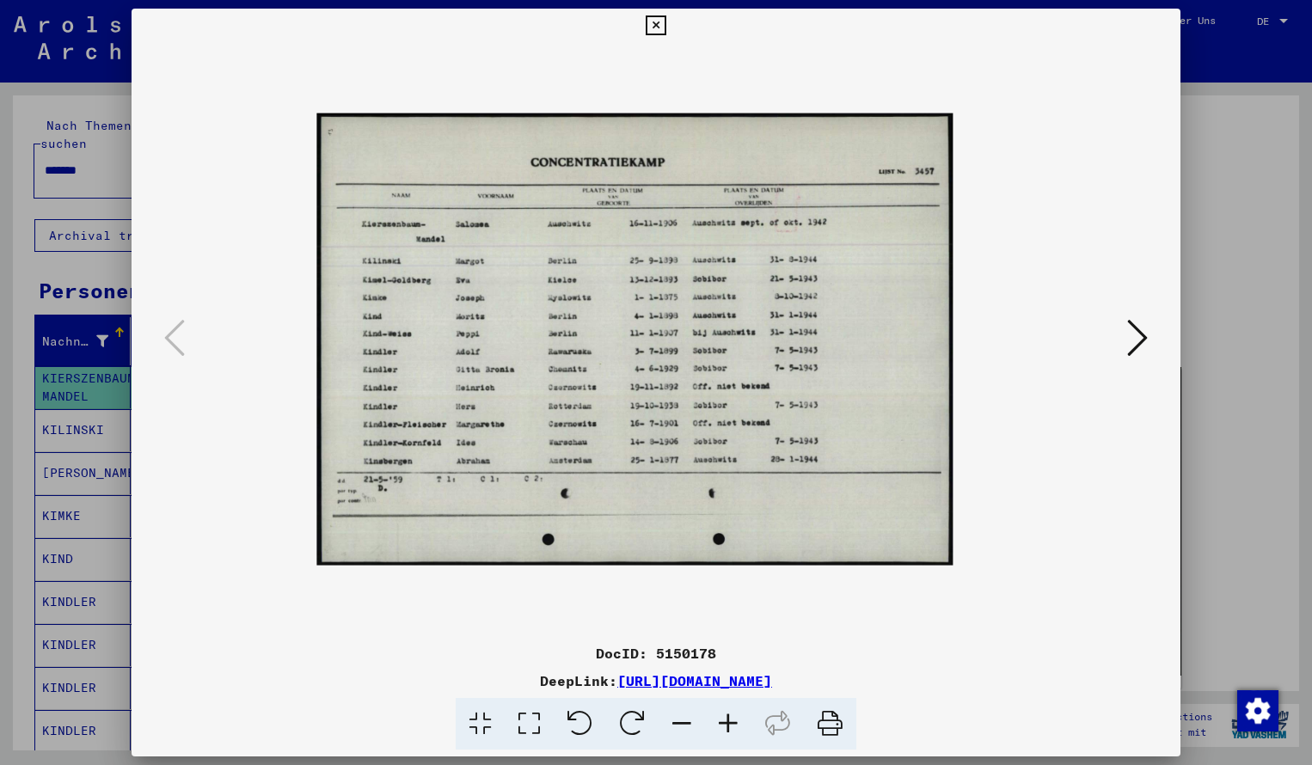
click at [734, 720] on icon at bounding box center [728, 724] width 46 height 52
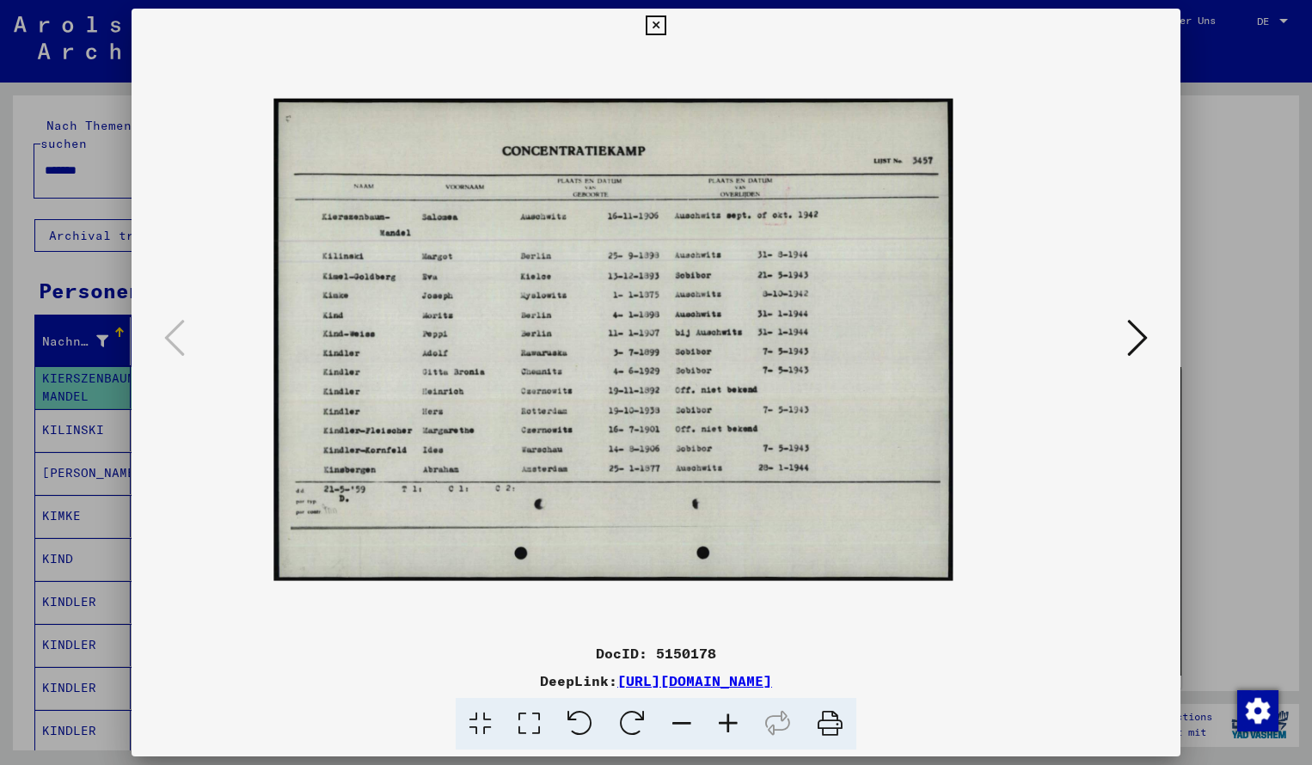
click at [734, 720] on icon at bounding box center [728, 724] width 46 height 52
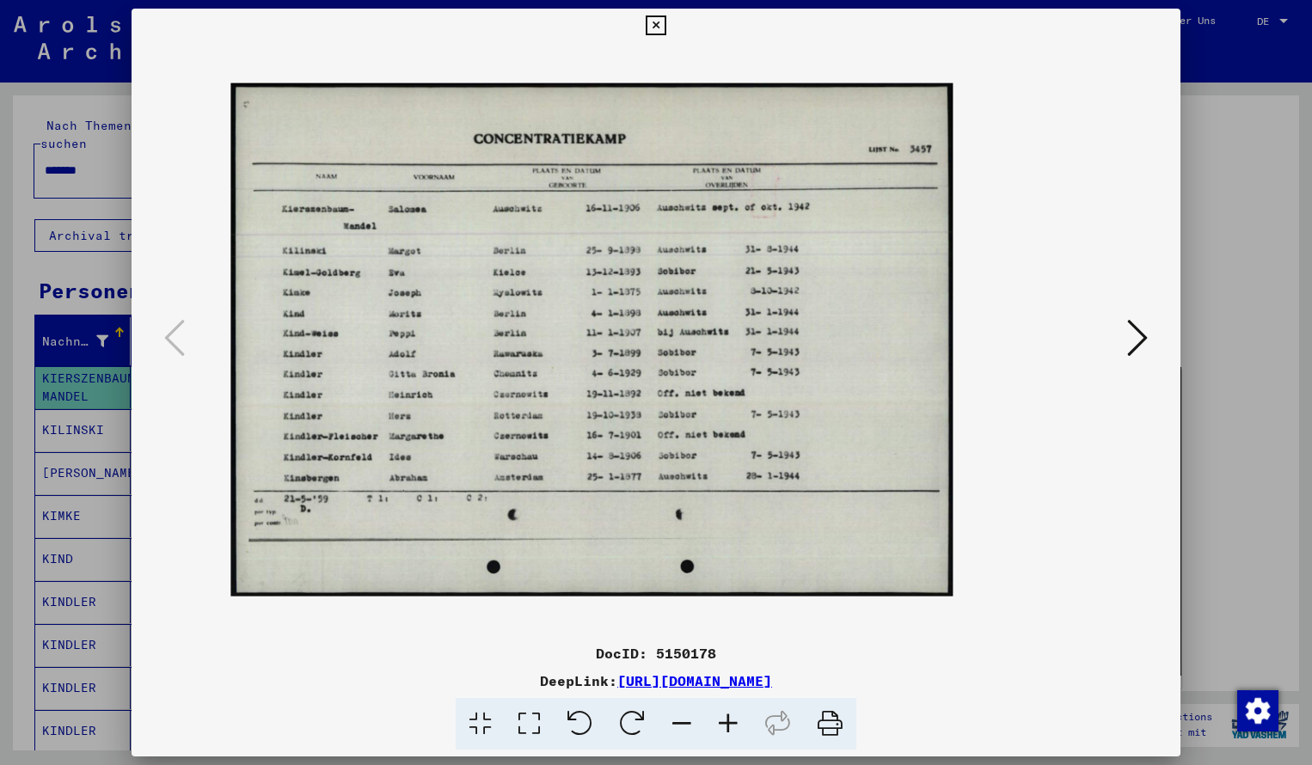
click at [734, 720] on icon at bounding box center [728, 724] width 46 height 52
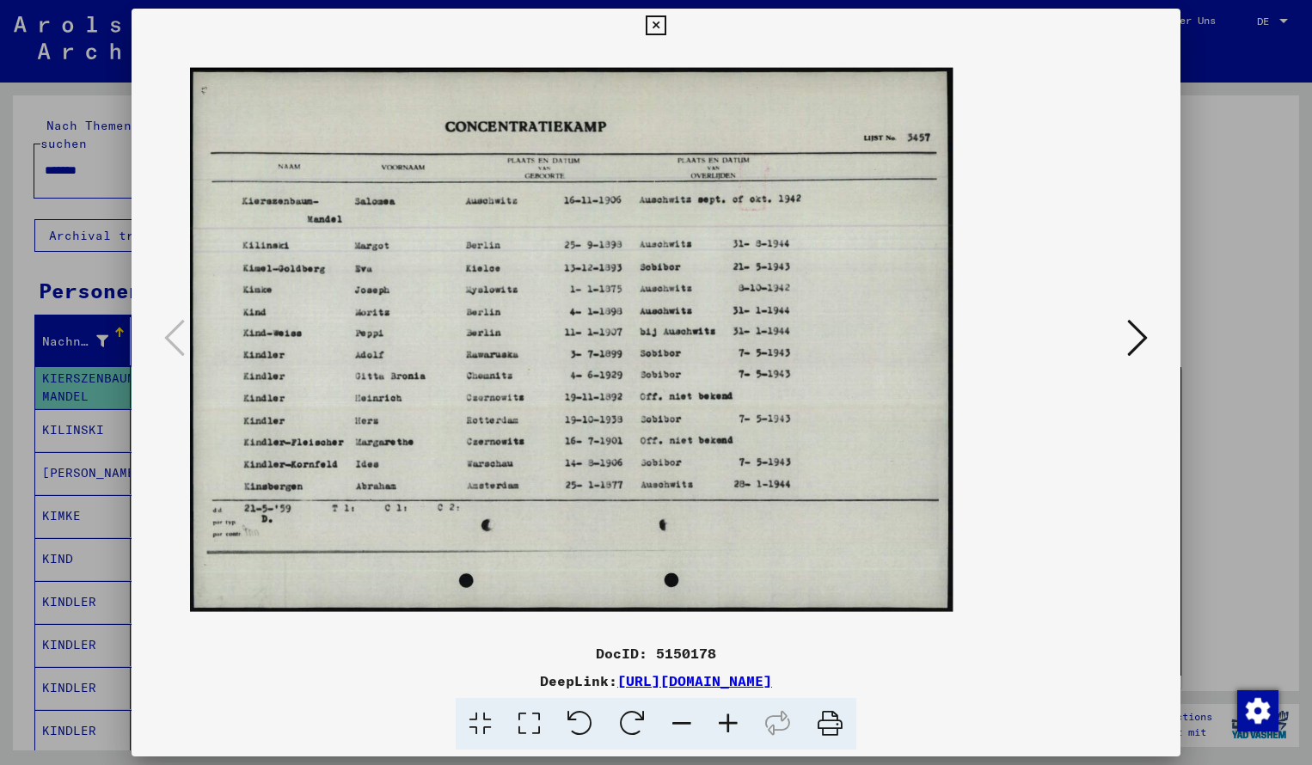
click at [734, 720] on icon at bounding box center [728, 724] width 46 height 52
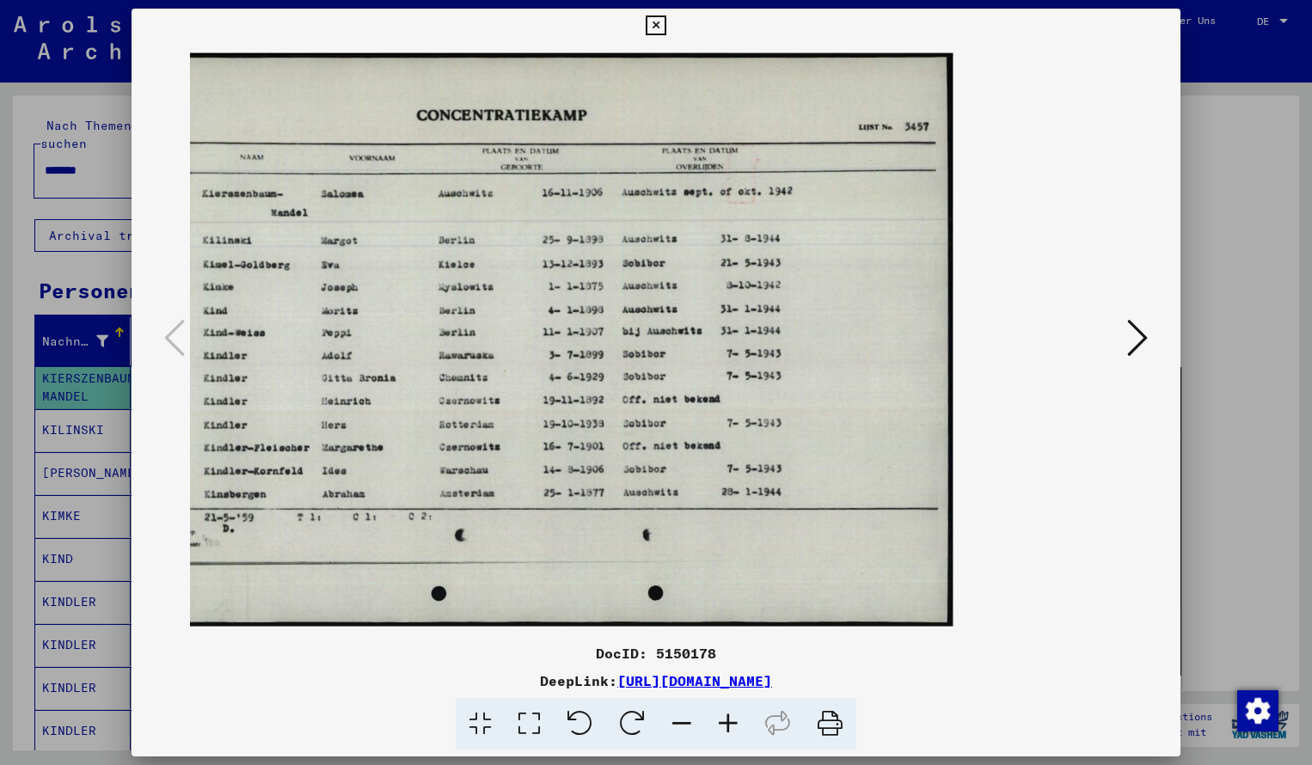
click at [666, 19] on icon at bounding box center [656, 25] width 20 height 21
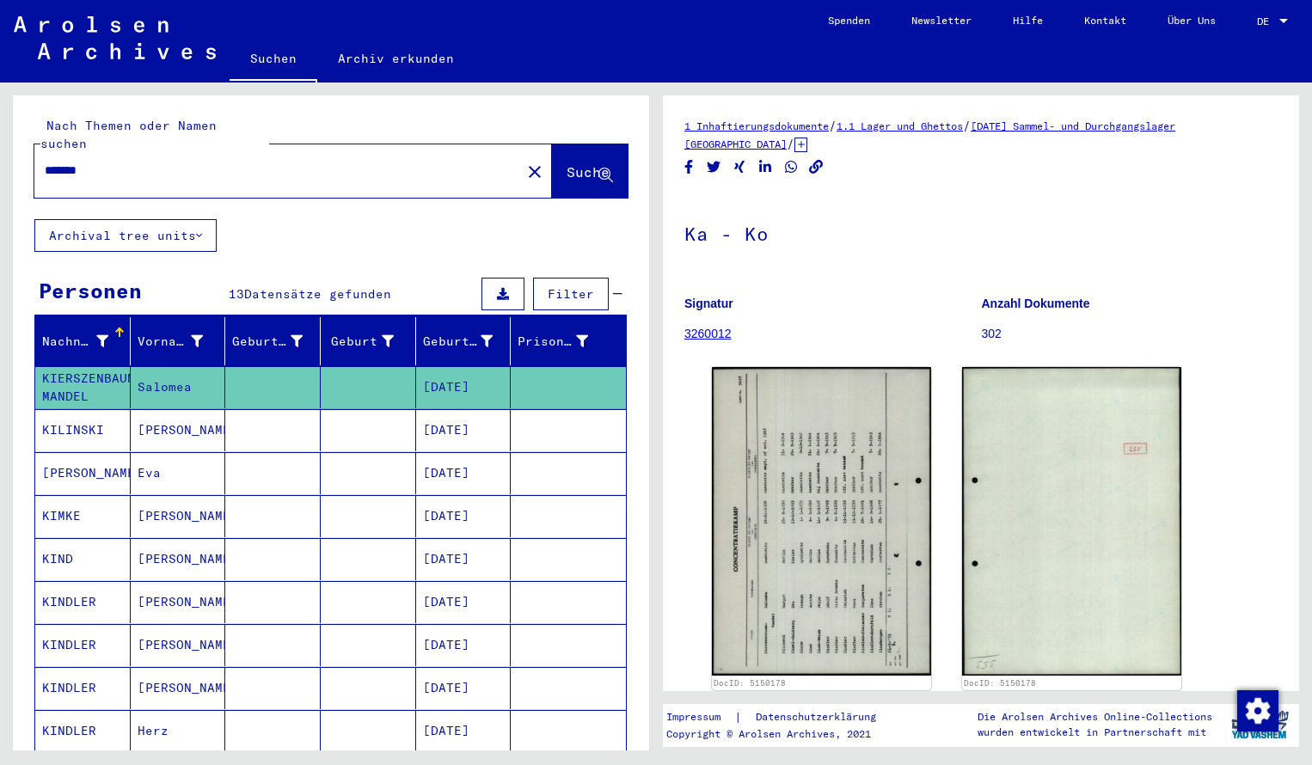
click at [101, 162] on input "*******" at bounding box center [278, 171] width 466 height 18
click at [573, 163] on span "Suche" at bounding box center [588, 171] width 43 height 17
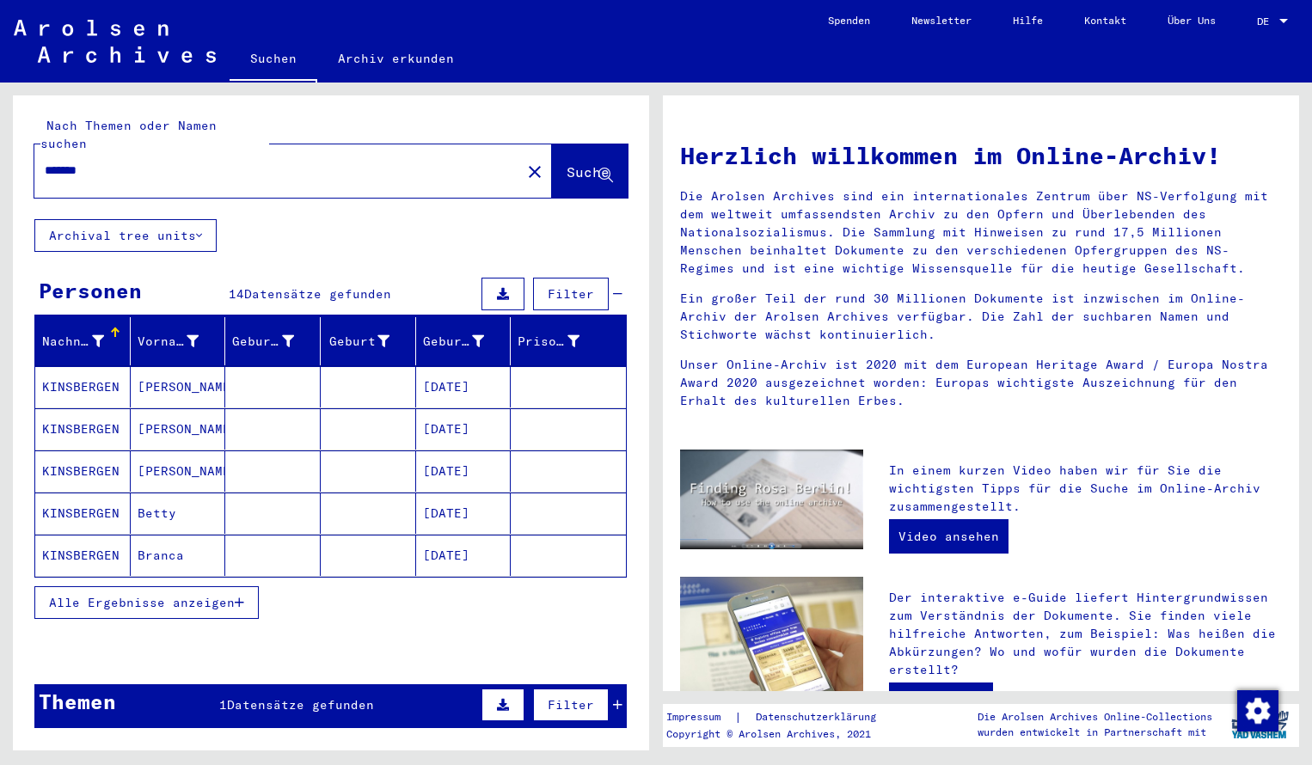
click at [71, 366] on mat-cell "KINSBERGEN" at bounding box center [82, 386] width 95 height 41
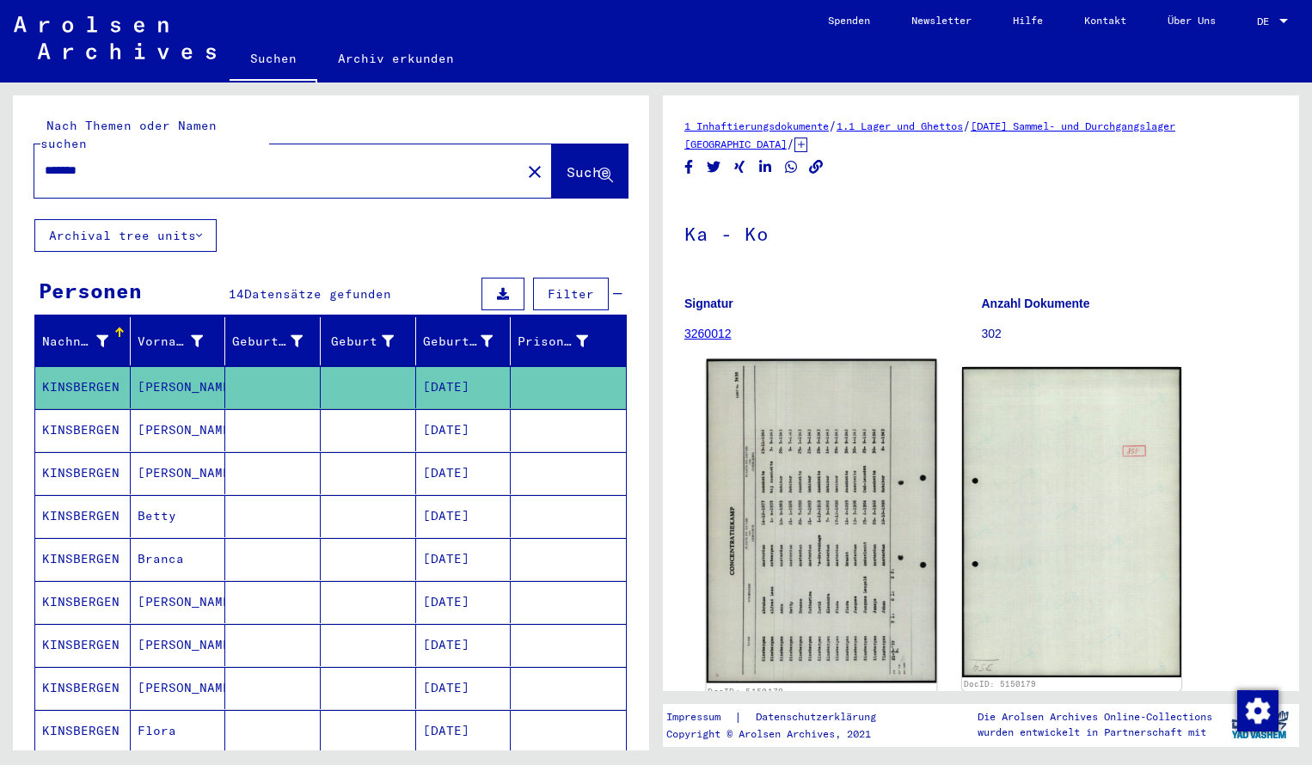
click at [813, 457] on img at bounding box center [822, 521] width 230 height 324
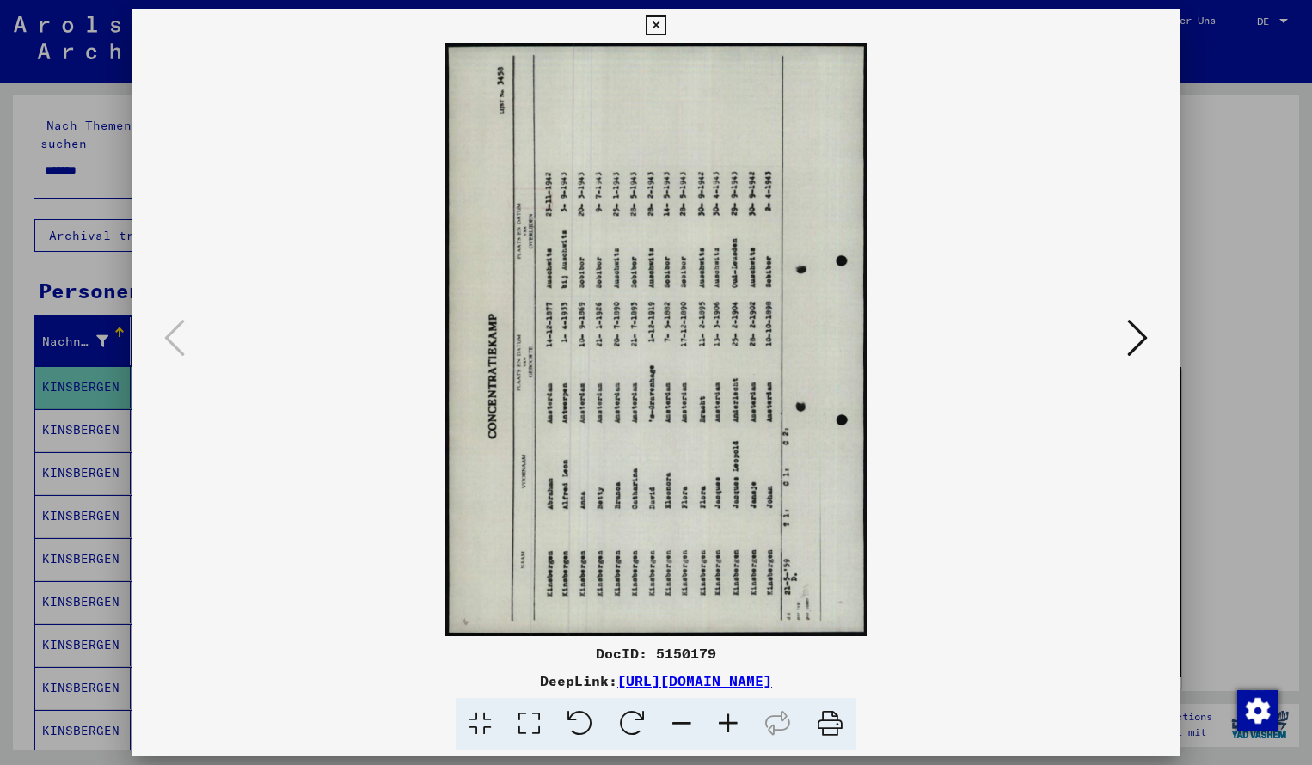
click at [643, 715] on icon at bounding box center [632, 724] width 52 height 52
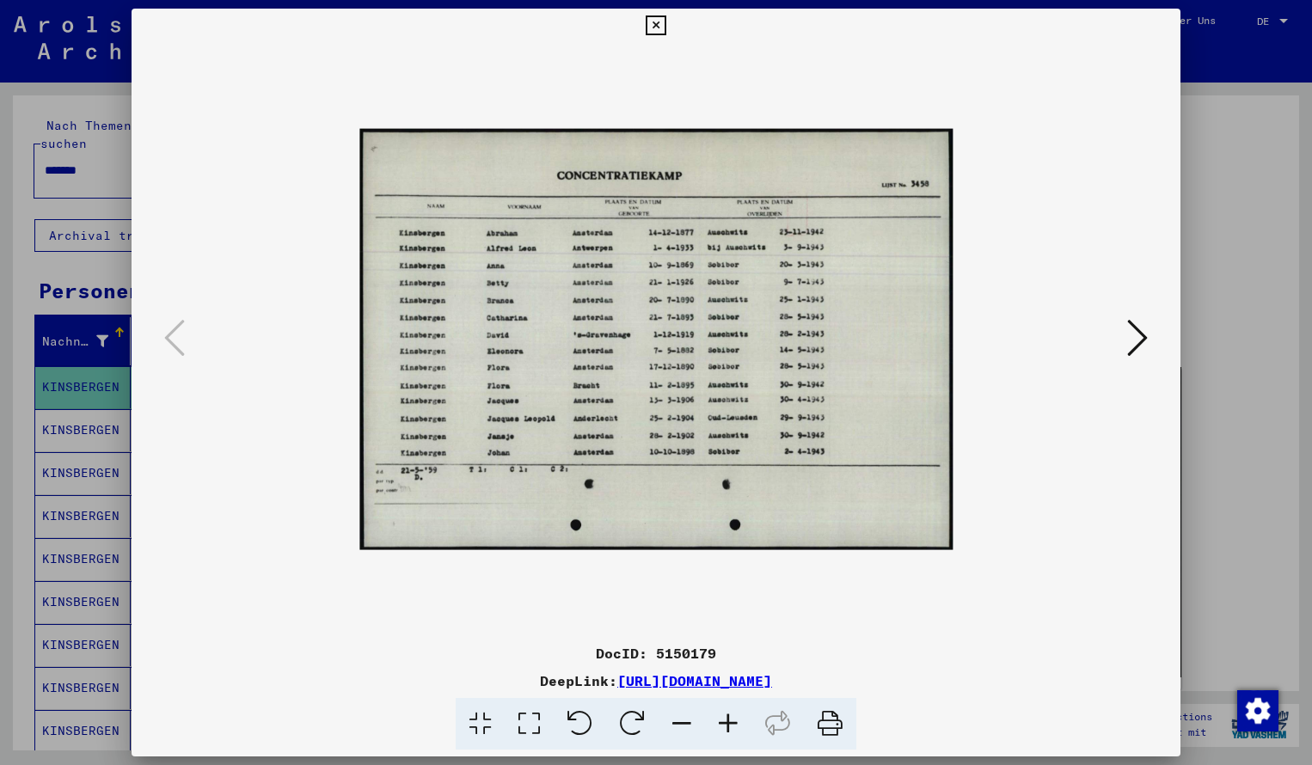
click at [733, 722] on icon at bounding box center [728, 724] width 46 height 52
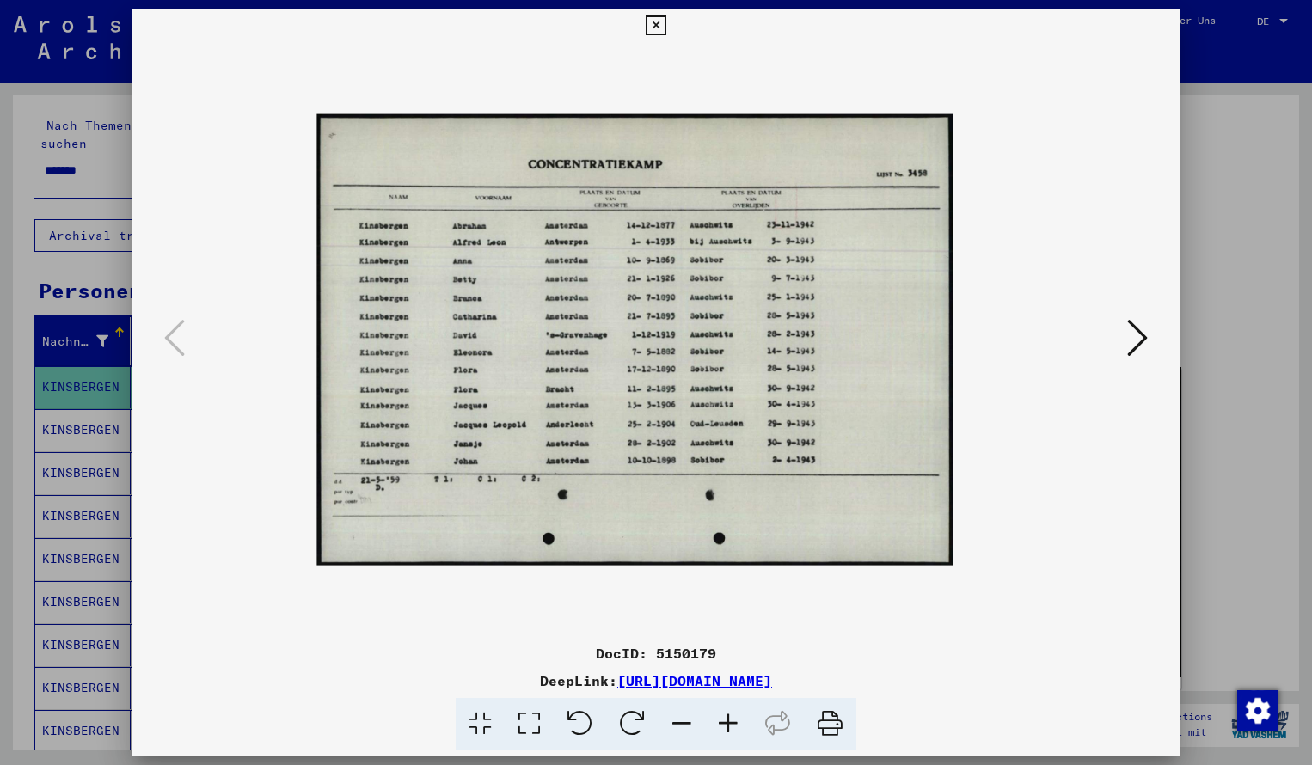
click at [733, 722] on icon at bounding box center [728, 724] width 46 height 52
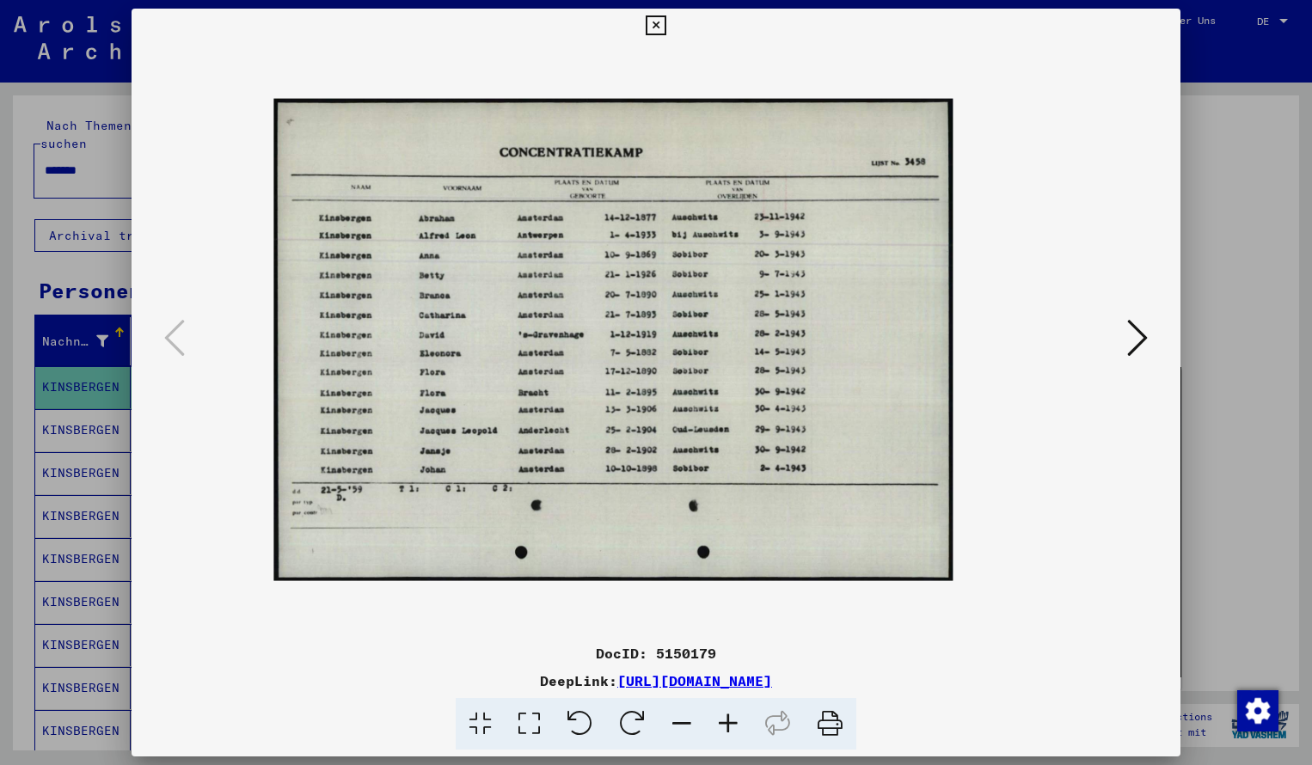
click at [733, 722] on icon at bounding box center [728, 724] width 46 height 52
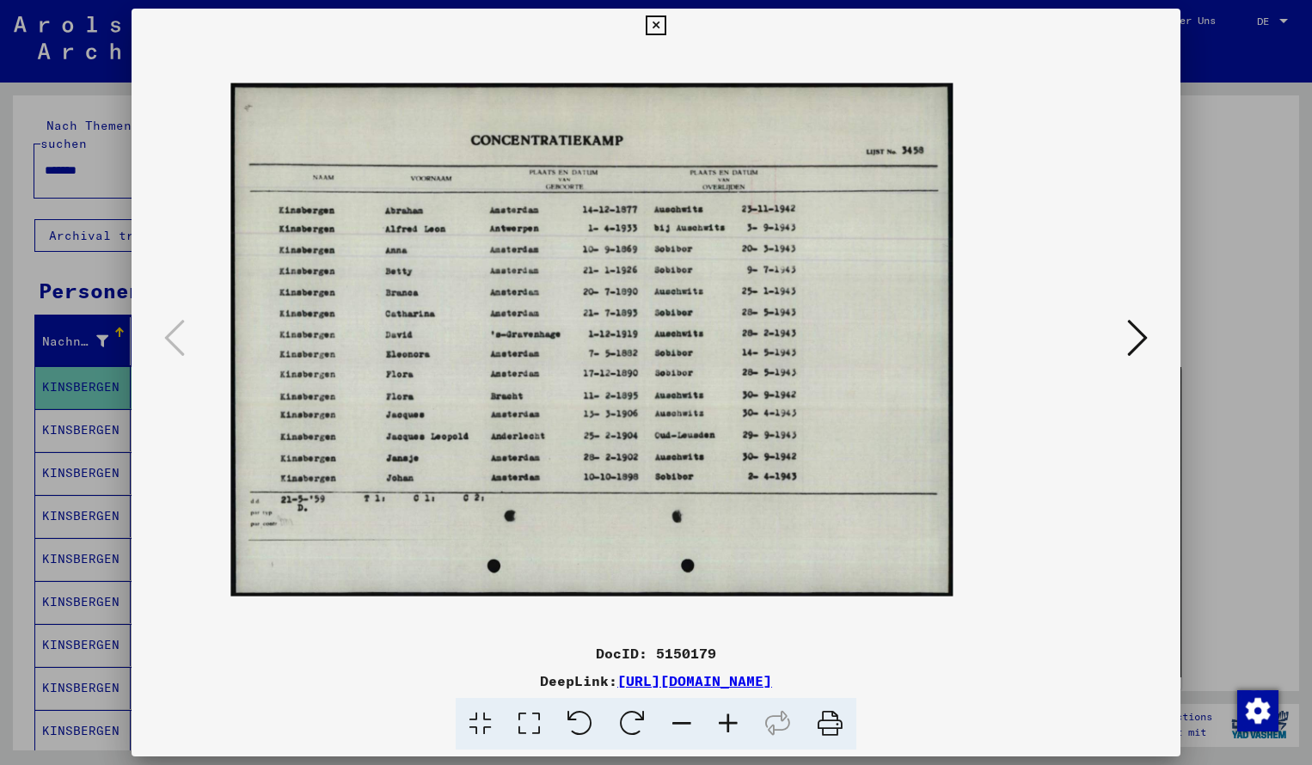
click at [733, 722] on icon at bounding box center [728, 724] width 46 height 52
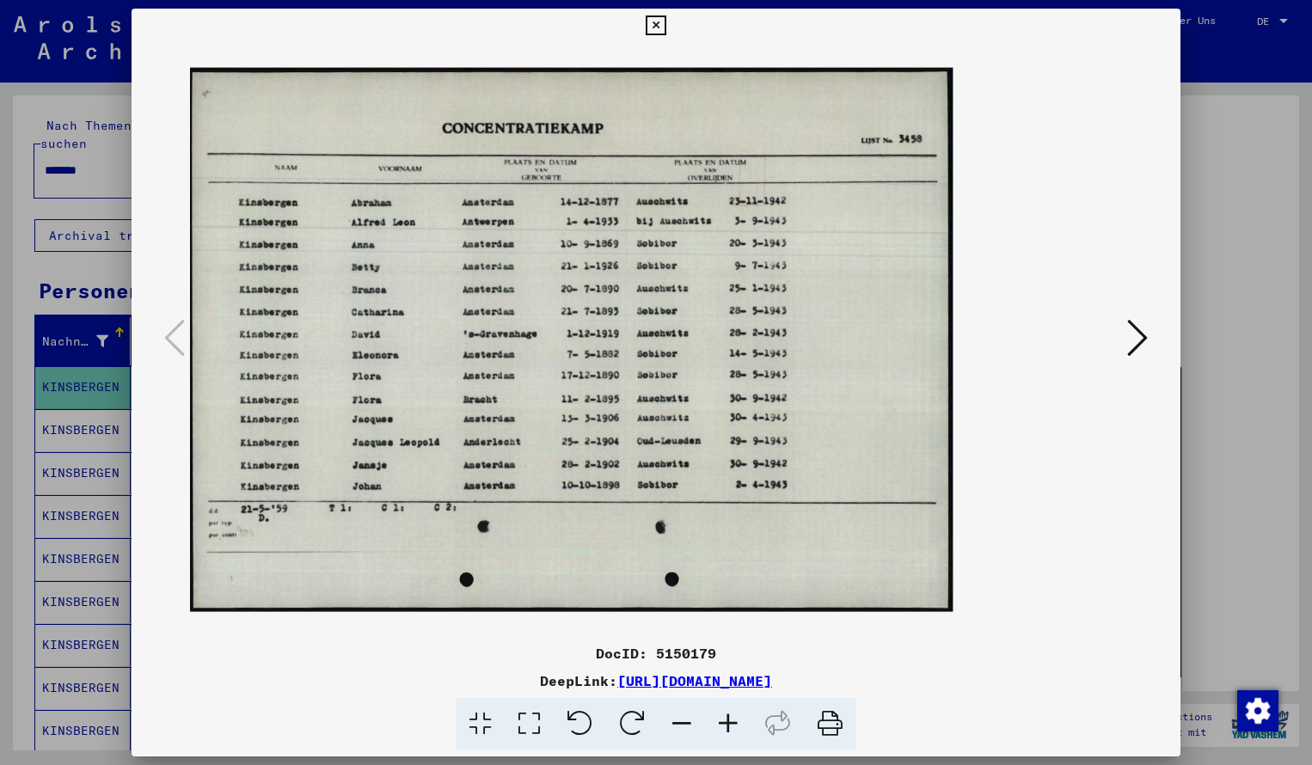
click at [733, 722] on icon at bounding box center [728, 724] width 46 height 52
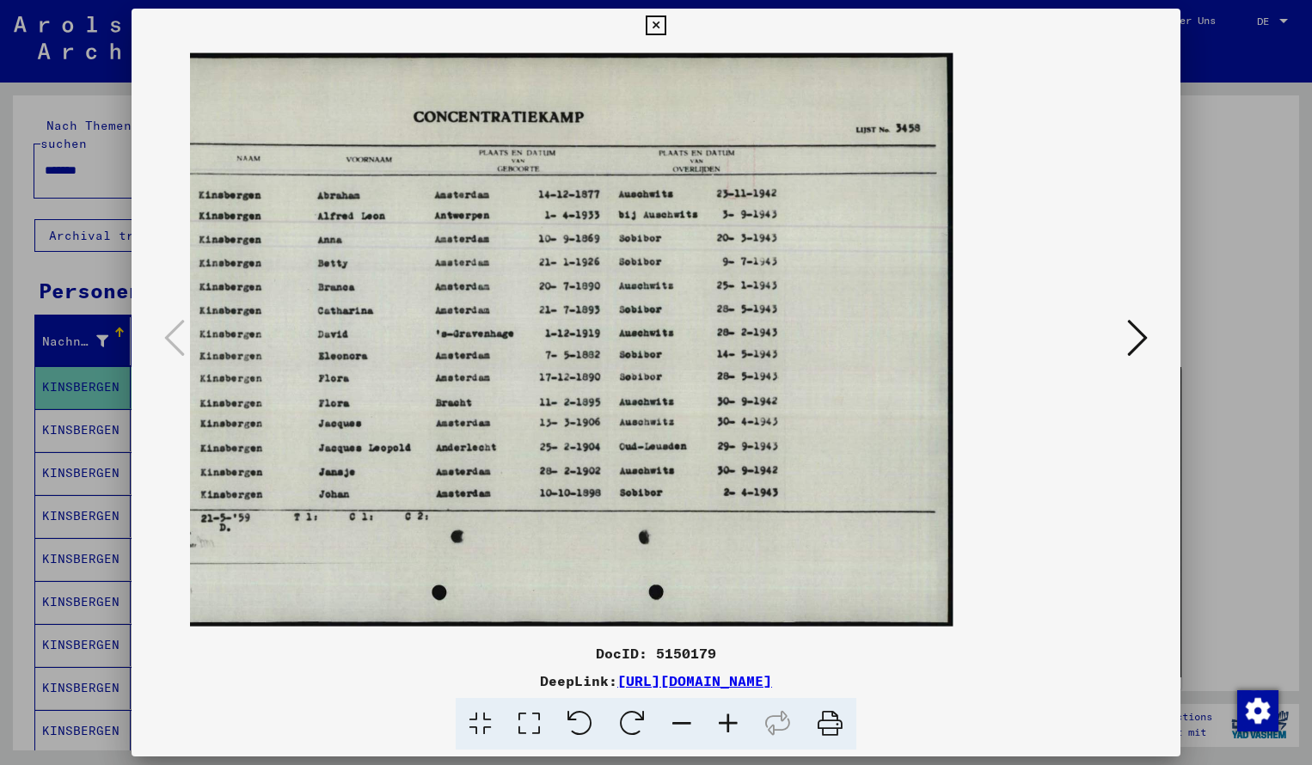
click at [666, 25] on icon at bounding box center [656, 25] width 20 height 21
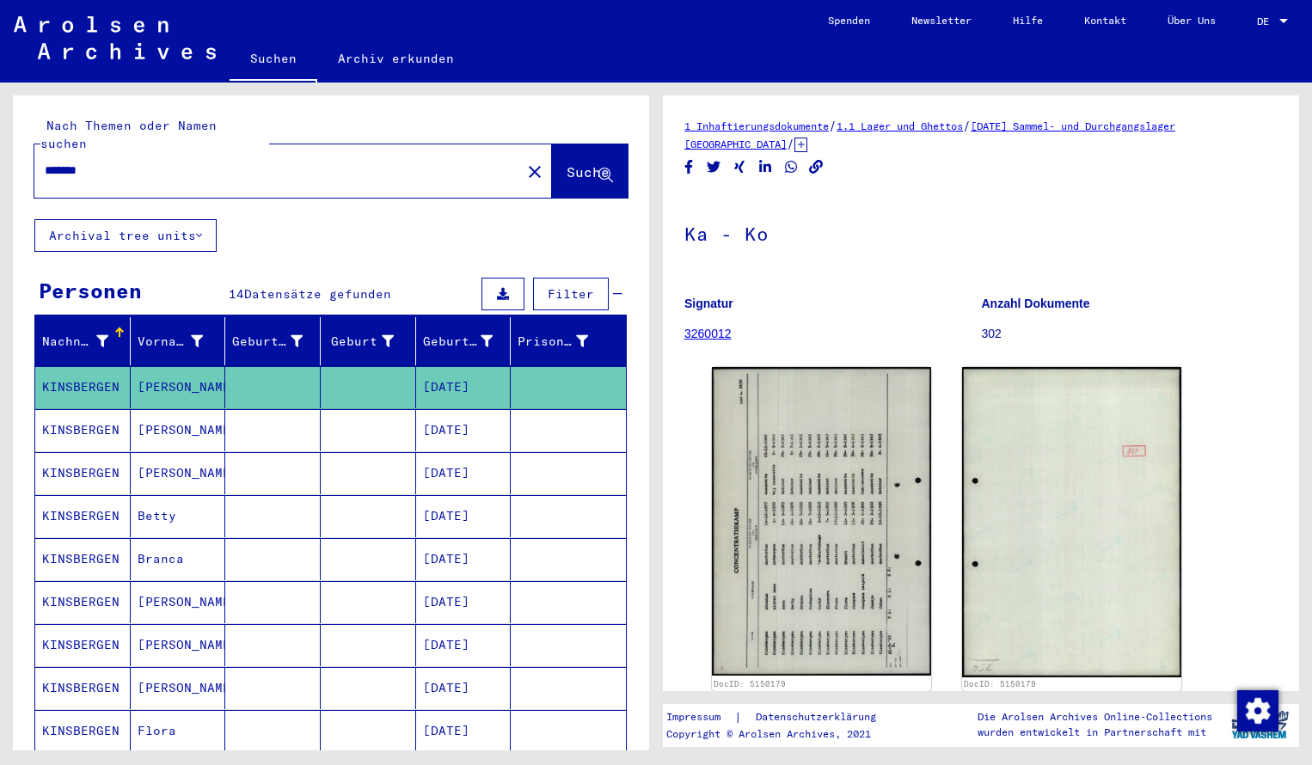
click at [105, 162] on input "*******" at bounding box center [278, 171] width 466 height 18
click at [567, 163] on span "Suche" at bounding box center [588, 171] width 43 height 17
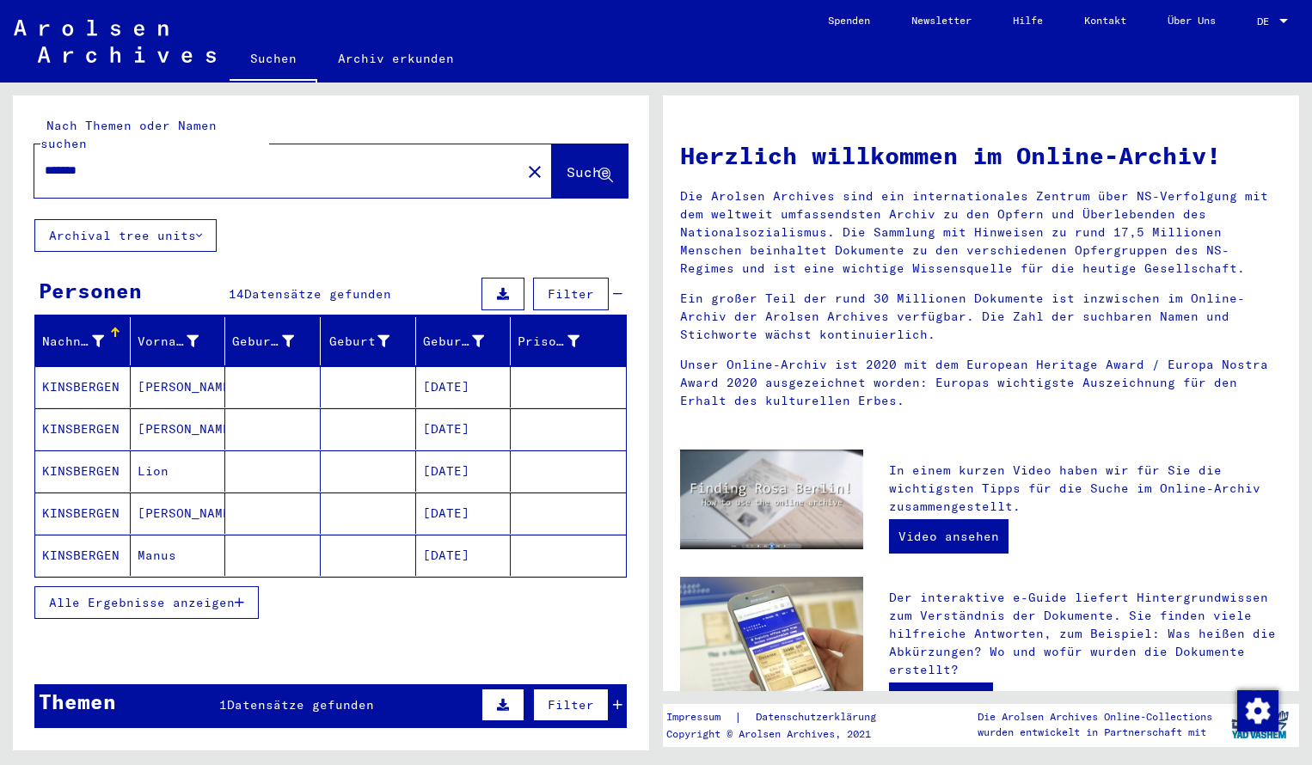
click at [115, 366] on mat-cell "KINSBERGEN" at bounding box center [82, 386] width 95 height 41
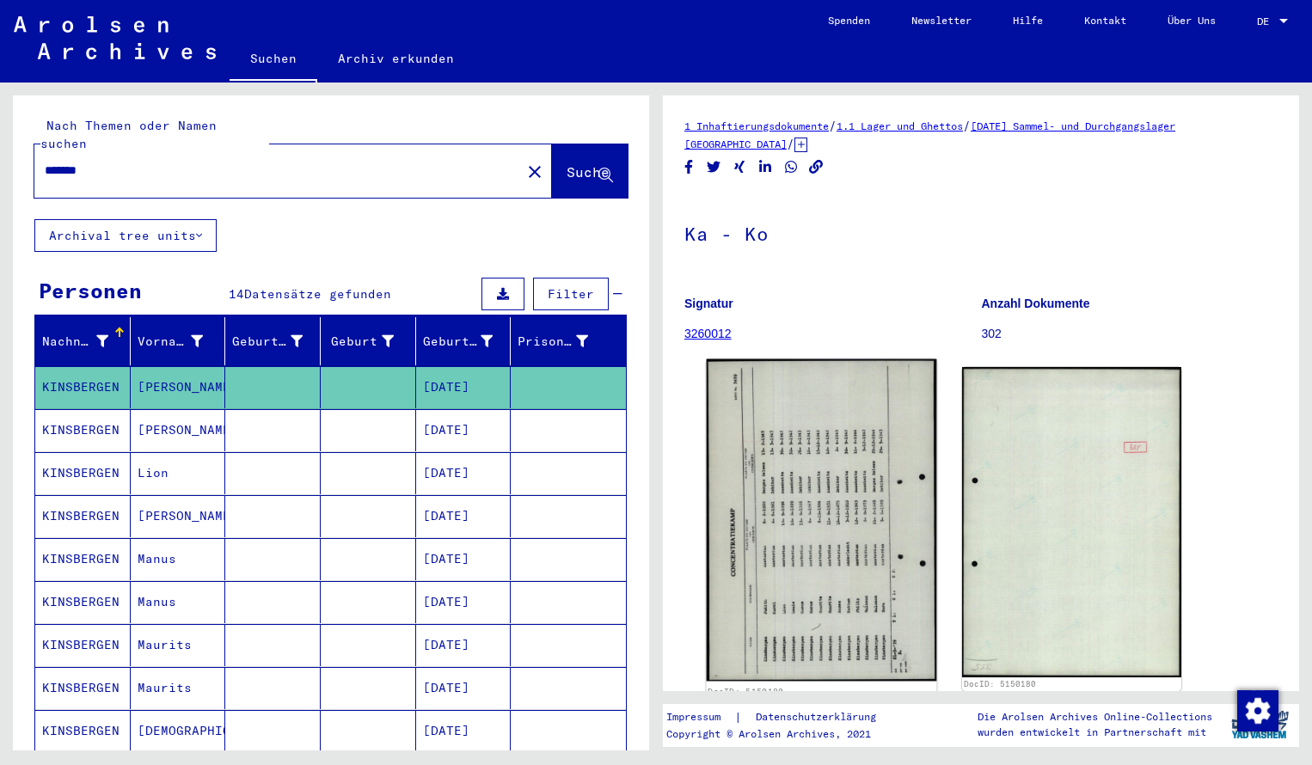
click at [810, 442] on img at bounding box center [822, 520] width 230 height 323
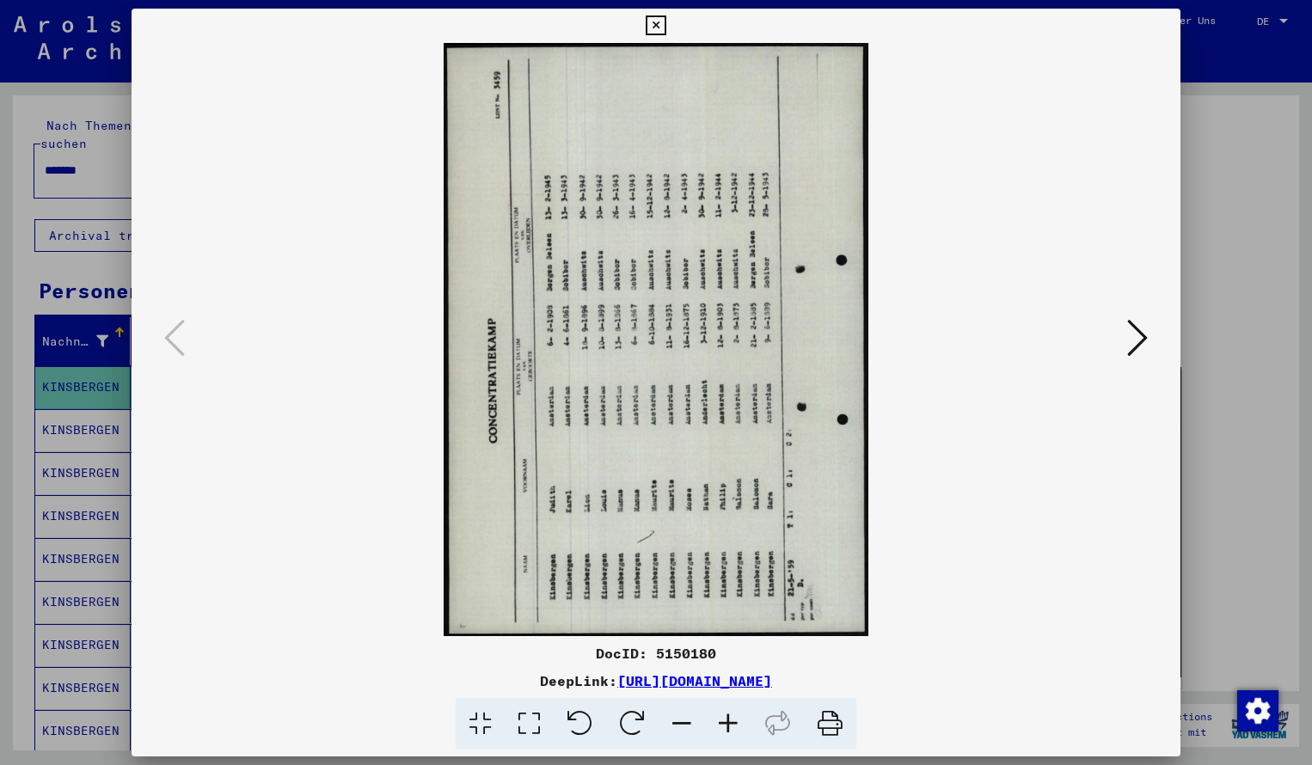
click at [635, 718] on icon at bounding box center [632, 724] width 52 height 52
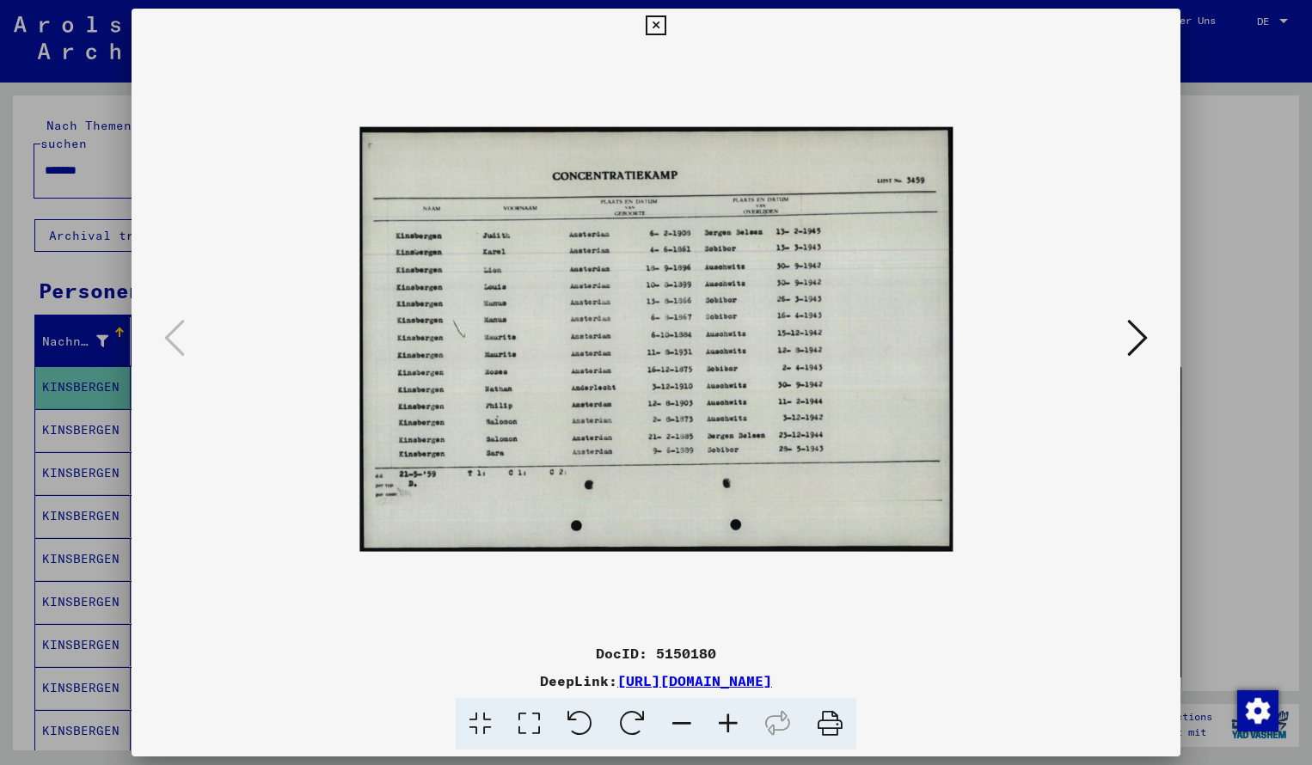
click at [728, 721] on icon at bounding box center [728, 724] width 46 height 52
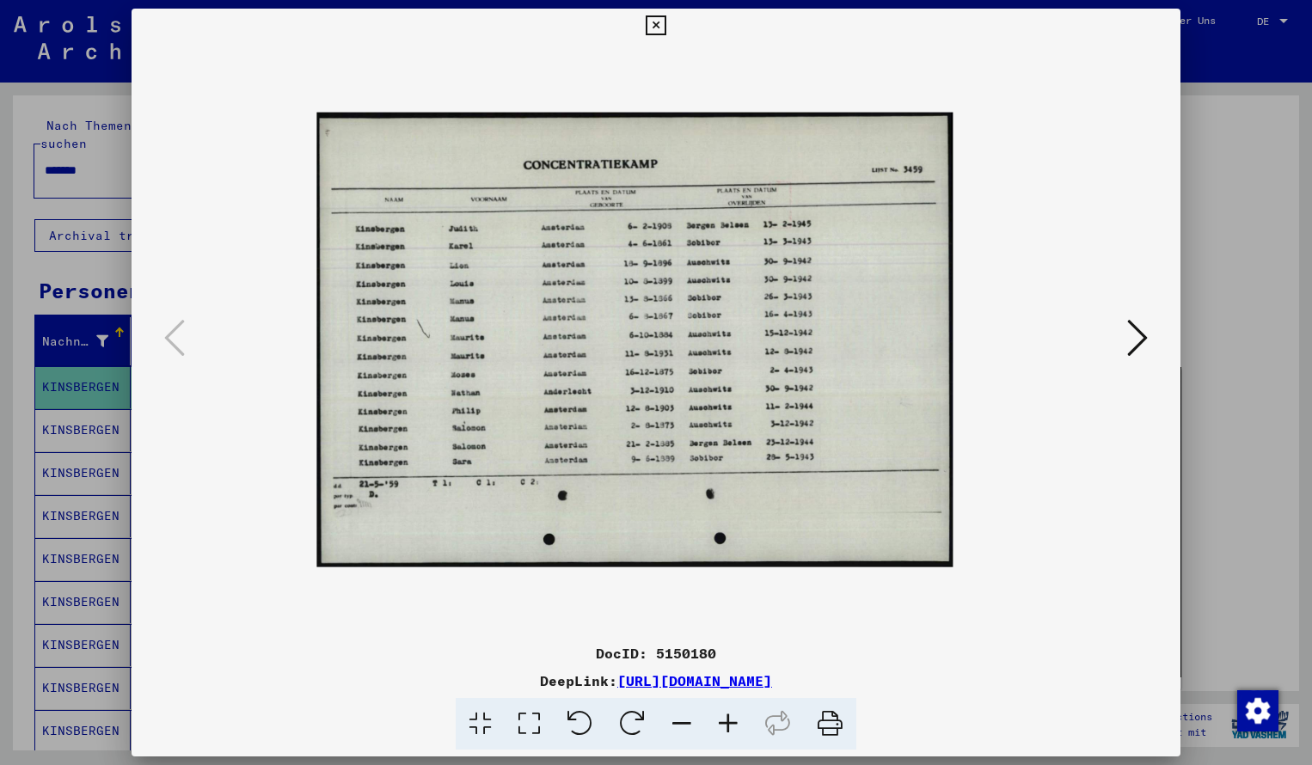
click at [728, 721] on icon at bounding box center [728, 724] width 46 height 52
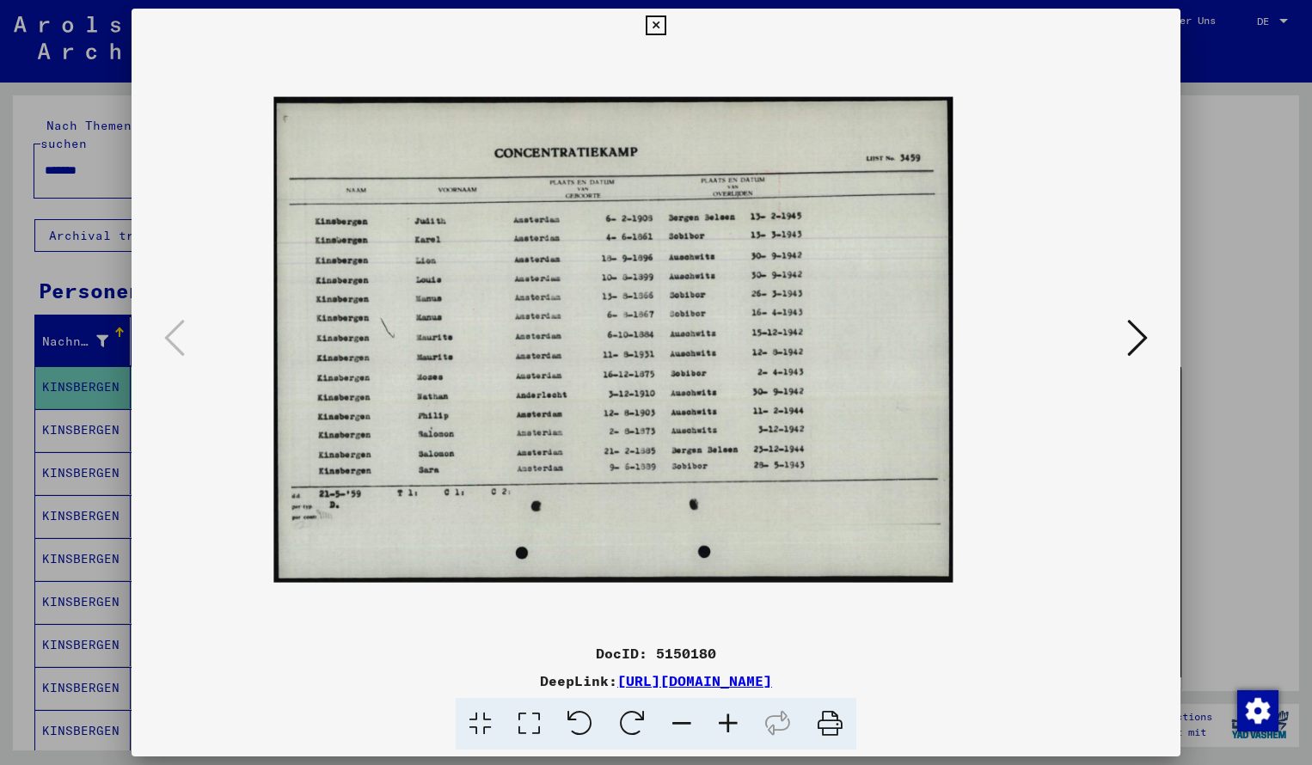
click at [728, 721] on icon at bounding box center [728, 724] width 46 height 52
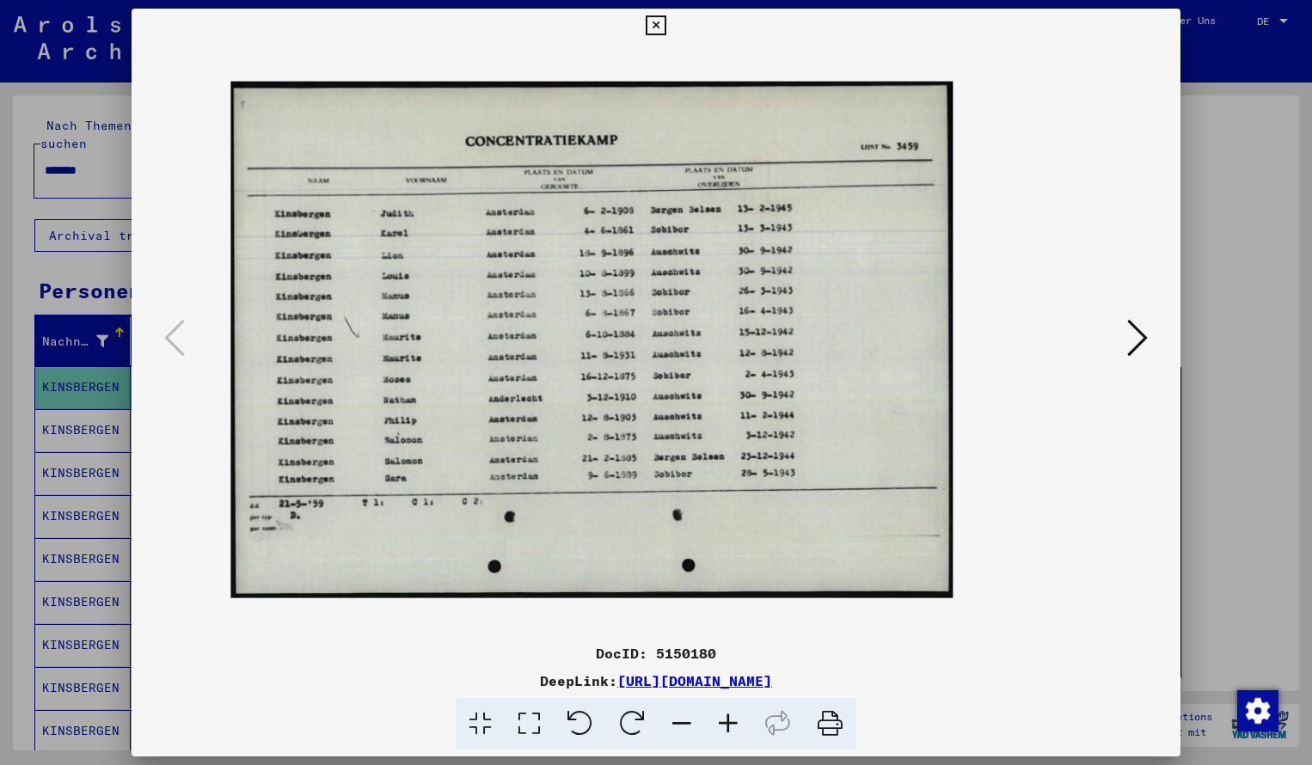
click at [728, 721] on icon at bounding box center [728, 724] width 46 height 52
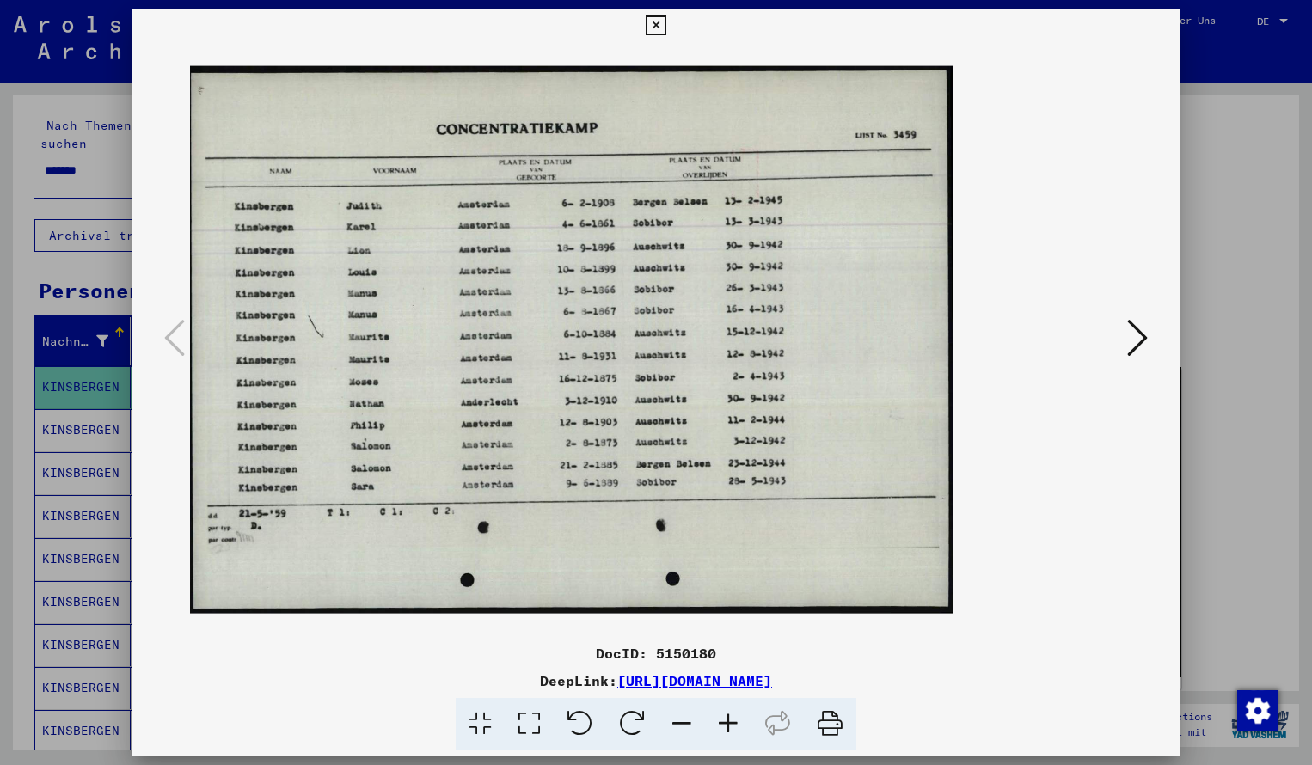
click at [728, 721] on icon at bounding box center [728, 724] width 46 height 52
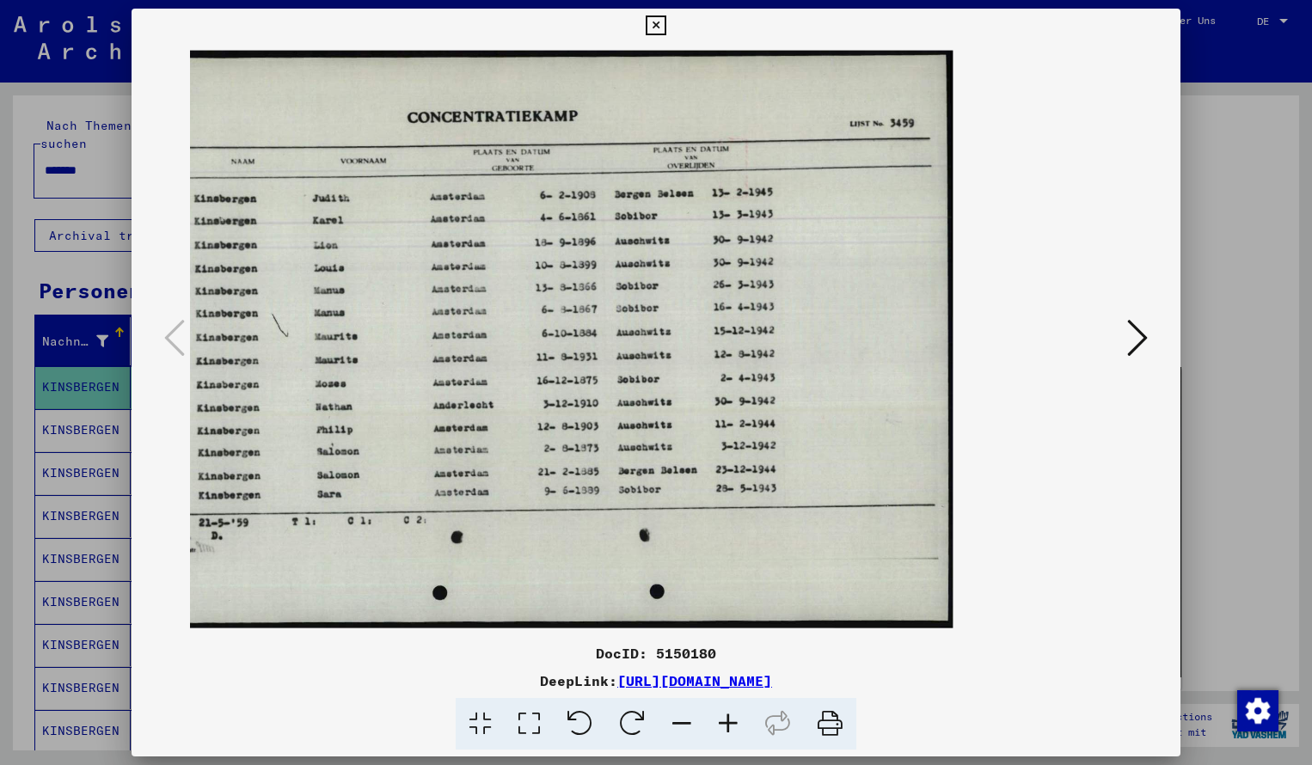
click at [666, 17] on icon at bounding box center [656, 25] width 20 height 21
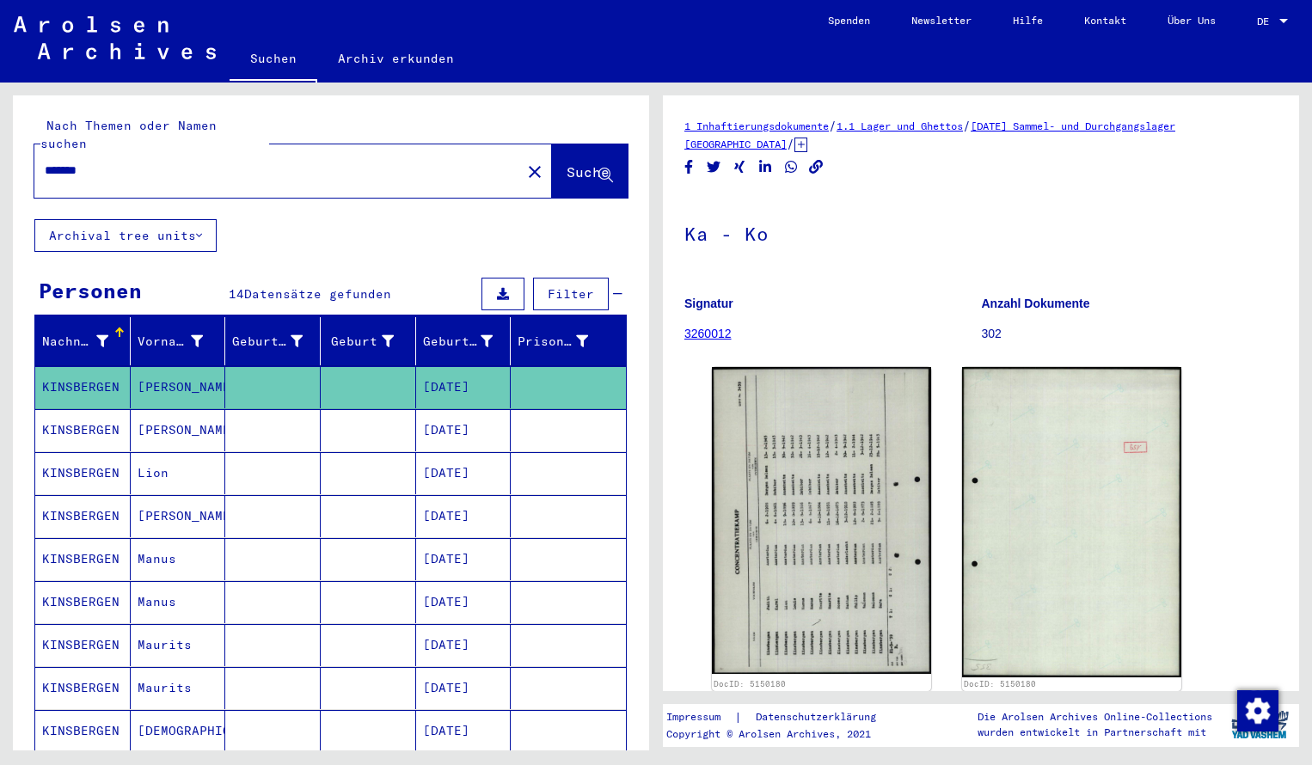
click at [150, 162] on input "*******" at bounding box center [278, 171] width 466 height 18
click at [567, 163] on span "Suche" at bounding box center [588, 171] width 43 height 17
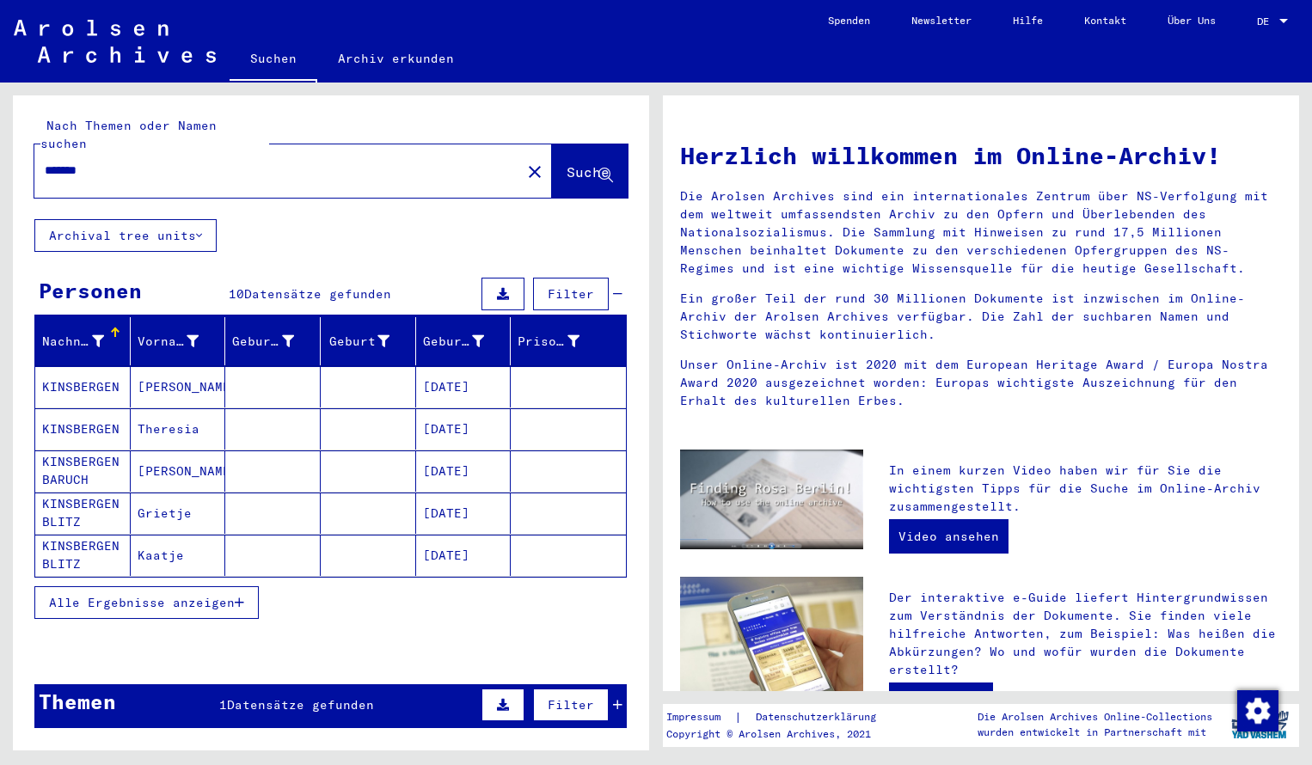
click at [103, 372] on mat-cell "KINSBERGEN" at bounding box center [82, 386] width 95 height 41
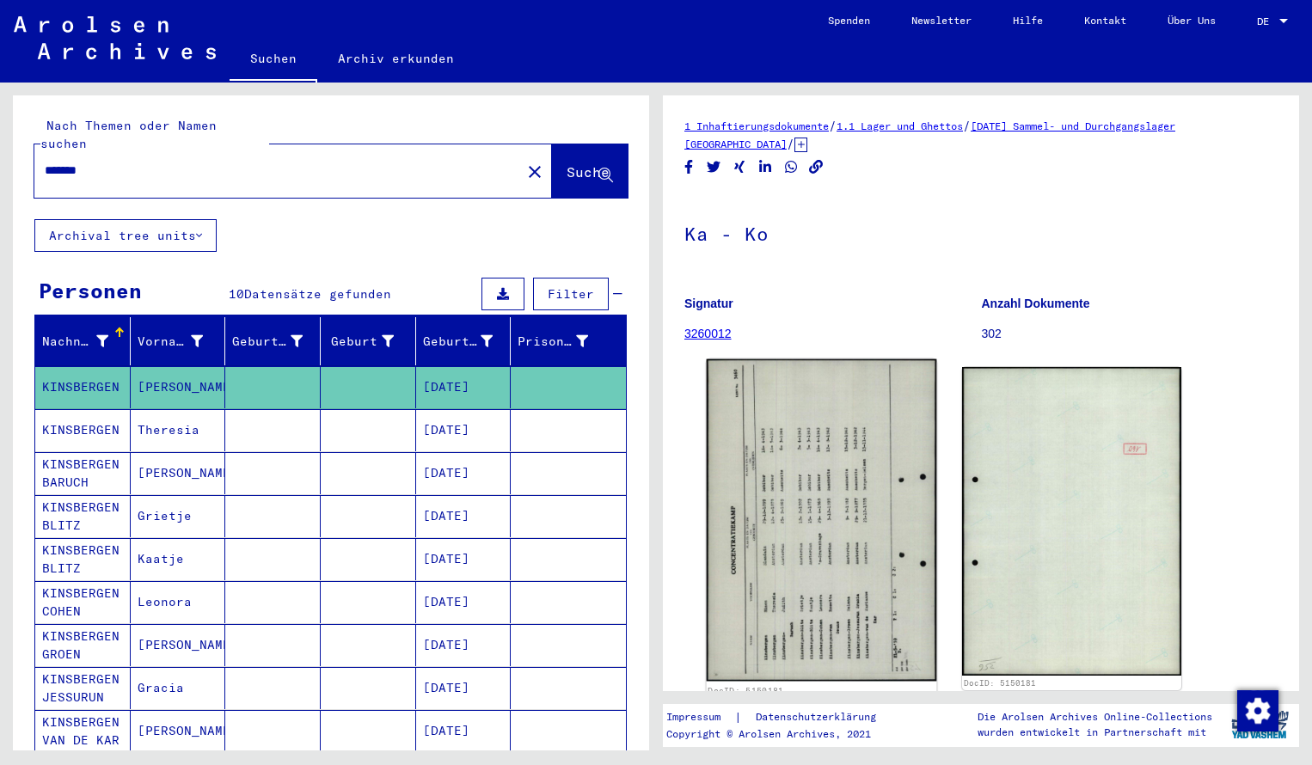
click at [860, 508] on img at bounding box center [822, 520] width 230 height 323
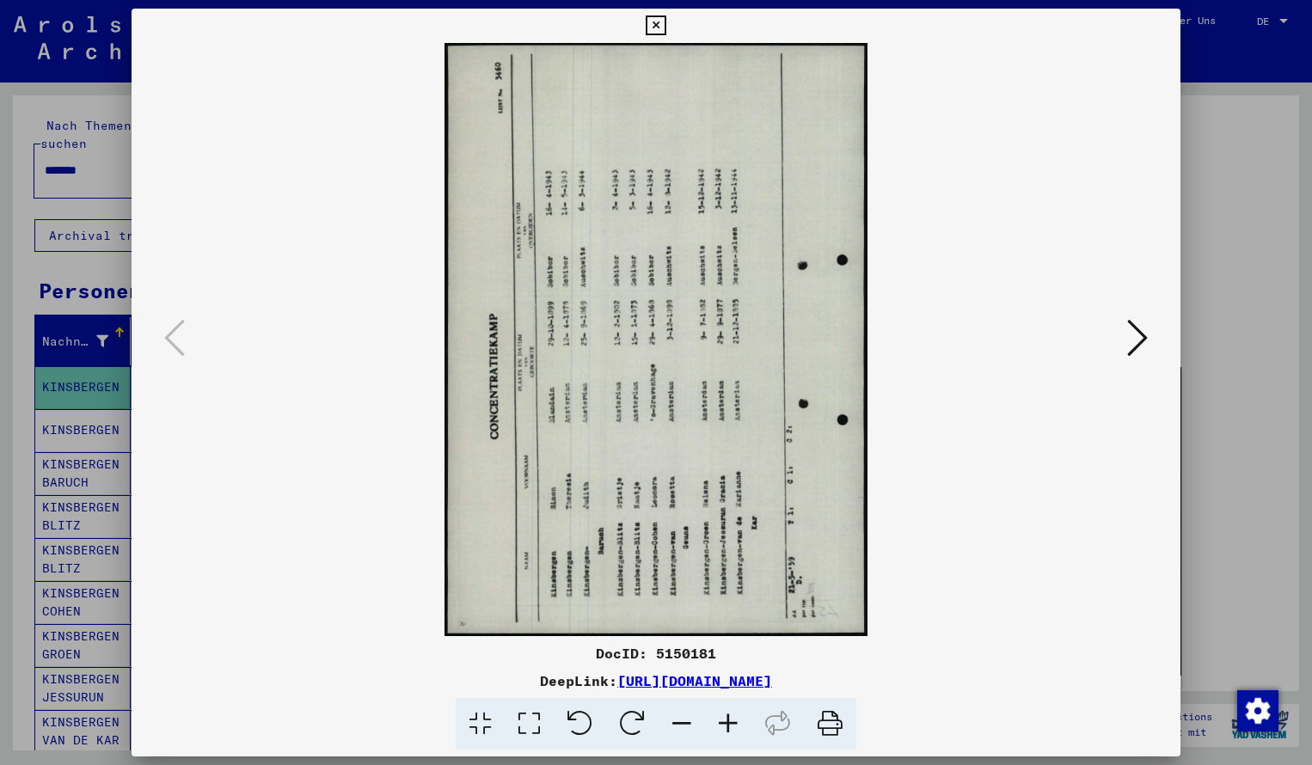
click at [728, 722] on icon at bounding box center [728, 724] width 46 height 52
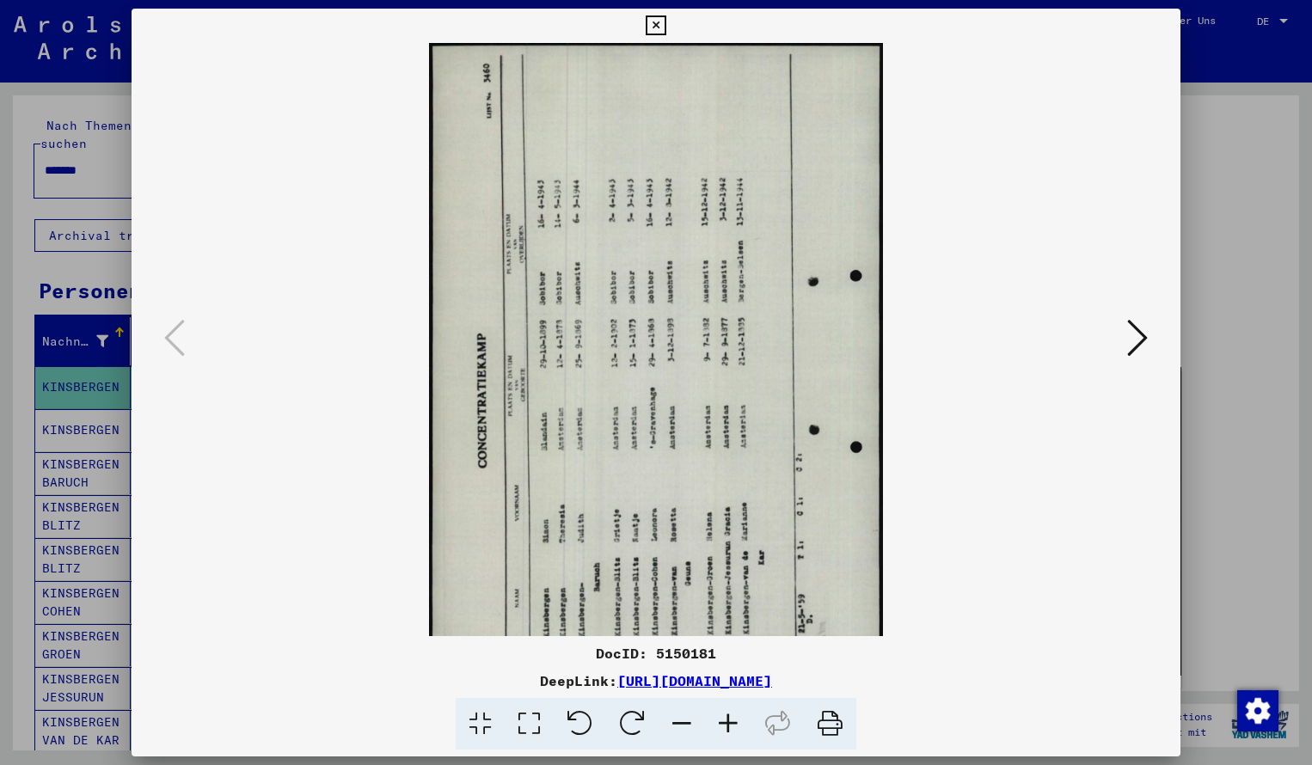
click at [631, 716] on icon at bounding box center [632, 724] width 52 height 52
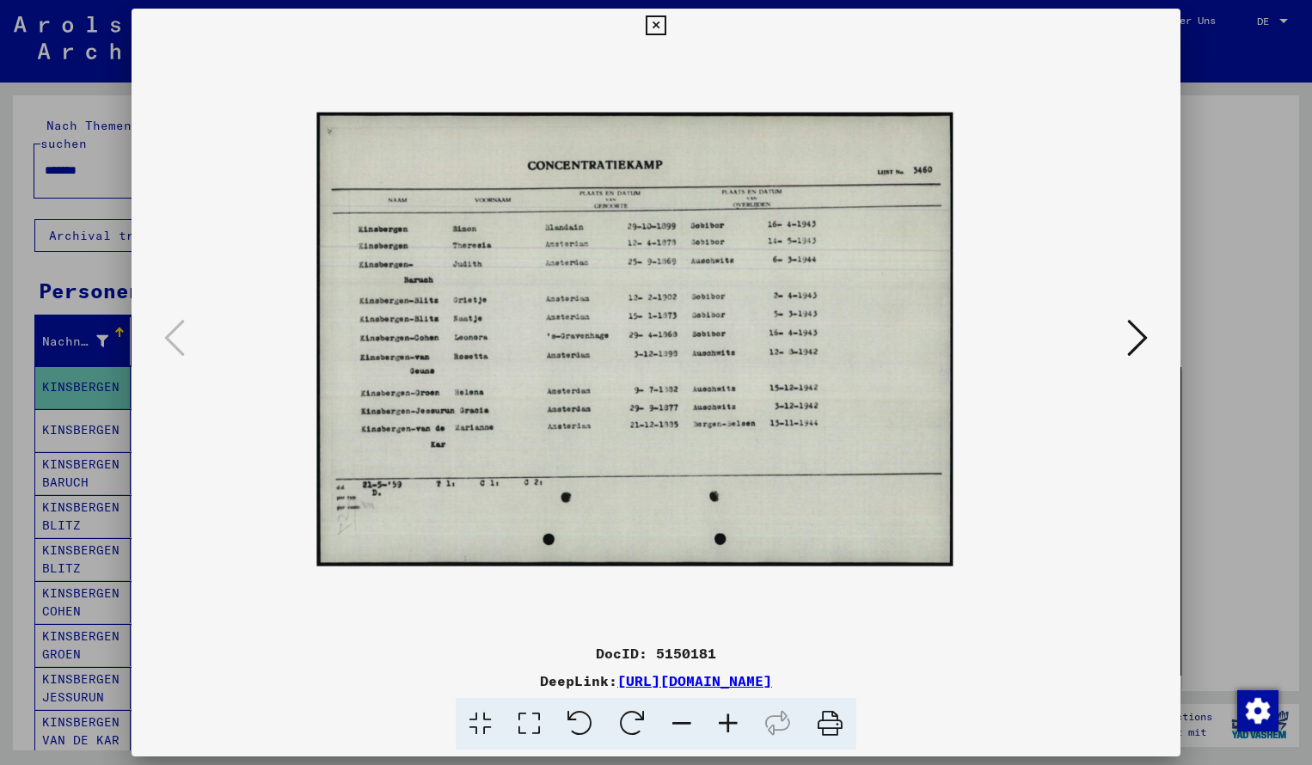
click at [727, 719] on icon at bounding box center [728, 724] width 46 height 52
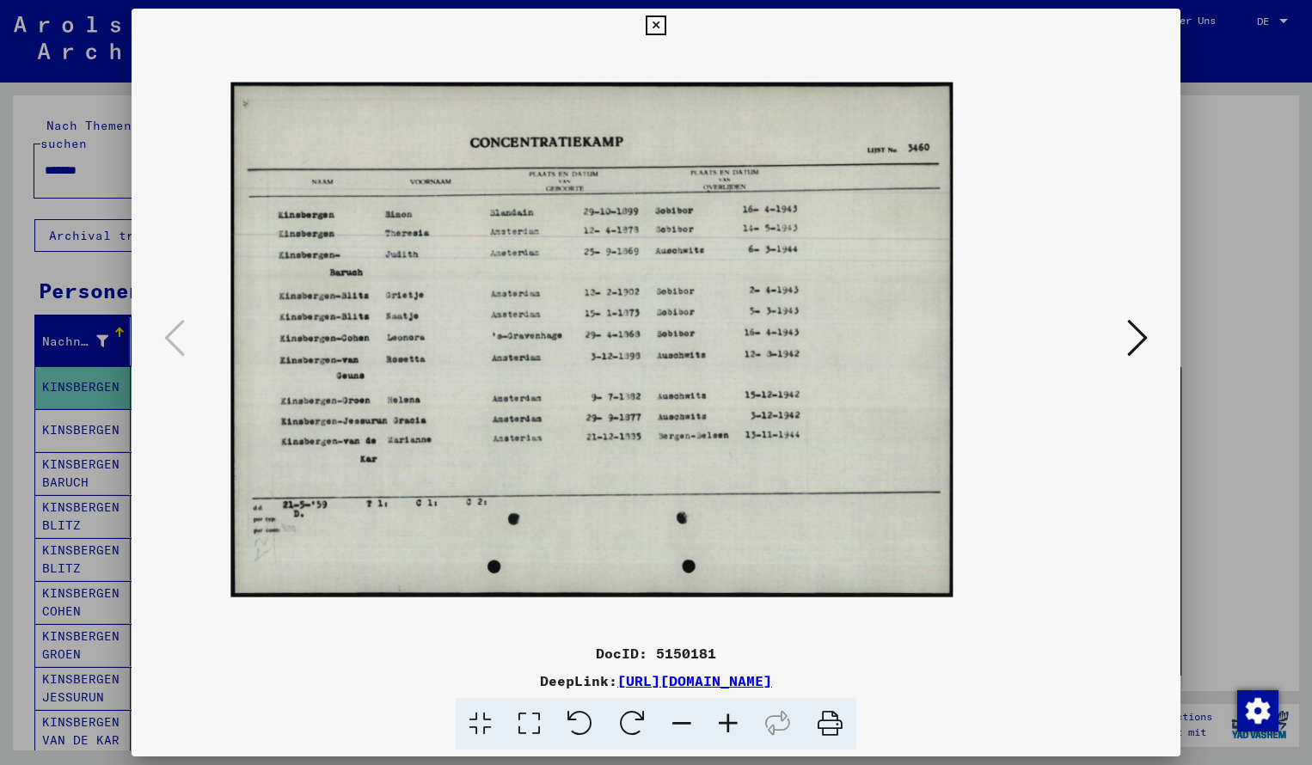
click at [727, 719] on icon at bounding box center [728, 724] width 46 height 52
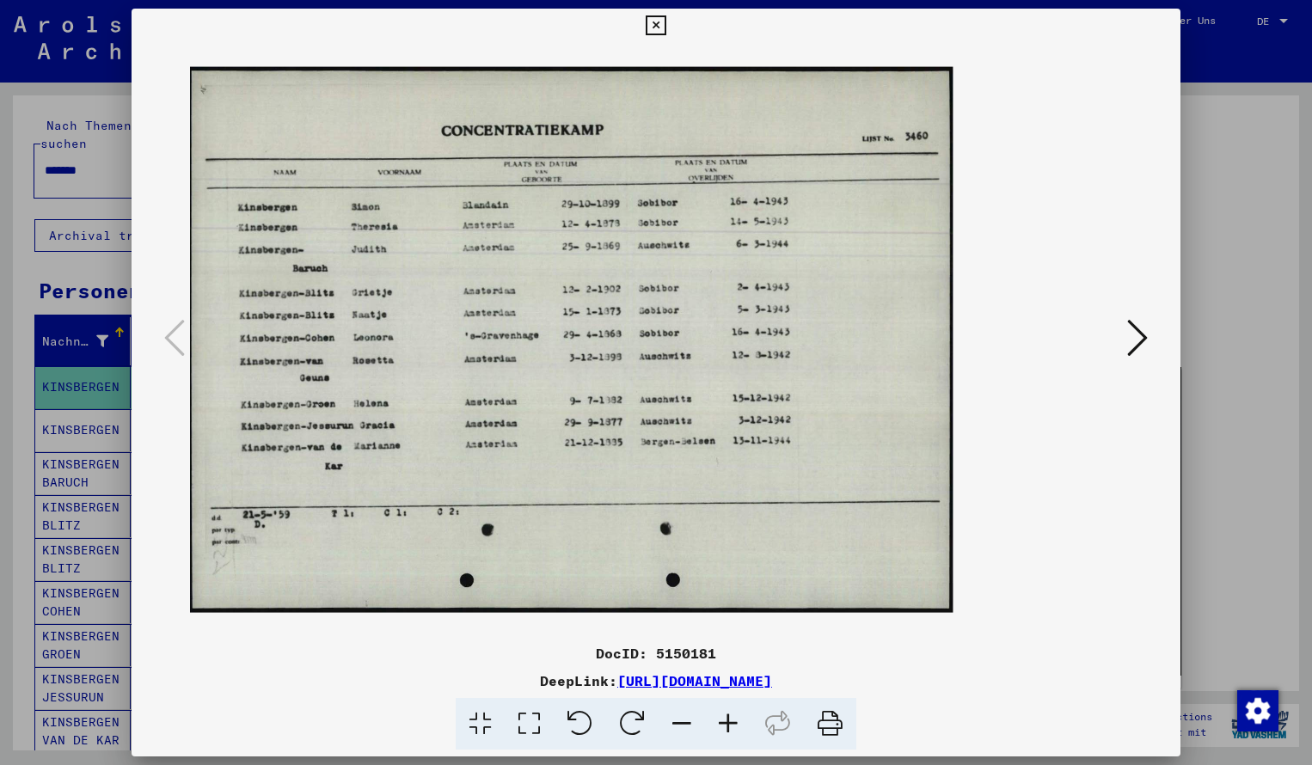
click at [727, 719] on icon at bounding box center [728, 724] width 46 height 52
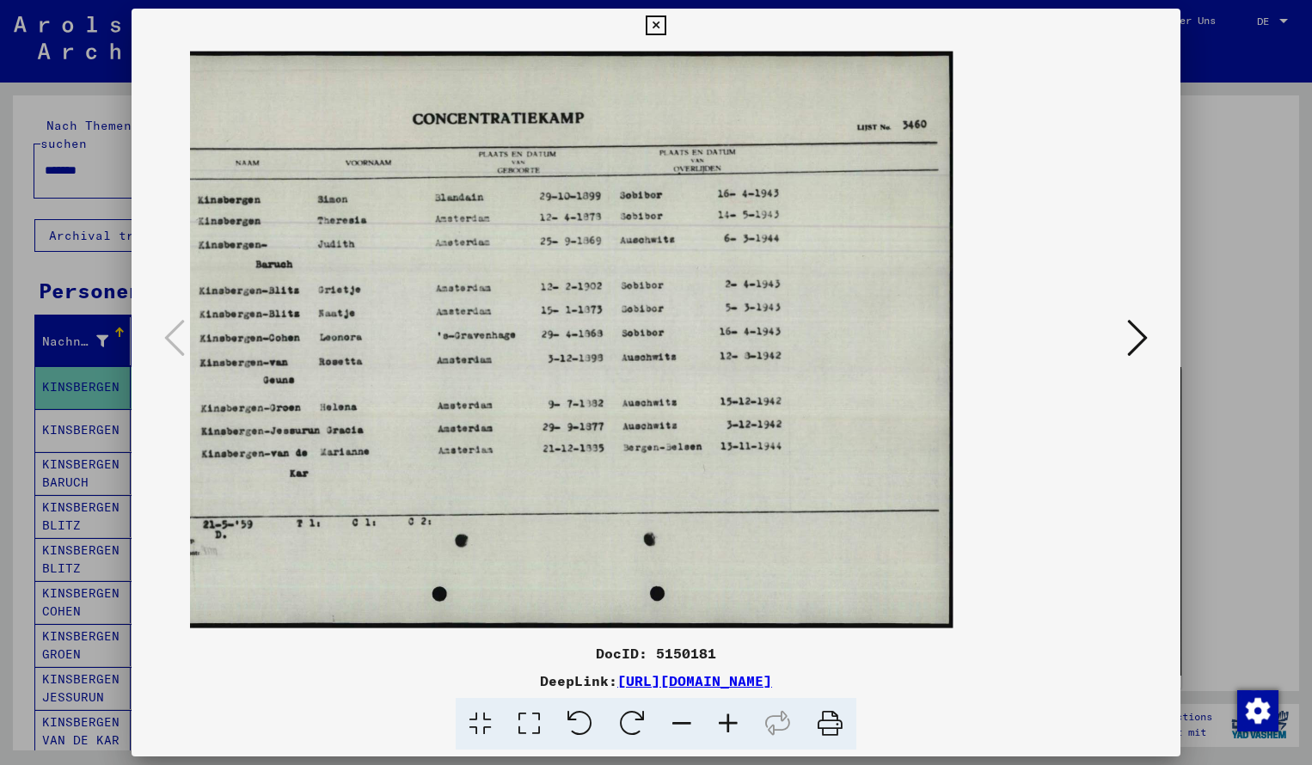
click at [666, 22] on icon at bounding box center [656, 25] width 20 height 21
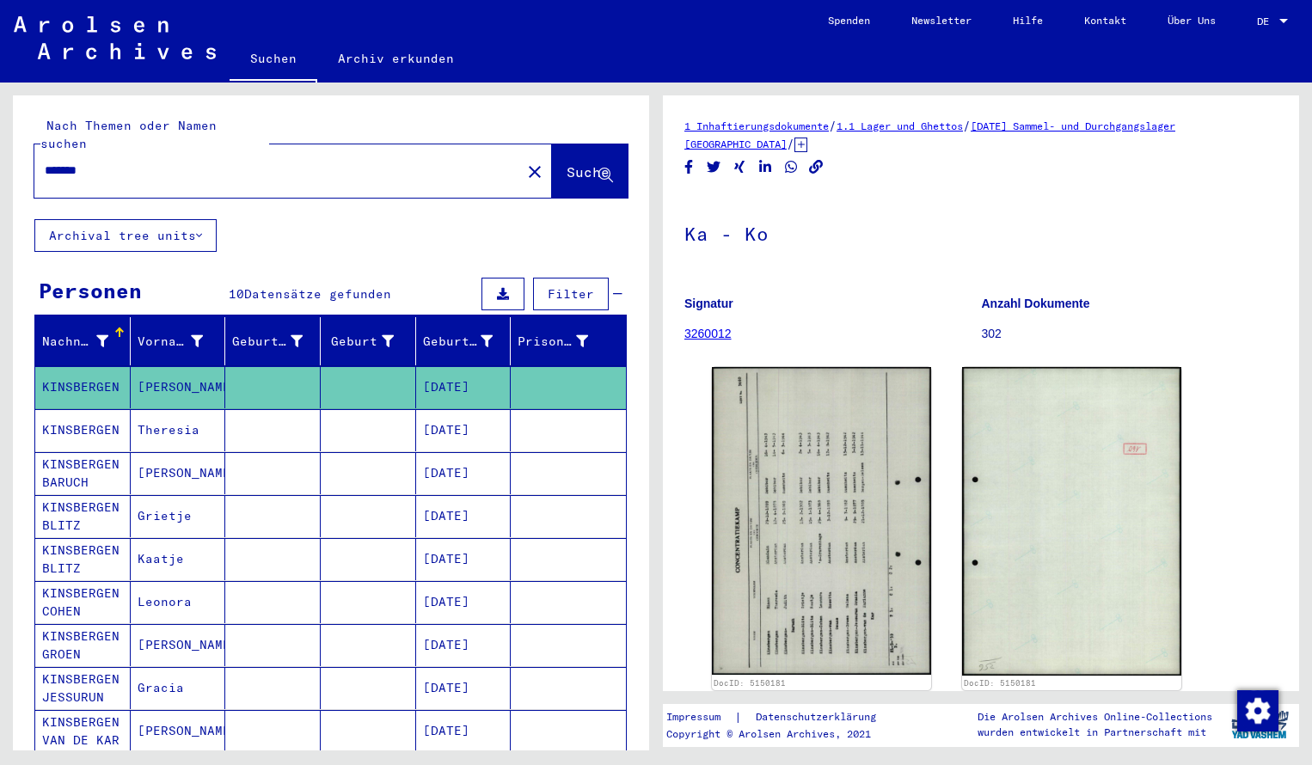
click at [107, 162] on input "*******" at bounding box center [278, 171] width 466 height 18
click at [567, 163] on span "Suche" at bounding box center [588, 171] width 43 height 17
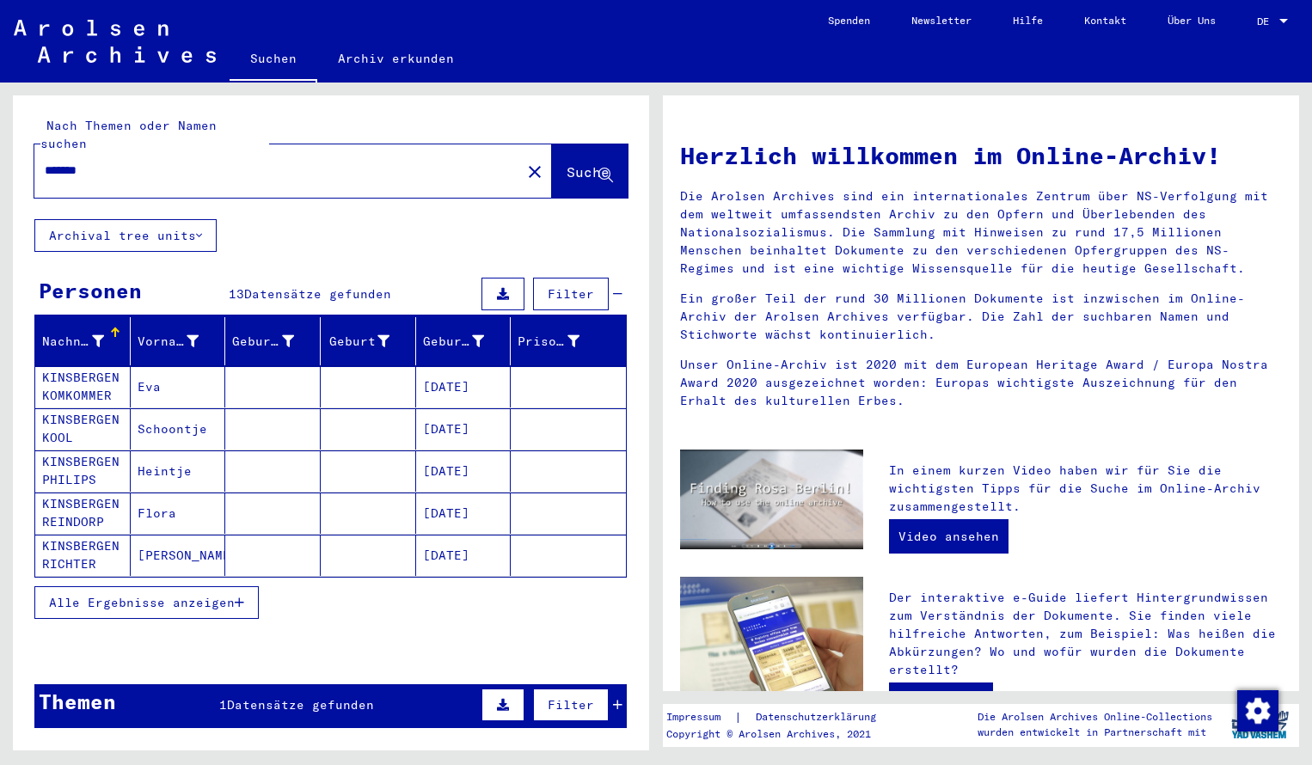
click at [75, 366] on mat-cell "KINSBERGEN KOMKOMMER" at bounding box center [82, 386] width 95 height 41
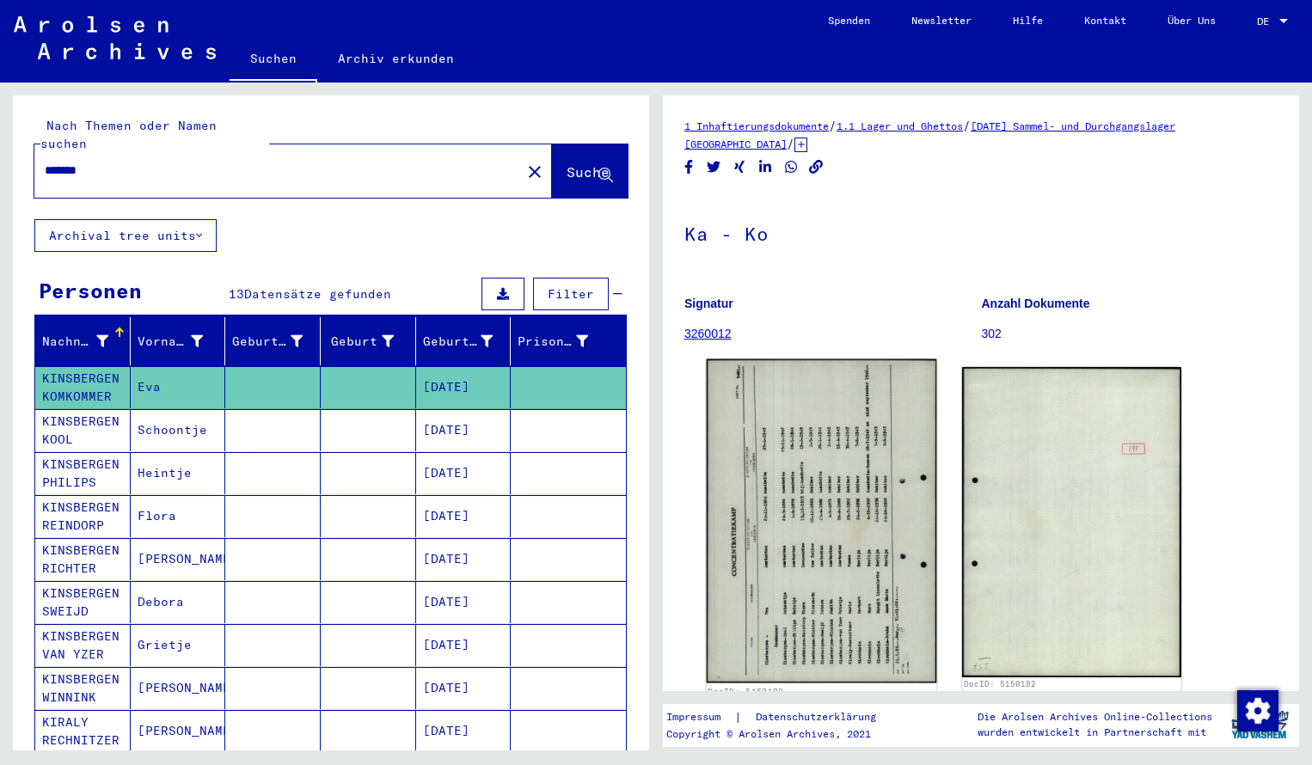
click at [777, 564] on img at bounding box center [822, 521] width 230 height 324
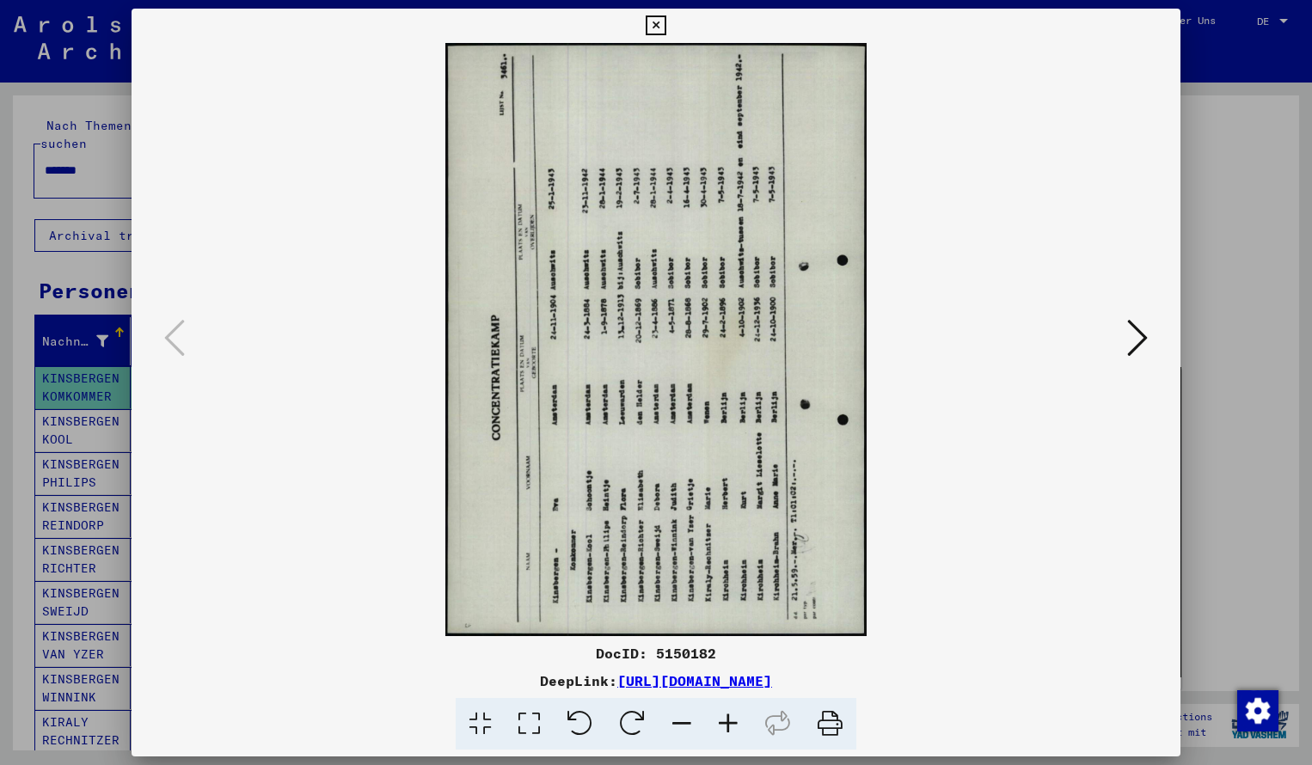
click at [617, 726] on icon at bounding box center [632, 724] width 52 height 52
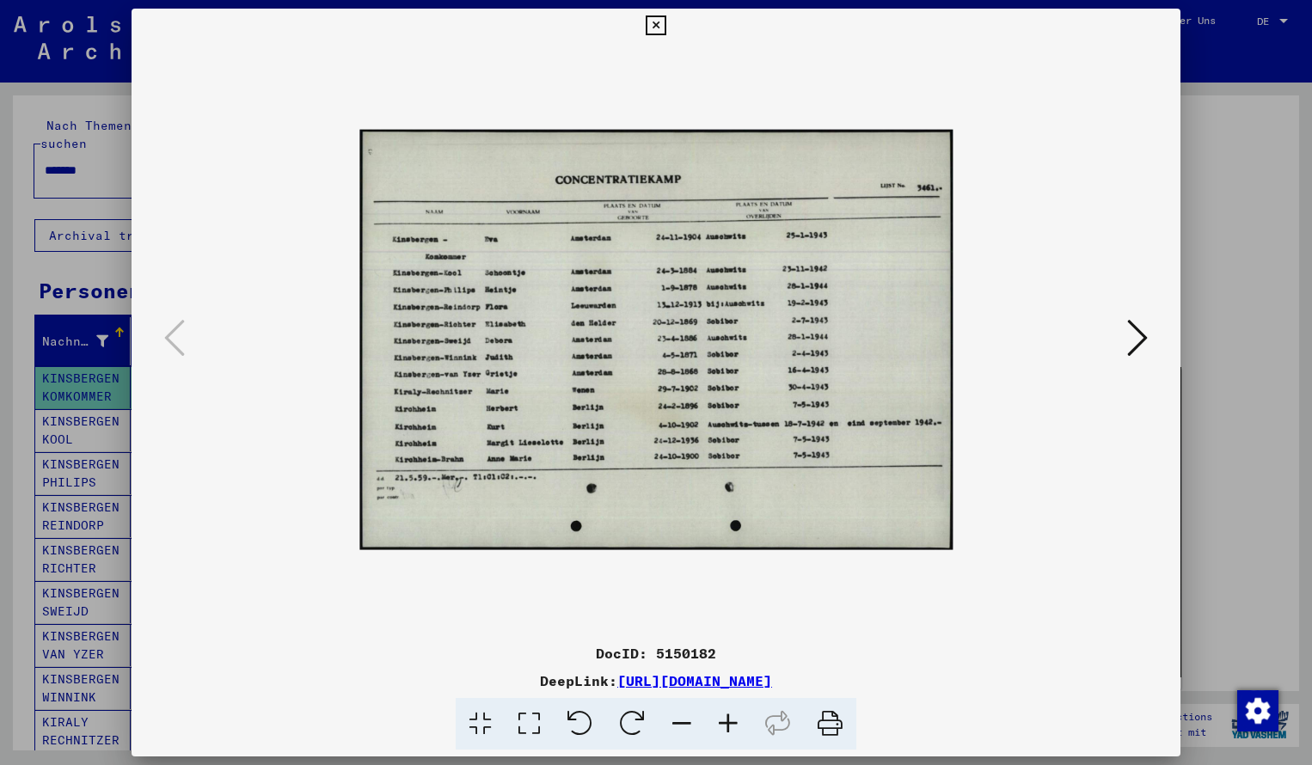
click at [729, 724] on icon at bounding box center [728, 724] width 46 height 52
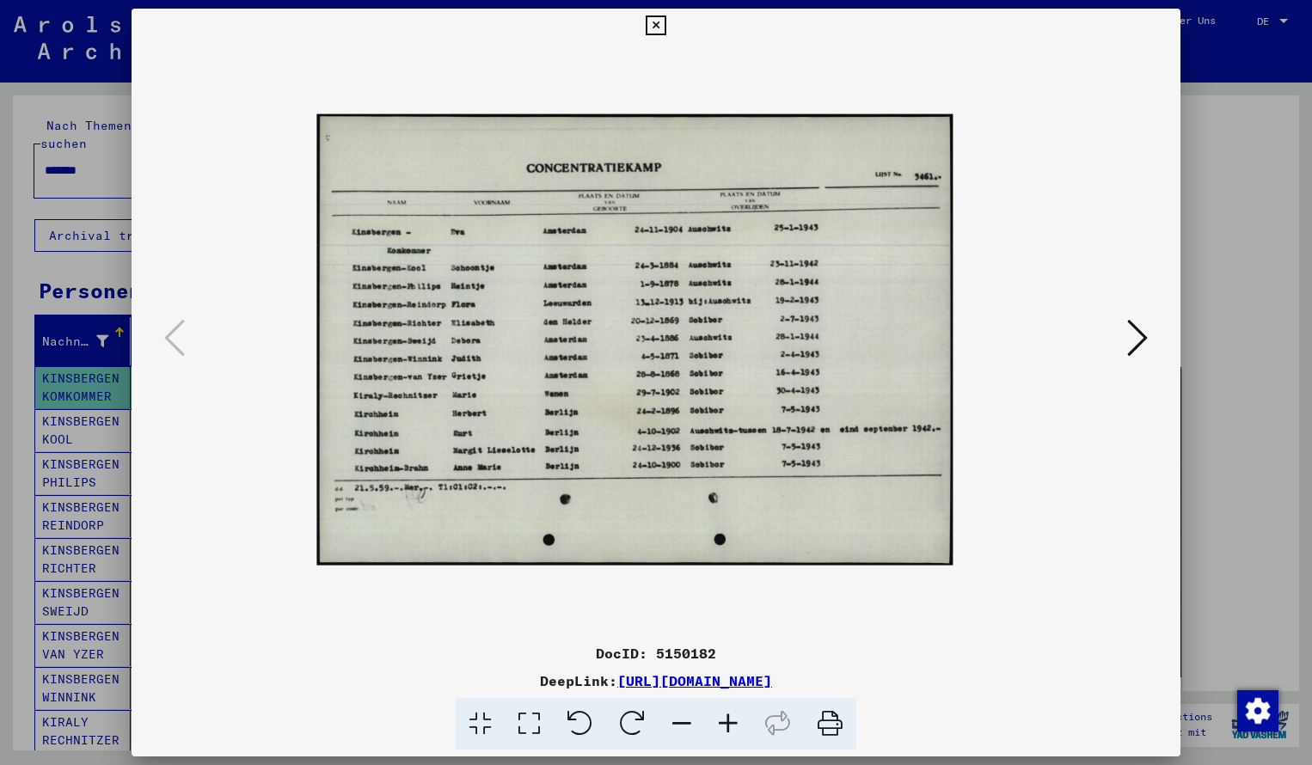
click at [729, 724] on icon at bounding box center [728, 724] width 46 height 52
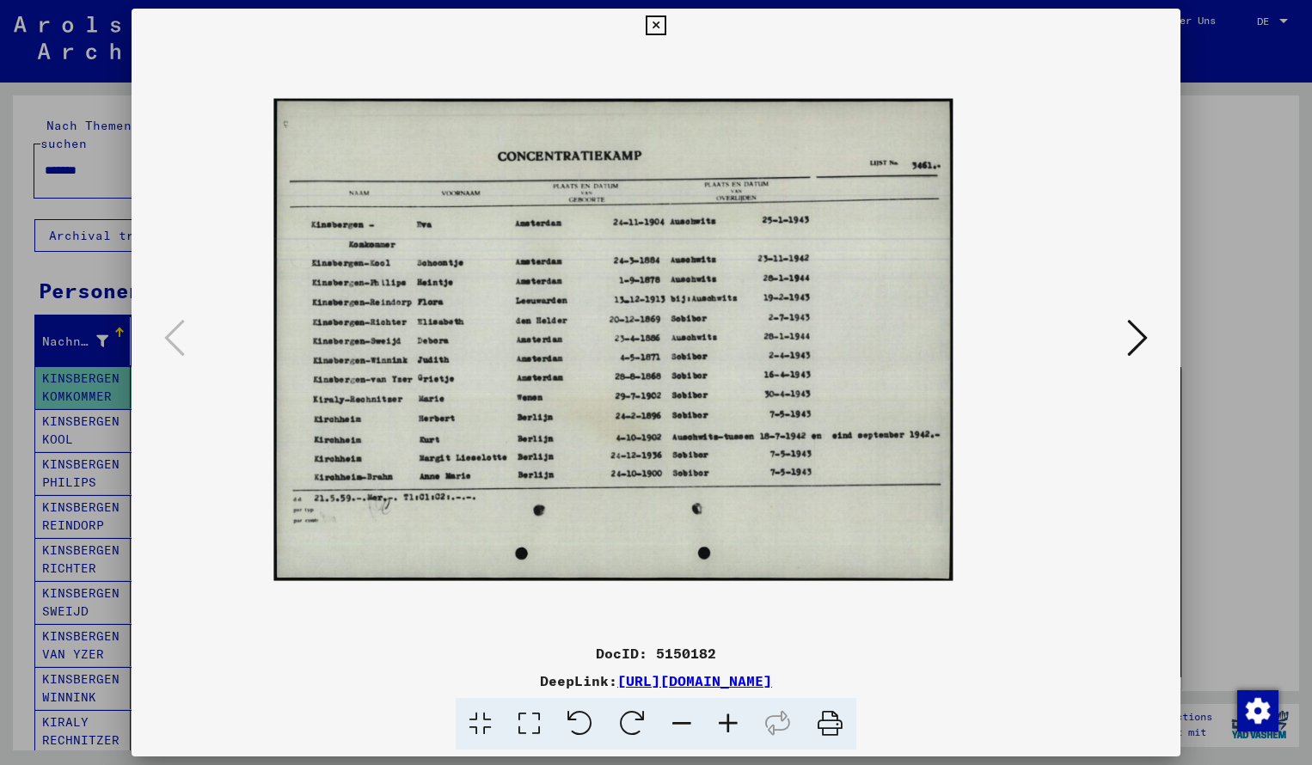
click at [729, 724] on icon at bounding box center [728, 724] width 46 height 52
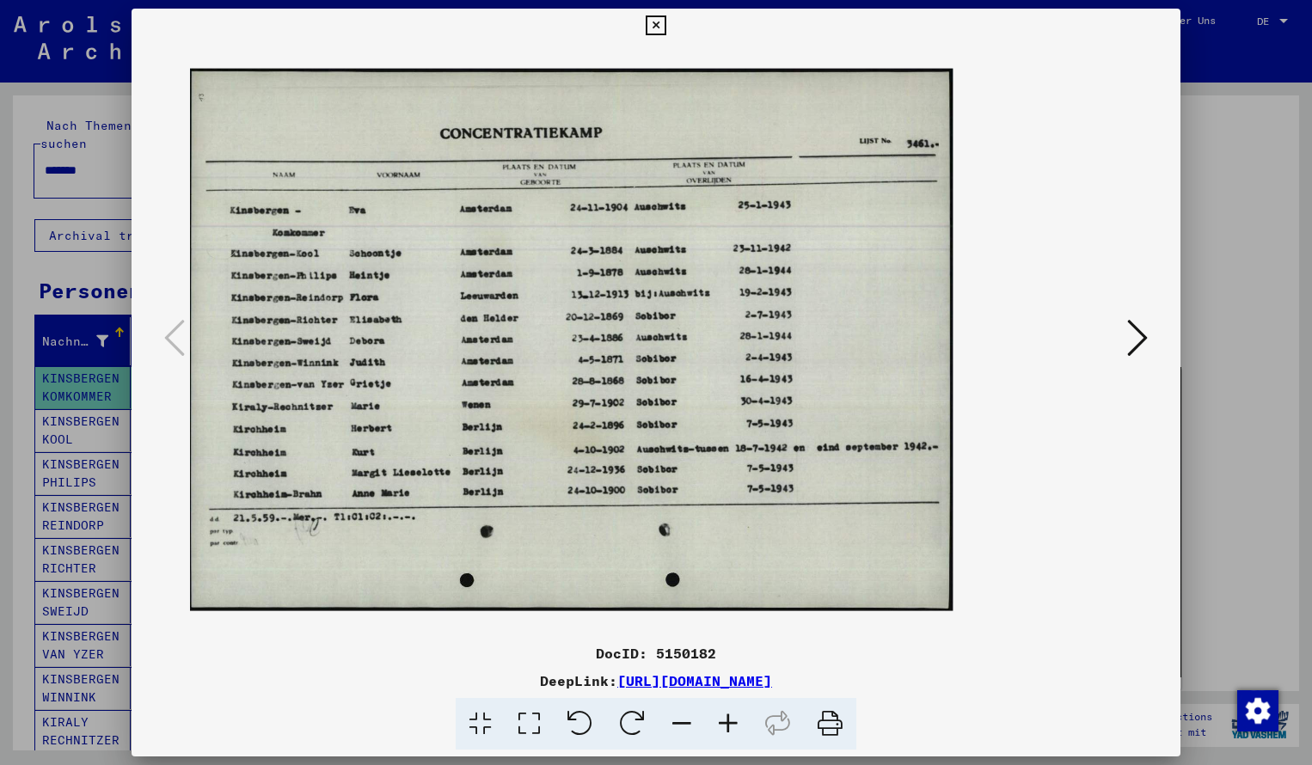
click at [729, 724] on icon at bounding box center [728, 724] width 46 height 52
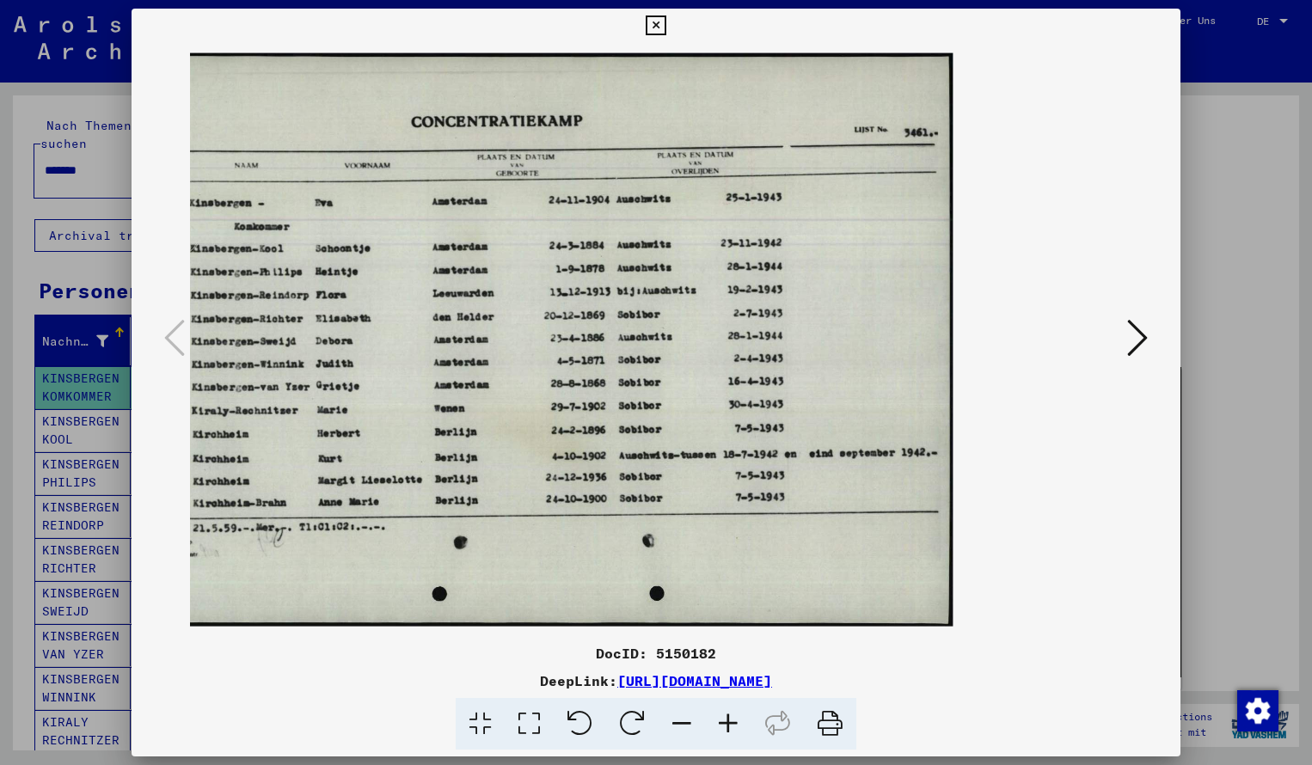
click at [666, 26] on icon at bounding box center [656, 25] width 20 height 21
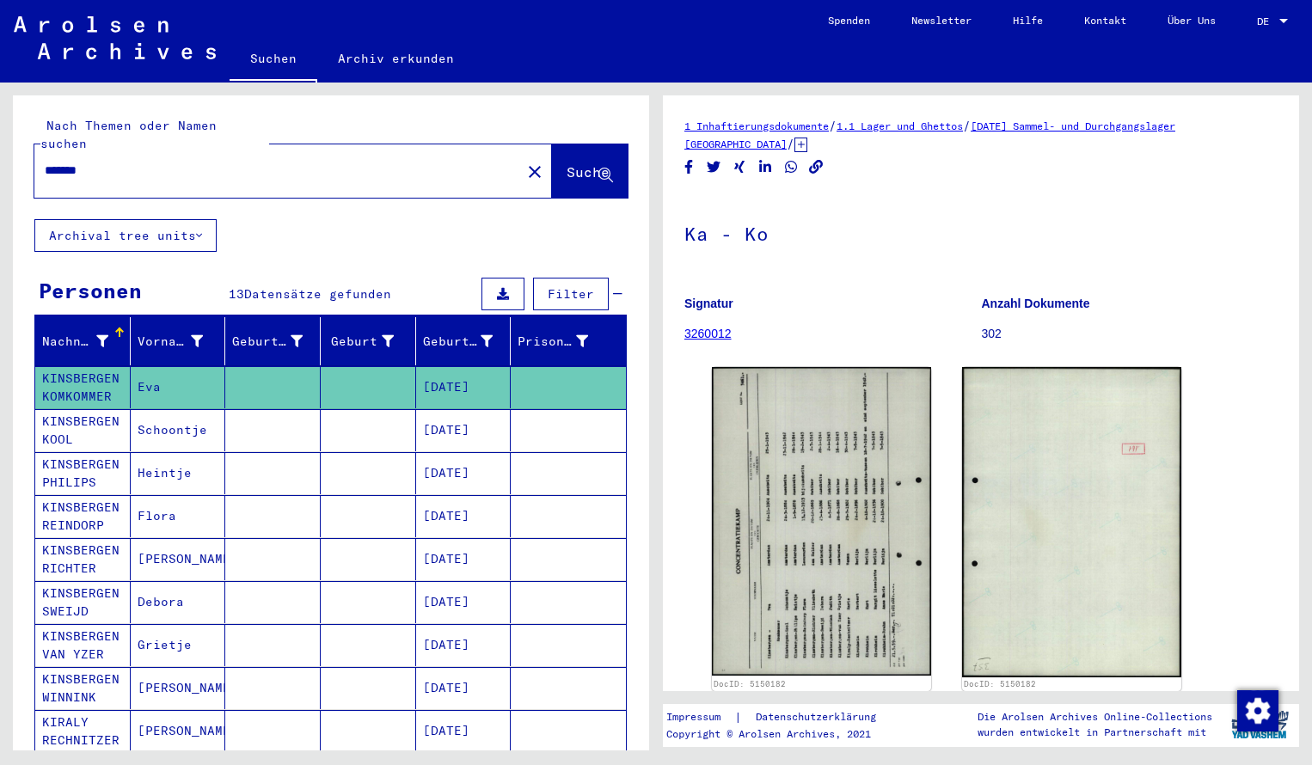
click at [101, 162] on input "*******" at bounding box center [278, 171] width 466 height 18
click at [567, 163] on span "Suche" at bounding box center [588, 171] width 43 height 17
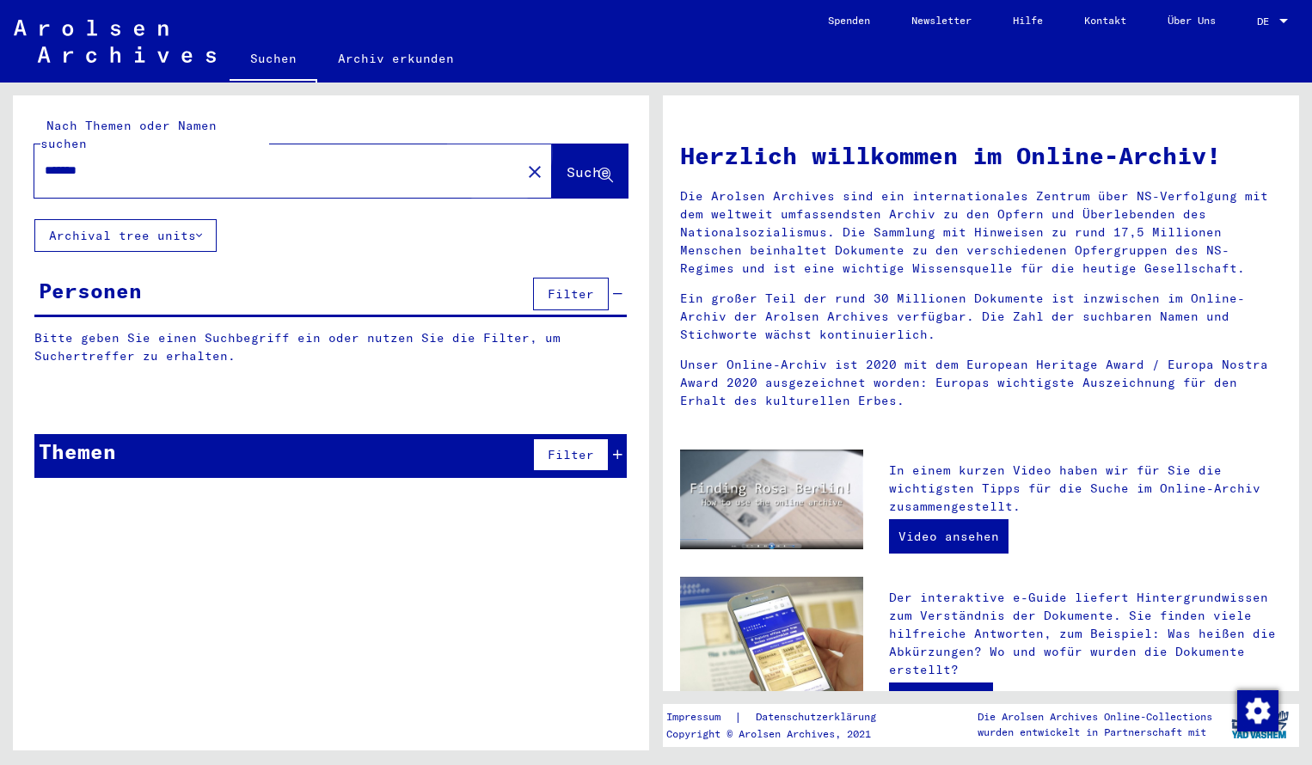
click at [567, 163] on span "Suche" at bounding box center [588, 171] width 43 height 17
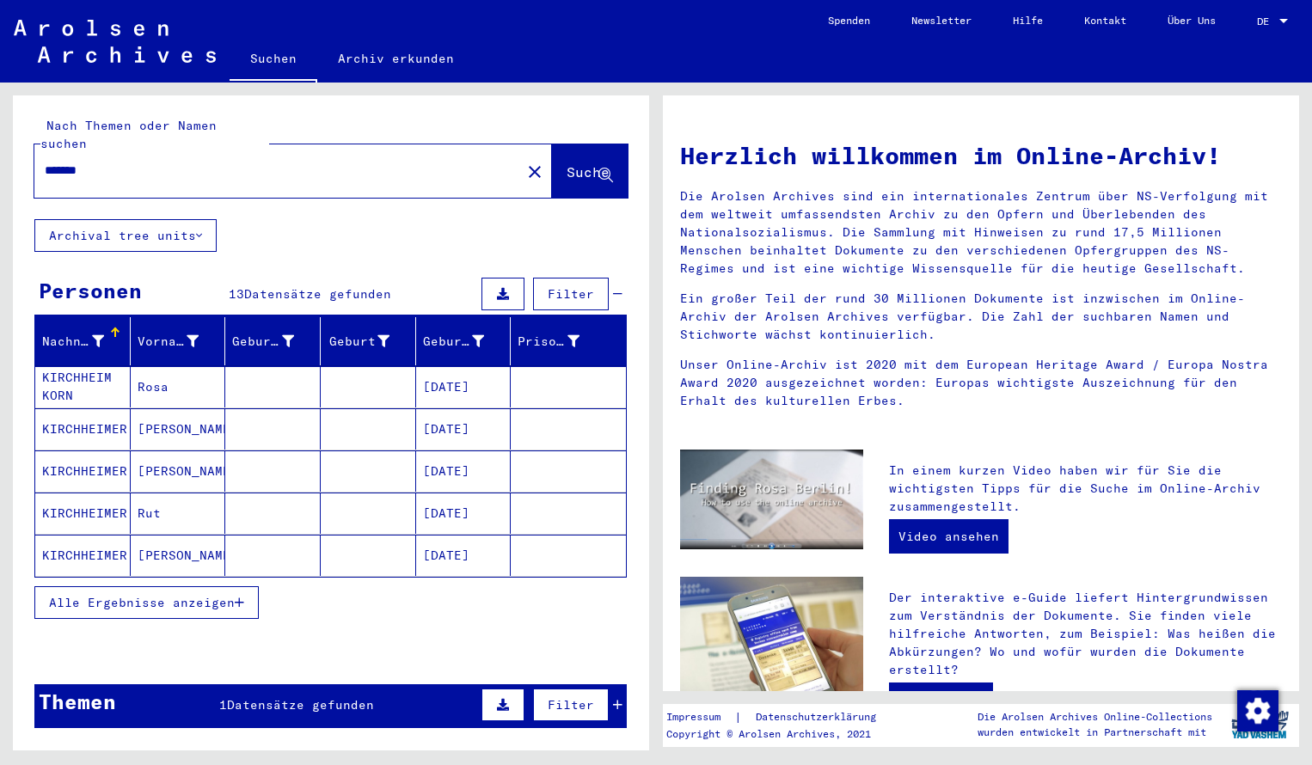
click at [75, 367] on mat-cell "KIRCHHEIM KORN" at bounding box center [82, 386] width 95 height 41
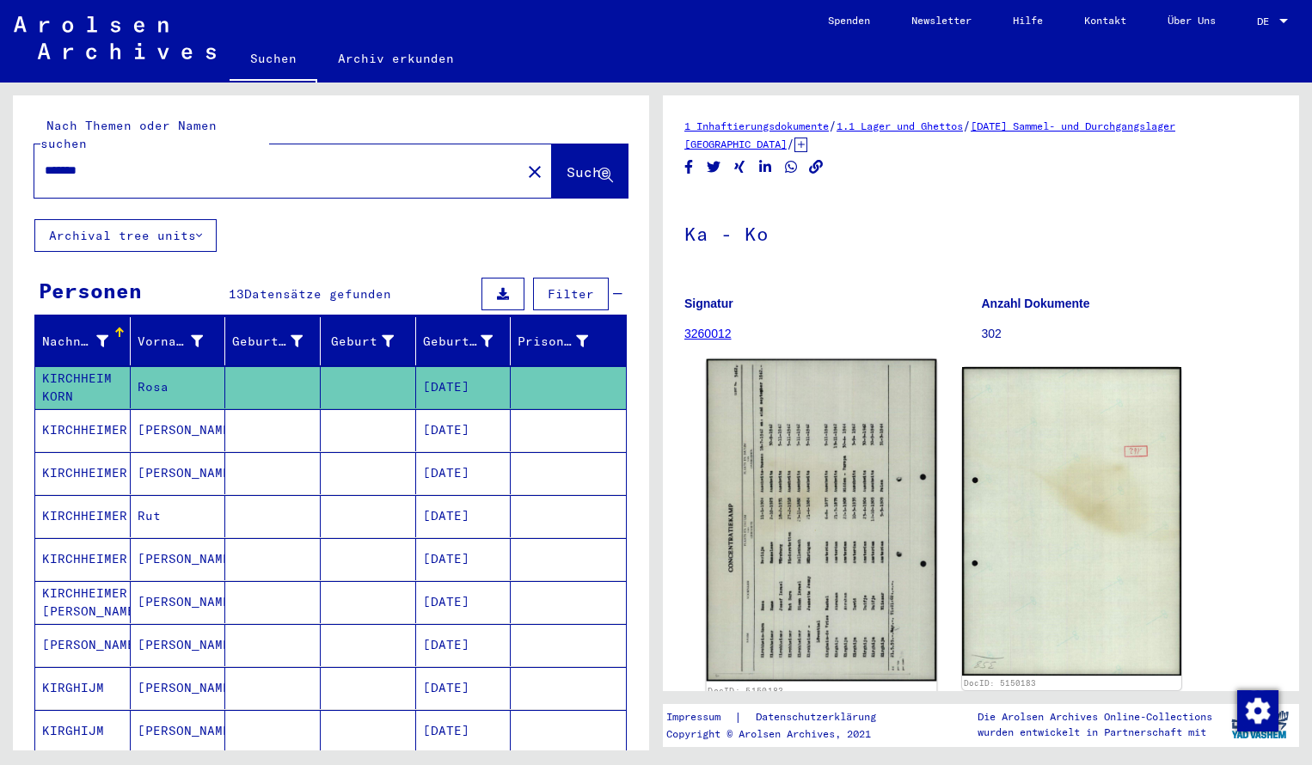
click at [812, 466] on img at bounding box center [822, 520] width 230 height 323
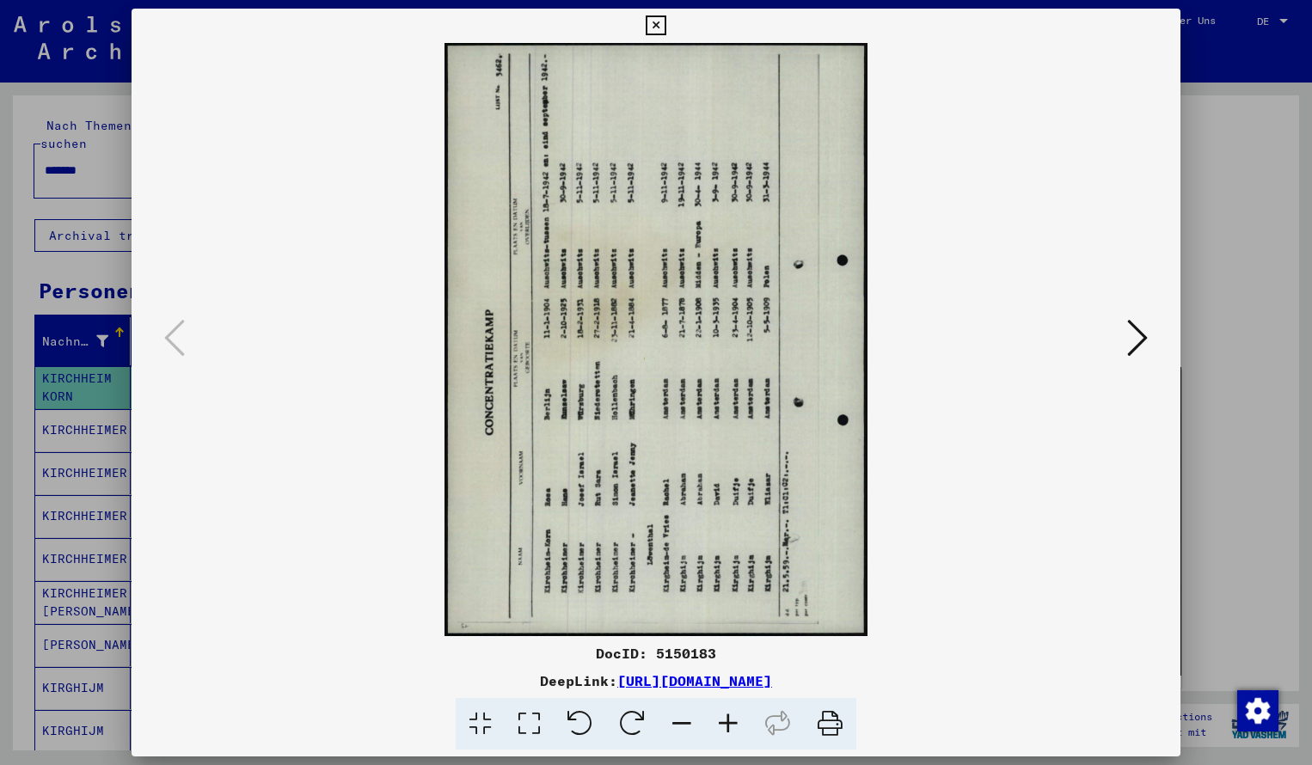
click at [629, 724] on icon at bounding box center [632, 724] width 52 height 52
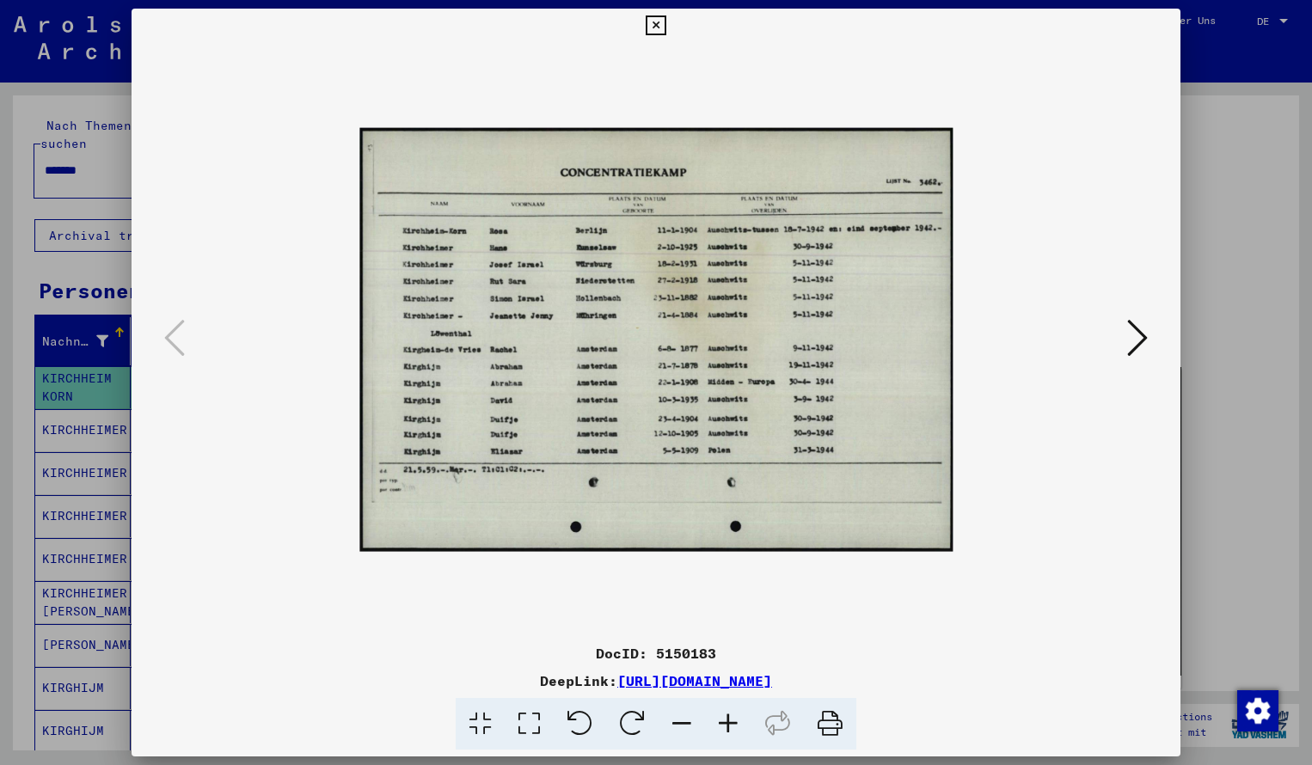
click at [722, 722] on icon at bounding box center [728, 724] width 46 height 52
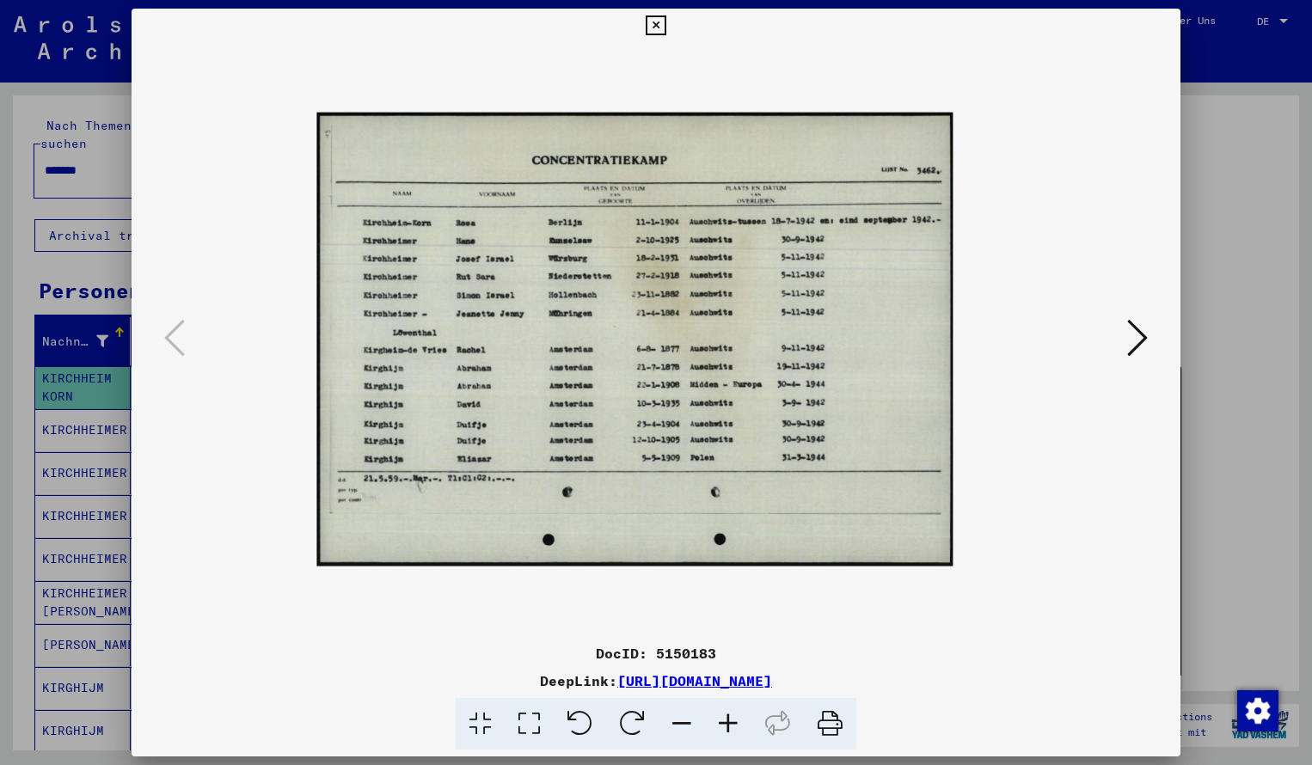
click at [722, 722] on icon at bounding box center [728, 724] width 46 height 52
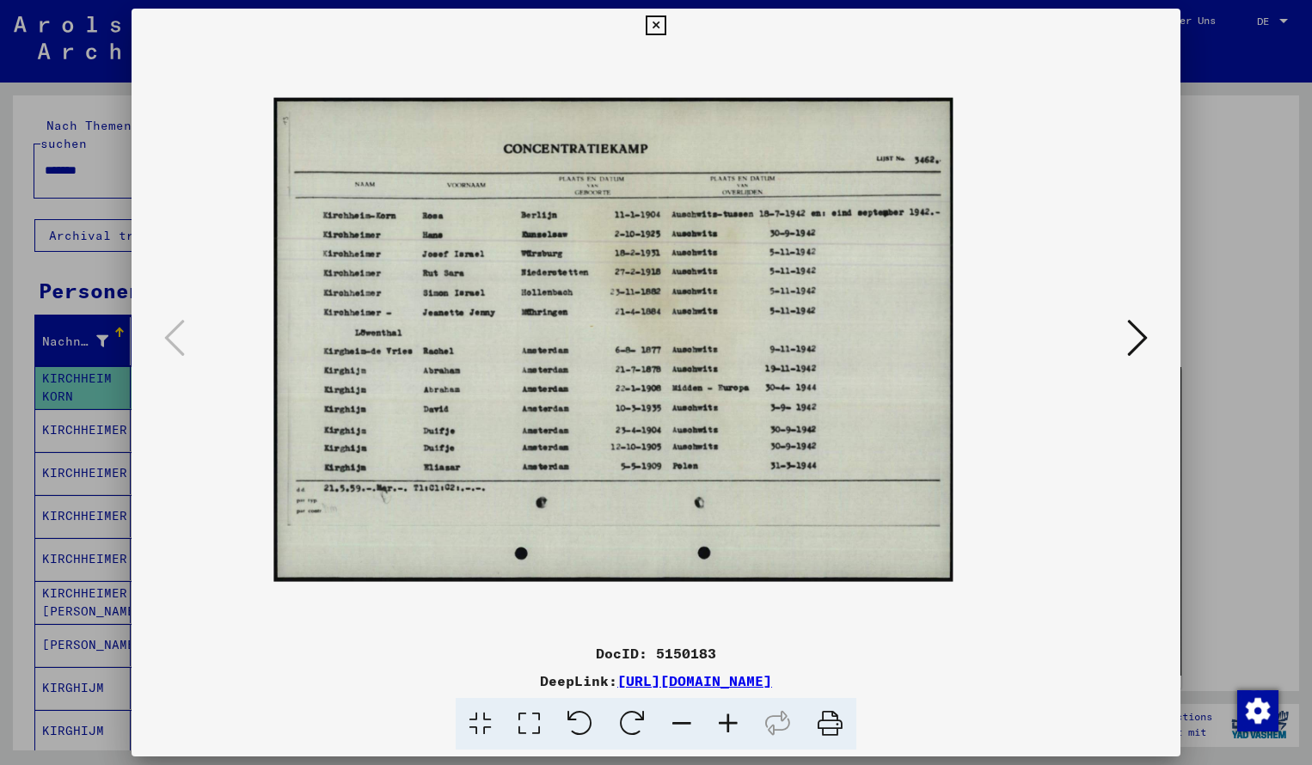
click at [722, 722] on icon at bounding box center [728, 724] width 46 height 52
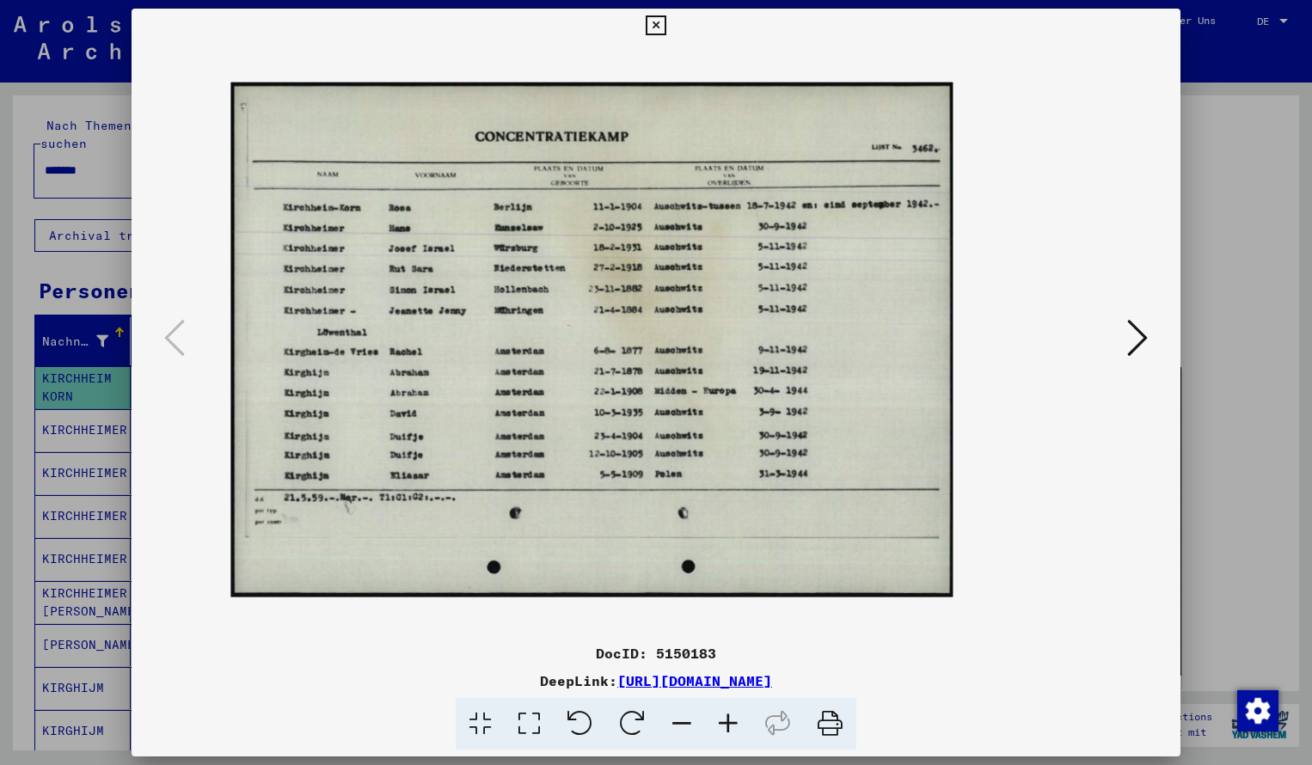
click at [722, 722] on icon at bounding box center [728, 724] width 46 height 52
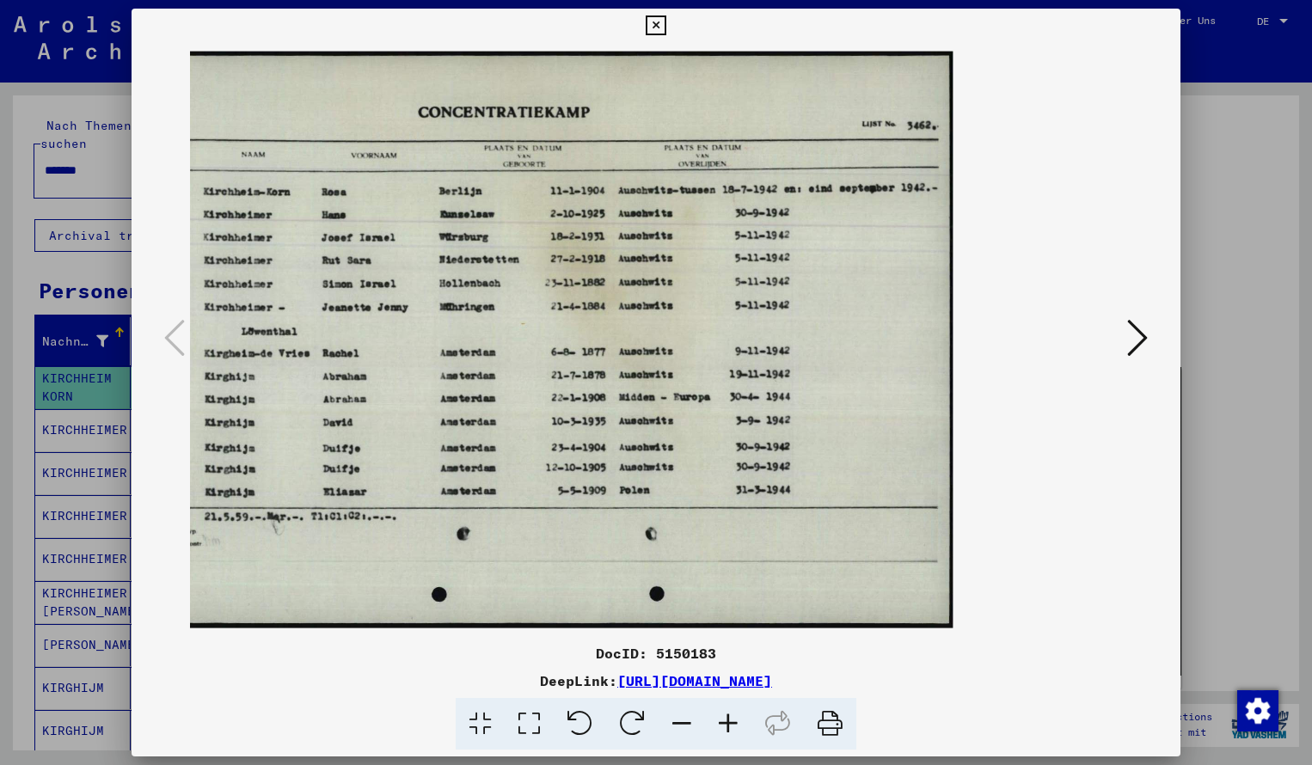
click at [722, 722] on icon at bounding box center [728, 724] width 46 height 52
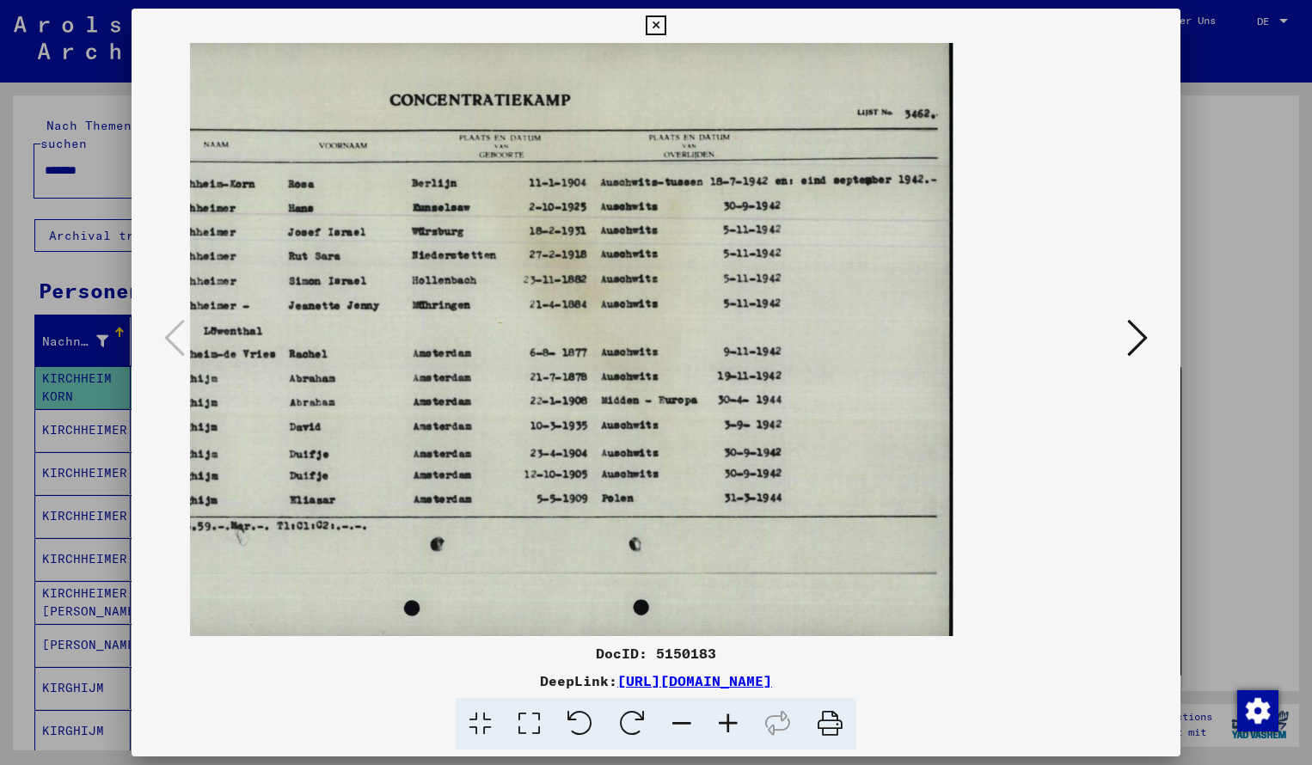
click at [679, 718] on icon at bounding box center [682, 724] width 46 height 52
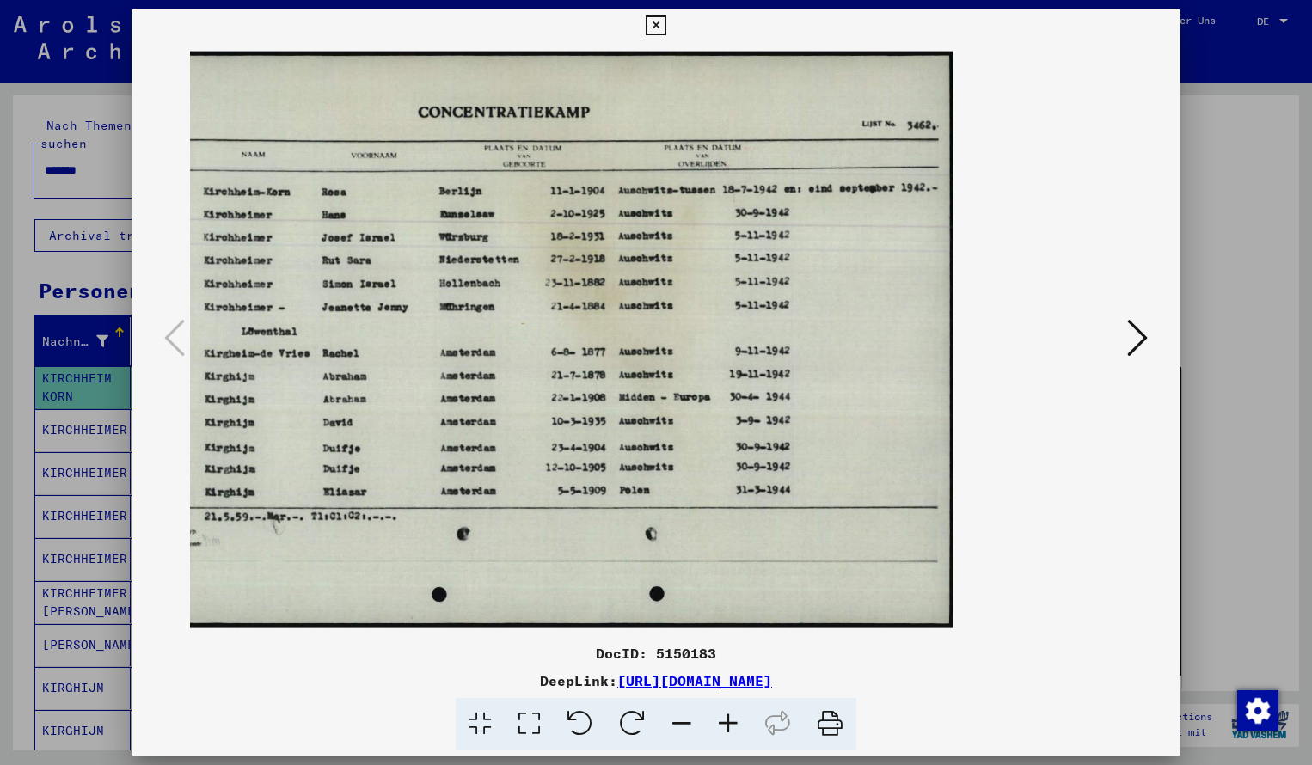
click at [666, 26] on icon at bounding box center [656, 25] width 20 height 21
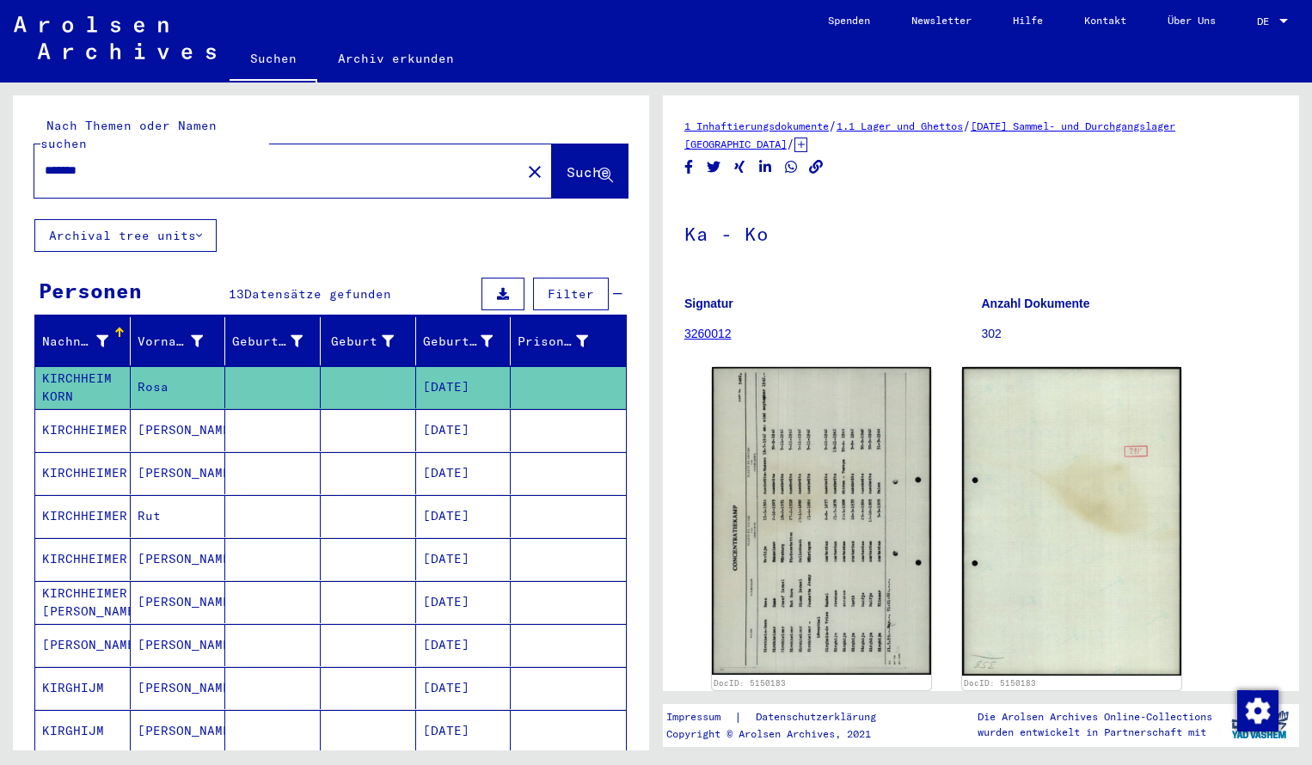
click at [114, 162] on input "*******" at bounding box center [278, 171] width 466 height 18
click at [567, 163] on span "Suche" at bounding box center [588, 171] width 43 height 17
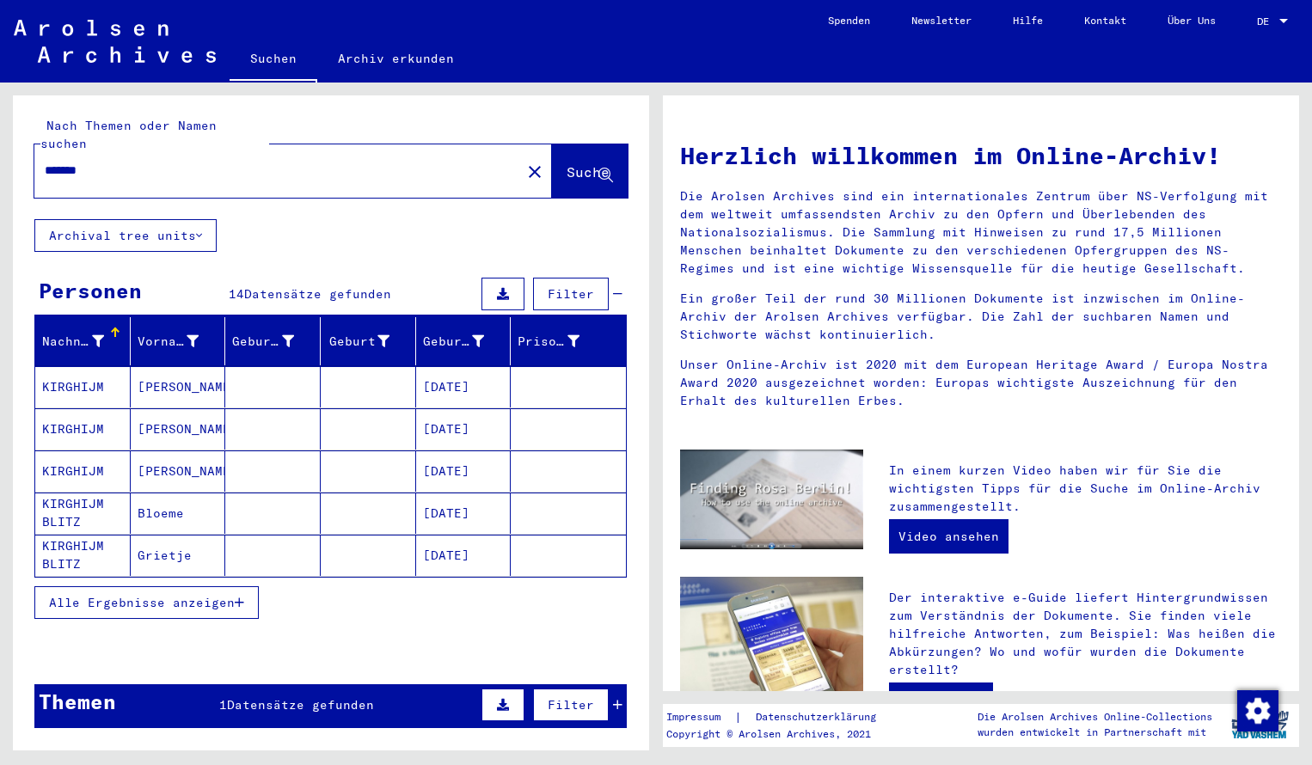
click at [87, 366] on mat-cell "KIRGHIJM" at bounding box center [82, 386] width 95 height 41
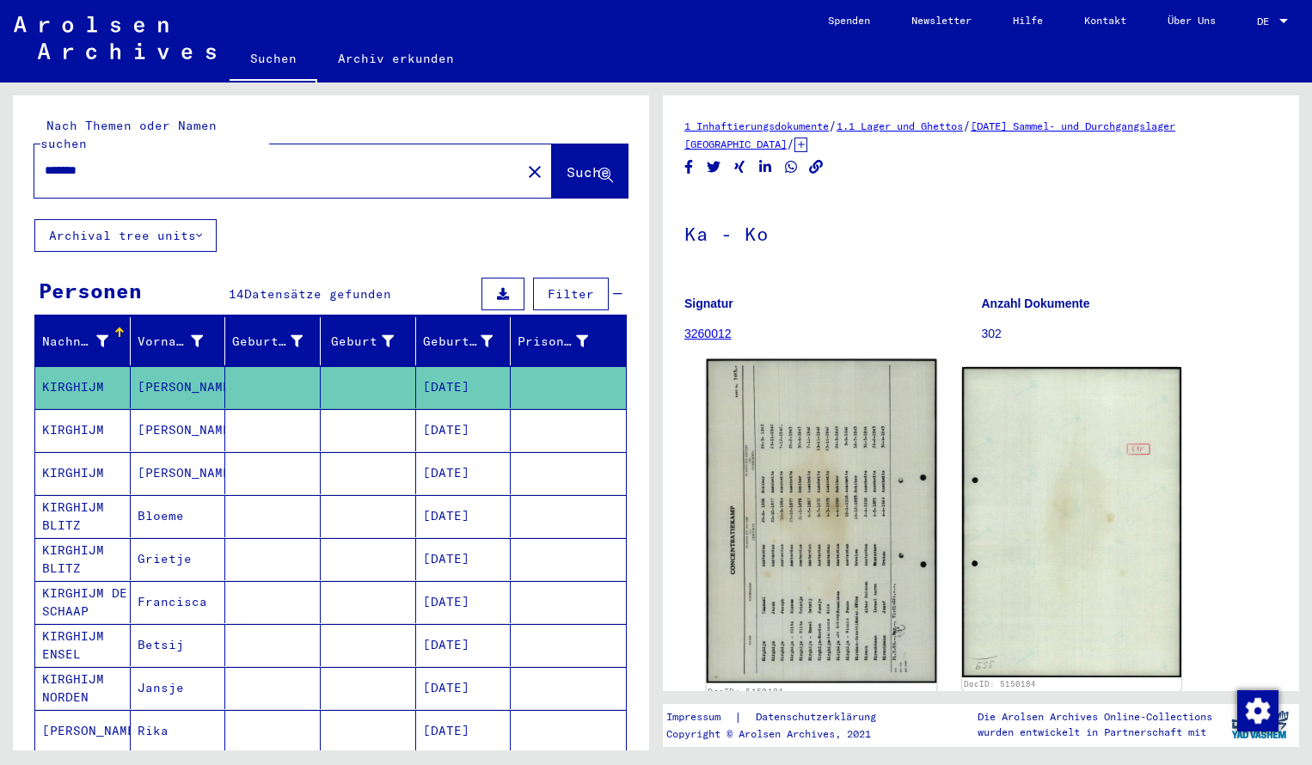
click at [856, 431] on img at bounding box center [822, 521] width 230 height 324
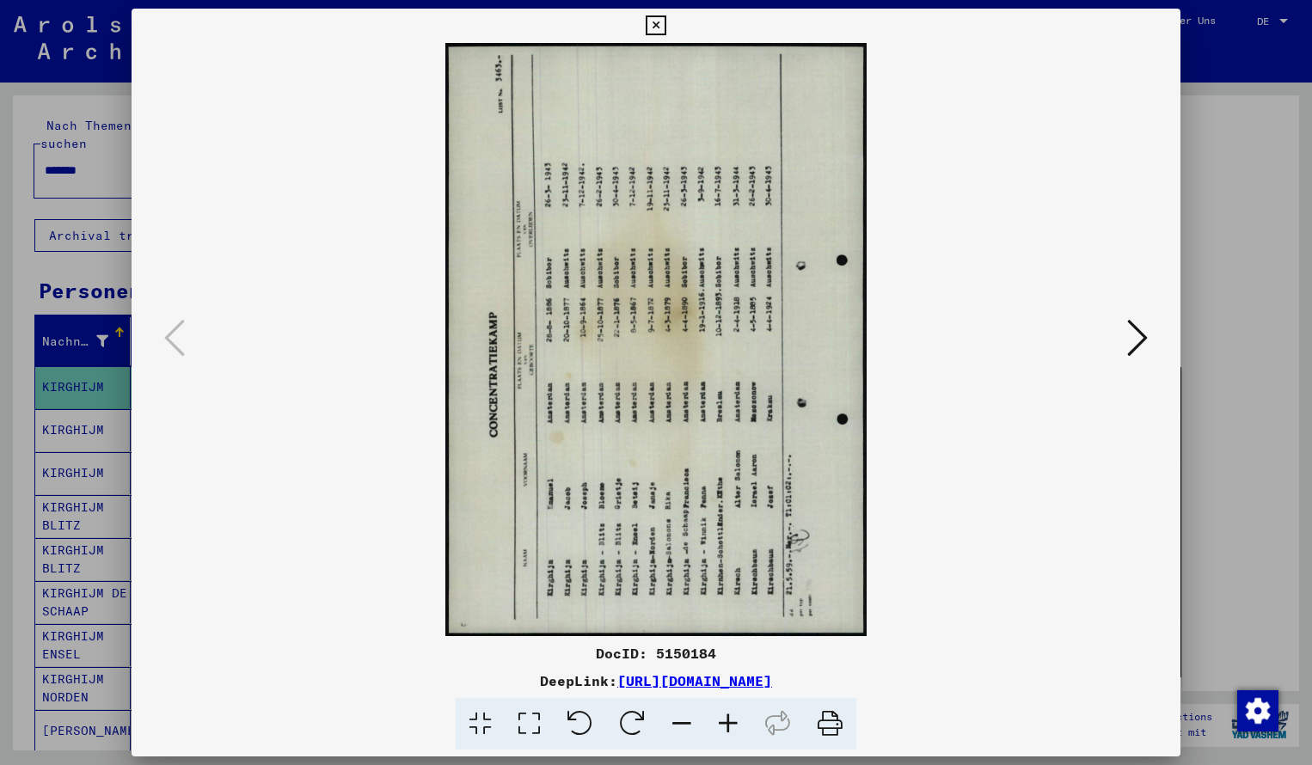
click at [633, 724] on icon at bounding box center [632, 724] width 52 height 52
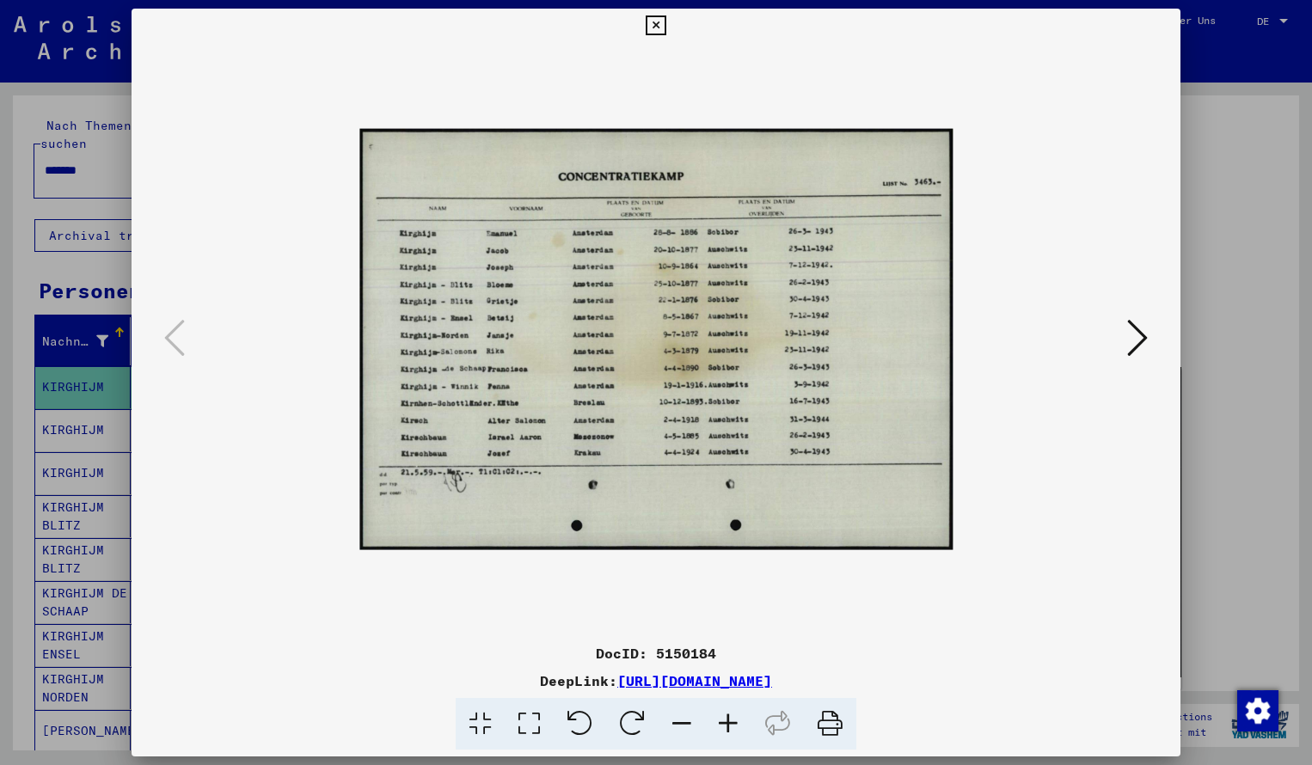
click at [726, 722] on icon at bounding box center [728, 724] width 46 height 52
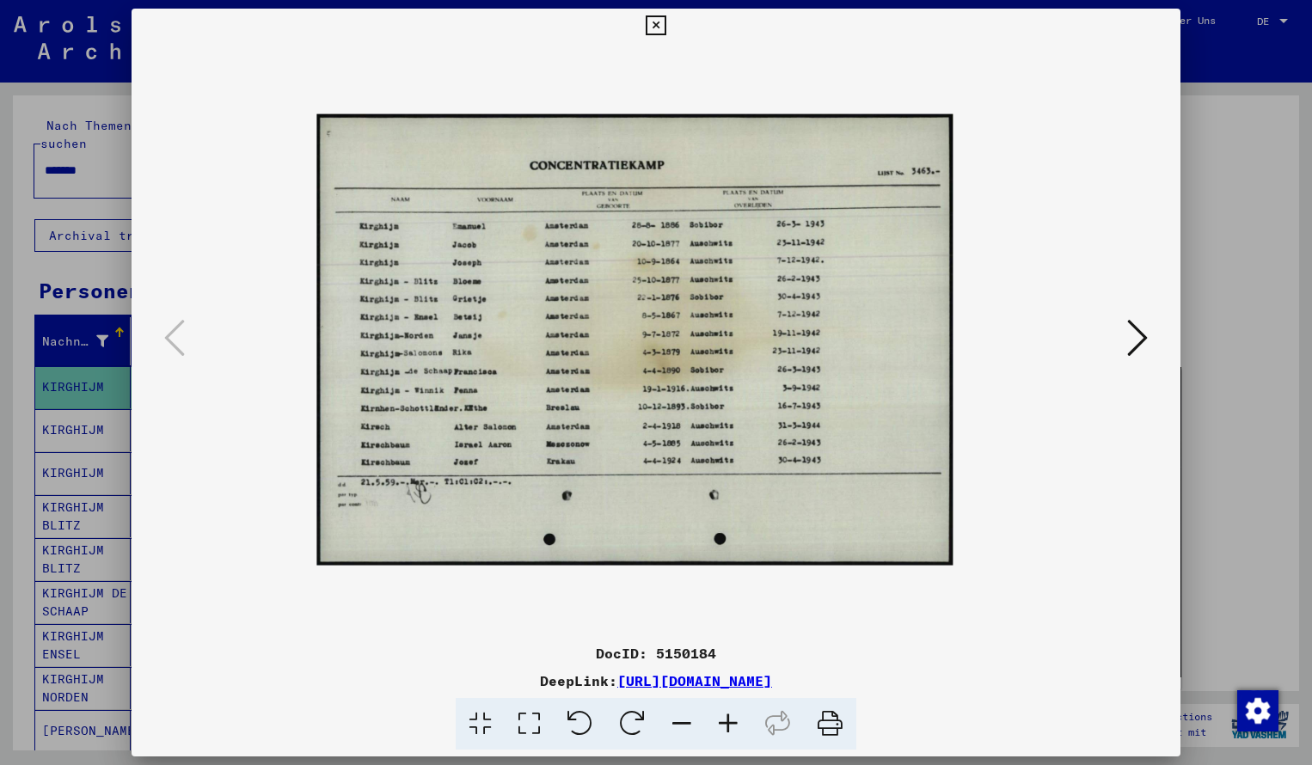
click at [726, 722] on icon at bounding box center [728, 724] width 46 height 52
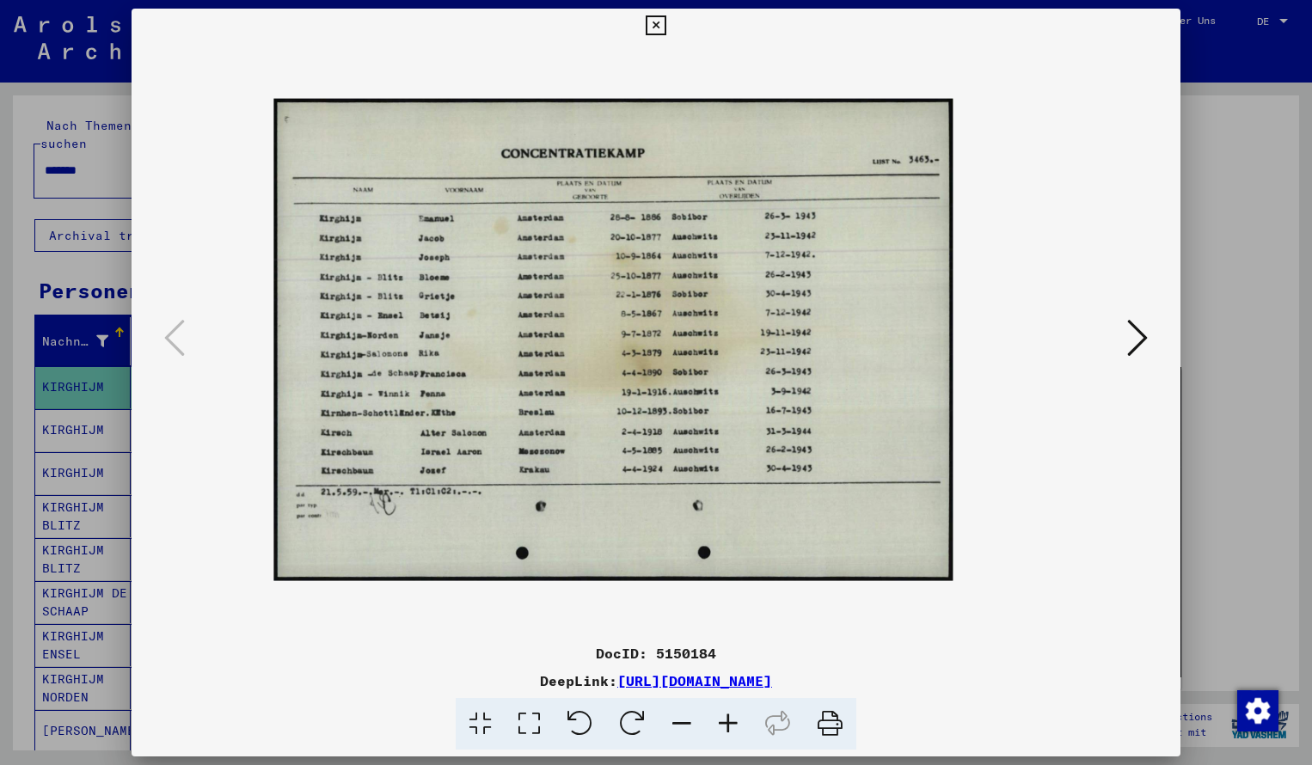
click at [726, 722] on icon at bounding box center [728, 724] width 46 height 52
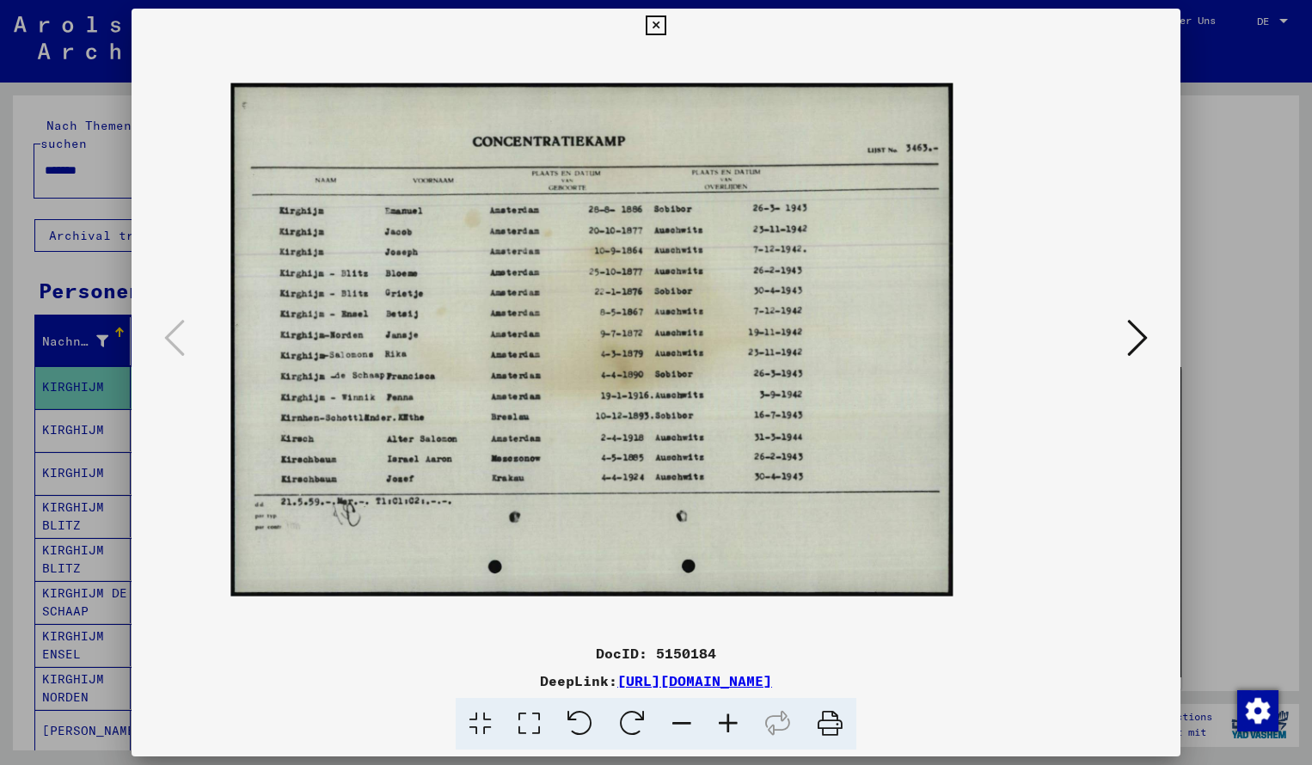
click at [726, 722] on icon at bounding box center [728, 724] width 46 height 52
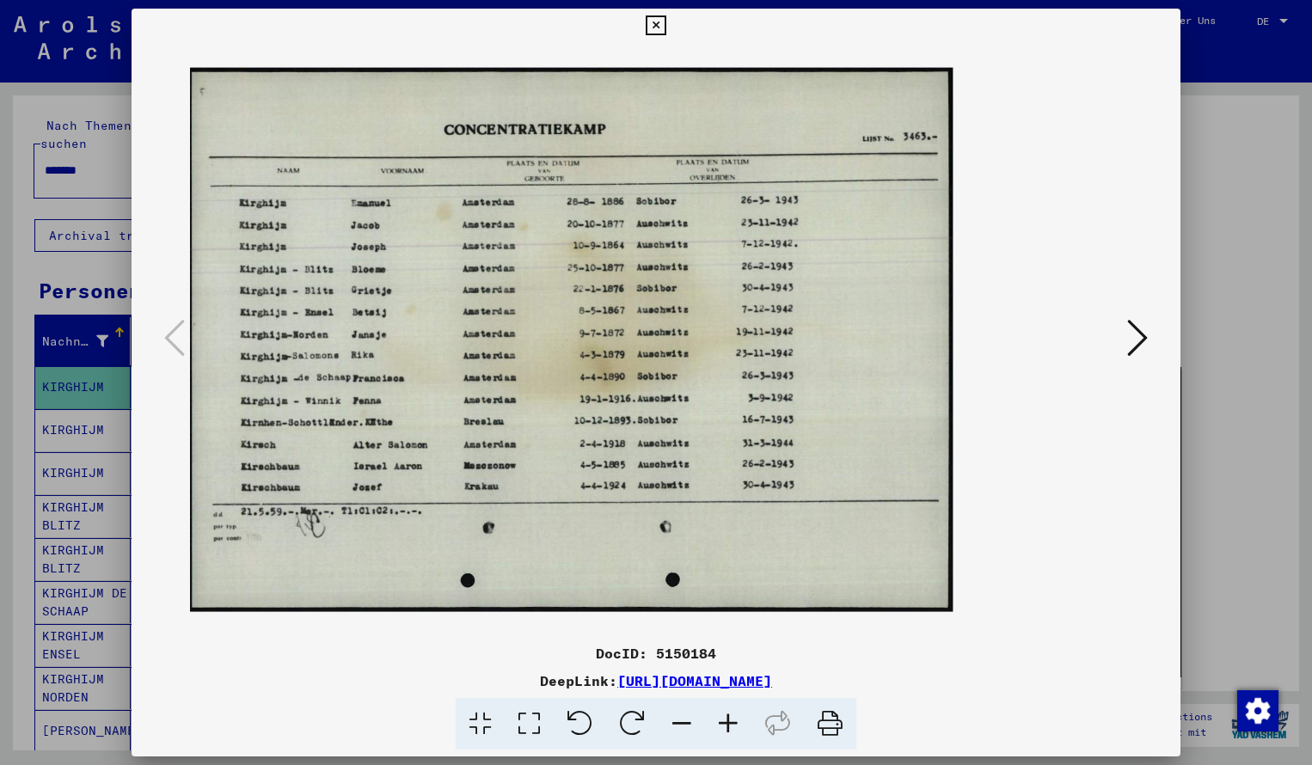
click at [726, 722] on icon at bounding box center [728, 724] width 46 height 52
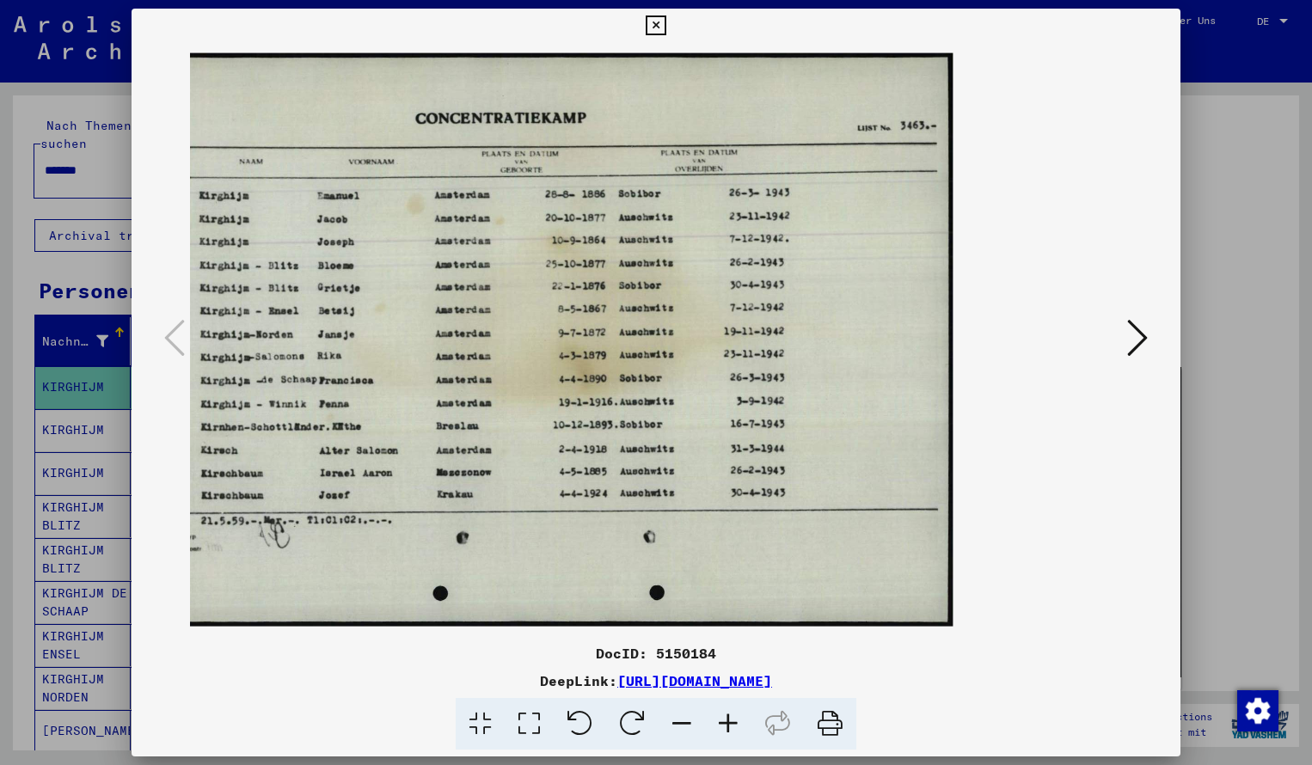
click at [666, 21] on icon at bounding box center [656, 25] width 20 height 21
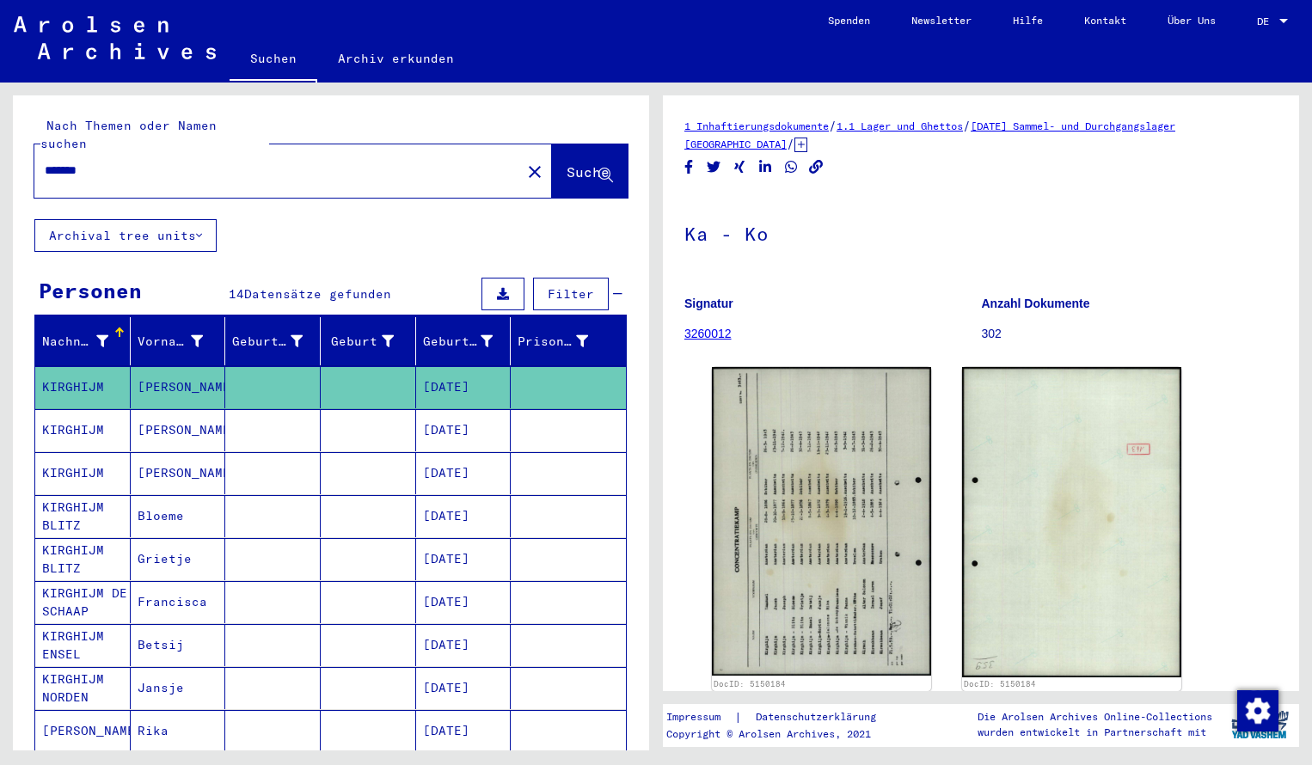
click at [109, 162] on input "*******" at bounding box center [278, 171] width 466 height 18
click at [567, 163] on span "Suche" at bounding box center [588, 171] width 43 height 17
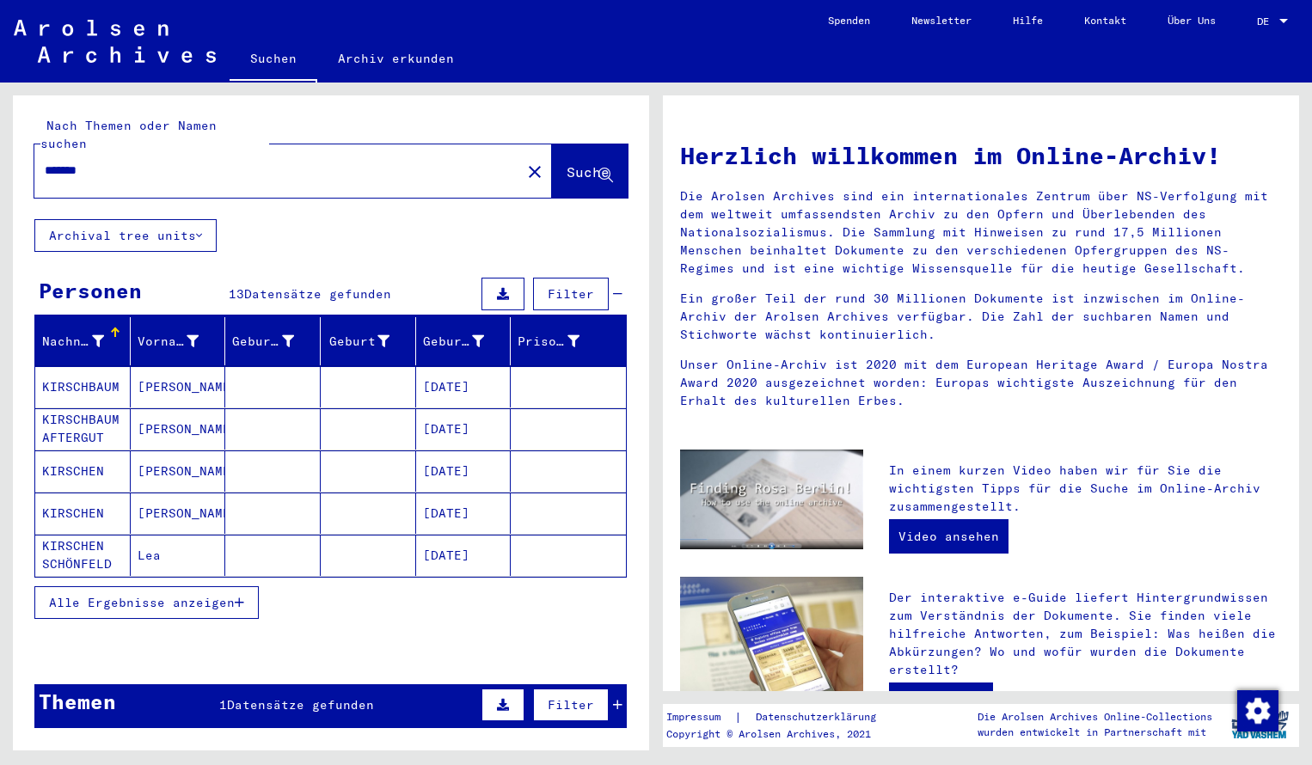
click at [83, 368] on mat-cell "KIRSCHBAUM" at bounding box center [82, 386] width 95 height 41
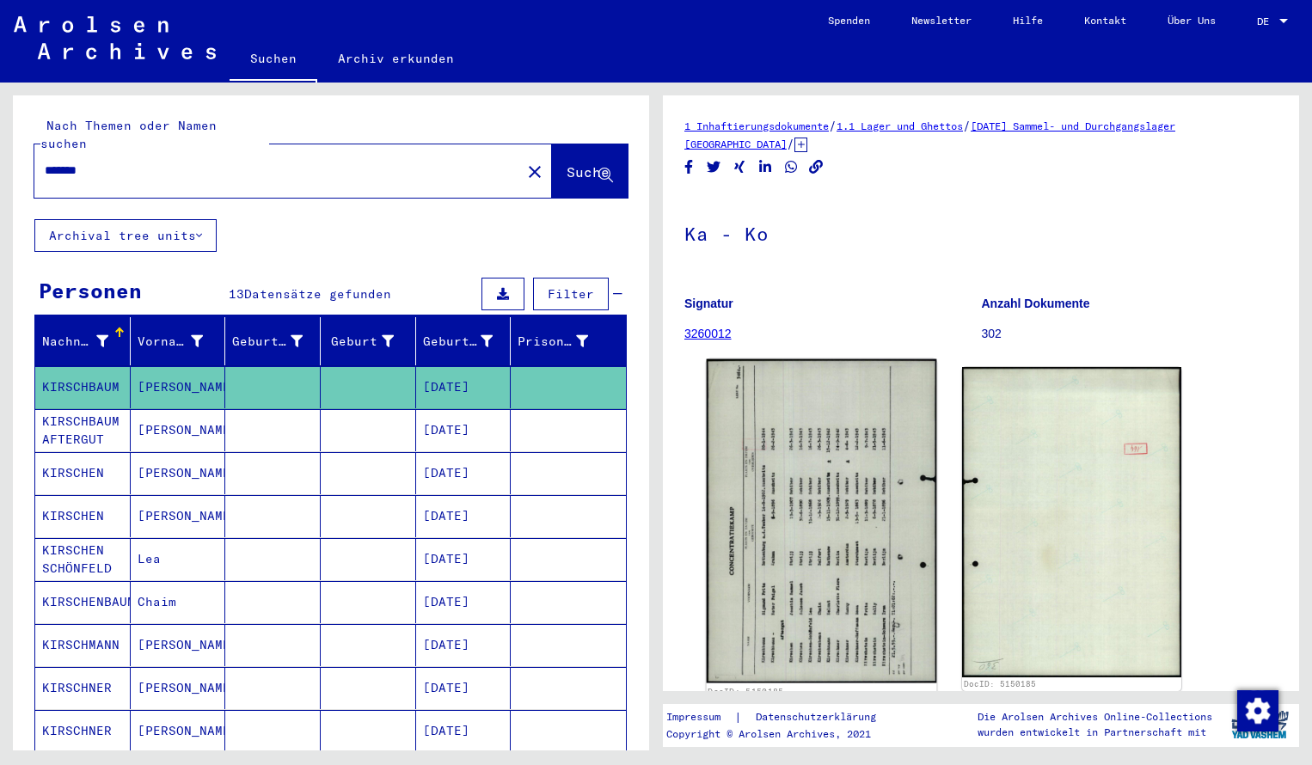
click at [813, 484] on img at bounding box center [822, 521] width 230 height 324
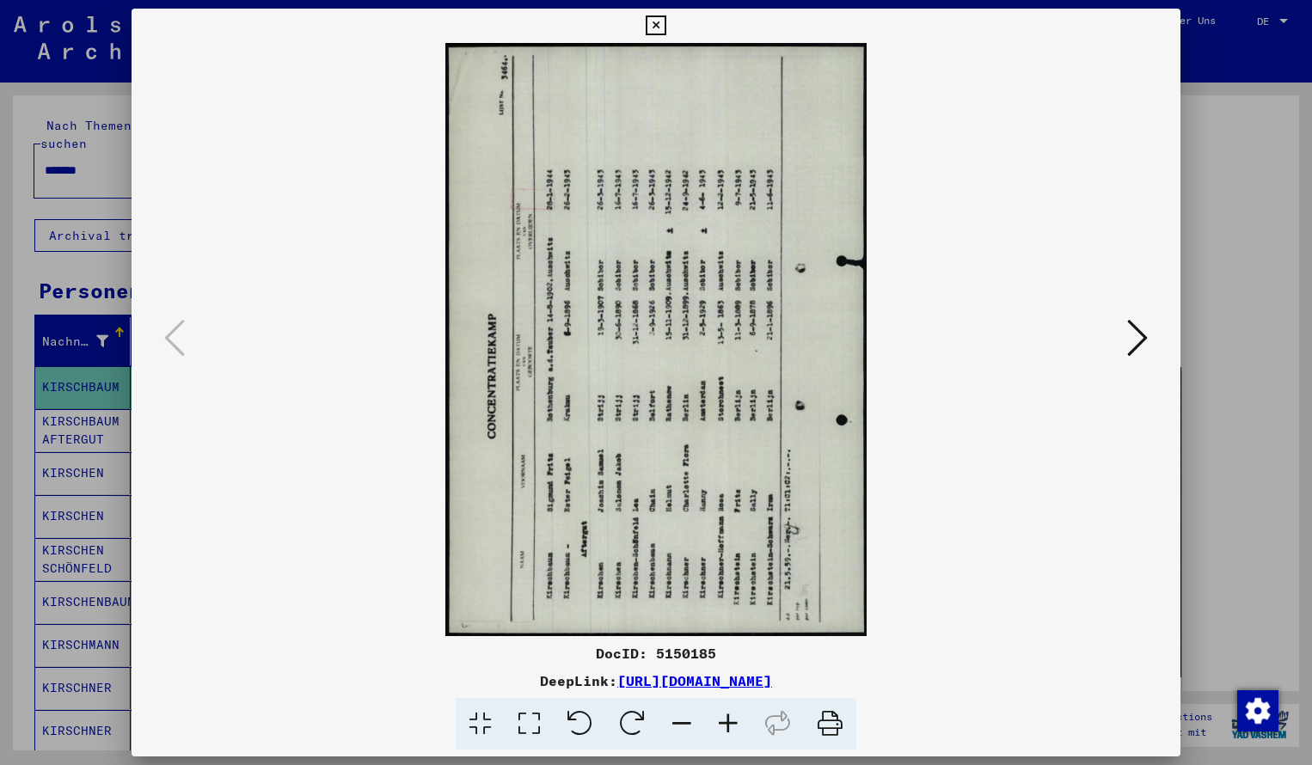
click at [638, 712] on icon at bounding box center [632, 724] width 52 height 52
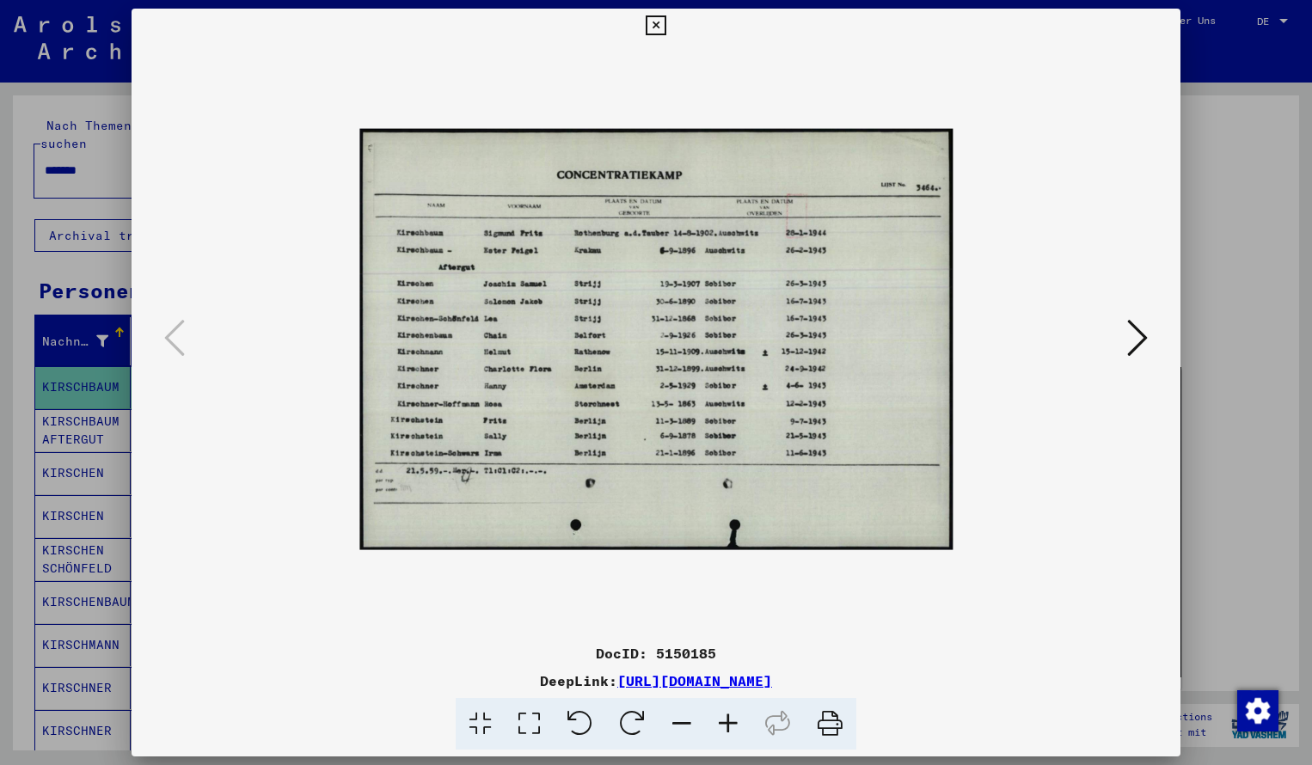
click at [729, 725] on icon at bounding box center [728, 724] width 46 height 52
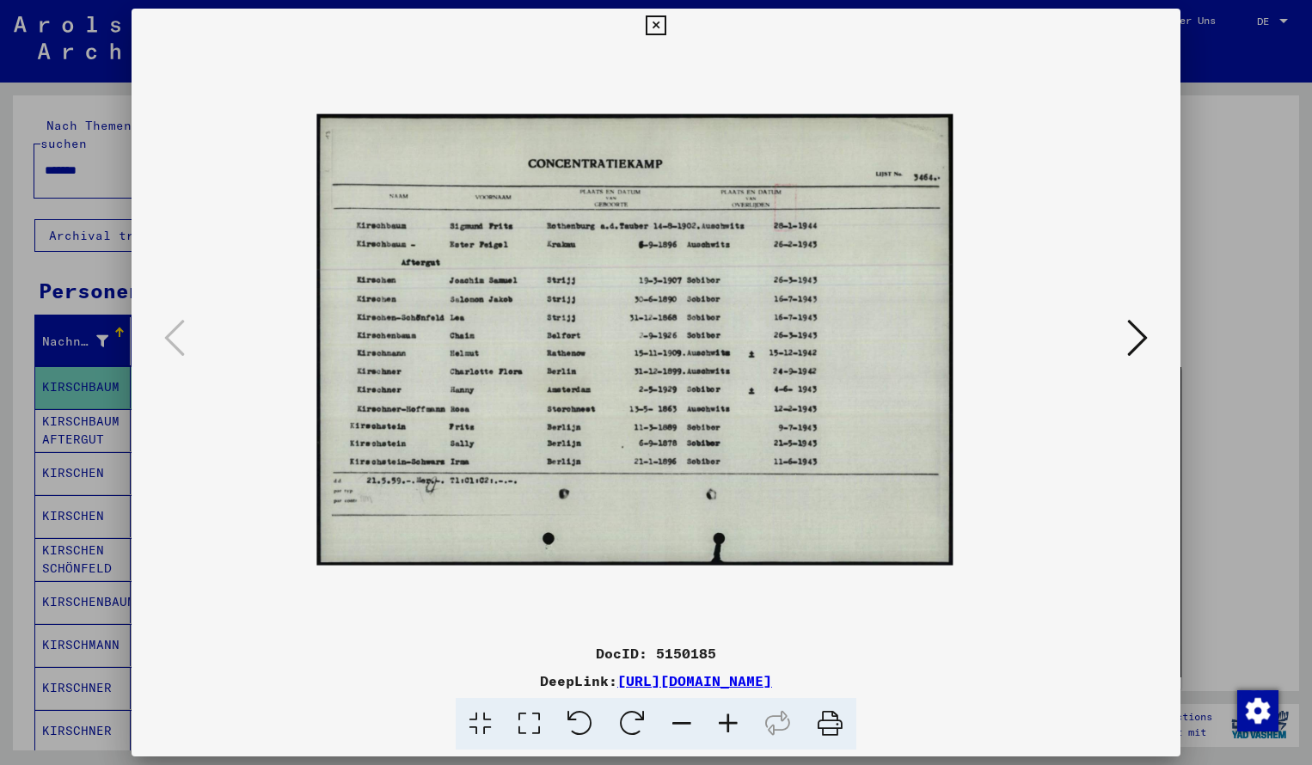
click at [729, 725] on icon at bounding box center [728, 724] width 46 height 52
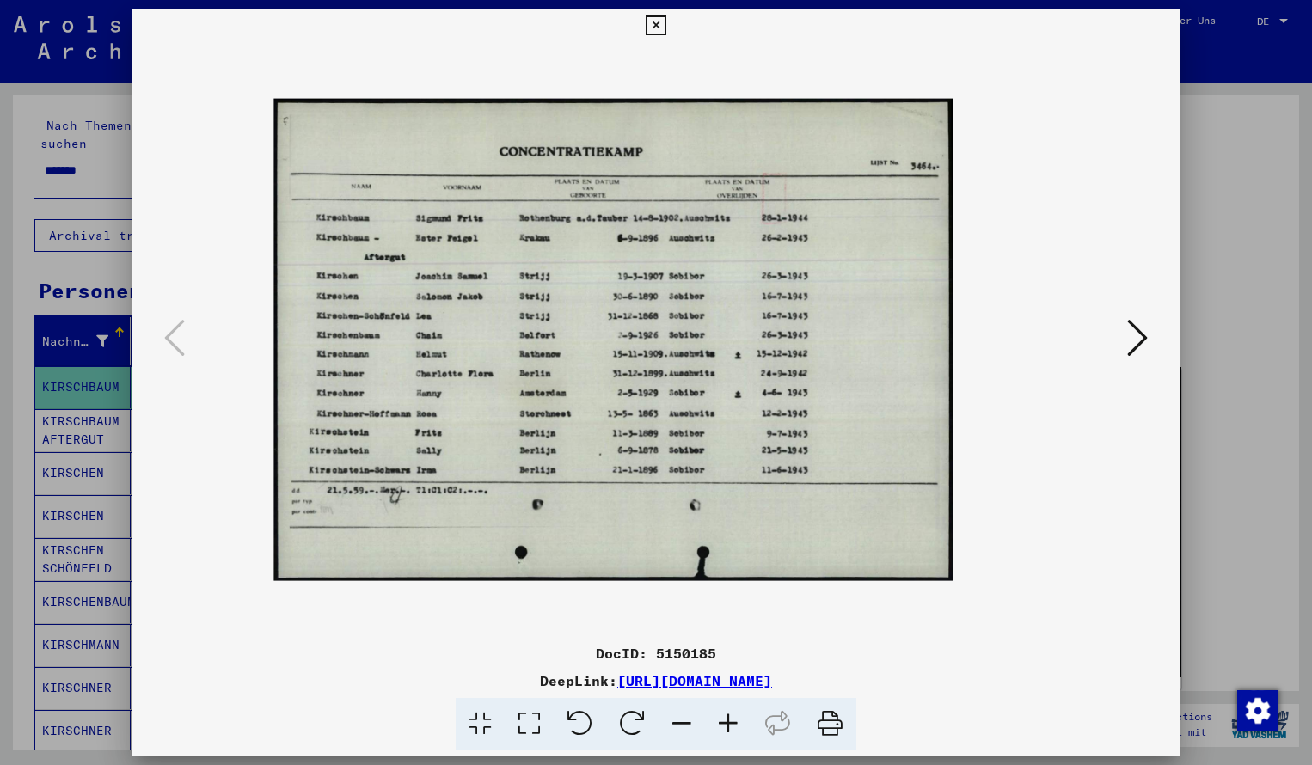
click at [729, 725] on icon at bounding box center [728, 724] width 46 height 52
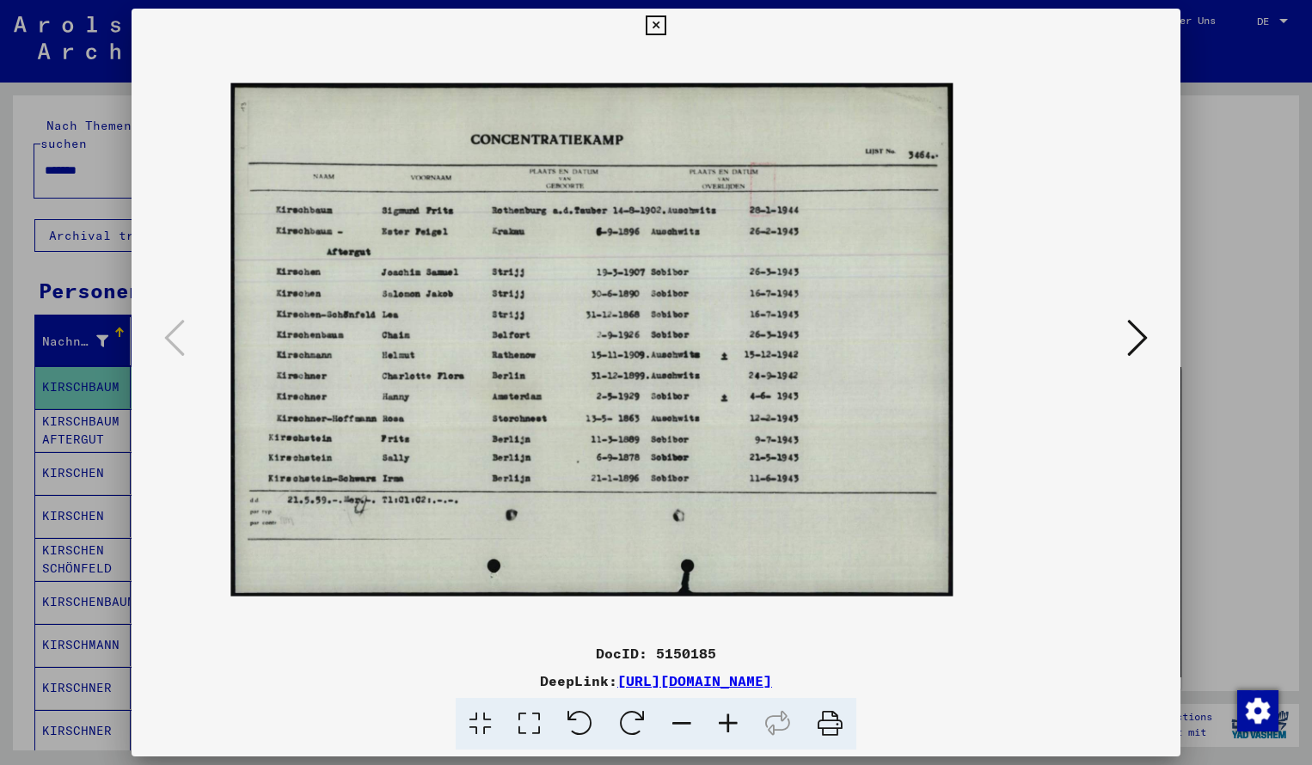
click at [729, 725] on icon at bounding box center [728, 724] width 46 height 52
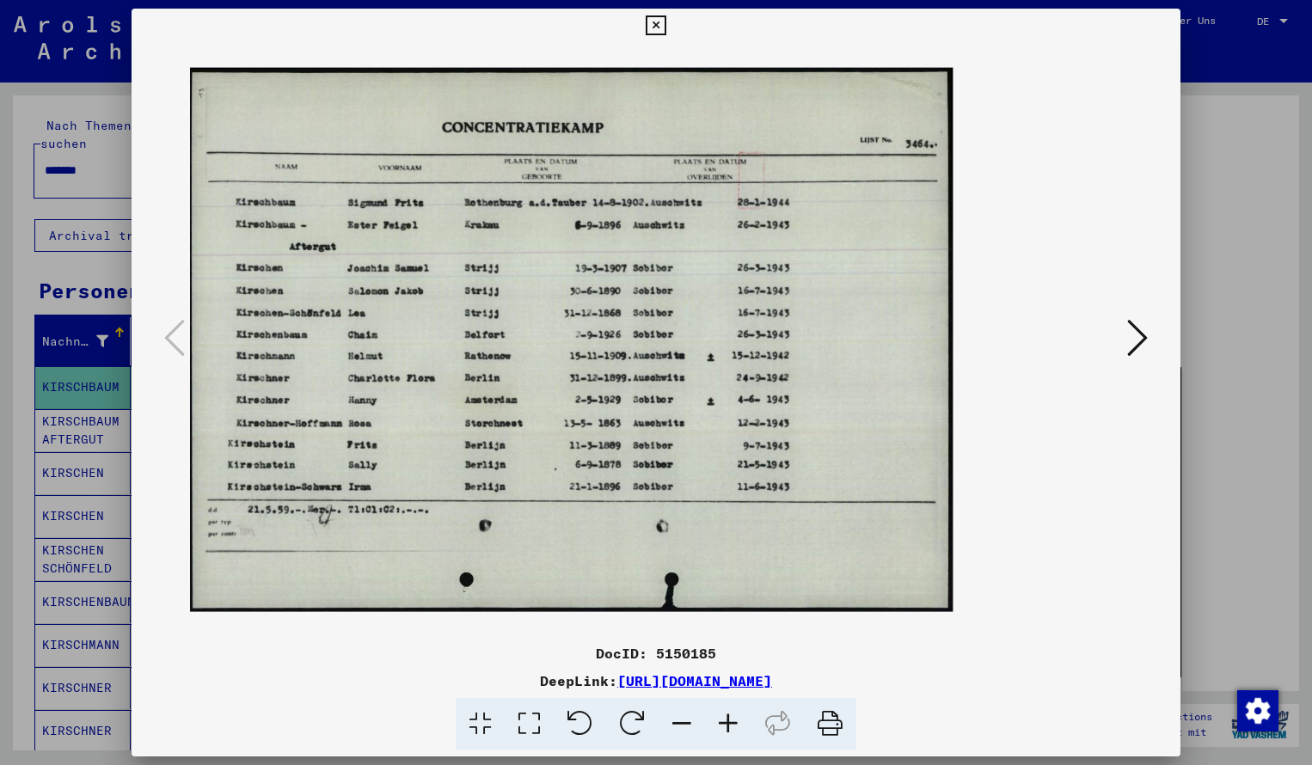
click at [729, 725] on icon at bounding box center [728, 724] width 46 height 52
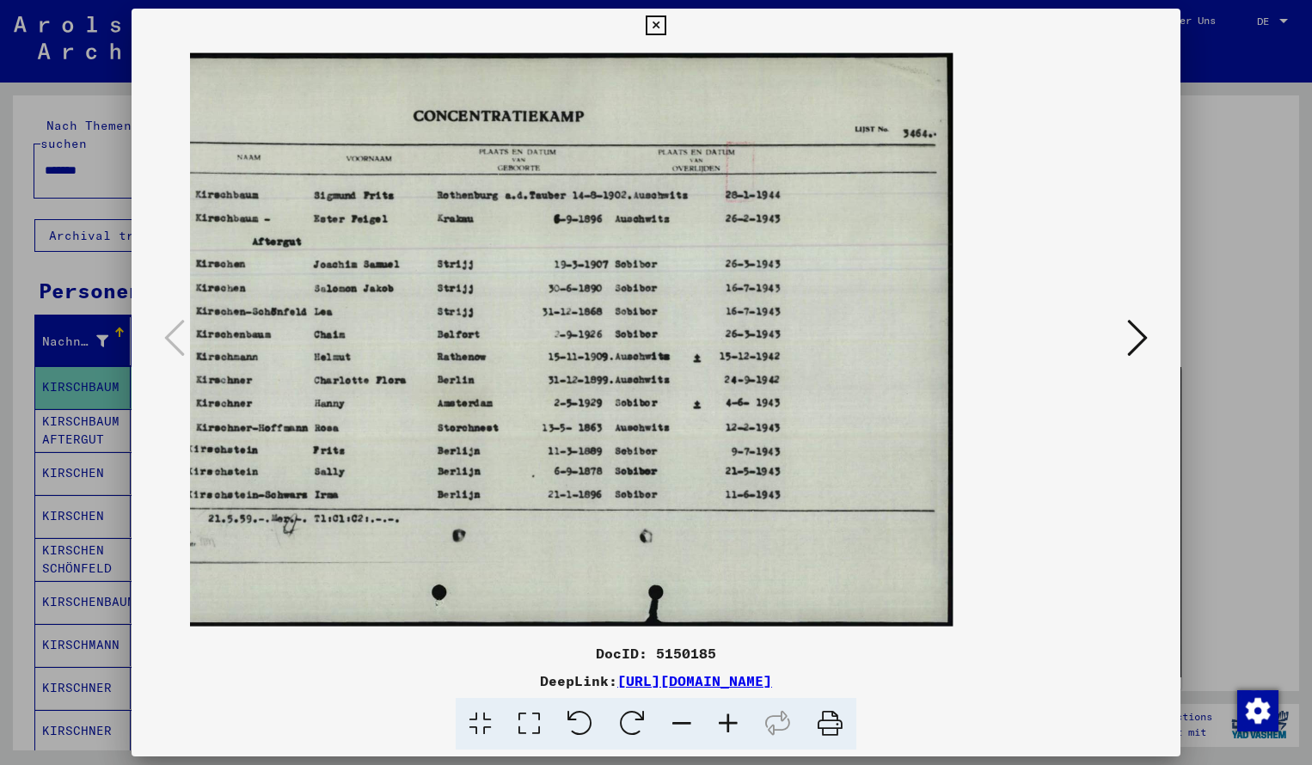
click at [729, 725] on icon at bounding box center [728, 724] width 46 height 52
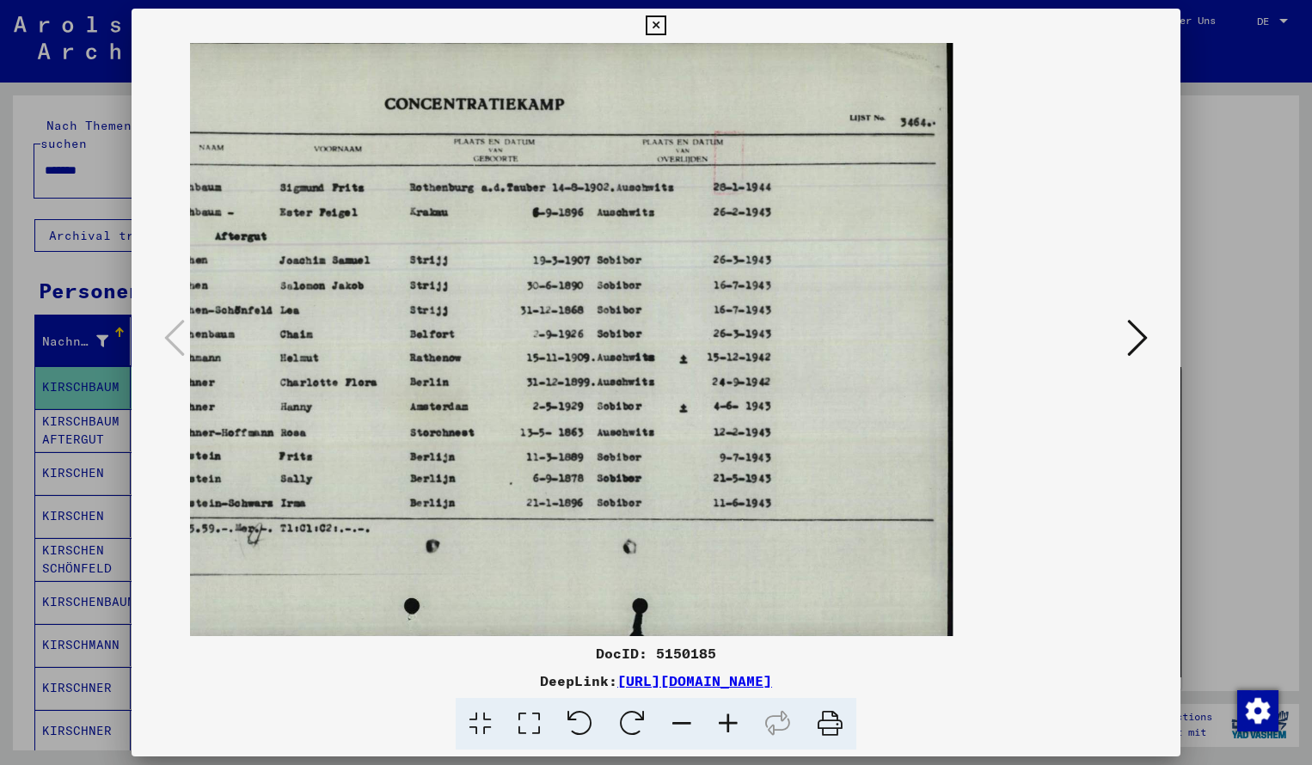
click at [729, 725] on icon at bounding box center [728, 724] width 46 height 52
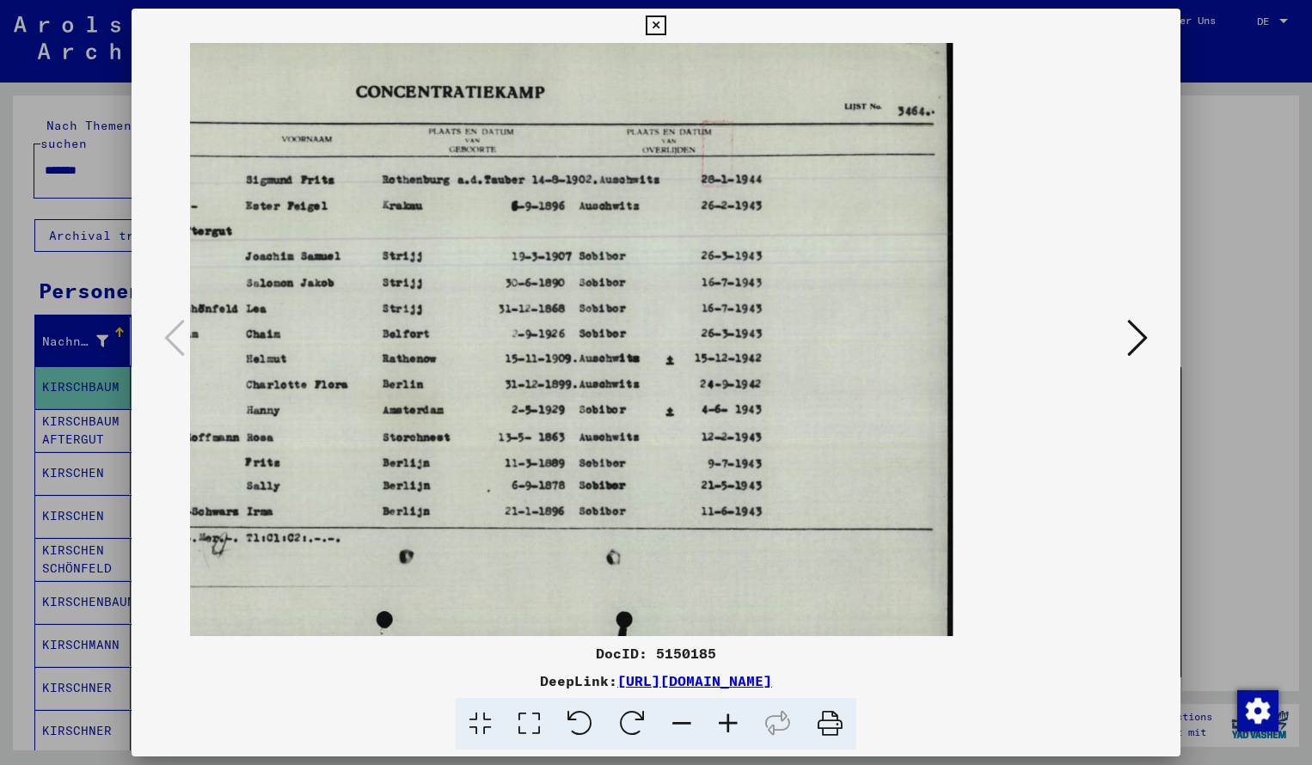
click at [685, 725] on icon at bounding box center [682, 724] width 46 height 52
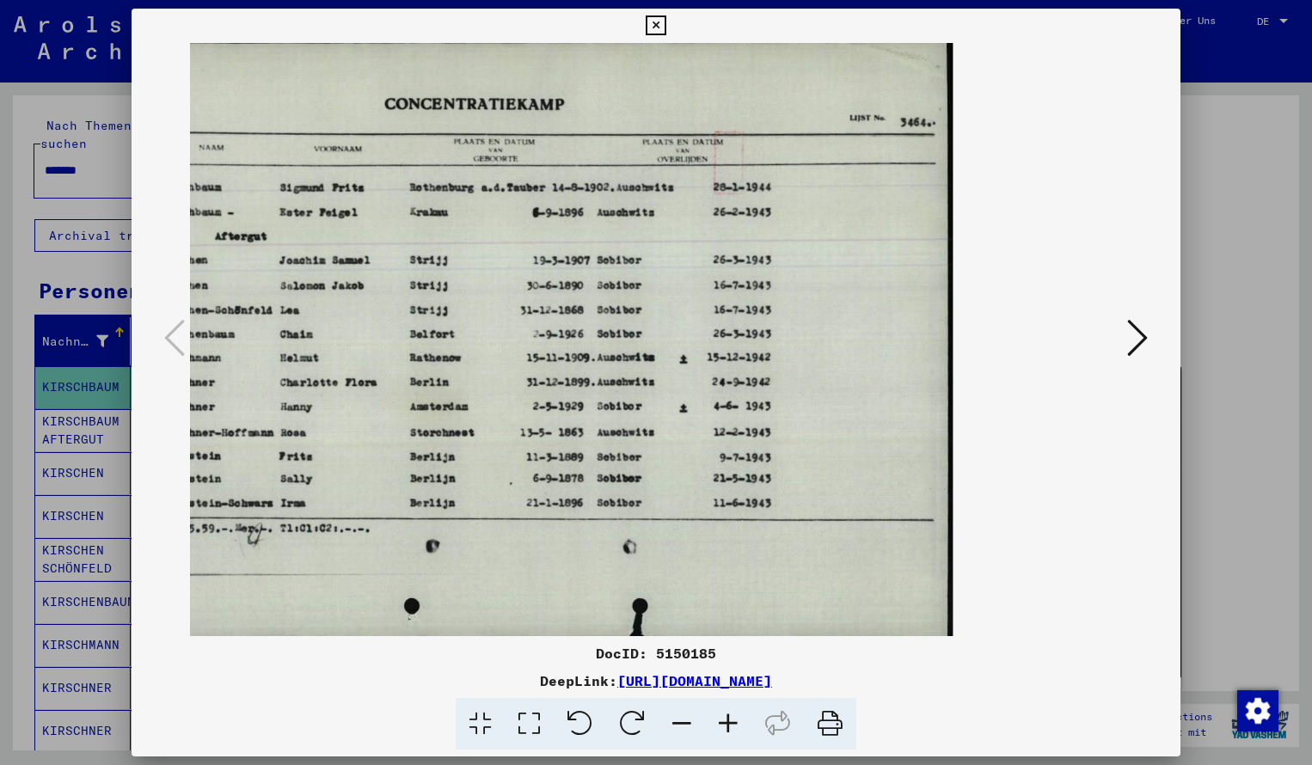
click at [685, 725] on icon at bounding box center [682, 724] width 46 height 52
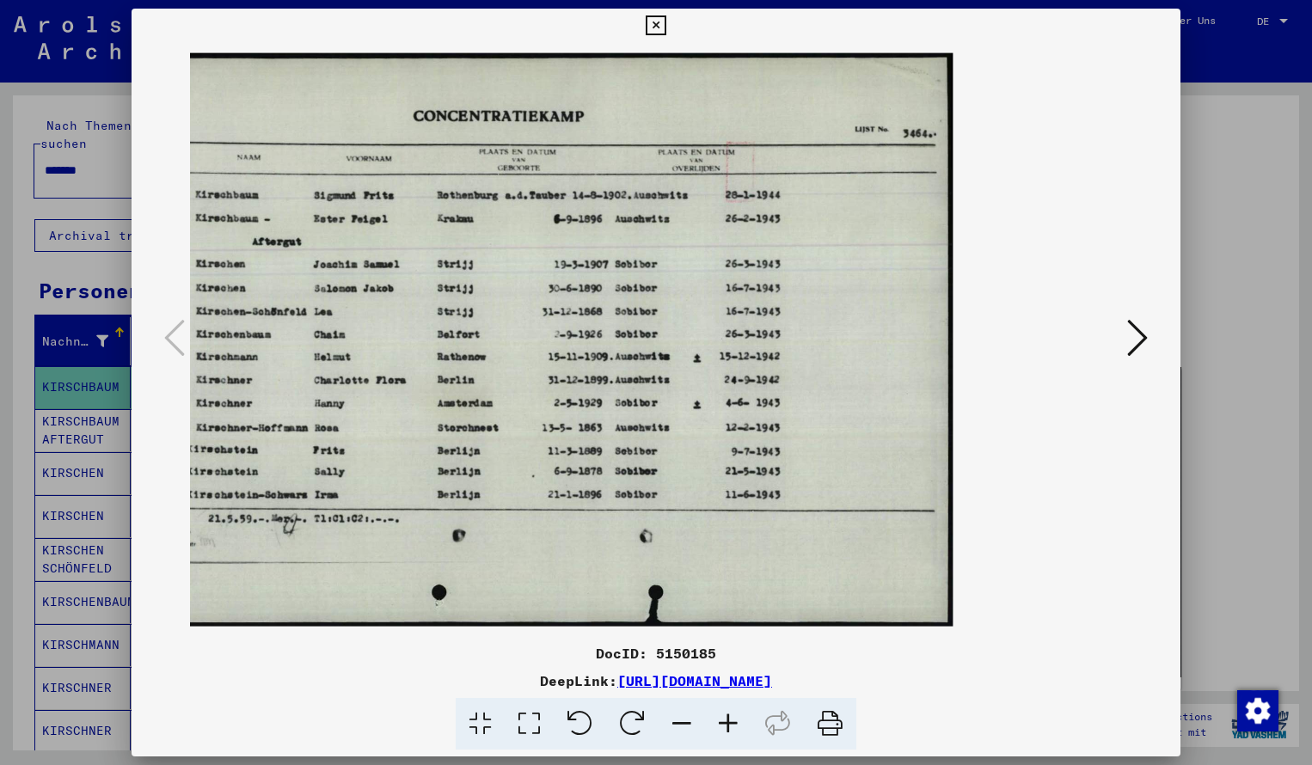
click at [666, 23] on icon at bounding box center [656, 25] width 20 height 21
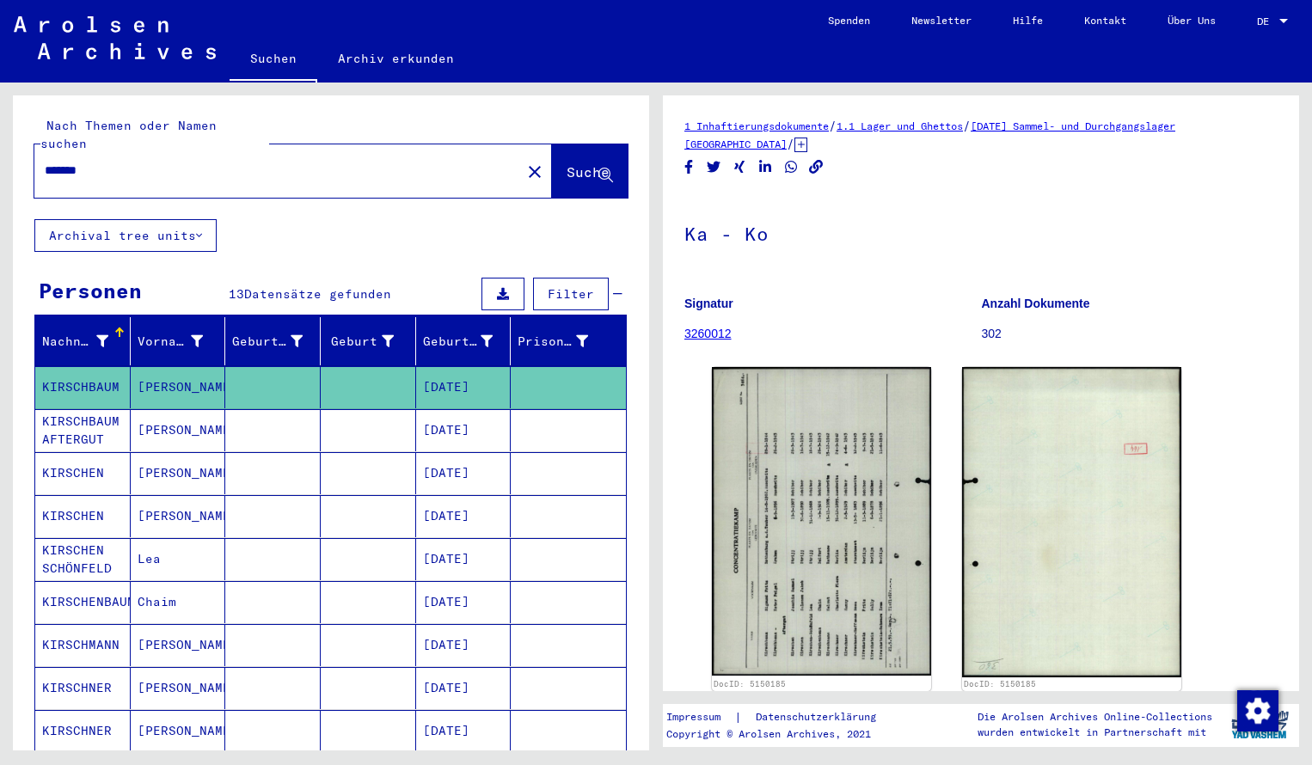
click at [107, 162] on input "*******" at bounding box center [278, 171] width 466 height 18
type input "*******"
click at [568, 163] on span "Suche" at bounding box center [588, 171] width 43 height 17
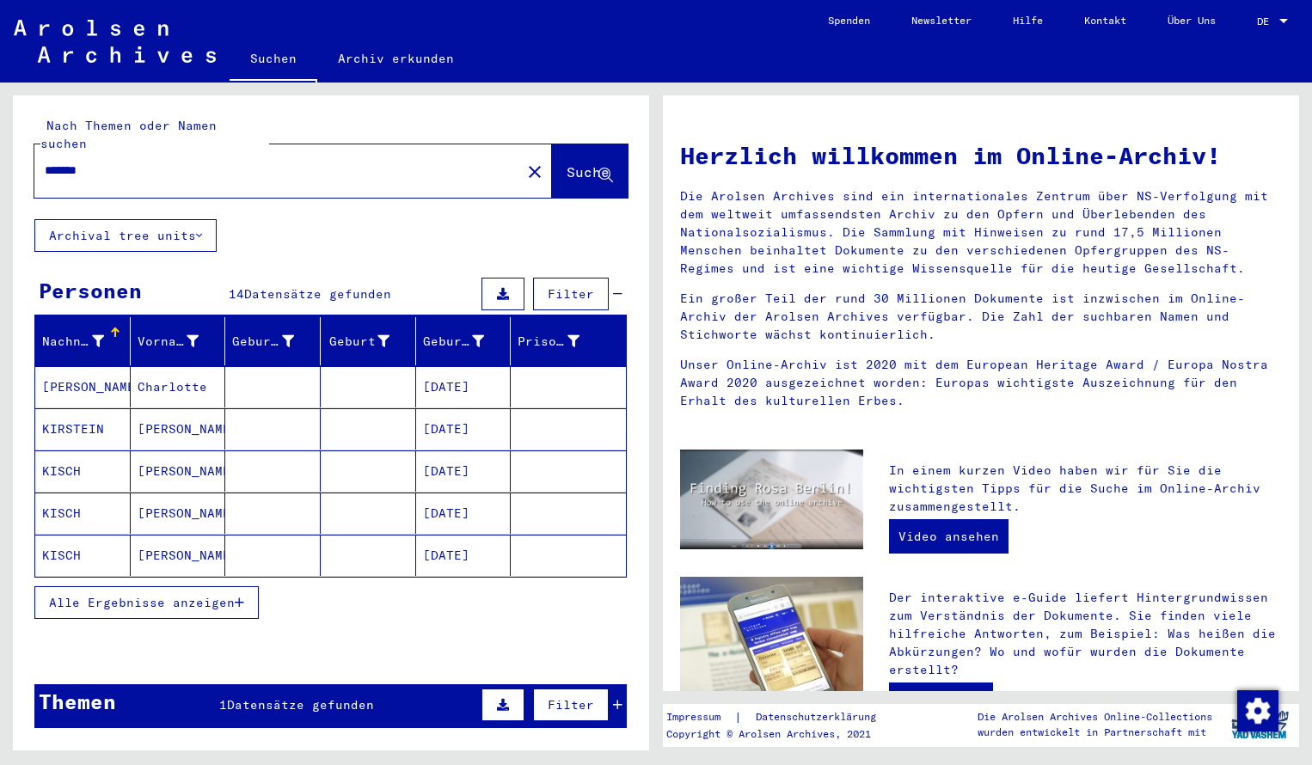
click at [101, 372] on mat-cell "[PERSON_NAME]" at bounding box center [82, 386] width 95 height 41
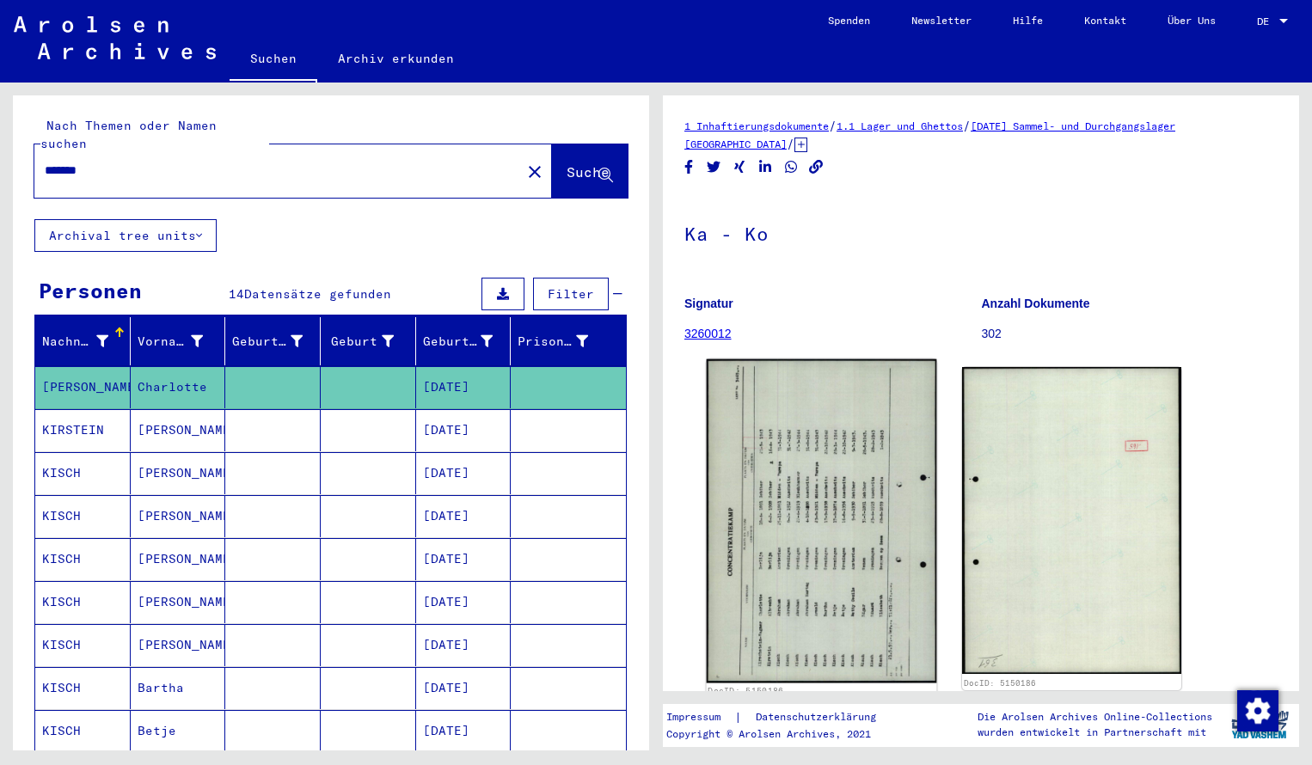
click at [763, 425] on img at bounding box center [822, 521] width 230 height 324
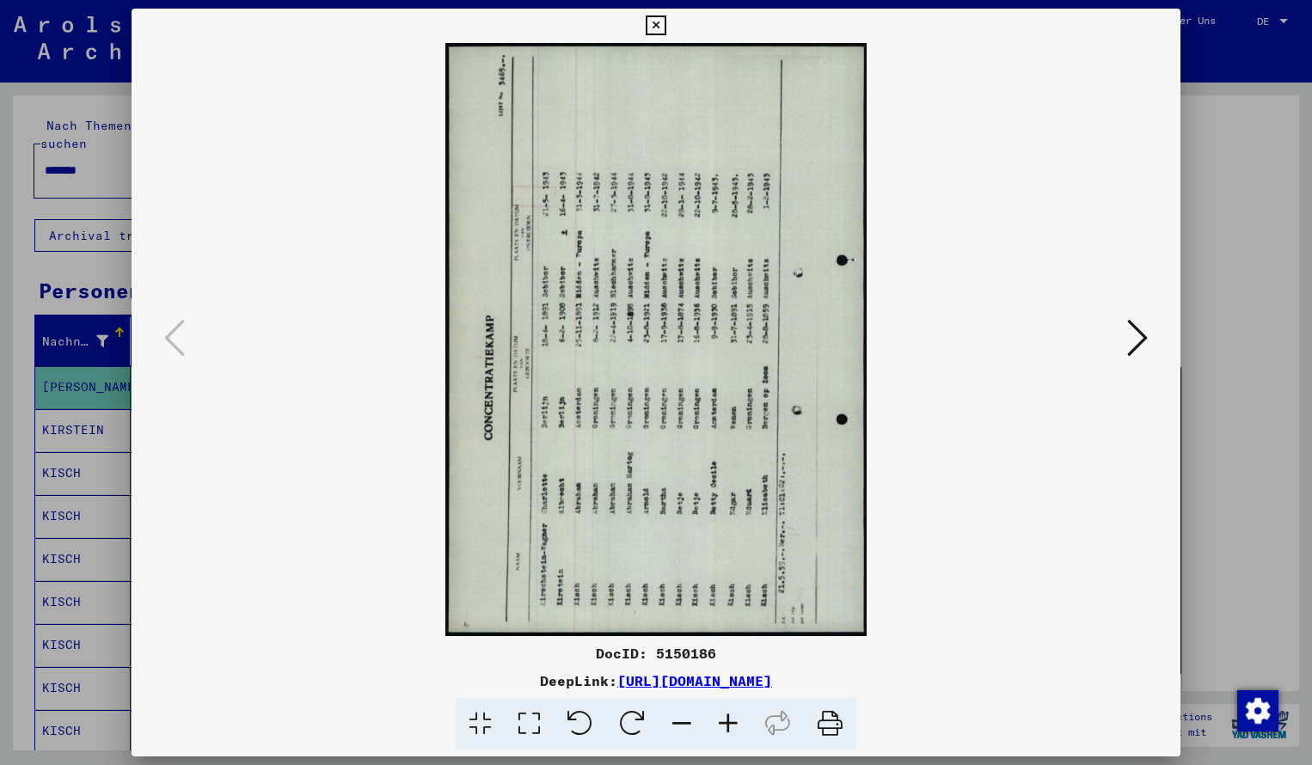
click at [727, 730] on icon at bounding box center [728, 724] width 46 height 52
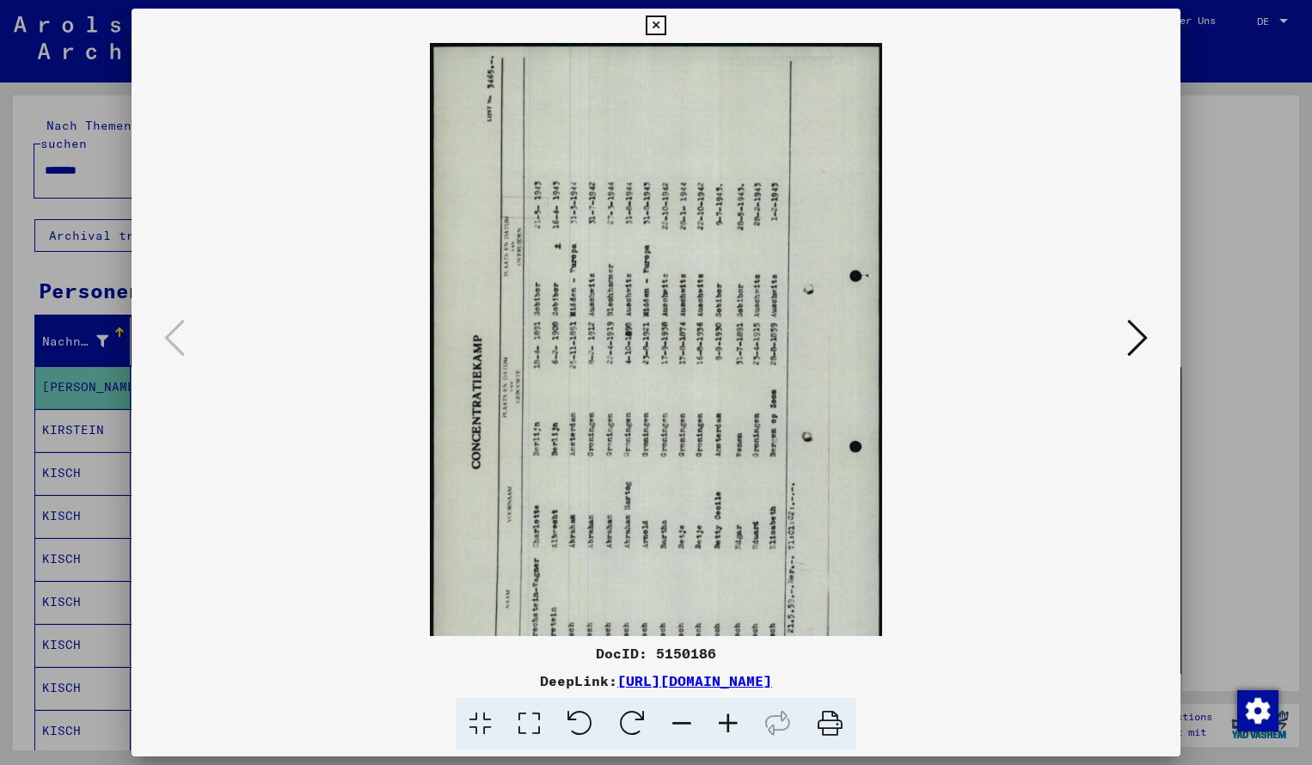
click at [642, 727] on icon at bounding box center [632, 724] width 52 height 52
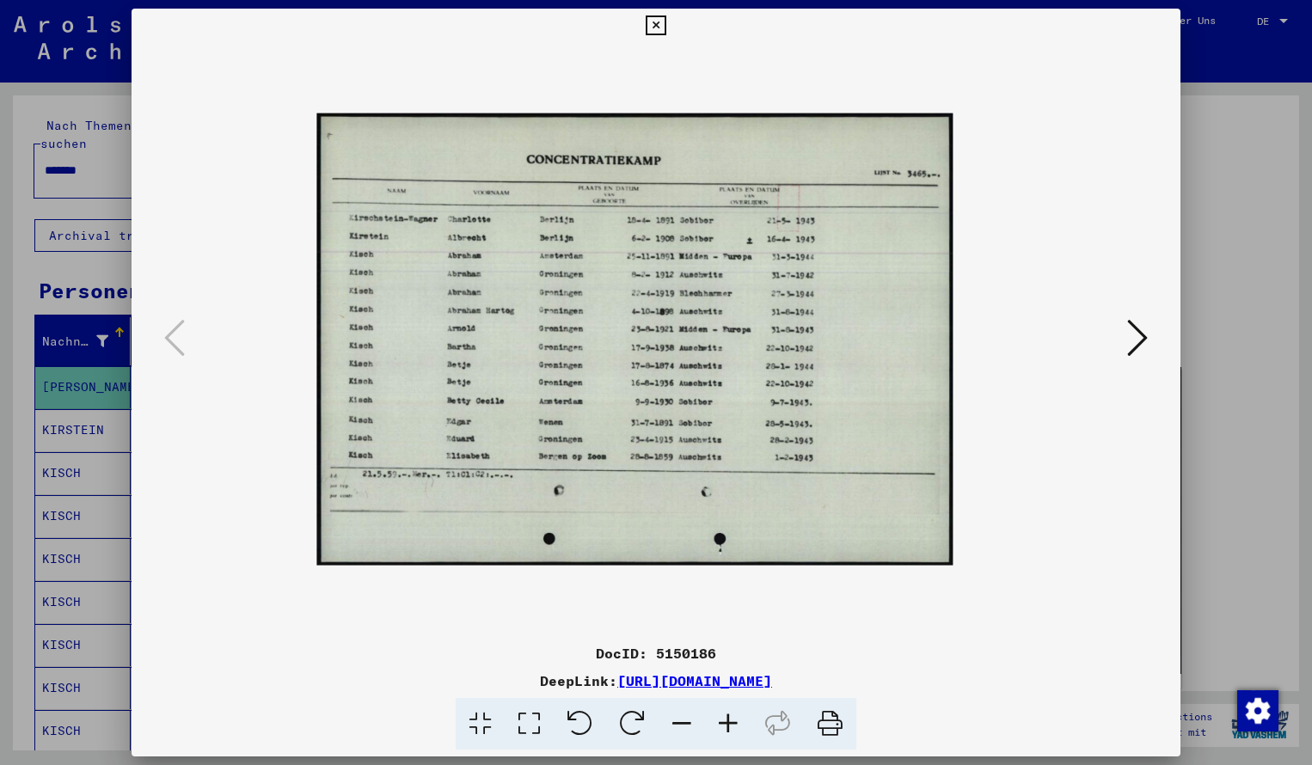
click at [727, 723] on icon at bounding box center [728, 724] width 46 height 52
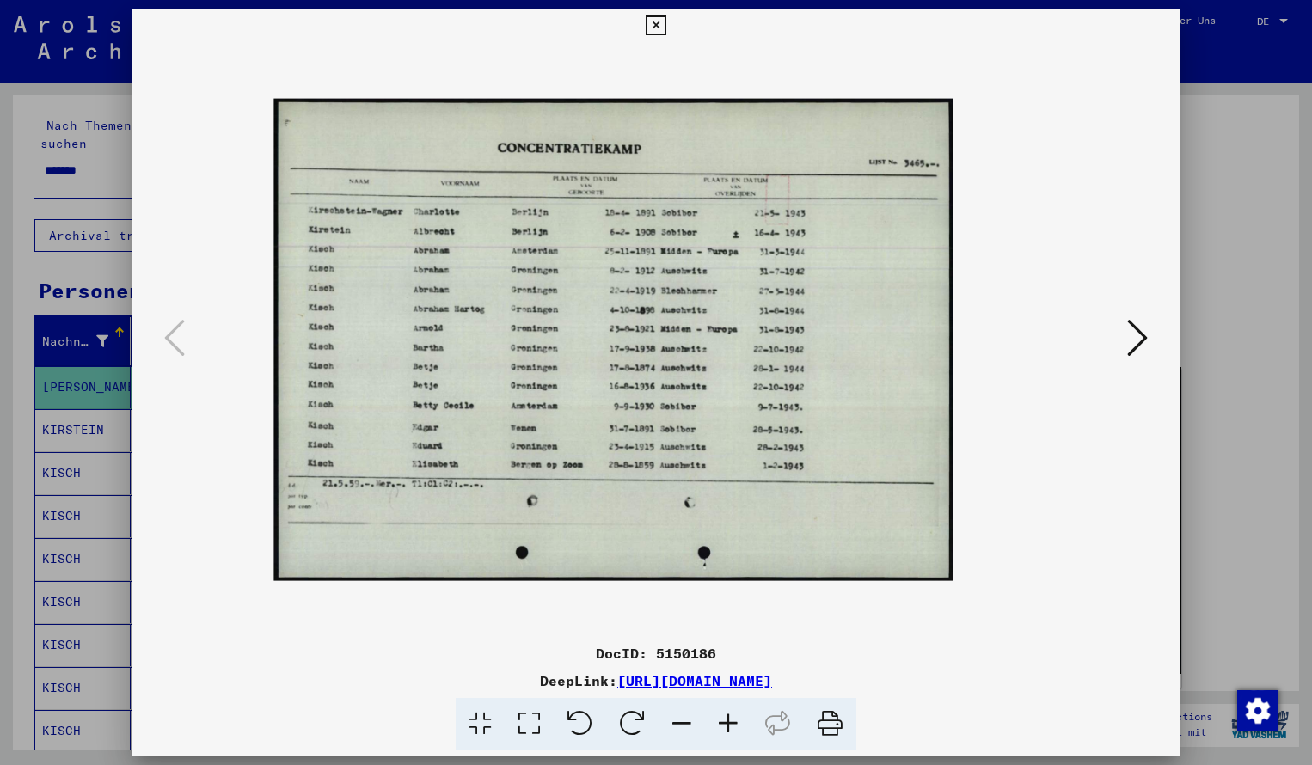
click at [727, 723] on icon at bounding box center [728, 724] width 46 height 52
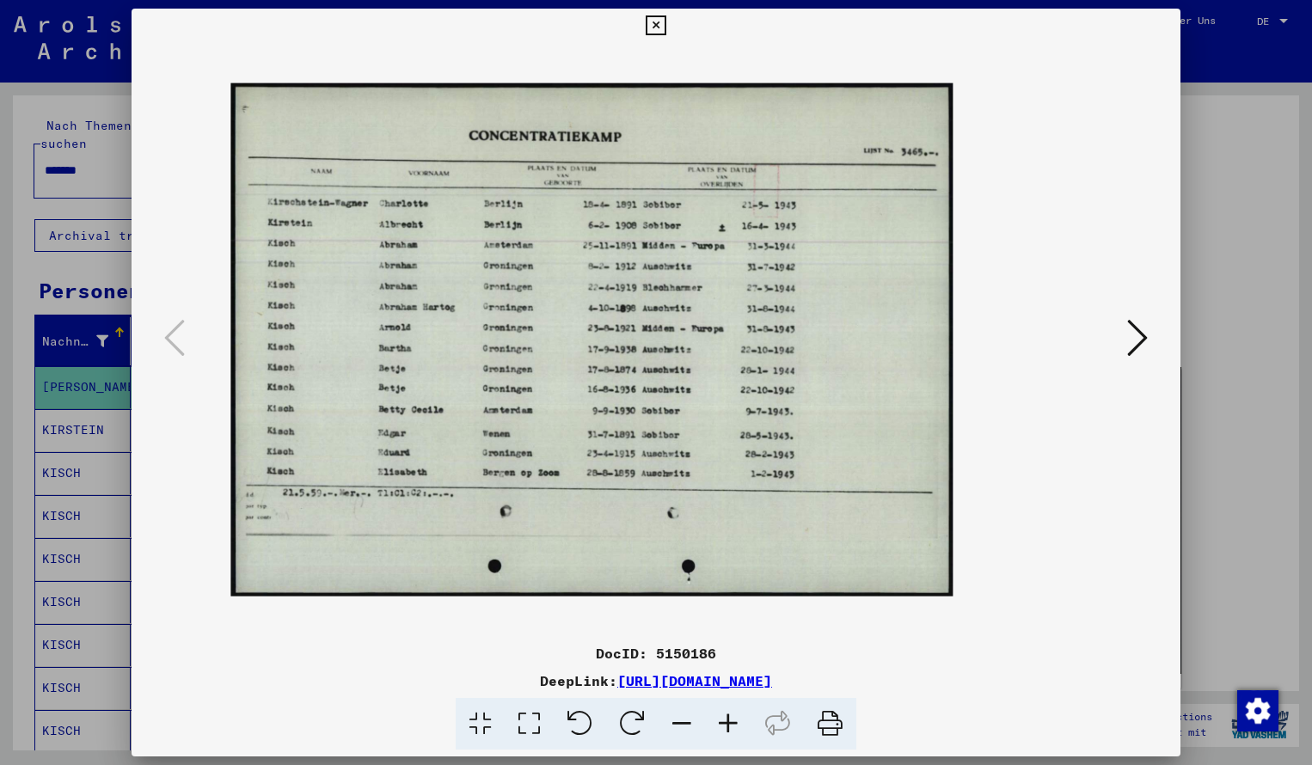
click at [727, 723] on icon at bounding box center [728, 724] width 46 height 52
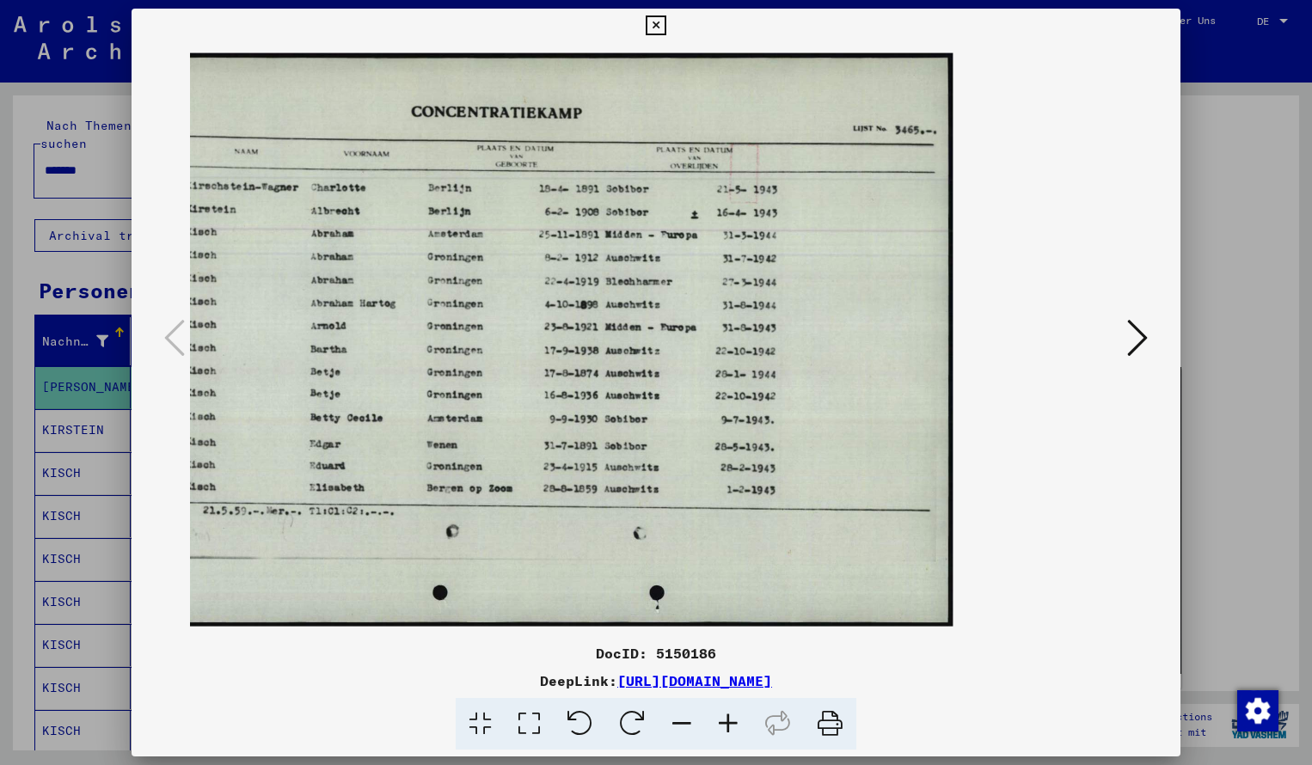
click at [689, 719] on icon at bounding box center [682, 724] width 46 height 52
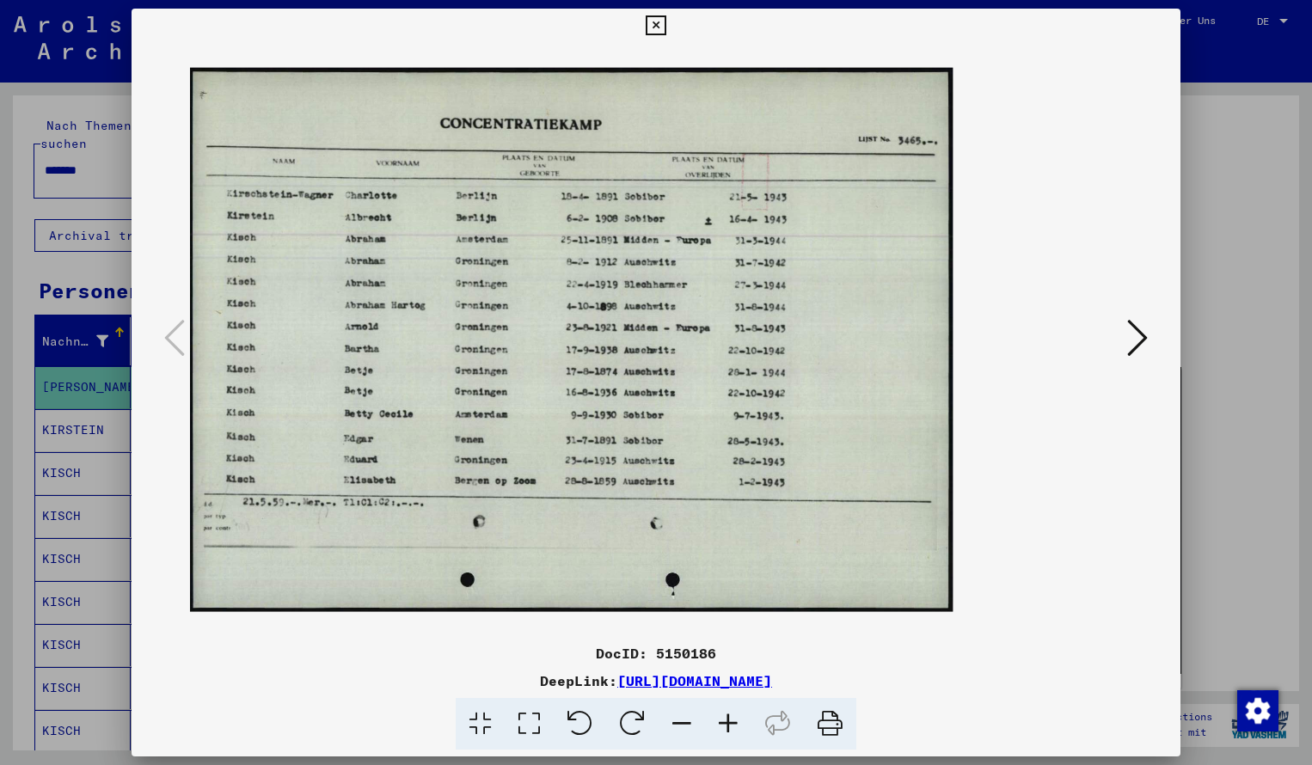
click at [648, 311] on img at bounding box center [569, 339] width 765 height 544
click at [666, 24] on icon at bounding box center [656, 25] width 20 height 21
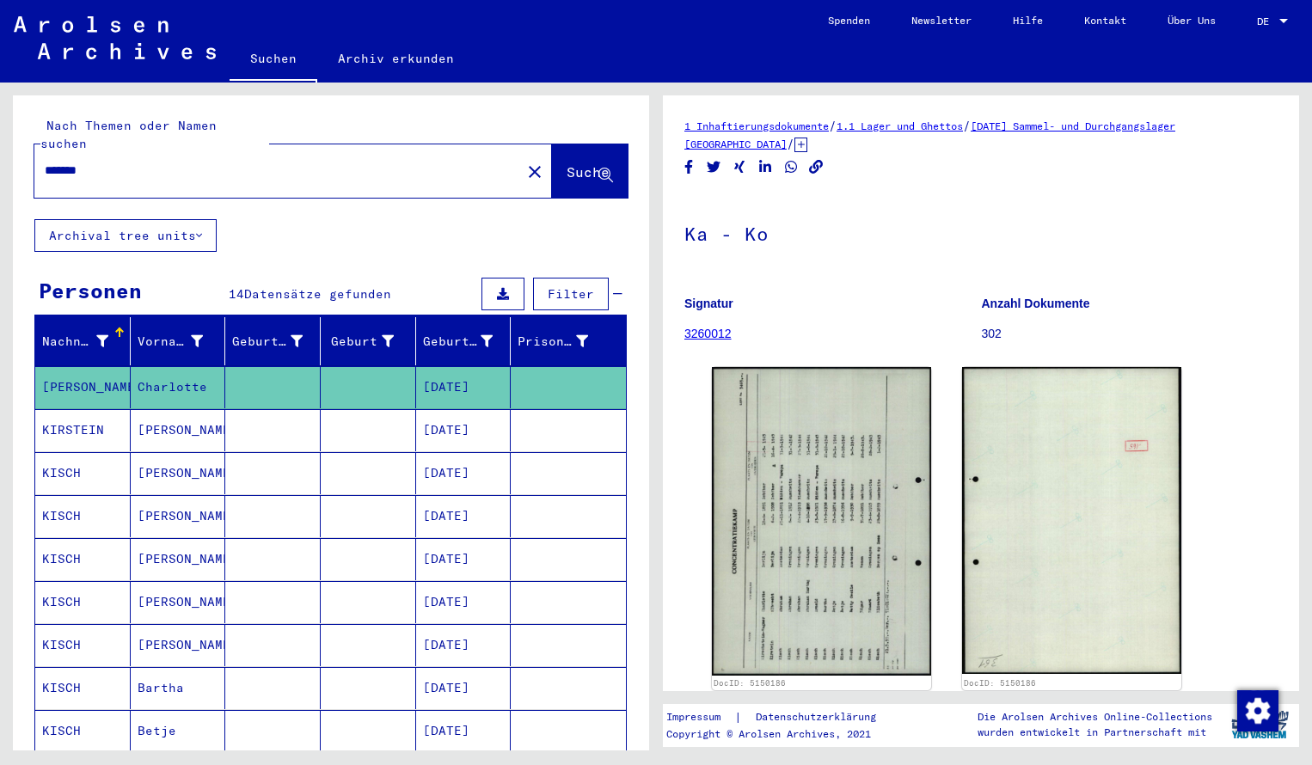
click at [525, 162] on mat-icon "close" at bounding box center [535, 172] width 21 height 21
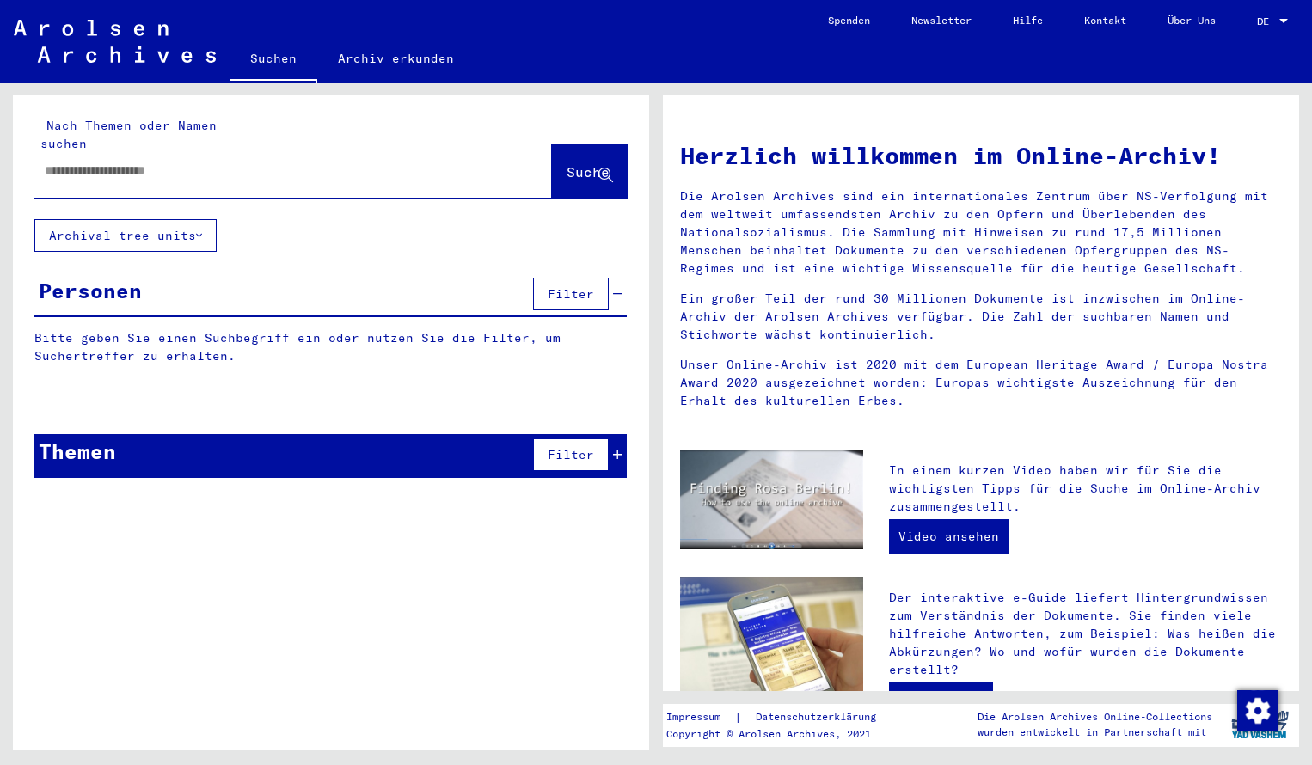
click at [77, 162] on input "text" at bounding box center [273, 171] width 456 height 18
type input "**********"
click at [567, 163] on span "Suche" at bounding box center [588, 171] width 43 height 17
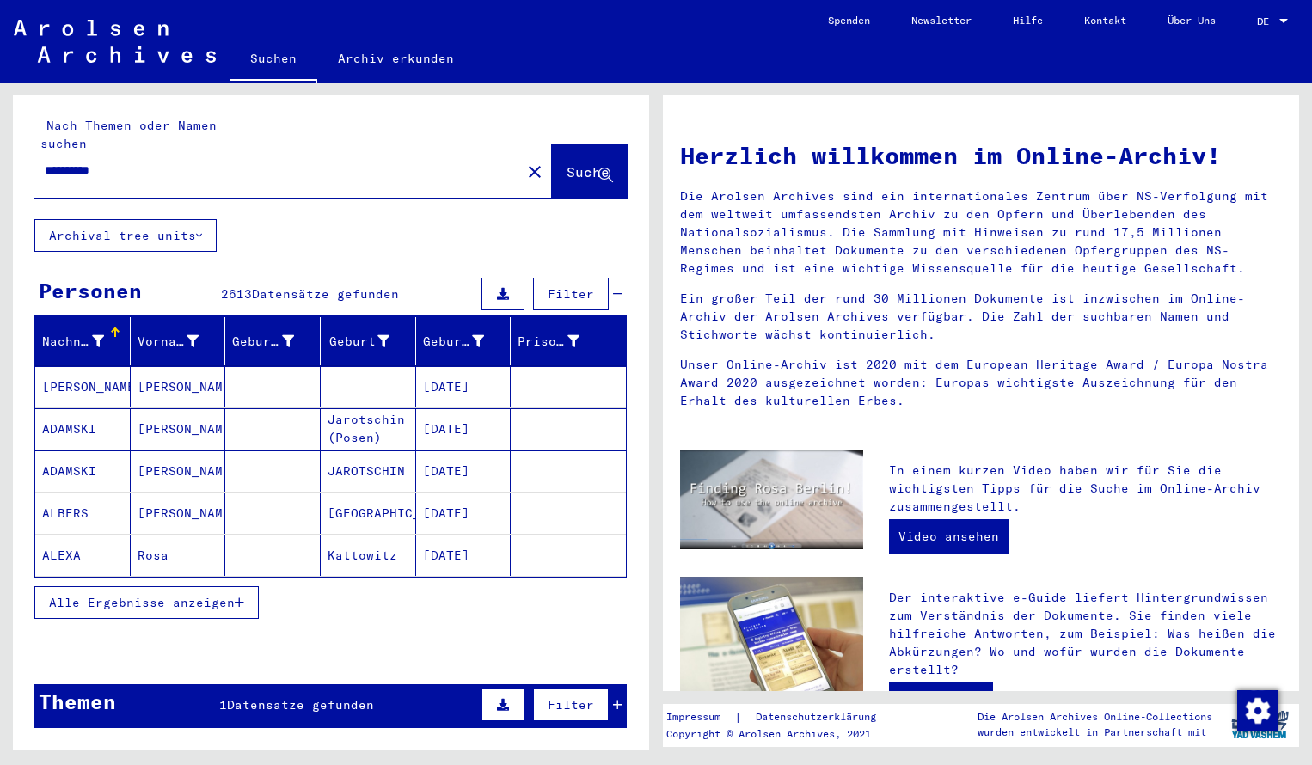
click at [170, 595] on span "Alle Ergebnisse anzeigen" at bounding box center [142, 602] width 186 height 15
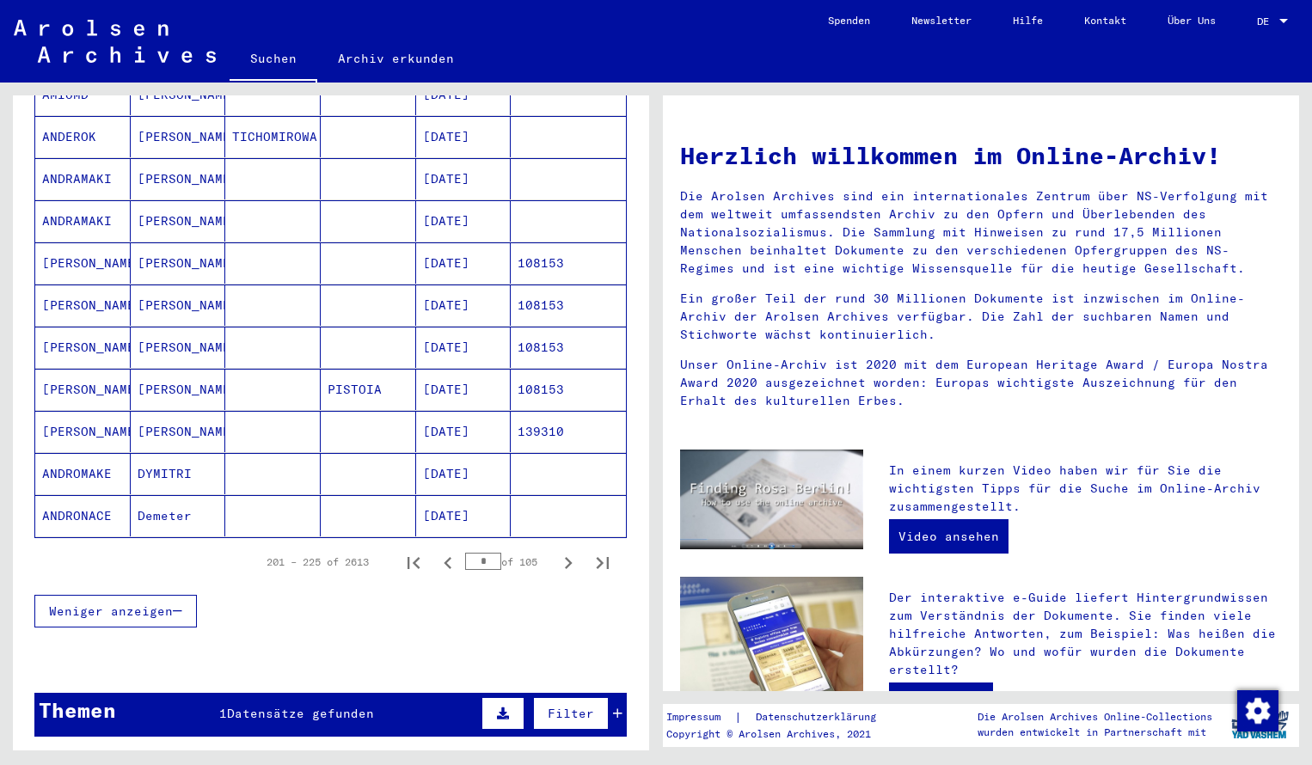
scroll to position [894, 0]
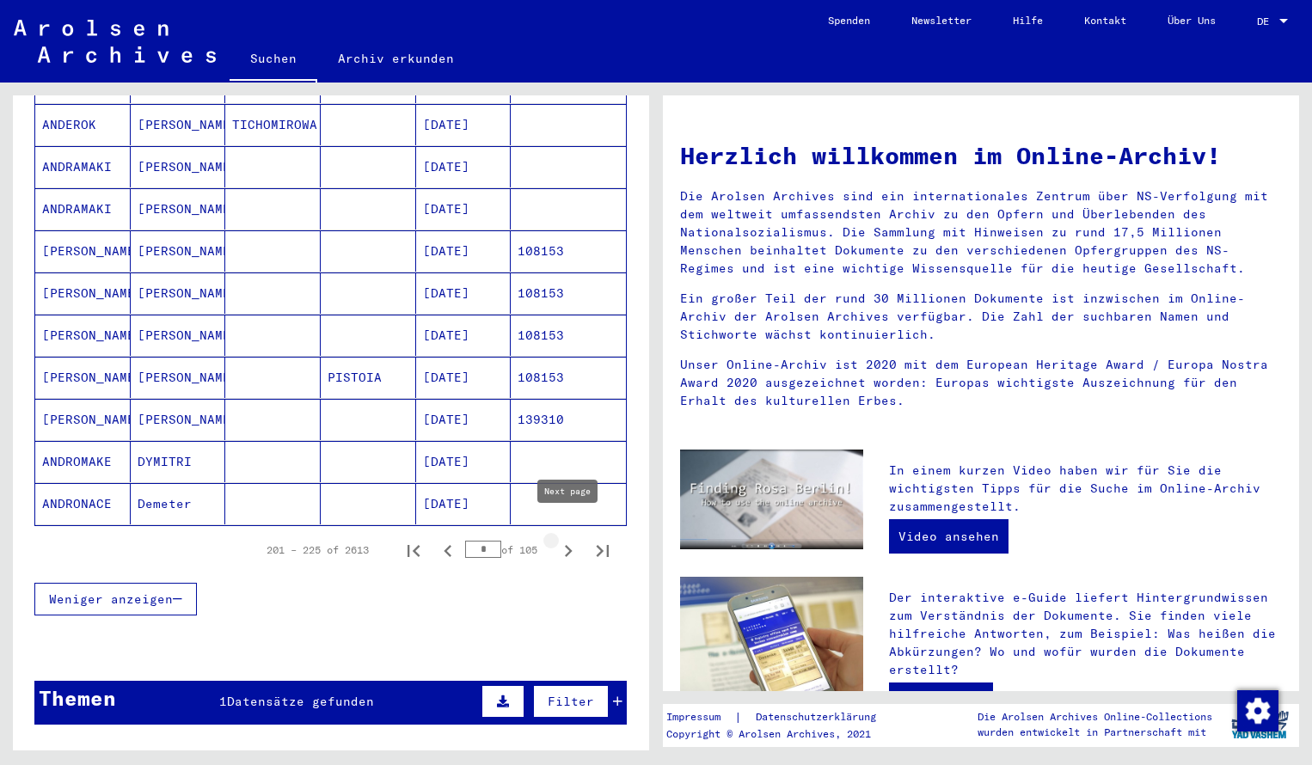
click at [561, 539] on icon "Next page" at bounding box center [568, 551] width 24 height 24
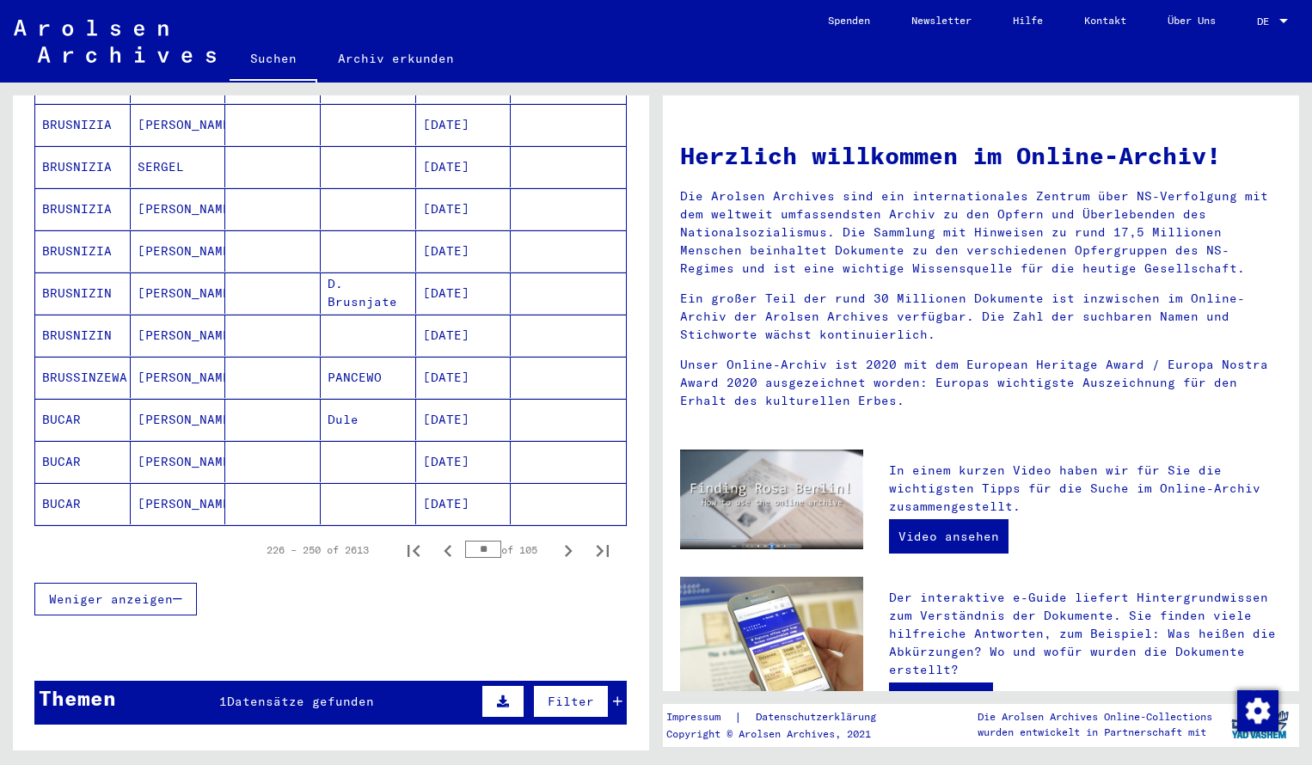
click at [561, 539] on icon "Next page" at bounding box center [568, 551] width 24 height 24
click at [562, 541] on icon "Next page" at bounding box center [568, 551] width 24 height 24
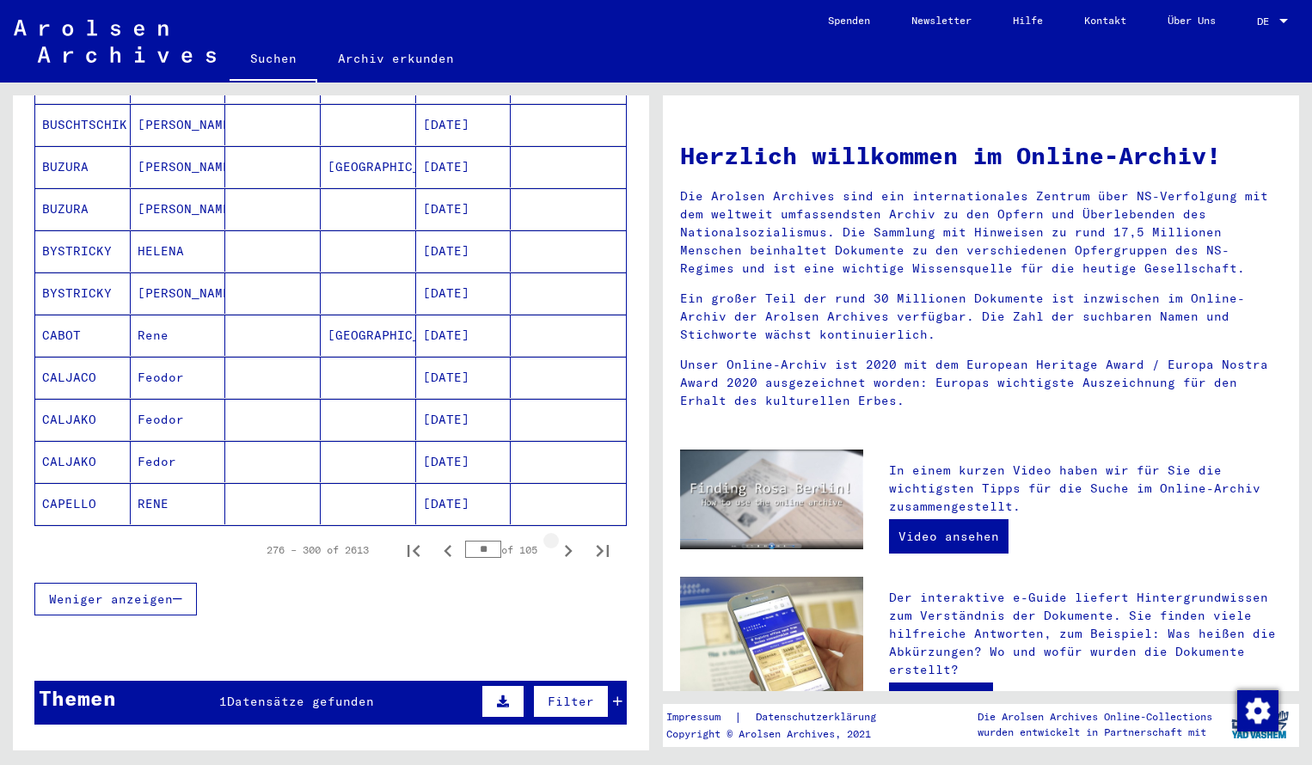
click at [562, 541] on icon "Next page" at bounding box center [568, 551] width 24 height 24
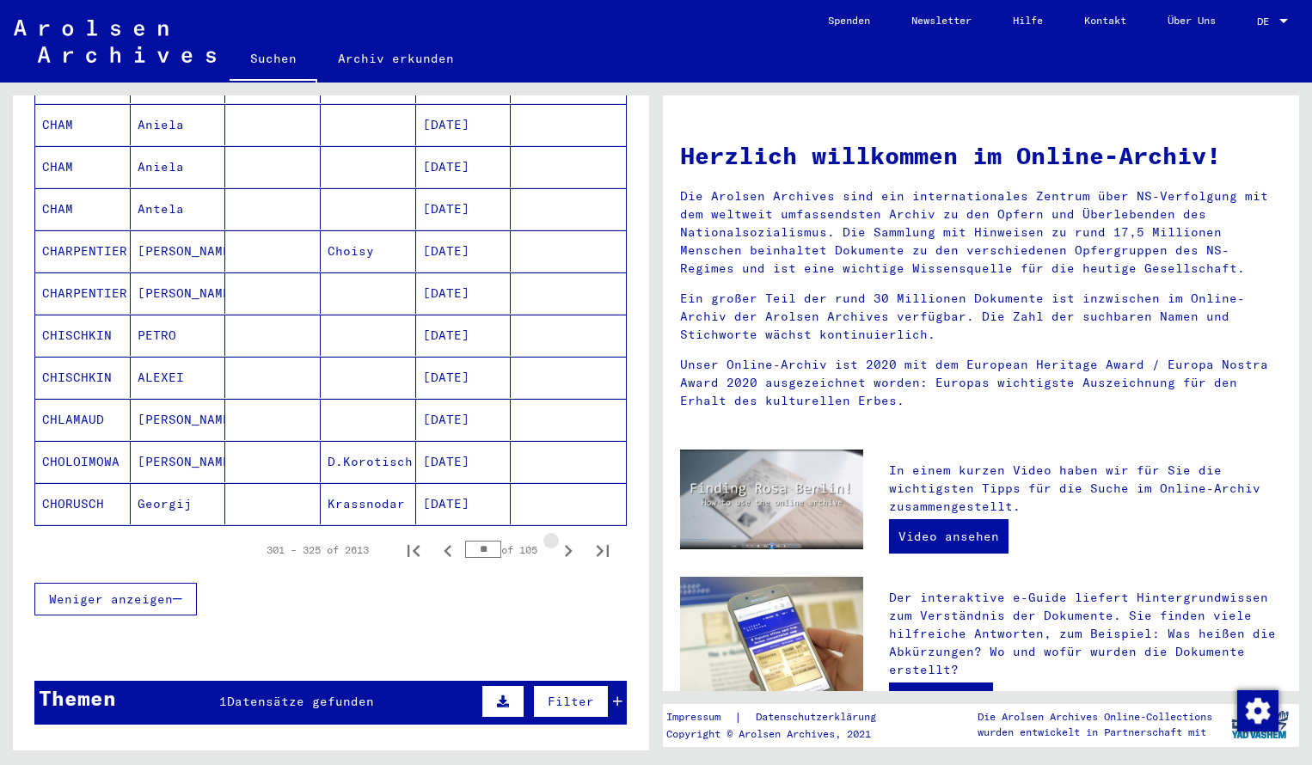
click at [562, 541] on icon "Next page" at bounding box center [568, 551] width 24 height 24
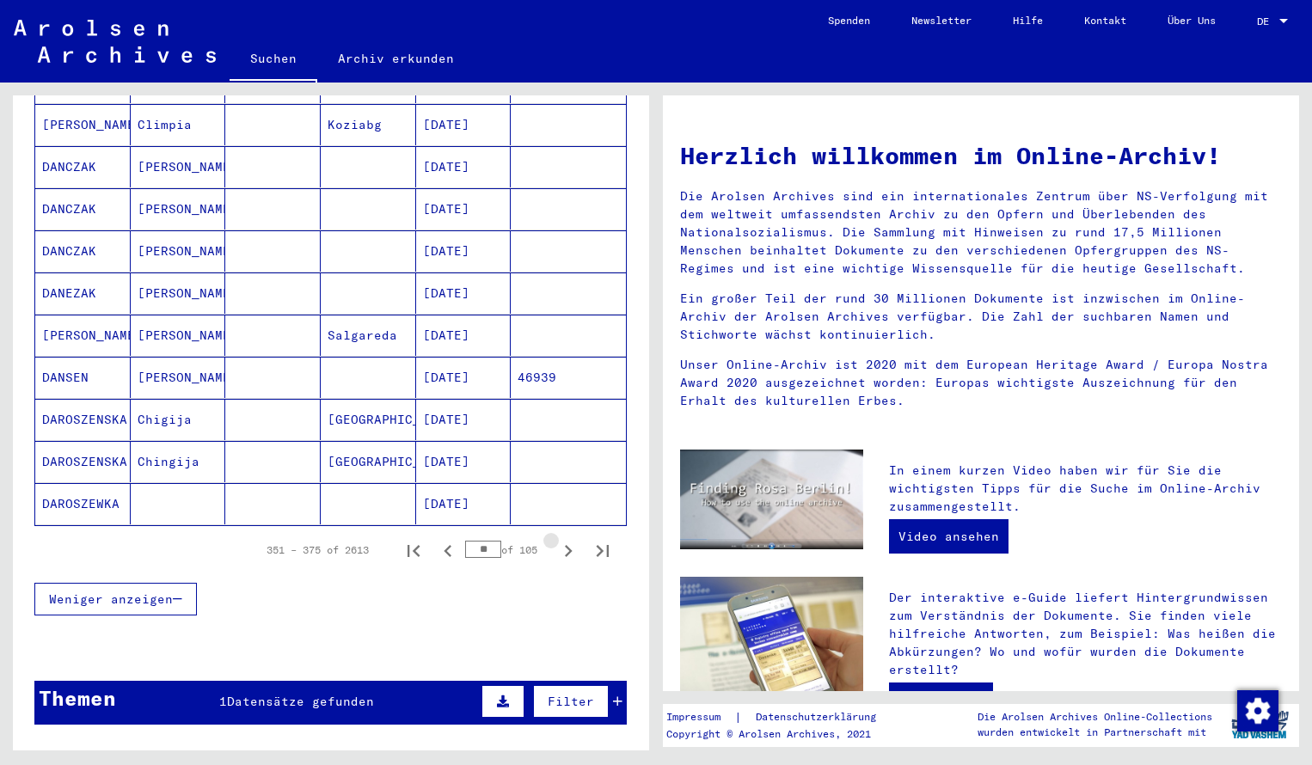
click at [562, 541] on icon "Next page" at bounding box center [568, 551] width 24 height 24
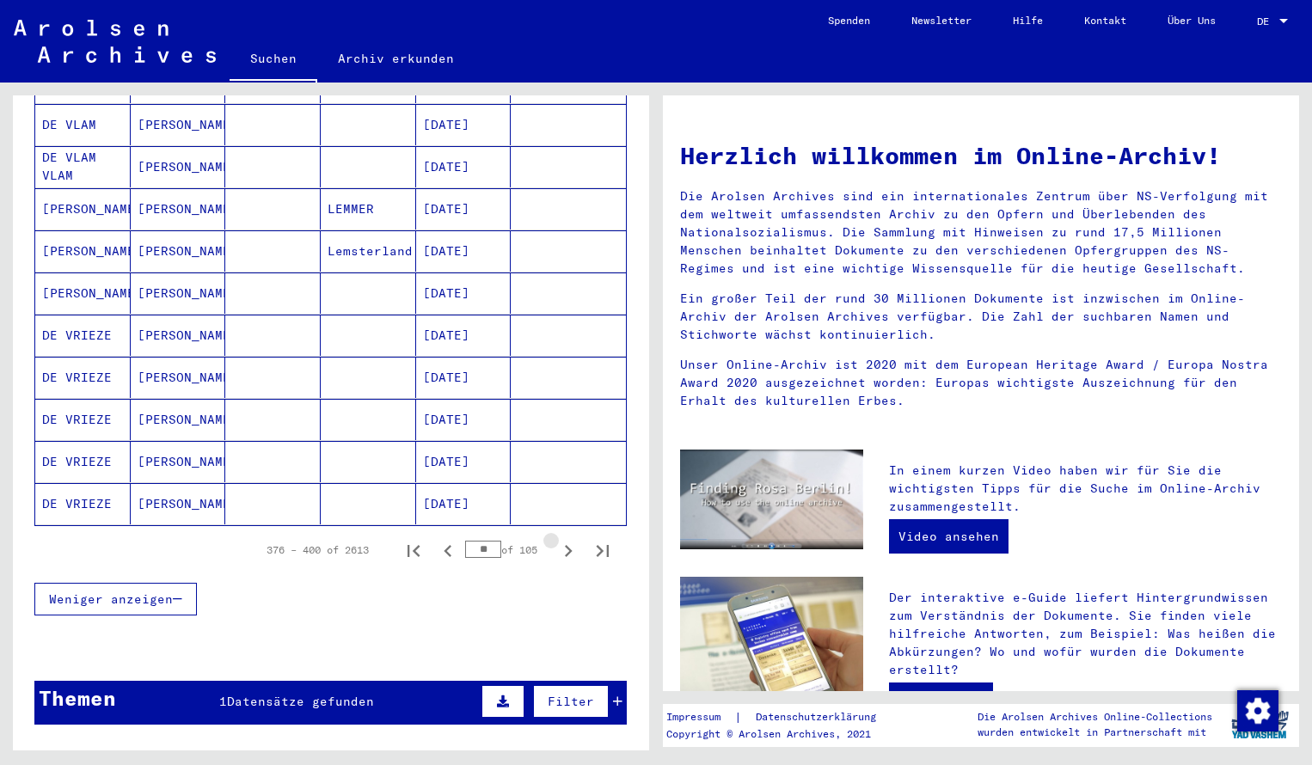
click at [562, 541] on icon "Next page" at bounding box center [568, 551] width 24 height 24
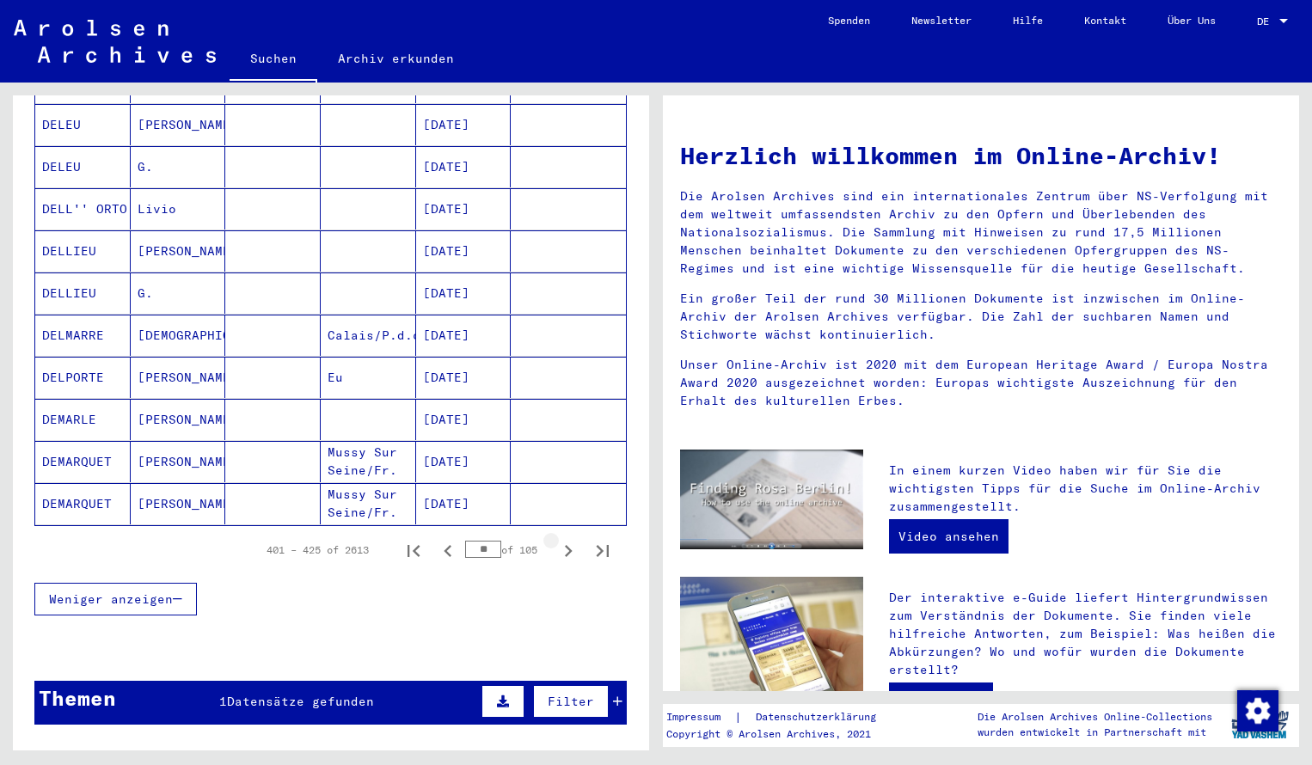
click at [562, 541] on icon "Next page" at bounding box center [568, 551] width 24 height 24
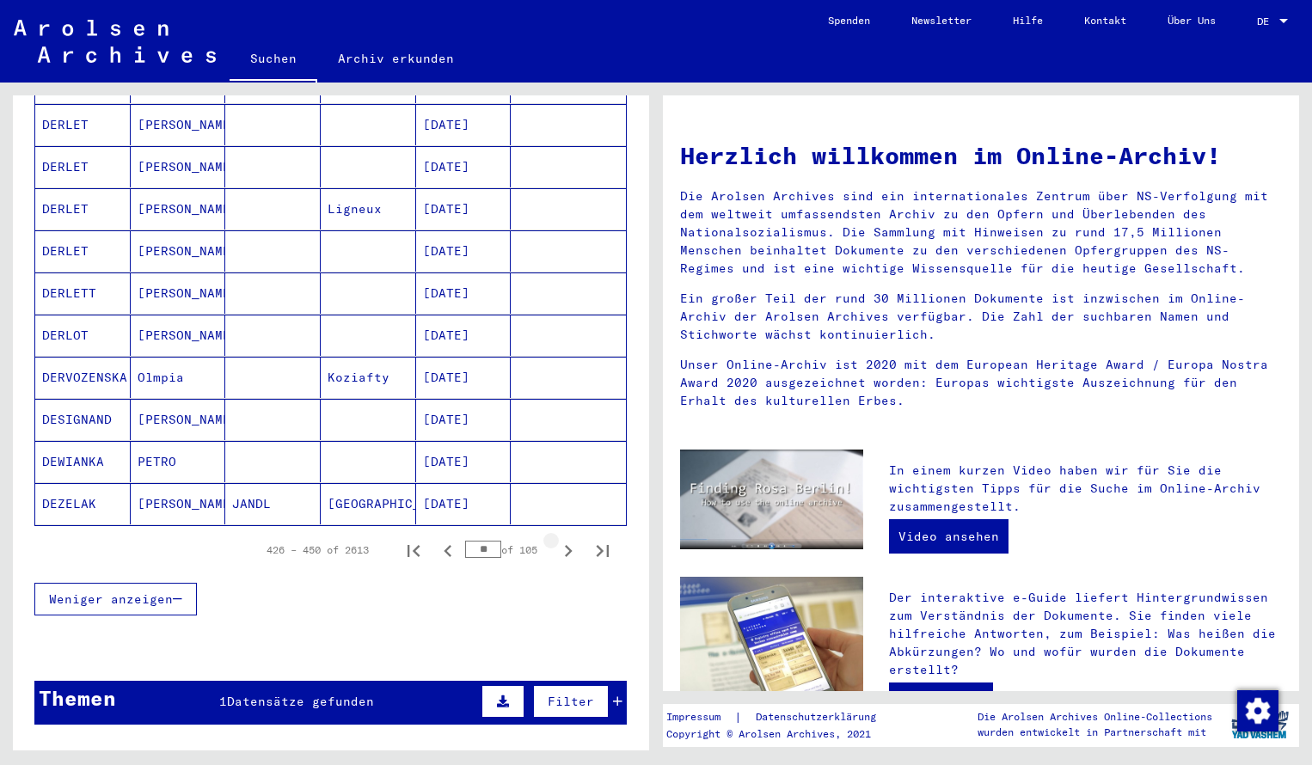
click at [562, 541] on icon "Next page" at bounding box center [568, 551] width 24 height 24
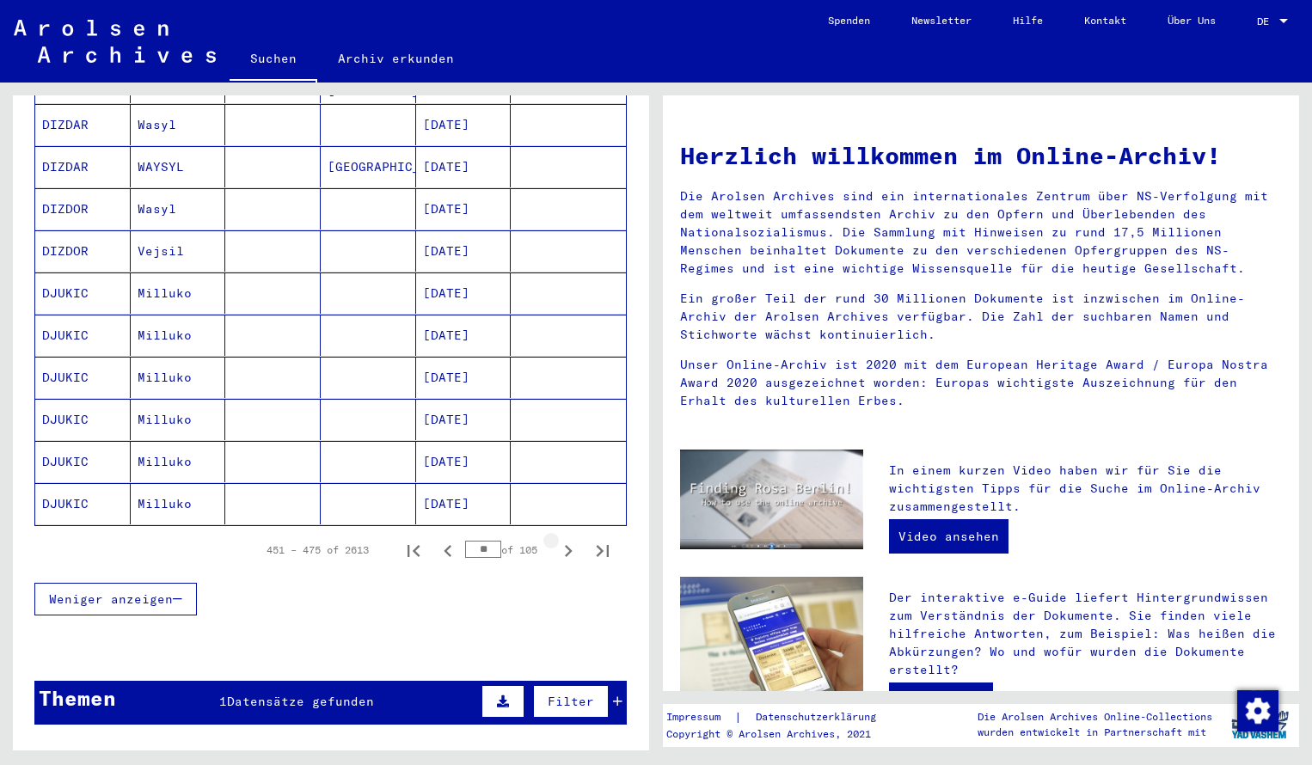
click at [562, 541] on icon "Next page" at bounding box center [568, 551] width 24 height 24
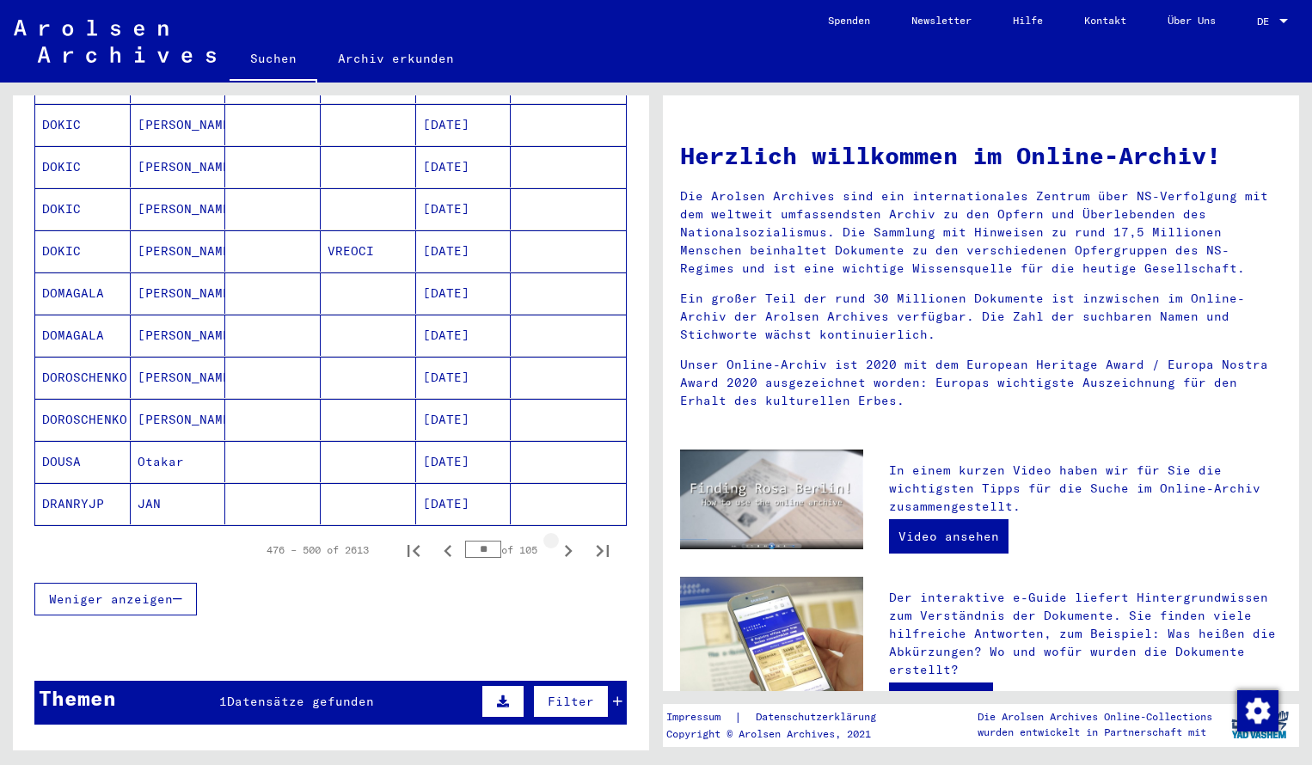
click at [562, 541] on icon "Next page" at bounding box center [568, 551] width 24 height 24
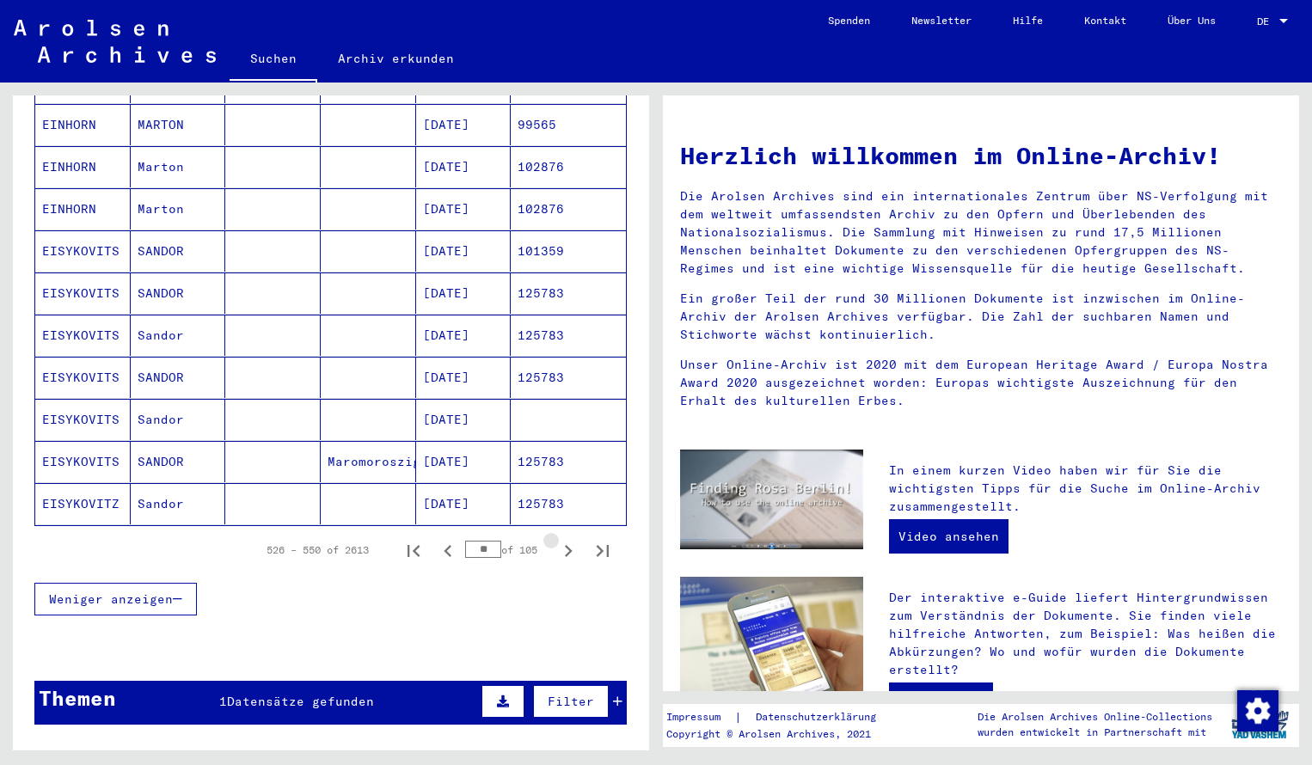
click at [562, 541] on icon "Next page" at bounding box center [568, 551] width 24 height 24
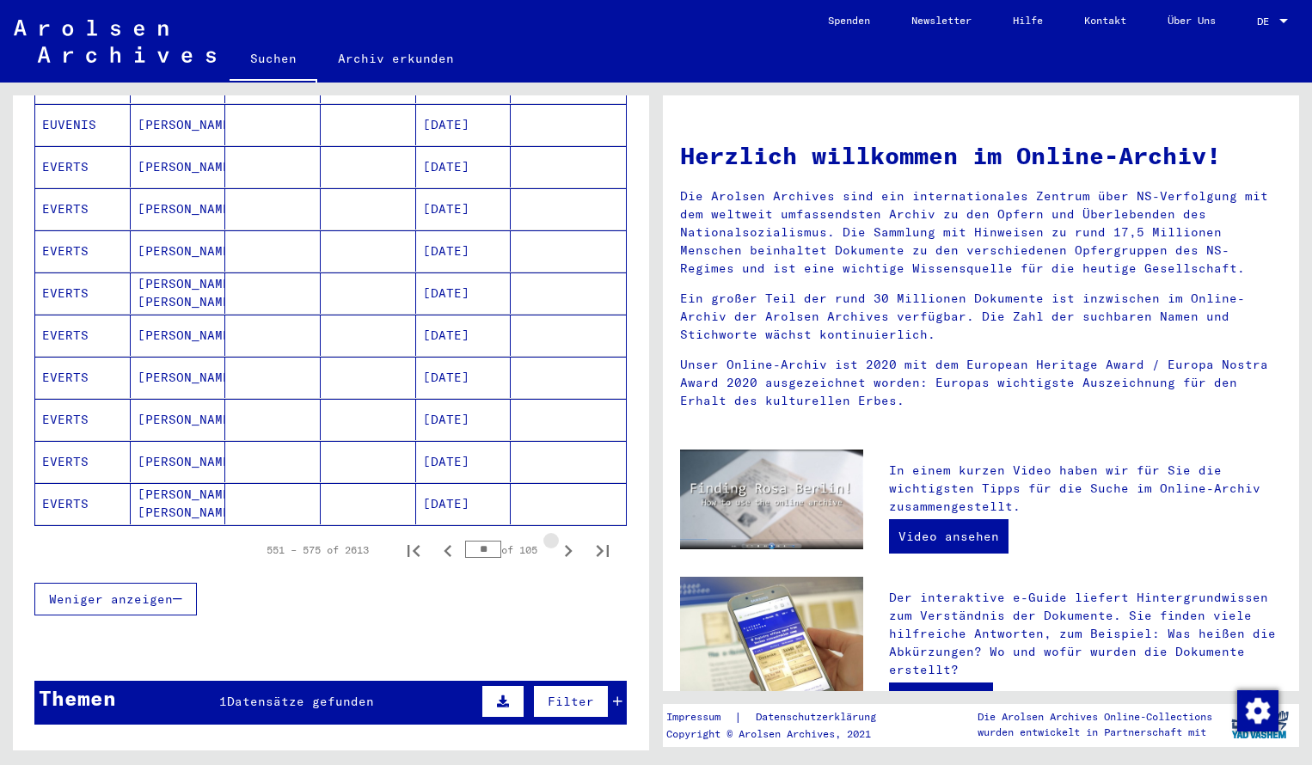
click at [562, 541] on icon "Next page" at bounding box center [568, 551] width 24 height 24
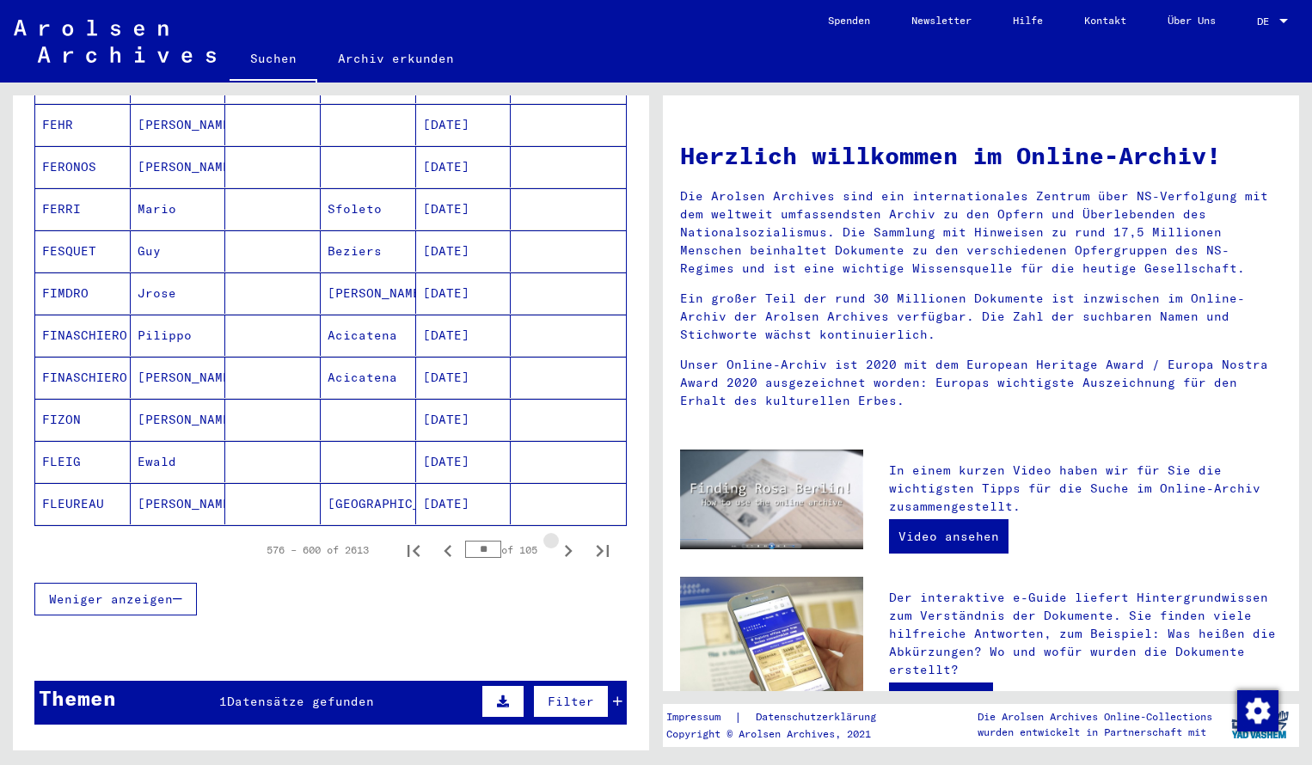
click at [562, 541] on icon "Next page" at bounding box center [568, 551] width 24 height 24
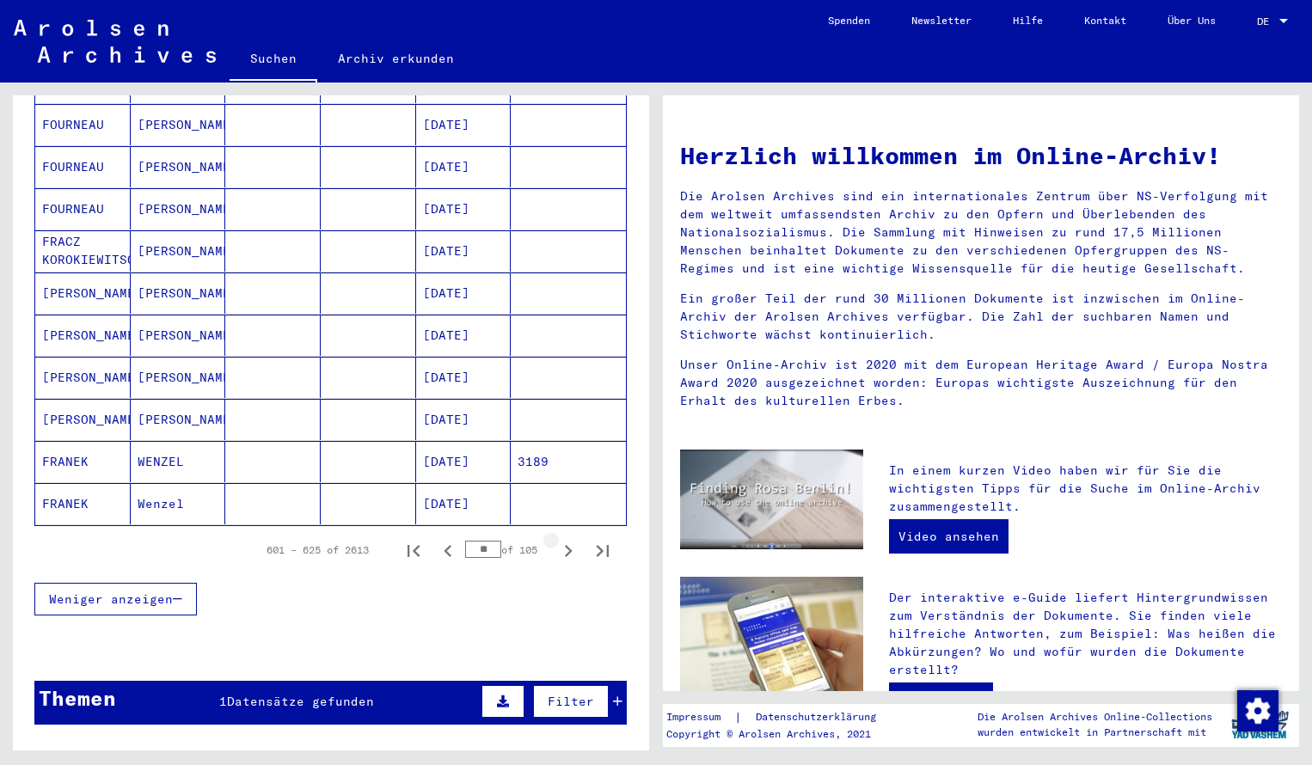
click at [562, 541] on icon "Next page" at bounding box center [568, 551] width 24 height 24
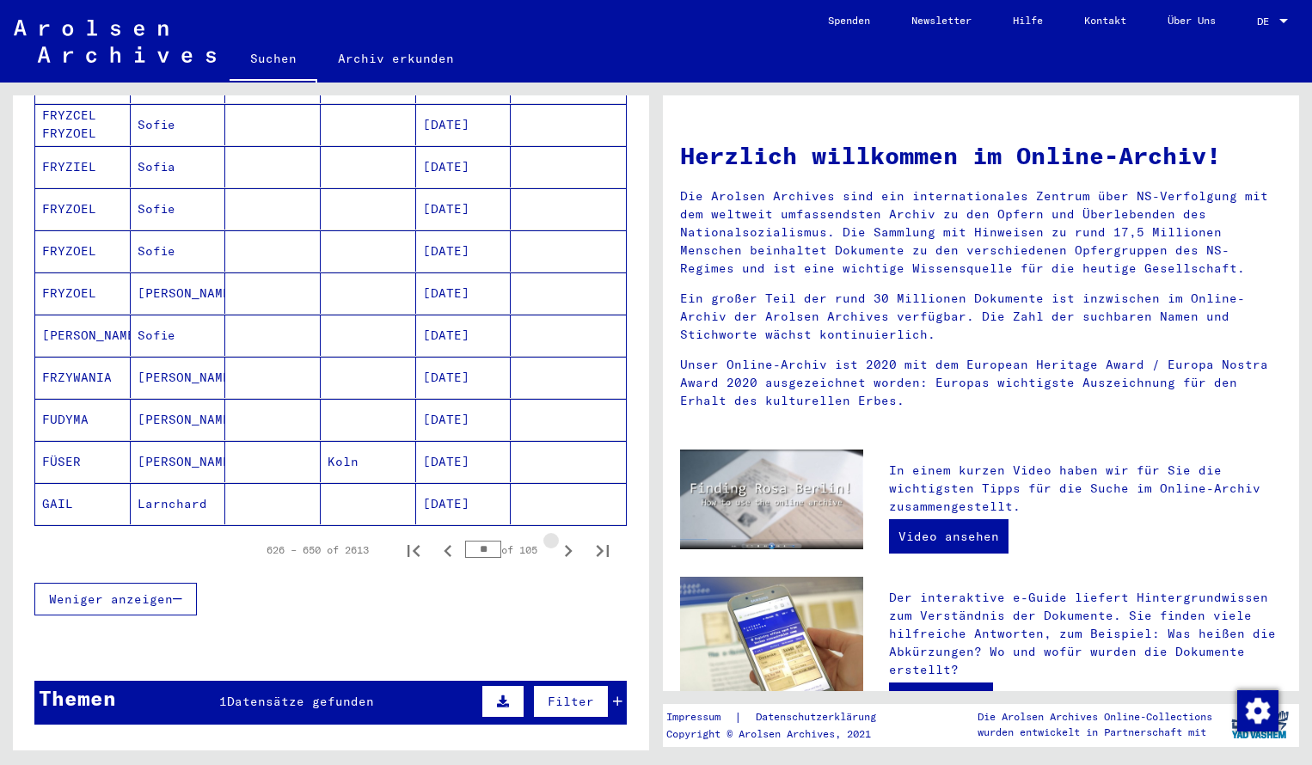
click at [562, 541] on icon "Next page" at bounding box center [568, 551] width 24 height 24
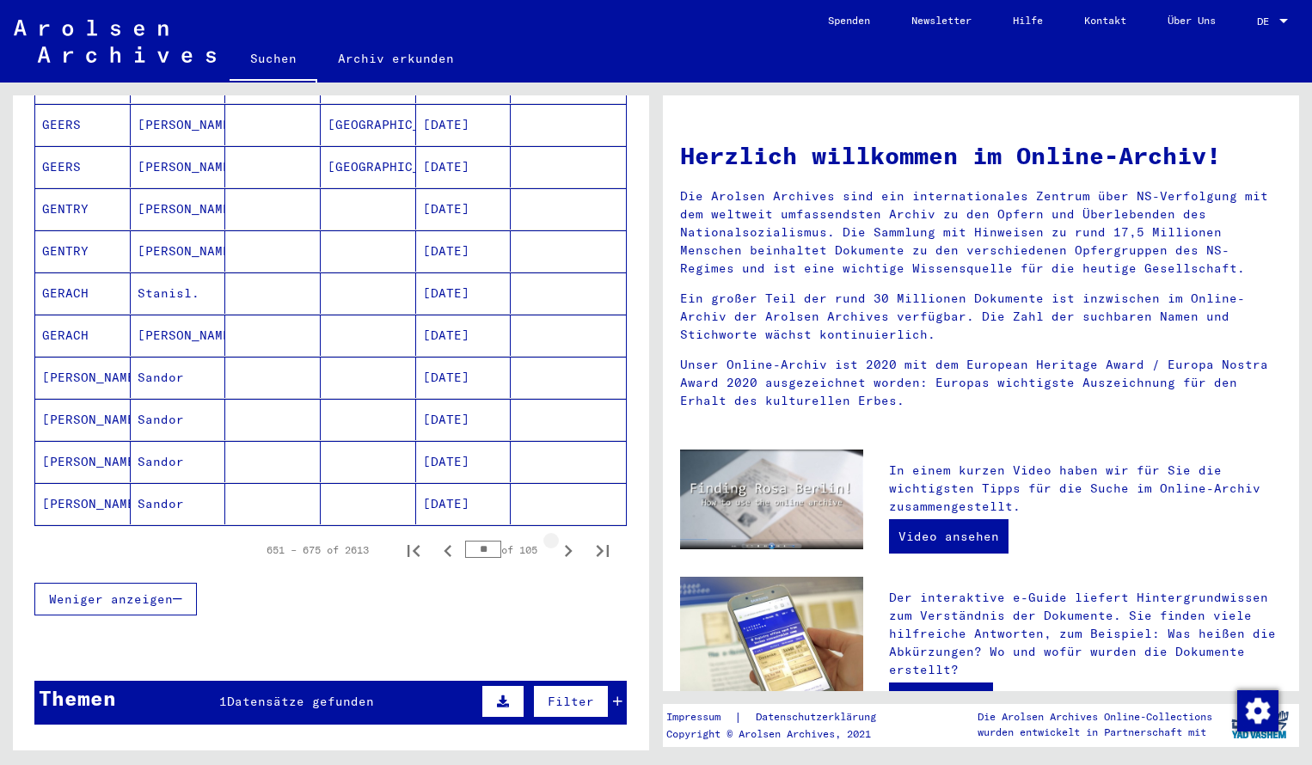
click at [562, 541] on icon "Next page" at bounding box center [568, 551] width 24 height 24
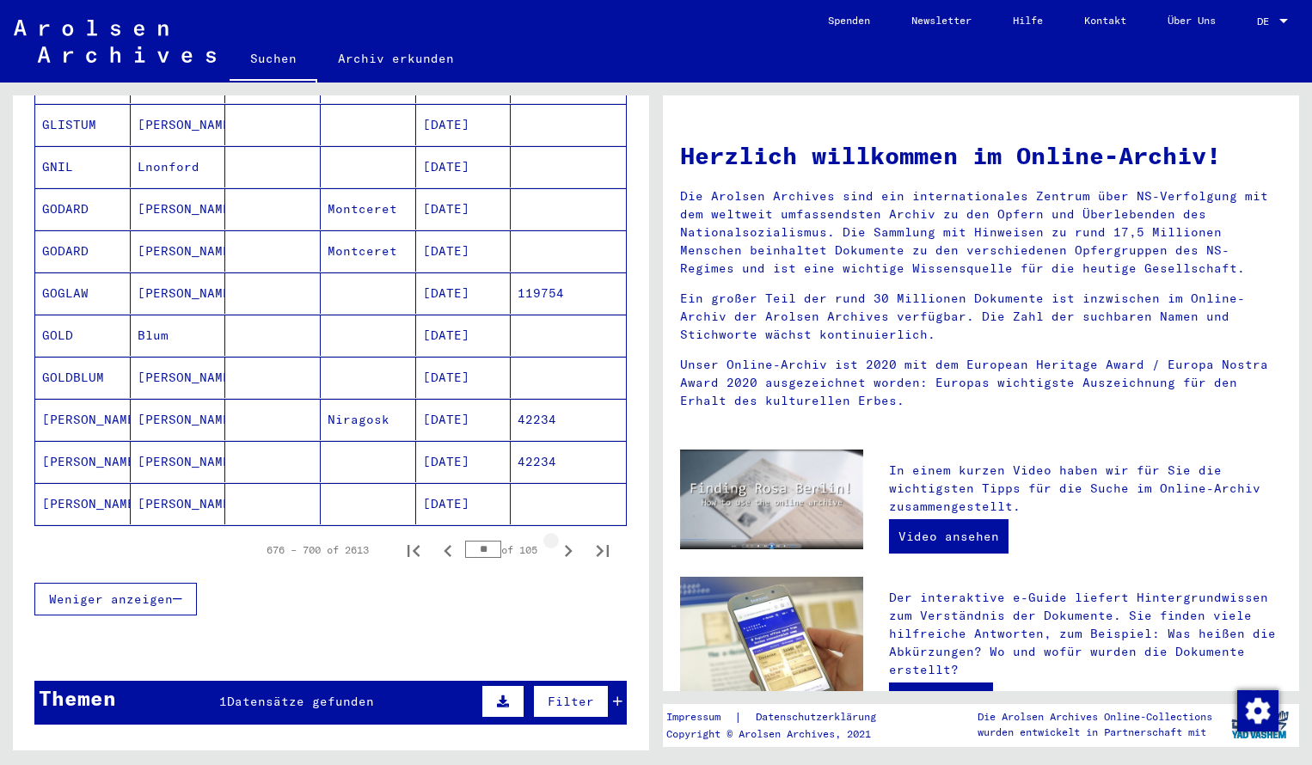
click at [562, 541] on icon "Next page" at bounding box center [568, 551] width 24 height 24
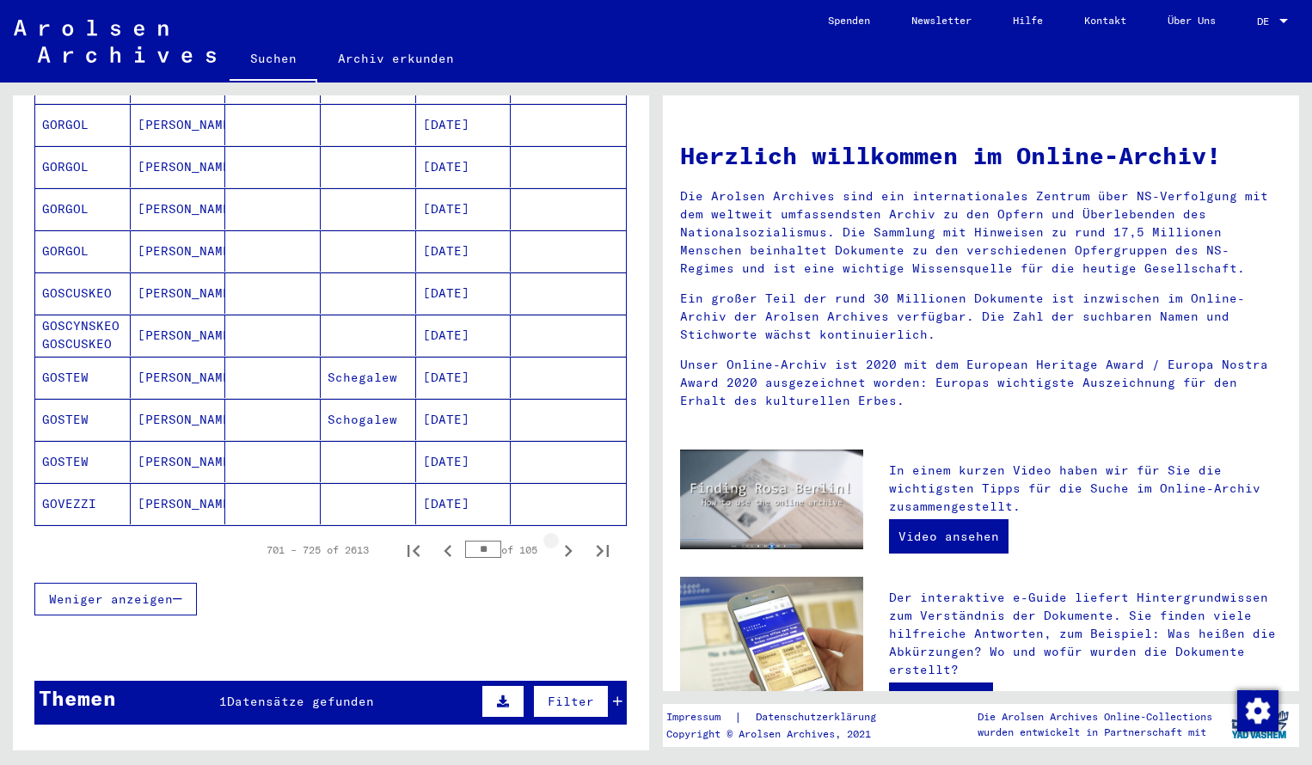
click at [562, 540] on icon "Next page" at bounding box center [568, 551] width 24 height 24
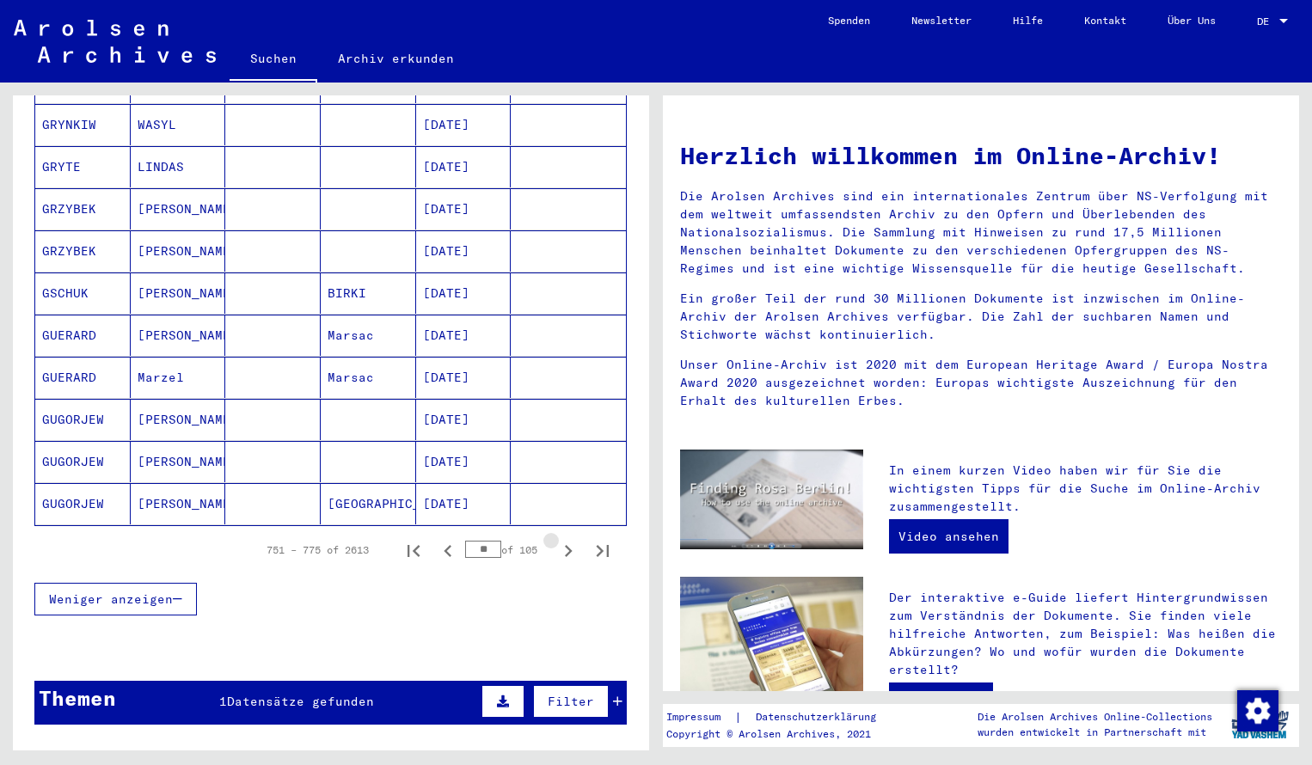
click at [562, 540] on icon "Next page" at bounding box center [568, 551] width 24 height 24
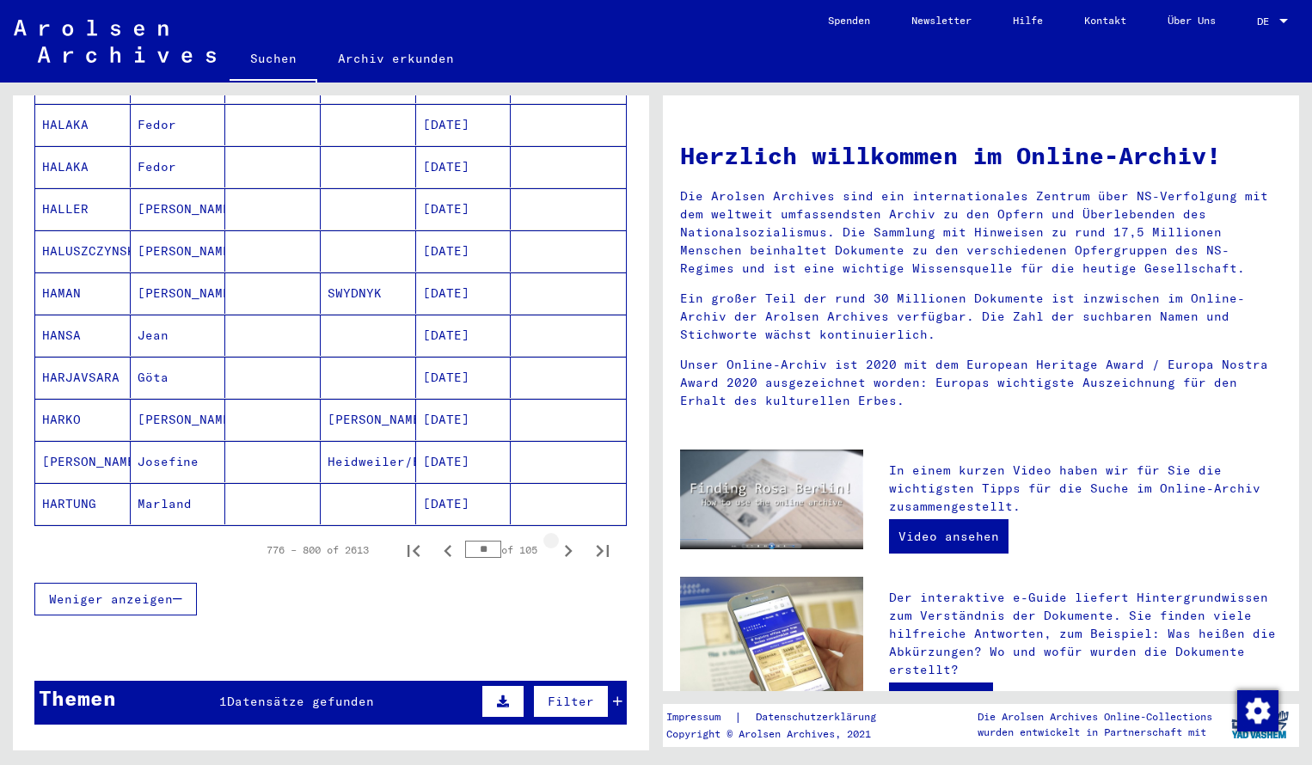
click at [562, 540] on icon "Next page" at bounding box center [568, 551] width 24 height 24
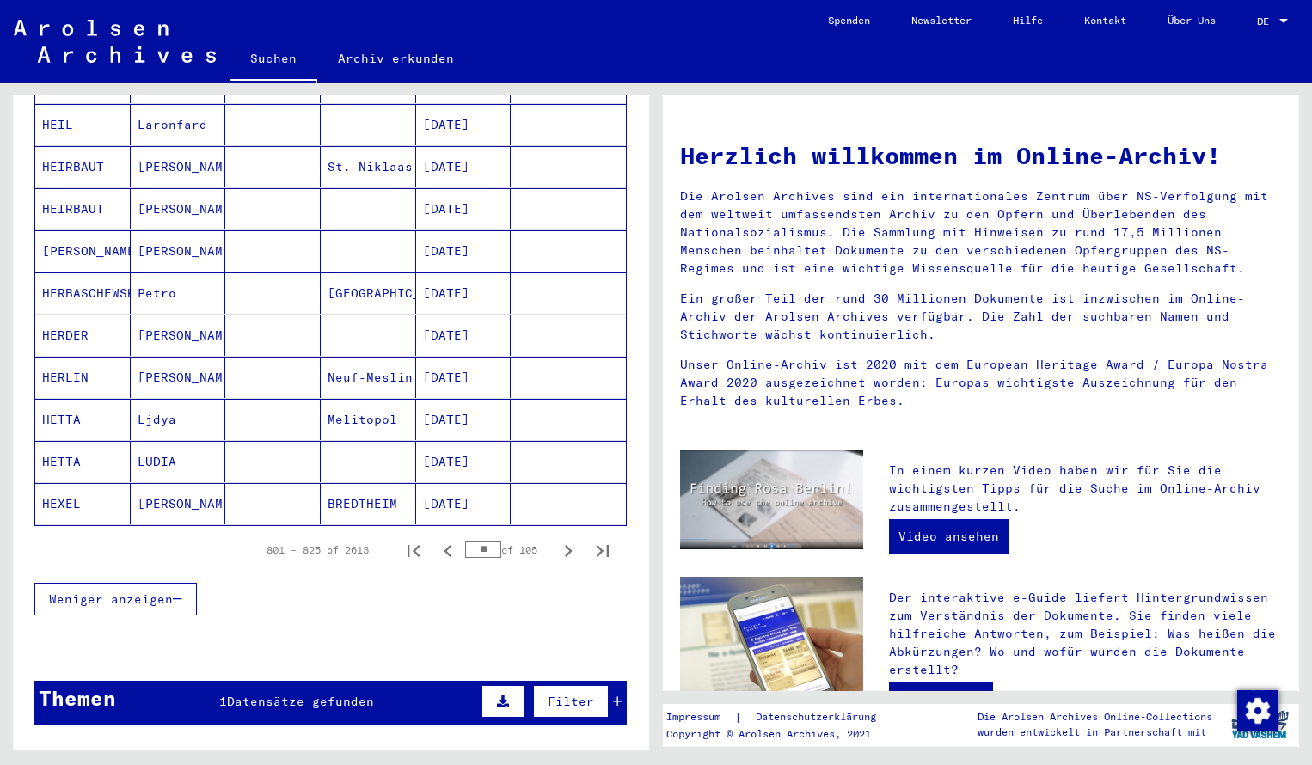
click at [562, 540] on icon "Next page" at bounding box center [568, 551] width 24 height 24
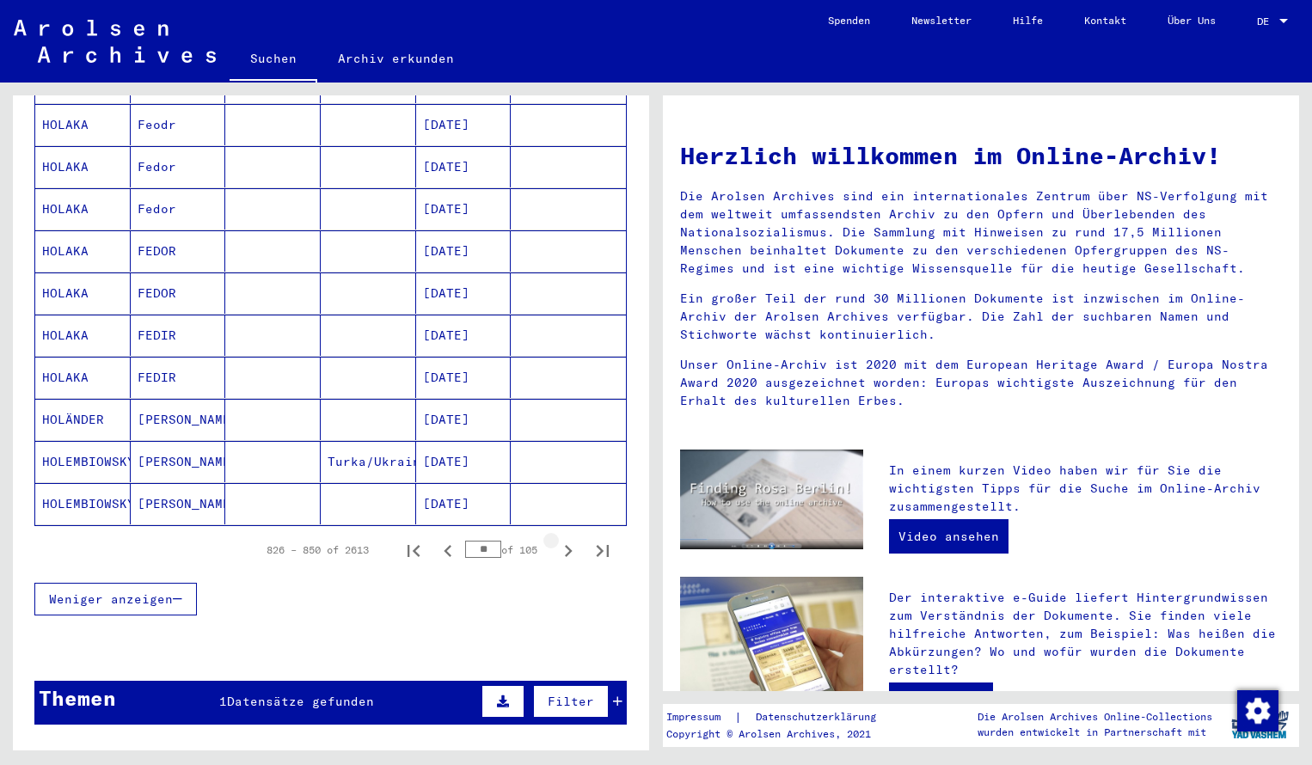
click at [562, 540] on icon "Next page" at bounding box center [568, 551] width 24 height 24
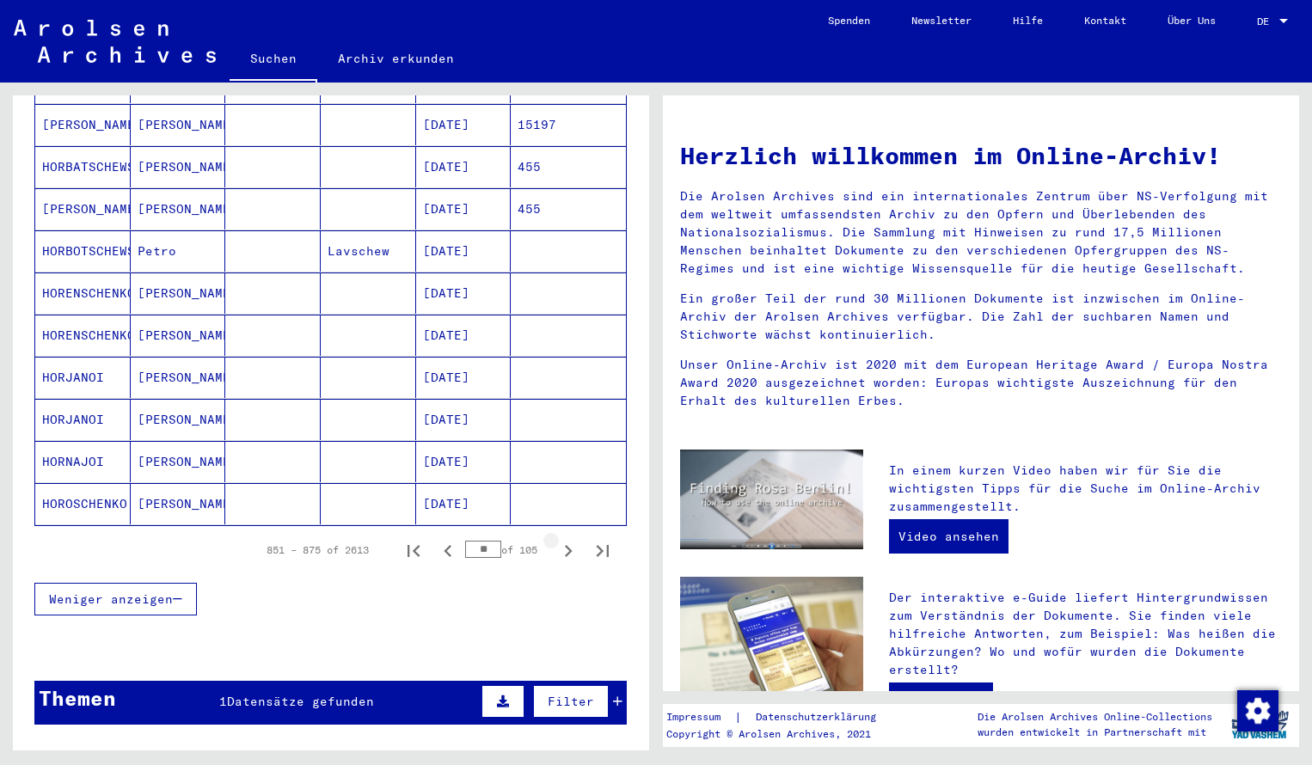
click at [562, 540] on icon "Next page" at bounding box center [568, 551] width 24 height 24
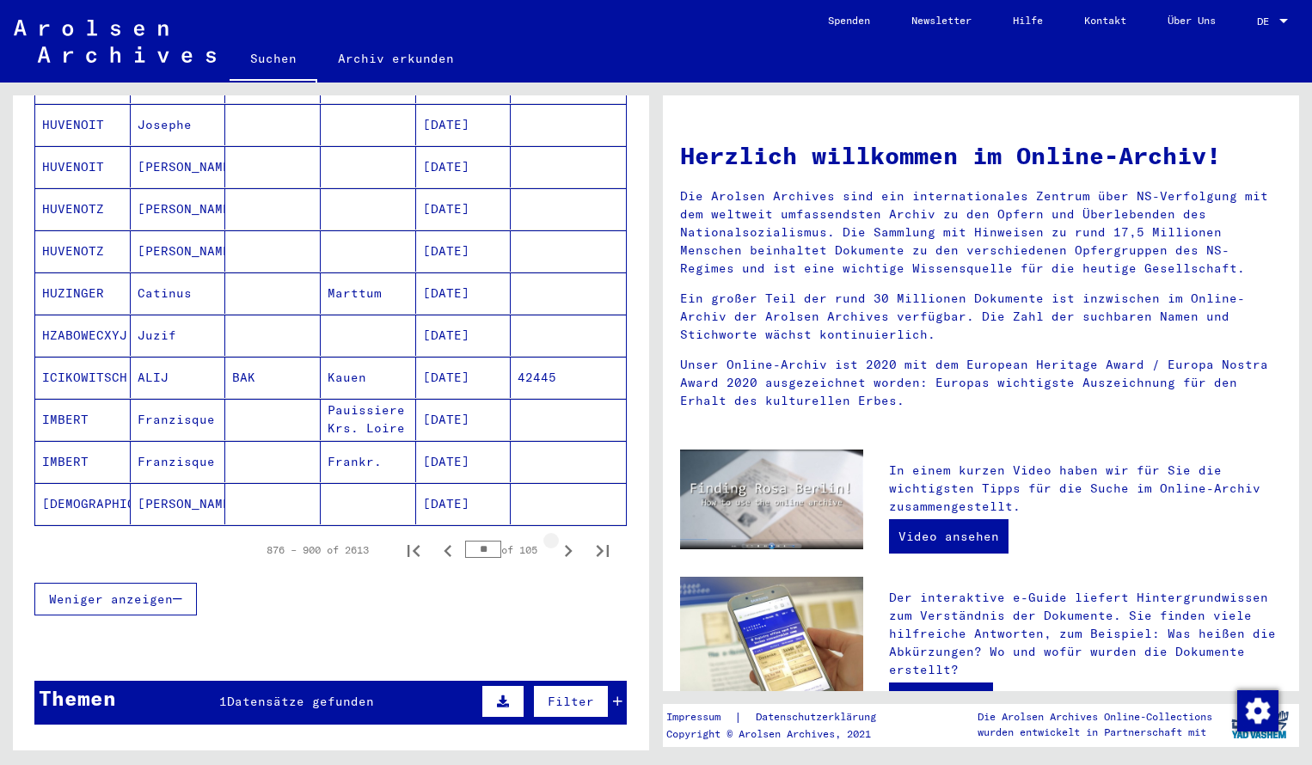
click at [562, 541] on icon "Next page" at bounding box center [568, 551] width 24 height 24
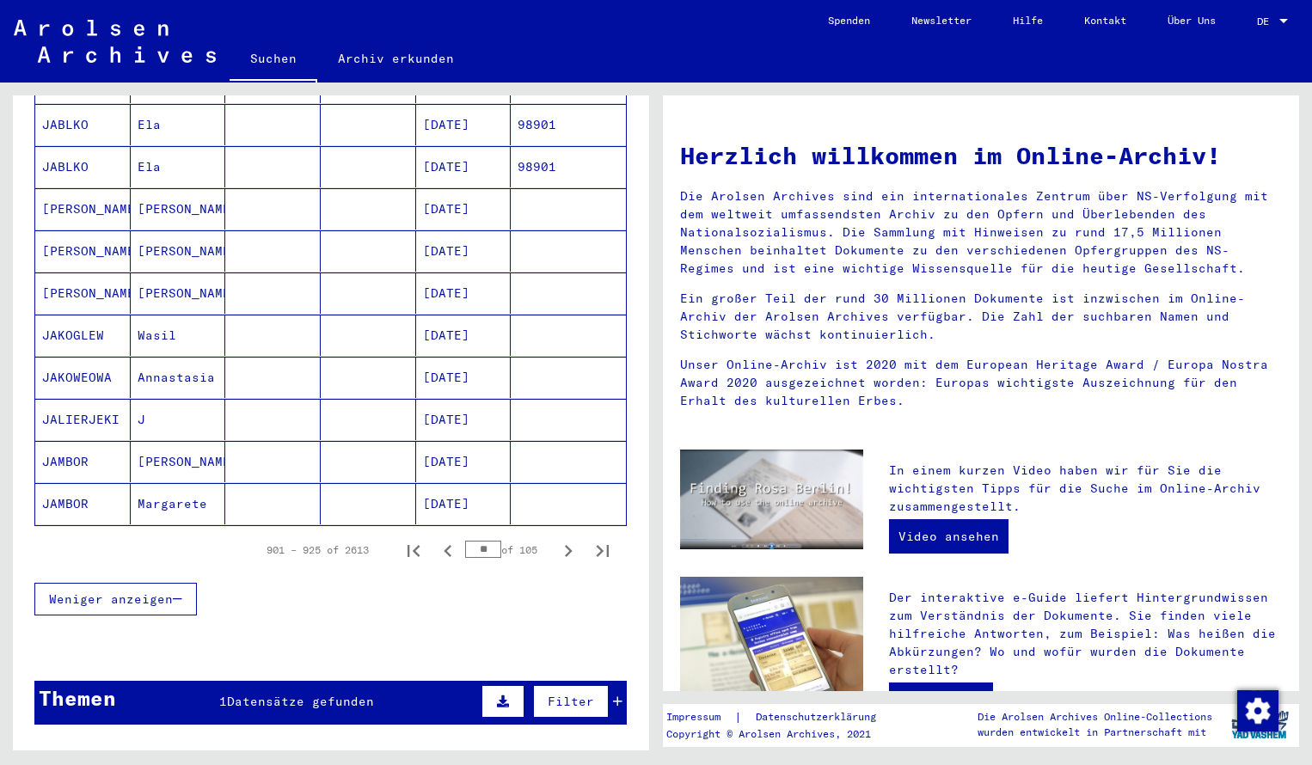
click at [562, 541] on icon "Next page" at bounding box center [568, 551] width 24 height 24
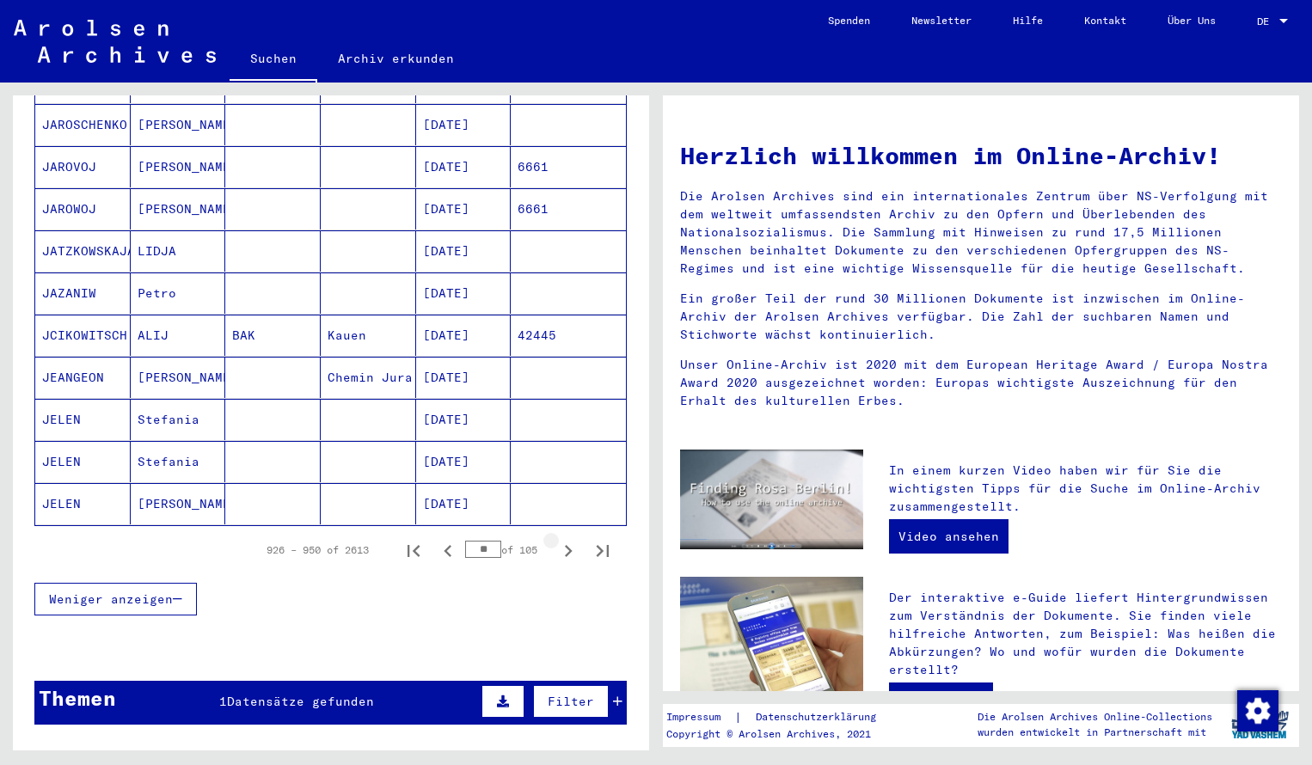
click at [562, 541] on icon "Next page" at bounding box center [568, 551] width 24 height 24
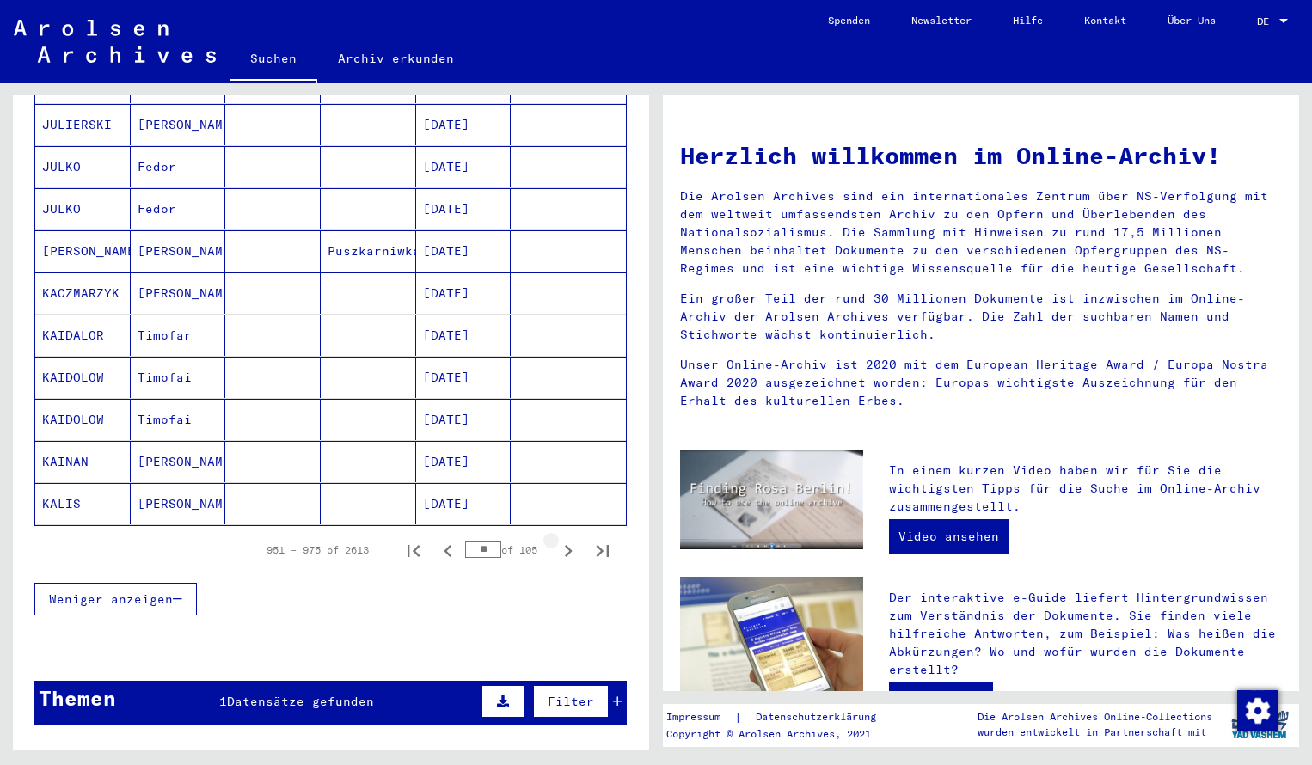
click at [562, 541] on icon "Next page" at bounding box center [568, 551] width 24 height 24
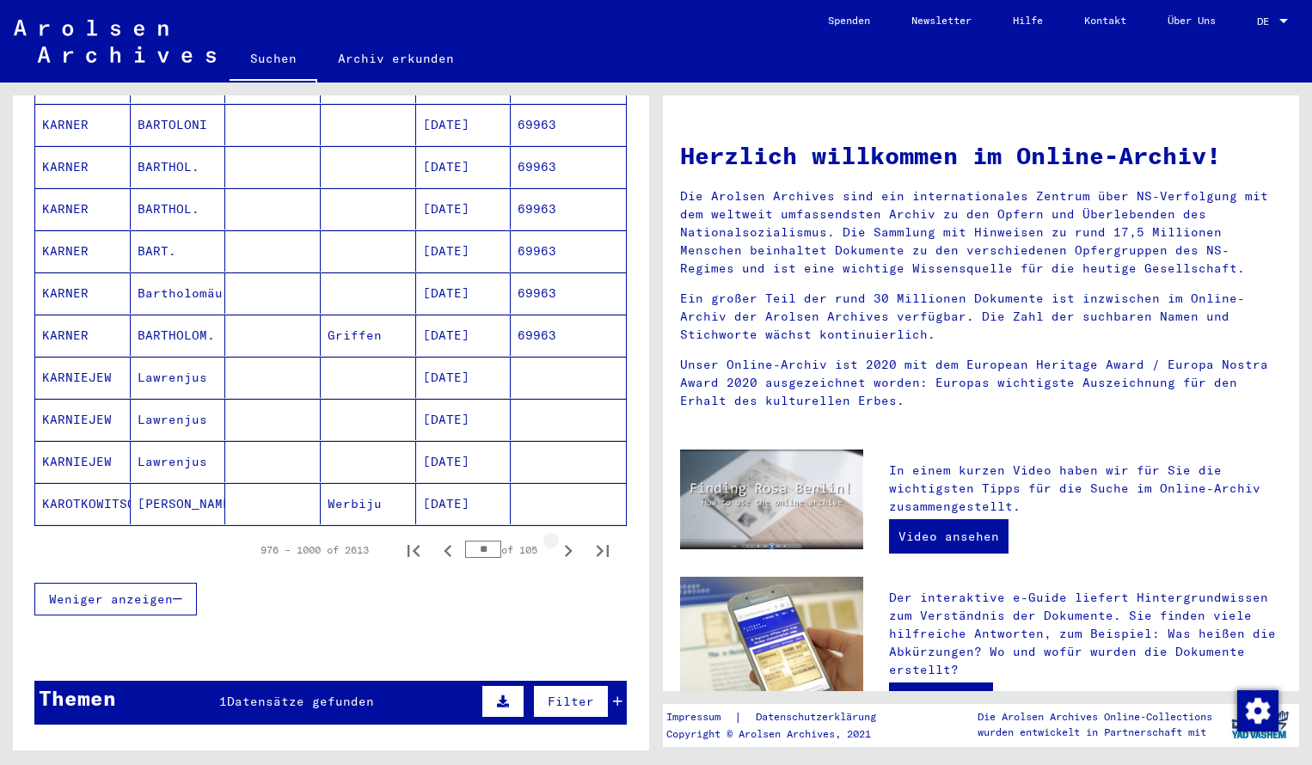
click at [562, 541] on icon "Next page" at bounding box center [568, 551] width 24 height 24
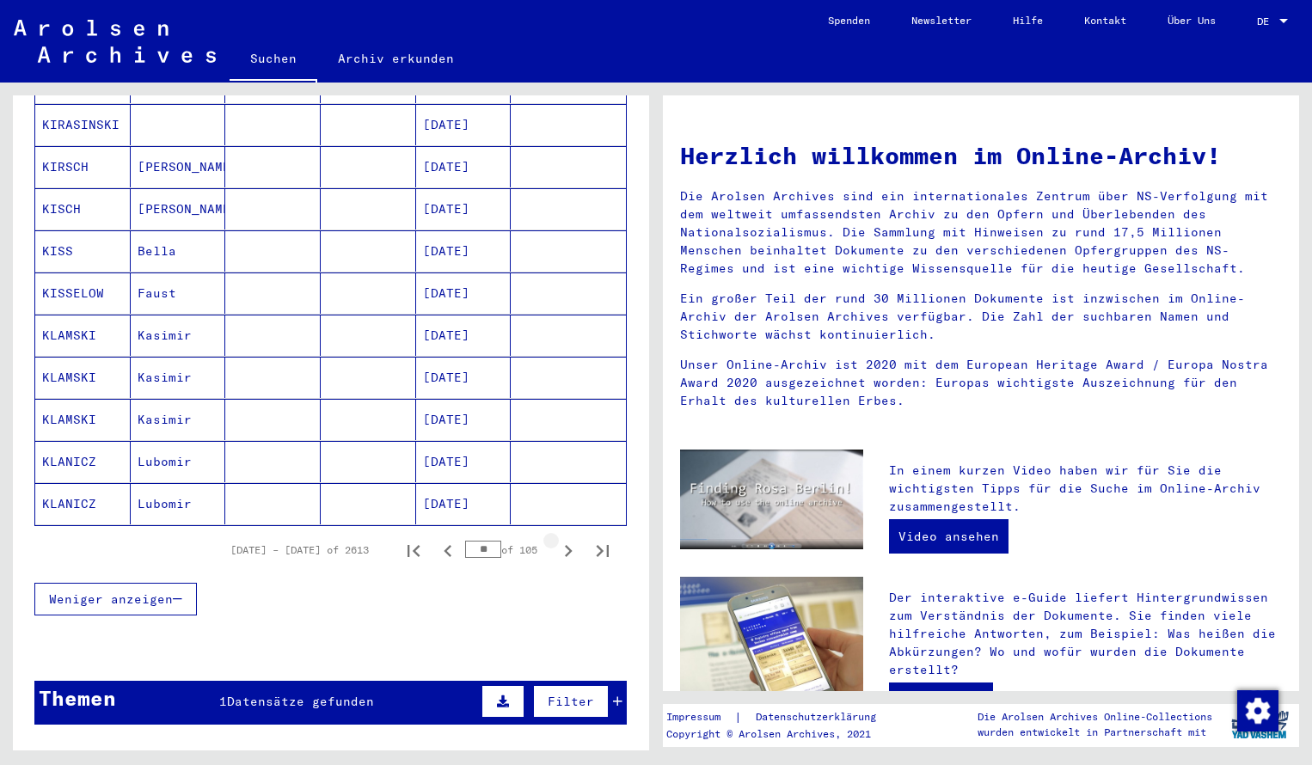
click at [568, 545] on icon "Next page" at bounding box center [569, 551] width 8 height 12
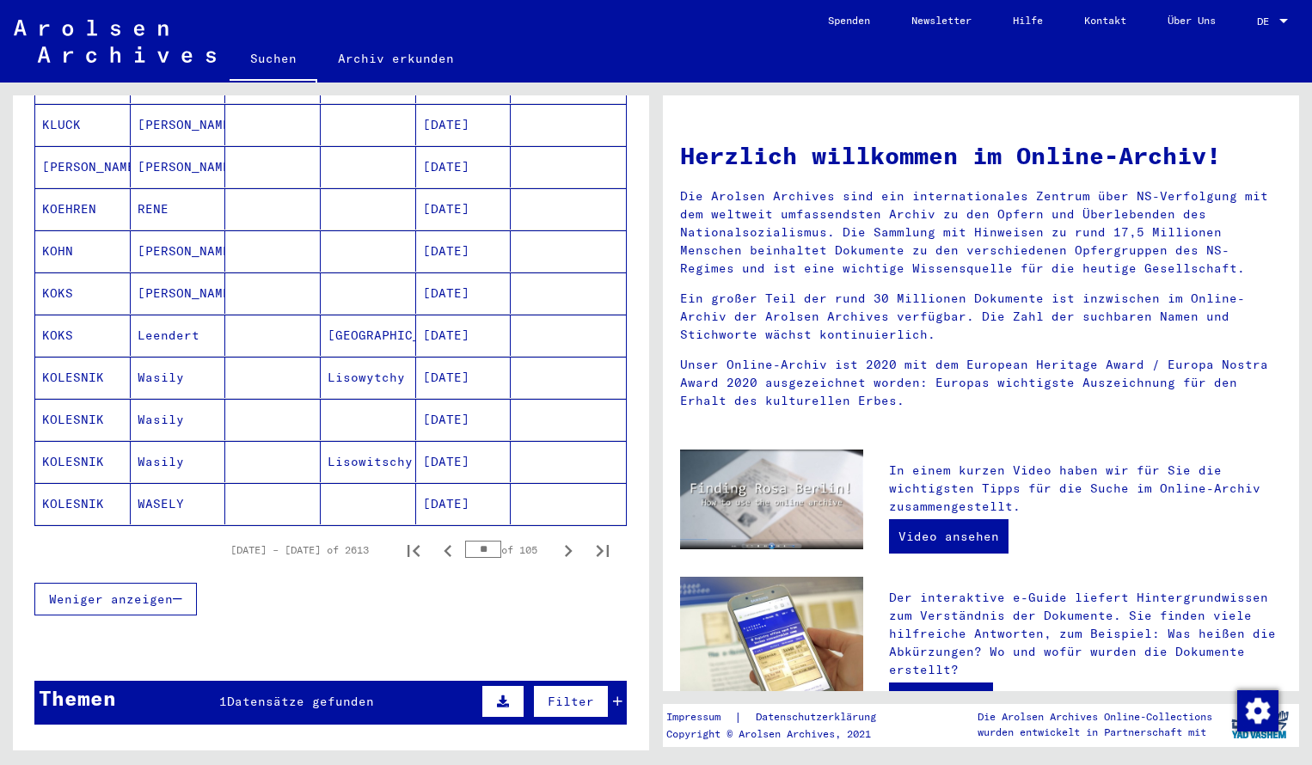
click at [636, 223] on div "Nachname Vorname Geburtsname Geburt‏ Geburtsdatum Prisoner # KLANICZ Lubomir [D…" at bounding box center [331, 30] width 636 height 1215
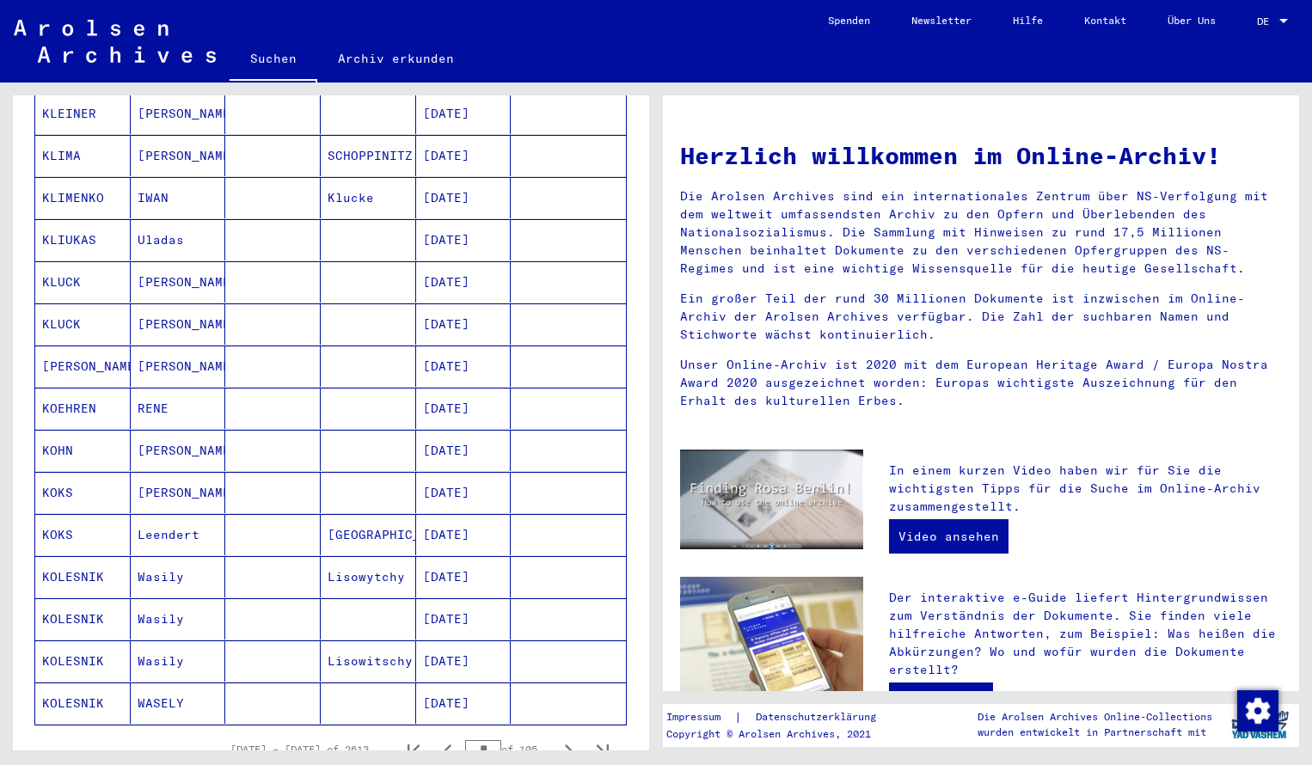
scroll to position [747, 0]
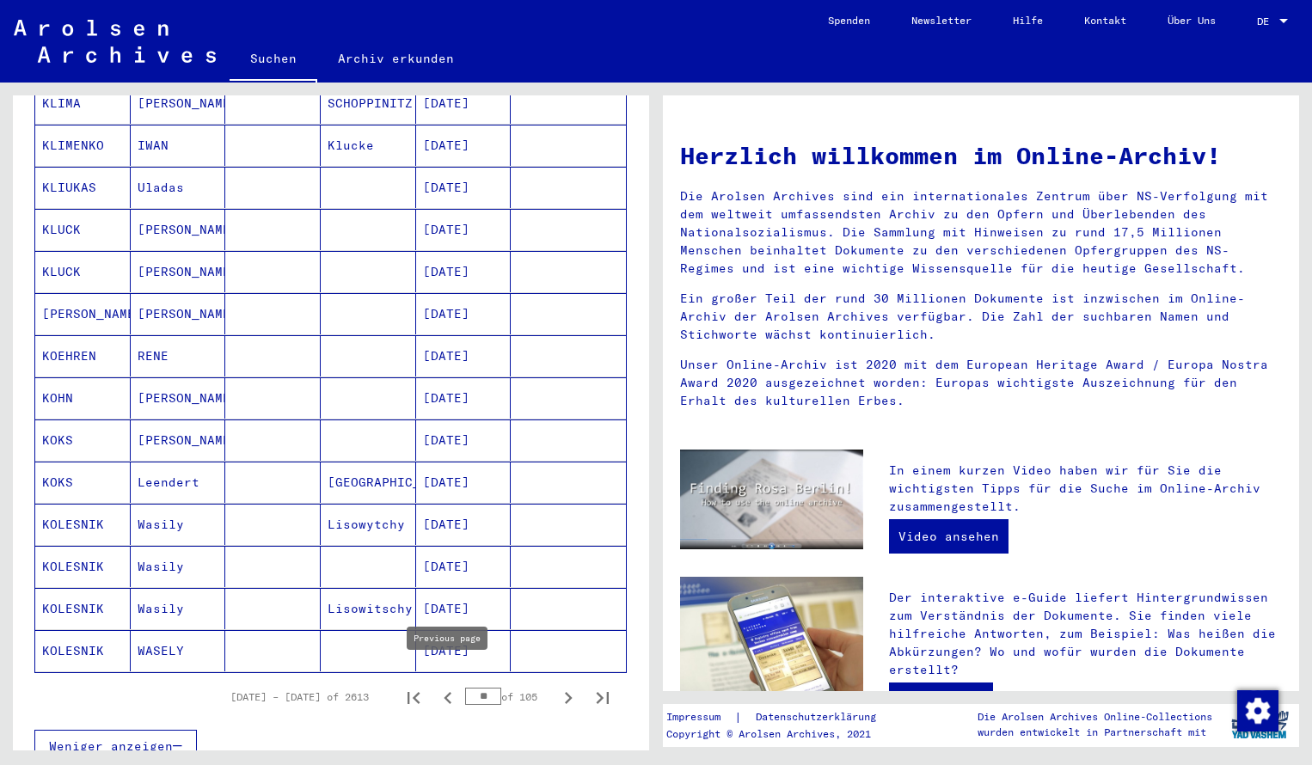
click at [452, 686] on icon "Previous page" at bounding box center [448, 698] width 24 height 24
type input "**"
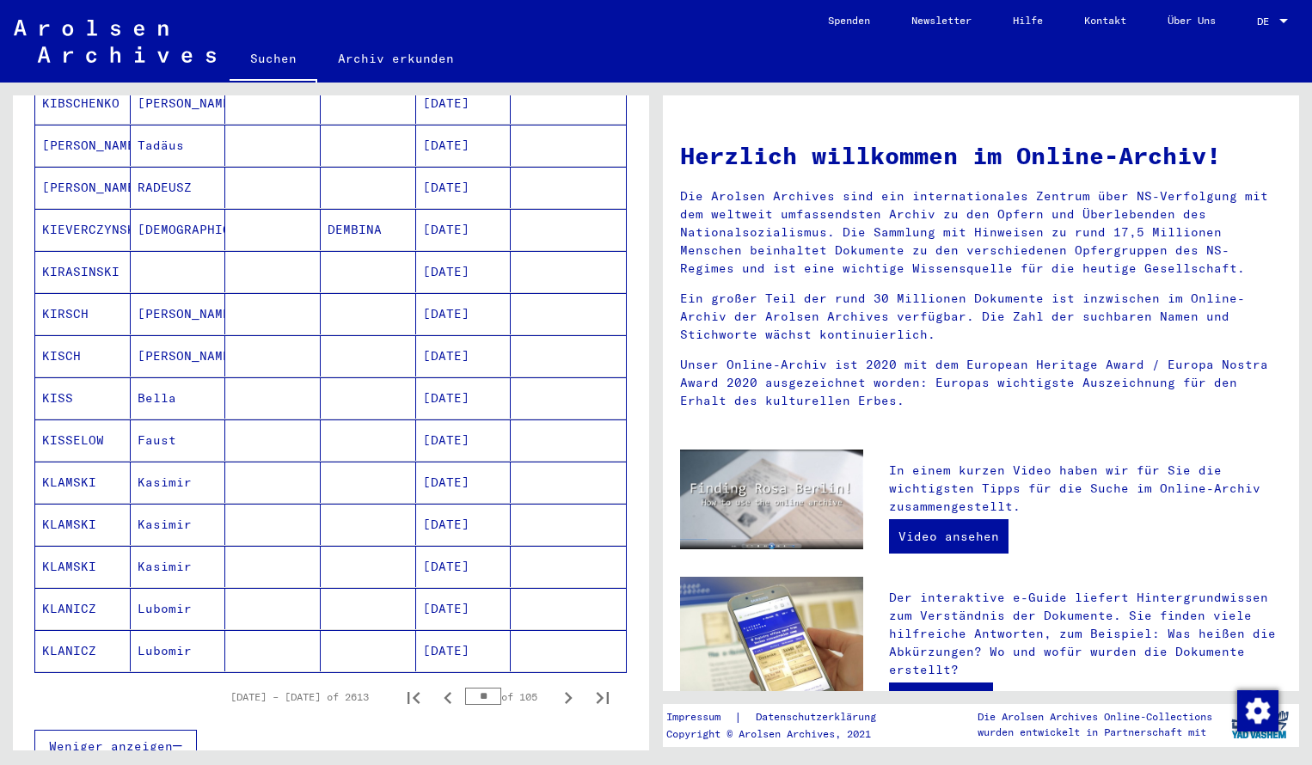
click at [76, 337] on mat-cell "KISCH" at bounding box center [82, 355] width 95 height 41
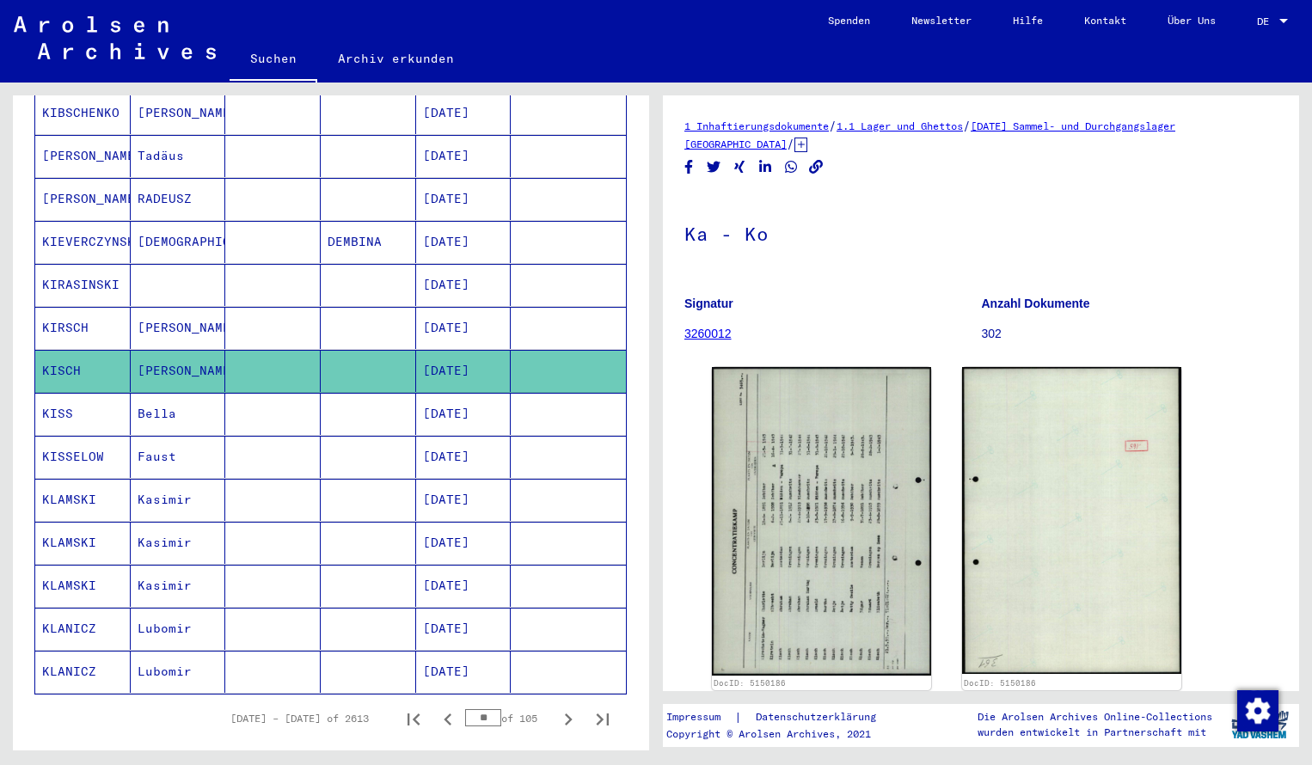
click at [71, 307] on mat-cell "KIRSCH" at bounding box center [82, 328] width 95 height 42
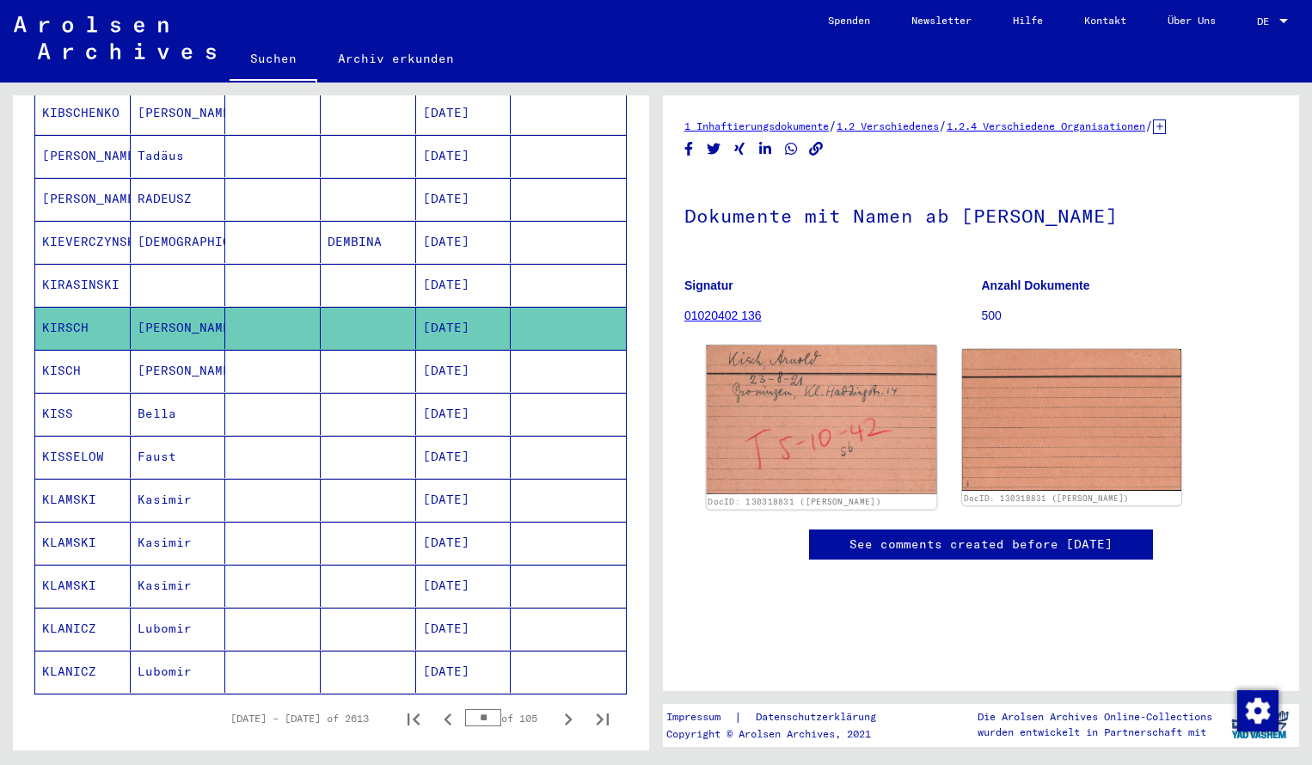
click at [845, 404] on img at bounding box center [822, 420] width 230 height 149
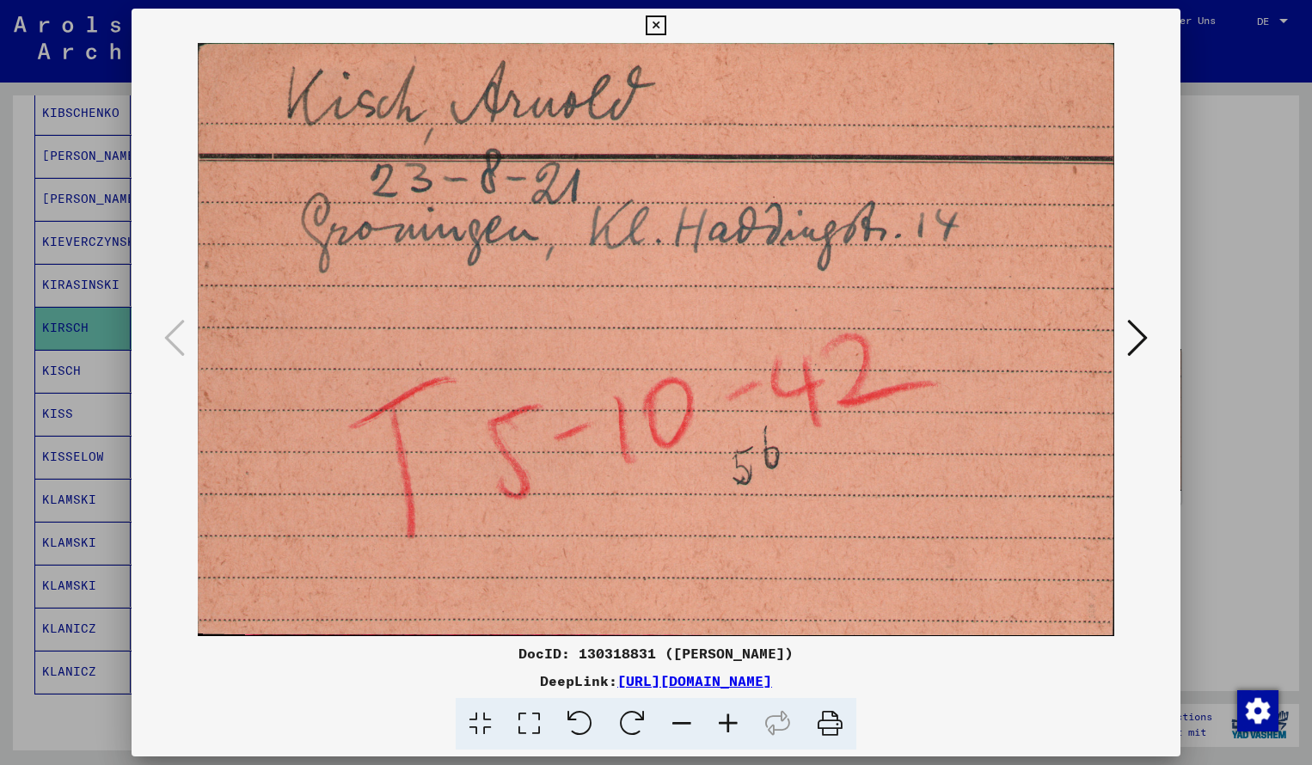
click at [666, 24] on icon at bounding box center [656, 25] width 20 height 21
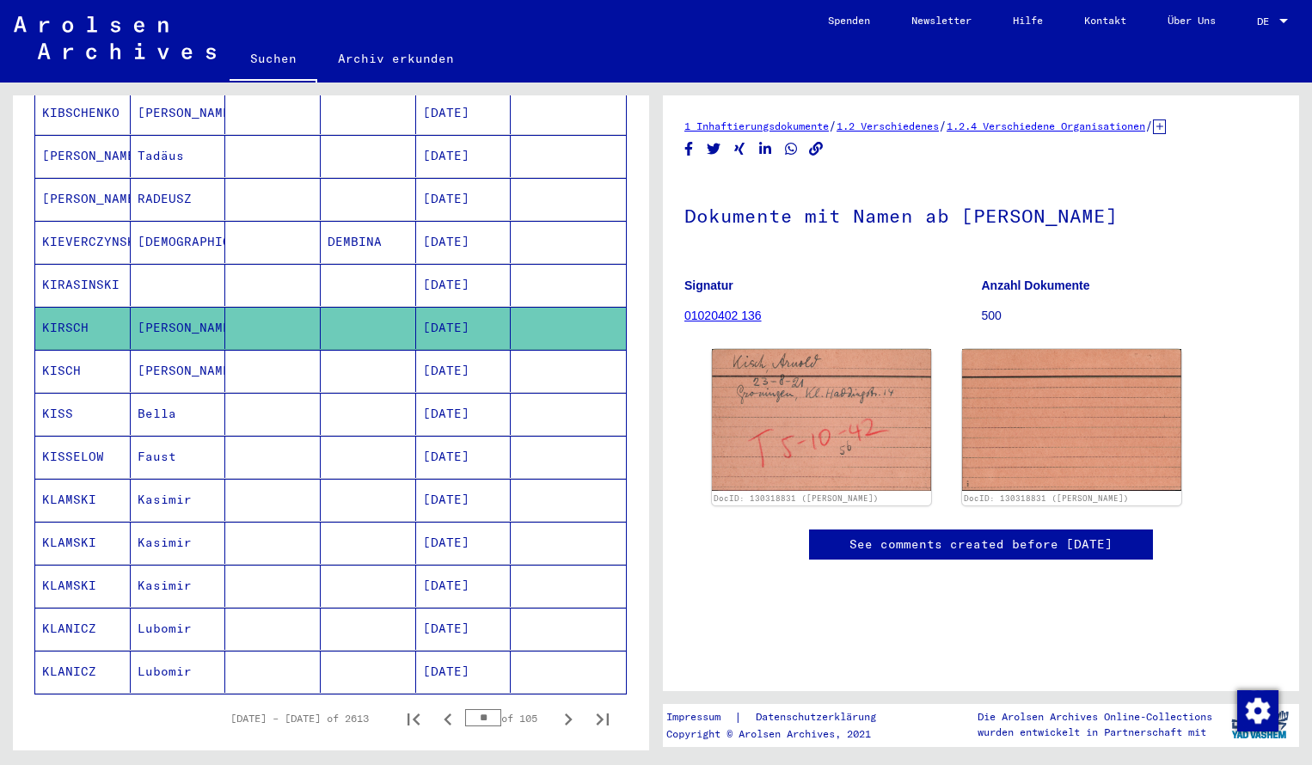
click at [93, 350] on mat-cell "KISCH" at bounding box center [82, 371] width 95 height 42
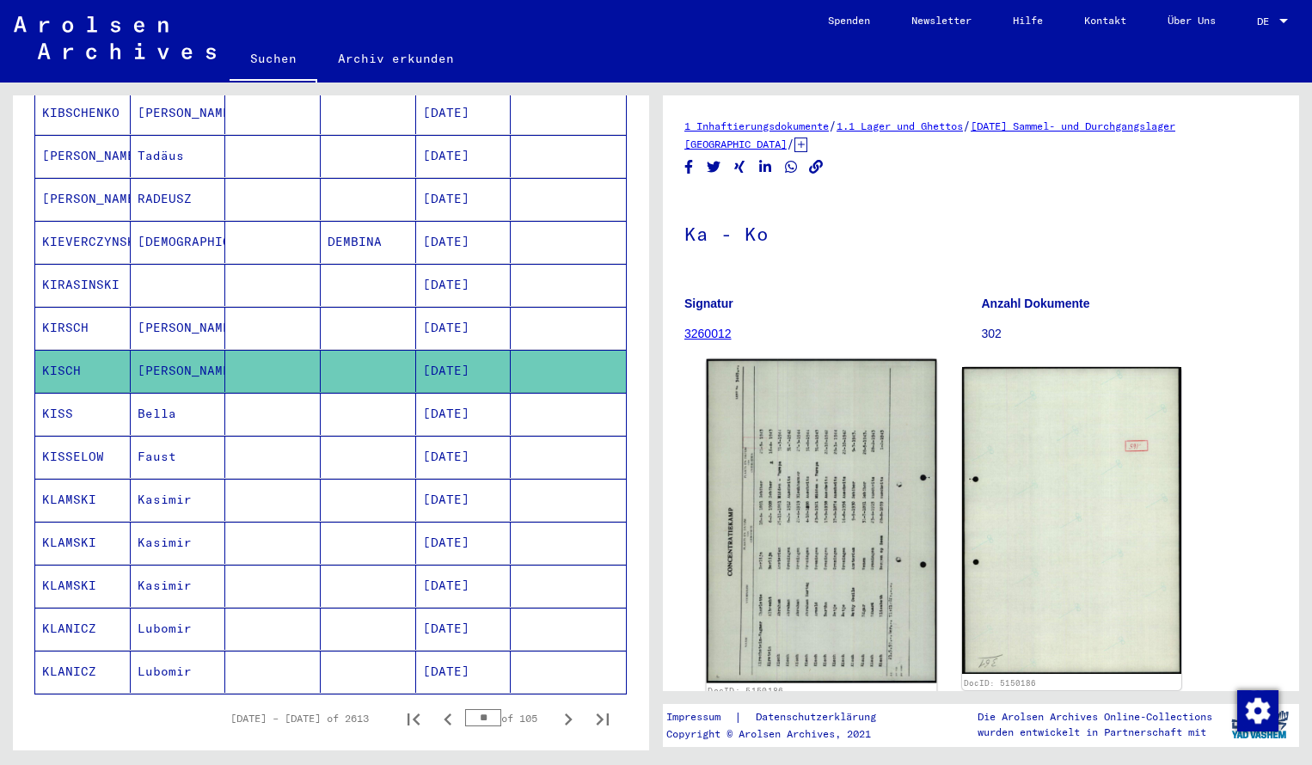
click at [771, 504] on img at bounding box center [822, 521] width 230 height 324
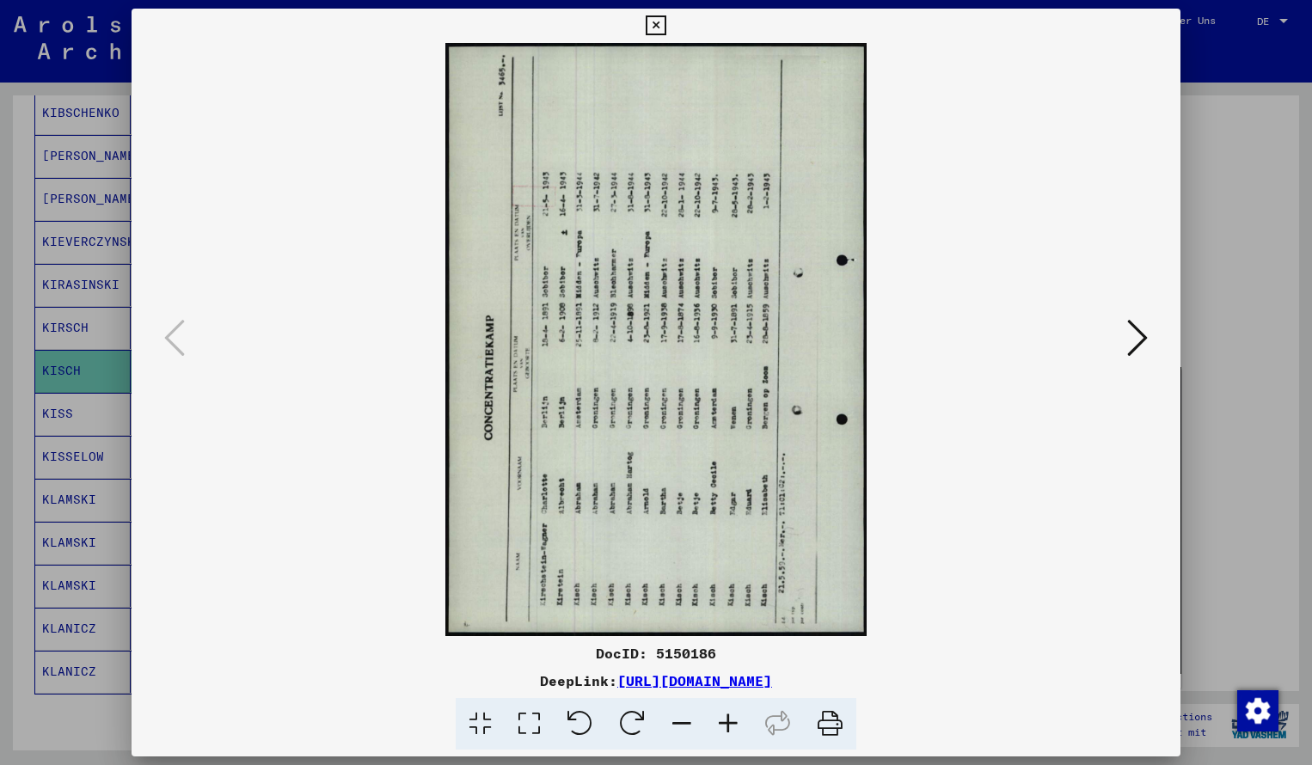
click at [629, 713] on icon at bounding box center [632, 724] width 52 height 52
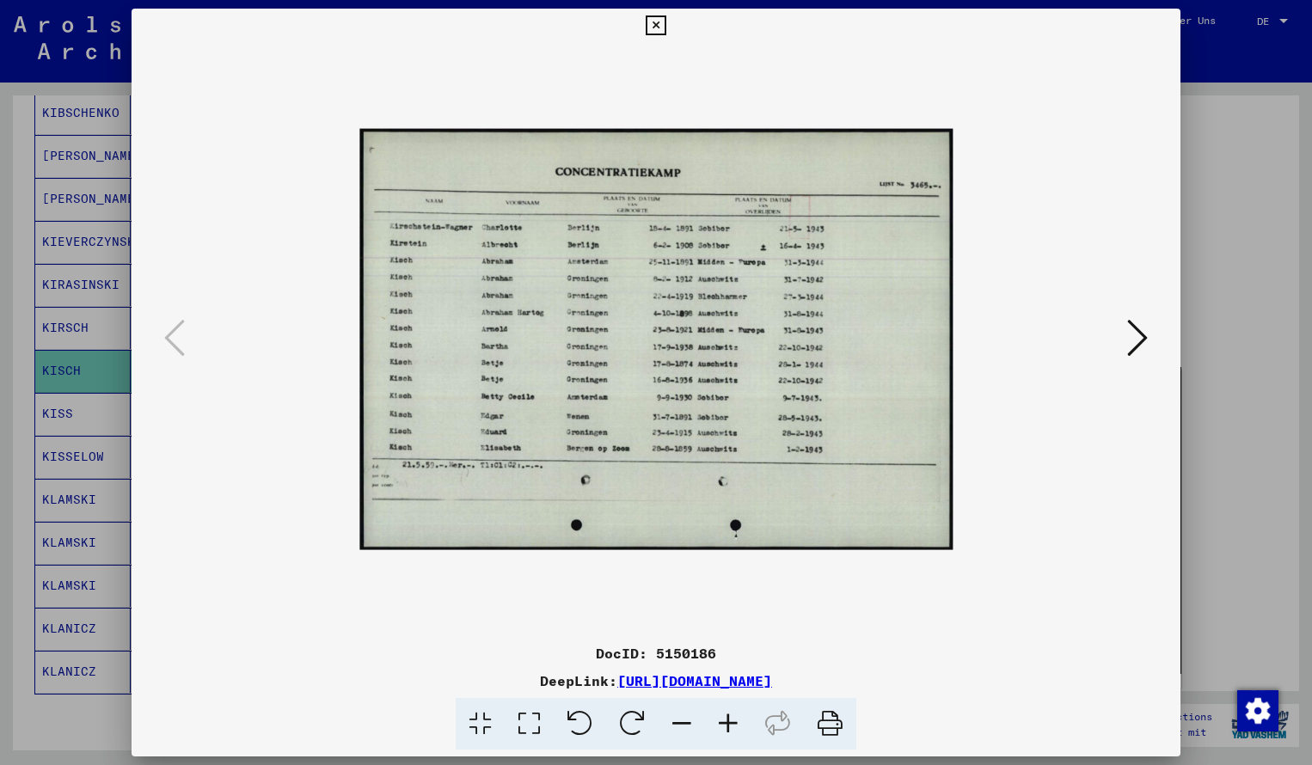
click at [722, 721] on icon at bounding box center [728, 724] width 46 height 52
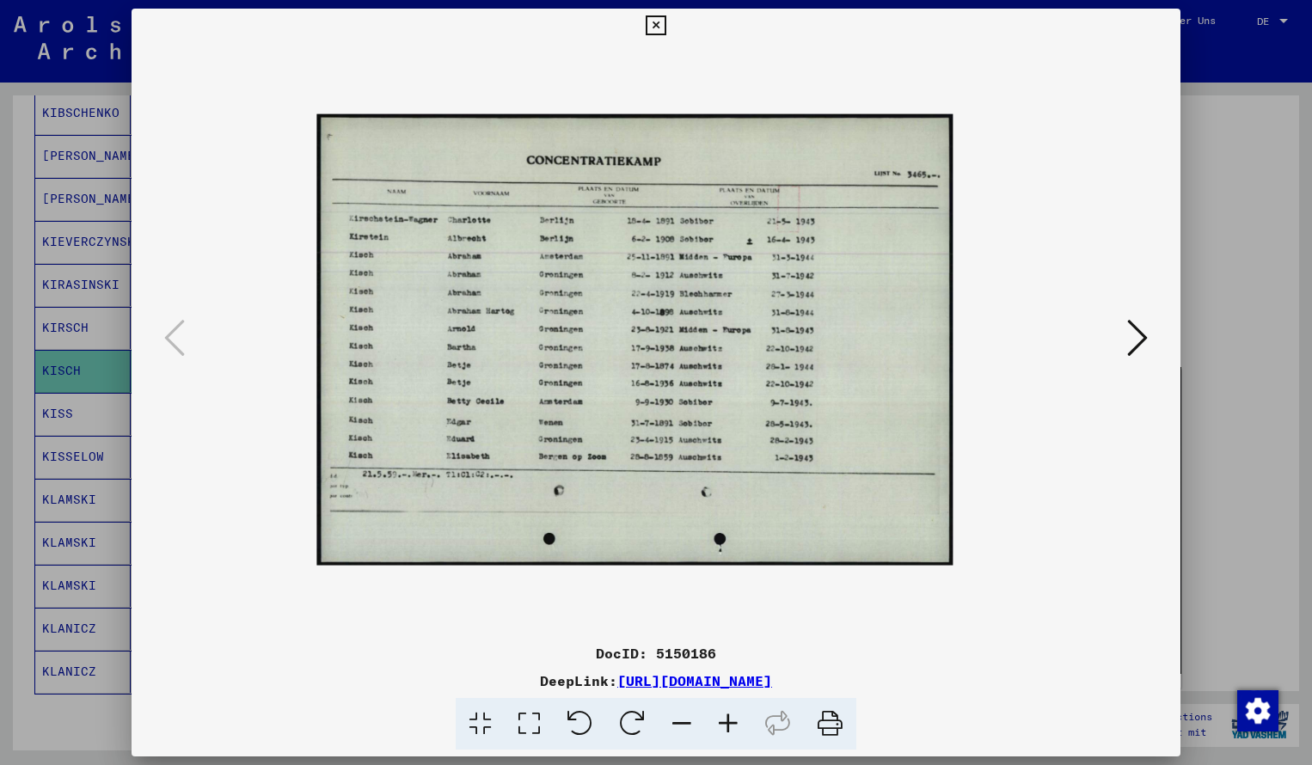
click at [722, 721] on icon at bounding box center [728, 724] width 46 height 52
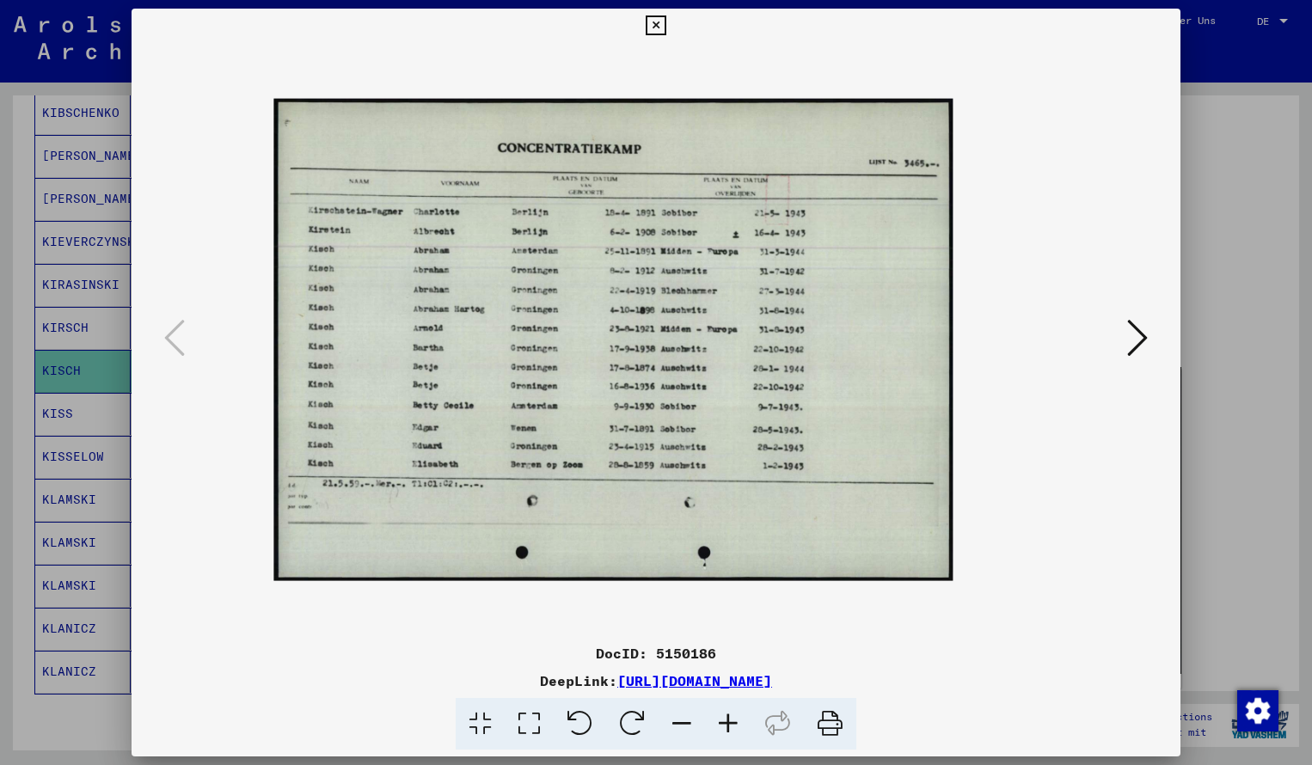
click at [722, 721] on icon at bounding box center [728, 724] width 46 height 52
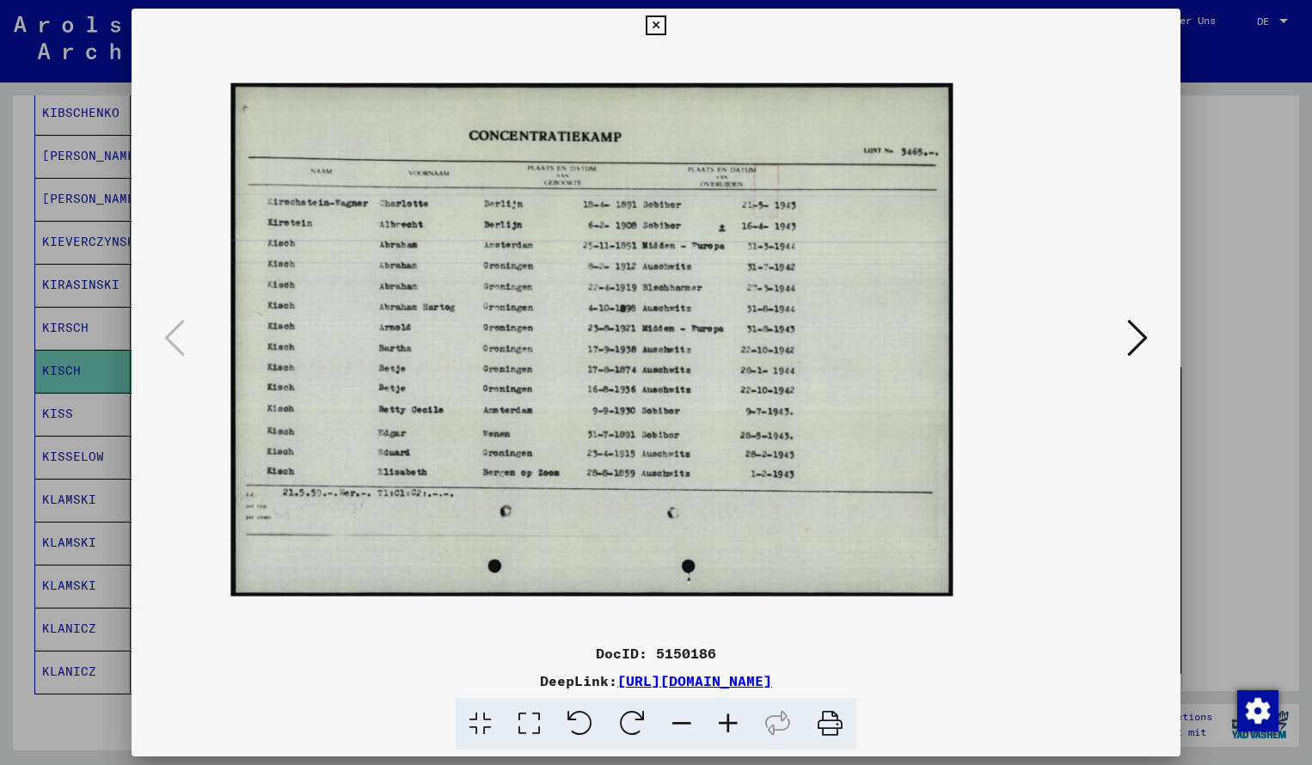
click at [722, 721] on icon at bounding box center [728, 724] width 46 height 52
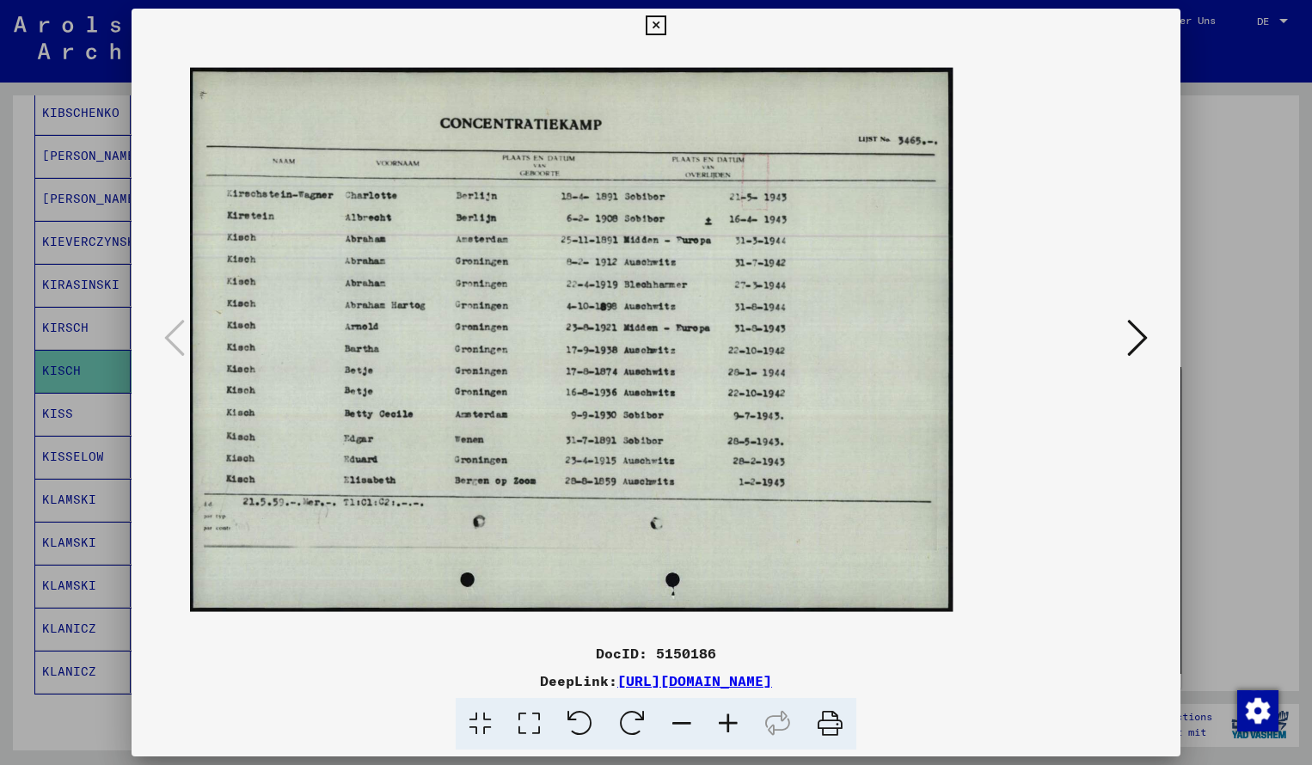
click at [722, 721] on icon at bounding box center [728, 724] width 46 height 52
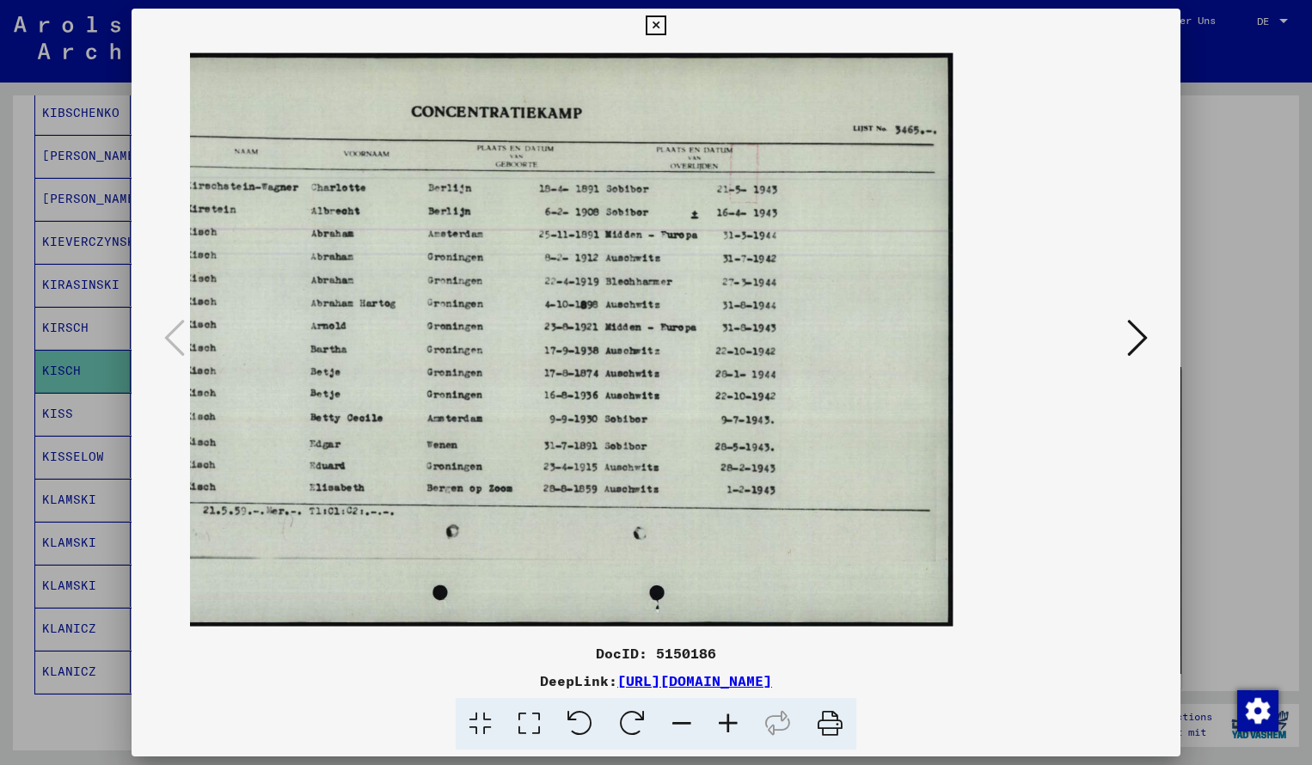
click at [456, 336] on img at bounding box center [548, 339] width 808 height 574
click at [666, 25] on icon at bounding box center [656, 25] width 20 height 21
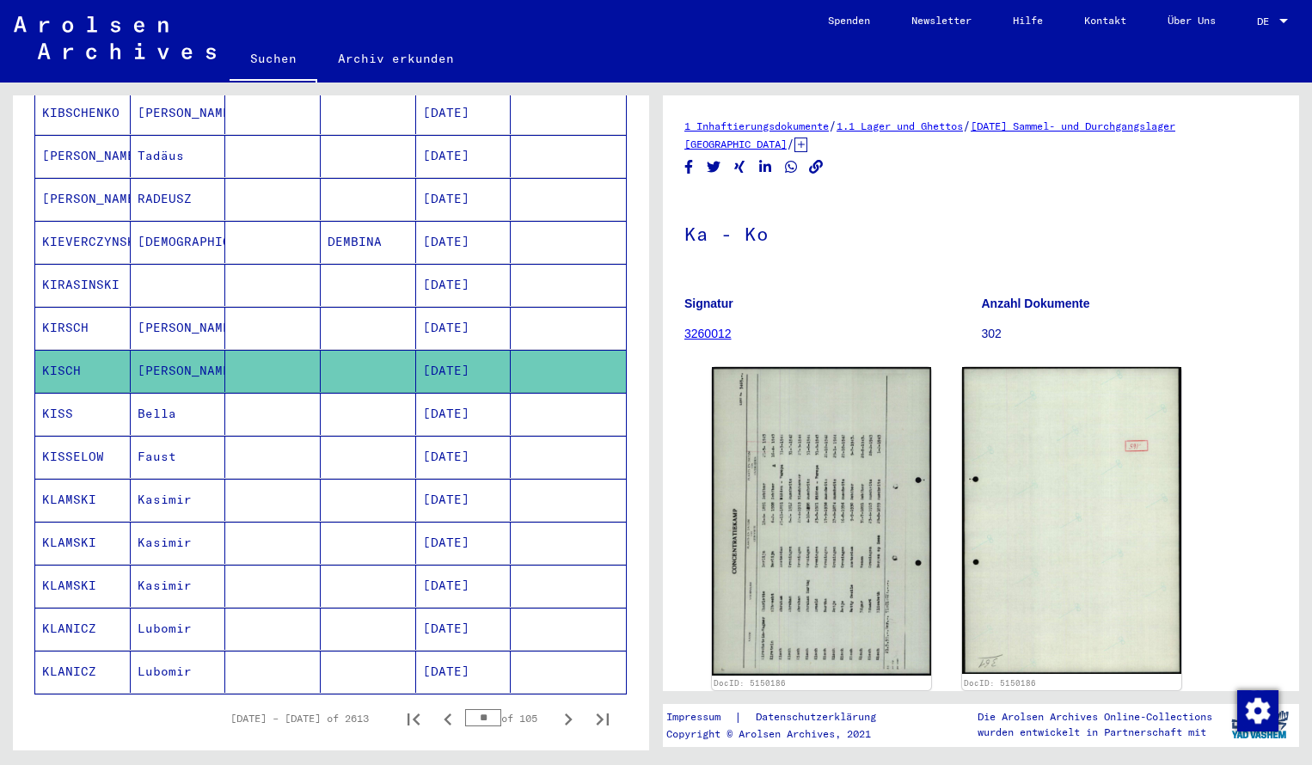
click at [636, 151] on div "Nachname Vorname Geburtsname Geburt‏ Geburtsdatum Prisoner # [PERSON_NAME] [DAT…" at bounding box center [331, 188] width 636 height 1237
click at [639, 158] on div "Nachname Vorname Geburtsname Geburt‏ Geburtsdatum Prisoner # [PERSON_NAME] [DAT…" at bounding box center [331, 188] width 636 height 1237
click at [640, 158] on div "Nachname Vorname Geburtsname Geburt‏ Geburtsdatum Prisoner # [PERSON_NAME] [DAT…" at bounding box center [331, 188] width 636 height 1237
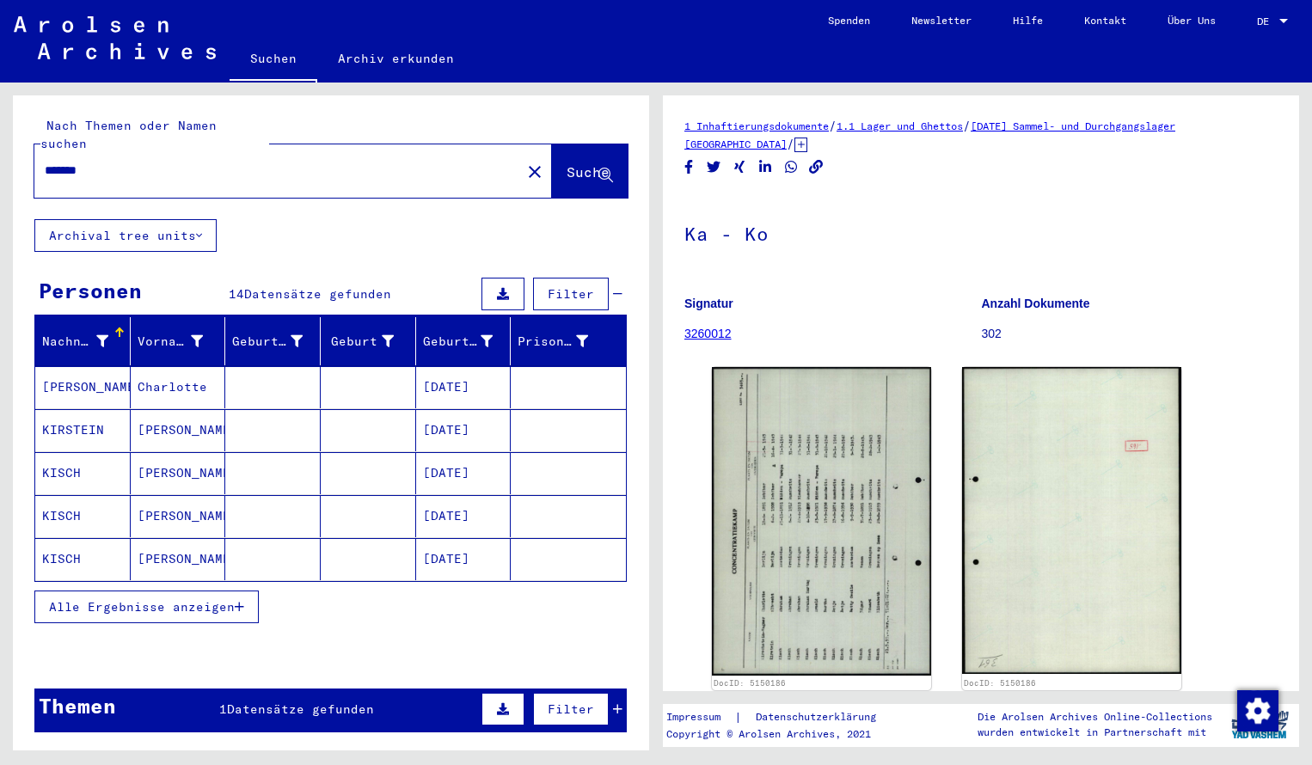
click at [82, 409] on mat-cell "KIRSTEIN" at bounding box center [82, 430] width 95 height 42
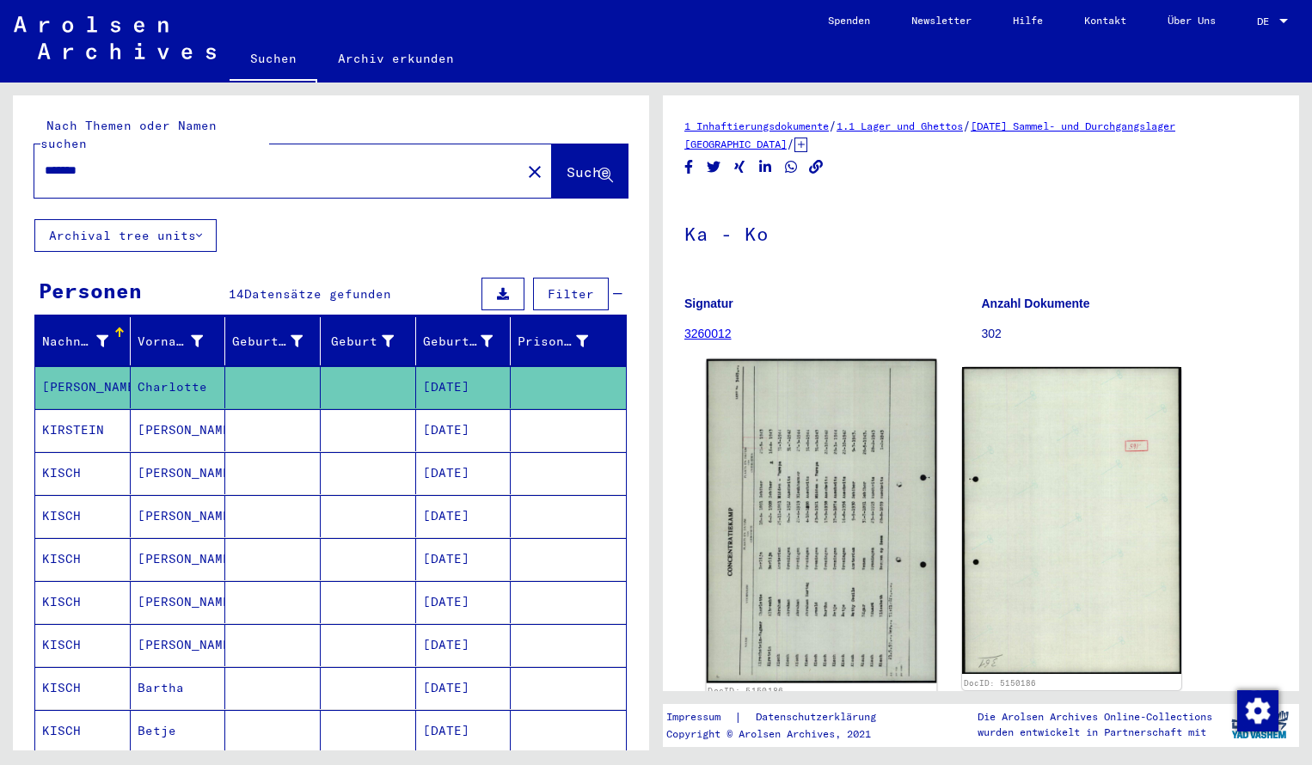
click at [914, 513] on img at bounding box center [822, 521] width 230 height 324
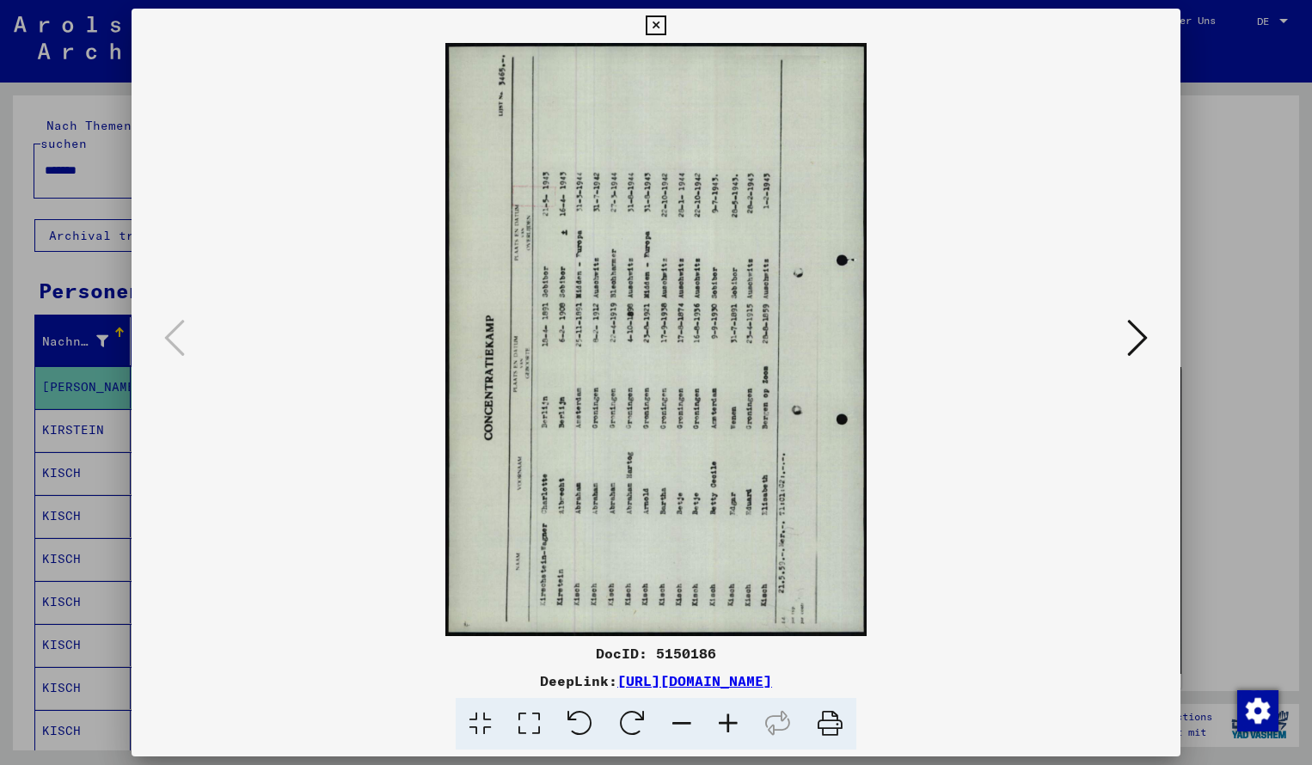
click at [642, 717] on icon at bounding box center [632, 724] width 52 height 52
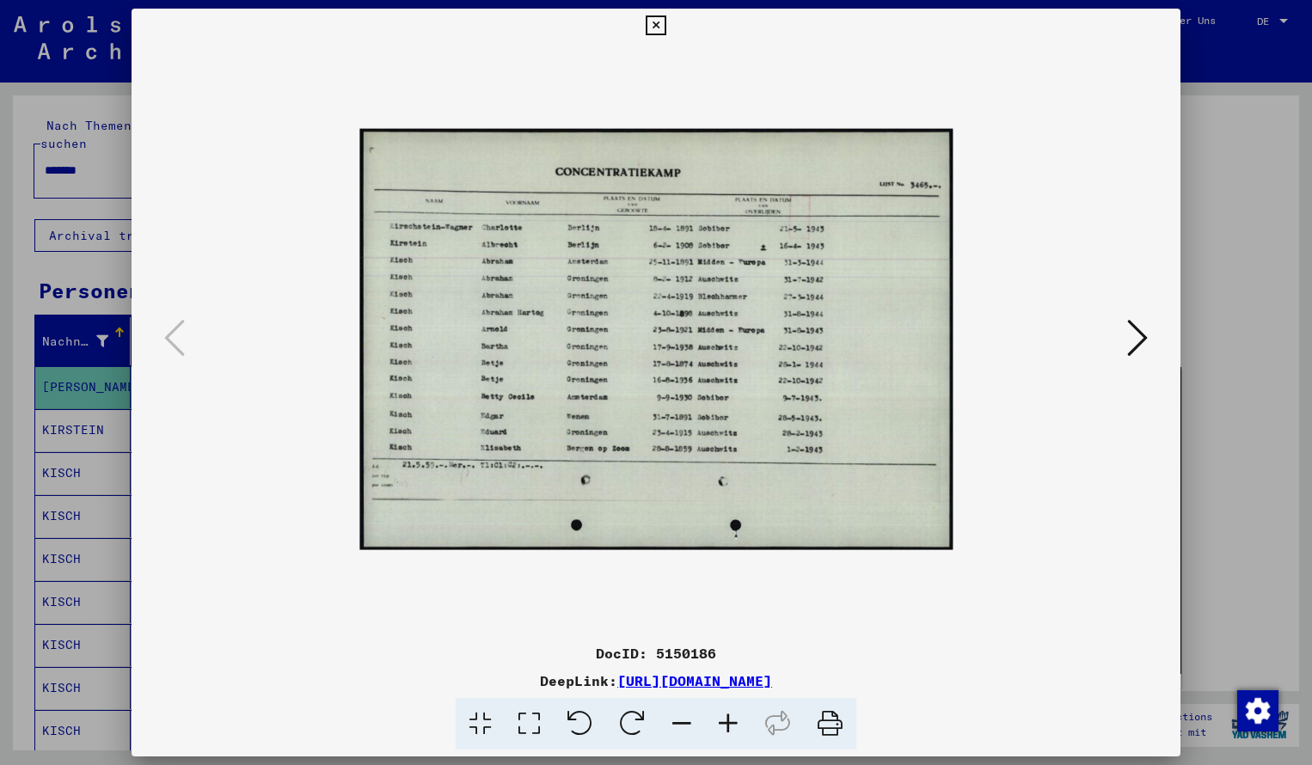
click at [739, 728] on icon at bounding box center [728, 724] width 46 height 52
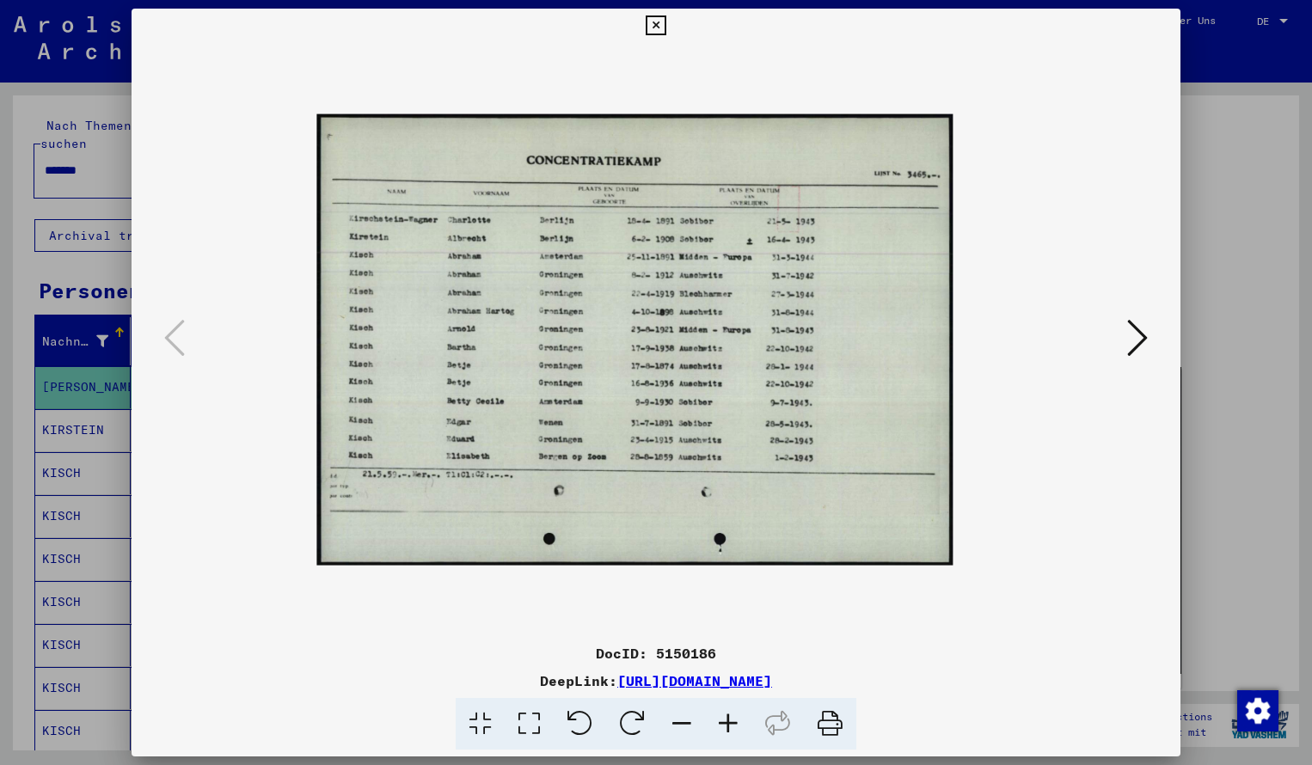
click at [739, 728] on icon at bounding box center [728, 724] width 46 height 52
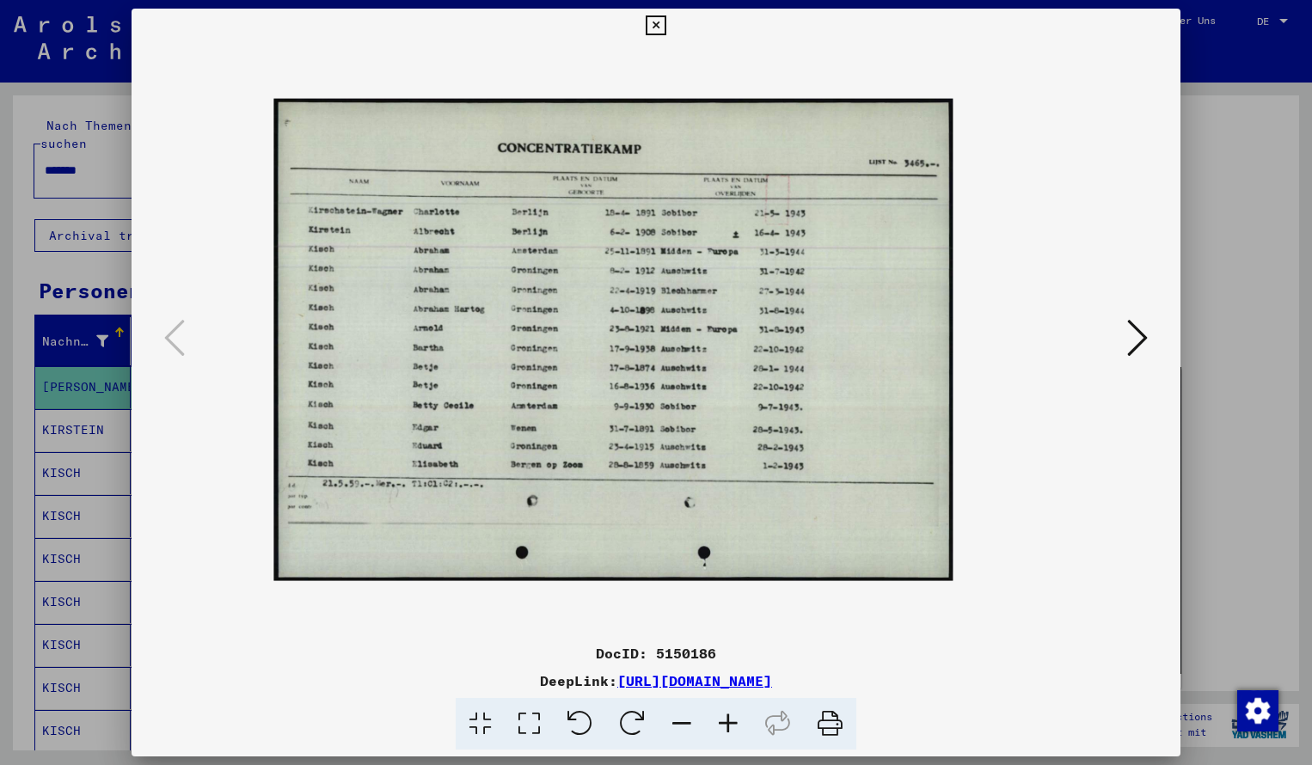
click at [739, 728] on icon at bounding box center [728, 724] width 46 height 52
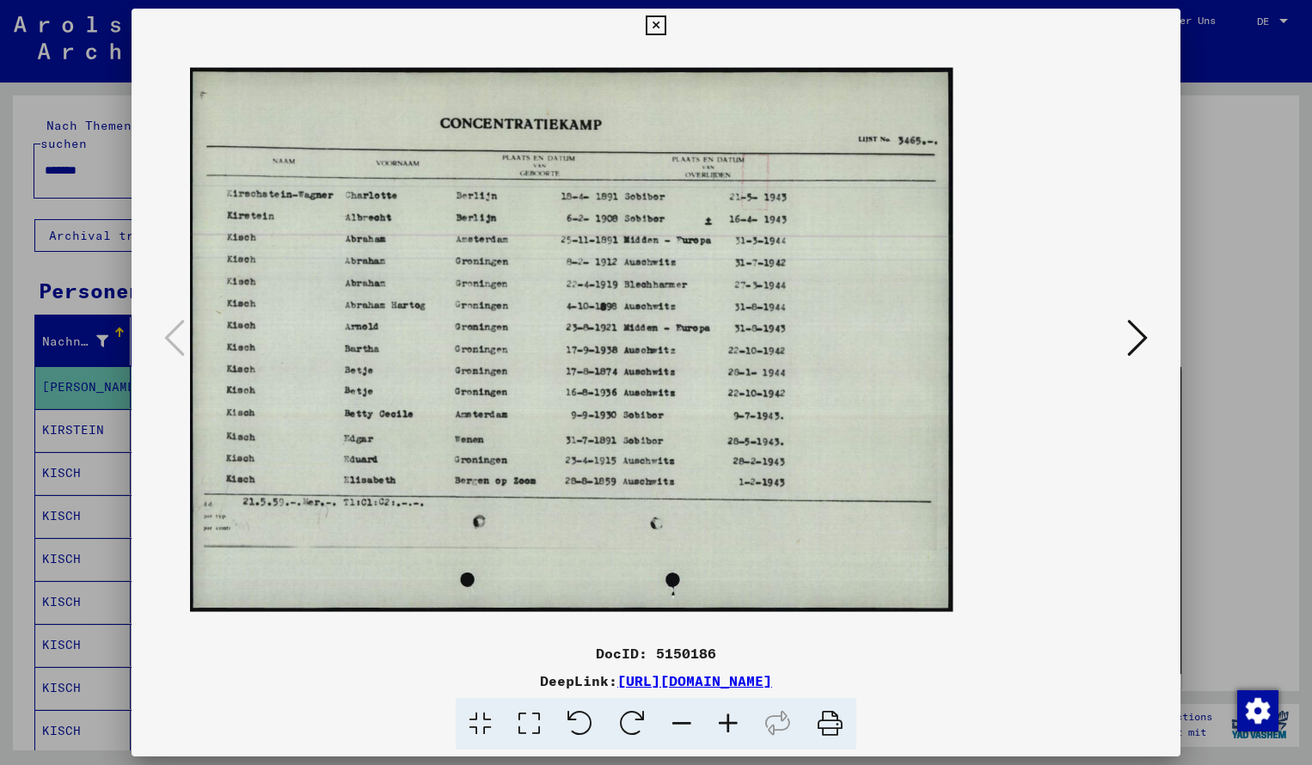
click at [739, 728] on icon at bounding box center [728, 724] width 46 height 52
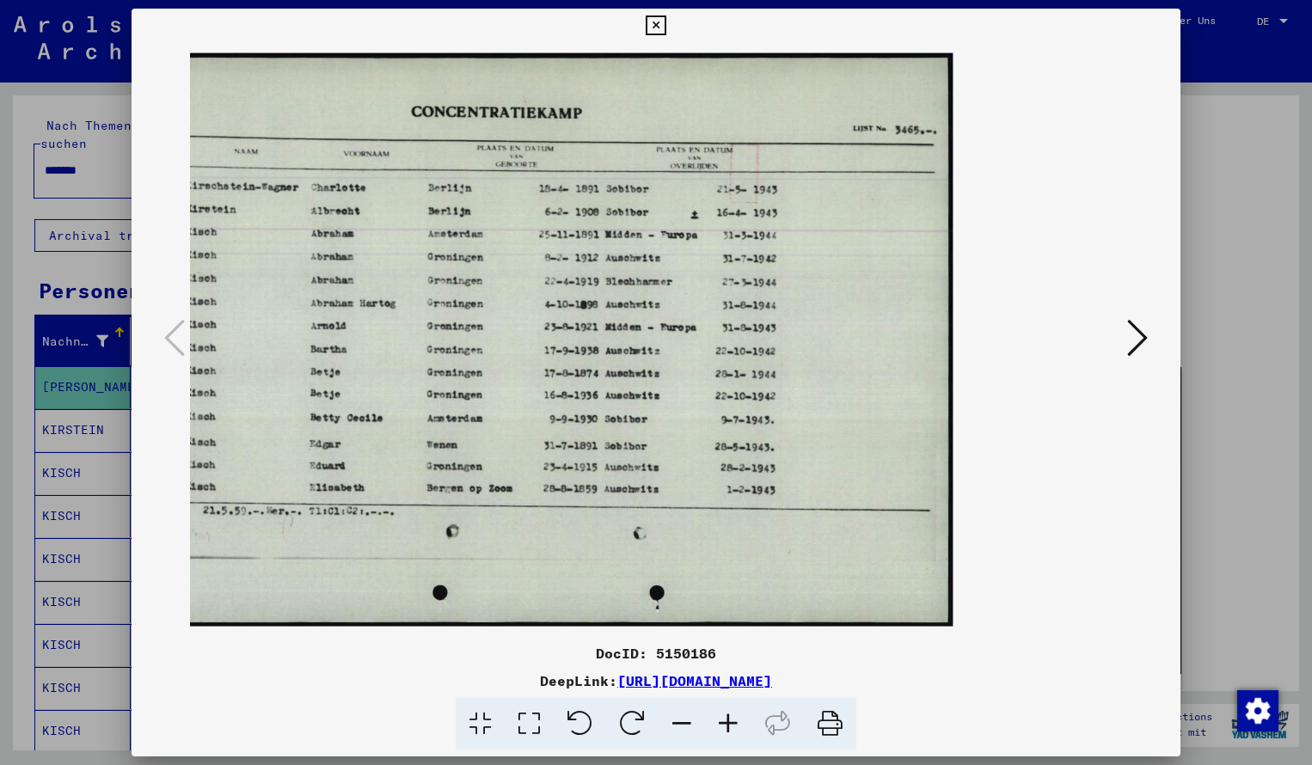
click at [739, 728] on icon at bounding box center [728, 724] width 46 height 52
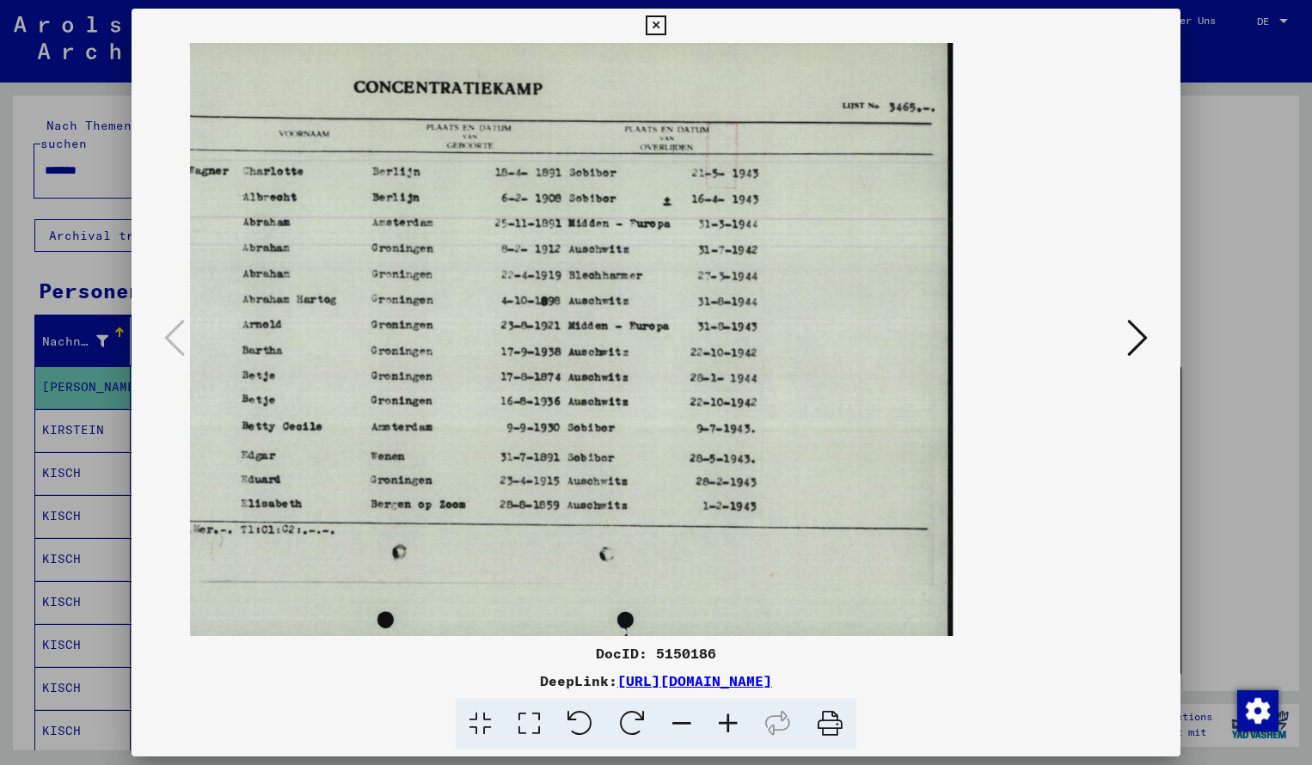
click at [684, 723] on icon at bounding box center [682, 724] width 46 height 52
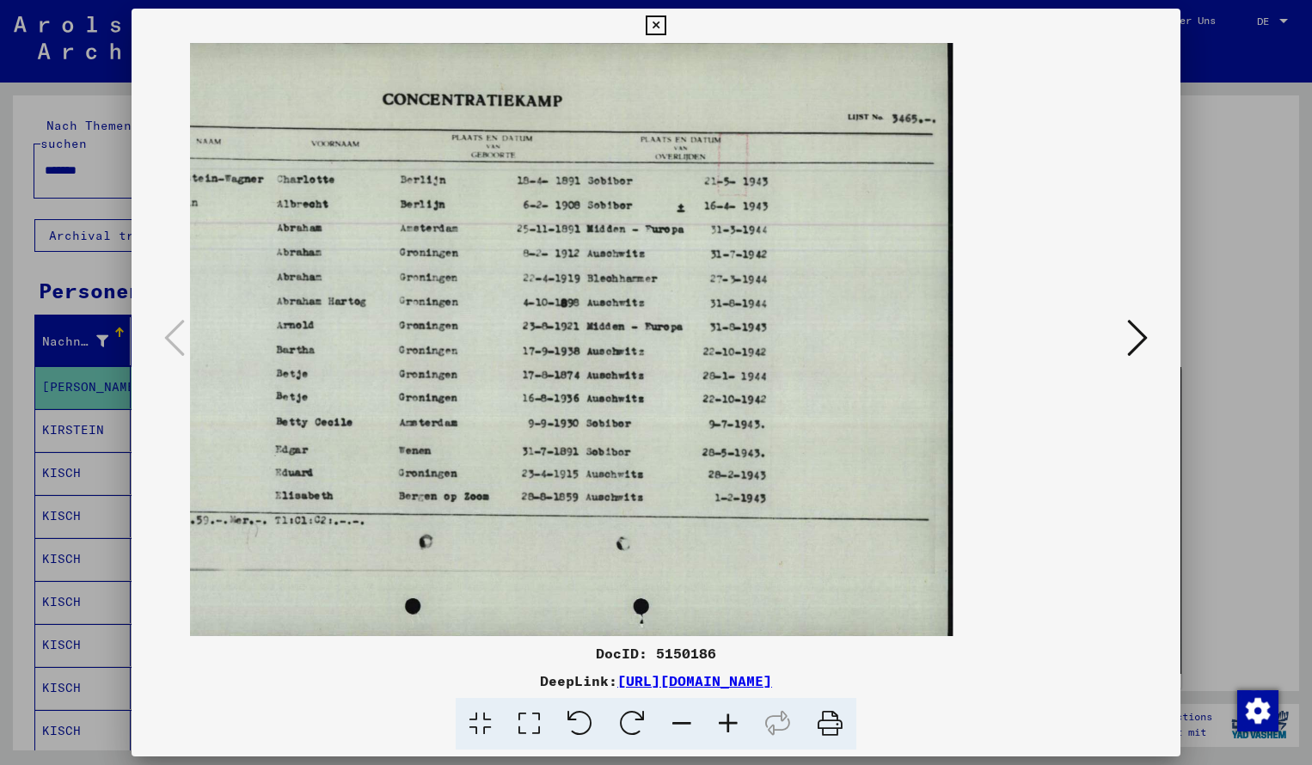
click at [684, 723] on icon at bounding box center [682, 724] width 46 height 52
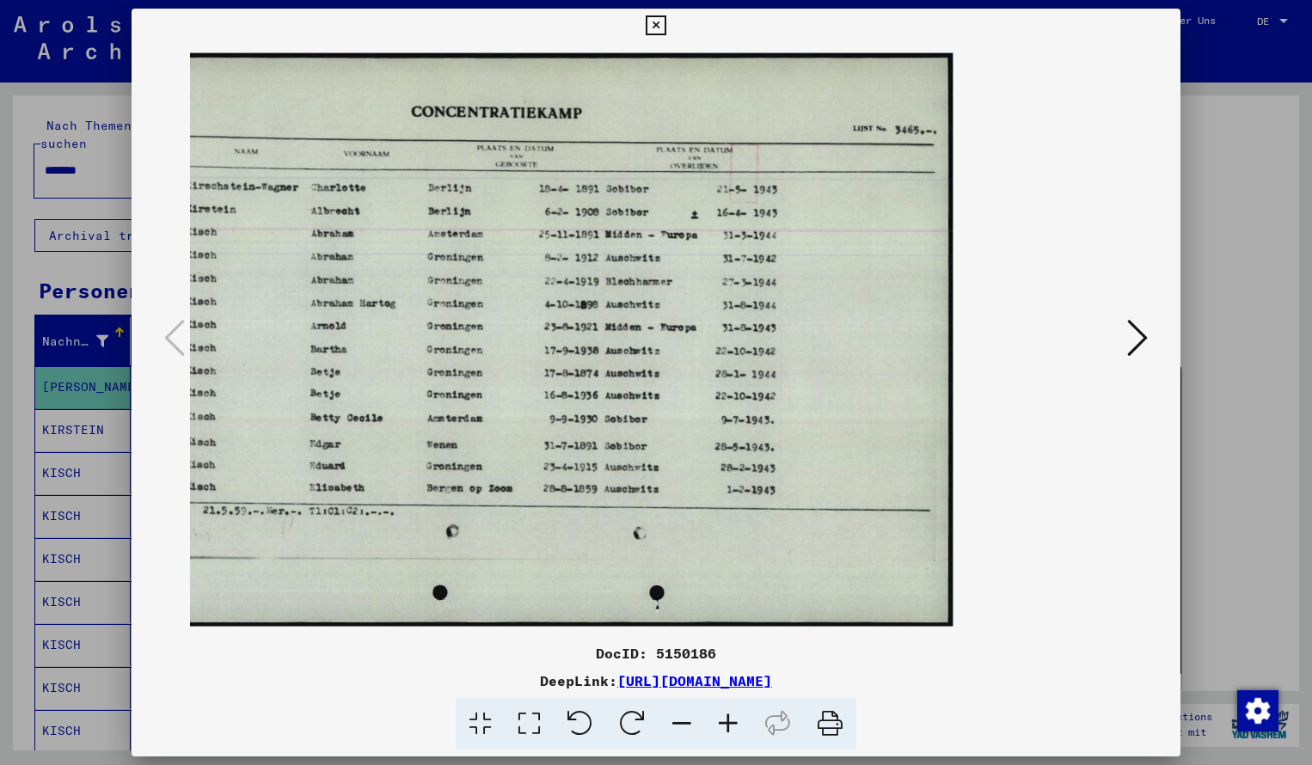
click at [666, 29] on icon at bounding box center [656, 25] width 20 height 21
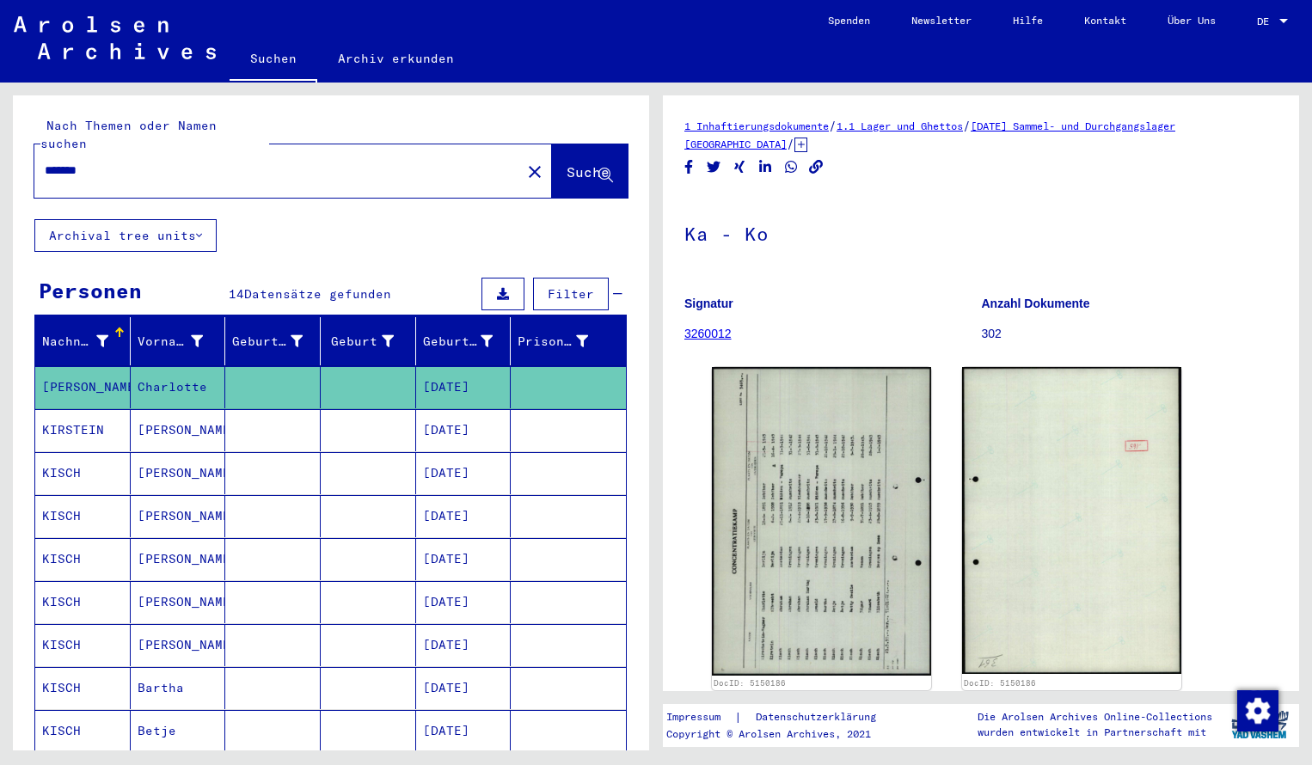
click at [115, 162] on input "*******" at bounding box center [278, 171] width 466 height 18
click at [567, 163] on span "Suche" at bounding box center [588, 171] width 43 height 17
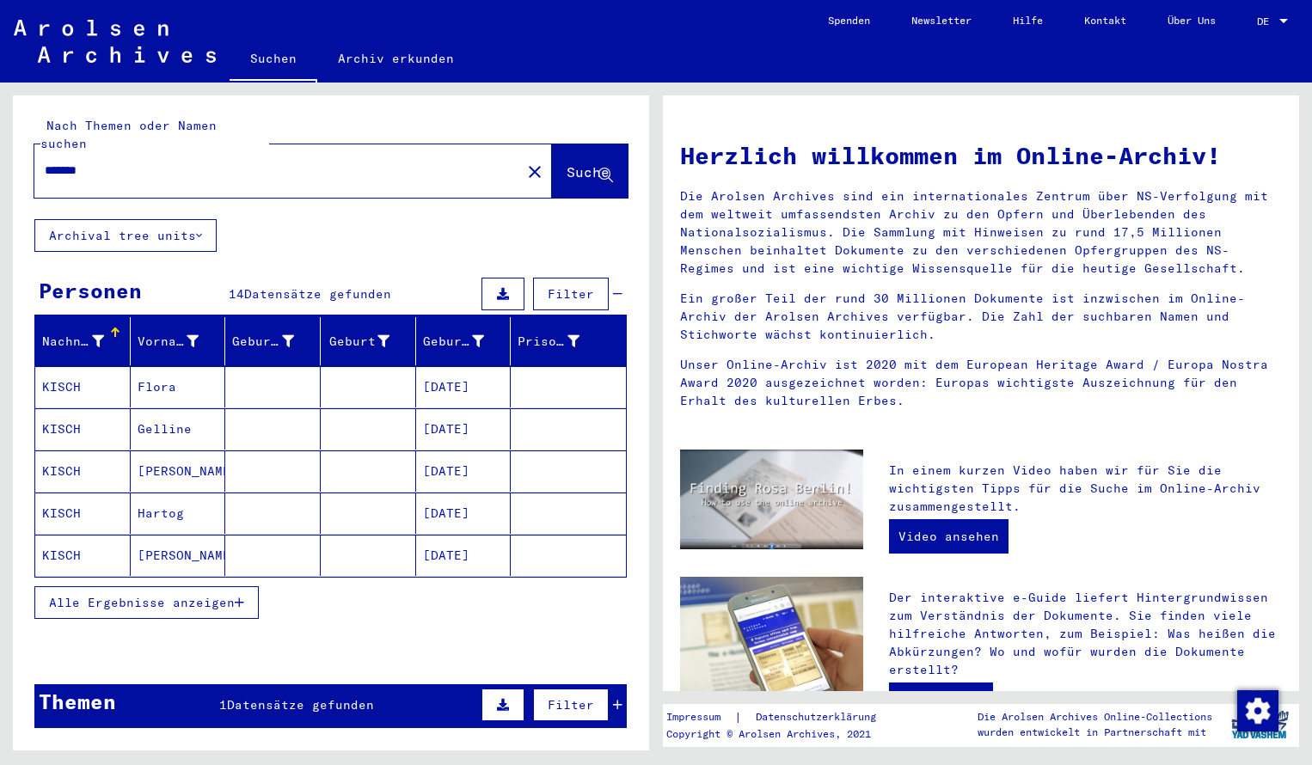
click at [62, 366] on mat-cell "KISCH" at bounding box center [82, 386] width 95 height 41
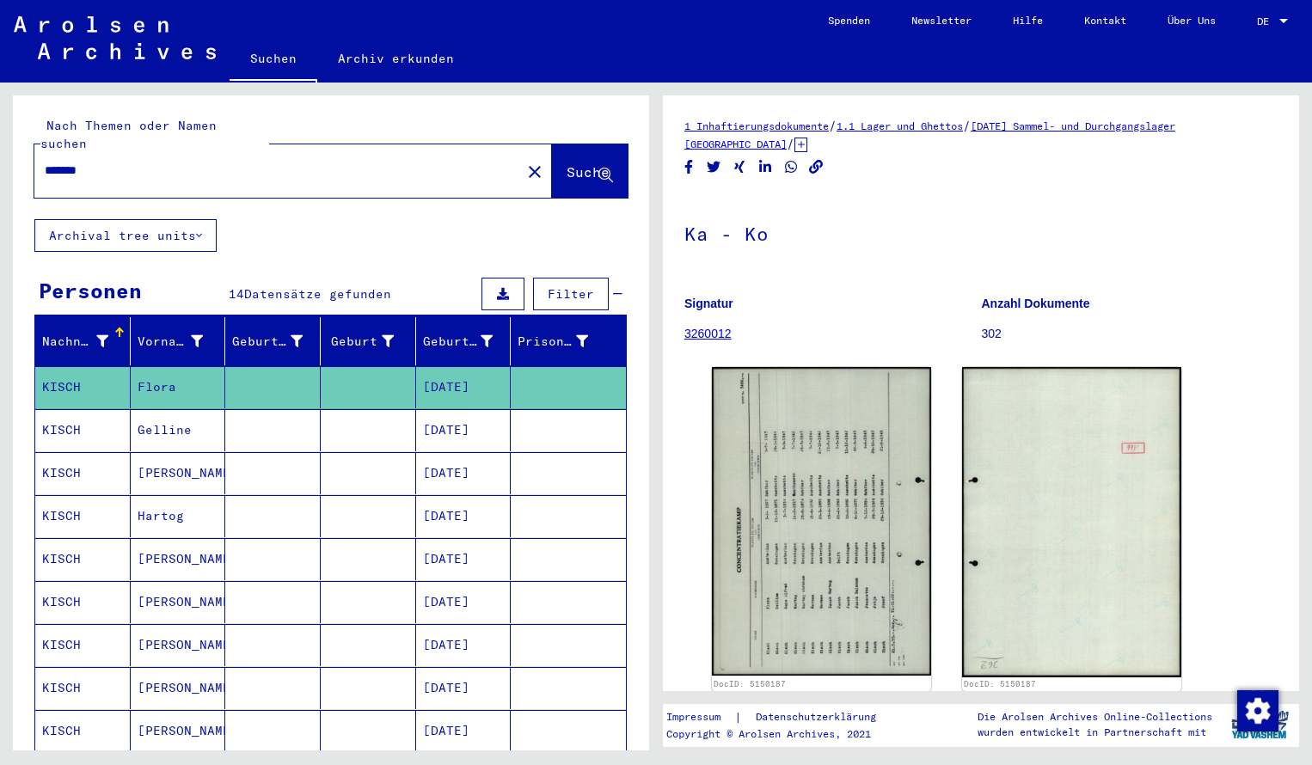
click at [778, 444] on img at bounding box center [821, 521] width 219 height 309
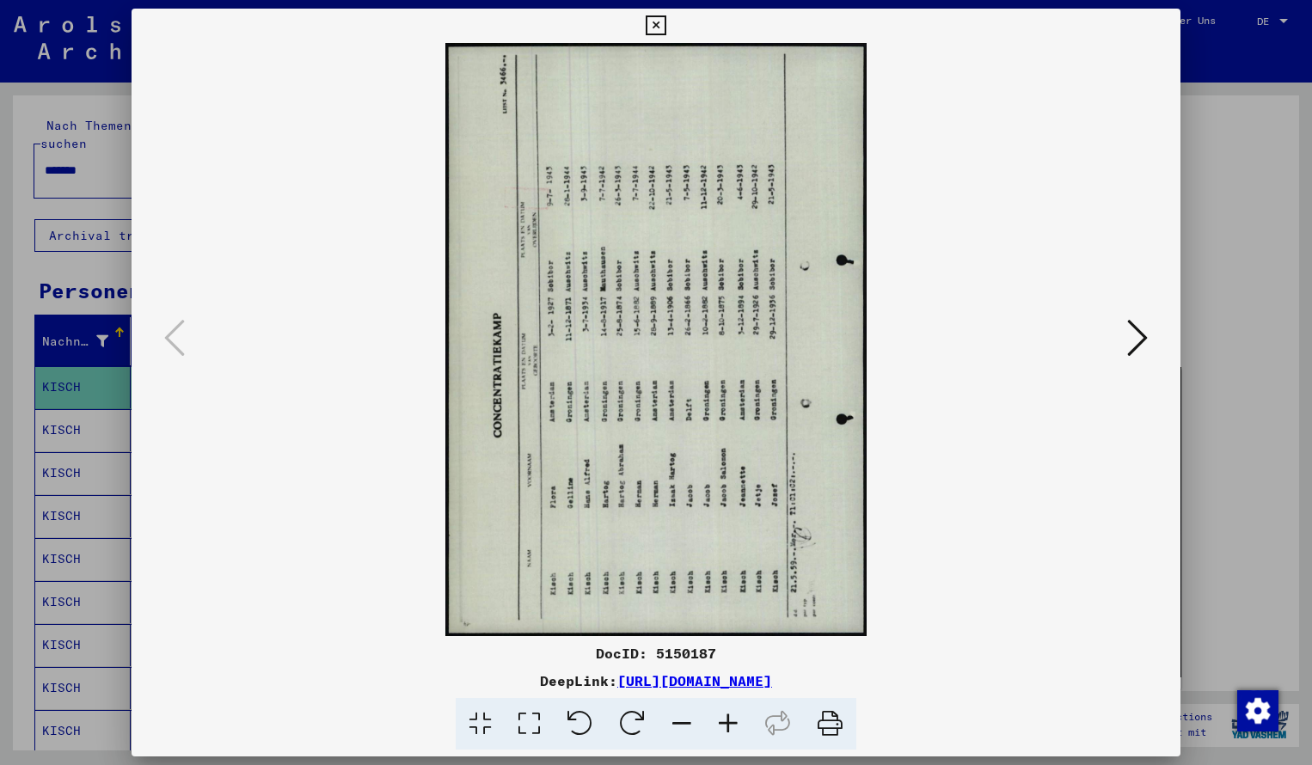
click at [633, 718] on icon at bounding box center [632, 724] width 52 height 52
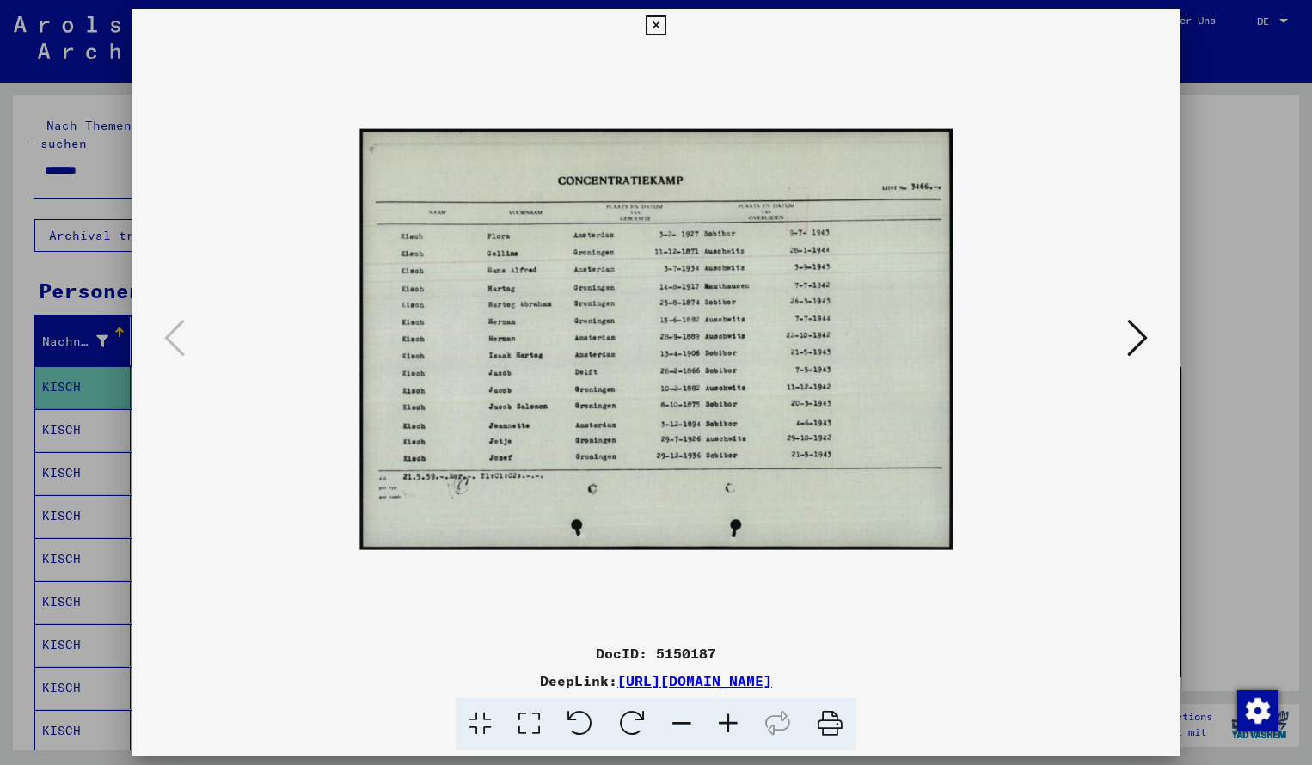
click at [727, 717] on icon at bounding box center [728, 724] width 46 height 52
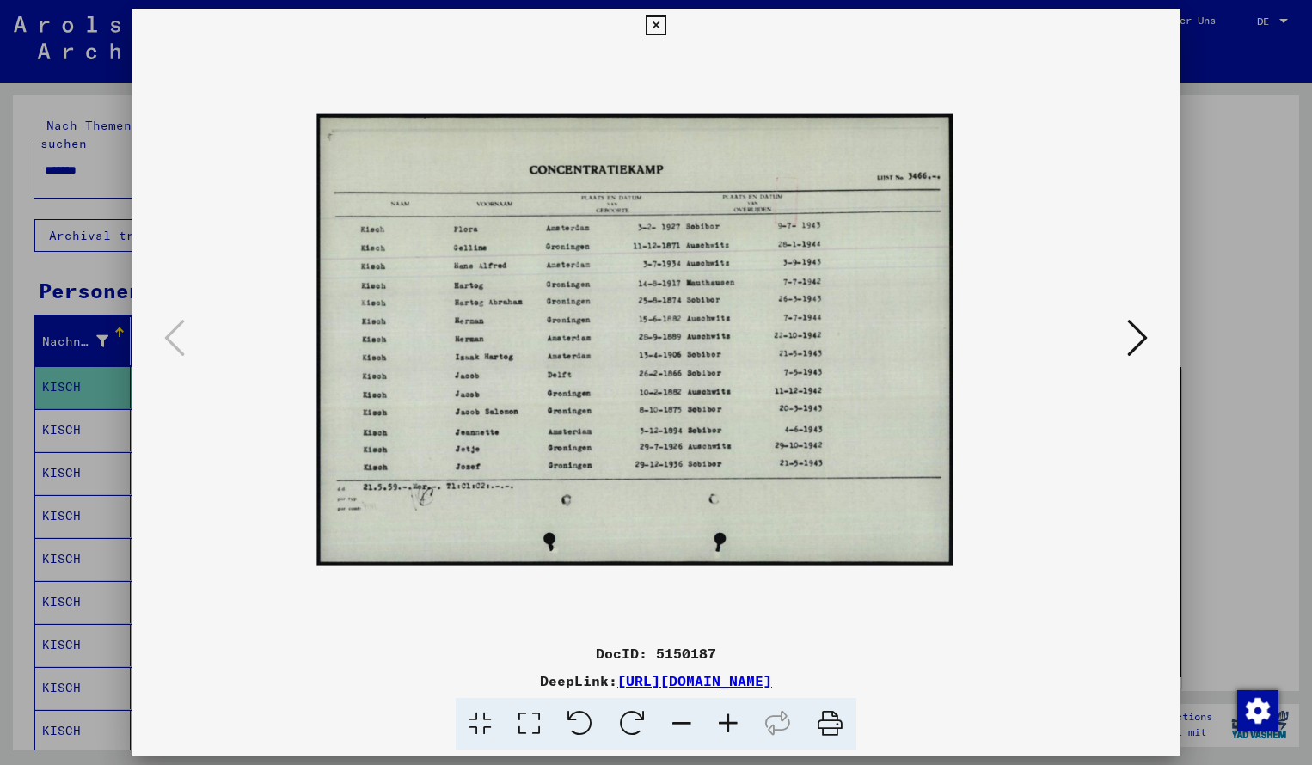
click at [727, 717] on icon at bounding box center [728, 724] width 46 height 52
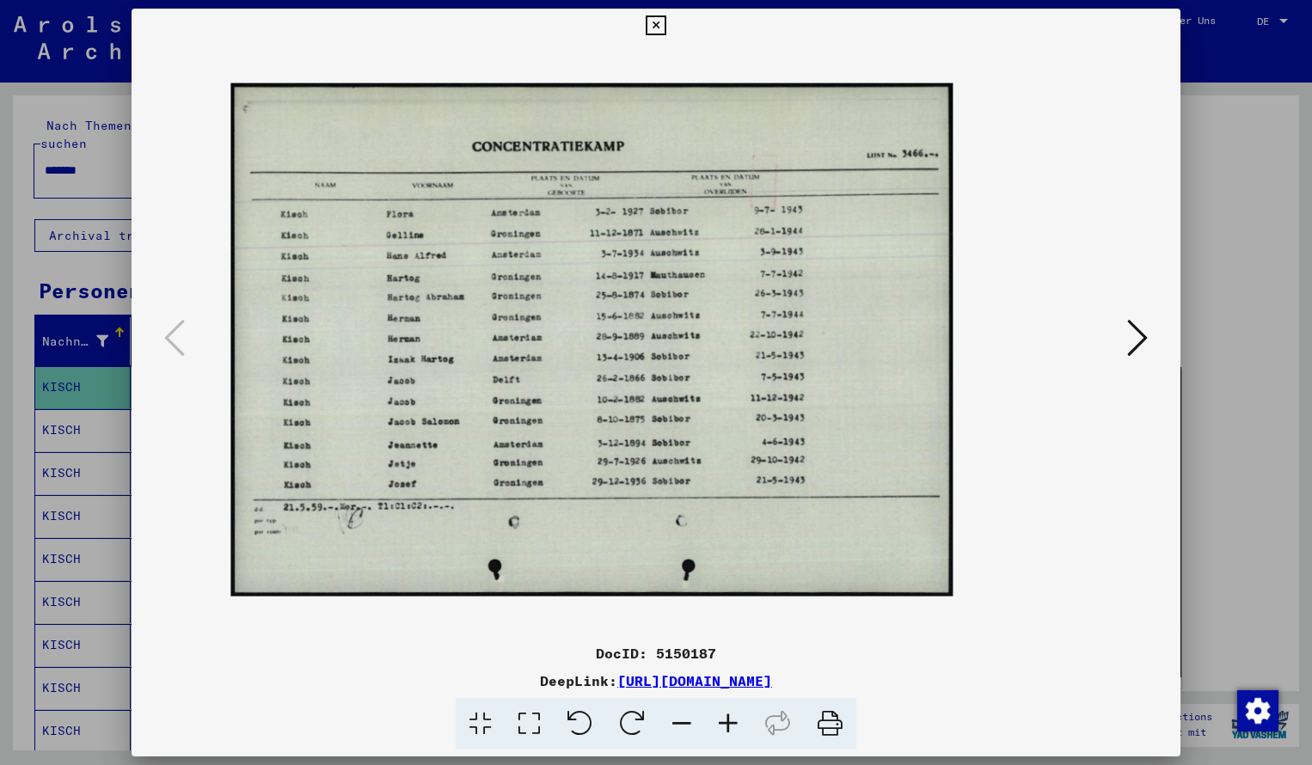
click at [727, 717] on icon at bounding box center [728, 724] width 46 height 52
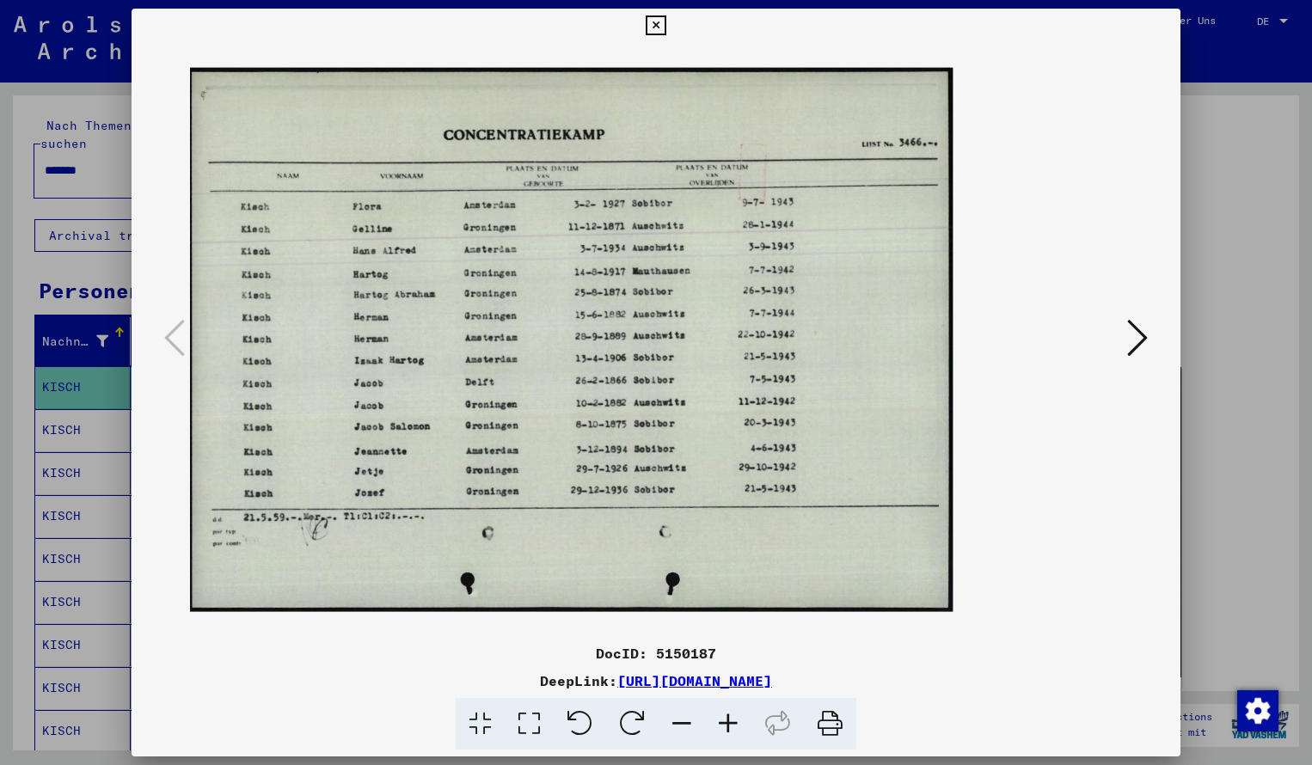
click at [727, 717] on icon at bounding box center [728, 724] width 46 height 52
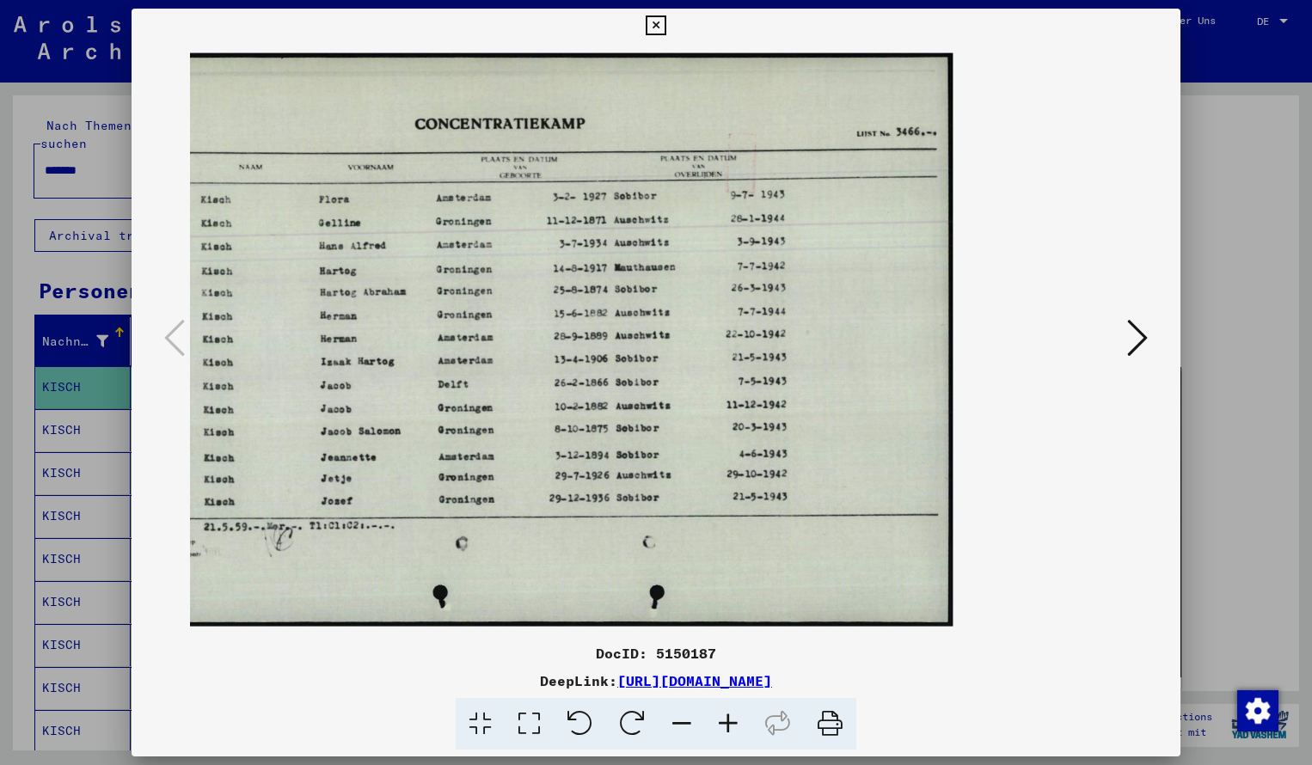
click at [666, 27] on icon at bounding box center [656, 25] width 20 height 21
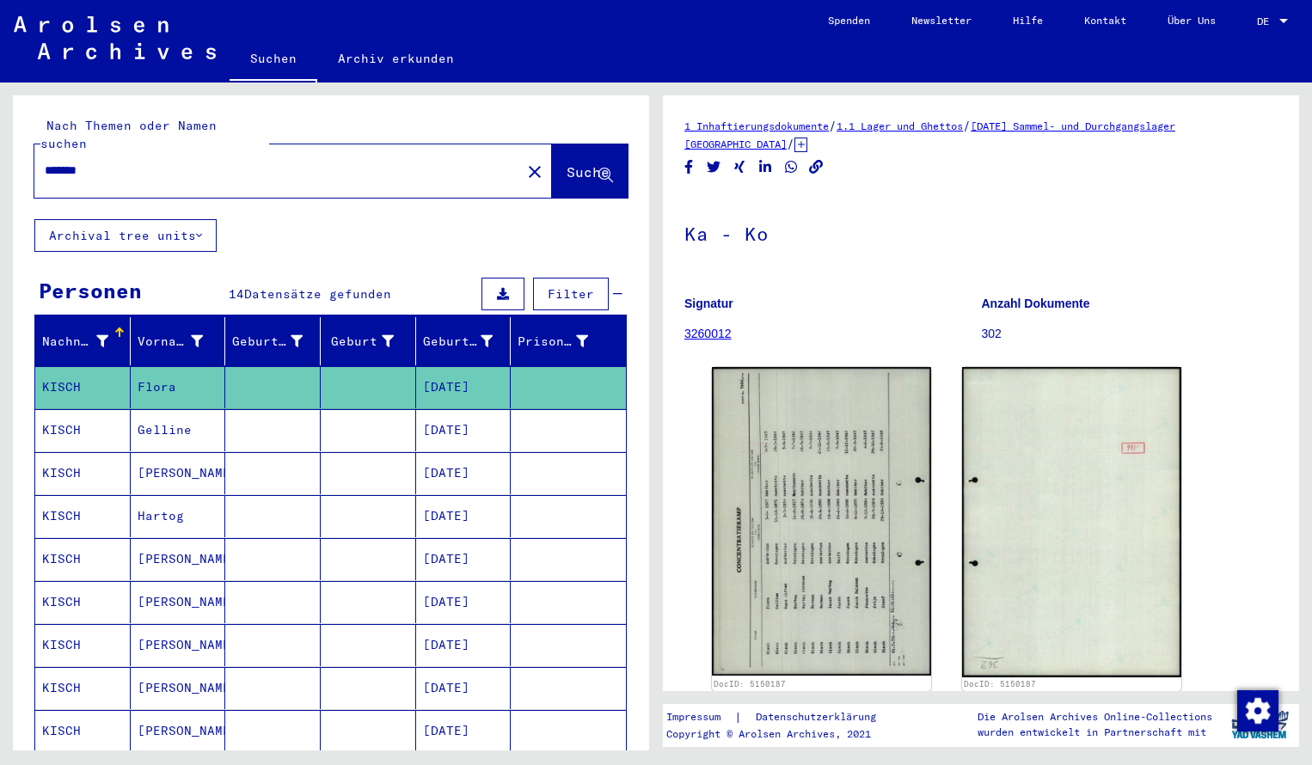
click at [114, 162] on input "*******" at bounding box center [278, 171] width 466 height 18
click at [567, 163] on span "Suche" at bounding box center [588, 171] width 43 height 17
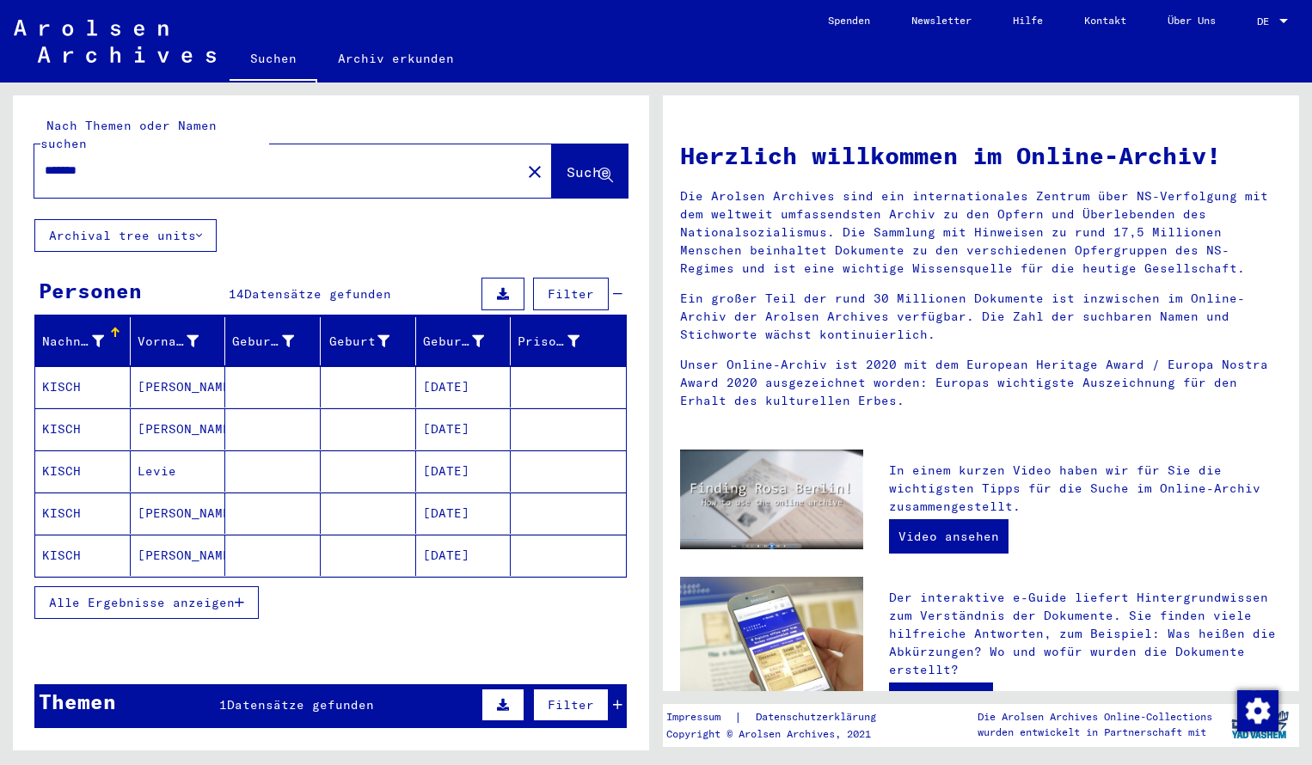
click at [101, 366] on mat-cell "KISCH" at bounding box center [82, 386] width 95 height 41
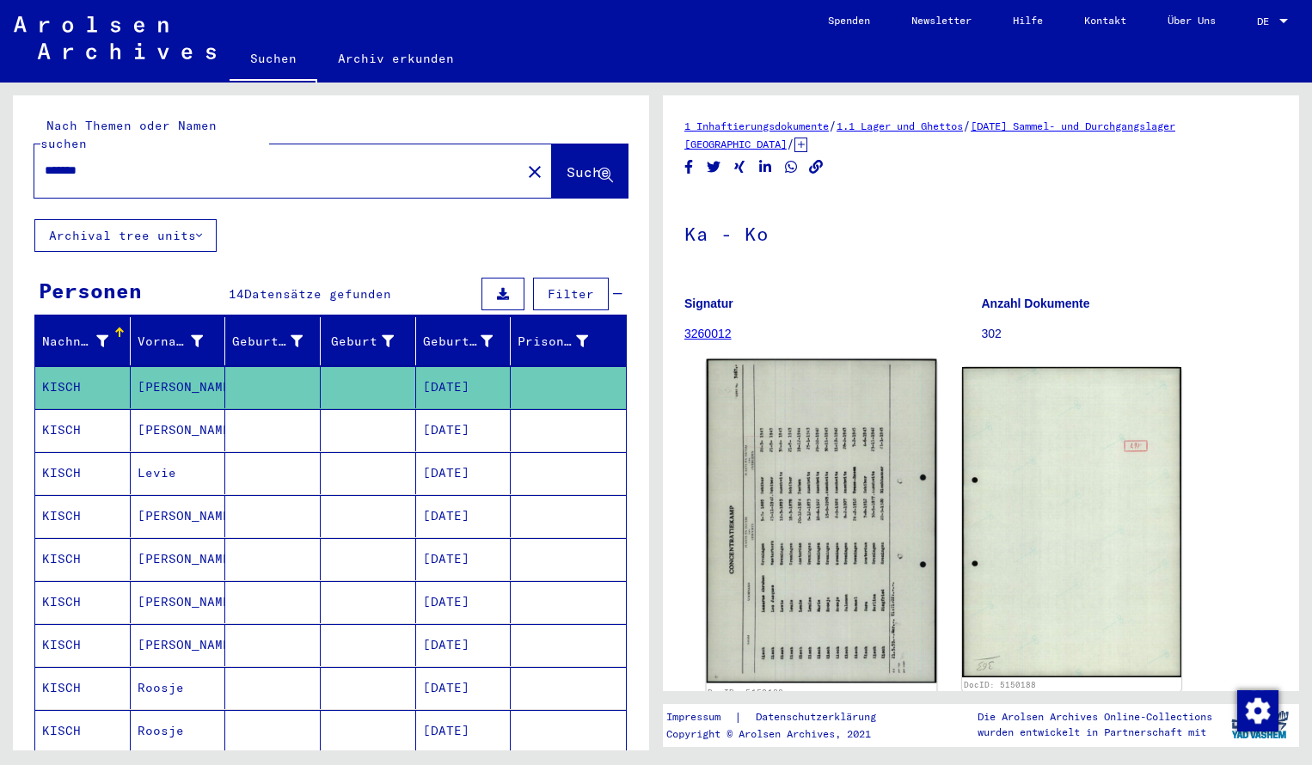
click at [815, 610] on img at bounding box center [822, 521] width 230 height 324
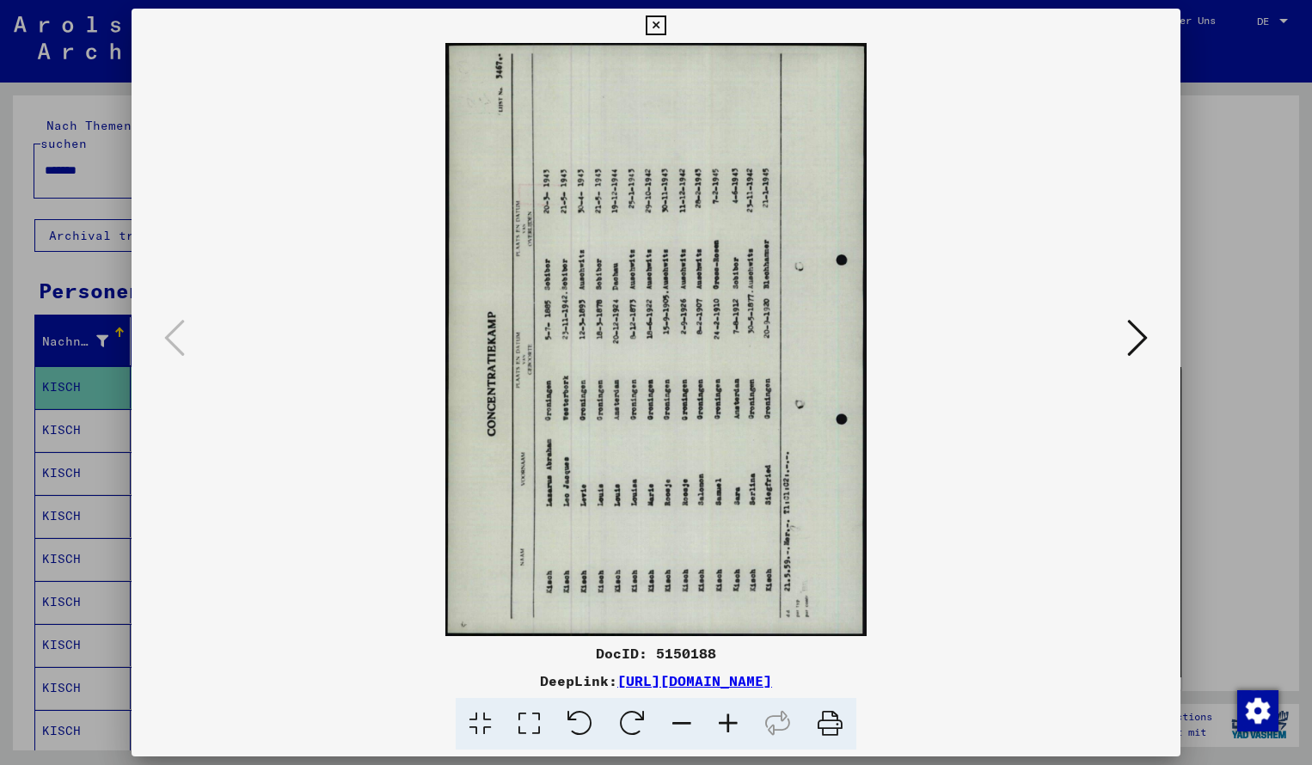
click at [642, 723] on icon at bounding box center [632, 724] width 52 height 52
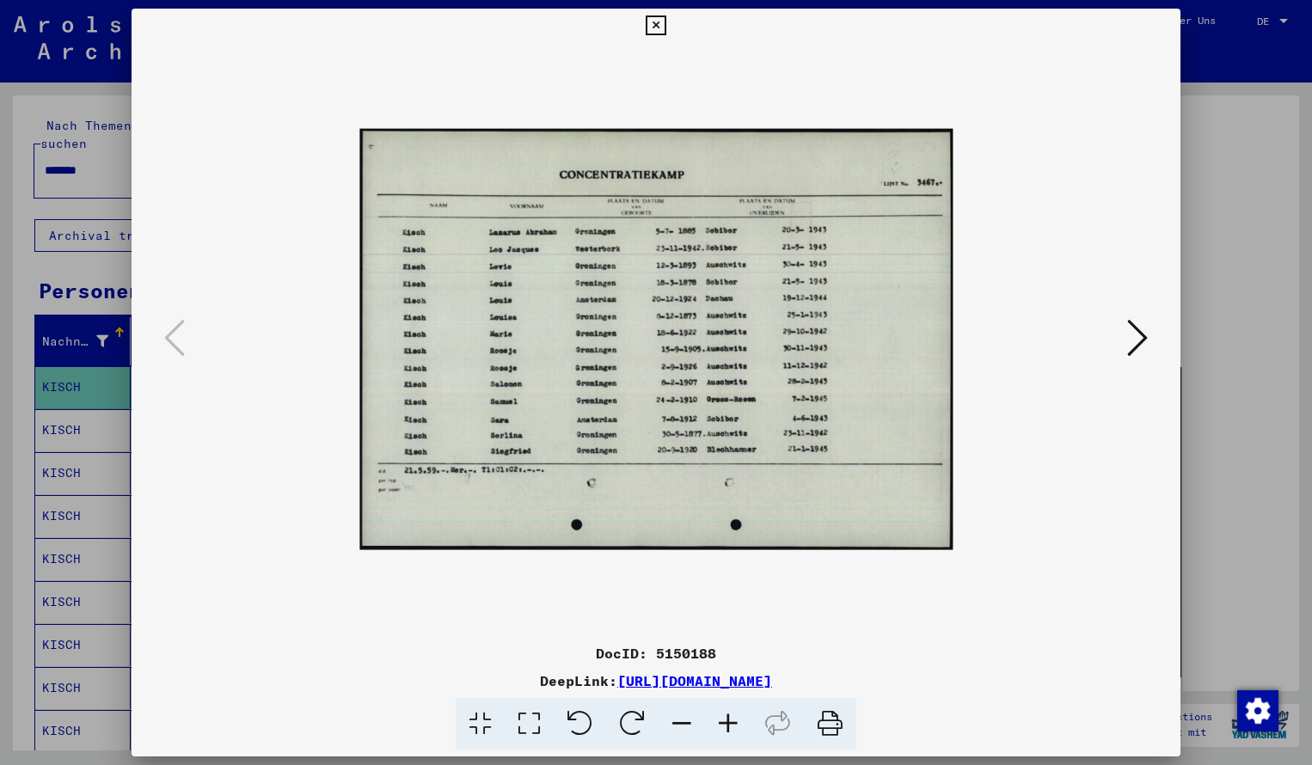
click at [725, 722] on icon at bounding box center [728, 724] width 46 height 52
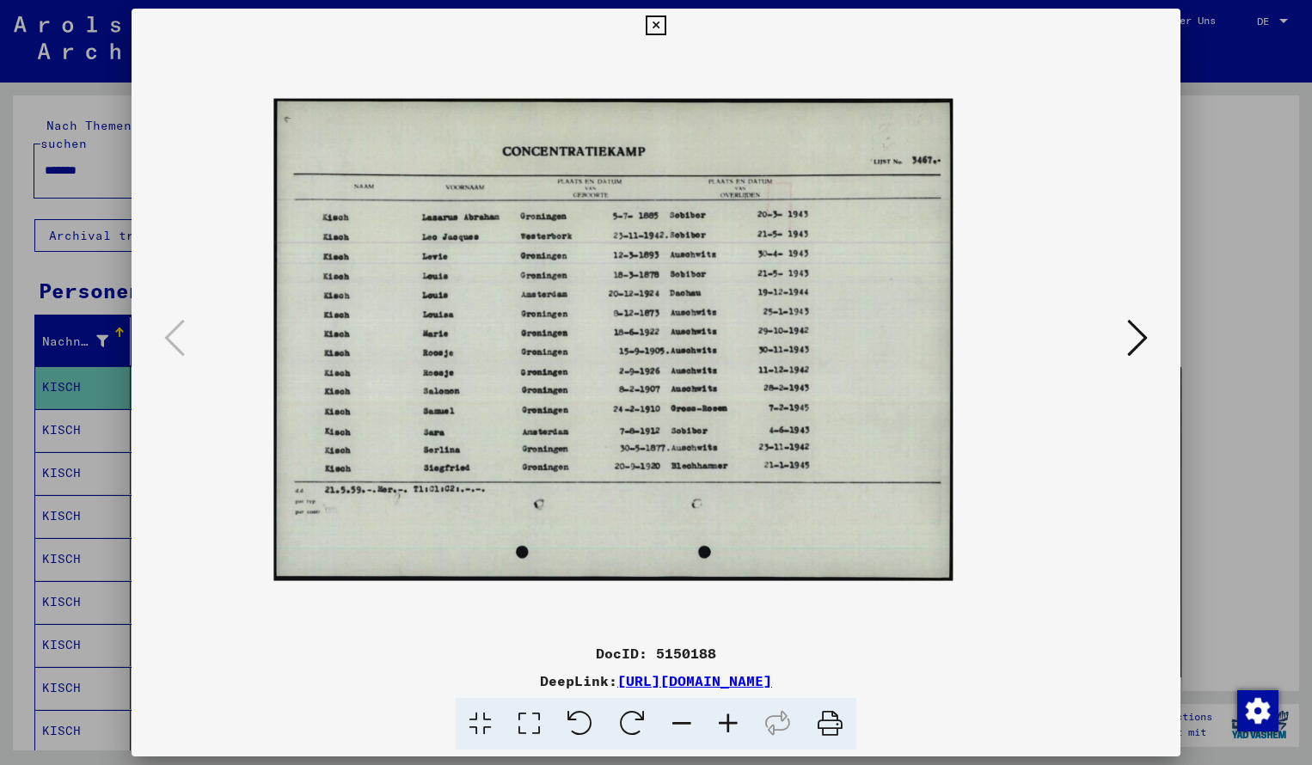
click at [725, 722] on icon at bounding box center [728, 724] width 46 height 52
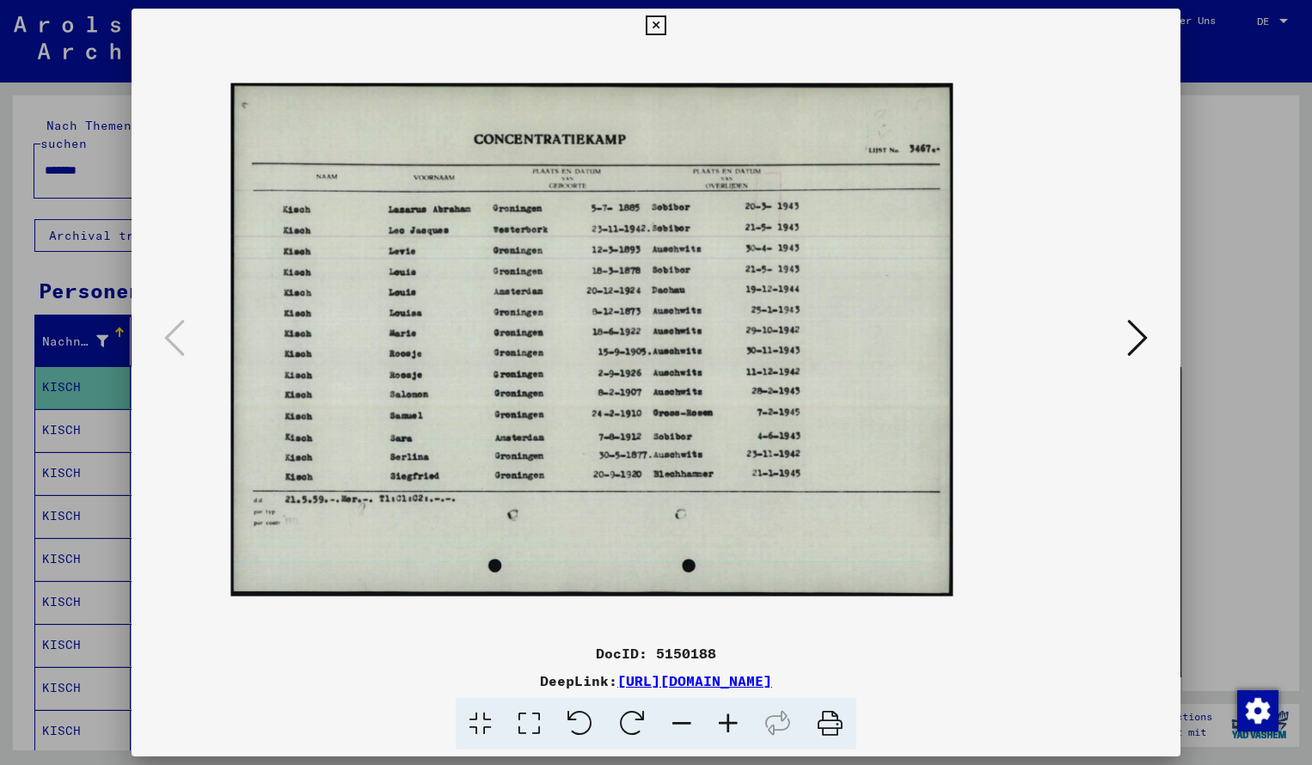
click at [725, 722] on icon at bounding box center [728, 724] width 46 height 52
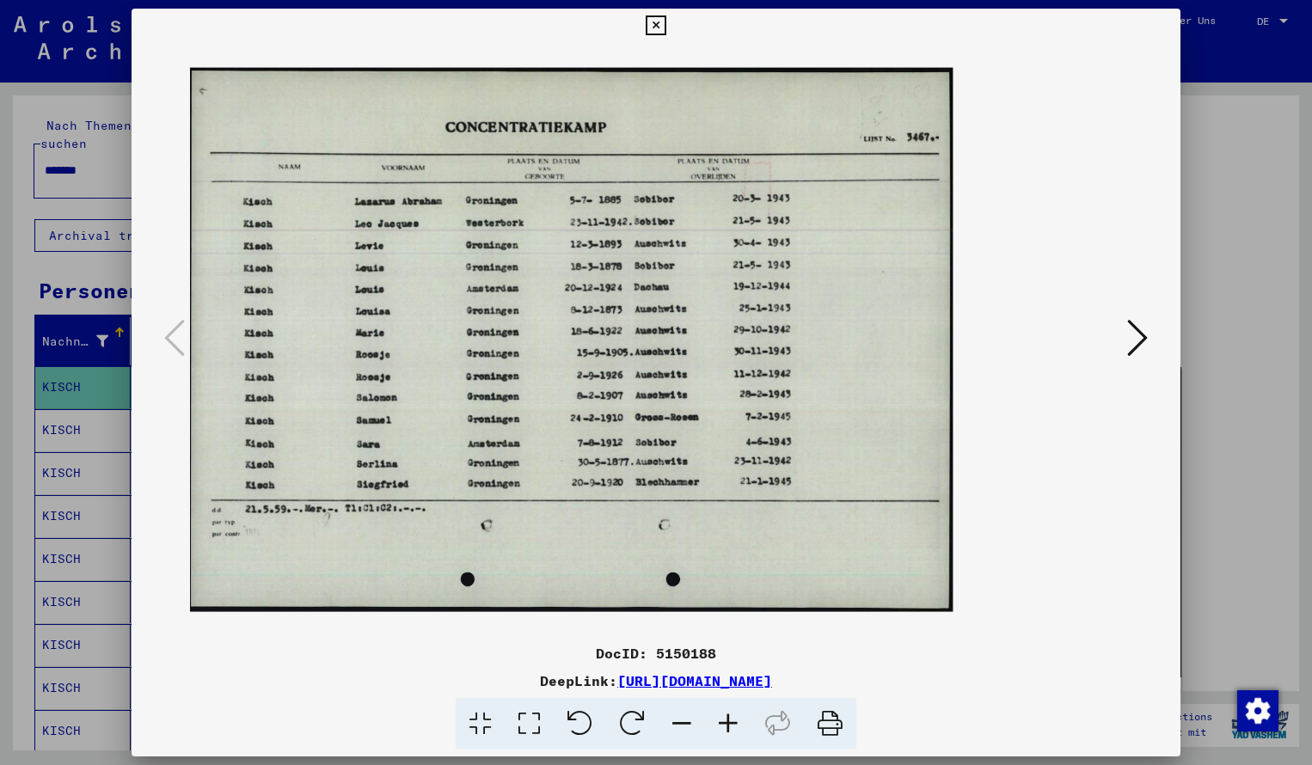
click at [725, 722] on icon at bounding box center [728, 724] width 46 height 52
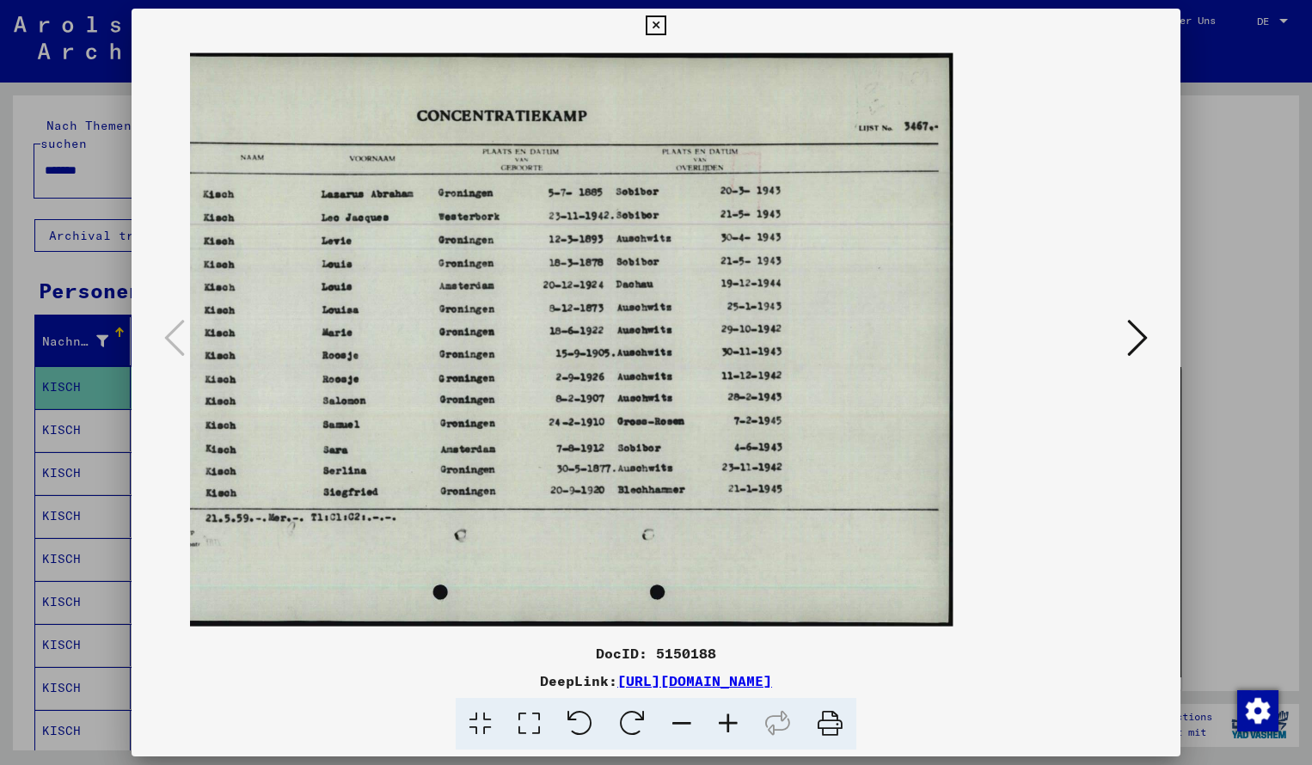
click at [725, 722] on icon at bounding box center [728, 724] width 46 height 52
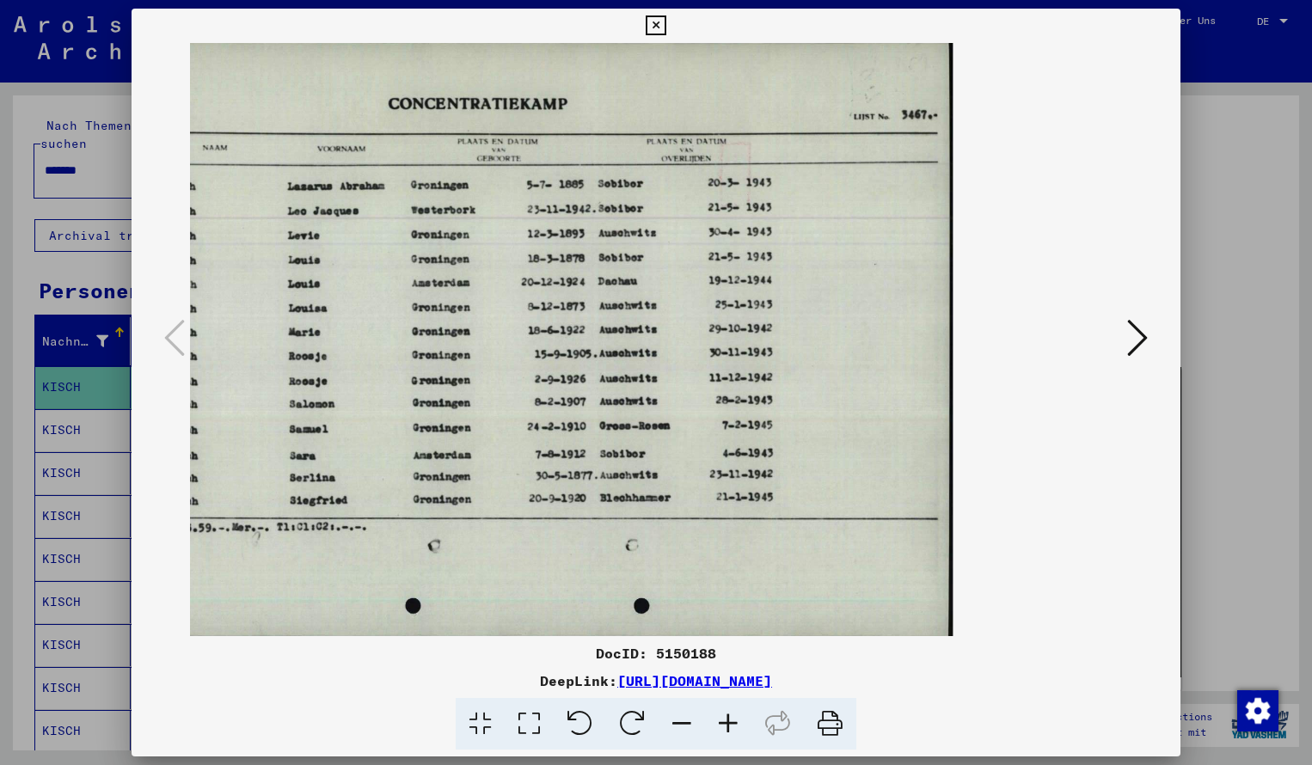
click at [692, 722] on icon at bounding box center [682, 724] width 46 height 52
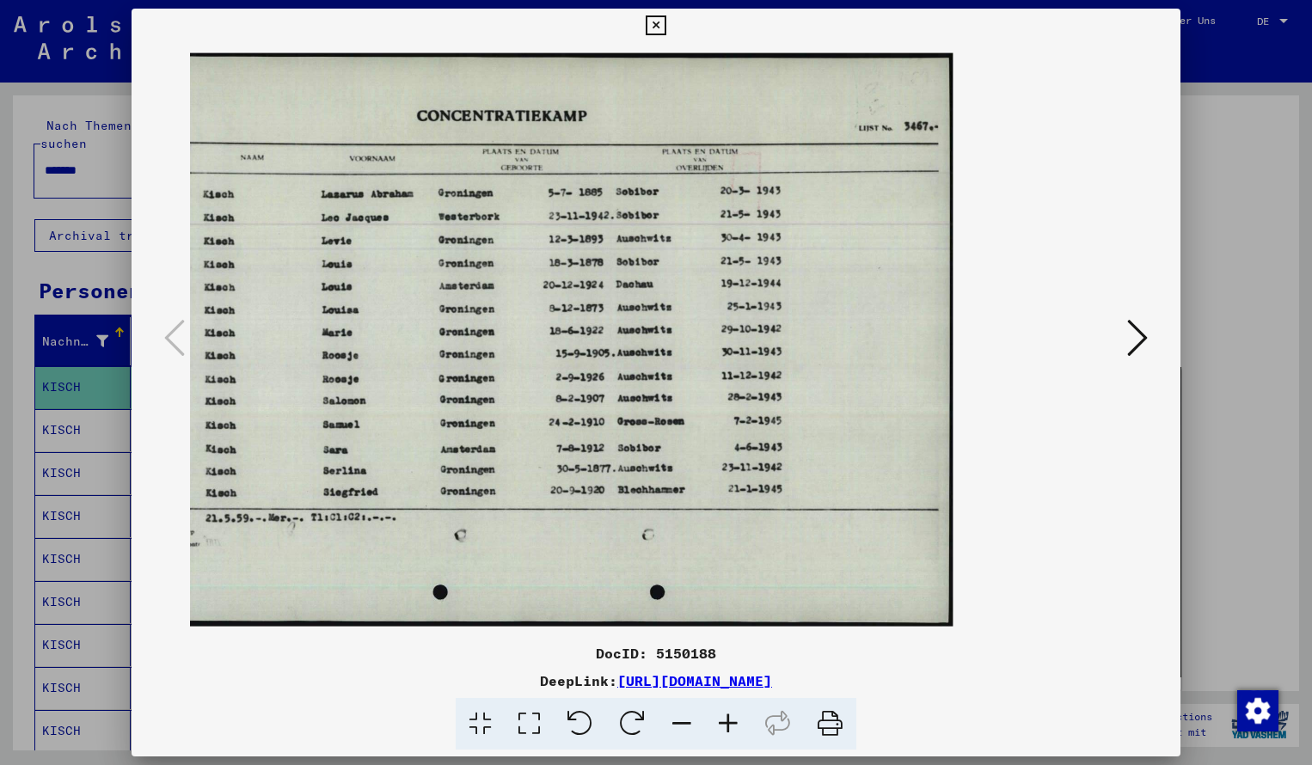
click at [666, 22] on icon at bounding box center [656, 25] width 20 height 21
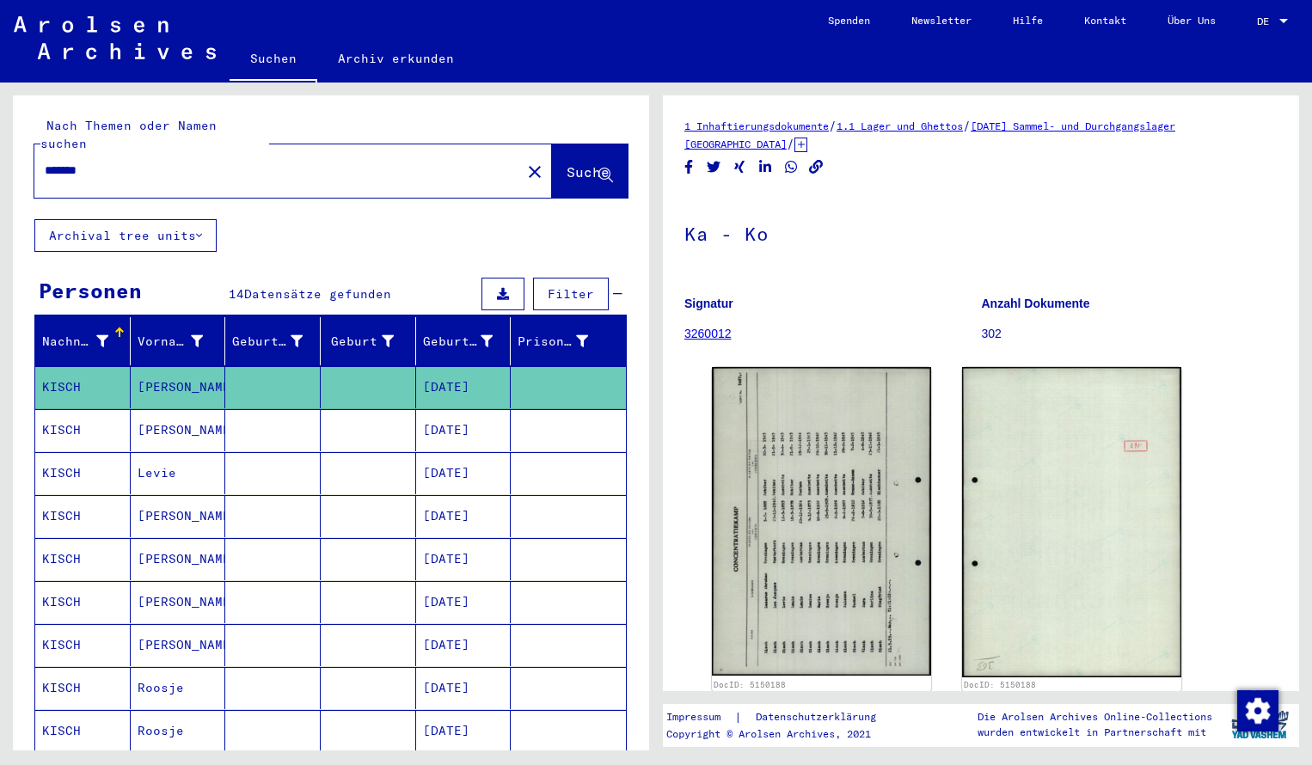
click at [114, 162] on input "*******" at bounding box center [278, 171] width 466 height 18
click at [569, 163] on span "Suche" at bounding box center [588, 171] width 43 height 17
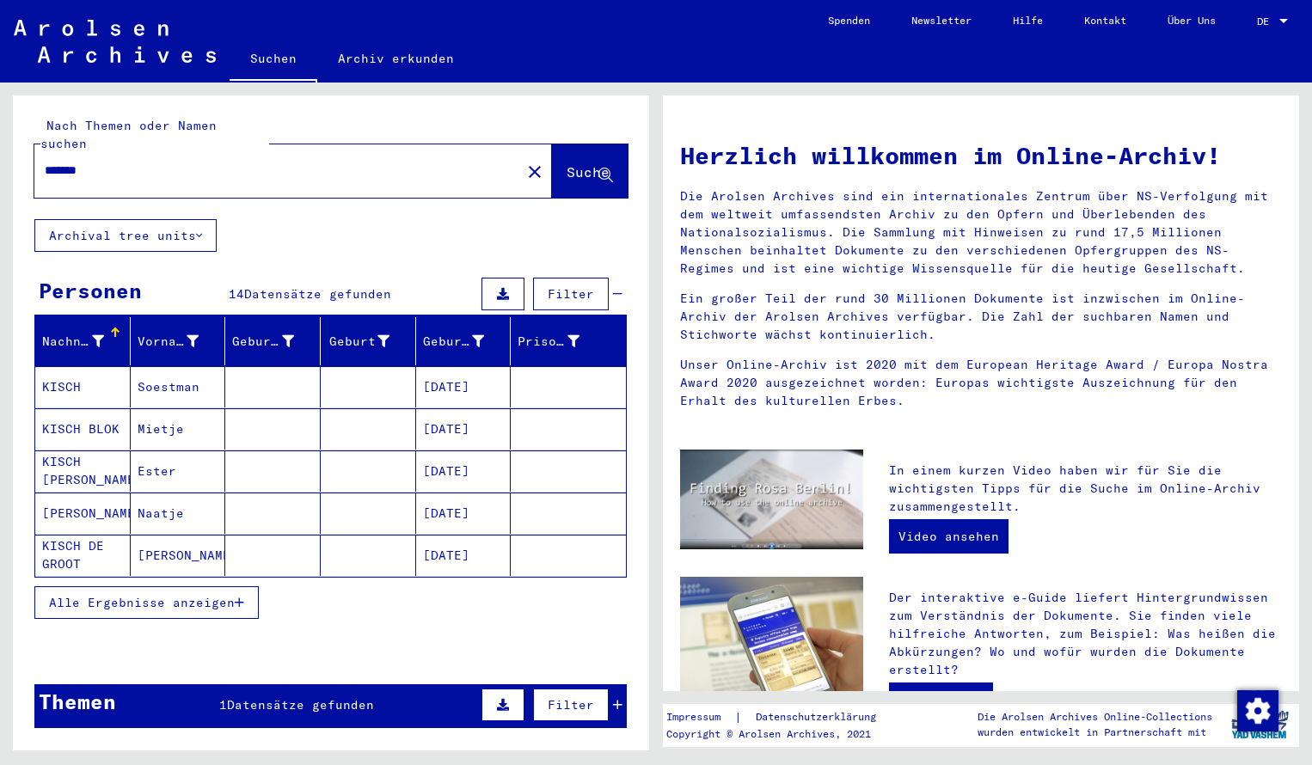
click at [92, 372] on mat-cell "KISCH" at bounding box center [82, 386] width 95 height 41
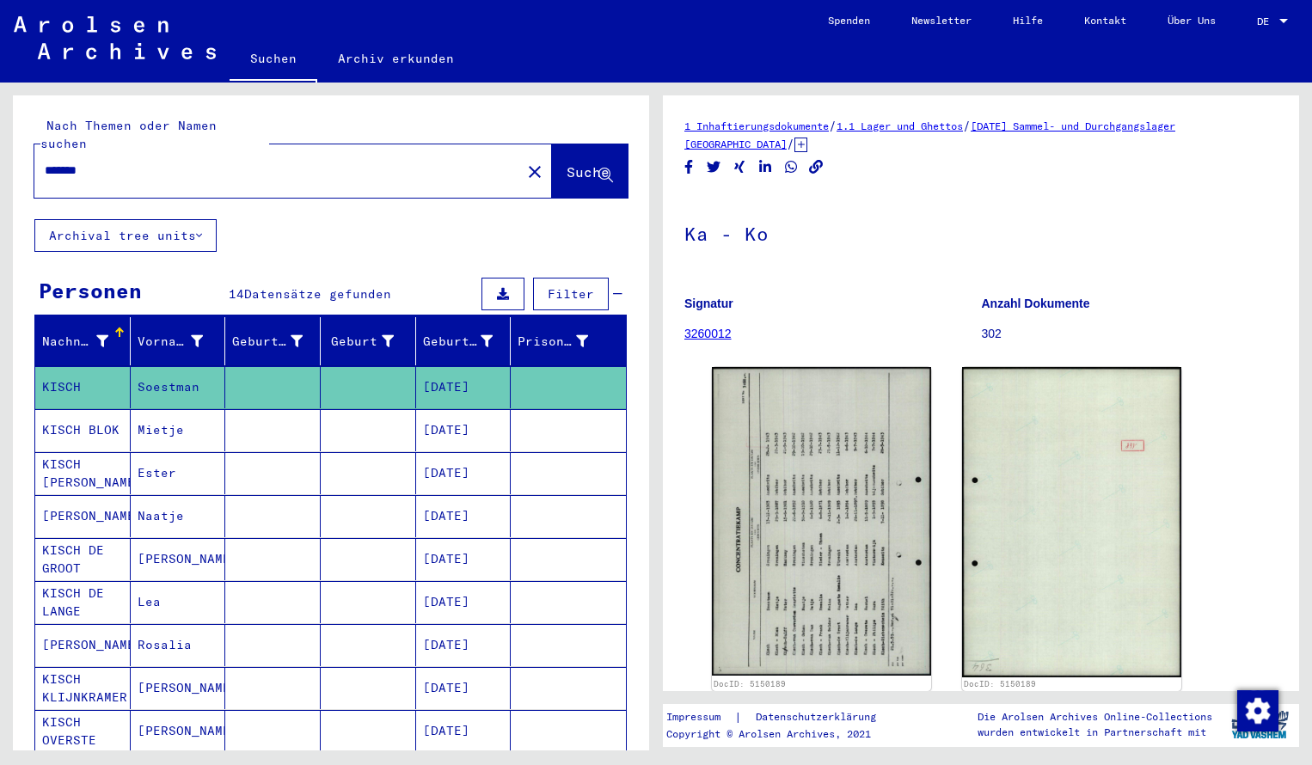
click at [799, 492] on img at bounding box center [821, 521] width 219 height 309
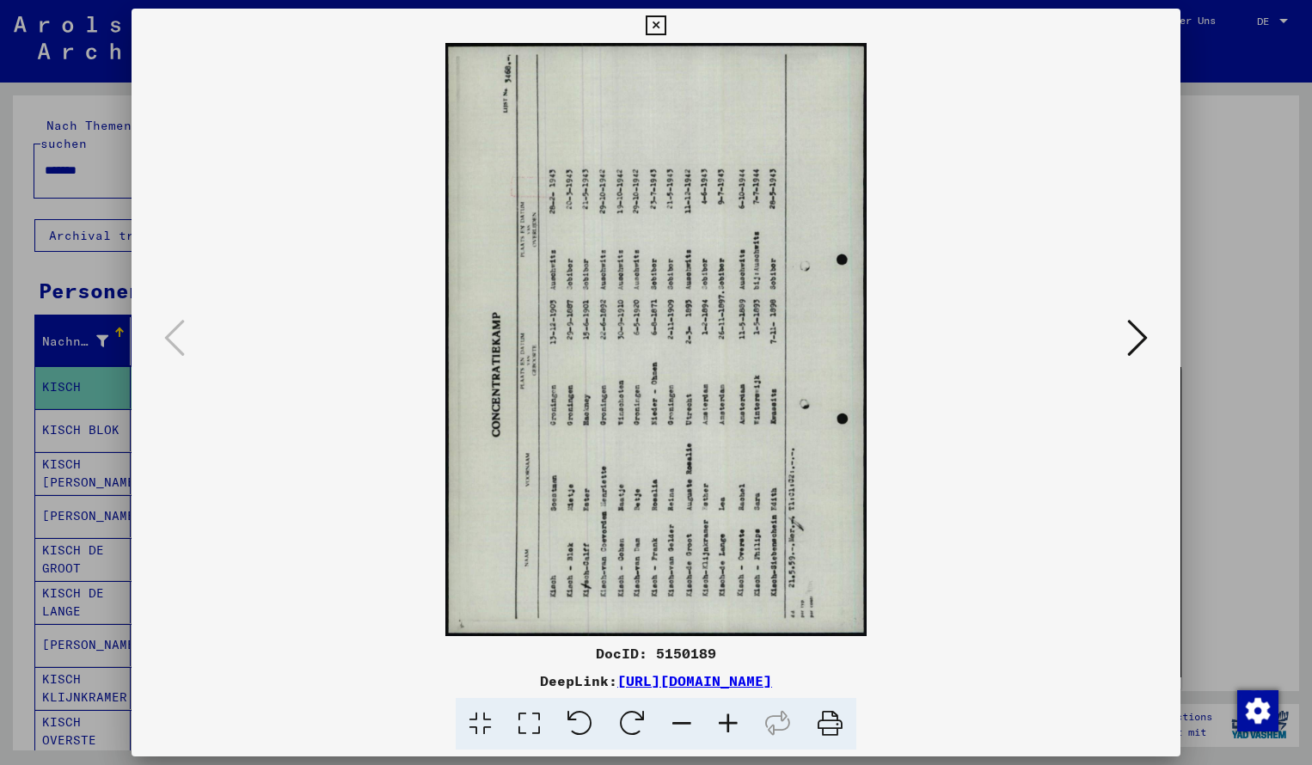
click at [624, 723] on icon at bounding box center [632, 724] width 52 height 52
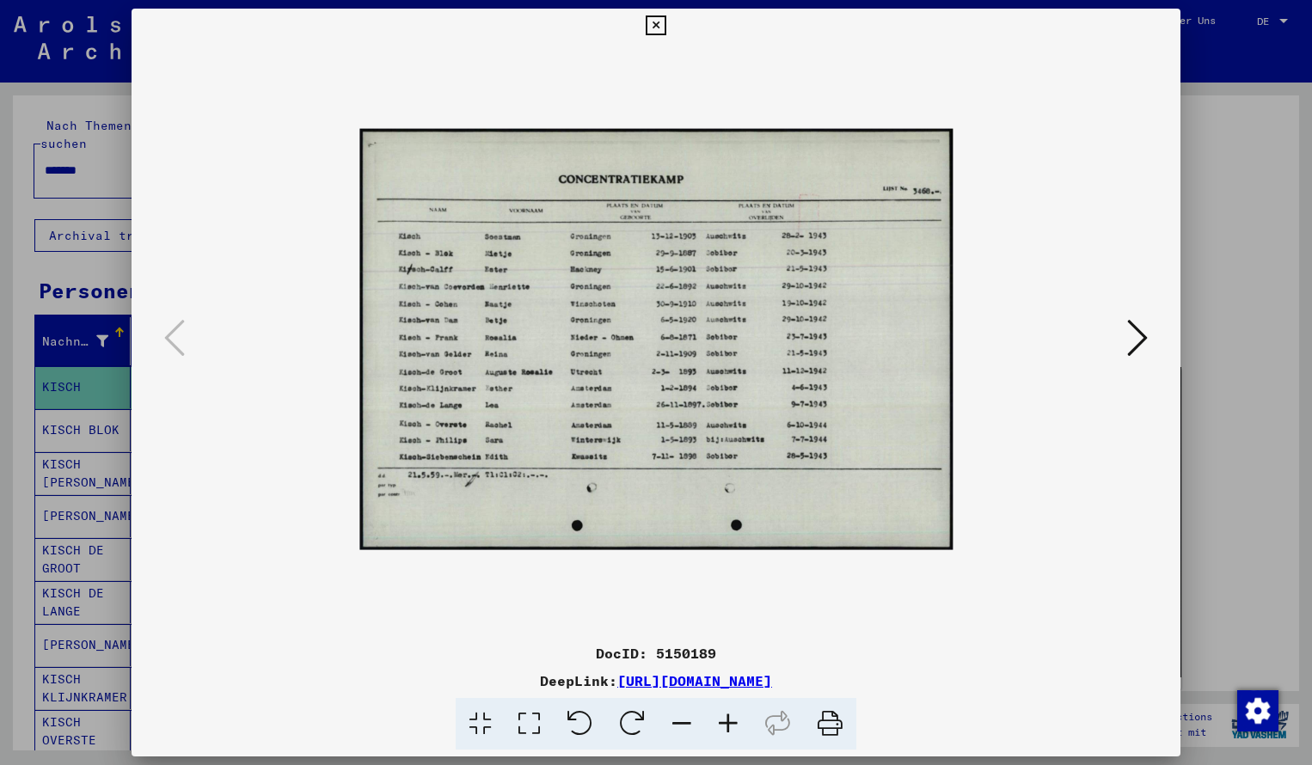
click at [725, 725] on icon at bounding box center [728, 724] width 46 height 52
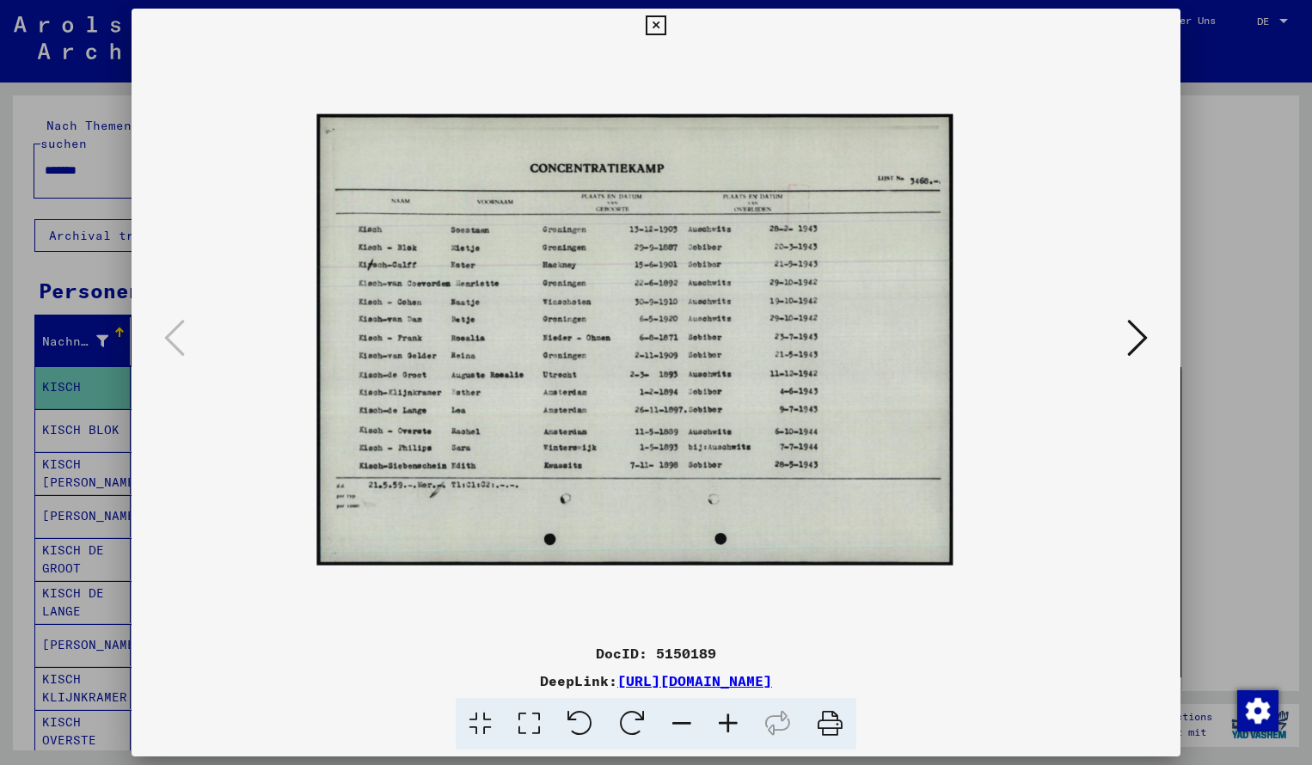
click at [725, 725] on icon at bounding box center [728, 724] width 46 height 52
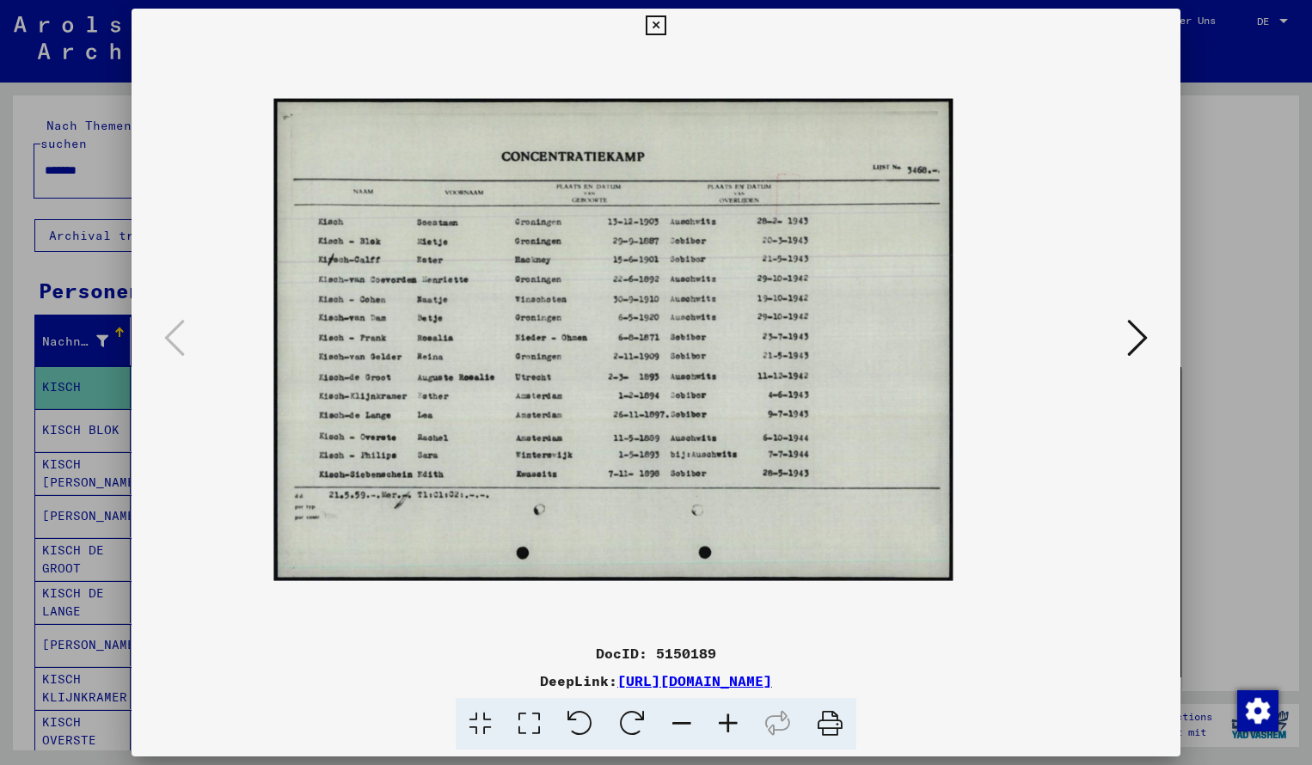
click at [725, 725] on icon at bounding box center [728, 724] width 46 height 52
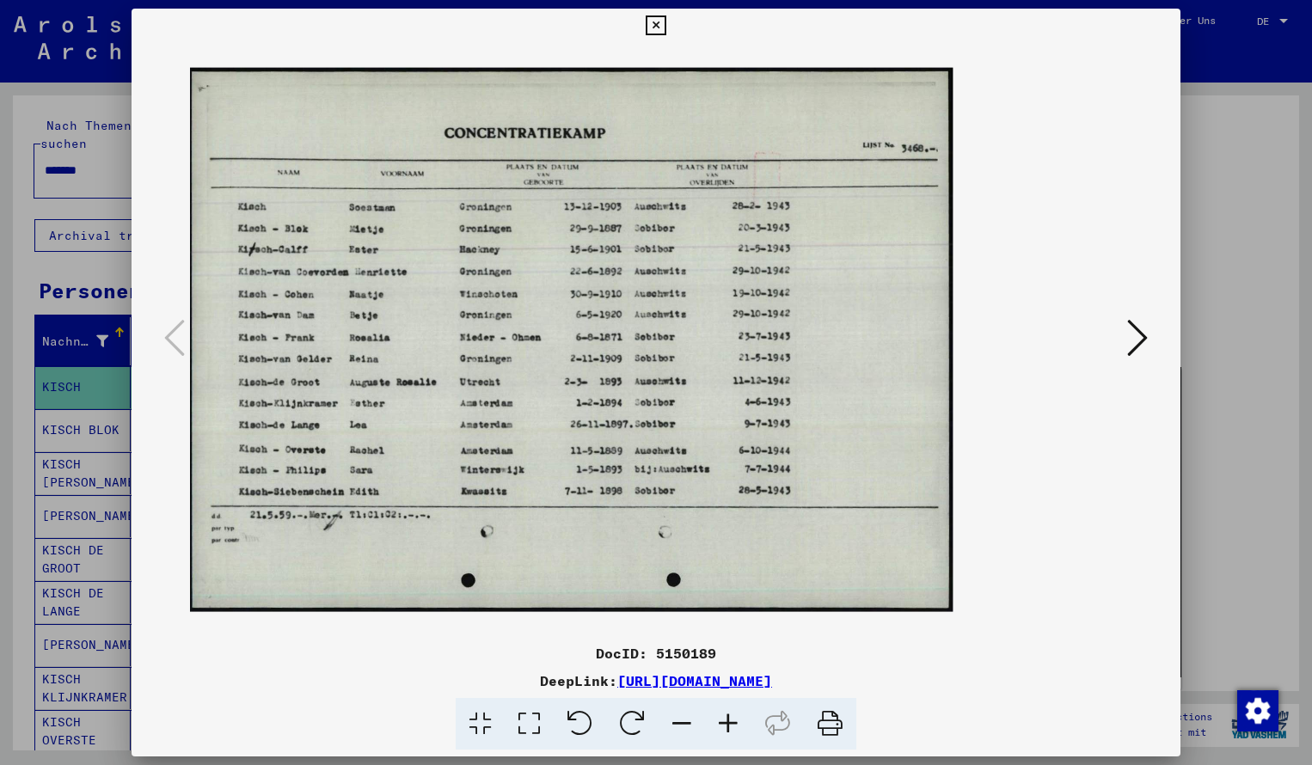
click at [725, 725] on icon at bounding box center [728, 724] width 46 height 52
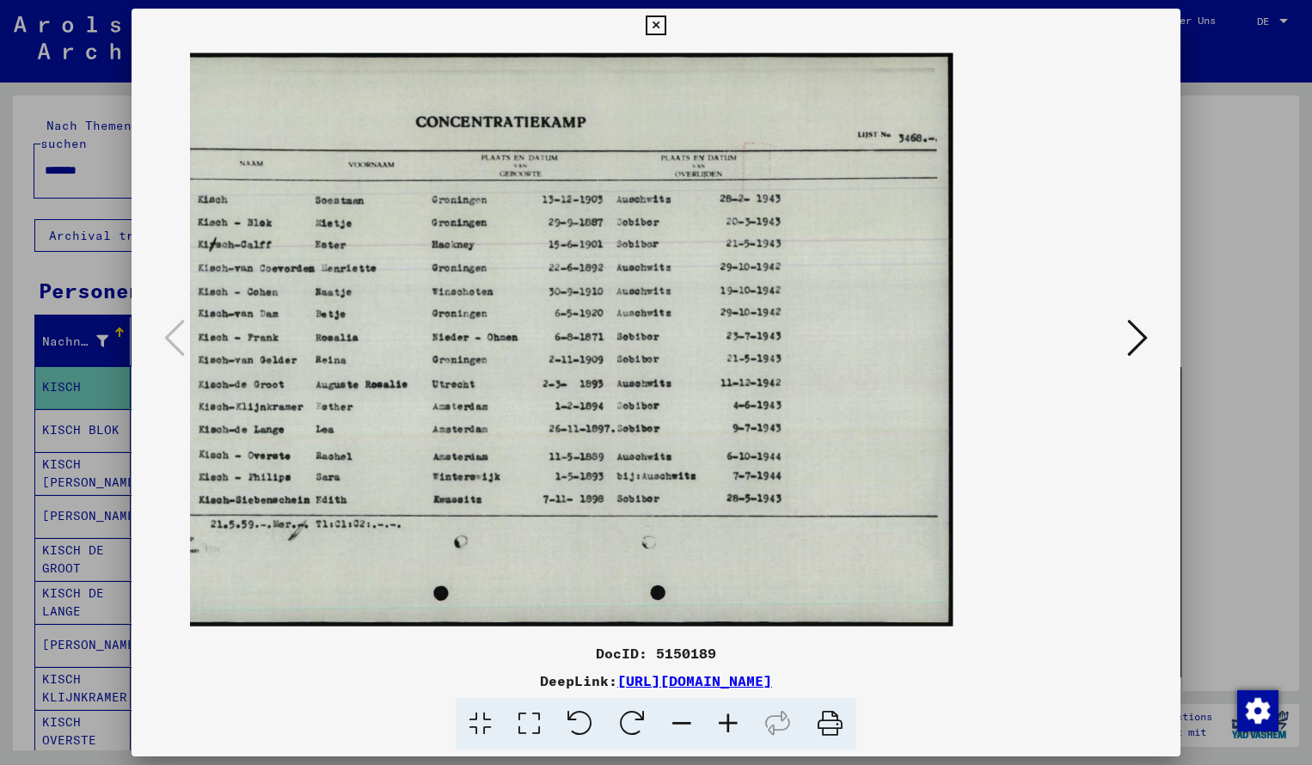
click at [666, 22] on icon at bounding box center [656, 25] width 20 height 21
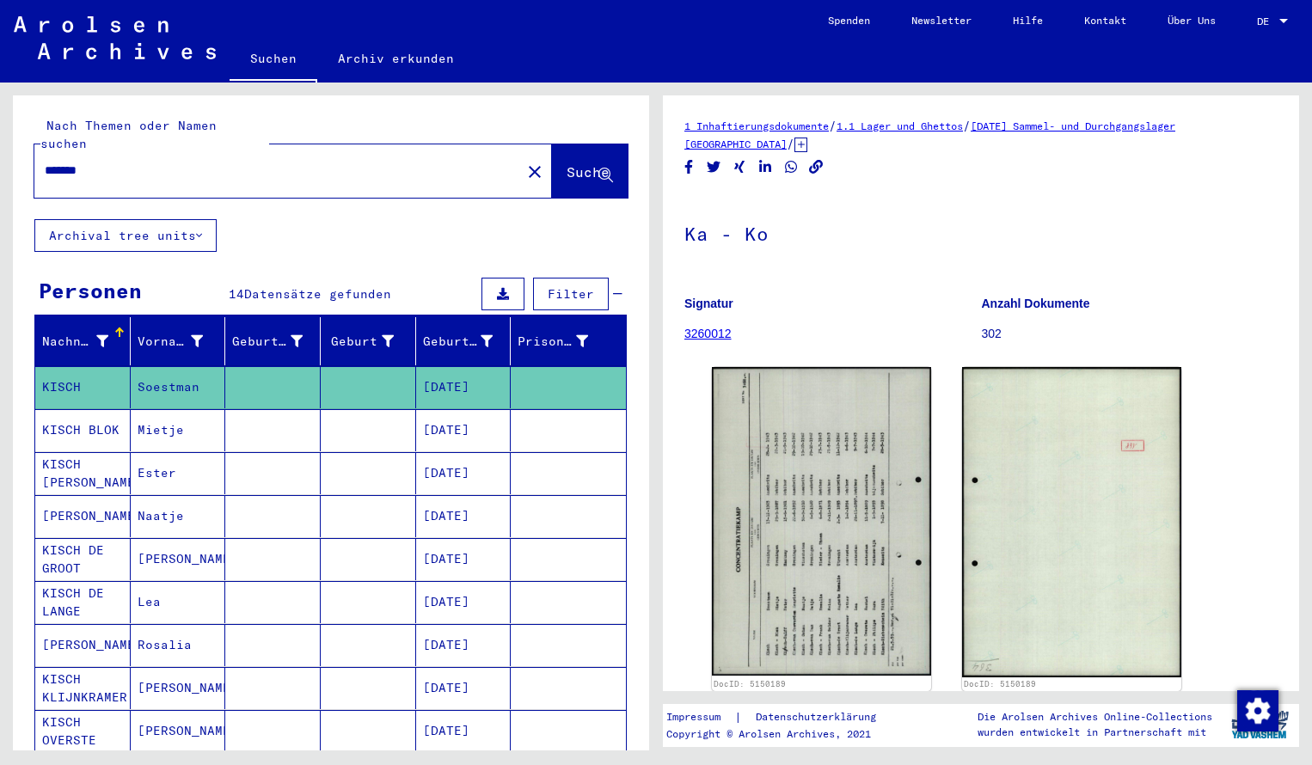
click at [118, 162] on input "*******" at bounding box center [278, 171] width 466 height 18
type input "*******"
click at [567, 163] on span "Suche" at bounding box center [588, 171] width 43 height 17
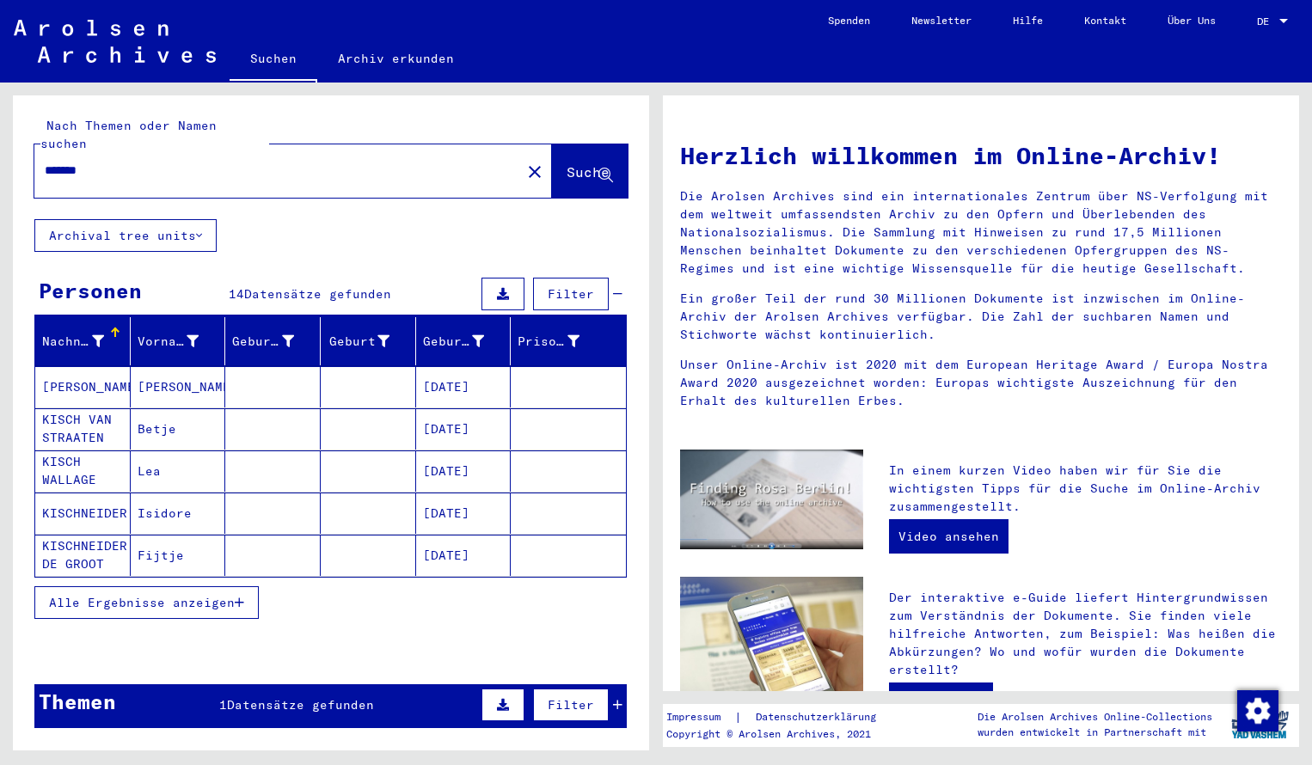
click at [68, 501] on mat-cell "KISCHNEIDER" at bounding box center [82, 513] width 95 height 41
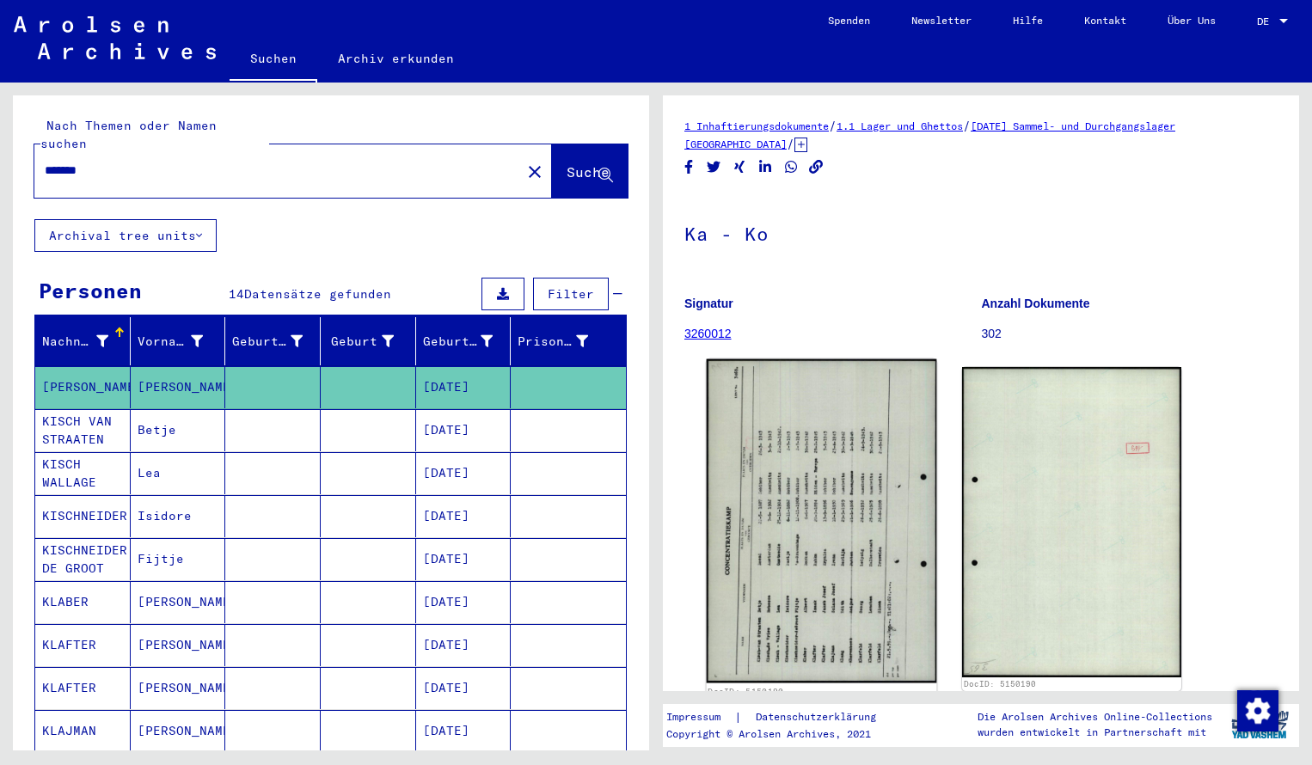
click at [781, 492] on img at bounding box center [822, 521] width 230 height 324
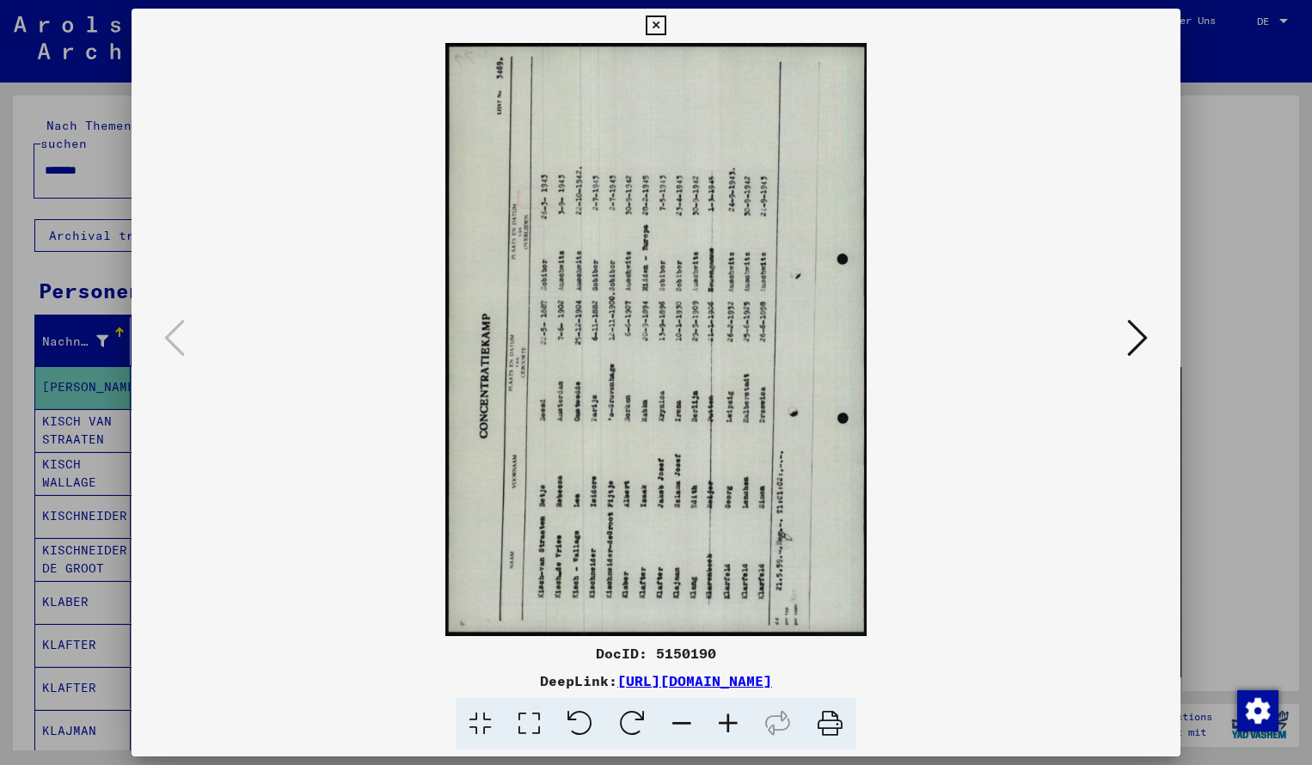
click at [636, 722] on icon at bounding box center [632, 724] width 52 height 52
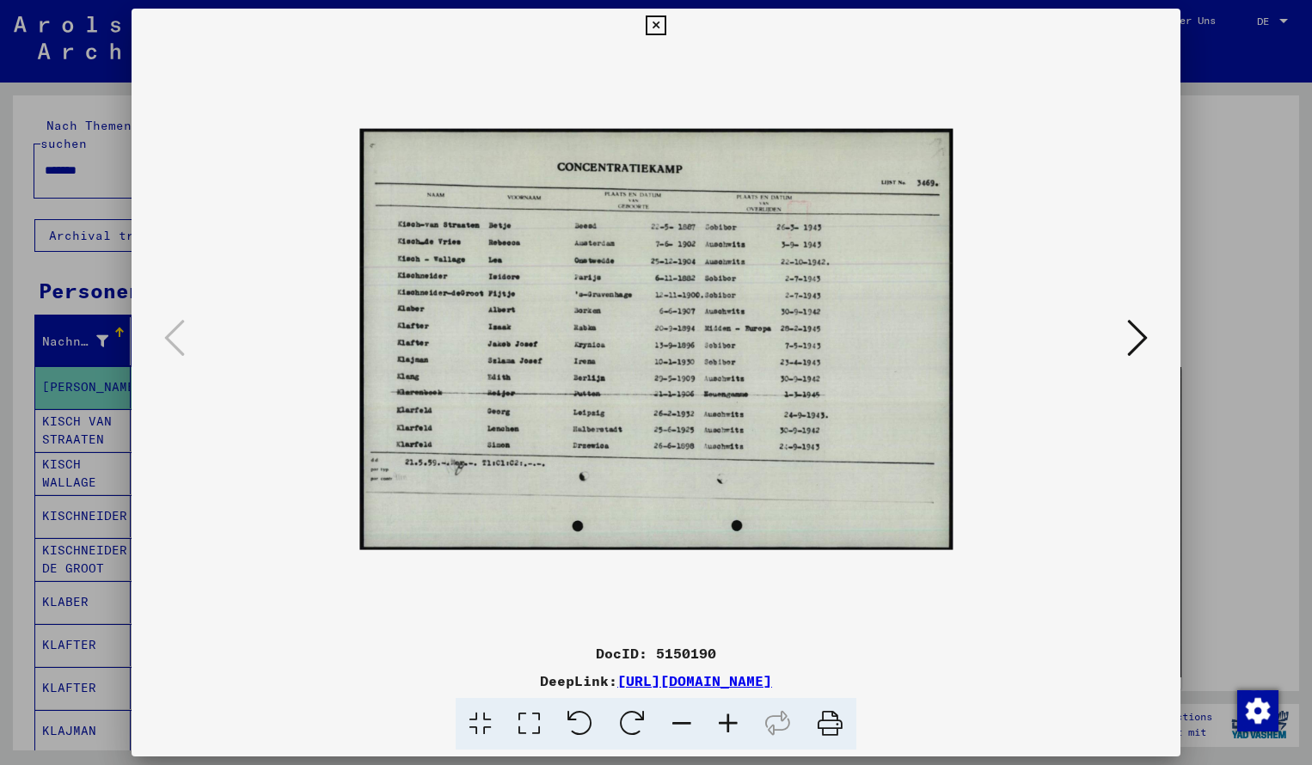
click at [726, 726] on icon at bounding box center [728, 724] width 46 height 52
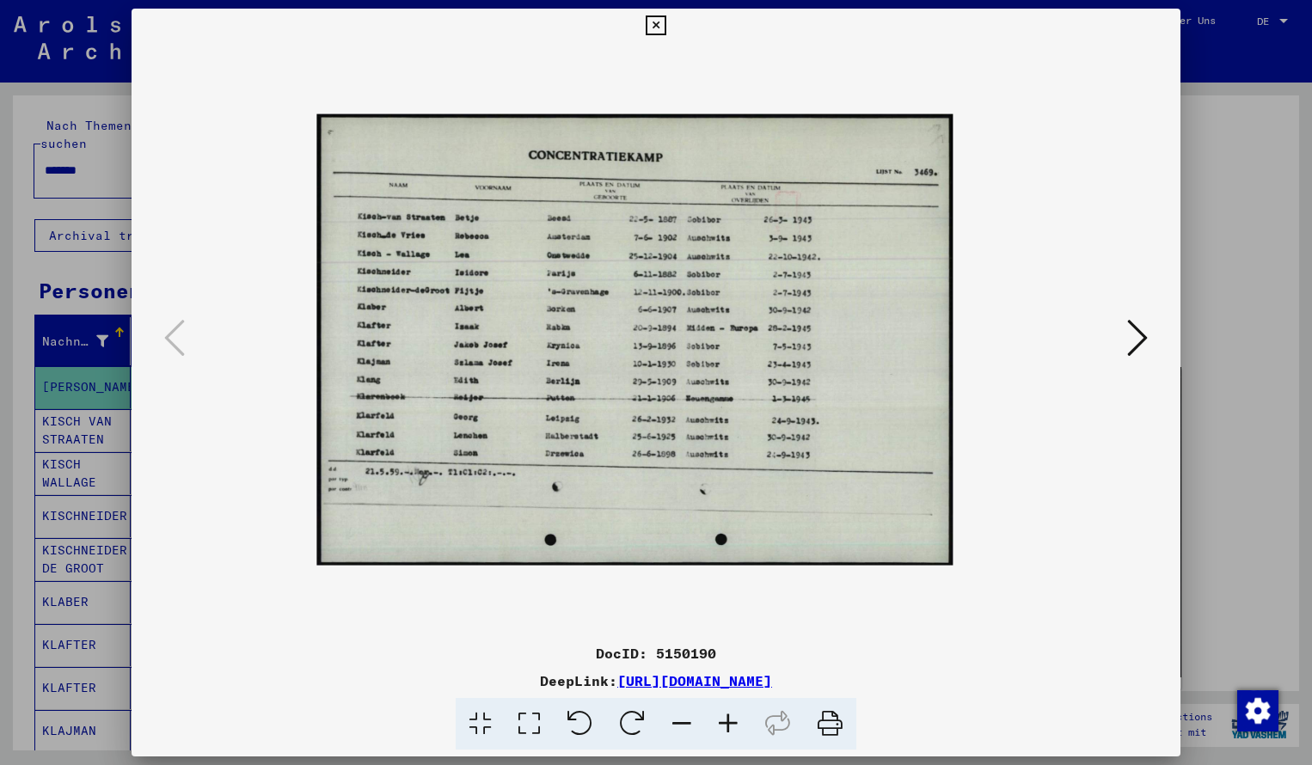
click at [726, 726] on icon at bounding box center [728, 724] width 46 height 52
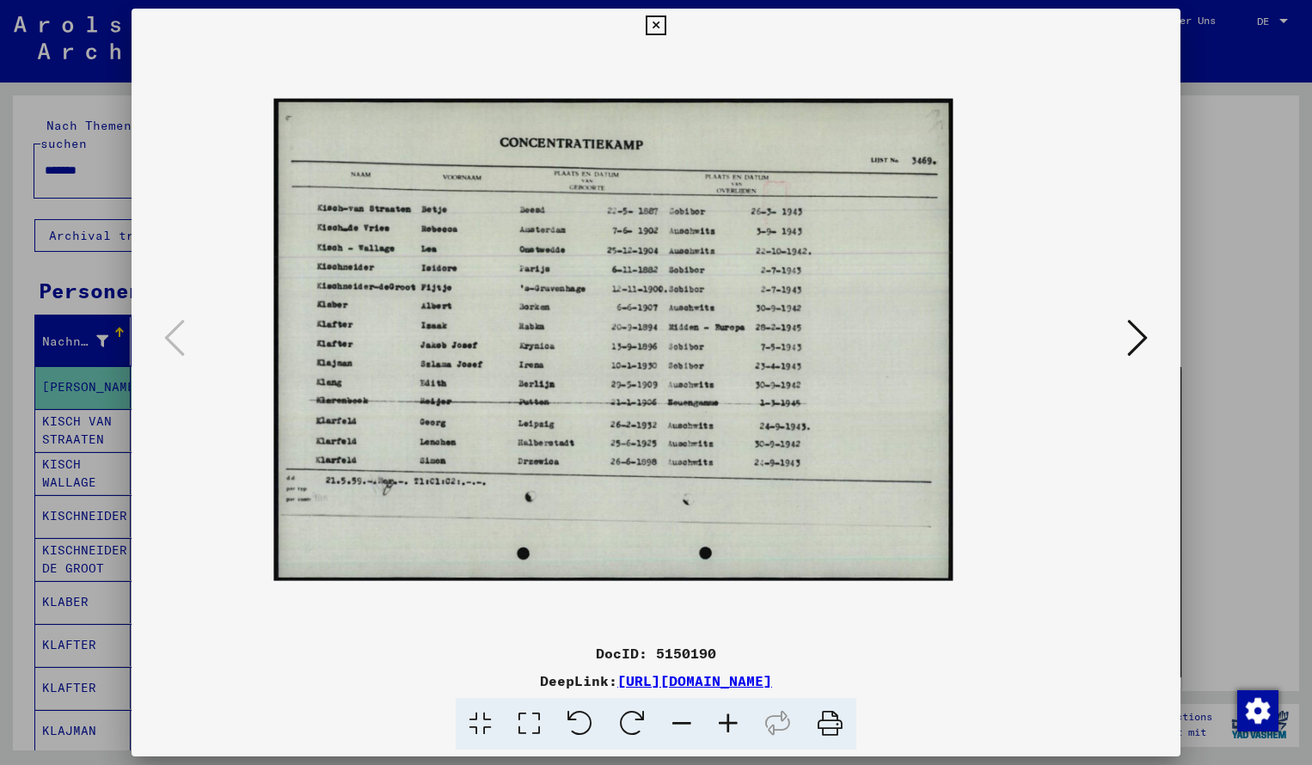
click at [726, 726] on icon at bounding box center [728, 724] width 46 height 52
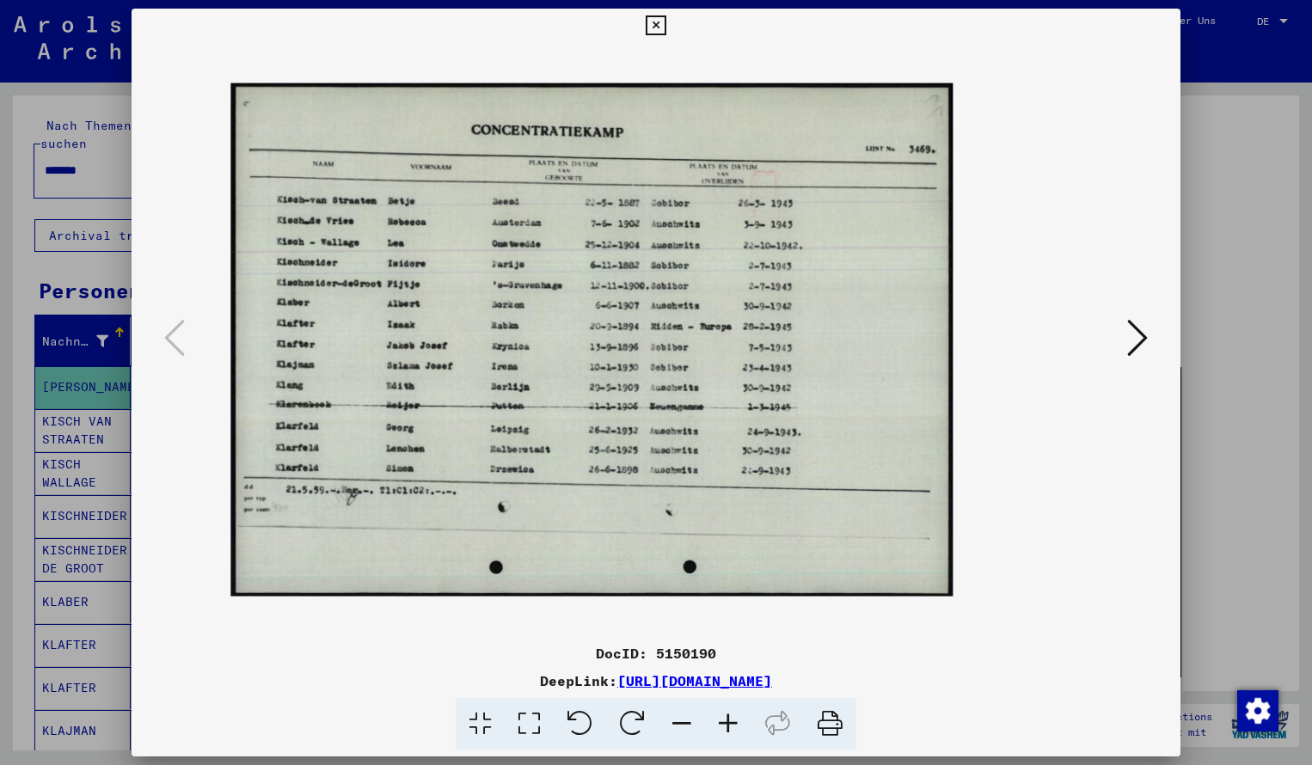
click at [726, 726] on icon at bounding box center [728, 724] width 46 height 52
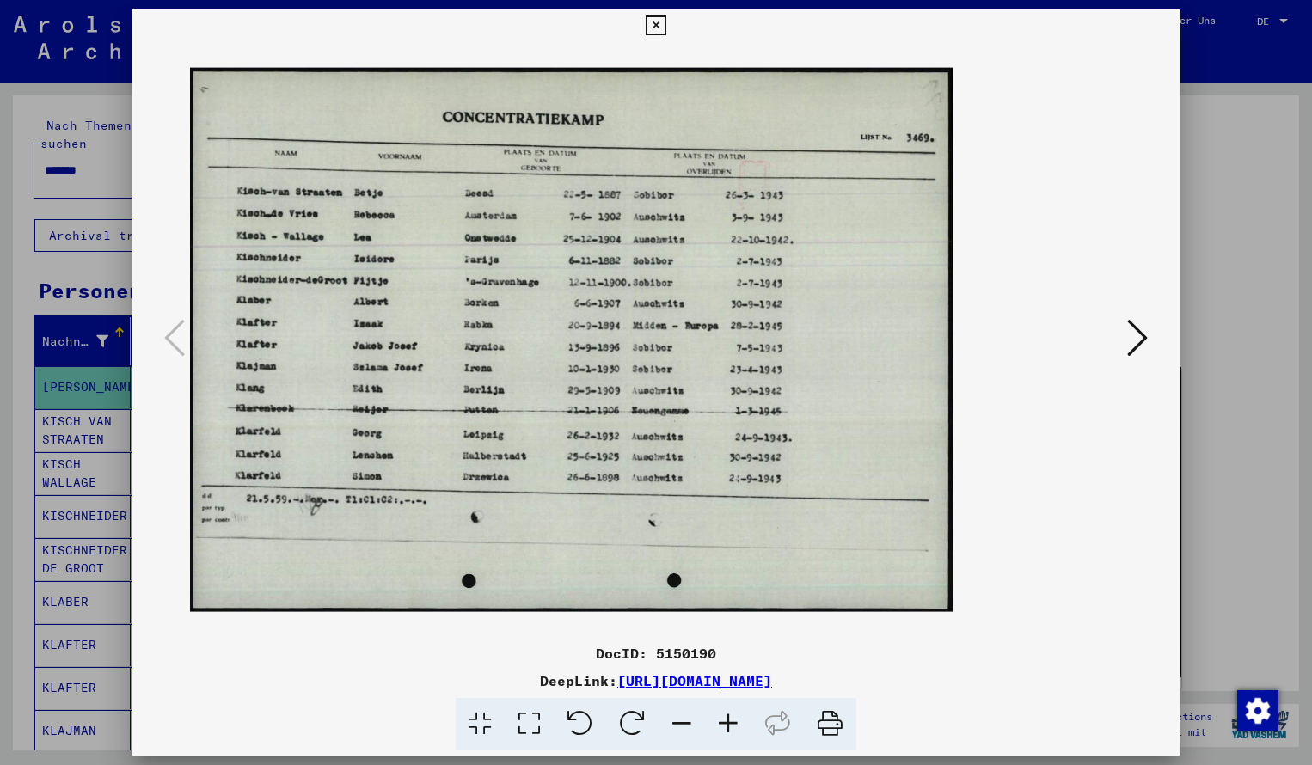
click at [726, 726] on icon at bounding box center [728, 724] width 46 height 52
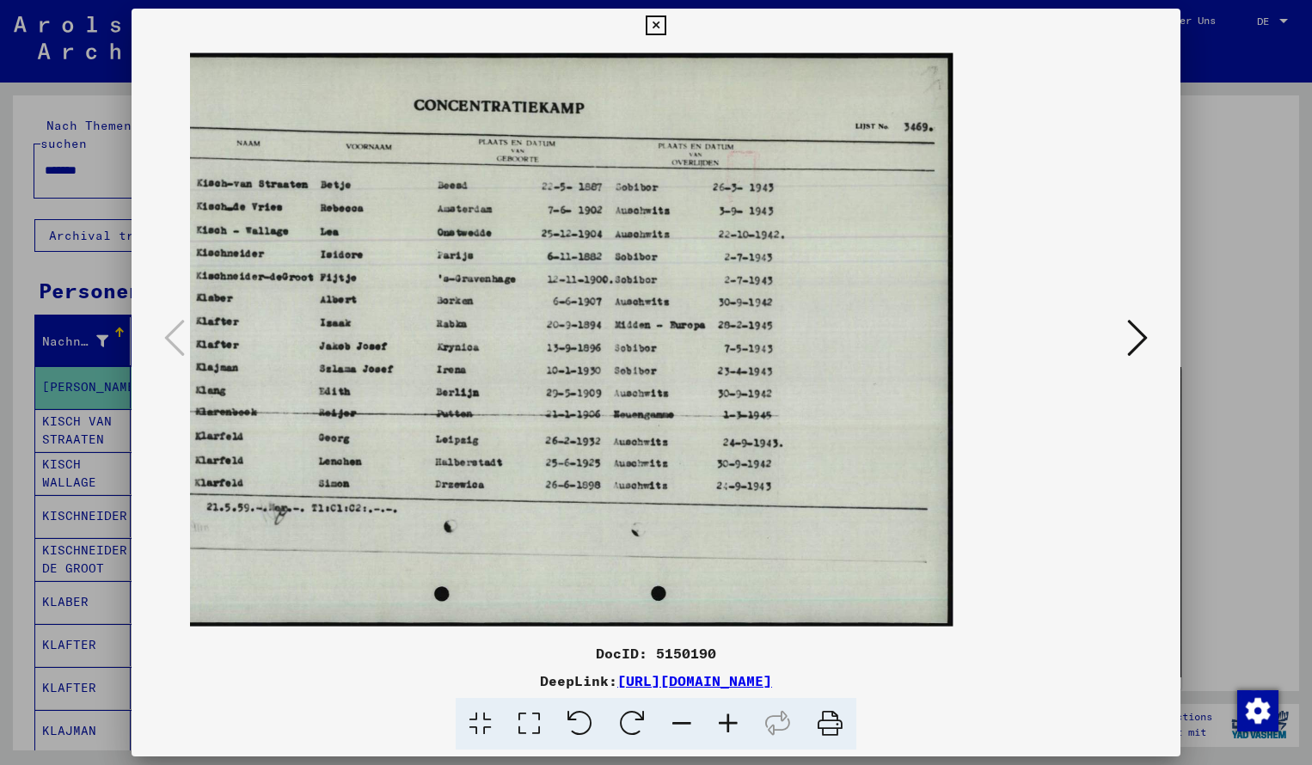
click at [666, 25] on icon at bounding box center [656, 25] width 20 height 21
